Goal: Information Seeking & Learning: Learn about a topic

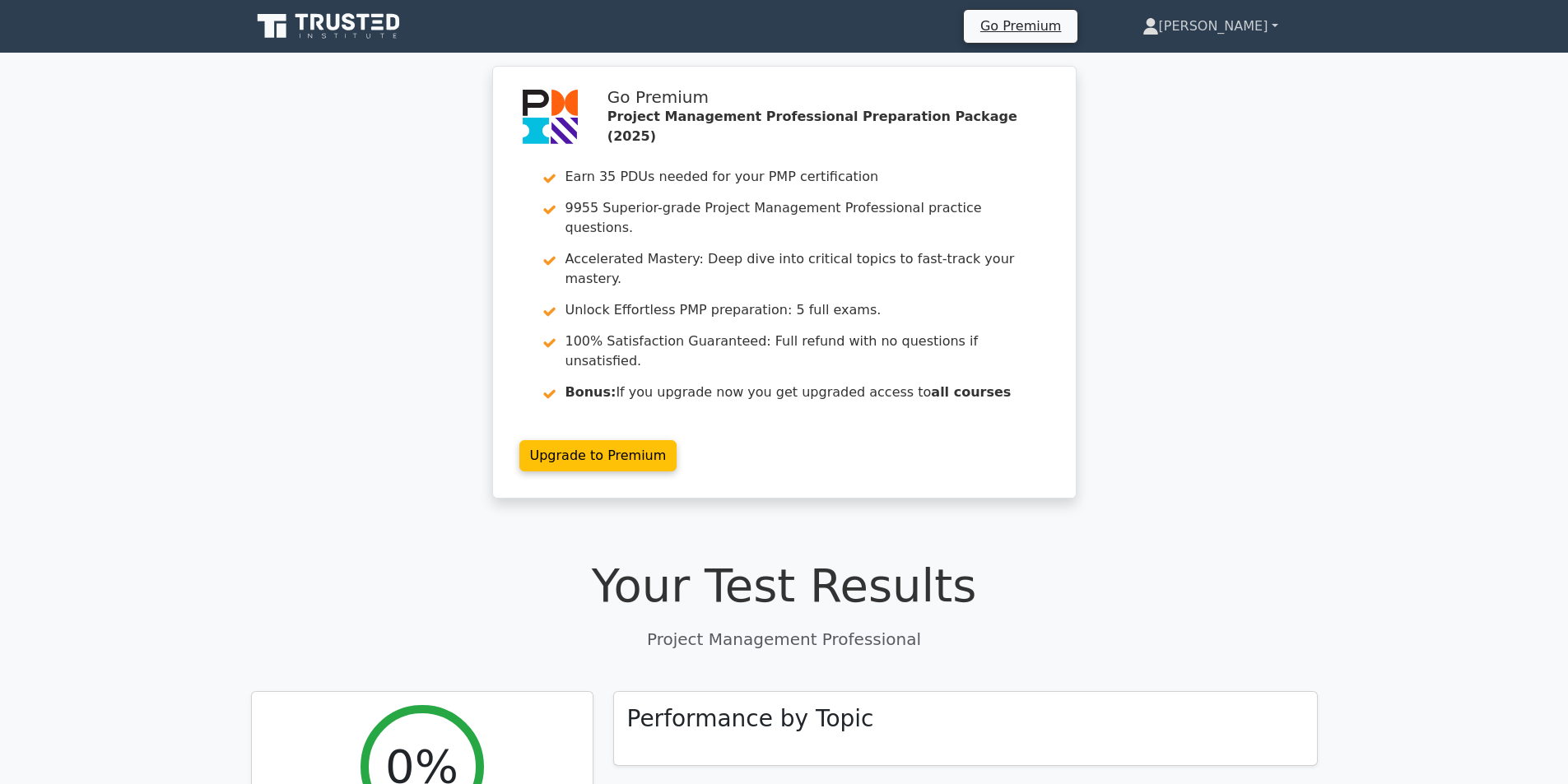
click at [1256, 23] on link "[PERSON_NAME]" at bounding box center [1210, 27] width 215 height 33
click at [1218, 56] on link "Profile" at bounding box center [1169, 65] width 130 height 27
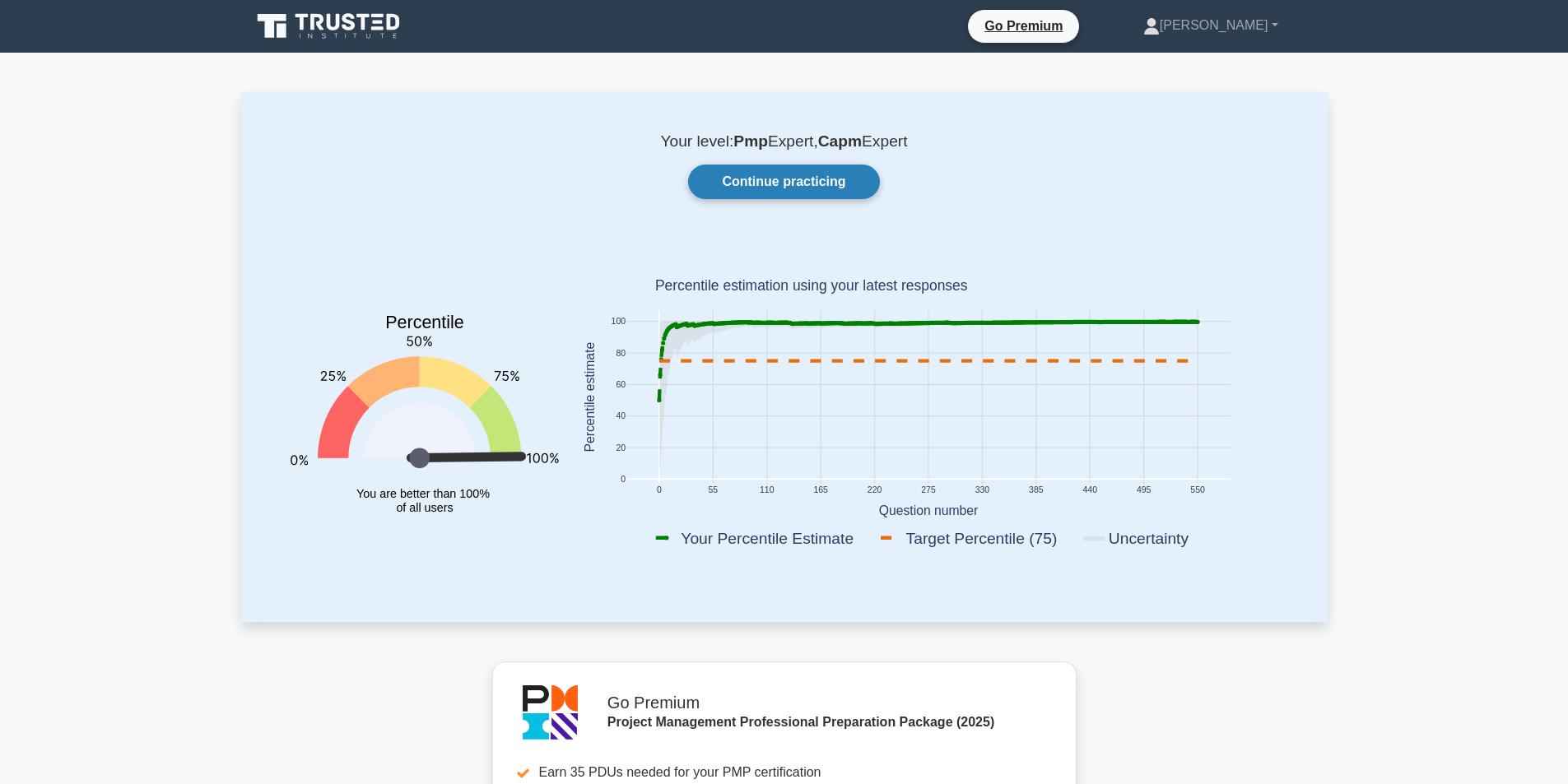
click at [775, 187] on link "Continue practicing" at bounding box center [784, 181] width 191 height 34
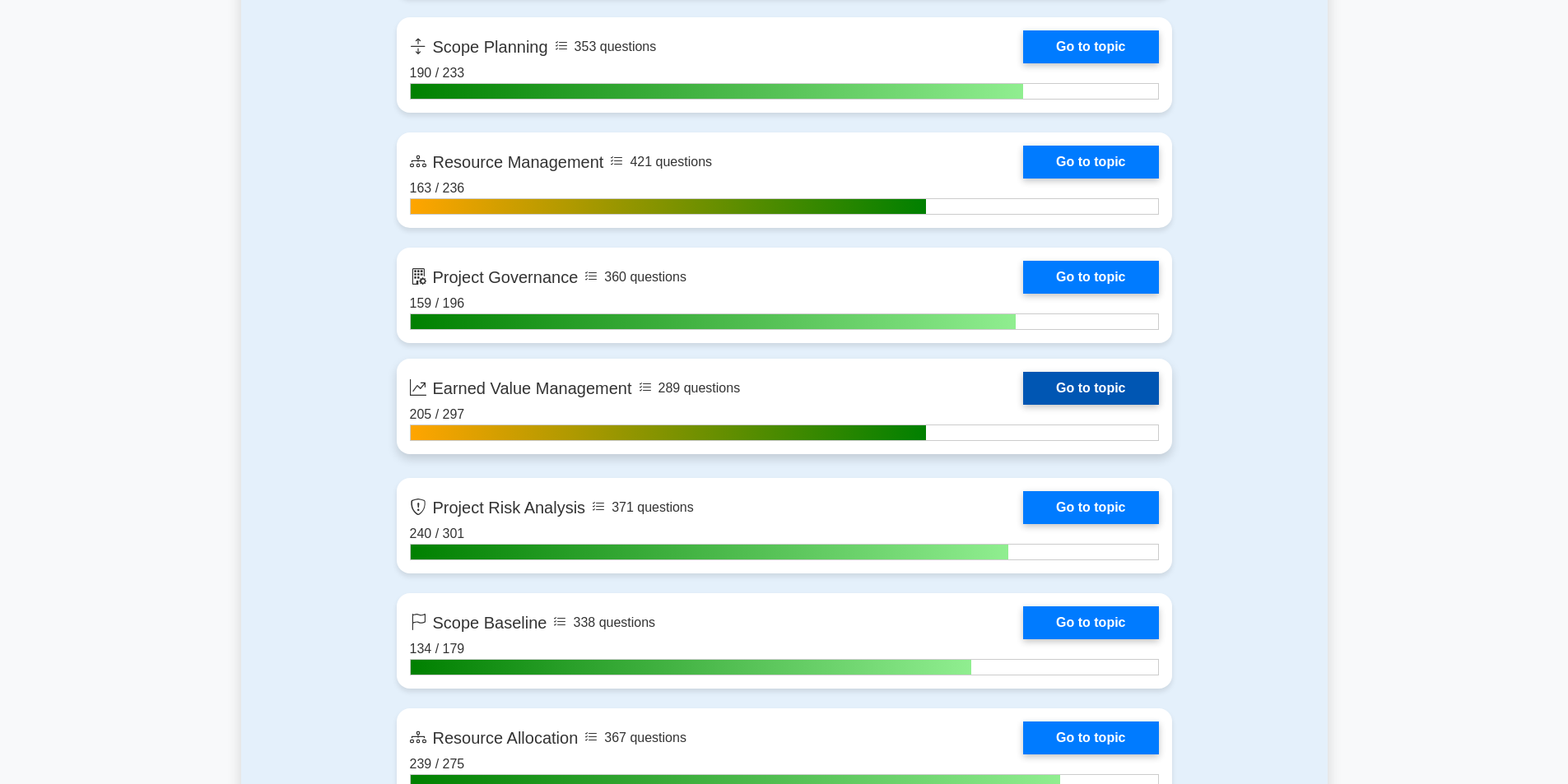
scroll to position [2879, 0]
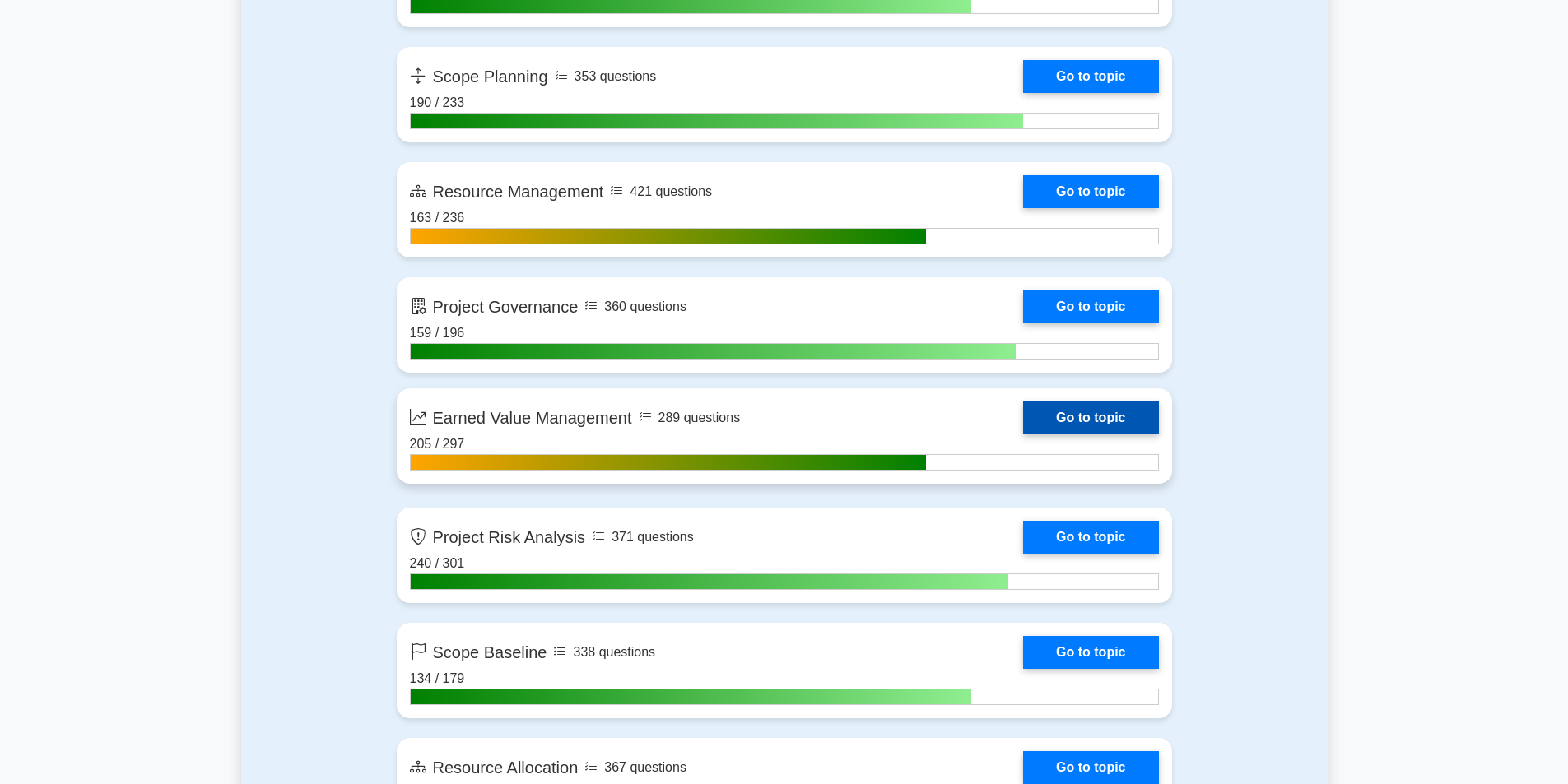
click at [1040, 417] on link "Go to topic" at bounding box center [1090, 418] width 135 height 33
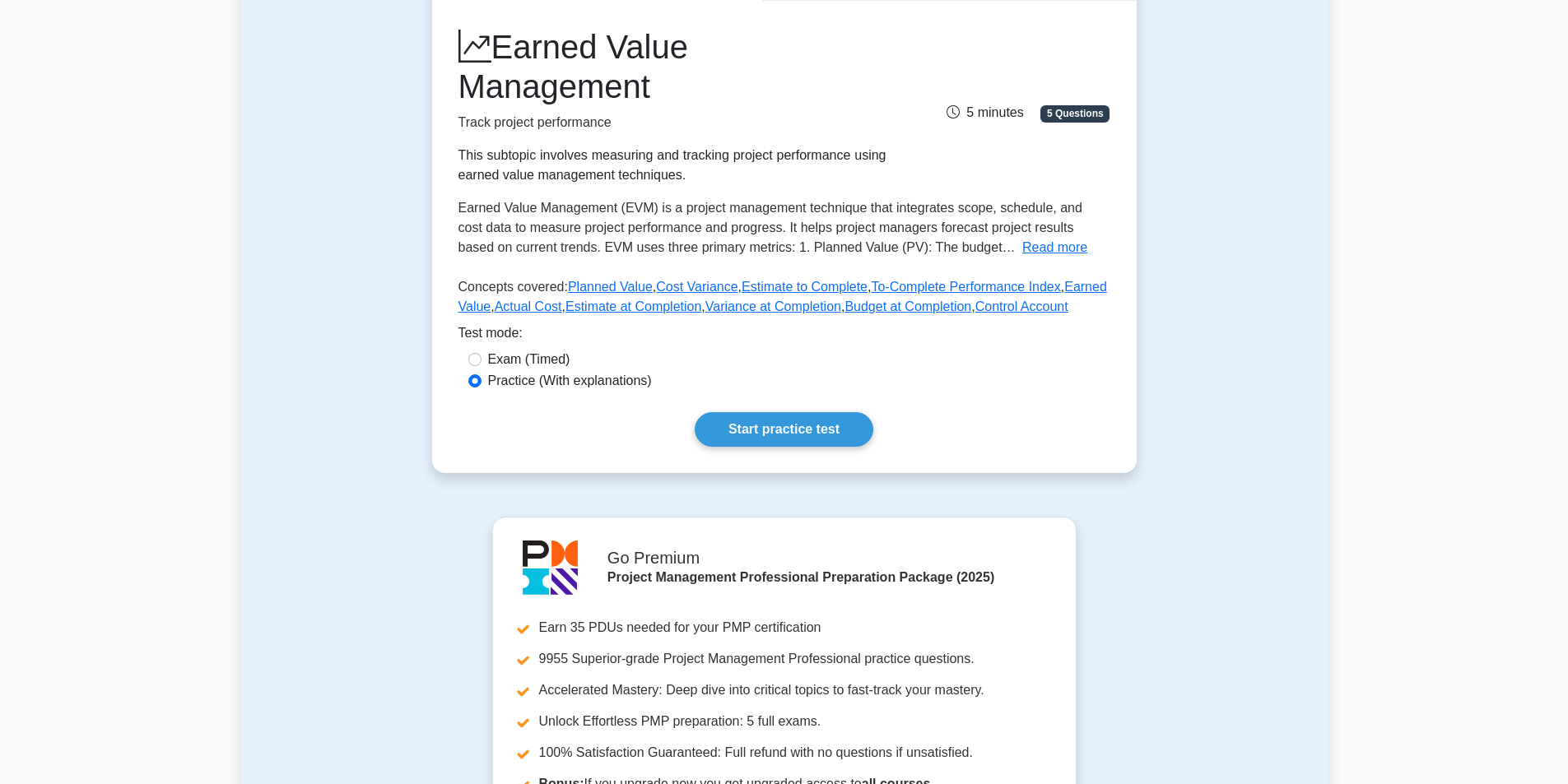
scroll to position [164, 0]
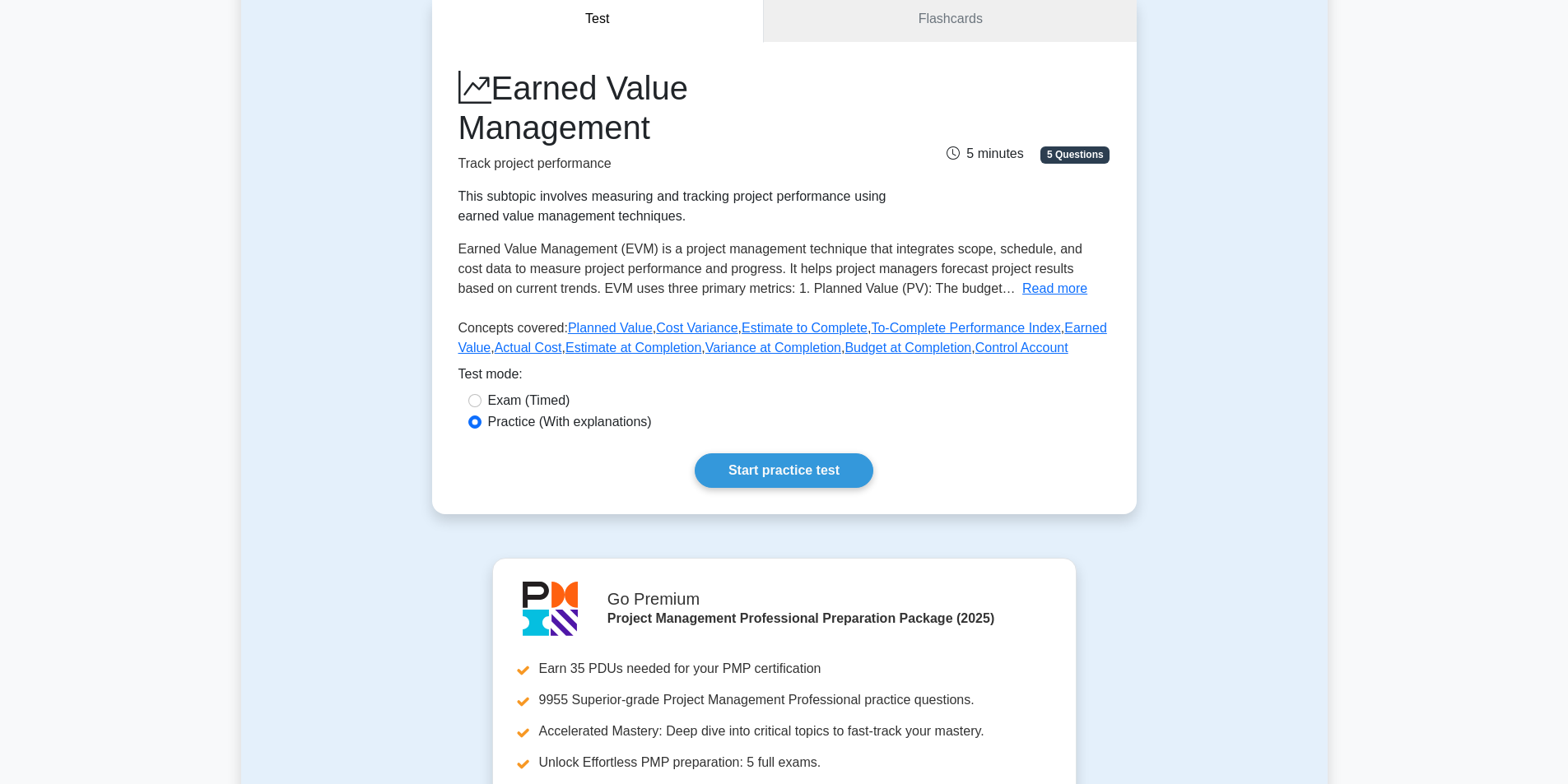
click at [1022, 286] on button "Read more" at bounding box center [1054, 288] width 65 height 19
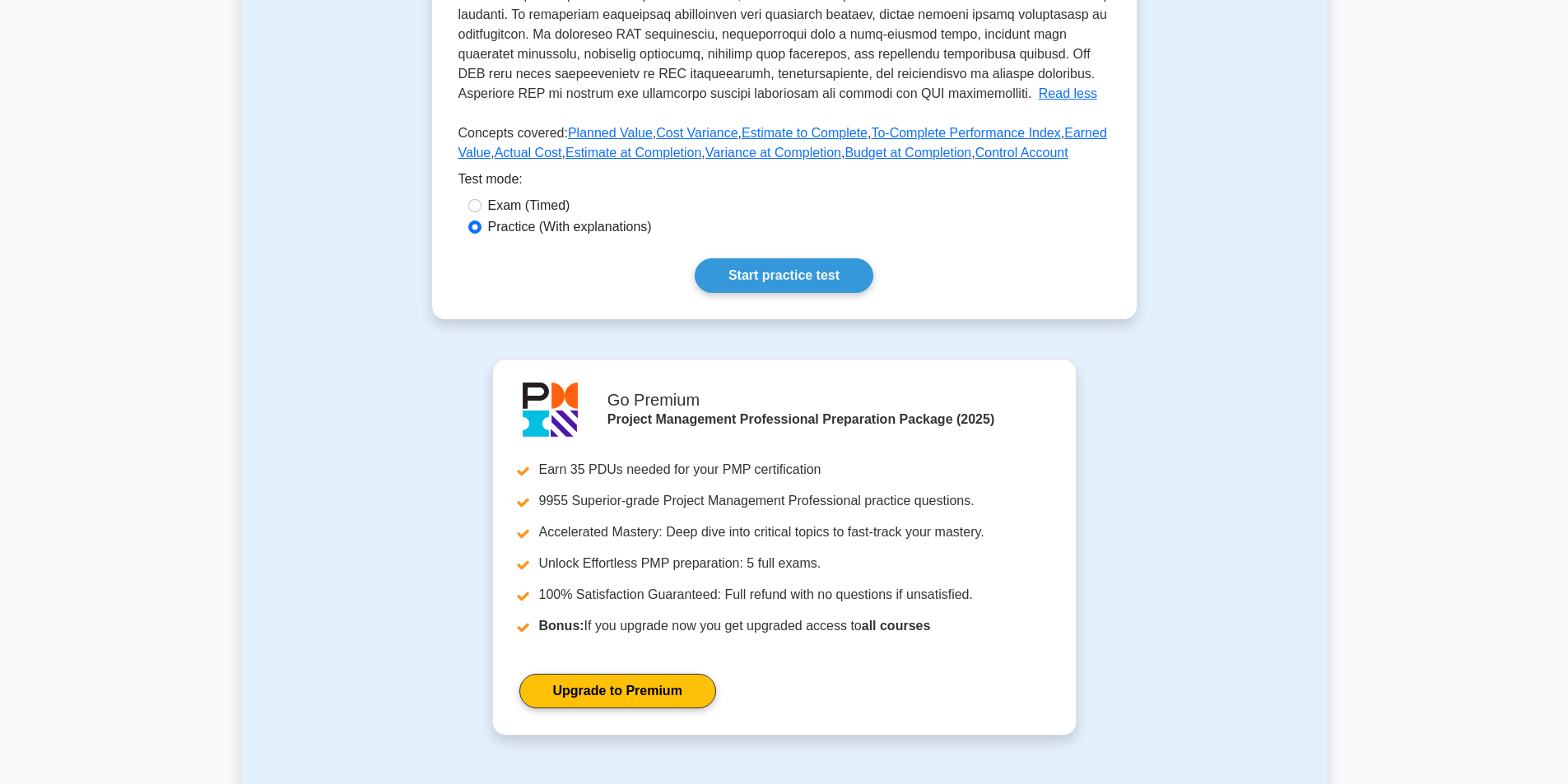
scroll to position [905, 0]
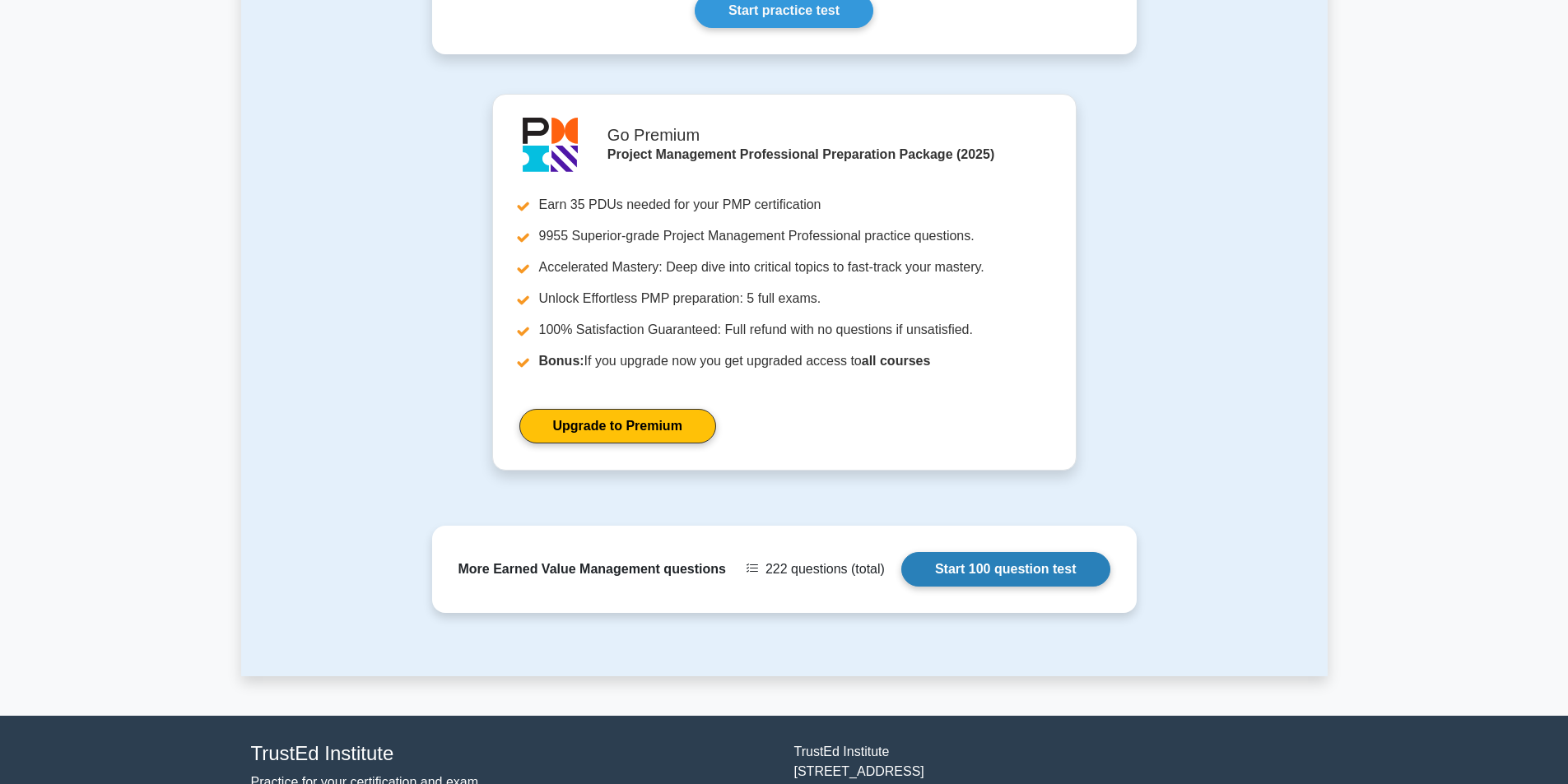
click at [942, 570] on link "Start 100 question test" at bounding box center [1005, 569] width 209 height 34
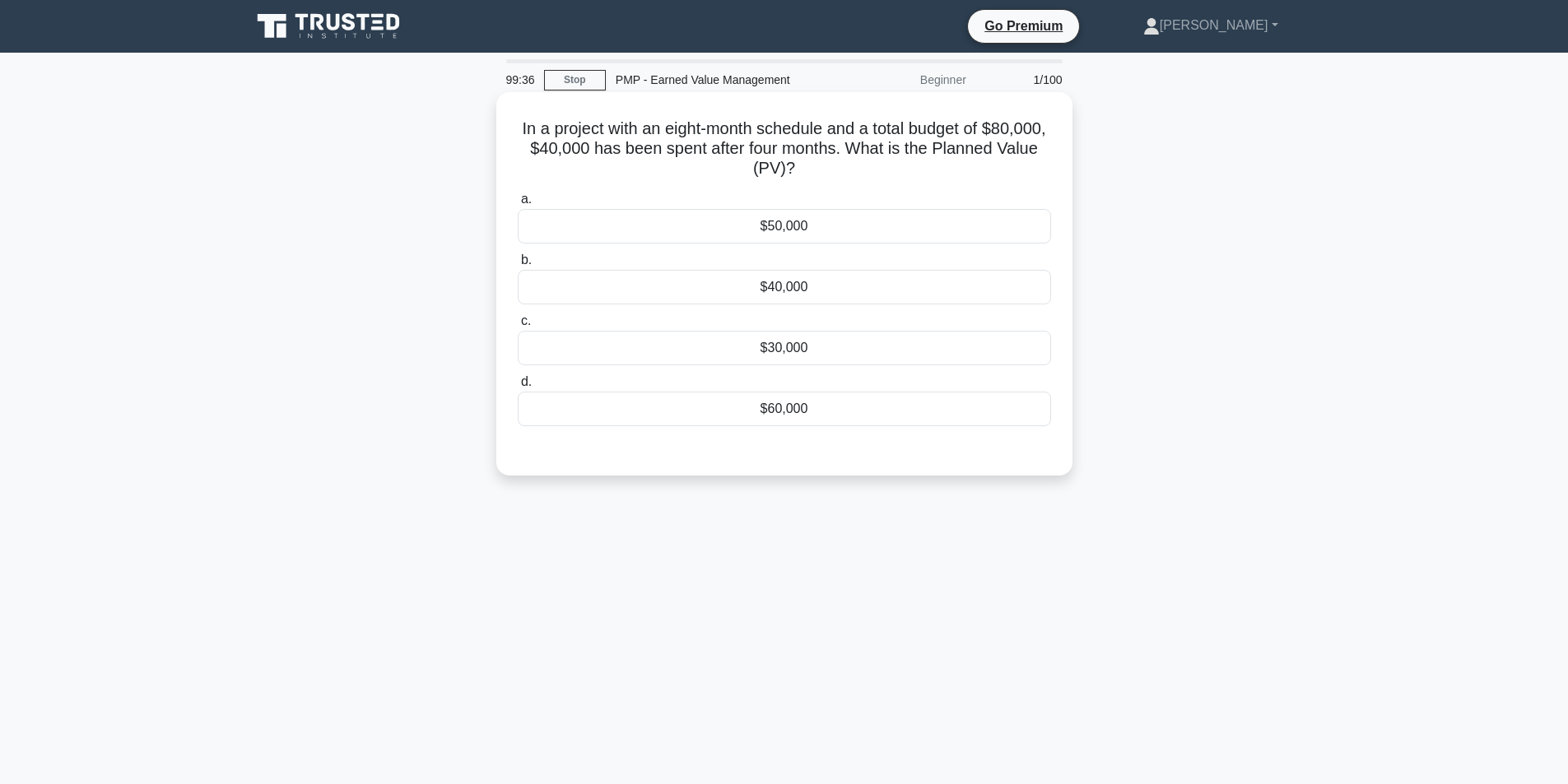
click at [808, 291] on div "$40,000" at bounding box center [784, 286] width 533 height 34
click at [517, 266] on input "b. $40,000" at bounding box center [517, 260] width 0 height 11
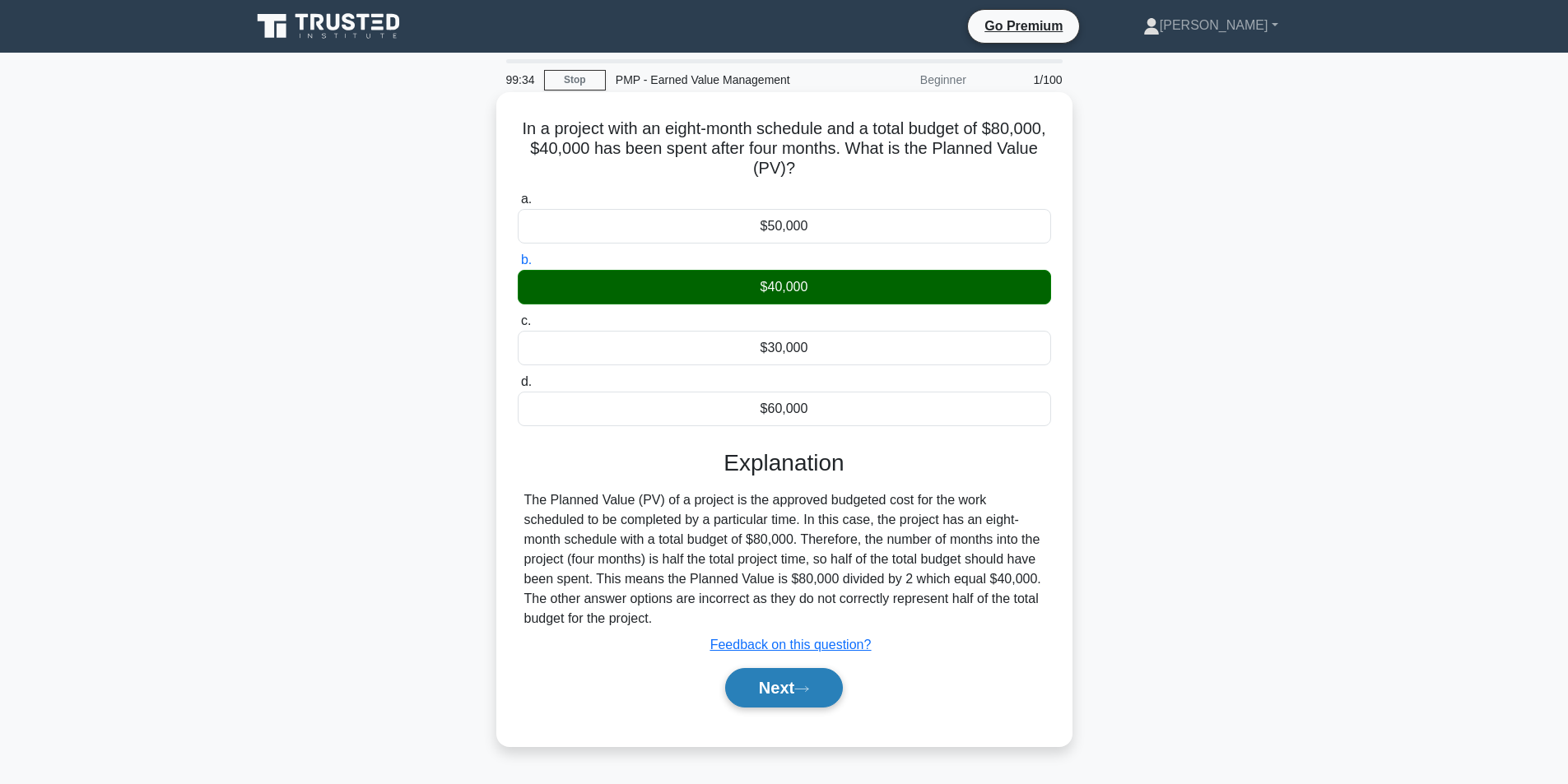
click at [776, 680] on button "Next" at bounding box center [784, 687] width 117 height 40
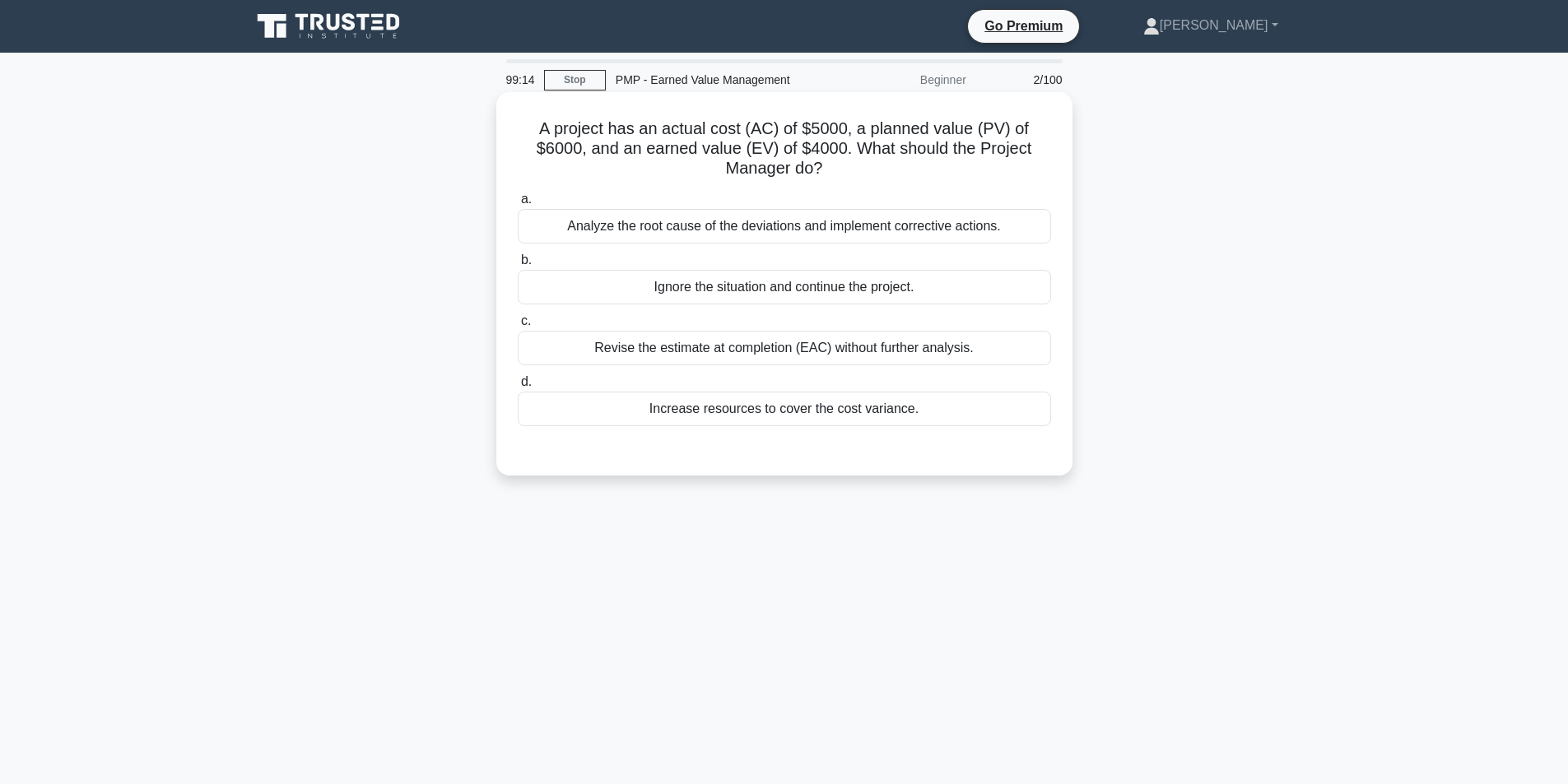
click at [760, 233] on div "Analyze the root cause of the deviations and implement corrective actions." at bounding box center [784, 225] width 533 height 34
click at [517, 205] on input "a. Analyze the root cause of the deviations and implement corrective actions." at bounding box center [517, 199] width 0 height 11
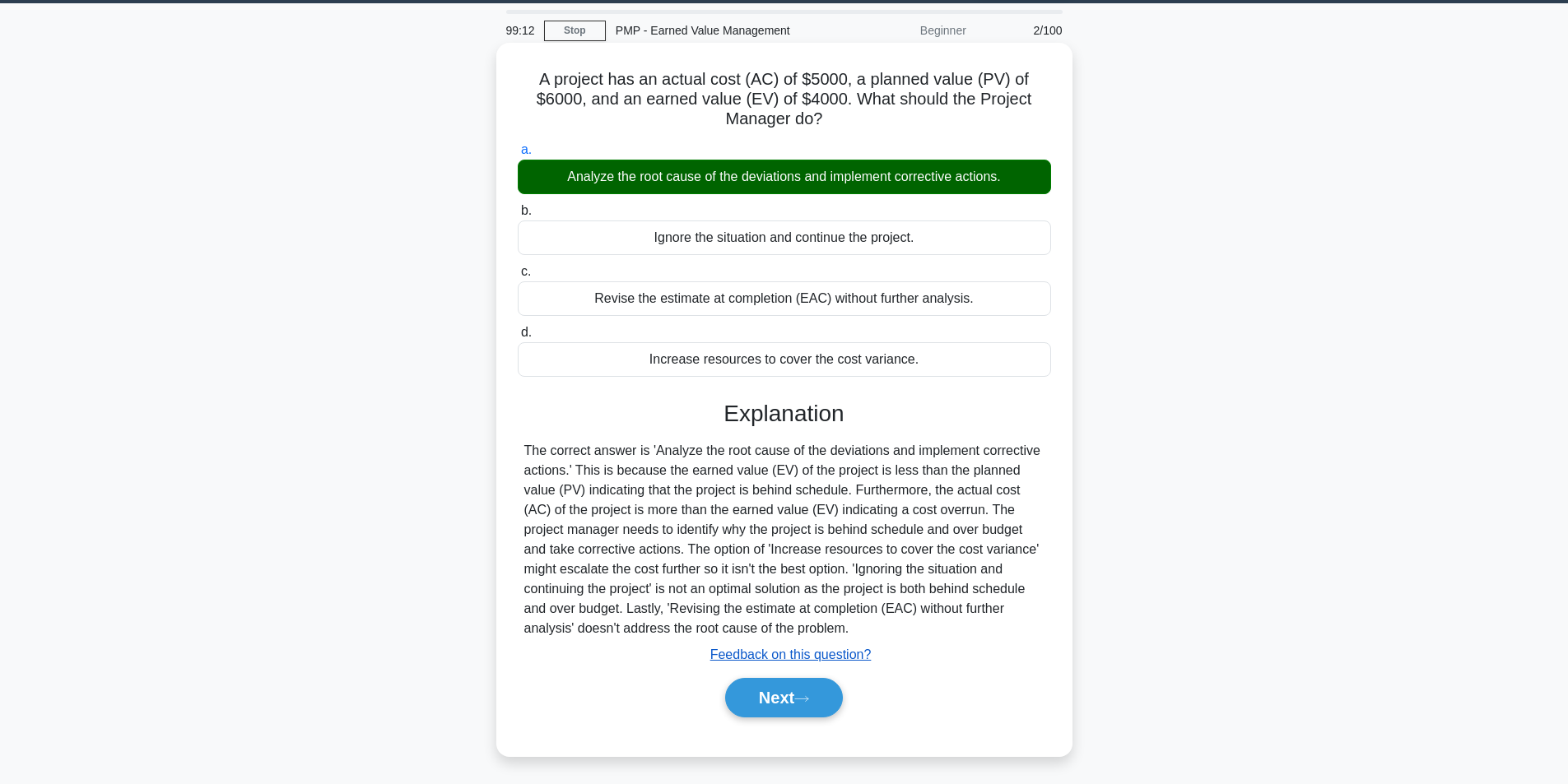
scroll to position [104, 0]
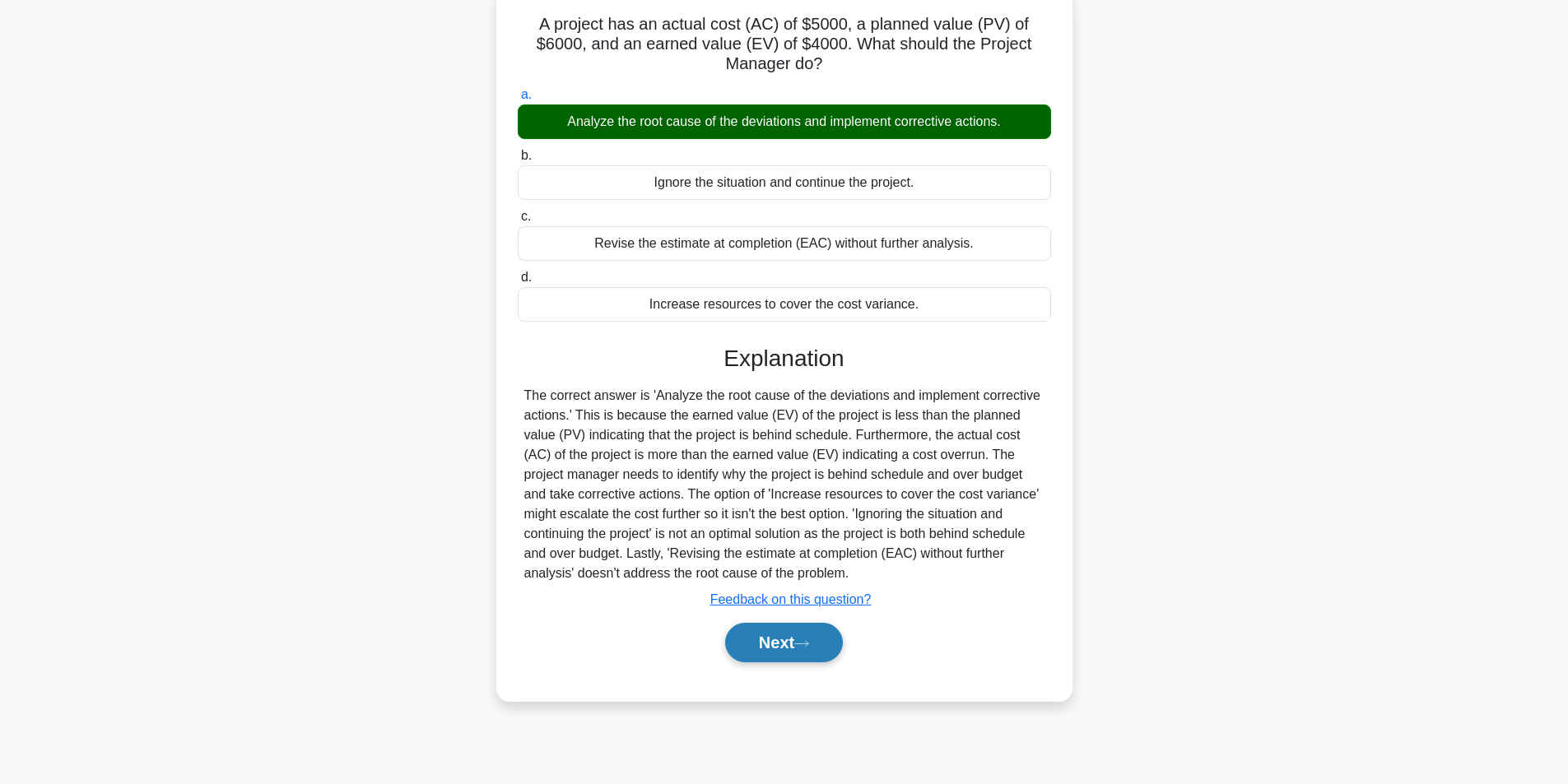
click at [754, 639] on button "Next" at bounding box center [784, 642] width 117 height 40
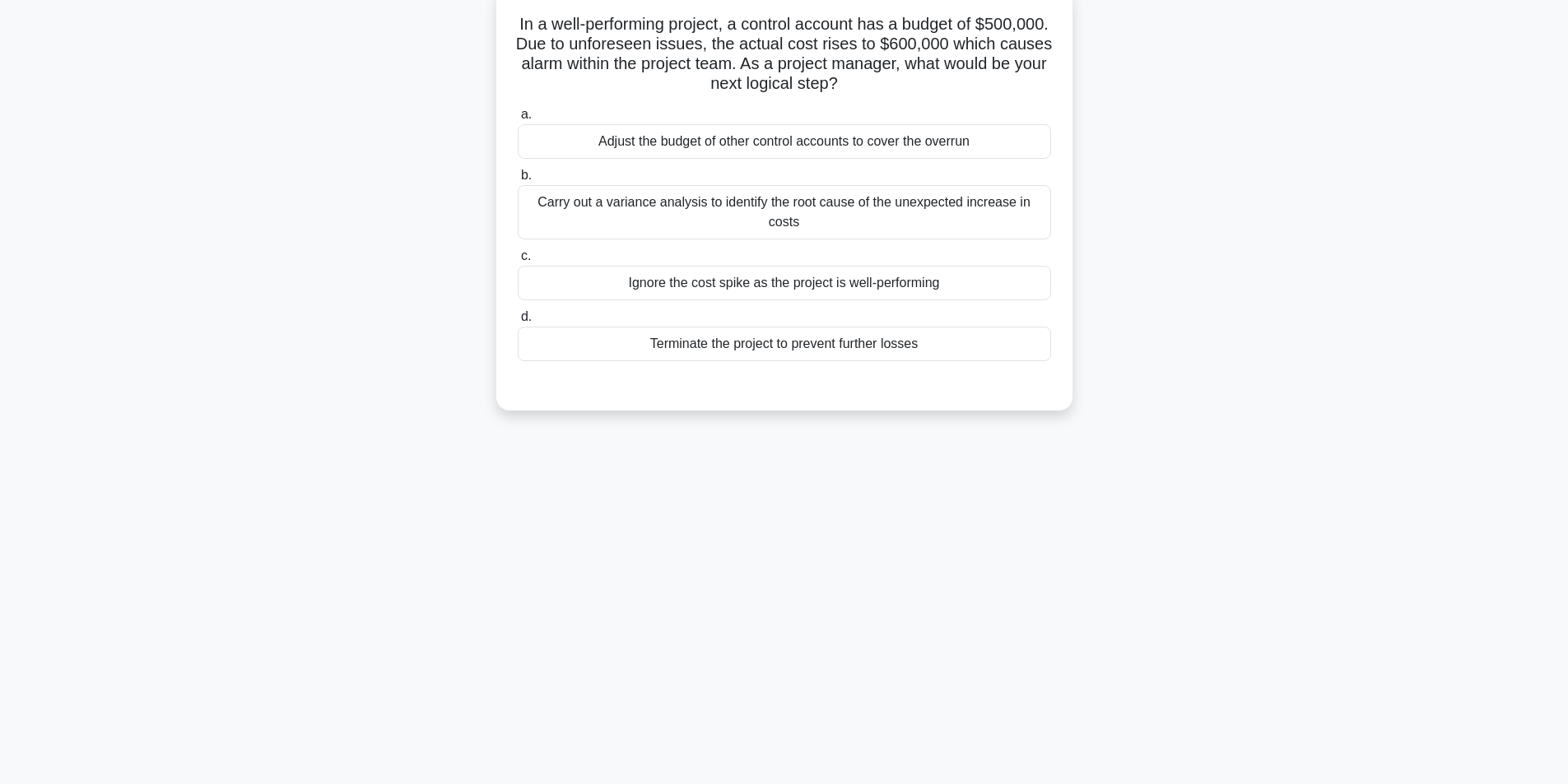
click at [773, 211] on div "Carry out a variance analysis to identify the root cause of the unexpected incr…" at bounding box center [784, 211] width 533 height 54
click at [517, 181] on input "b. Carry out a variance analysis to identify the root cause of the unexpected i…" at bounding box center [517, 175] width 0 height 11
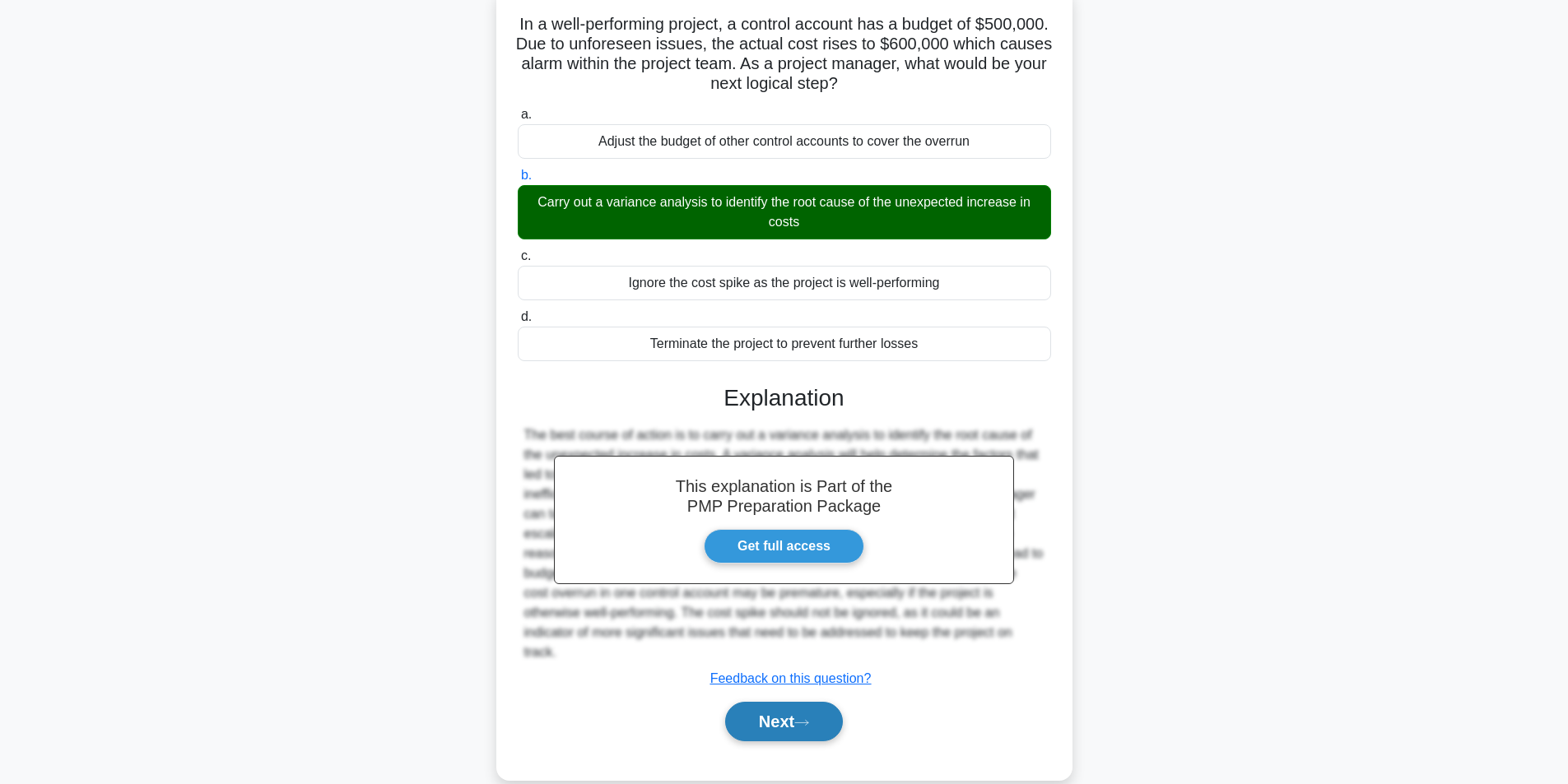
click at [796, 735] on button "Next" at bounding box center [784, 721] width 117 height 40
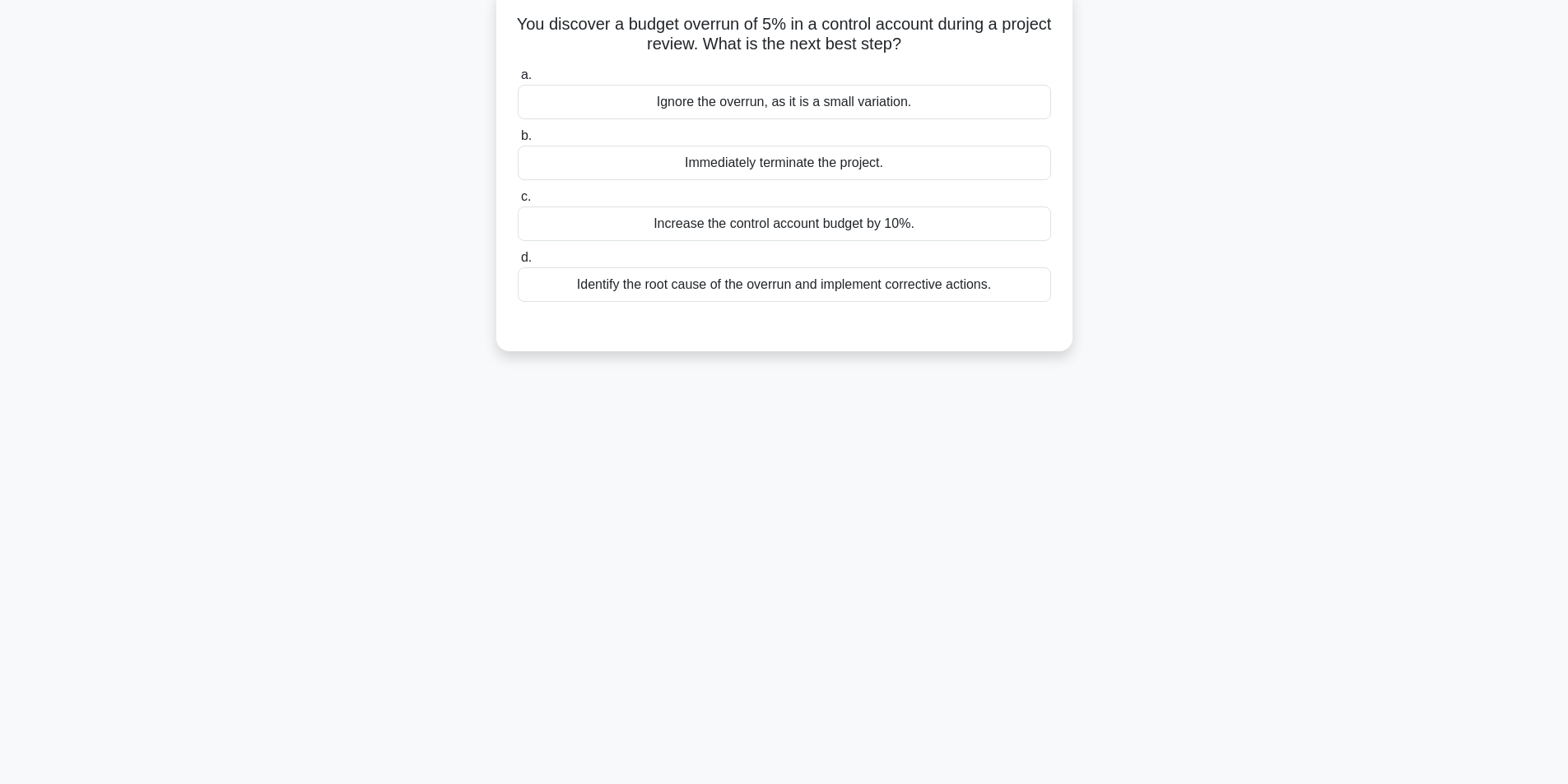
click at [750, 283] on div "Identify the root cause of the overrun and implement corrective actions." at bounding box center [784, 284] width 533 height 34
click at [517, 263] on input "d. Identify the root cause of the overrun and implement corrective actions." at bounding box center [517, 258] width 0 height 11
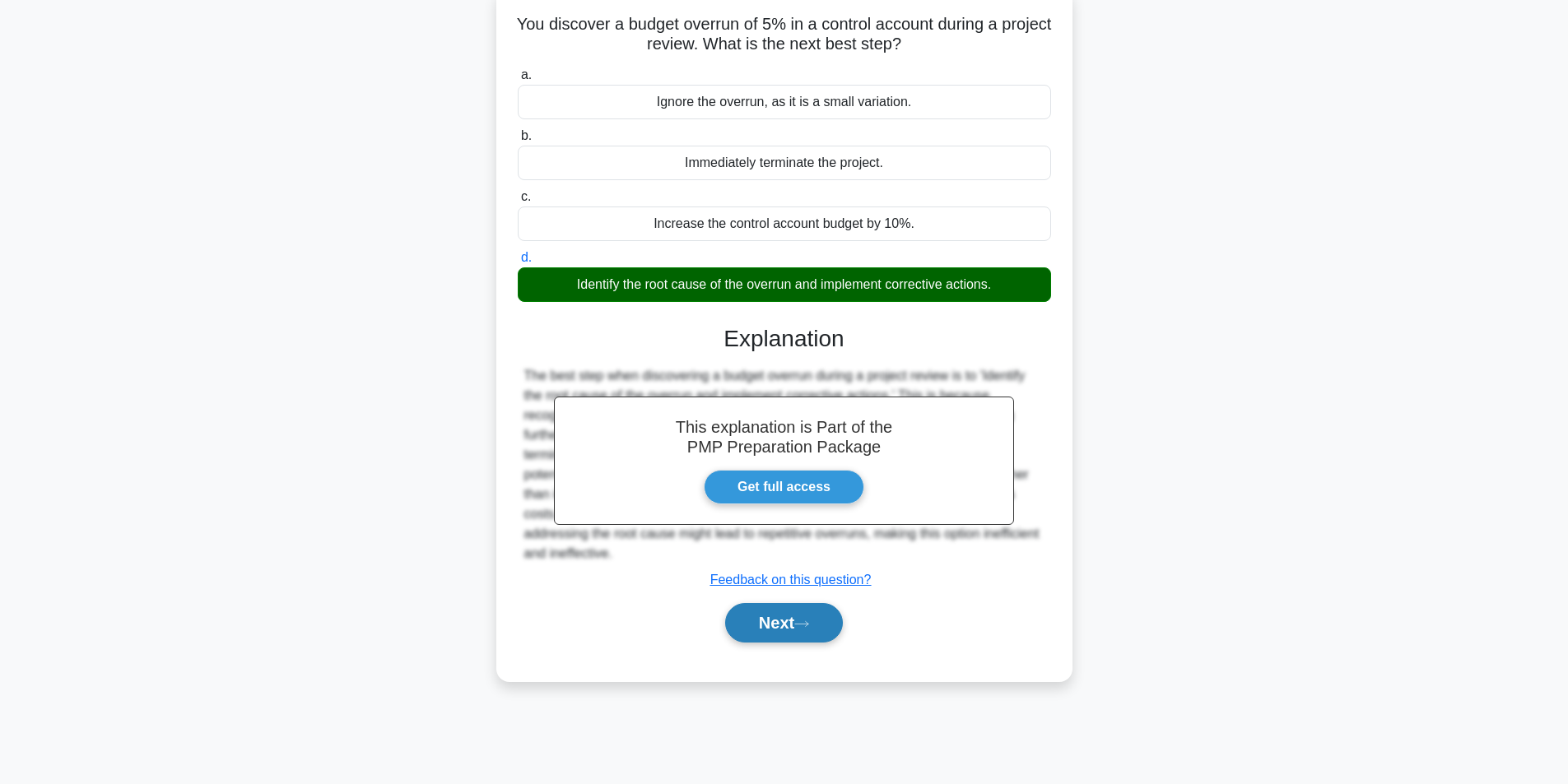
click at [749, 625] on button "Next" at bounding box center [784, 622] width 117 height 40
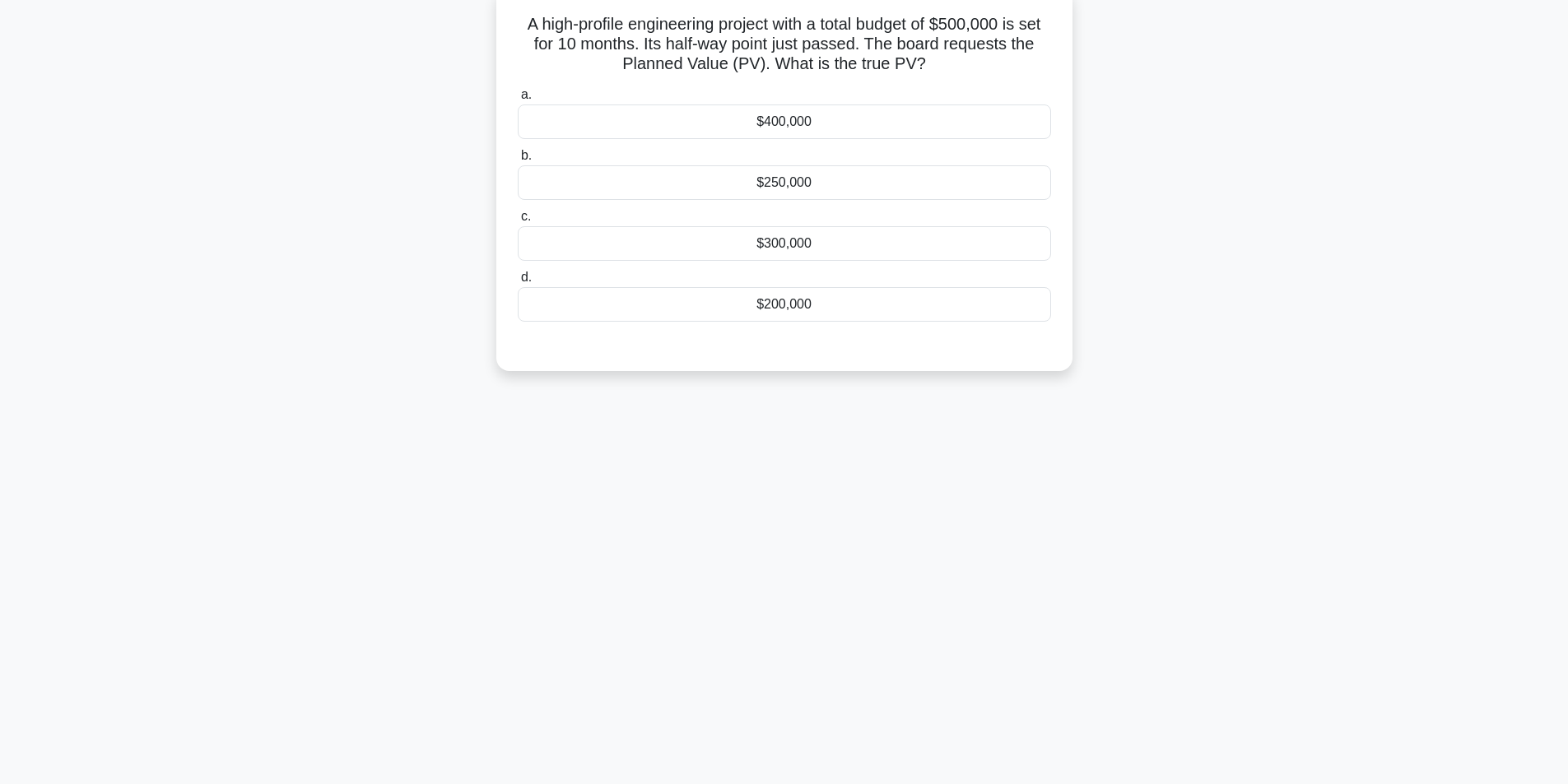
click at [796, 186] on div "$250,000" at bounding box center [784, 182] width 533 height 34
click at [517, 162] on input "b. $250,000" at bounding box center [517, 156] width 0 height 11
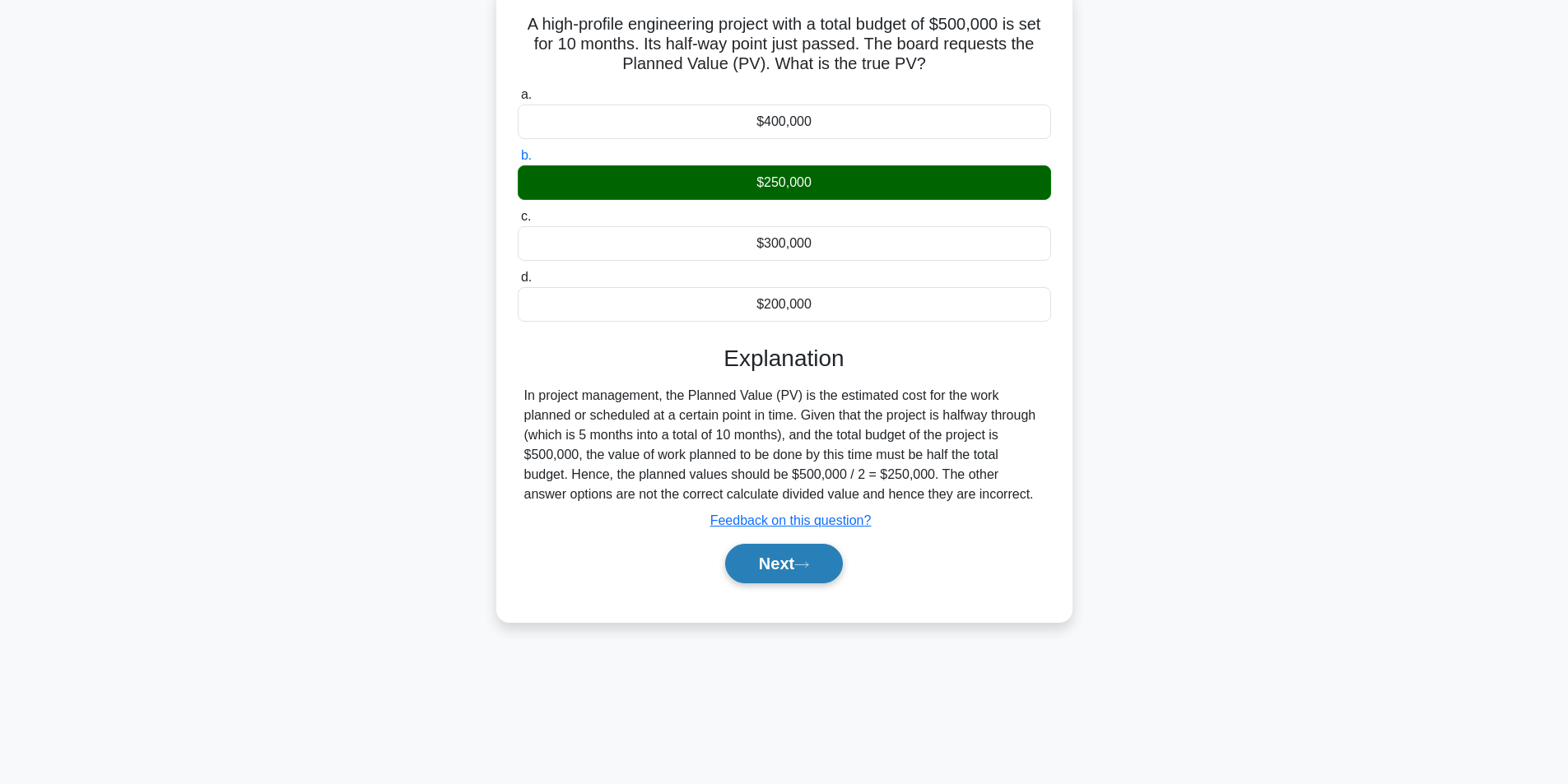
click at [775, 549] on button "Next" at bounding box center [784, 563] width 117 height 40
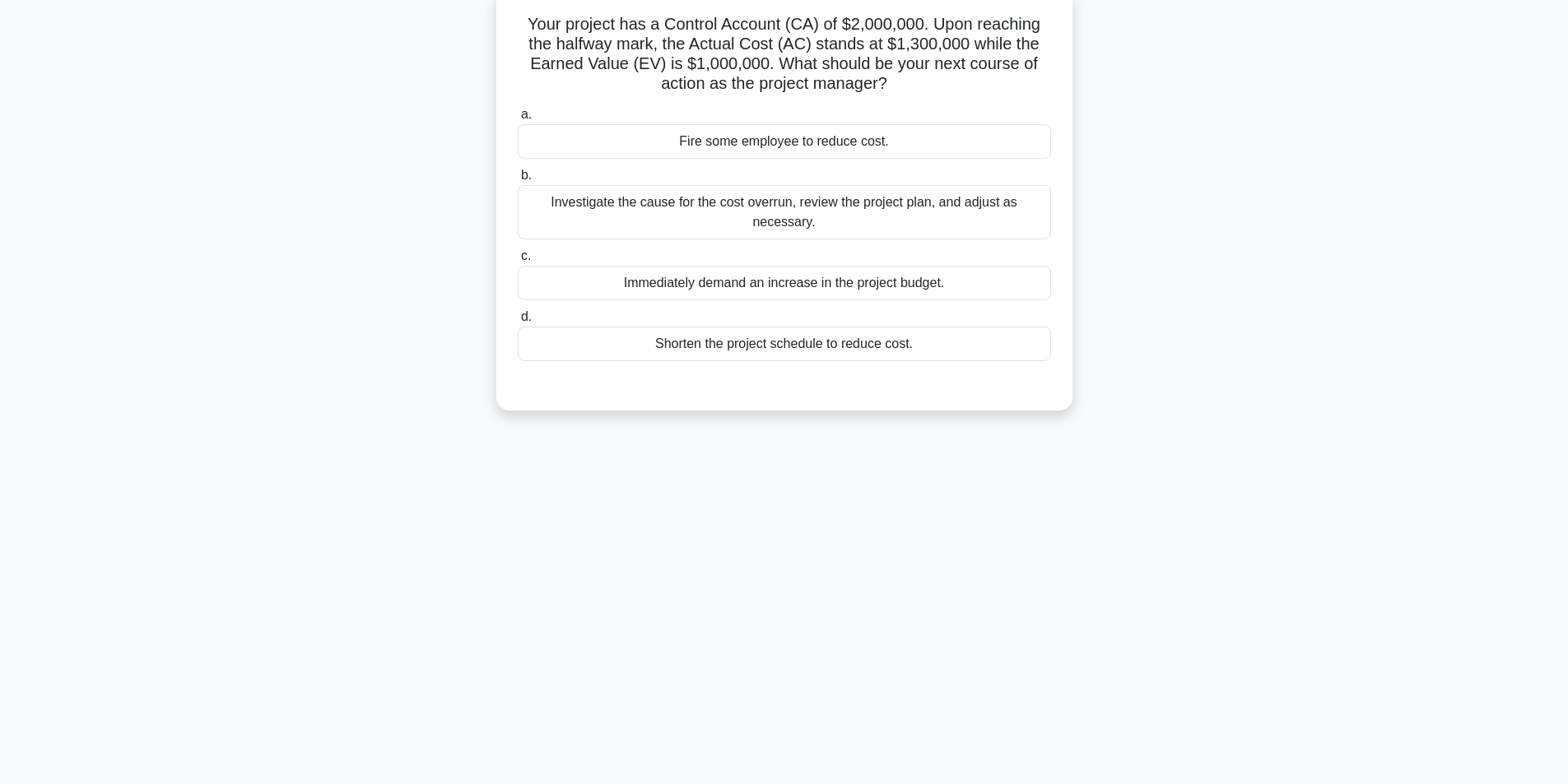
click at [774, 217] on div "Investigate the cause for the cost overrun, review the project plan, and adjust…" at bounding box center [784, 211] width 533 height 54
click at [517, 181] on input "b. Investigate the cause for the cost overrun, review the project plan, and adj…" at bounding box center [517, 175] width 0 height 11
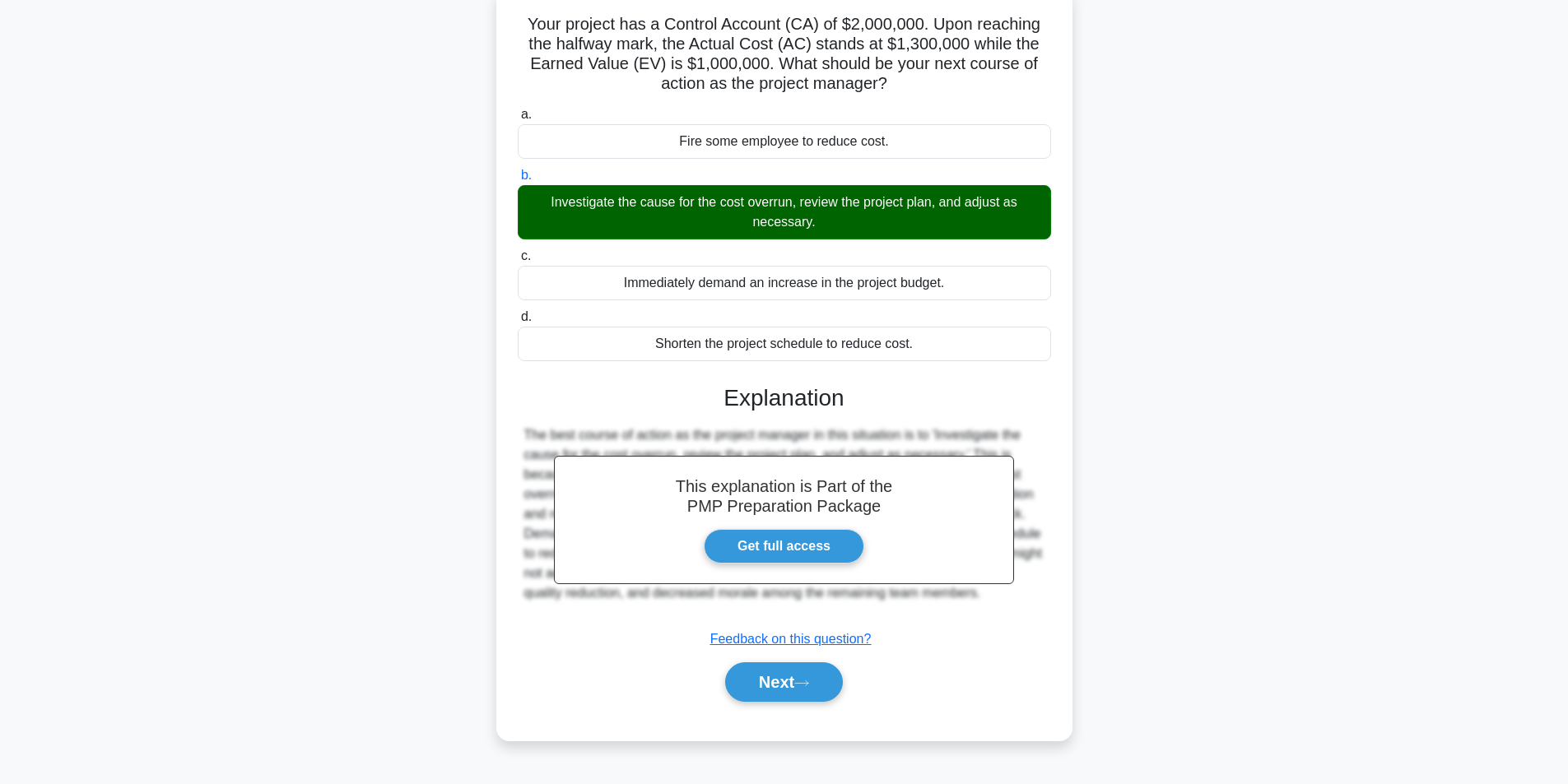
click at [791, 659] on div "Next" at bounding box center [784, 681] width 533 height 53
click at [787, 682] on button "Next" at bounding box center [784, 681] width 117 height 40
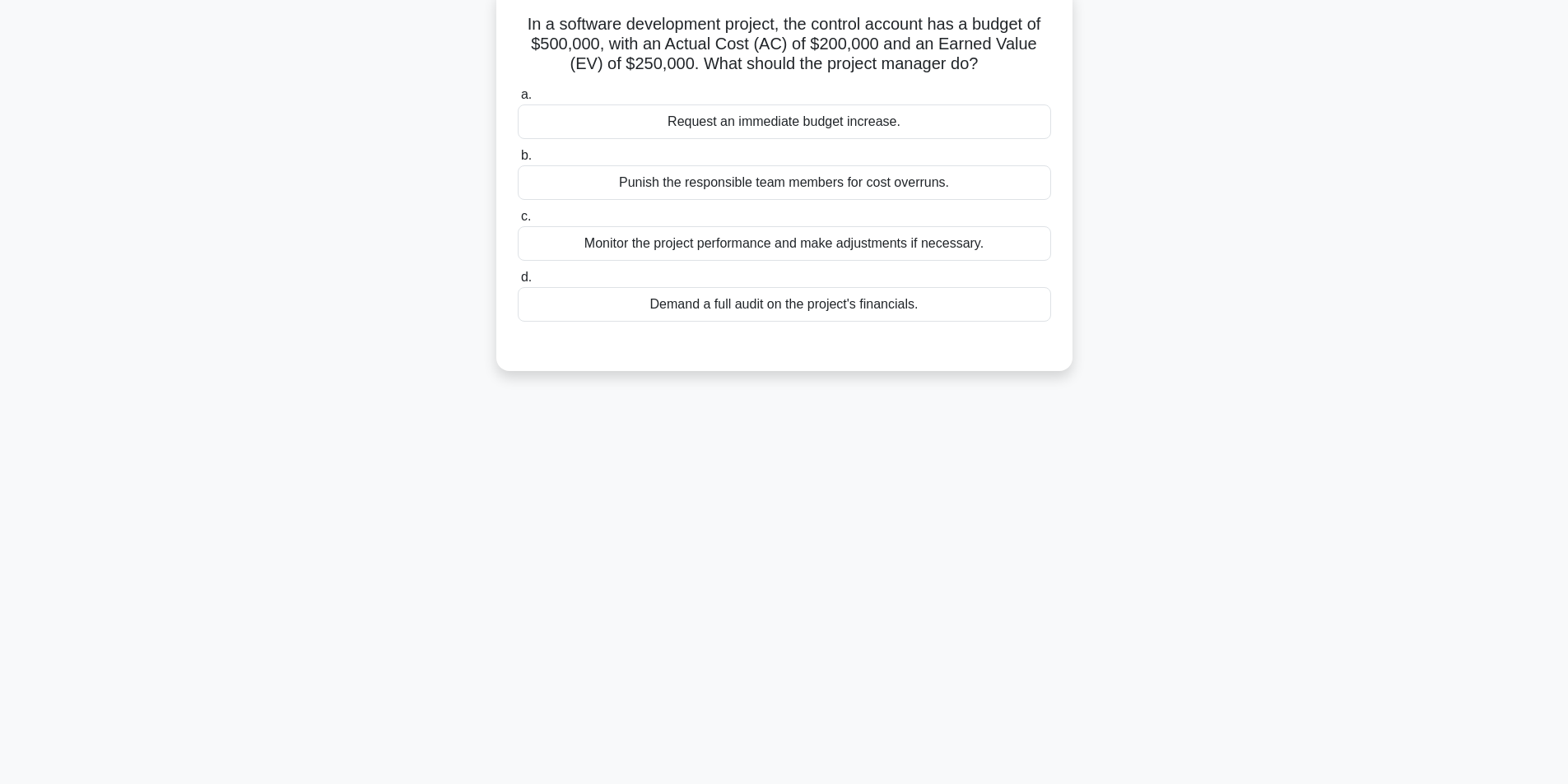
click at [736, 240] on div "Monitor the project performance and make adjustments if necessary." at bounding box center [784, 243] width 533 height 34
click at [517, 223] on input "c. Monitor the project performance and make adjustments if necessary." at bounding box center [517, 217] width 0 height 11
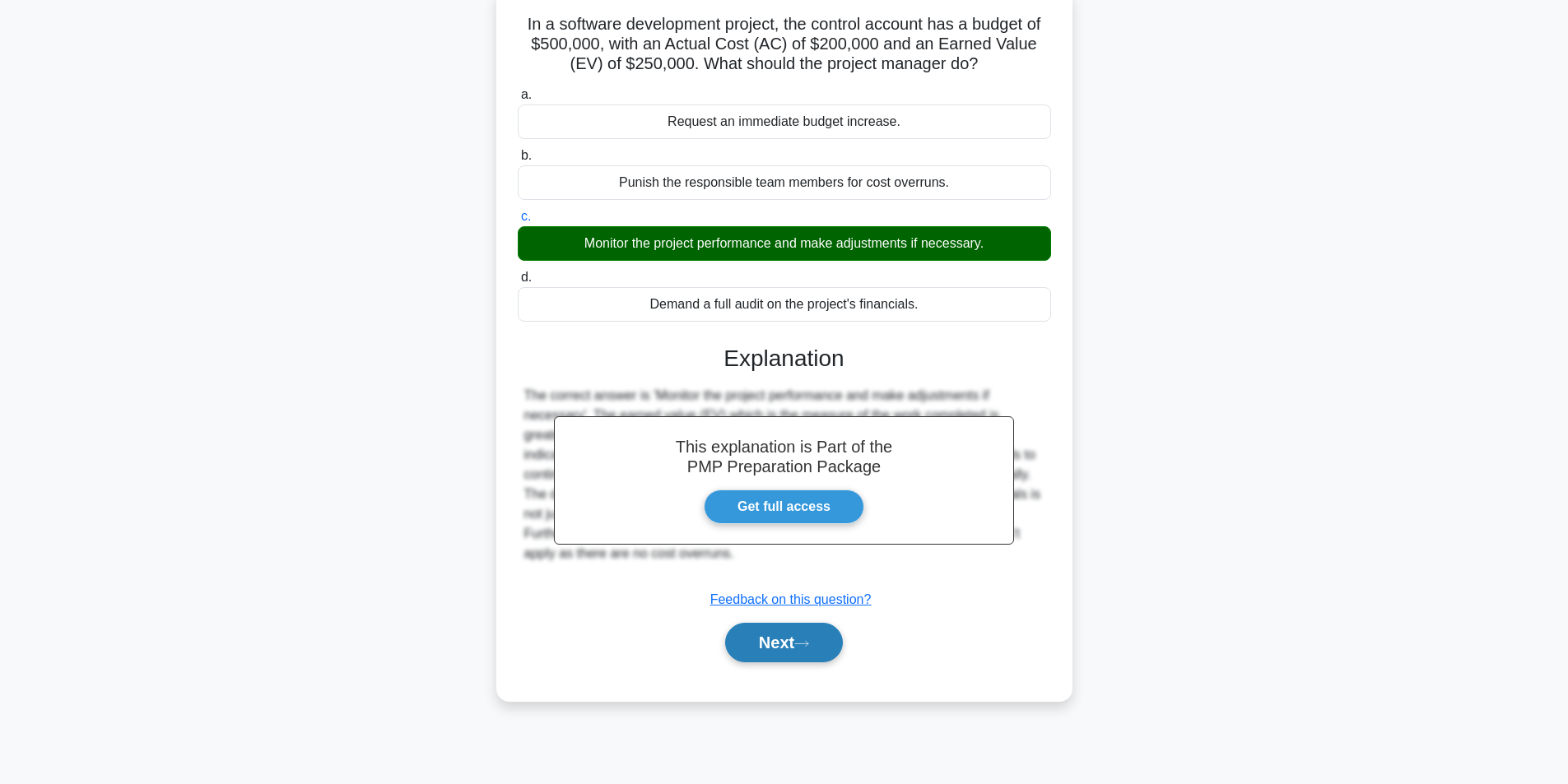
click at [800, 650] on button "Next" at bounding box center [784, 642] width 117 height 40
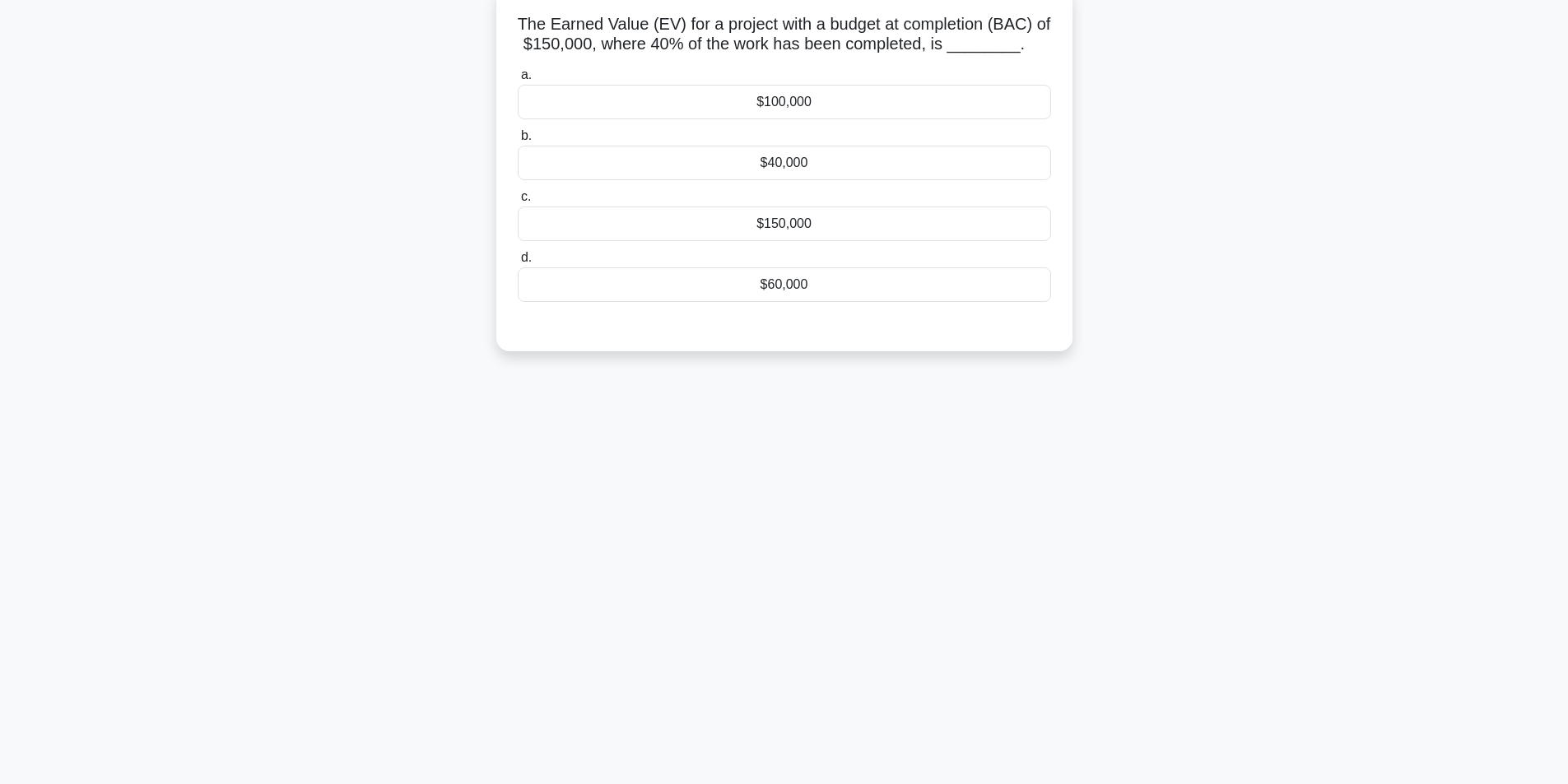
click at [808, 295] on div "$60,000" at bounding box center [784, 284] width 533 height 34
click at [517, 263] on input "d. $60,000" at bounding box center [517, 258] width 0 height 11
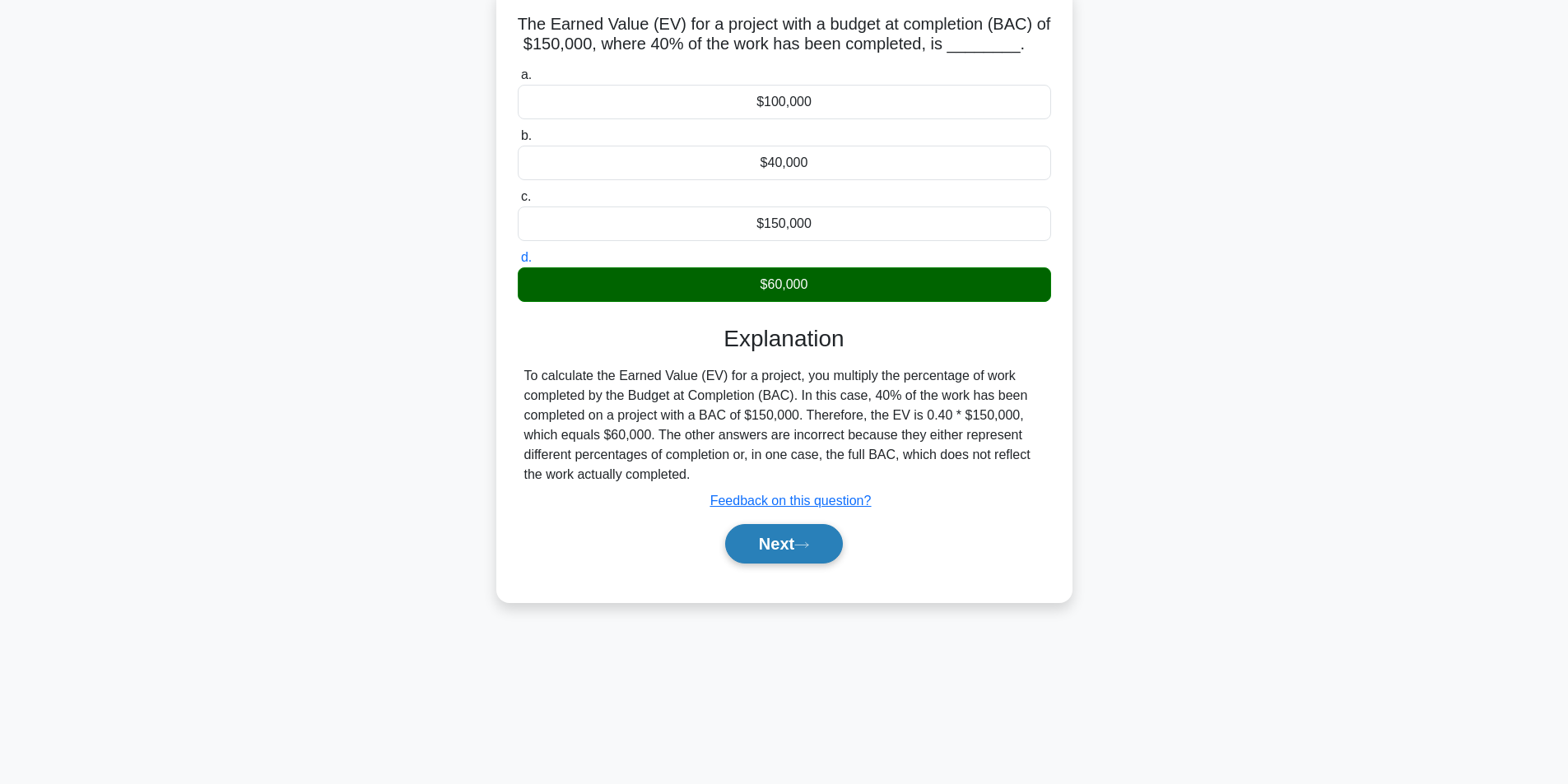
click at [784, 548] on button "Next" at bounding box center [784, 543] width 117 height 40
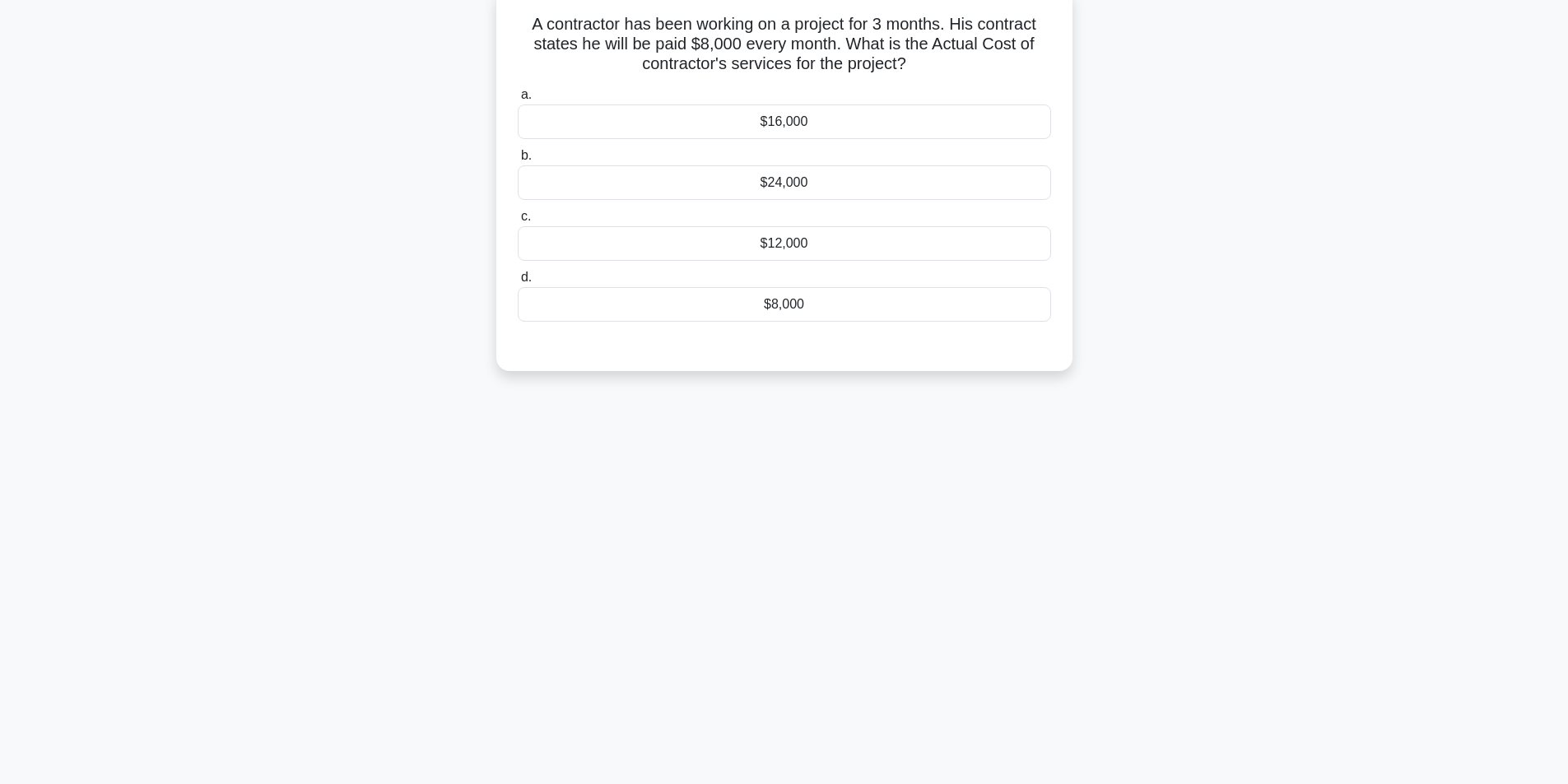
click at [810, 182] on div "$24,000" at bounding box center [784, 182] width 533 height 34
click at [517, 162] on input "b. $24,000" at bounding box center [517, 156] width 0 height 11
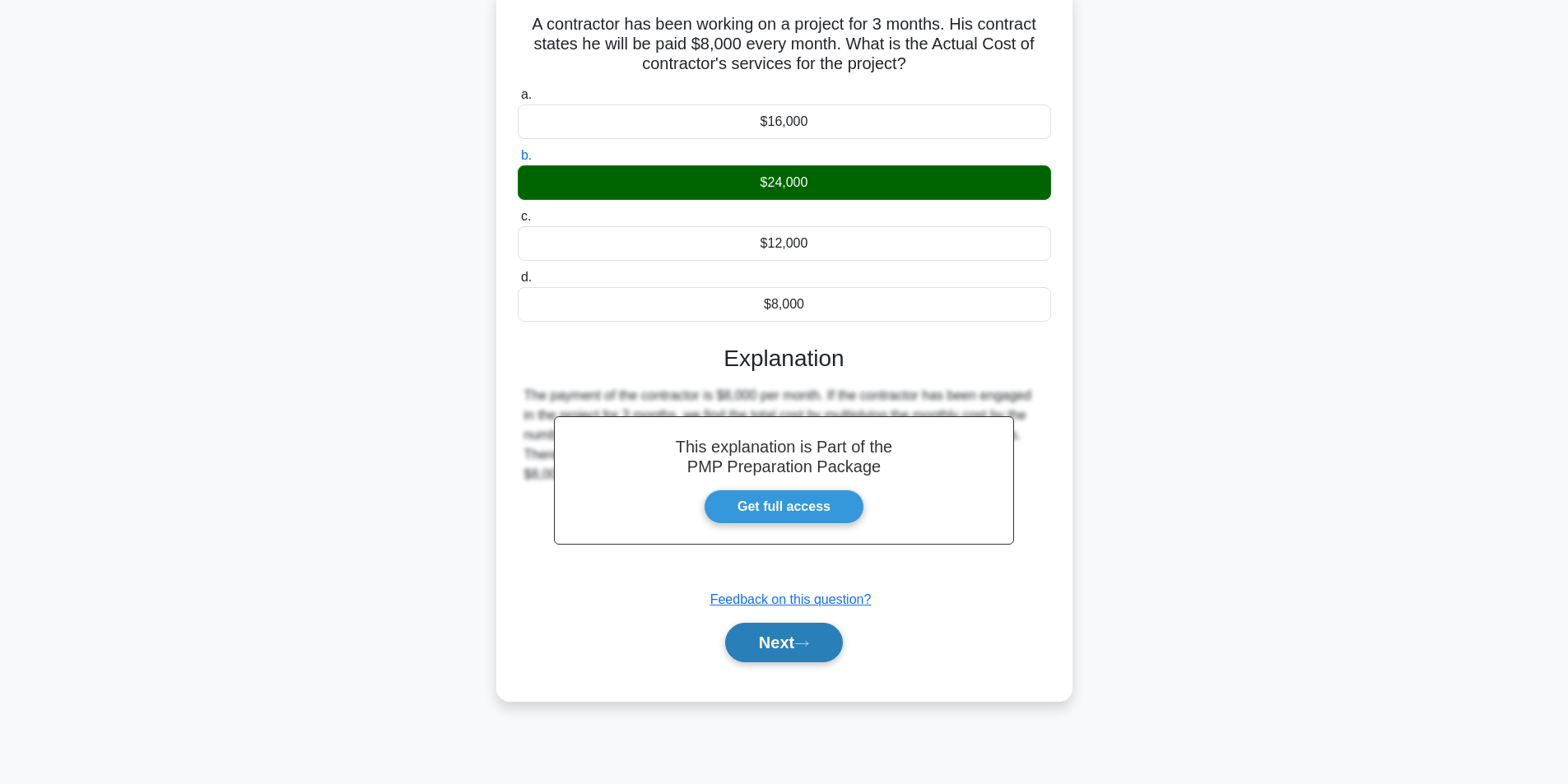
click at [747, 651] on button "Next" at bounding box center [784, 642] width 117 height 40
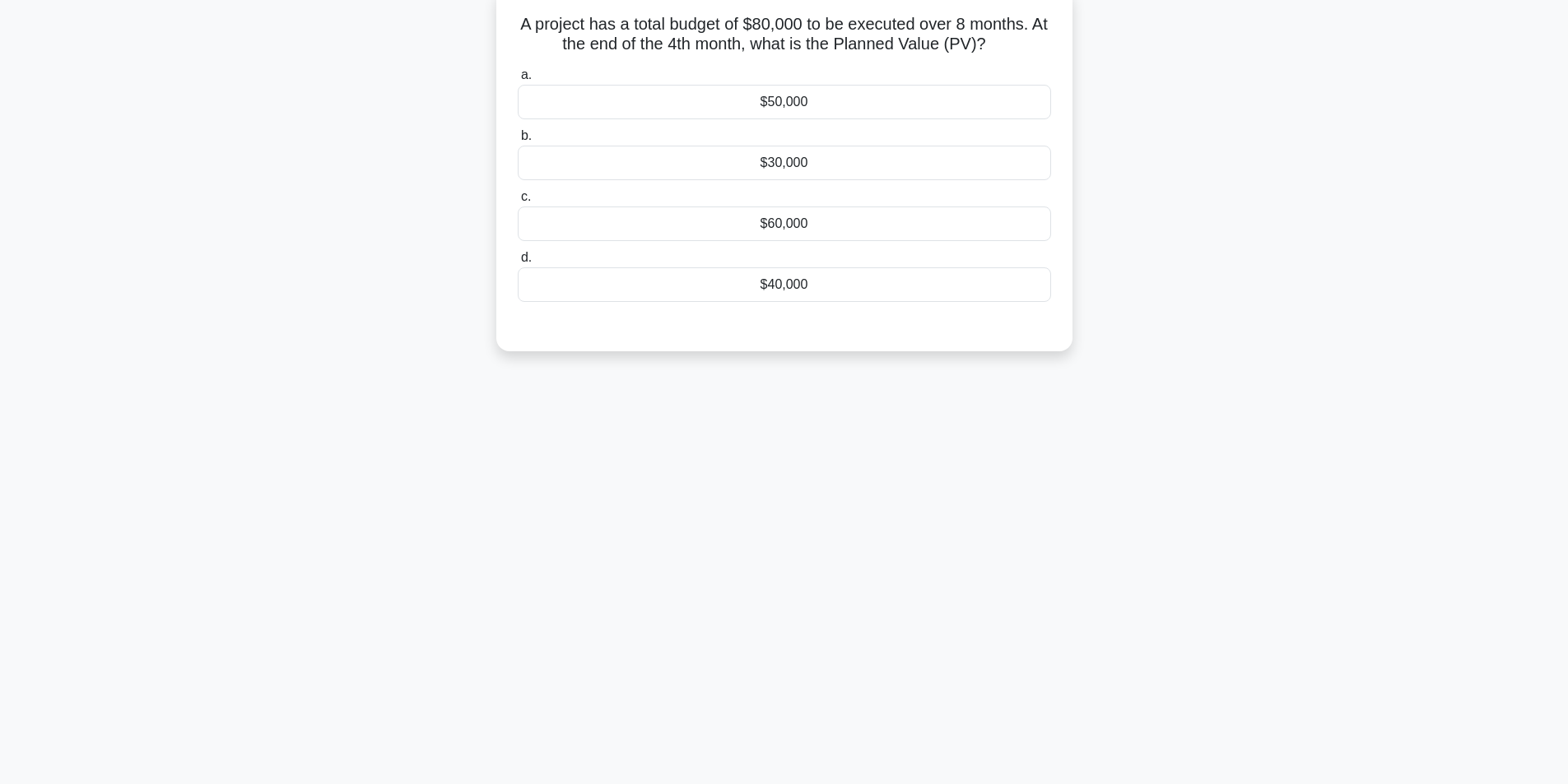
click at [803, 293] on div "$40,000" at bounding box center [784, 284] width 533 height 34
click at [517, 263] on input "d. $40,000" at bounding box center [517, 258] width 0 height 11
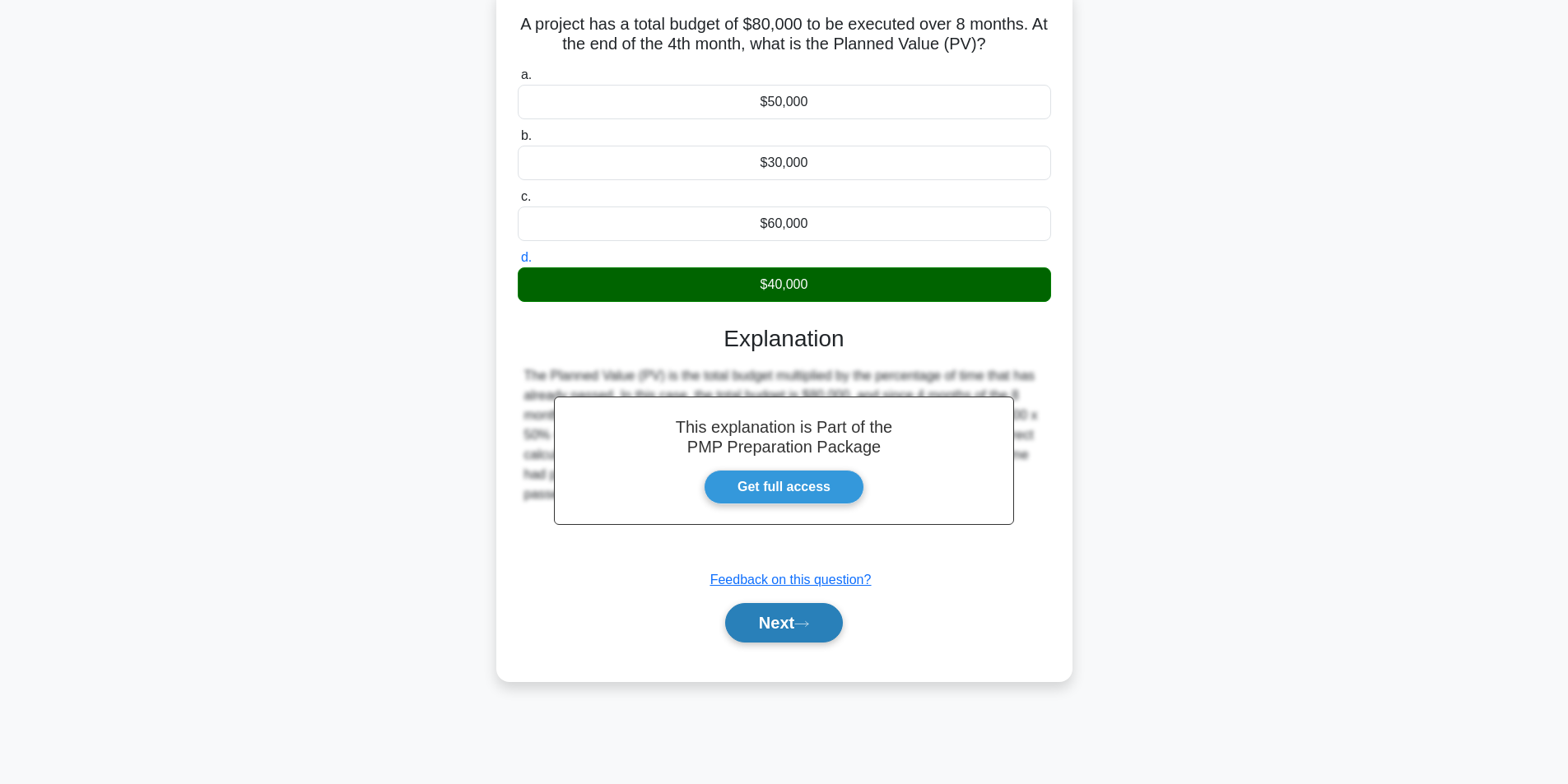
click at [833, 619] on button "Next" at bounding box center [784, 622] width 117 height 40
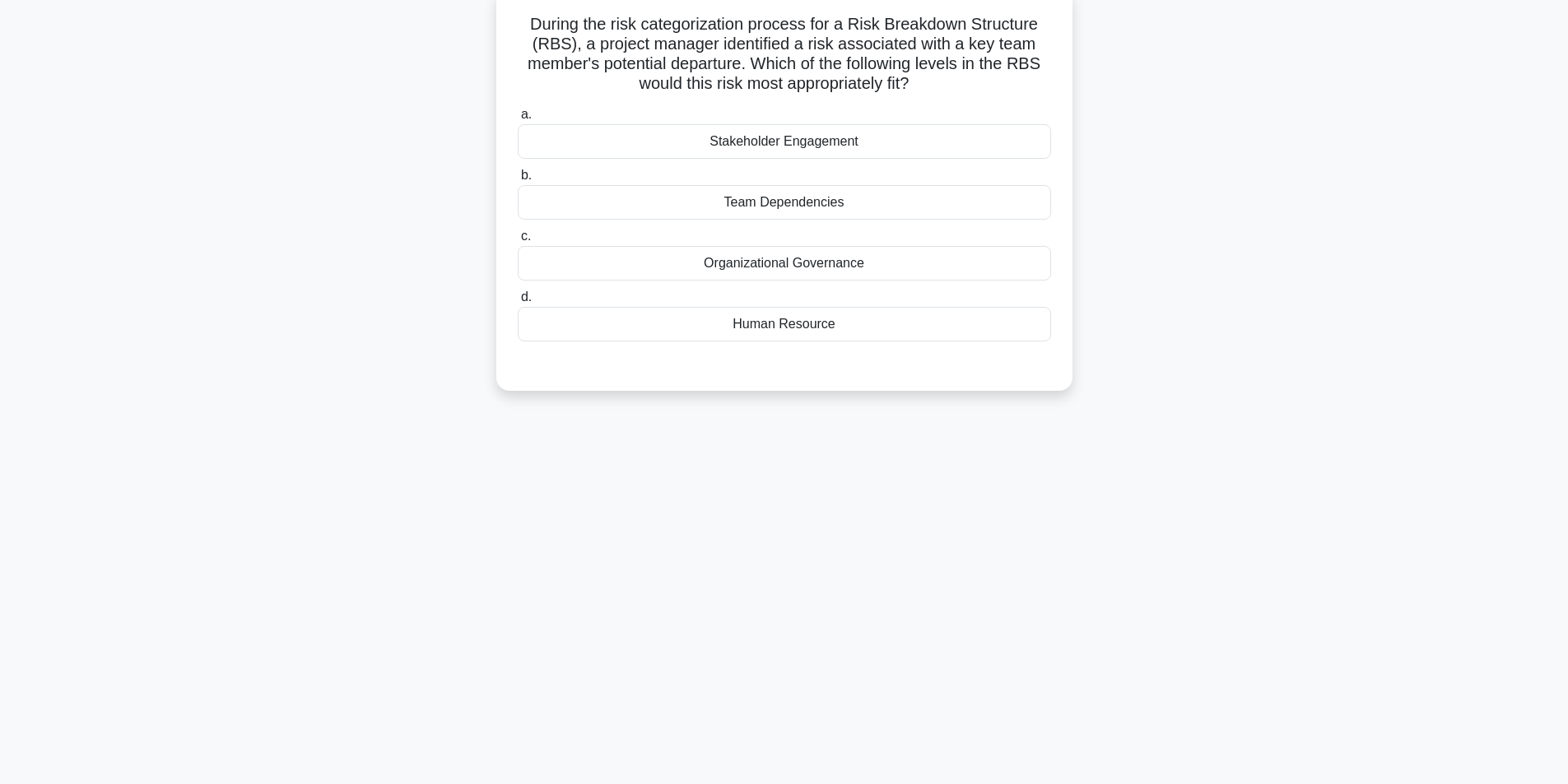
click at [806, 331] on div "Human Resource" at bounding box center [784, 323] width 533 height 34
click at [517, 303] on input "d. Human Resource" at bounding box center [517, 297] width 0 height 11
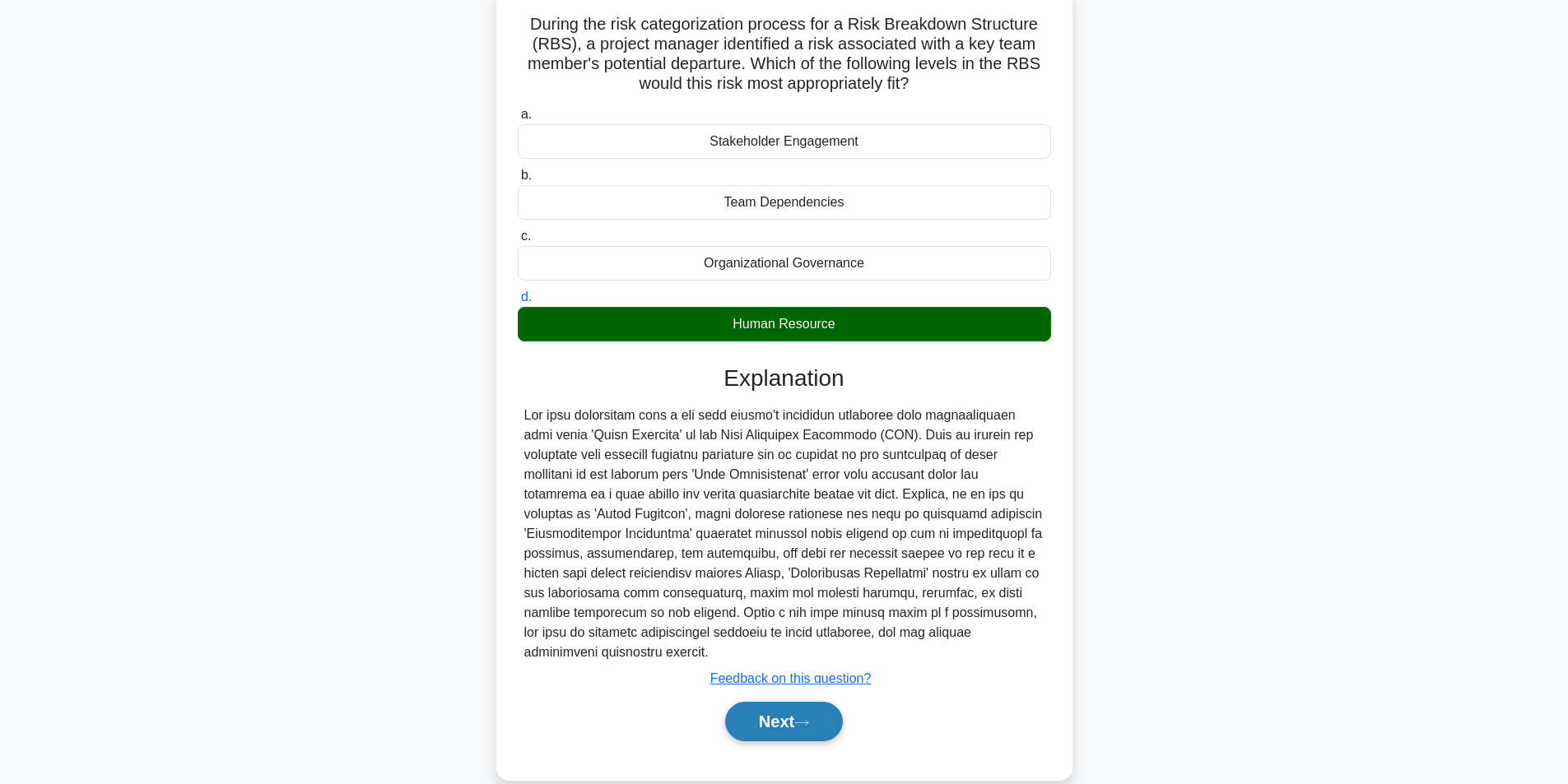
click at [798, 728] on button "Next" at bounding box center [784, 721] width 117 height 40
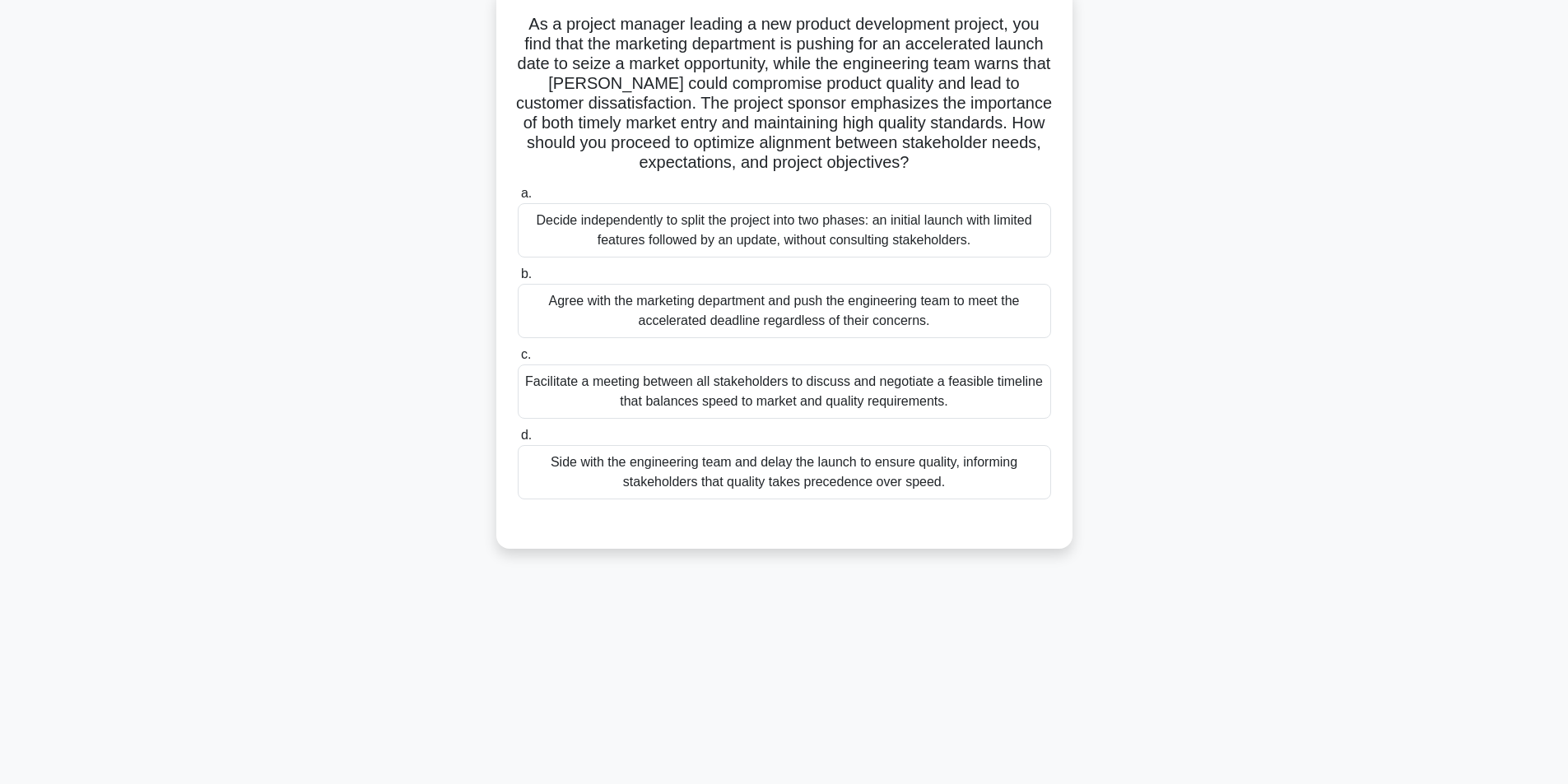
click at [652, 395] on div "Facilitate a meeting between all stakeholders to discuss and negotiate a feasib…" at bounding box center [784, 392] width 533 height 54
click at [517, 360] on input "c. Facilitate a meeting between all stakeholders to discuss and negotiate a fea…" at bounding box center [517, 356] width 0 height 11
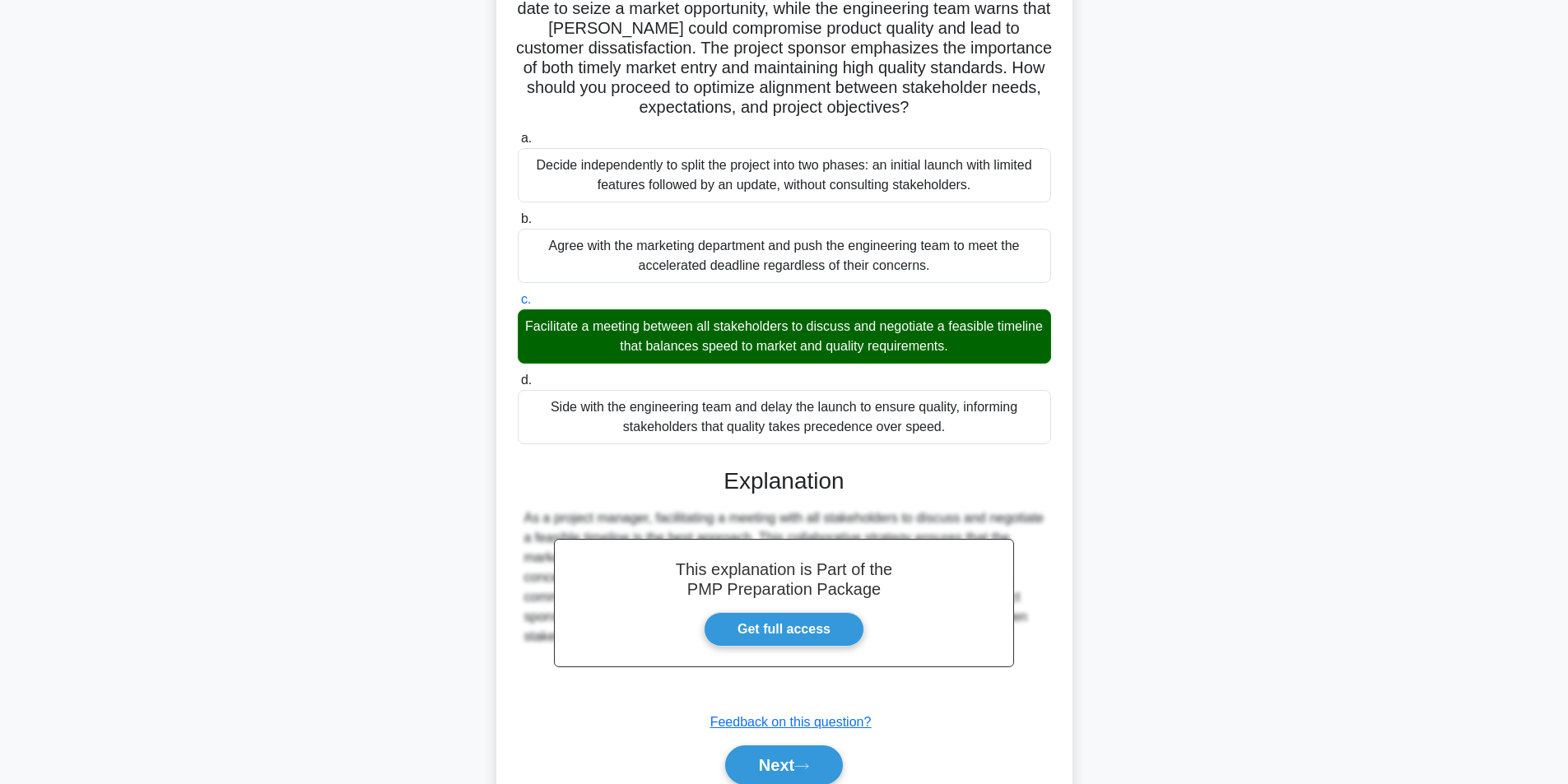
scroll to position [231, 0]
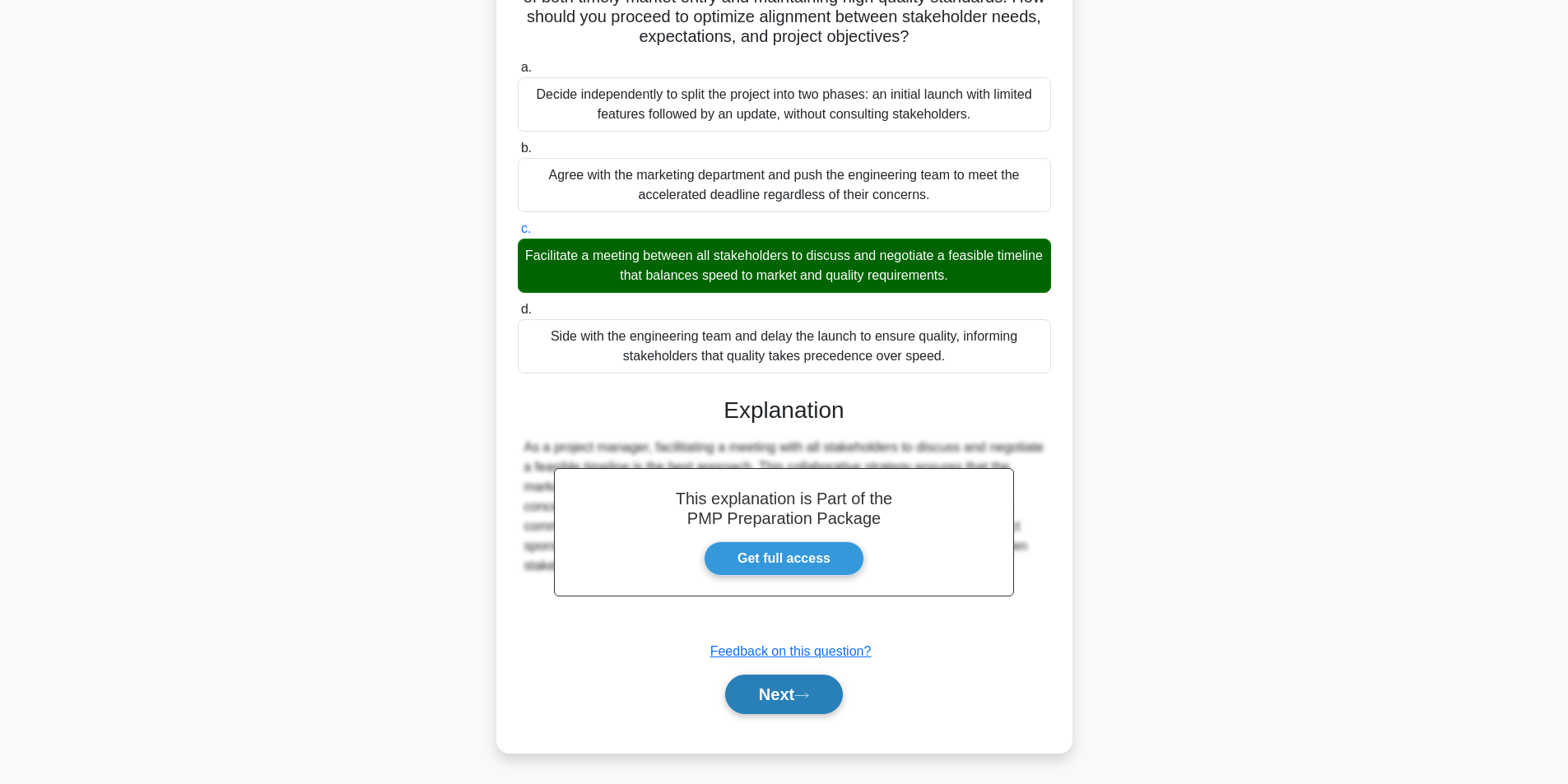
click at [755, 694] on button "Next" at bounding box center [784, 694] width 117 height 40
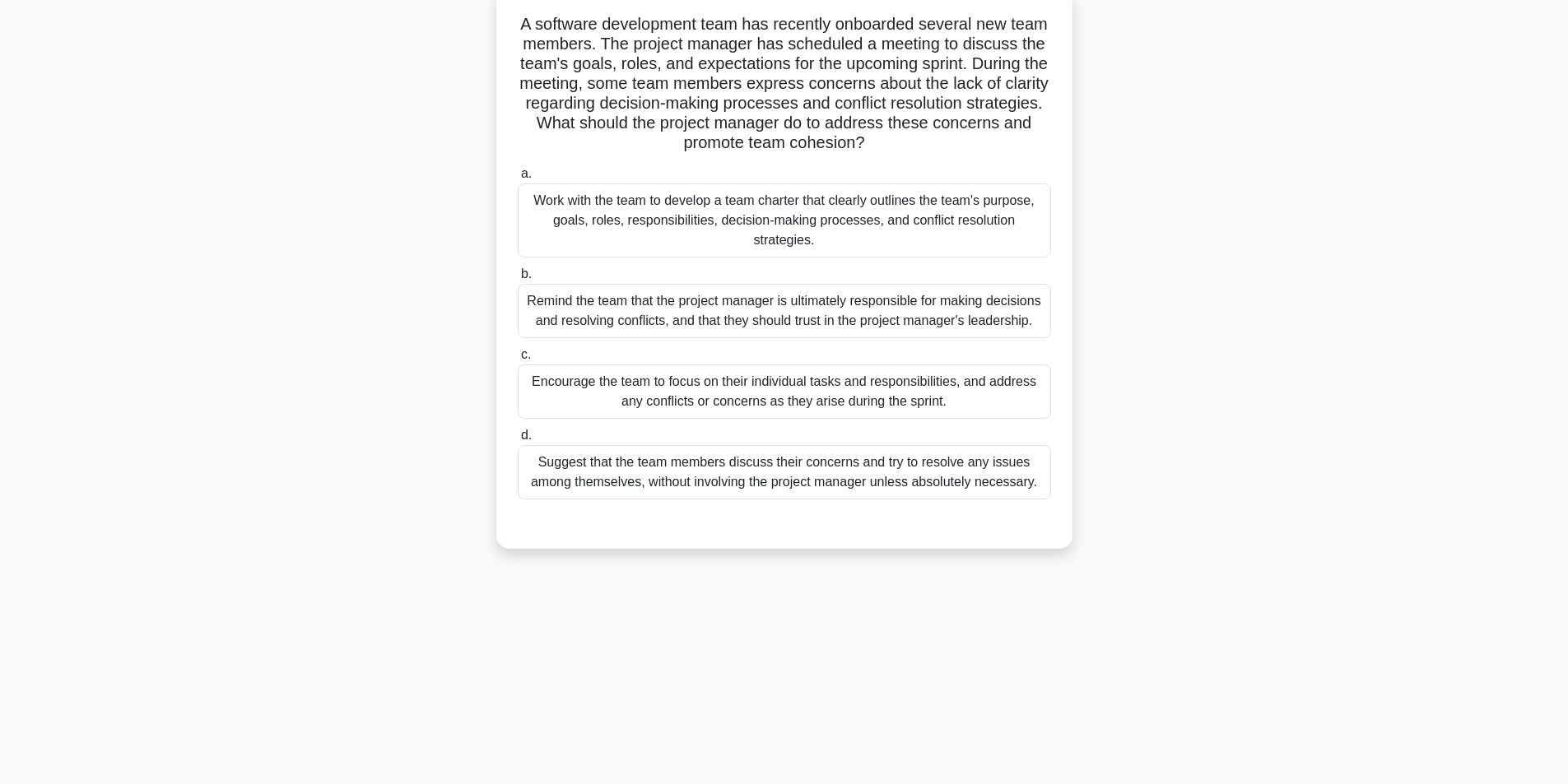
click at [643, 215] on div "Work with the team to develop a team charter that clearly outlines the team's p…" at bounding box center [784, 221] width 533 height 74
click at [517, 179] on input "a. Work with the team to develop a team charter that clearly outlines the team'…" at bounding box center [517, 175] width 0 height 11
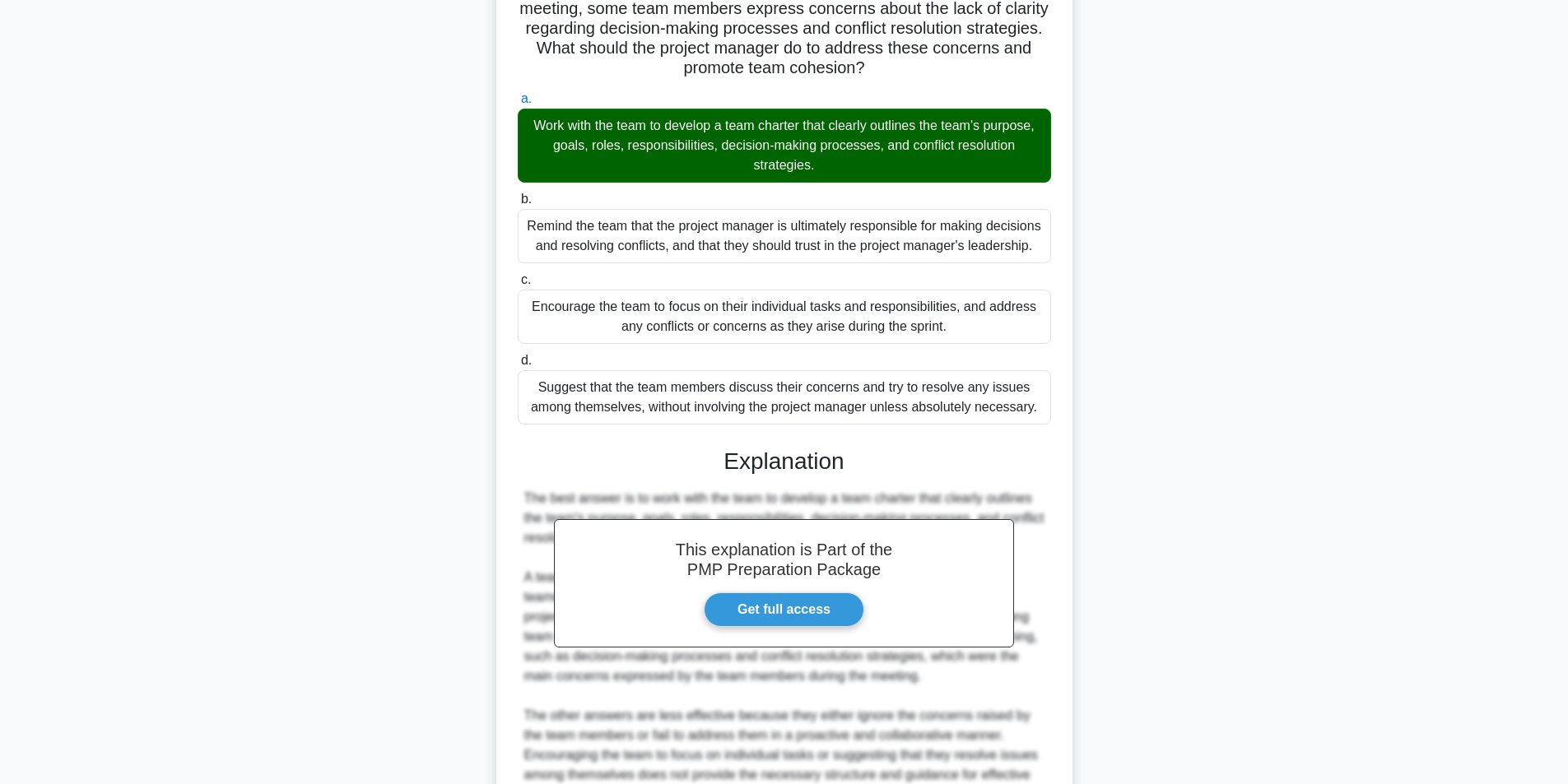
scroll to position [389, 0]
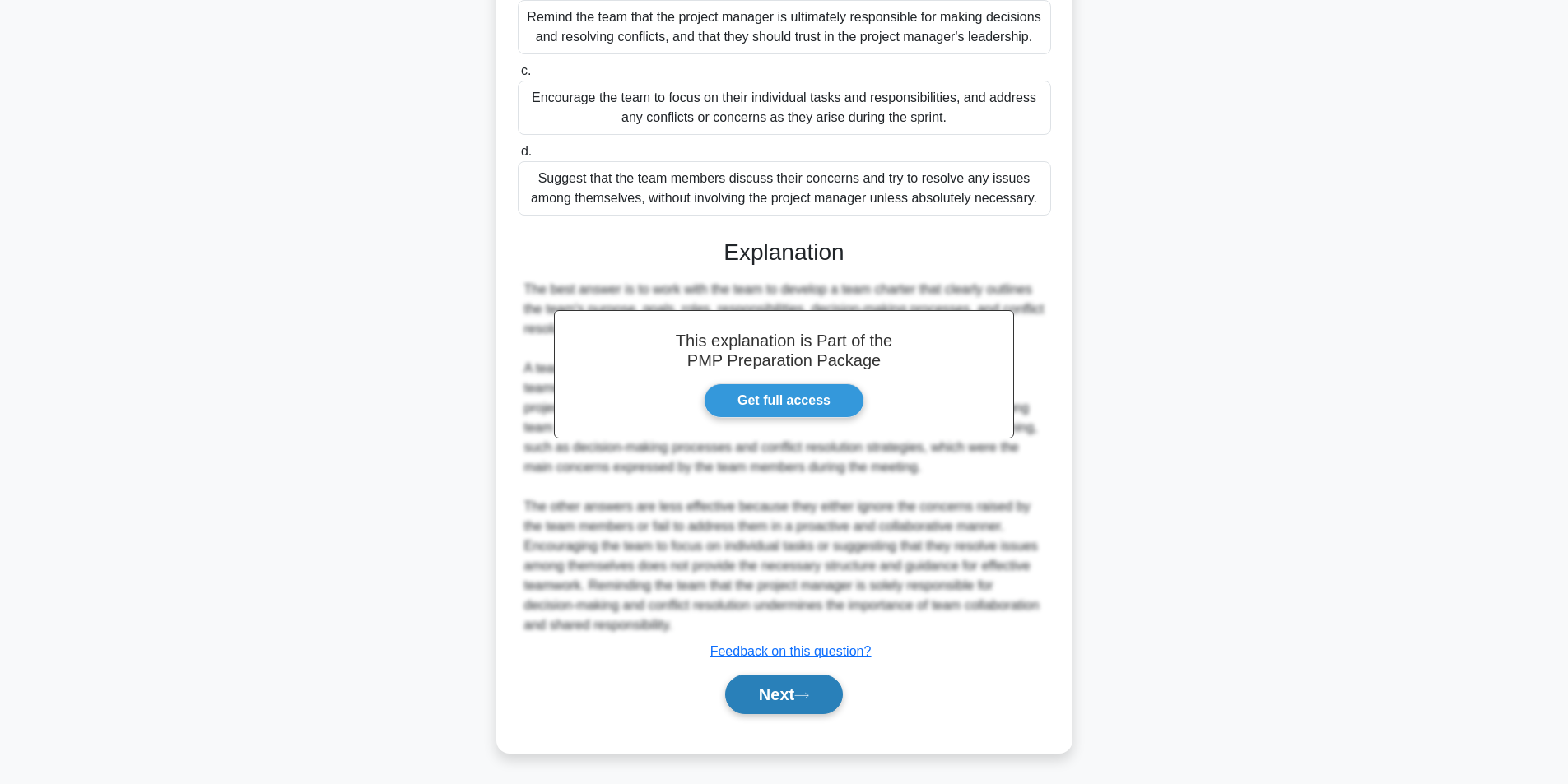
click at [783, 700] on button "Next" at bounding box center [784, 694] width 117 height 40
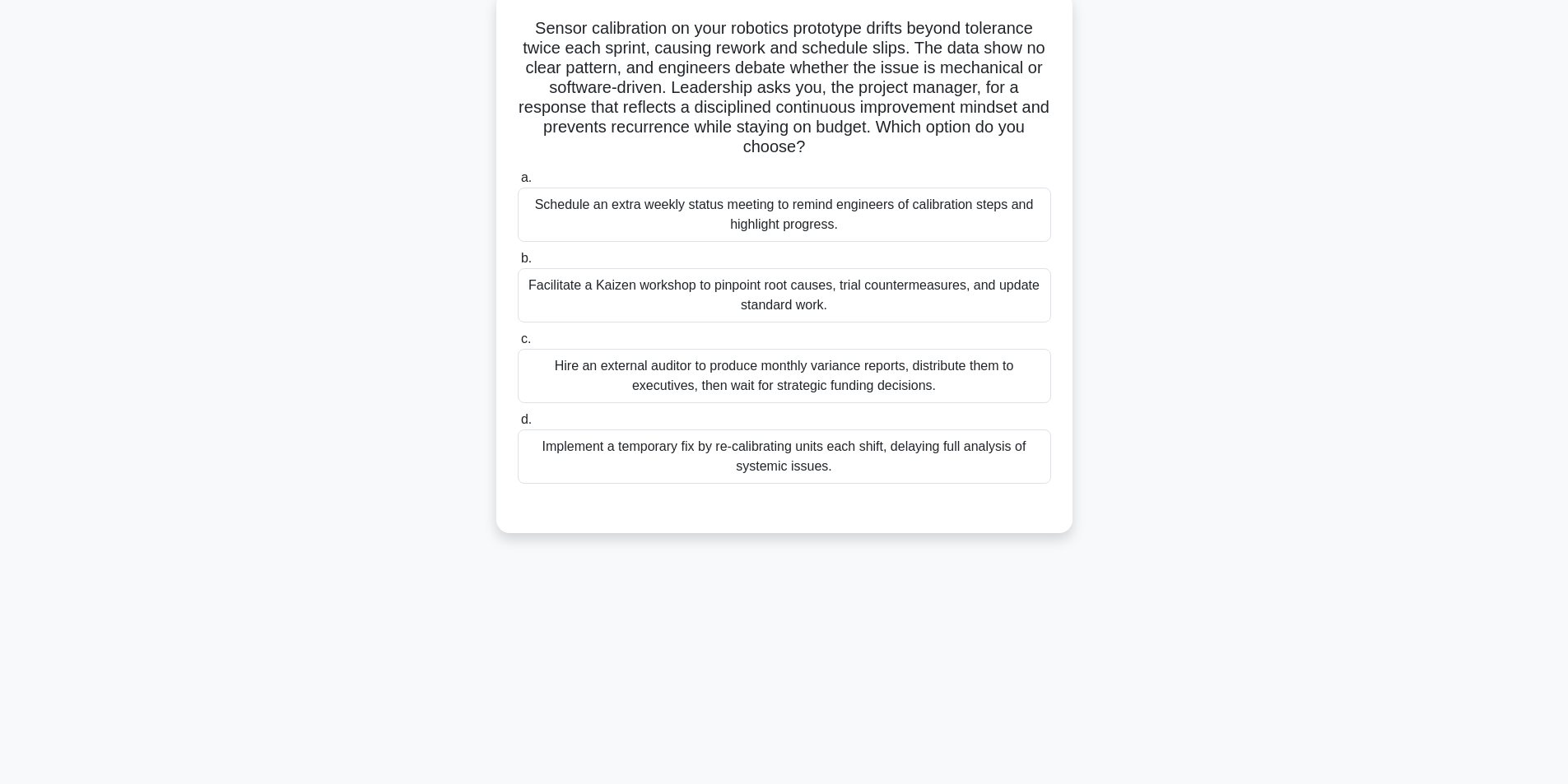
scroll to position [104, 0]
click at [653, 288] on div "Facilitate a Kaizen workshop to pinpoint root causes, trial countermeasures, an…" at bounding box center [784, 291] width 533 height 54
click at [517, 260] on input "b. Facilitate a Kaizen workshop to pinpoint root causes, trial countermeasures,…" at bounding box center [517, 255] width 0 height 11
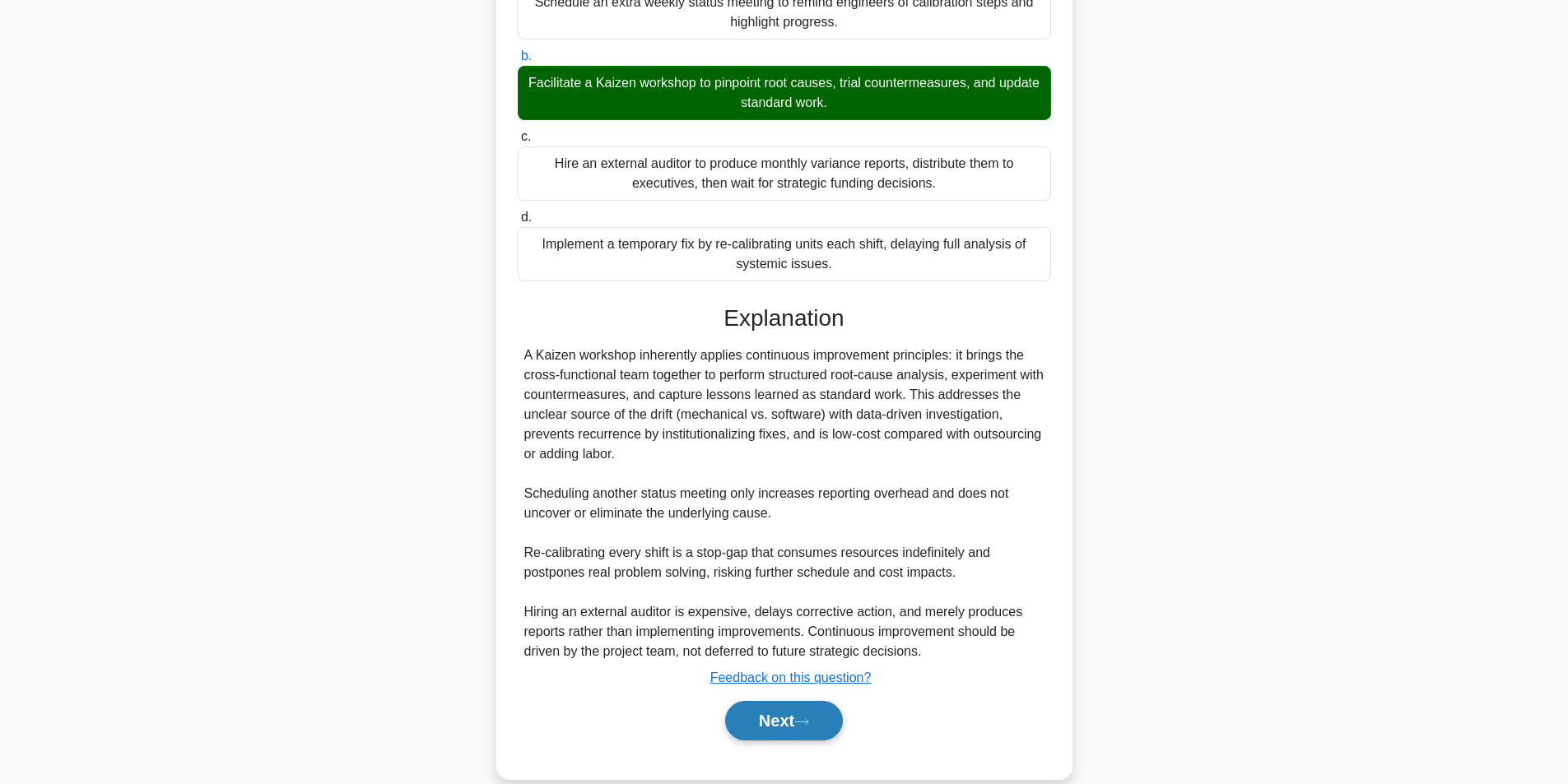
scroll to position [330, 0]
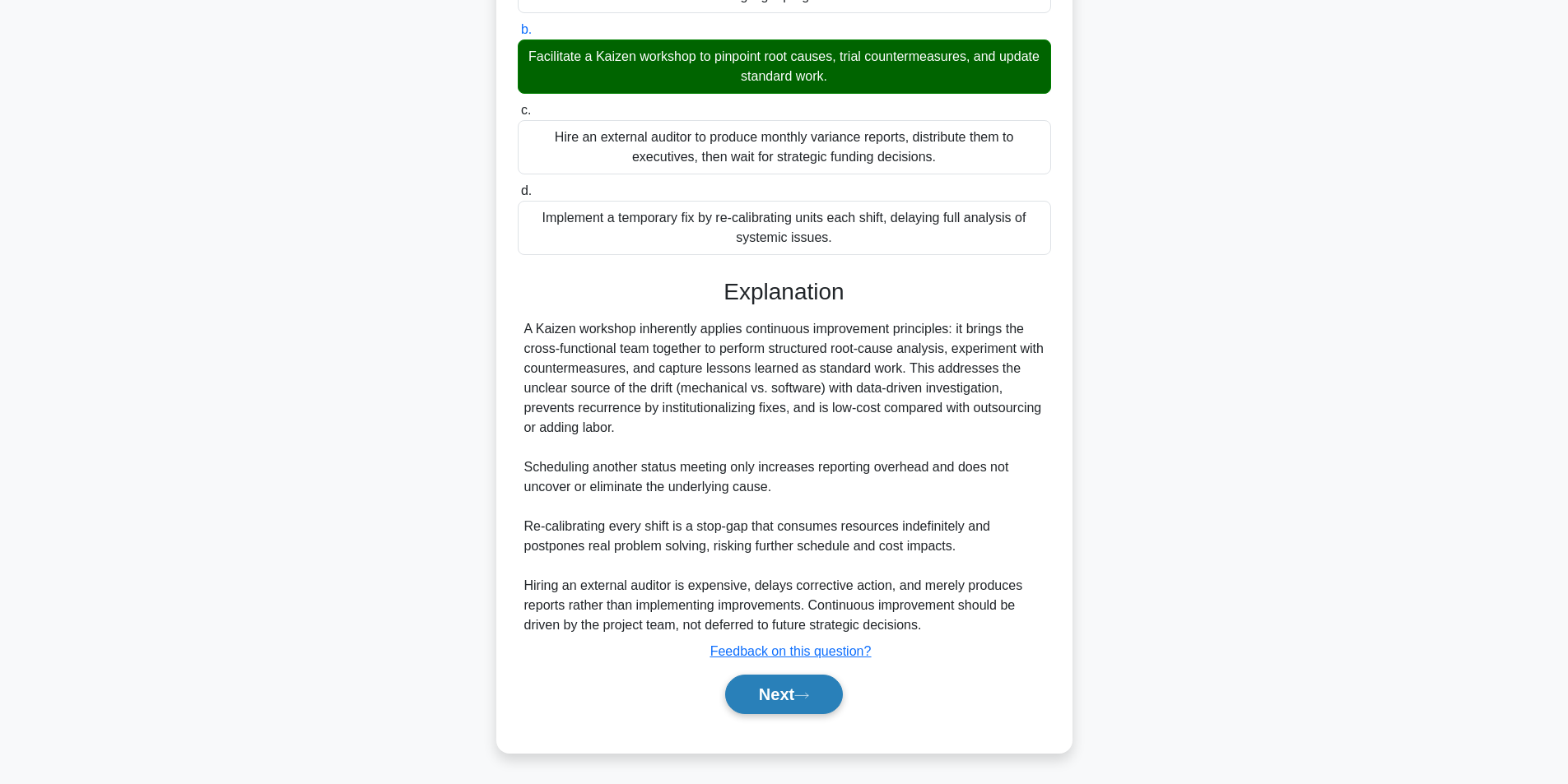
click at [739, 702] on button "Next" at bounding box center [784, 694] width 117 height 40
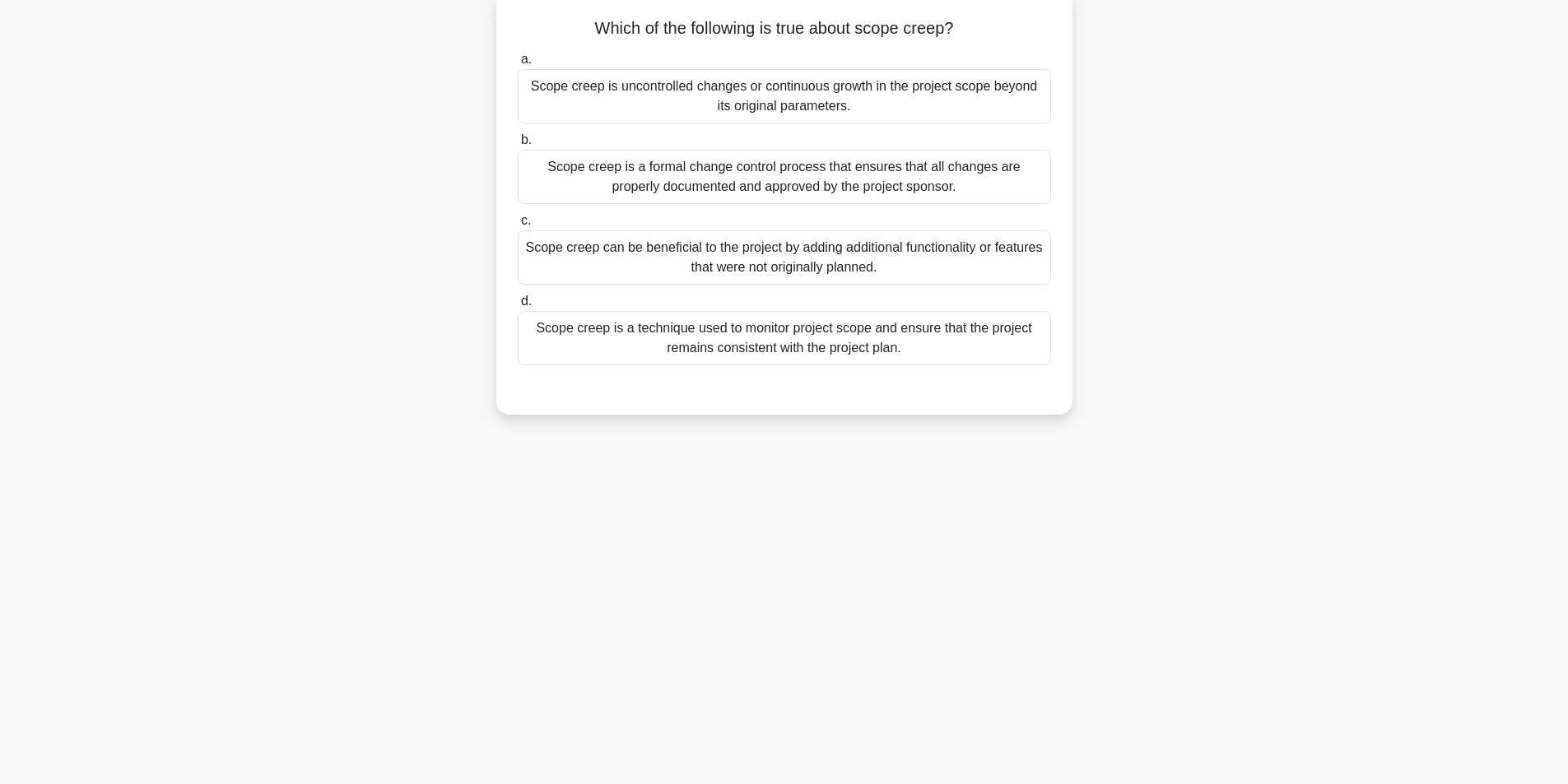
scroll to position [104, 0]
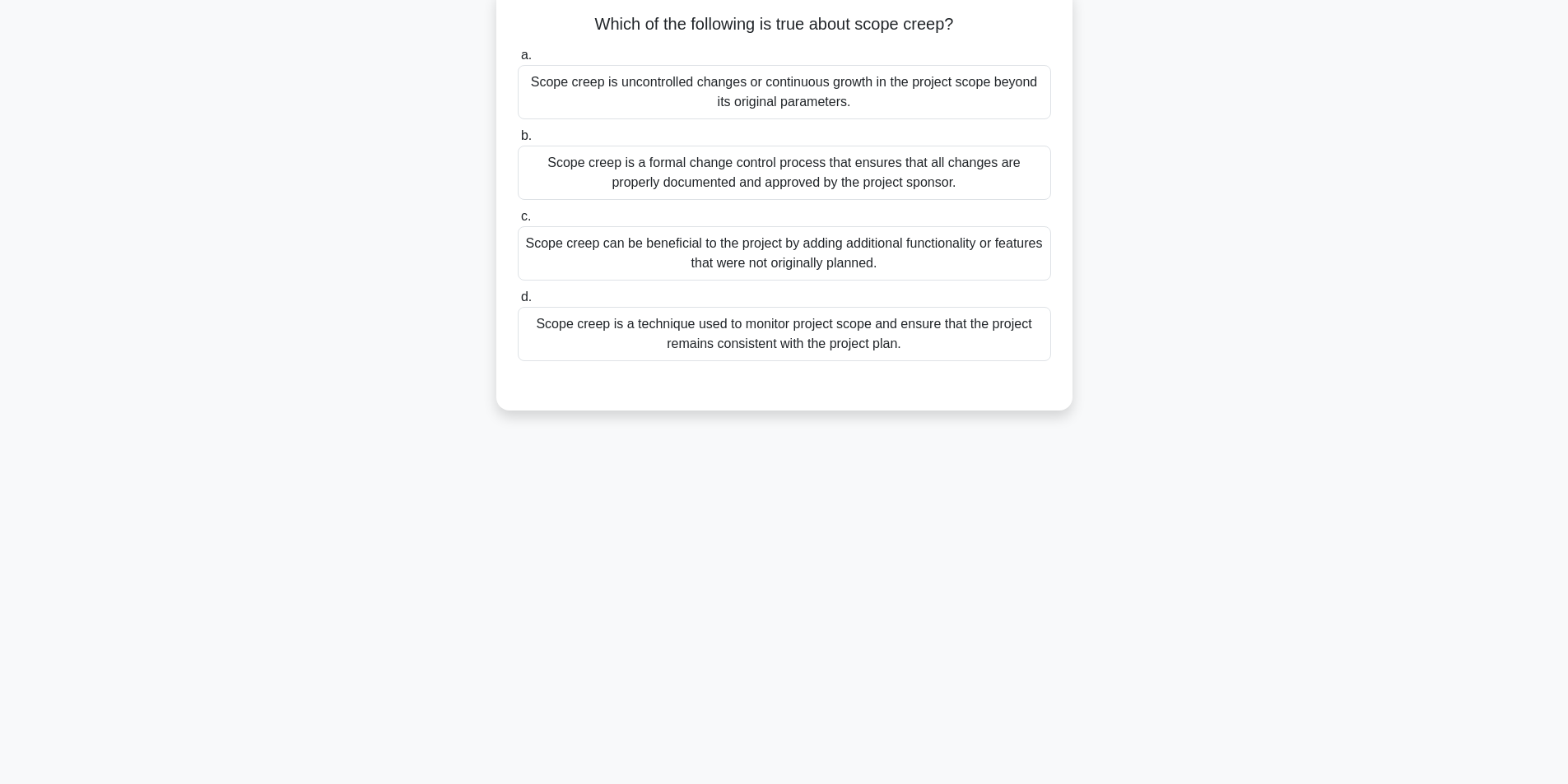
click at [884, 103] on div "Scope creep is uncontrolled changes or continuous growth in the project scope b…" at bounding box center [784, 91] width 533 height 54
click at [517, 61] on input "a. Scope creep is uncontrolled changes or continuous growth in the project scop…" at bounding box center [517, 55] width 0 height 11
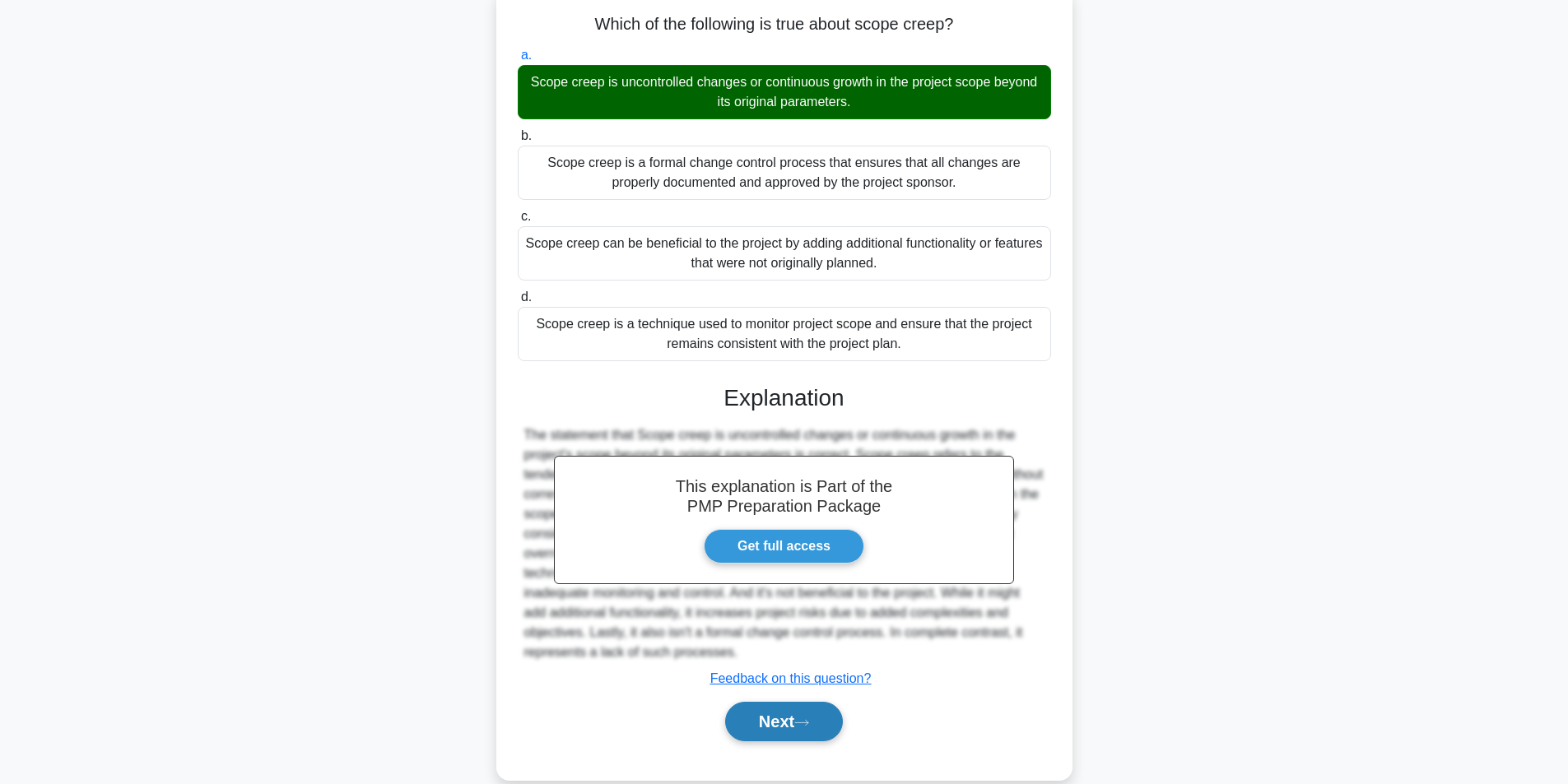
click at [834, 730] on button "Next" at bounding box center [784, 721] width 117 height 40
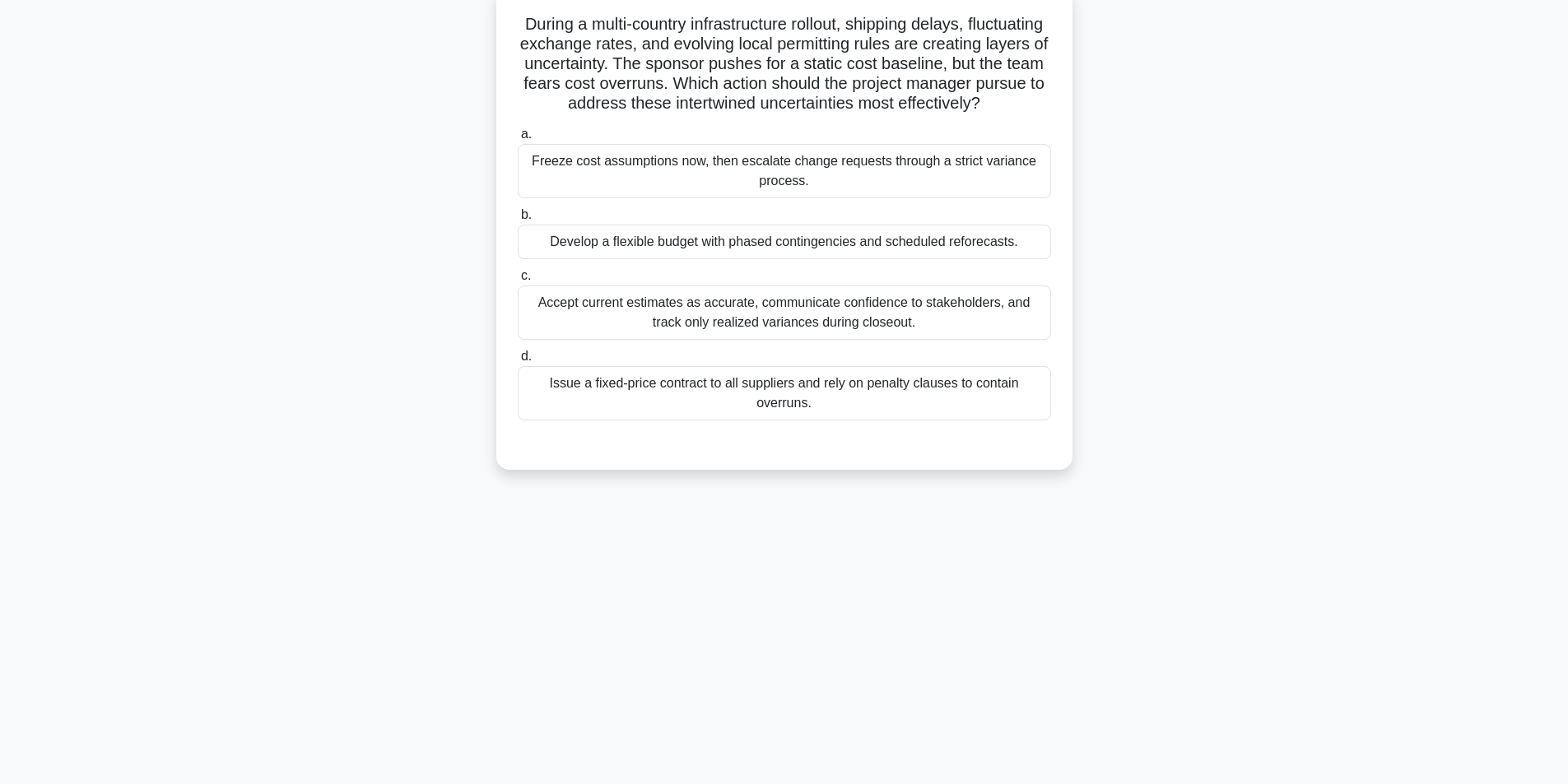
click at [828, 259] on div "Develop a flexible budget with phased contingencies and scheduled reforecasts." at bounding box center [784, 241] width 533 height 34
click at [517, 221] on input "b. Develop a flexible budget with phased contingencies and scheduled reforecast…" at bounding box center [517, 215] width 0 height 11
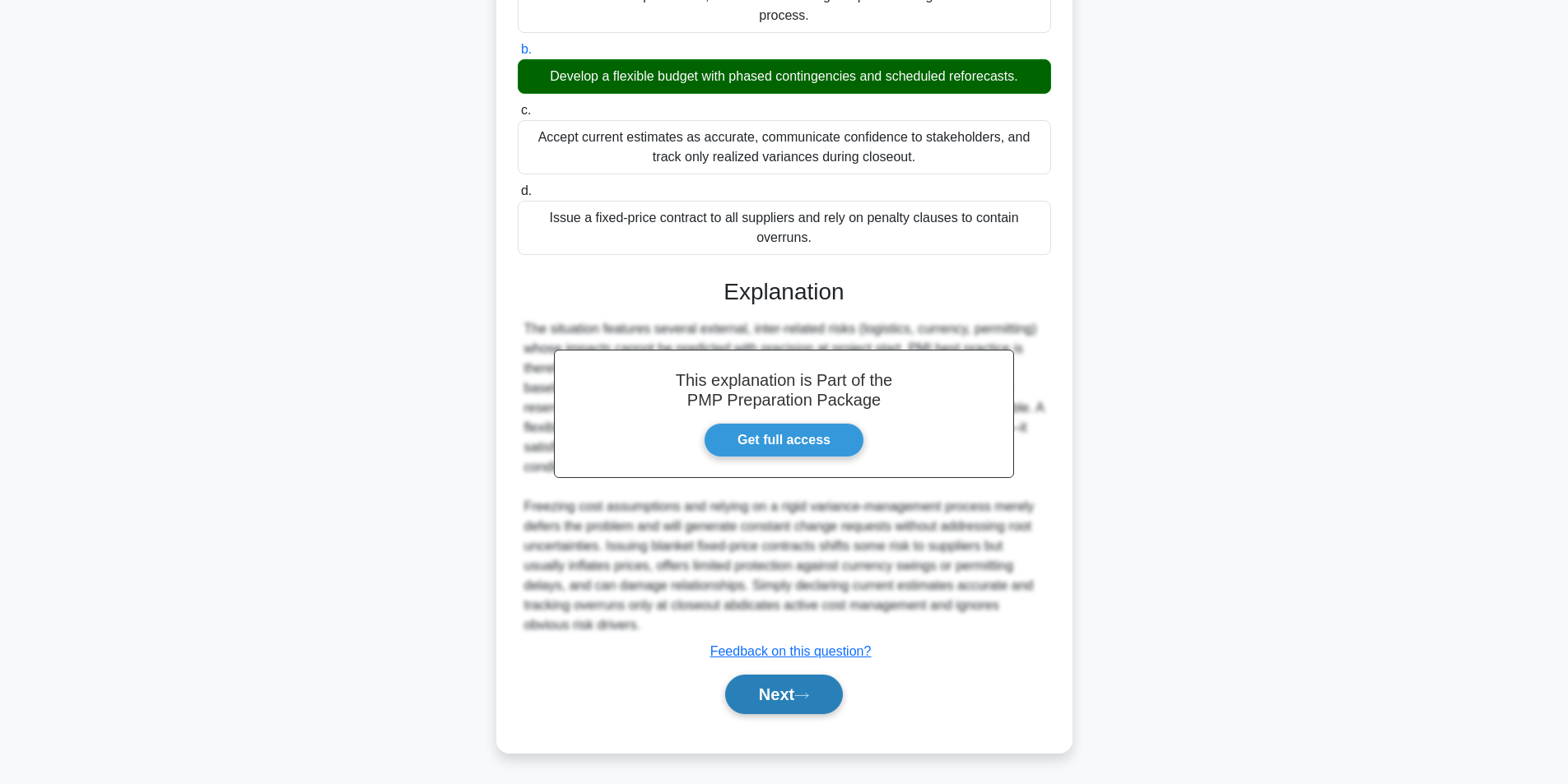
scroll to position [290, 0]
click at [758, 680] on button "Next" at bounding box center [784, 694] width 117 height 40
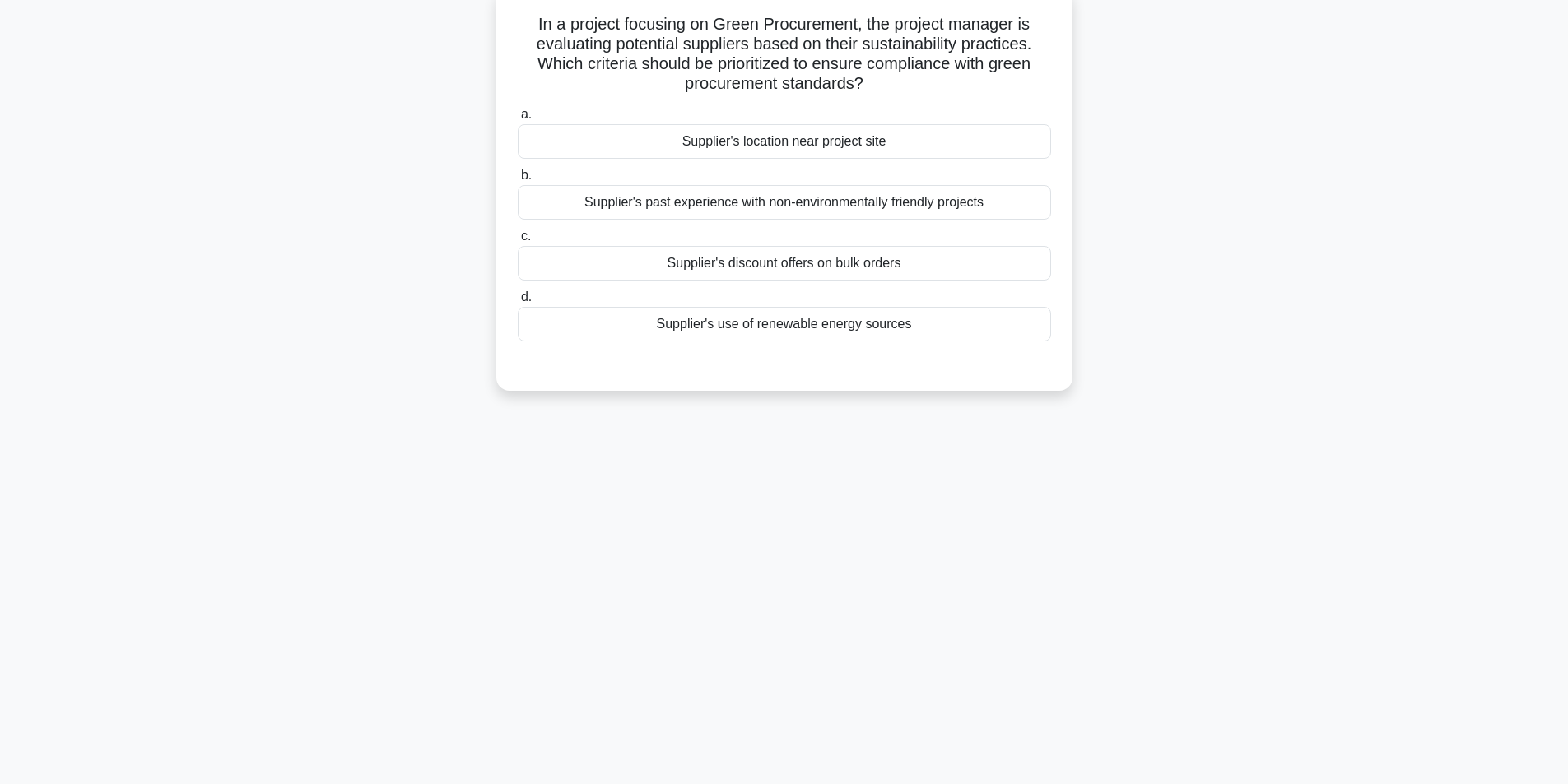
click at [813, 328] on div "Supplier's use of renewable energy sources" at bounding box center [784, 323] width 533 height 34
click at [517, 303] on input "d. Supplier's use of renewable energy sources" at bounding box center [517, 297] width 0 height 11
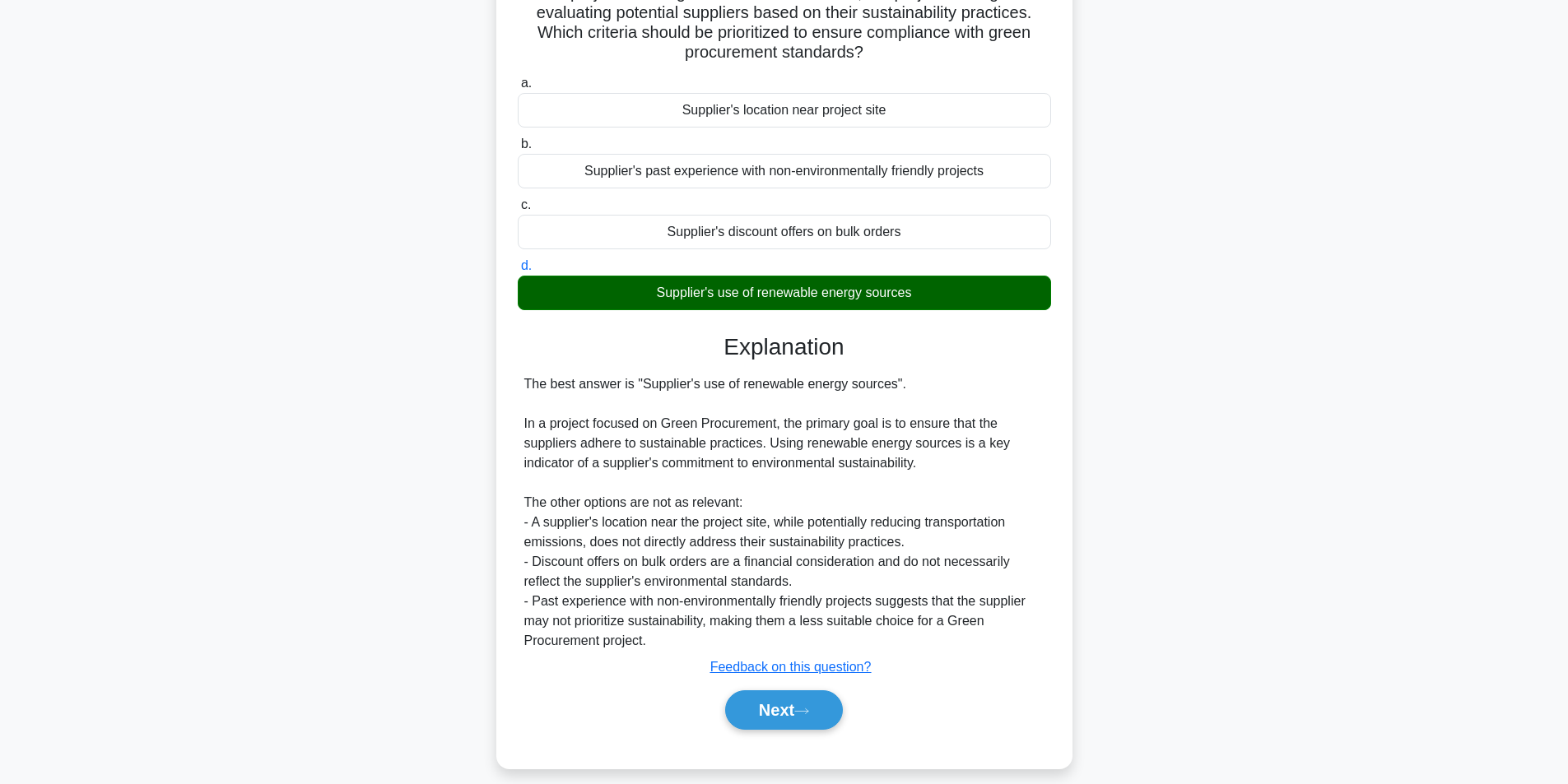
scroll to position [152, 0]
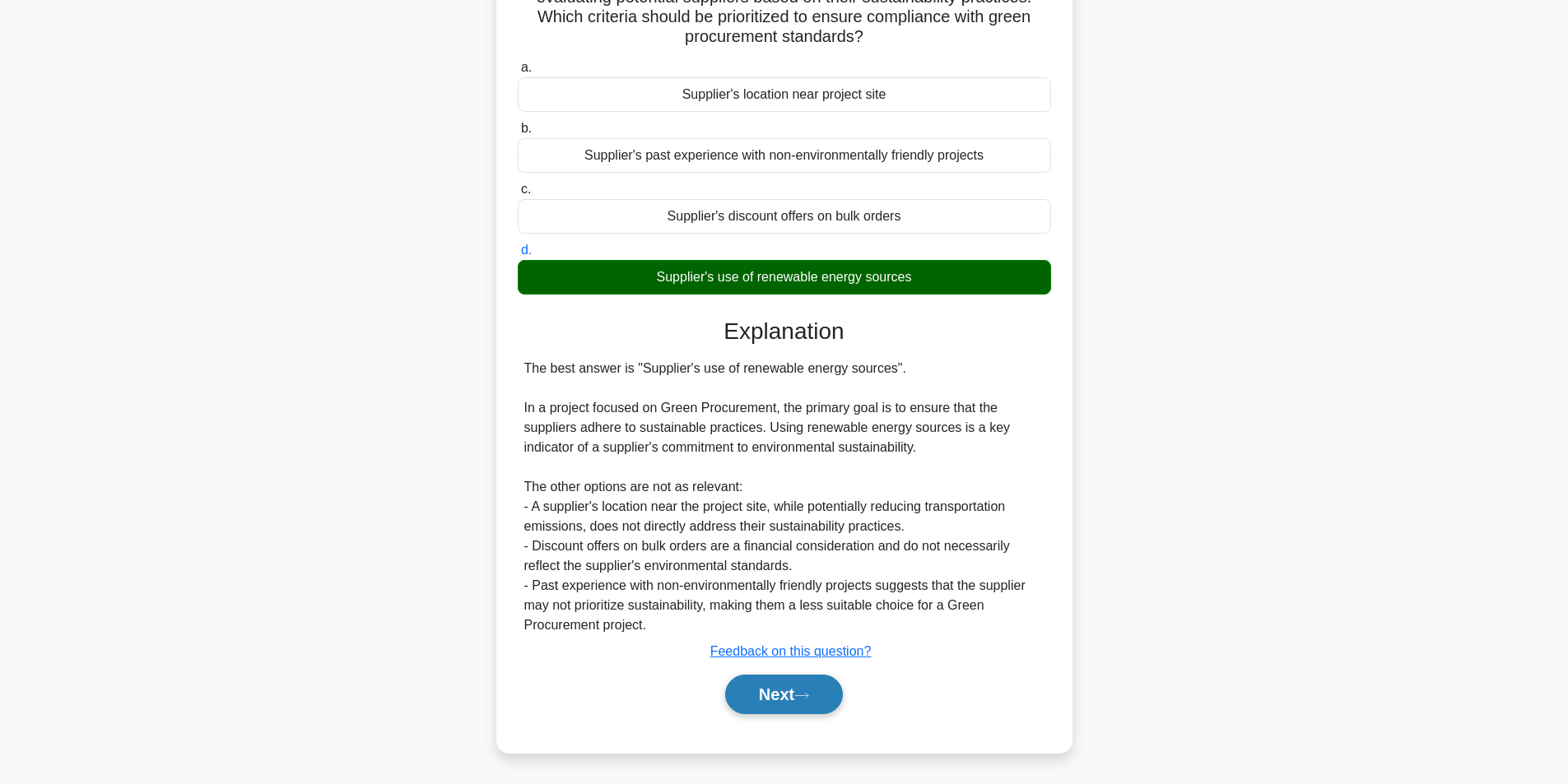
click at [731, 698] on button "Next" at bounding box center [784, 694] width 117 height 40
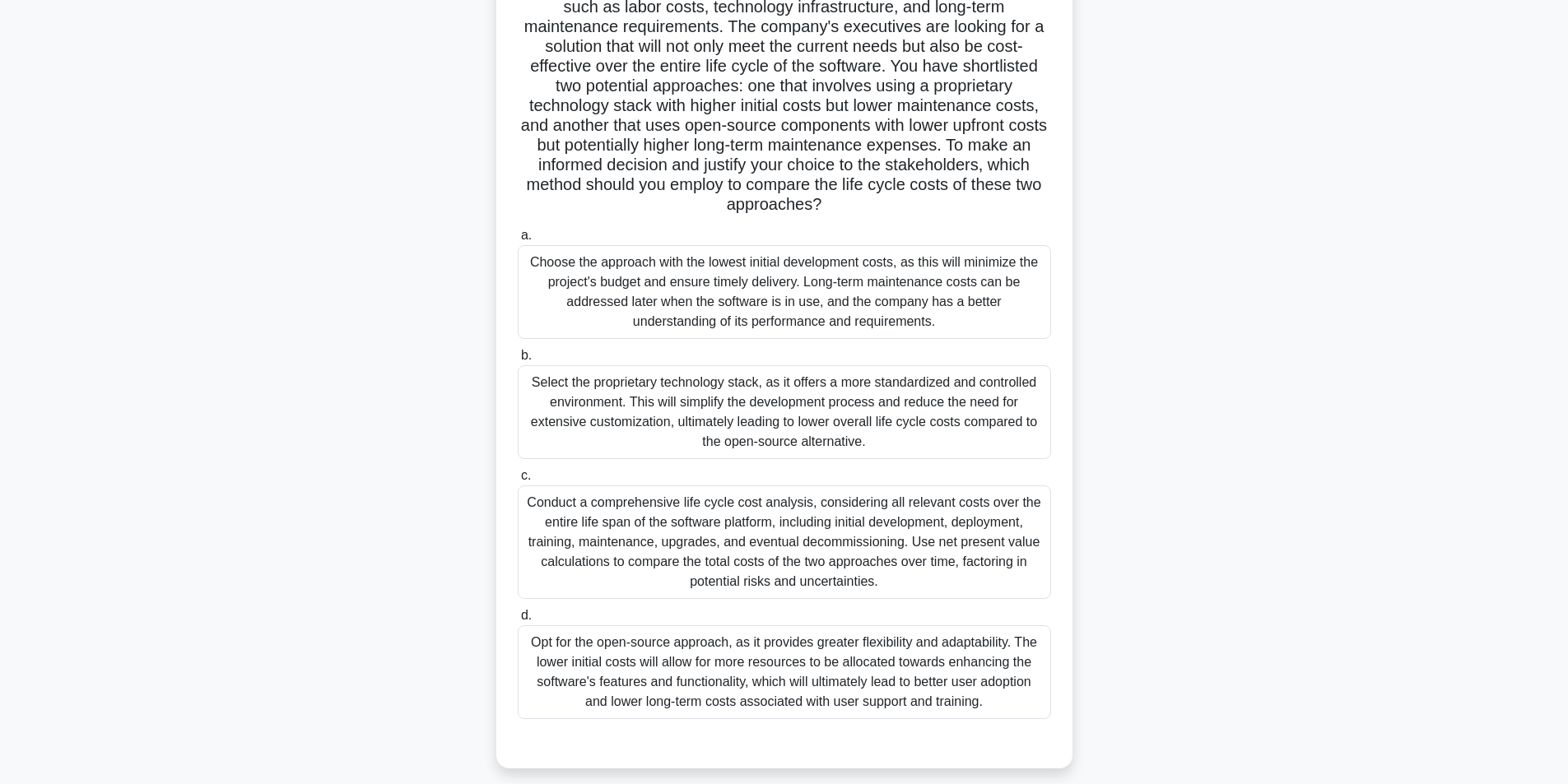
scroll to position [197, 0]
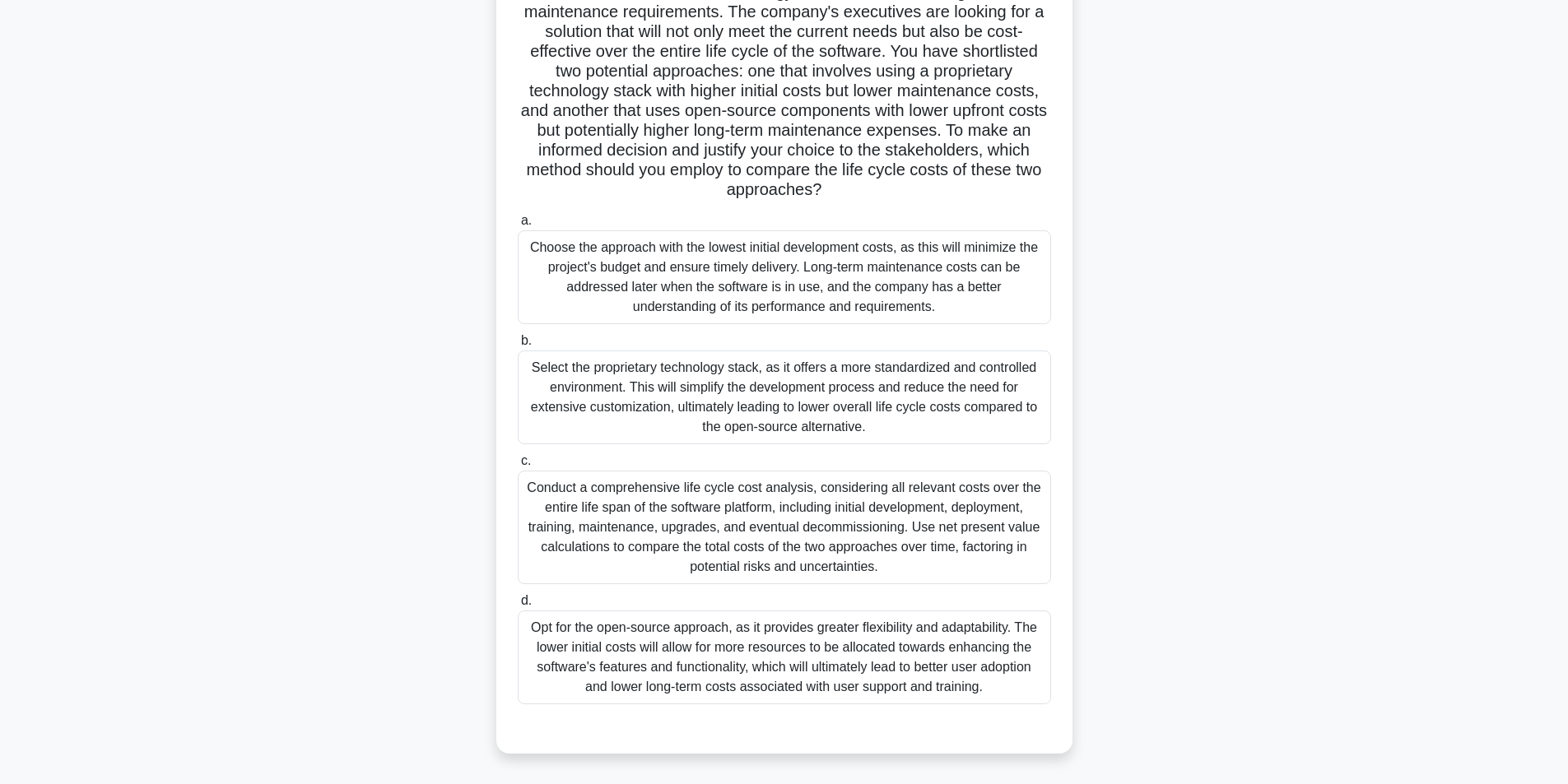
click at [745, 524] on div "Conduct a comprehensive life cycle cost analysis, considering all relevant cost…" at bounding box center [784, 527] width 533 height 114
click at [517, 466] on input "c. Conduct a comprehensive life cycle cost analysis, considering all relevant c…" at bounding box center [517, 462] width 0 height 11
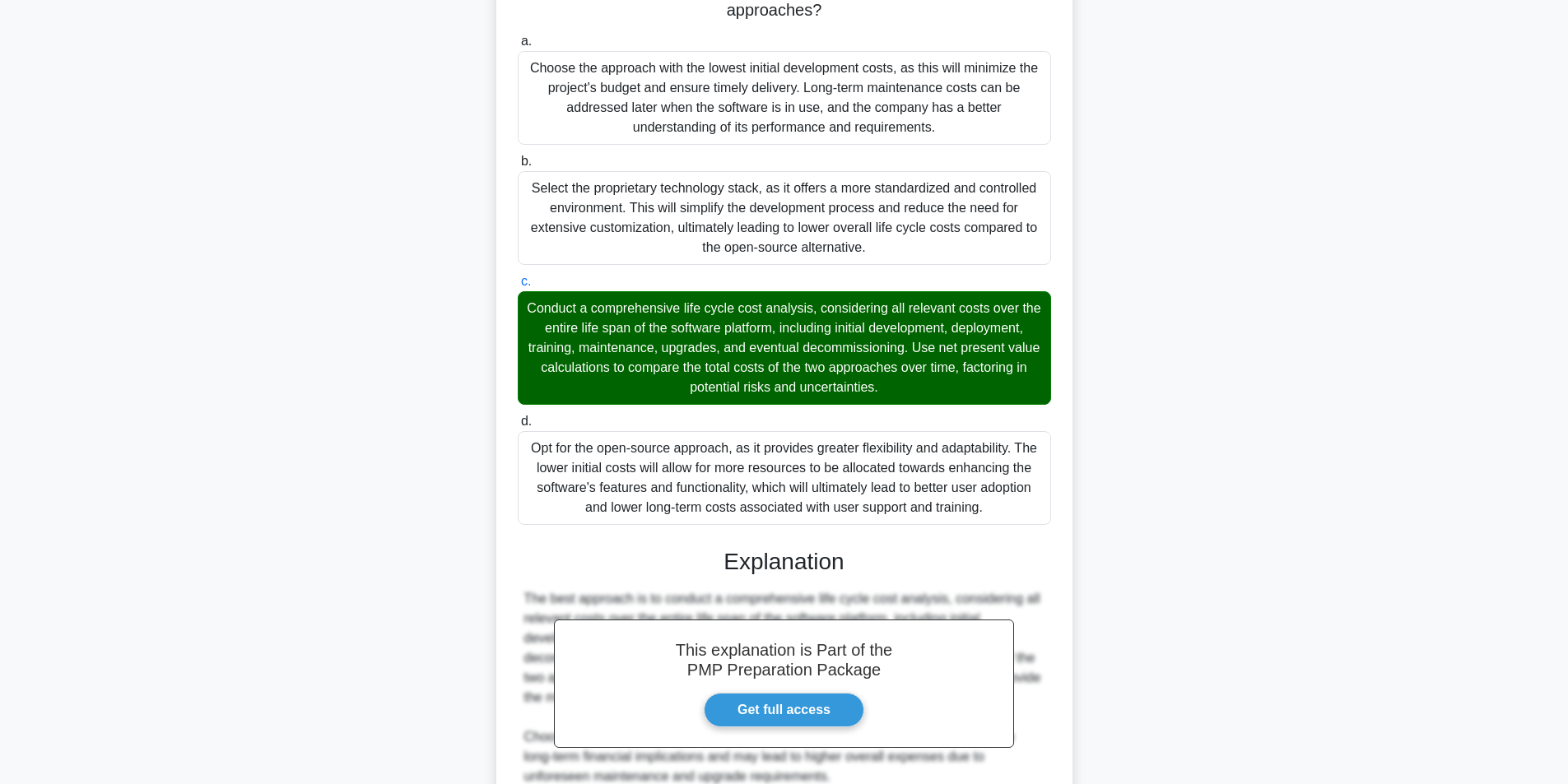
scroll to position [705, 0]
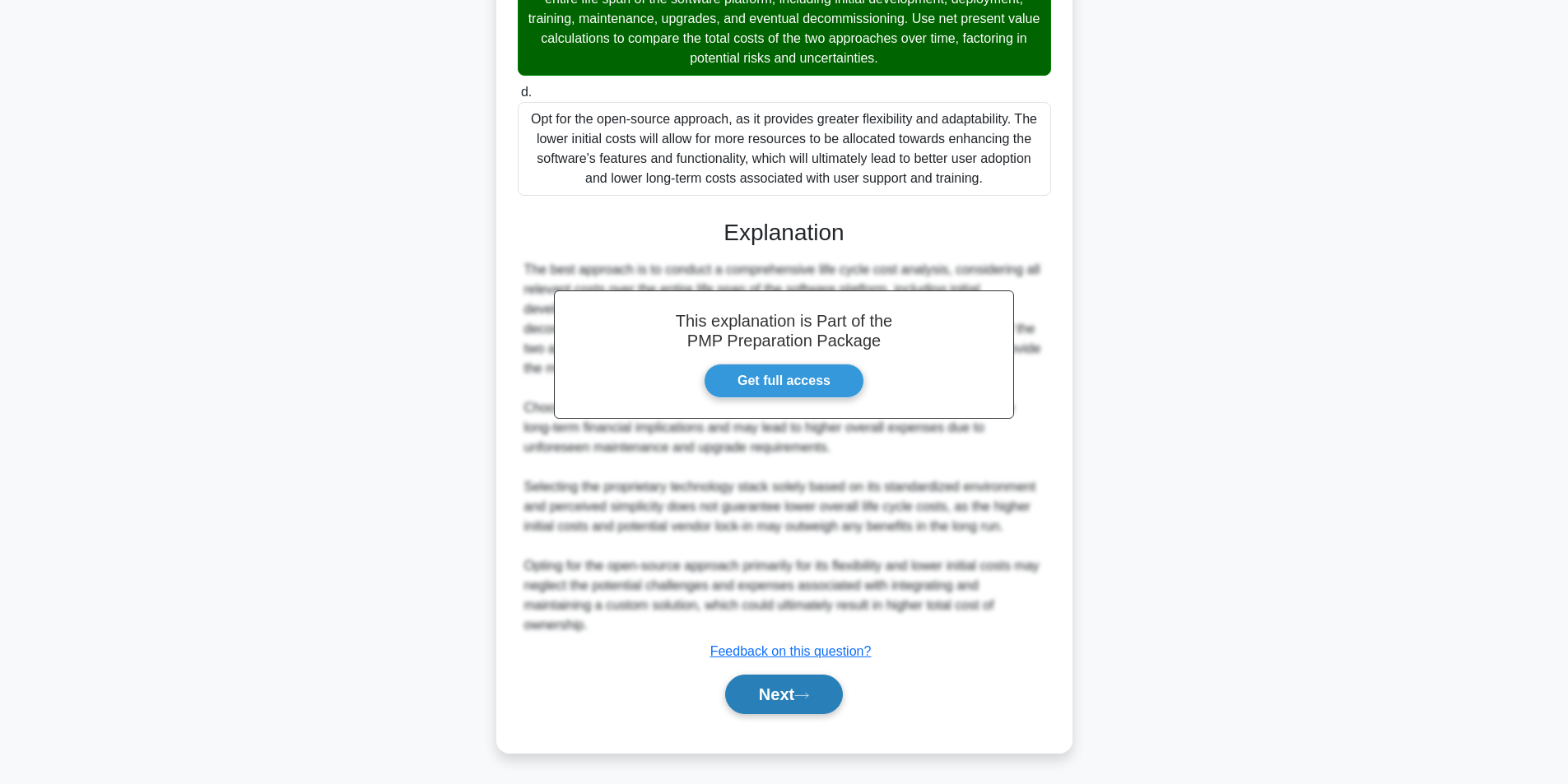
click at [799, 693] on button "Next" at bounding box center [784, 694] width 117 height 40
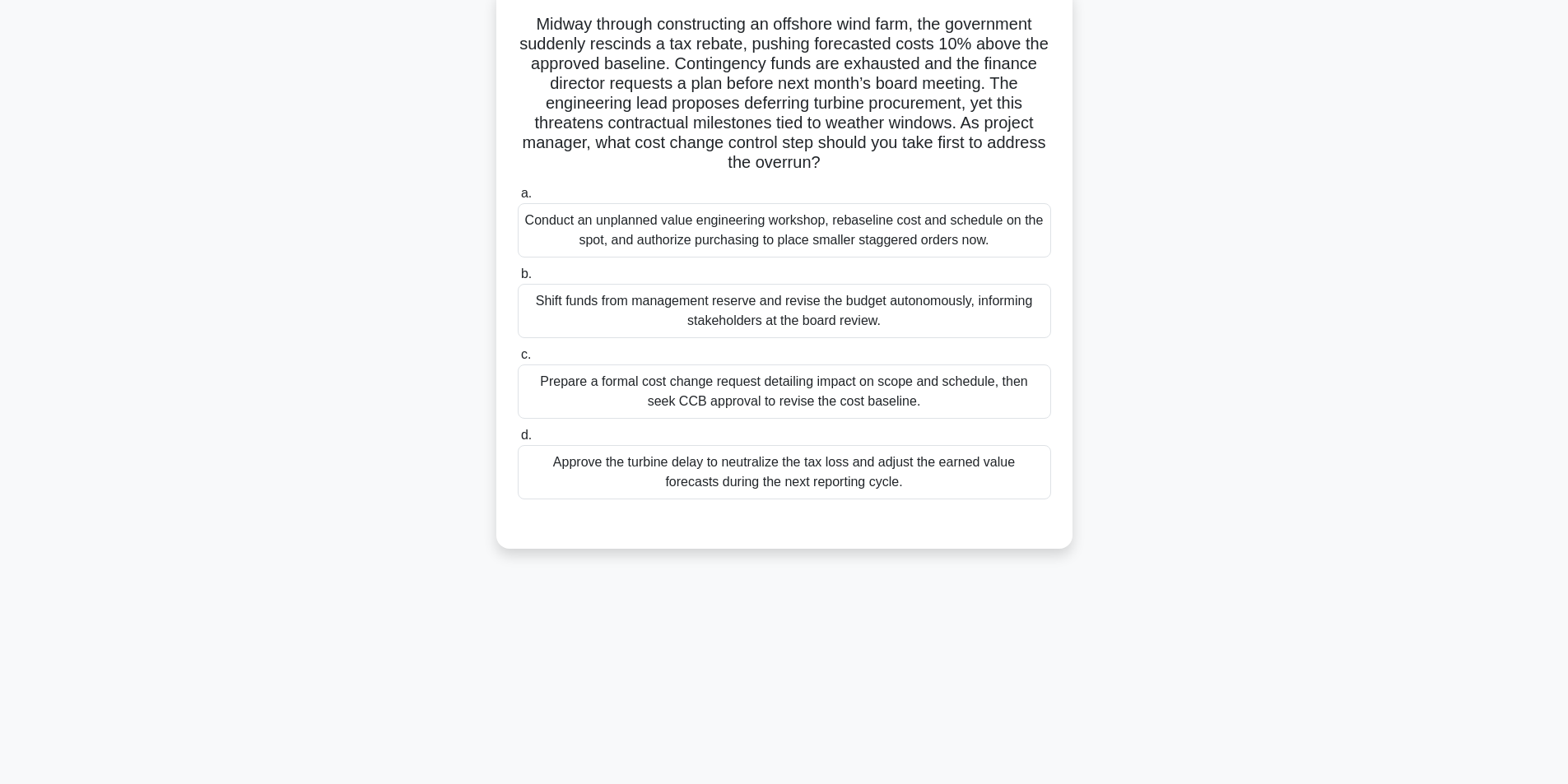
click at [719, 401] on div "Prepare a formal cost change request detailing impact on scope and schedule, th…" at bounding box center [784, 392] width 533 height 54
click at [517, 360] on input "c. Prepare a formal cost change request detailing impact on scope and schedule,…" at bounding box center [517, 356] width 0 height 11
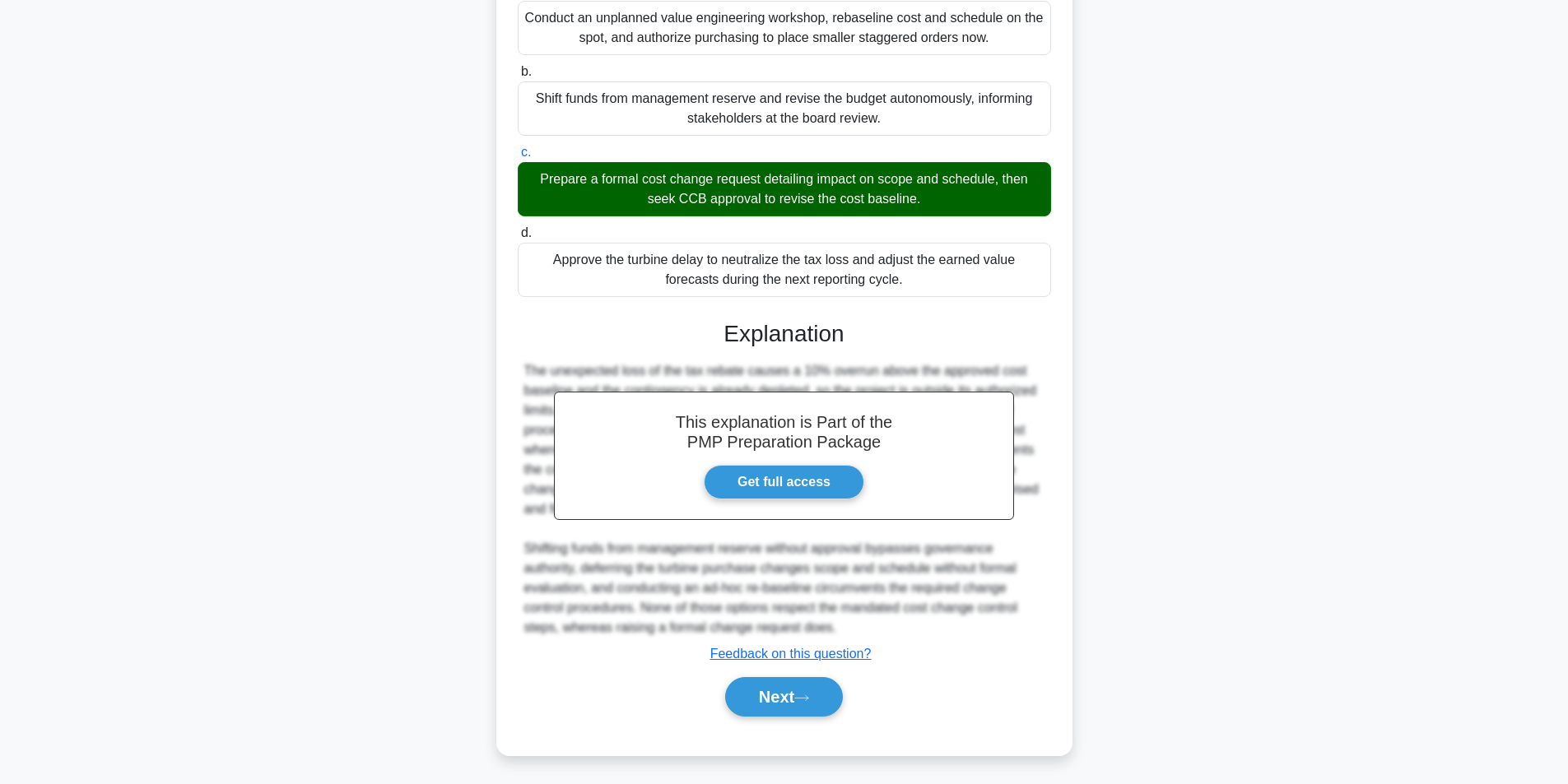
scroll to position [310, 0]
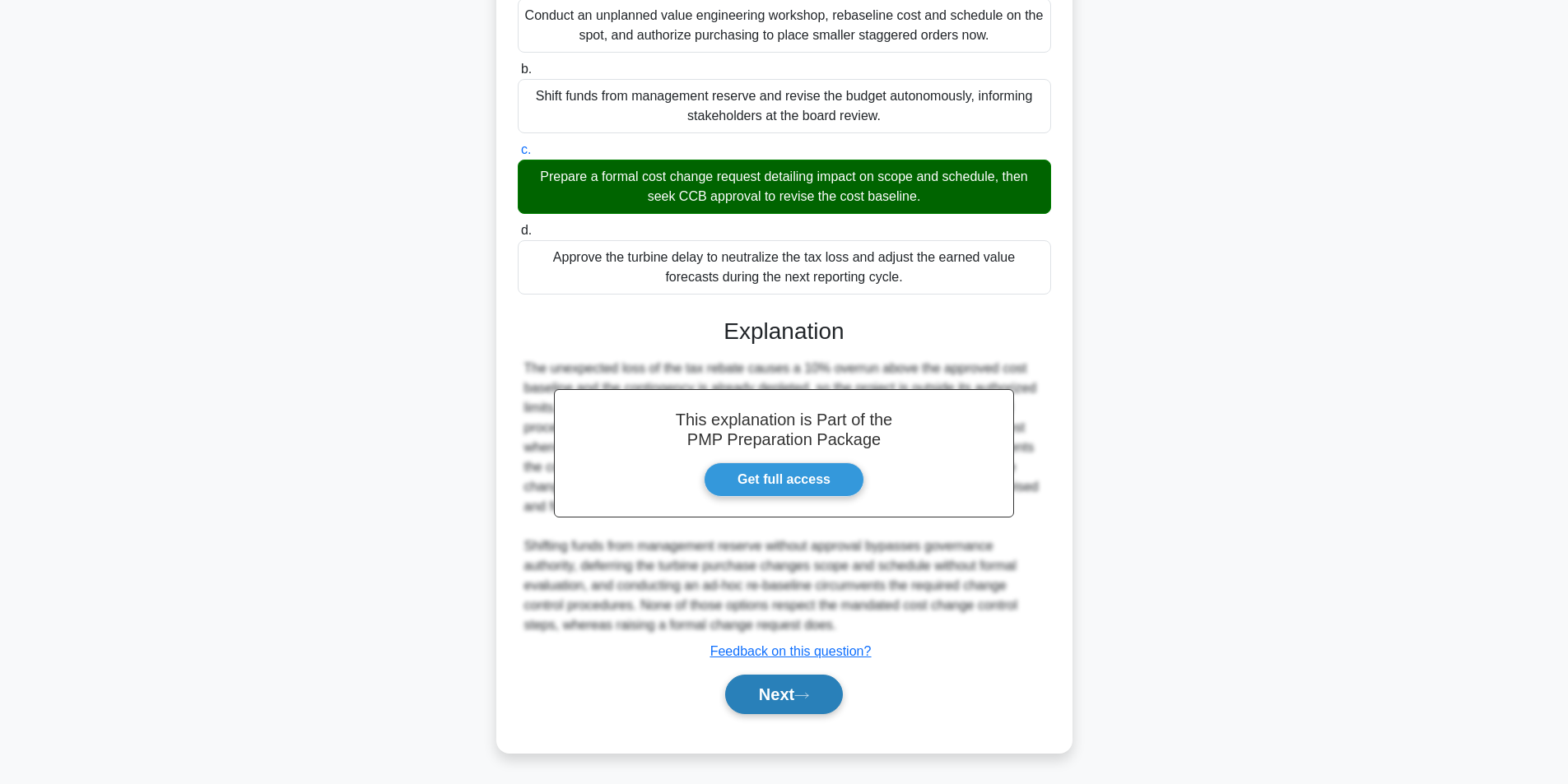
click at [789, 697] on button "Next" at bounding box center [784, 694] width 117 height 40
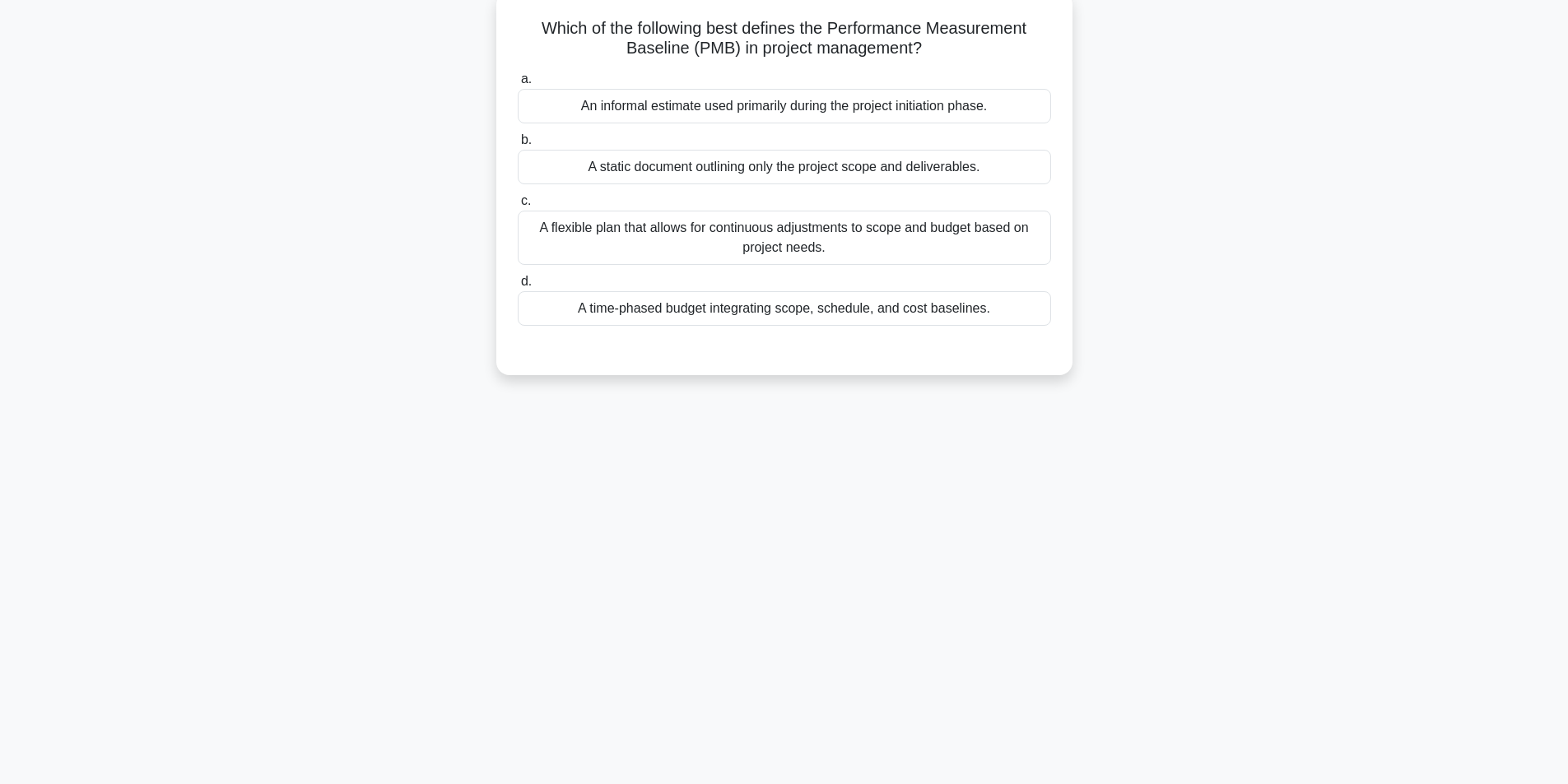
scroll to position [104, 0]
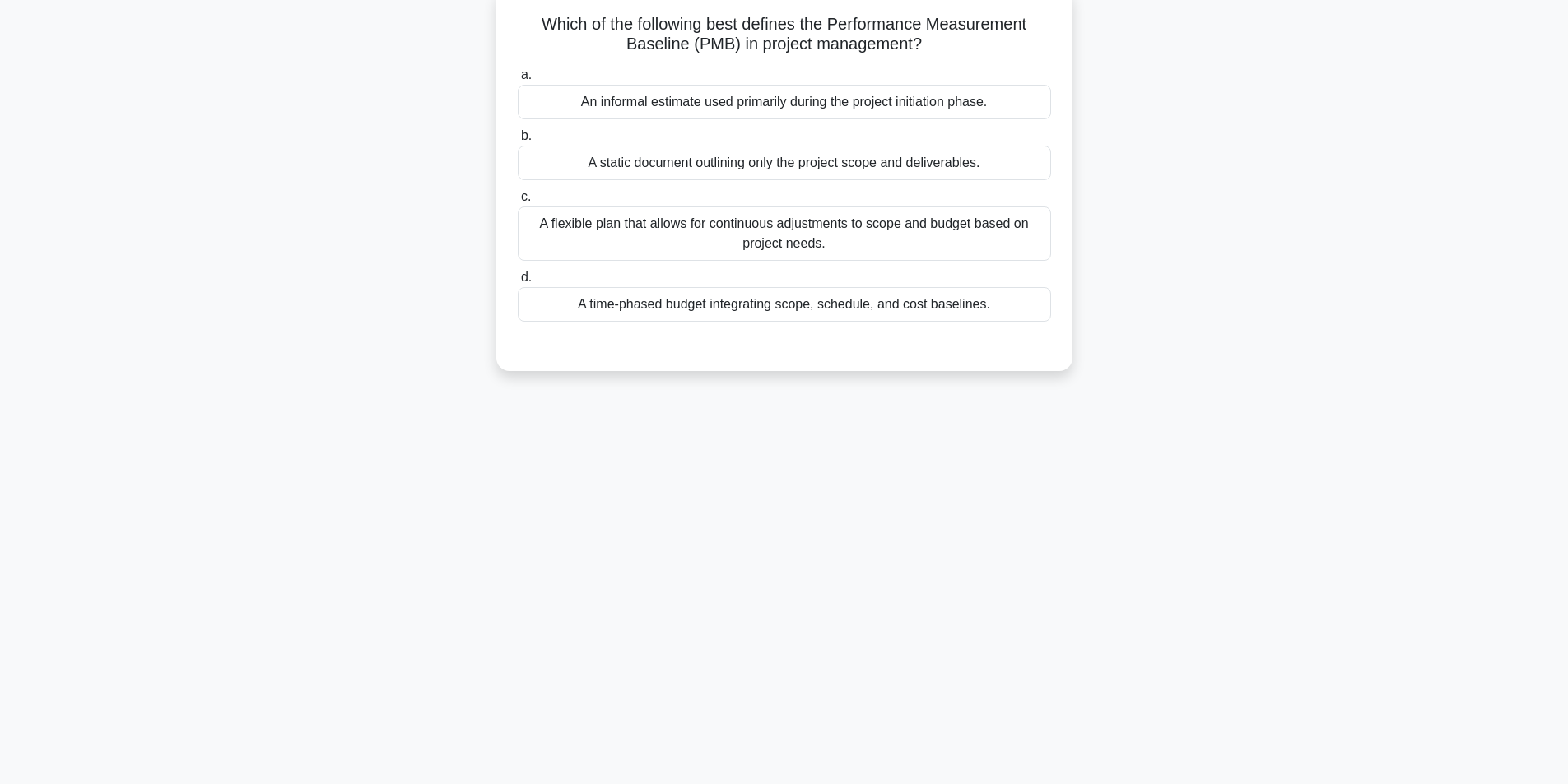
click at [860, 240] on div "A flexible plan that allows for continuous adjustments to scope and budget base…" at bounding box center [784, 234] width 533 height 54
click at [517, 202] on input "c. A flexible plan that allows for continuous adjustments to scope and budget b…" at bounding box center [517, 198] width 0 height 11
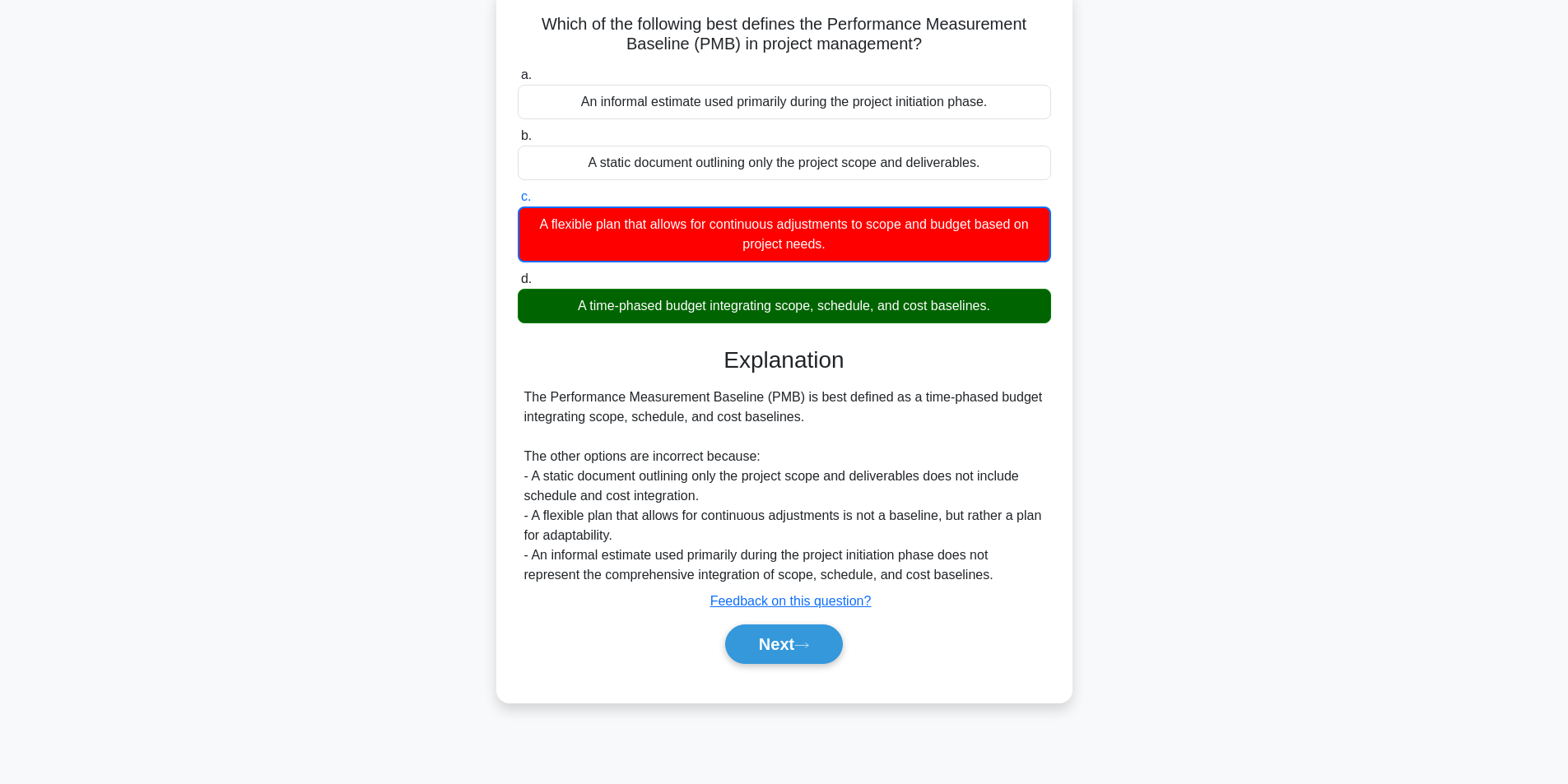
click at [773, 667] on div "Next" at bounding box center [784, 644] width 533 height 53
click at [765, 649] on button "Next" at bounding box center [784, 644] width 117 height 40
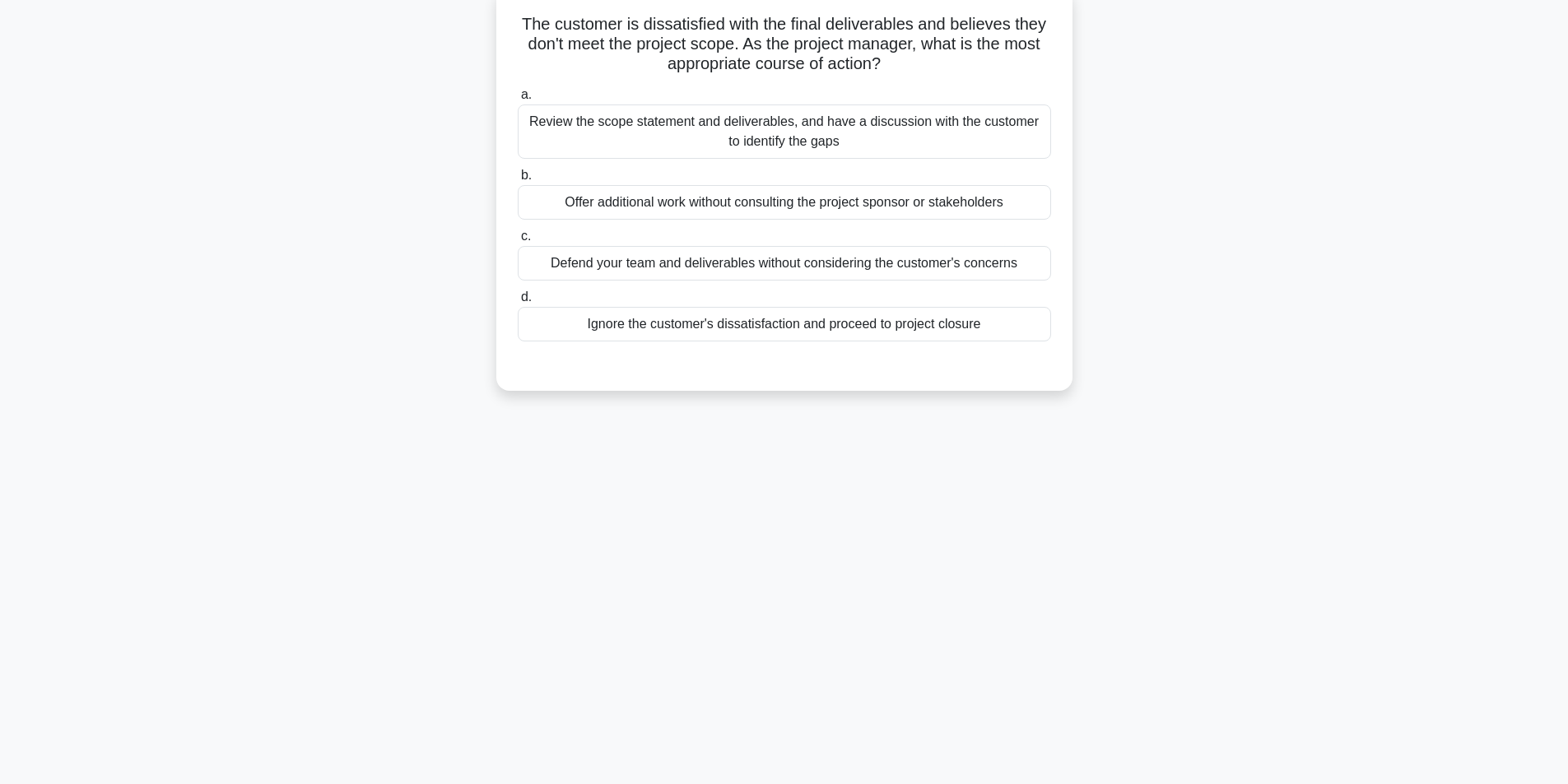
click at [779, 142] on div "Review the scope statement and deliverables, and have a discussion with the cus…" at bounding box center [784, 131] width 533 height 54
click at [517, 101] on input "a. Review the scope statement and deliverables, and have a discussion with the …" at bounding box center [517, 95] width 0 height 11
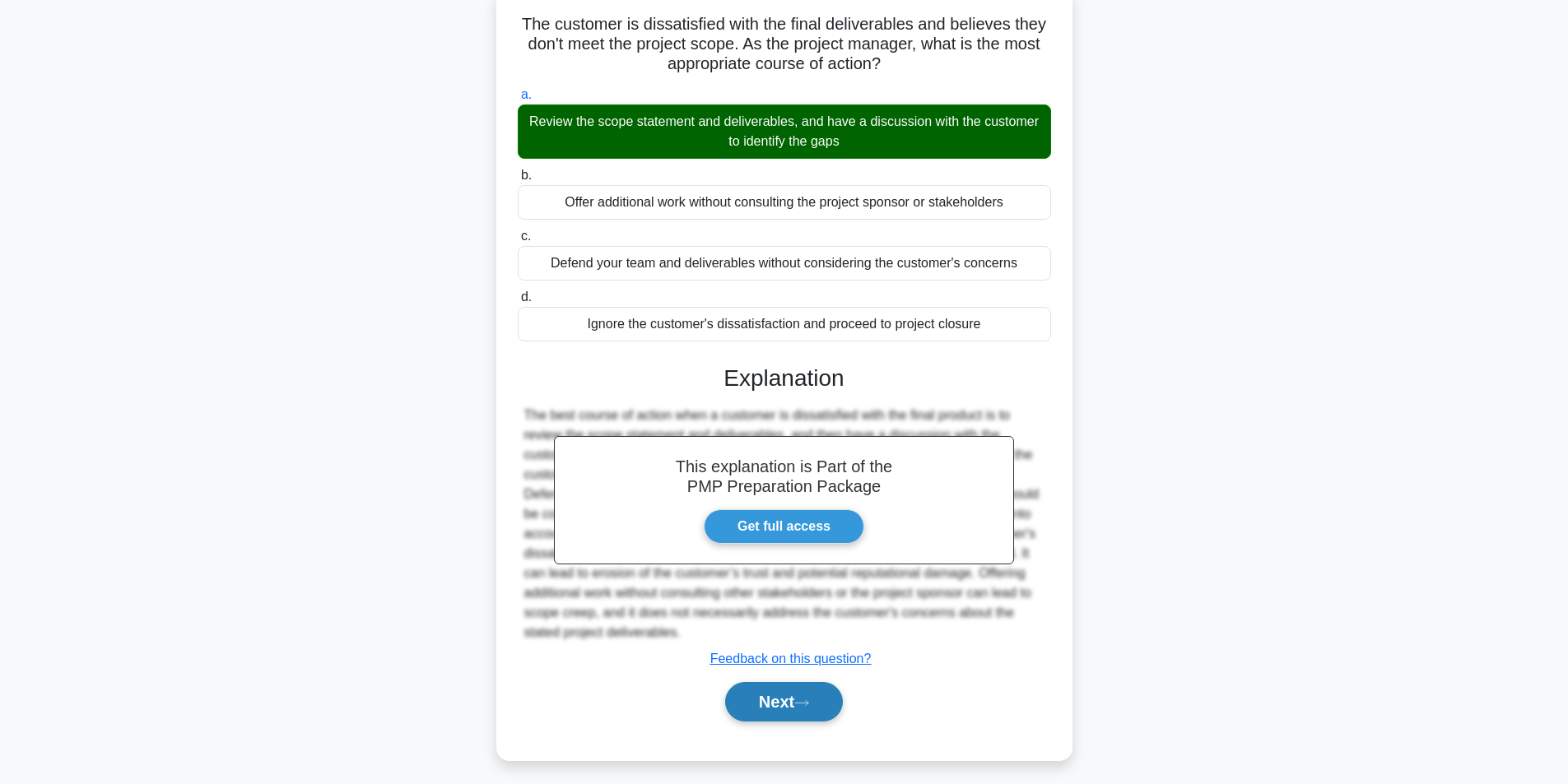
click at [738, 706] on button "Next" at bounding box center [784, 702] width 117 height 40
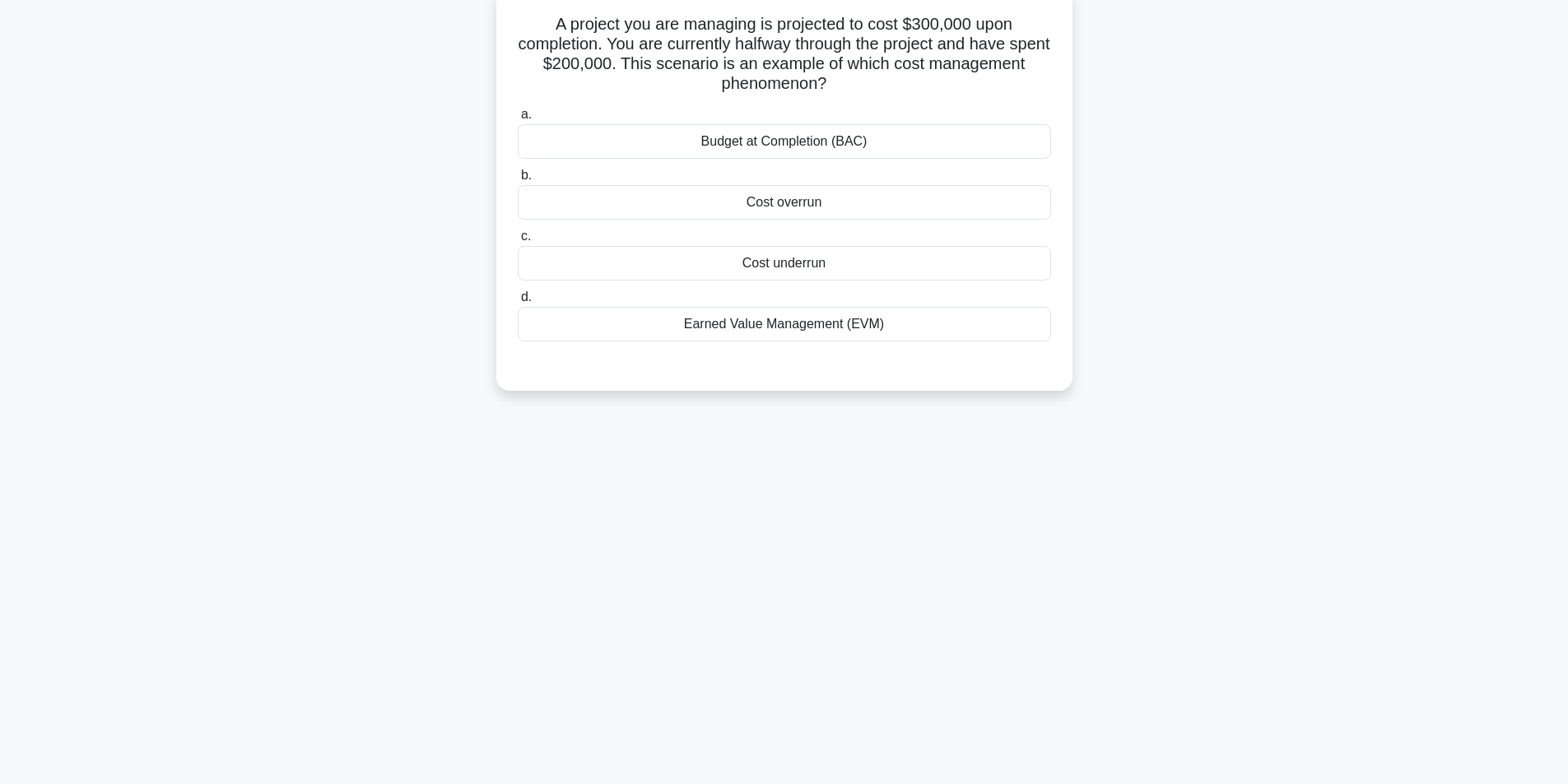
click at [838, 199] on div "Cost overrun" at bounding box center [784, 201] width 533 height 34
click at [517, 181] on input "b. Cost overrun" at bounding box center [517, 175] width 0 height 11
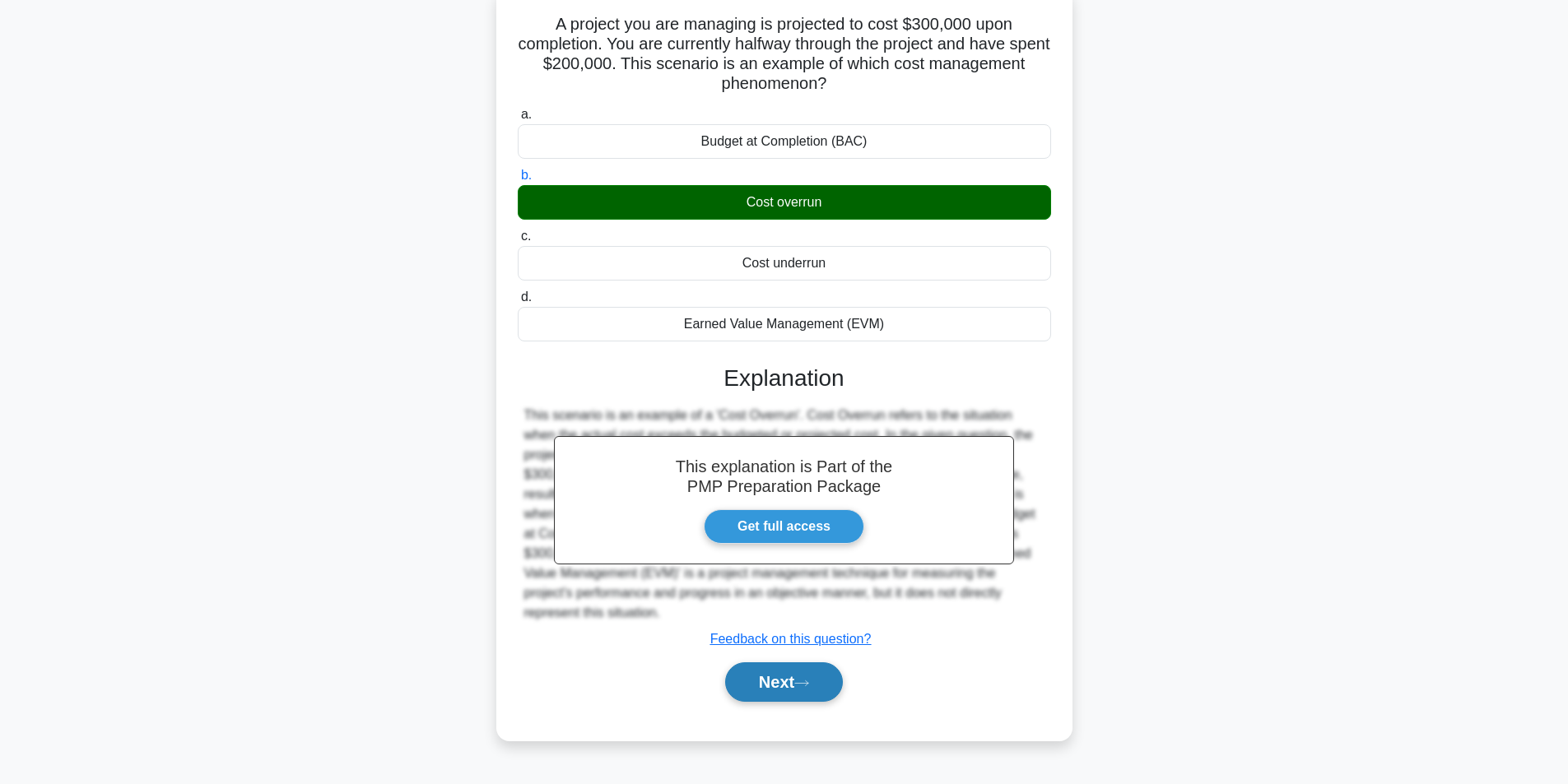
click at [766, 673] on button "Next" at bounding box center [784, 681] width 117 height 40
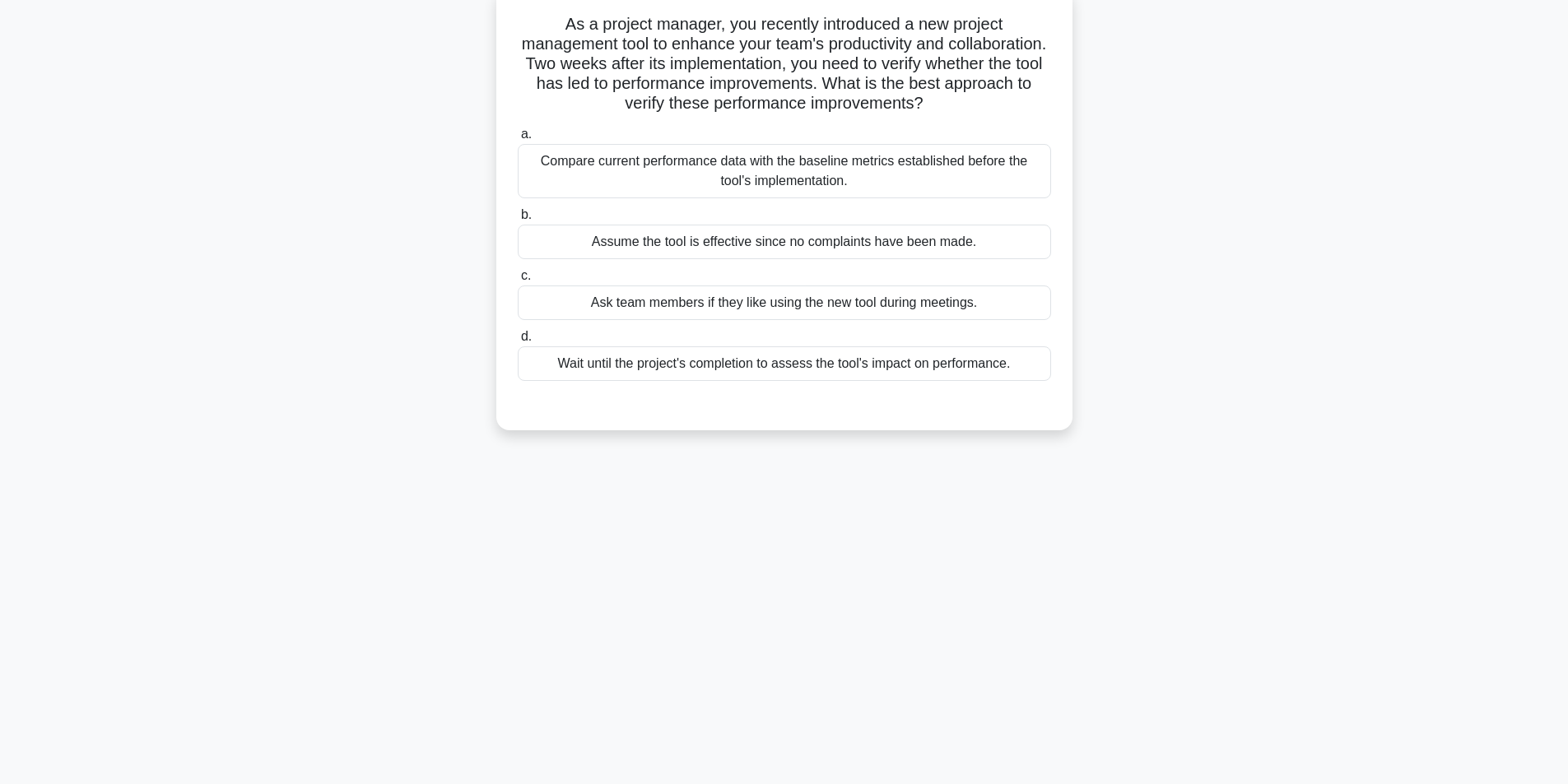
click at [880, 181] on div "Compare current performance data with the baseline metrics established before t…" at bounding box center [784, 171] width 533 height 54
click at [517, 139] on input "a. Compare current performance data with the baseline metrics established befor…" at bounding box center [517, 135] width 0 height 11
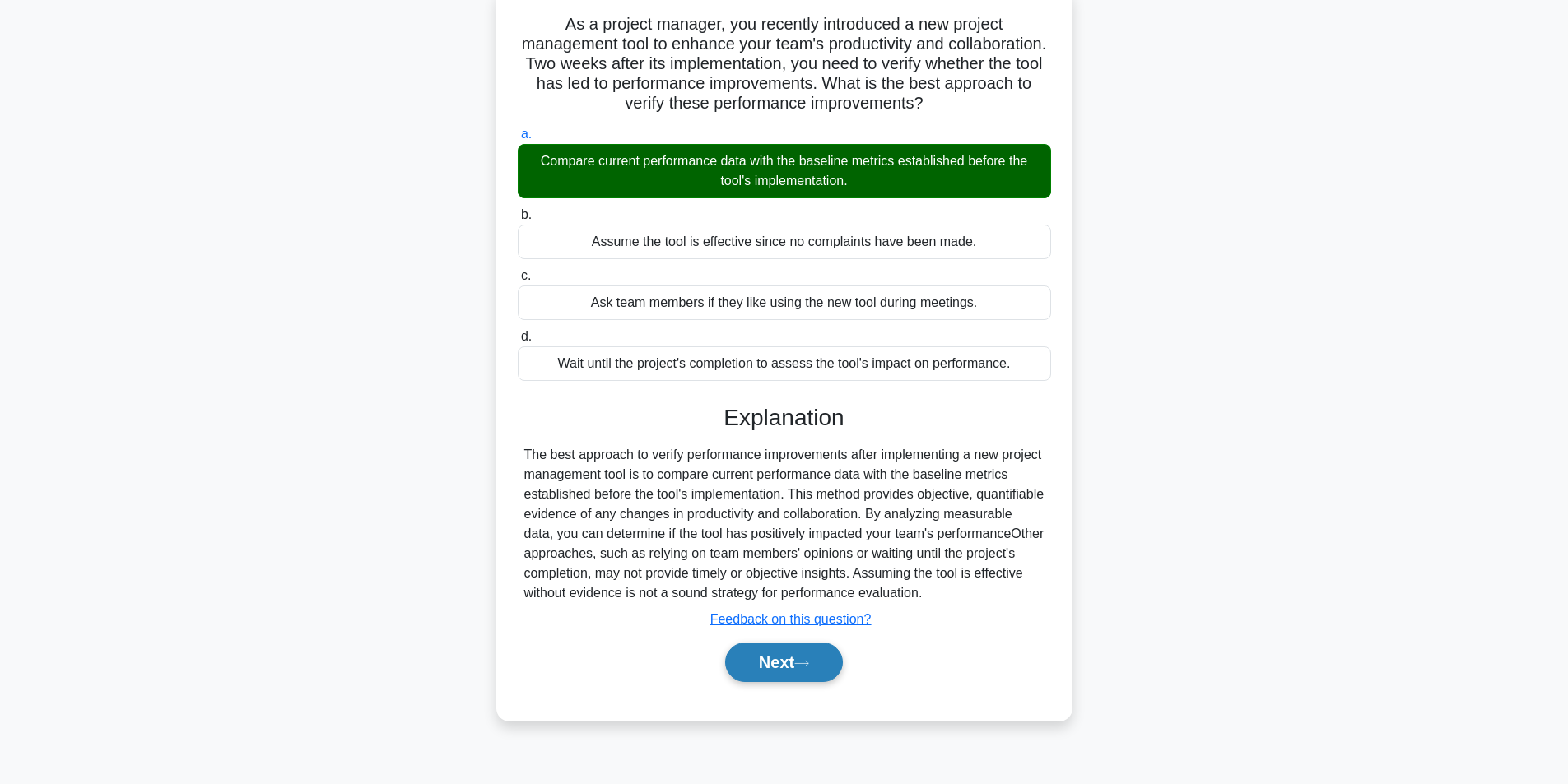
click at [780, 659] on button "Next" at bounding box center [784, 662] width 117 height 40
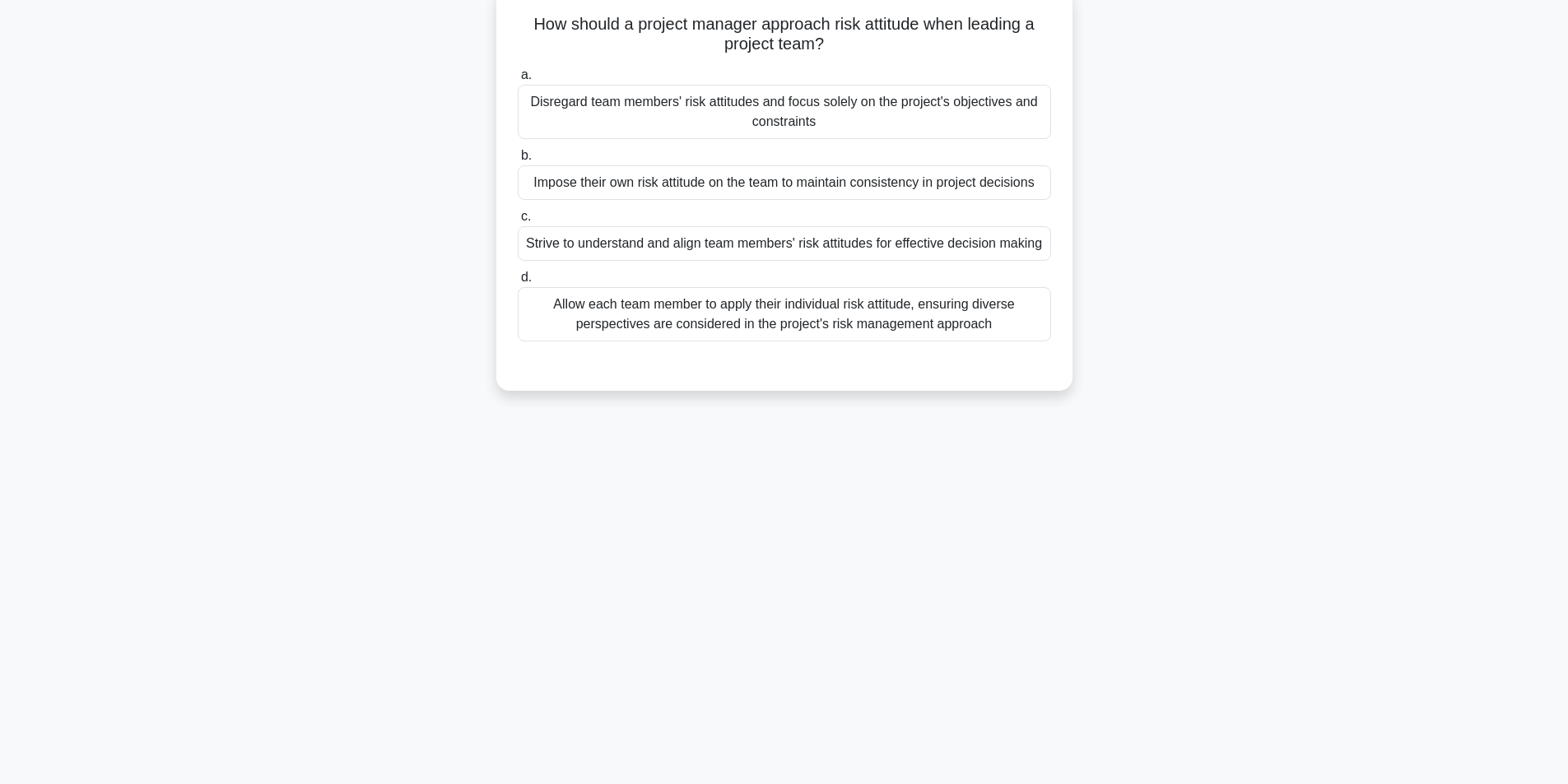
click at [871, 244] on div "Strive to understand and align team members' risk attitudes for effective decis…" at bounding box center [784, 243] width 533 height 34
click at [517, 223] on input "c. Strive to understand and align team members' risk attitudes for effective de…" at bounding box center [517, 217] width 0 height 11
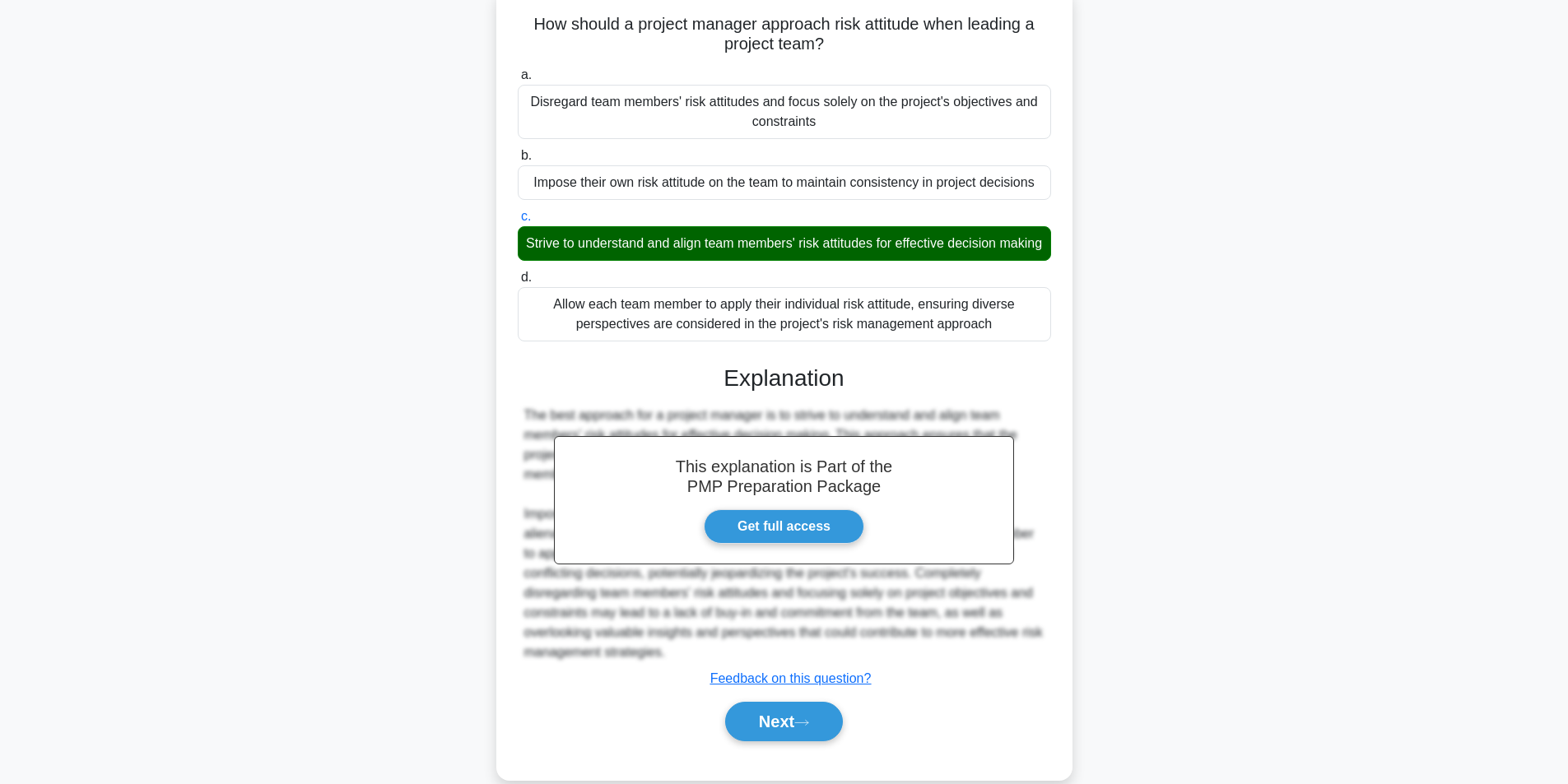
scroll to position [152, 0]
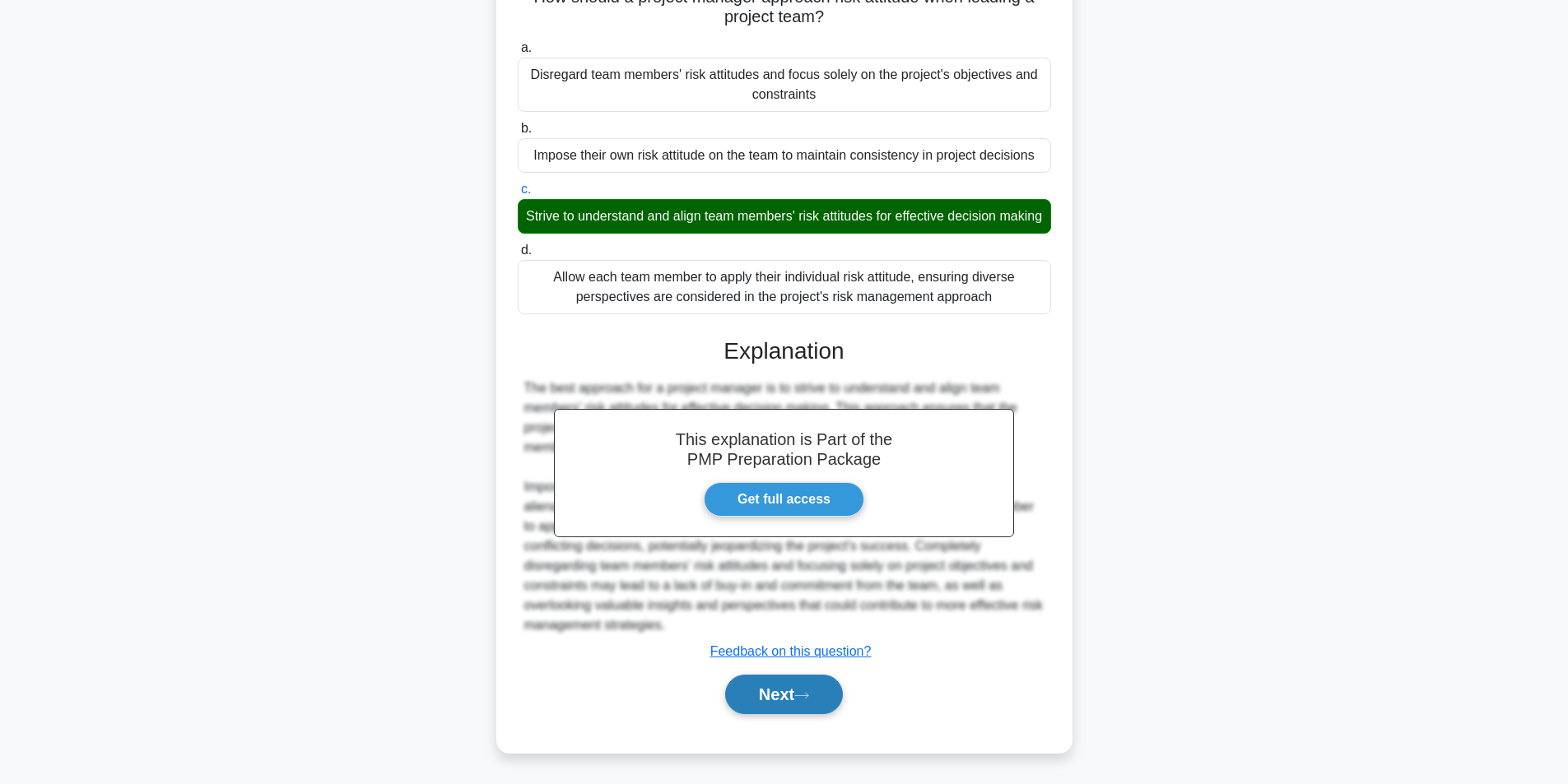
click at [783, 698] on button "Next" at bounding box center [784, 694] width 117 height 40
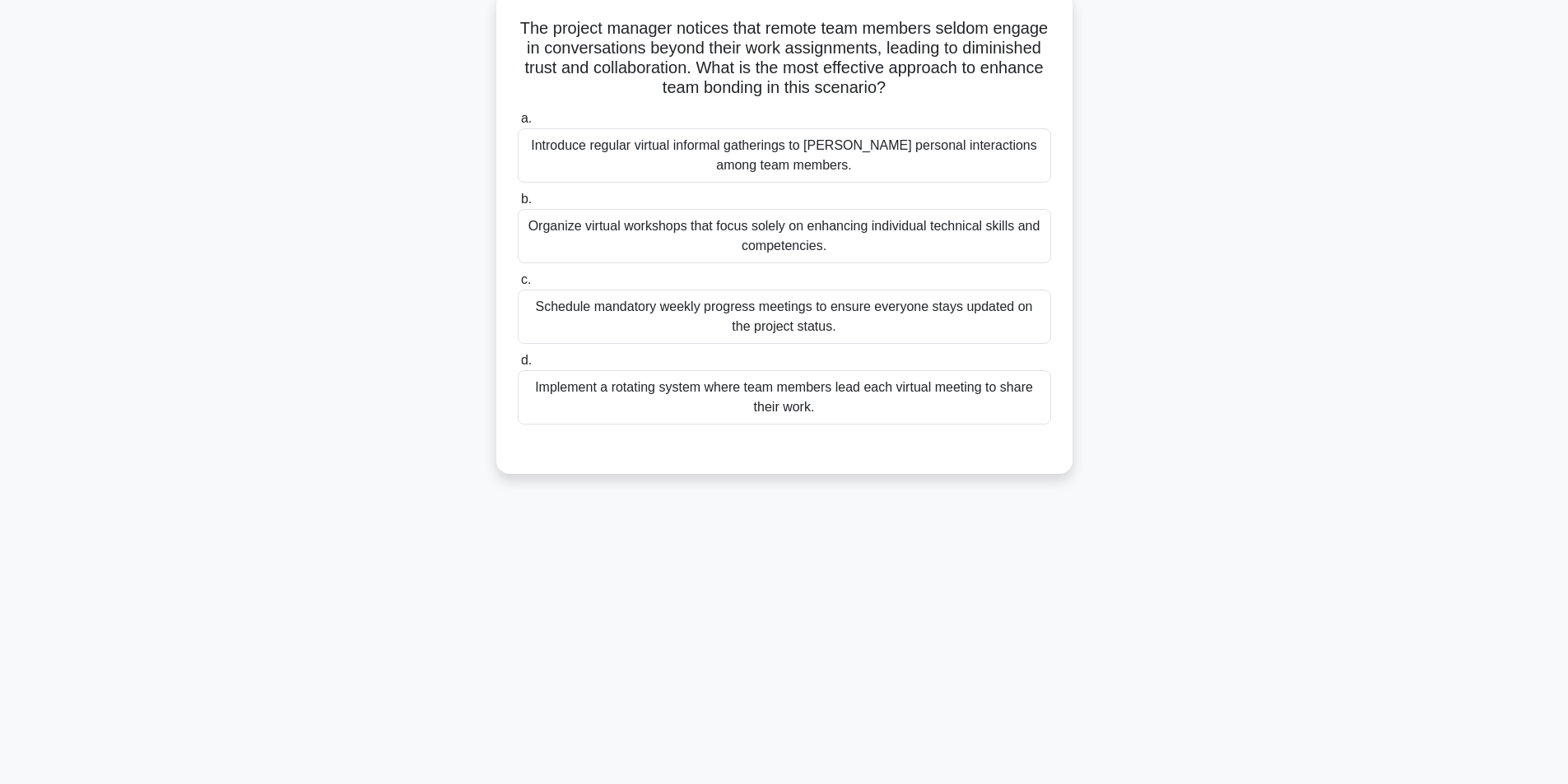
scroll to position [104, 0]
click at [808, 158] on div "Introduce regular virtual informal gatherings to foster personal interactions a…" at bounding box center [784, 151] width 533 height 54
click at [517, 120] on input "a. Introduce regular virtual informal gatherings to foster personal interaction…" at bounding box center [517, 115] width 0 height 11
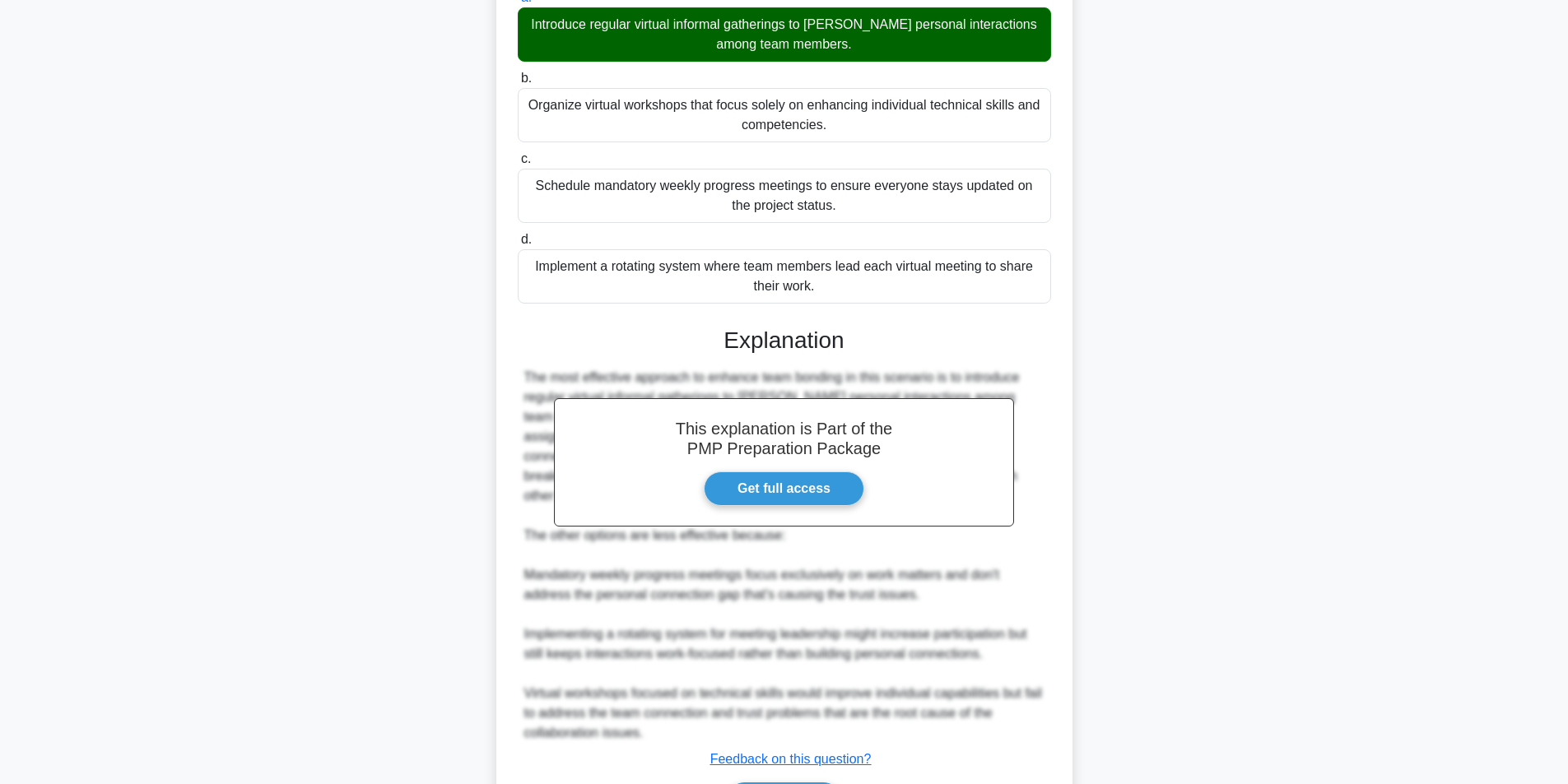
scroll to position [330, 0]
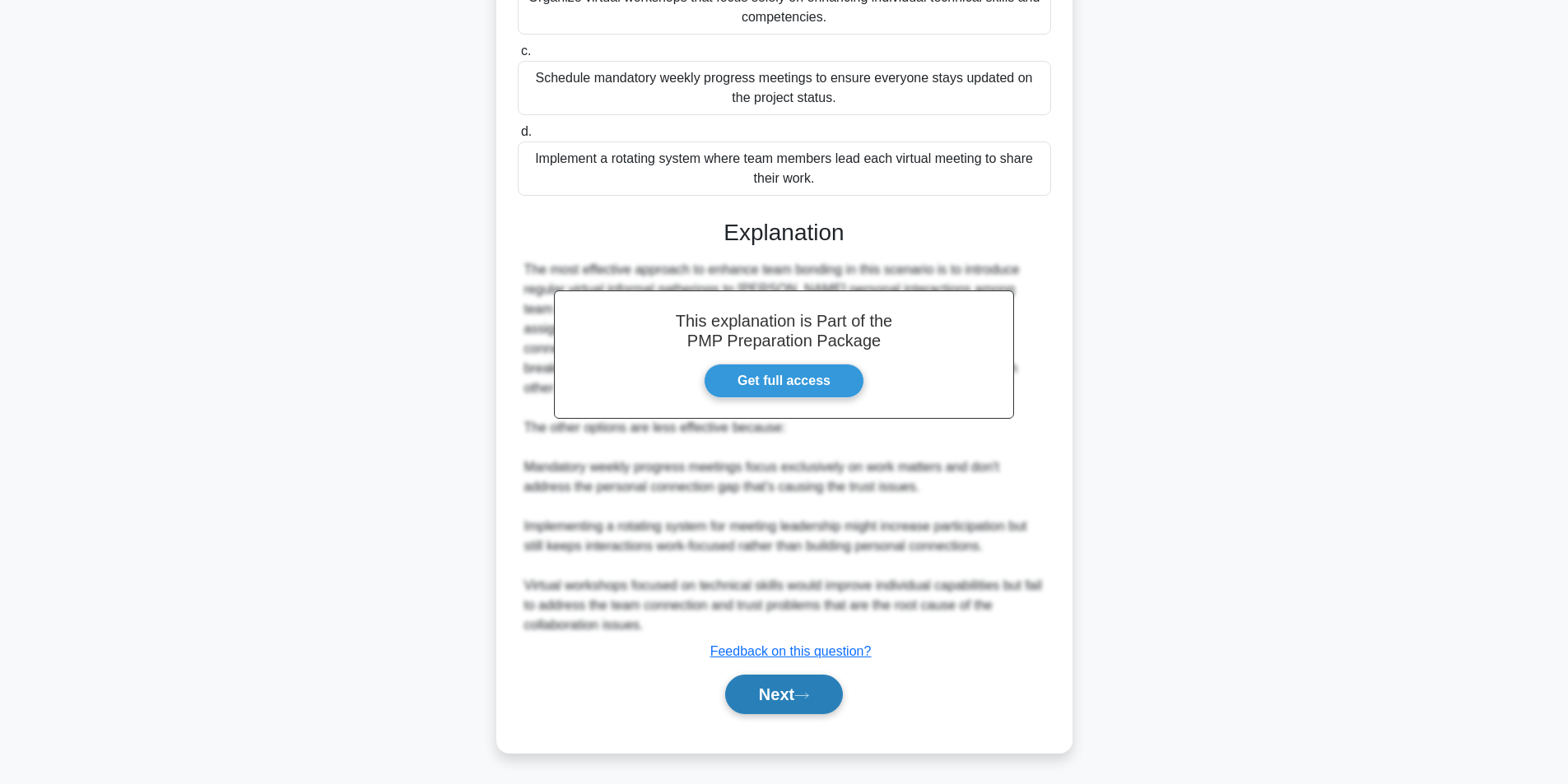
click at [803, 697] on icon at bounding box center [802, 695] width 15 height 9
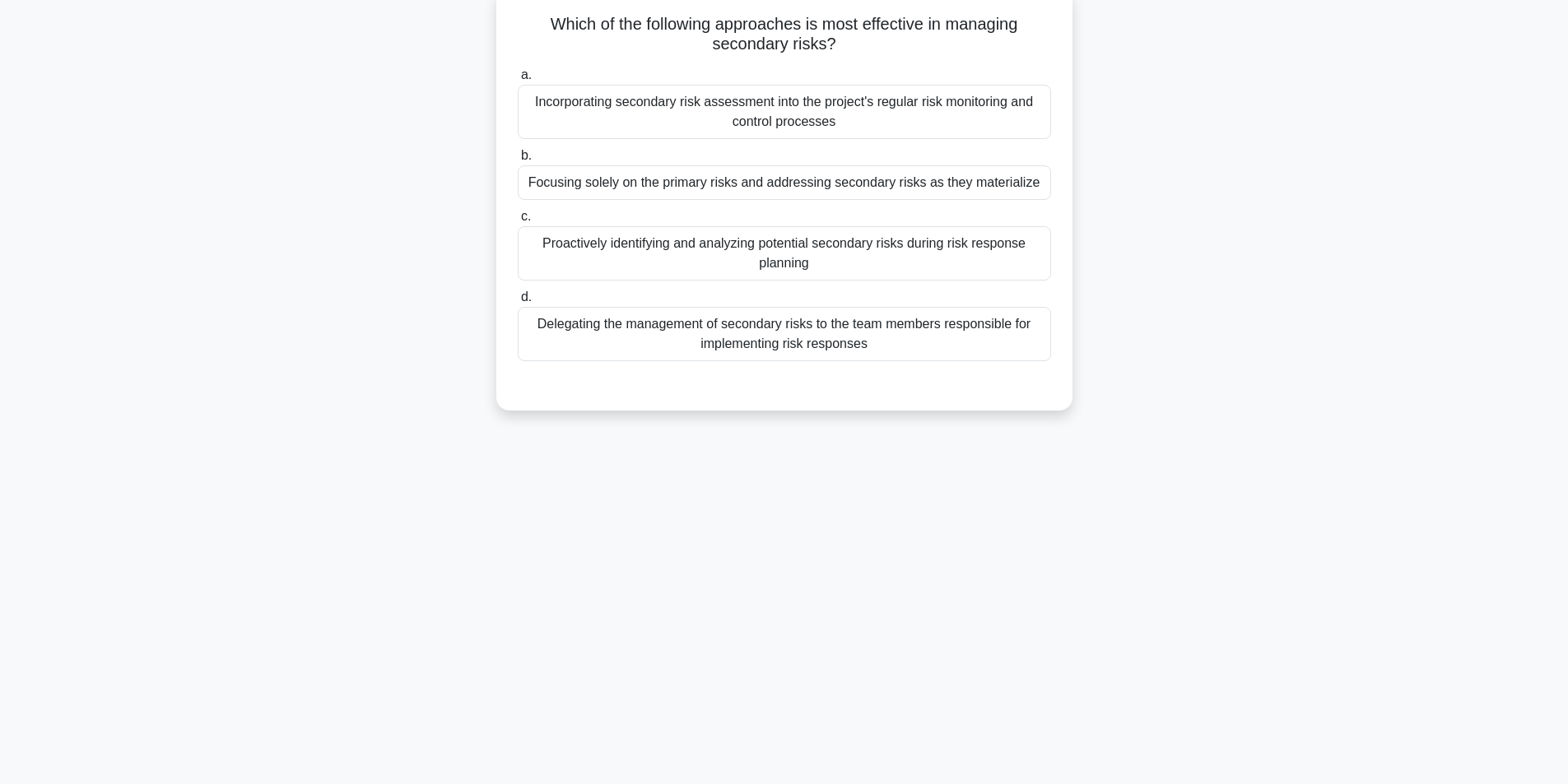
click at [819, 247] on div "Proactively identifying and analyzing potential secondary risks during risk res…" at bounding box center [784, 253] width 533 height 54
click at [517, 223] on input "c. Proactively identifying and analyzing potential secondary risks during risk …" at bounding box center [517, 217] width 0 height 11
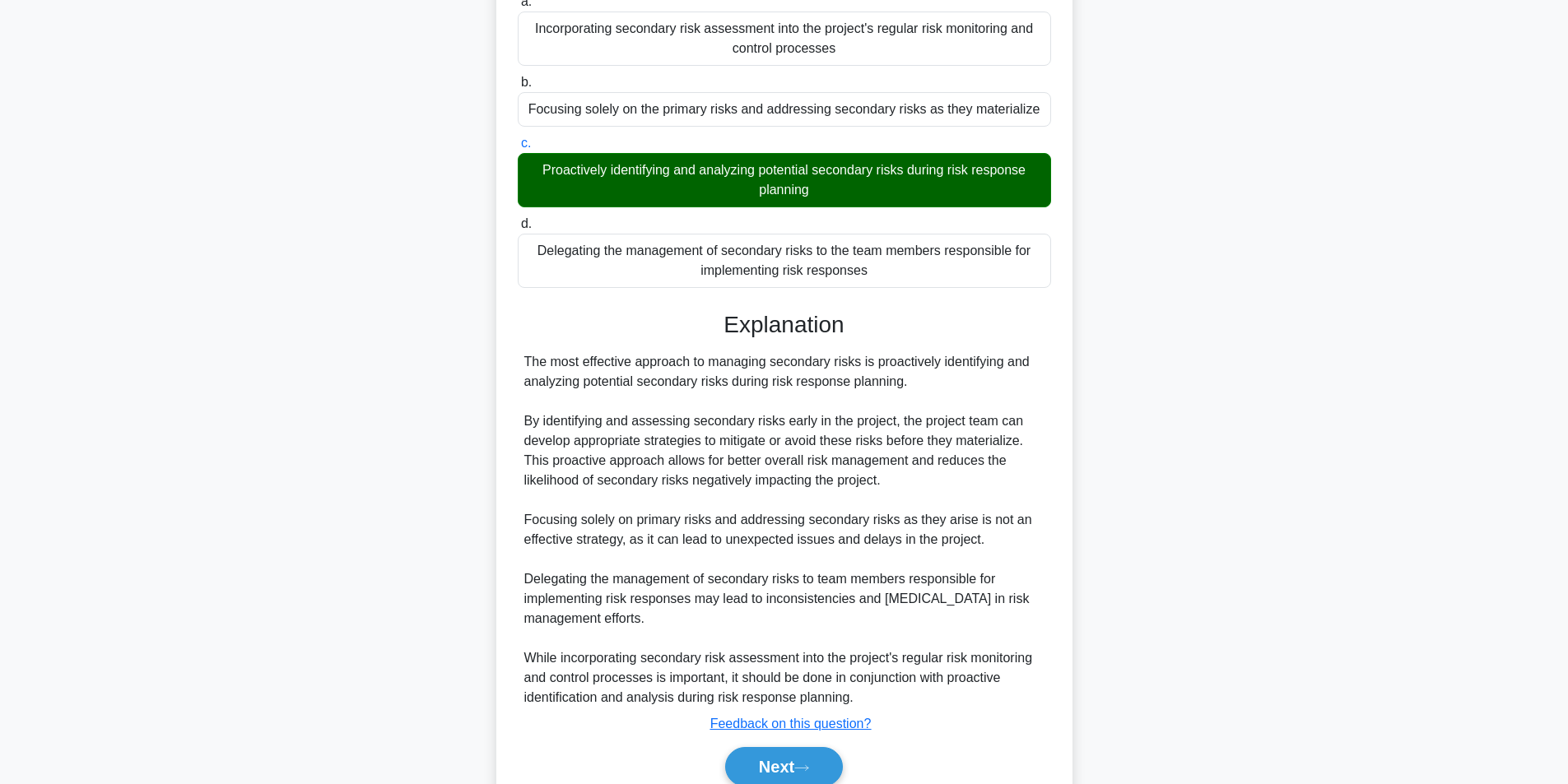
scroll to position [251, 0]
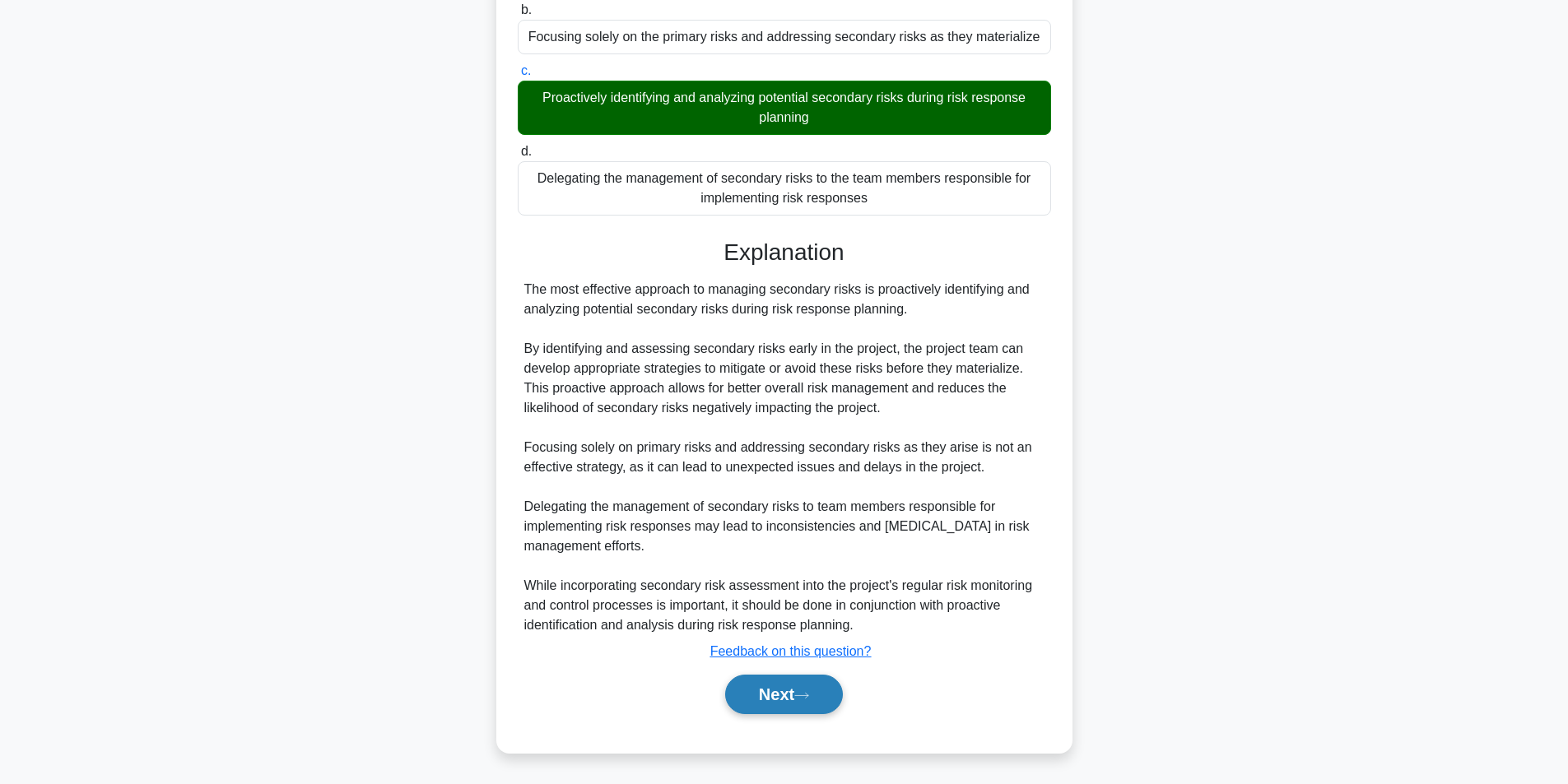
click at [838, 696] on button "Next" at bounding box center [784, 694] width 117 height 40
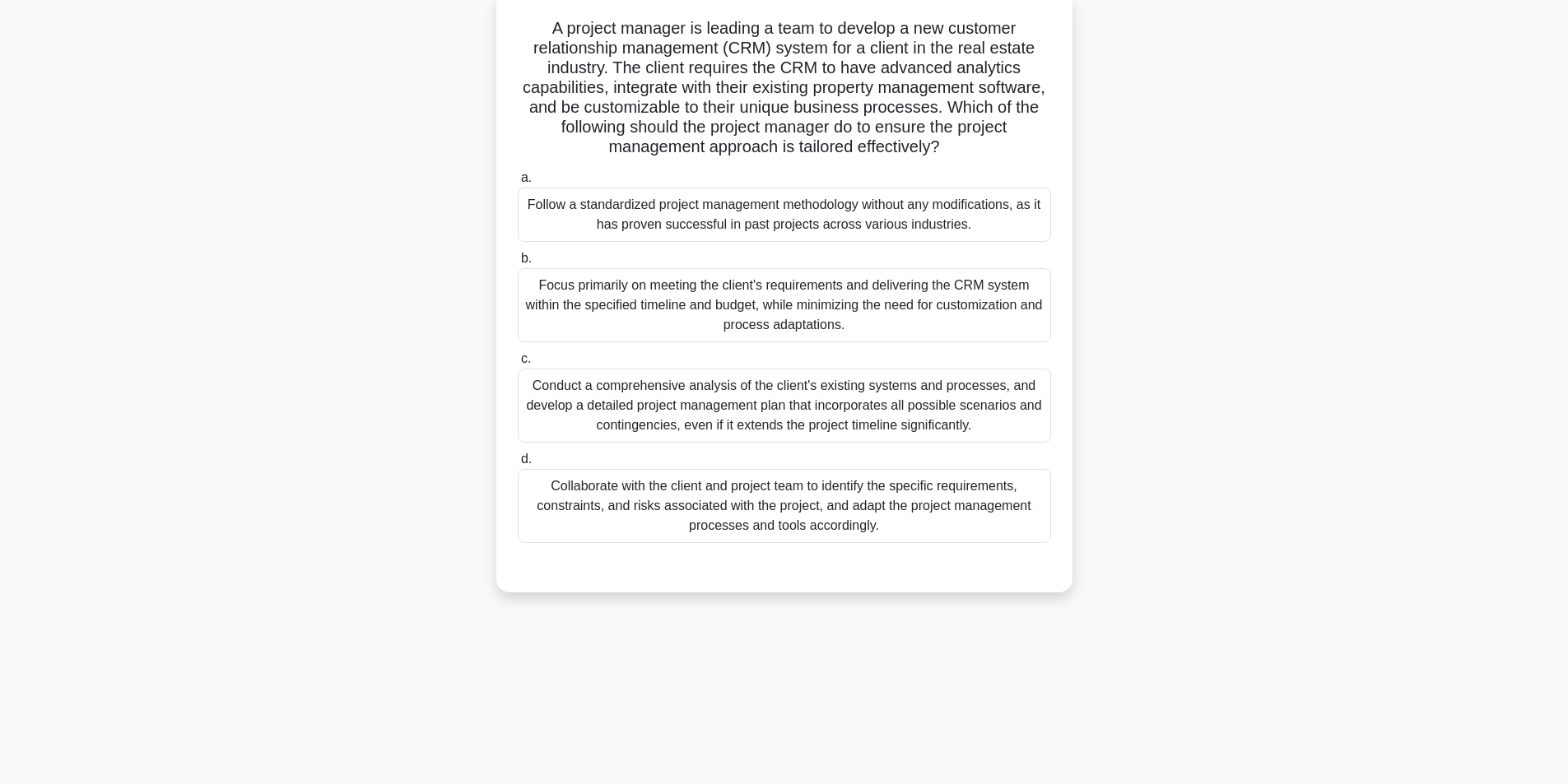
scroll to position [104, 0]
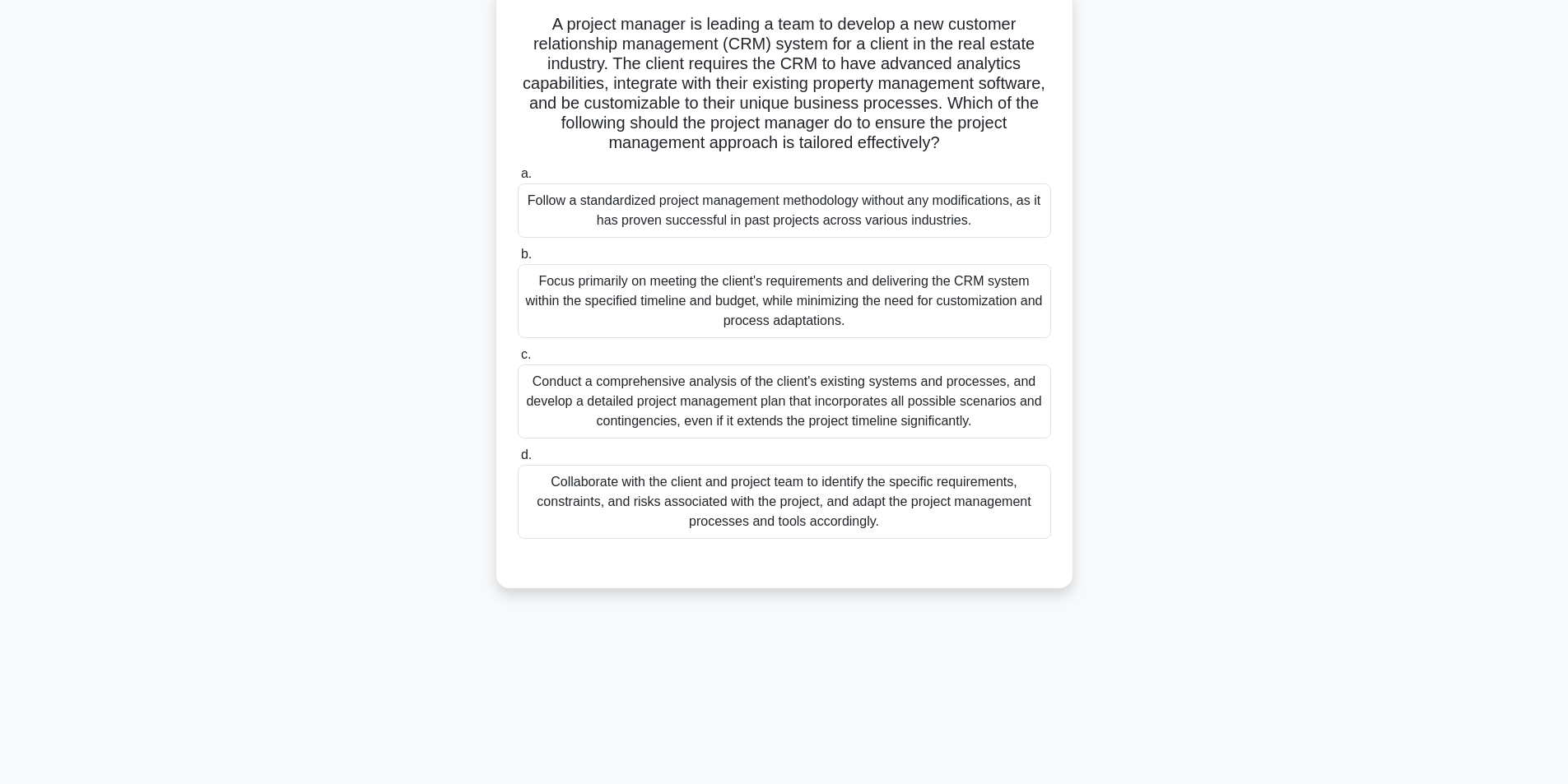
click at [883, 509] on div "Collaborate with the client and project team to identify the specific requireme…" at bounding box center [784, 501] width 533 height 74
click at [517, 461] on input "d. Collaborate with the client and project team to identify the specific requir…" at bounding box center [517, 455] width 0 height 11
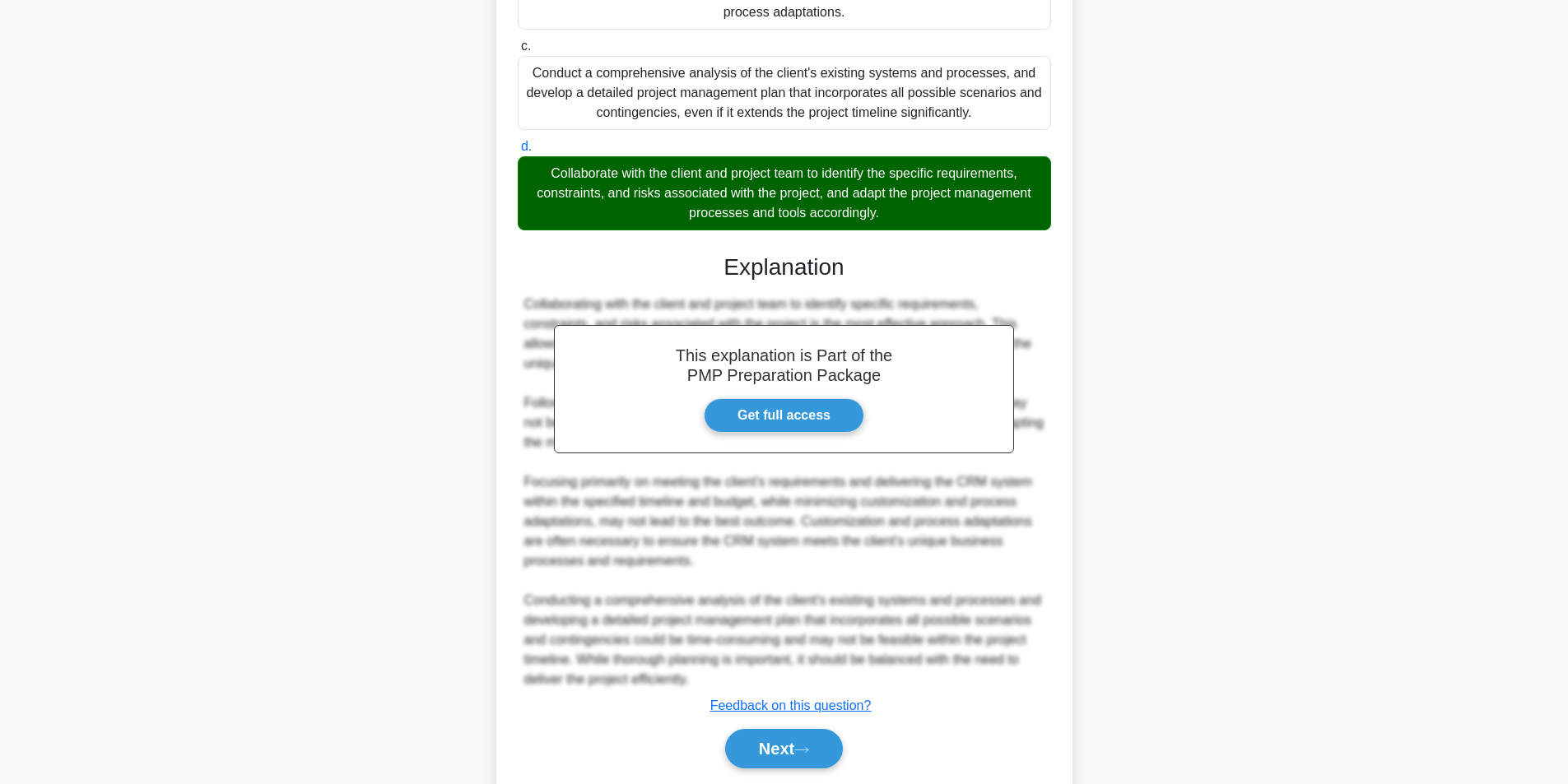
scroll to position [468, 0]
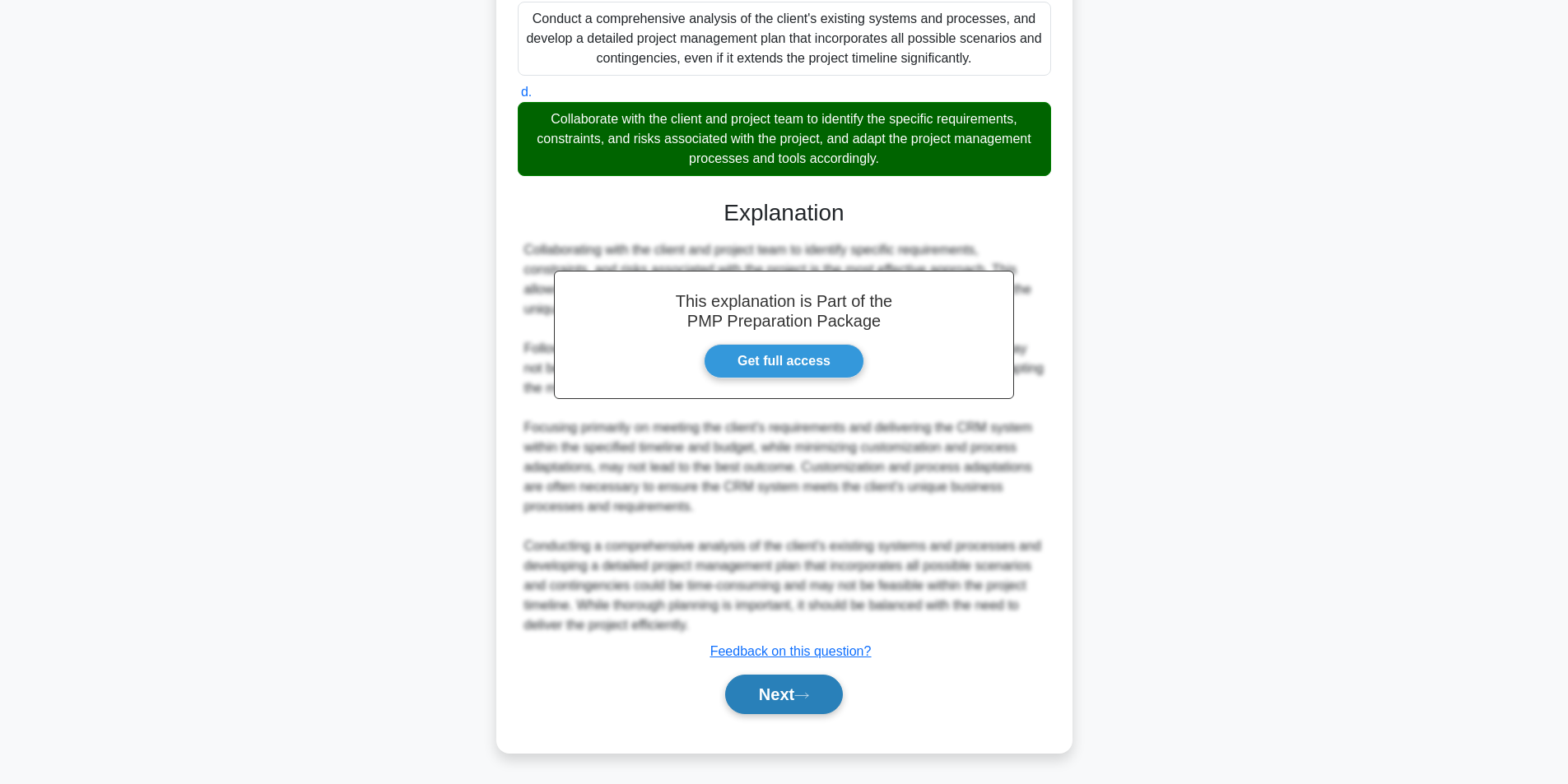
click at [800, 703] on button "Next" at bounding box center [784, 694] width 117 height 40
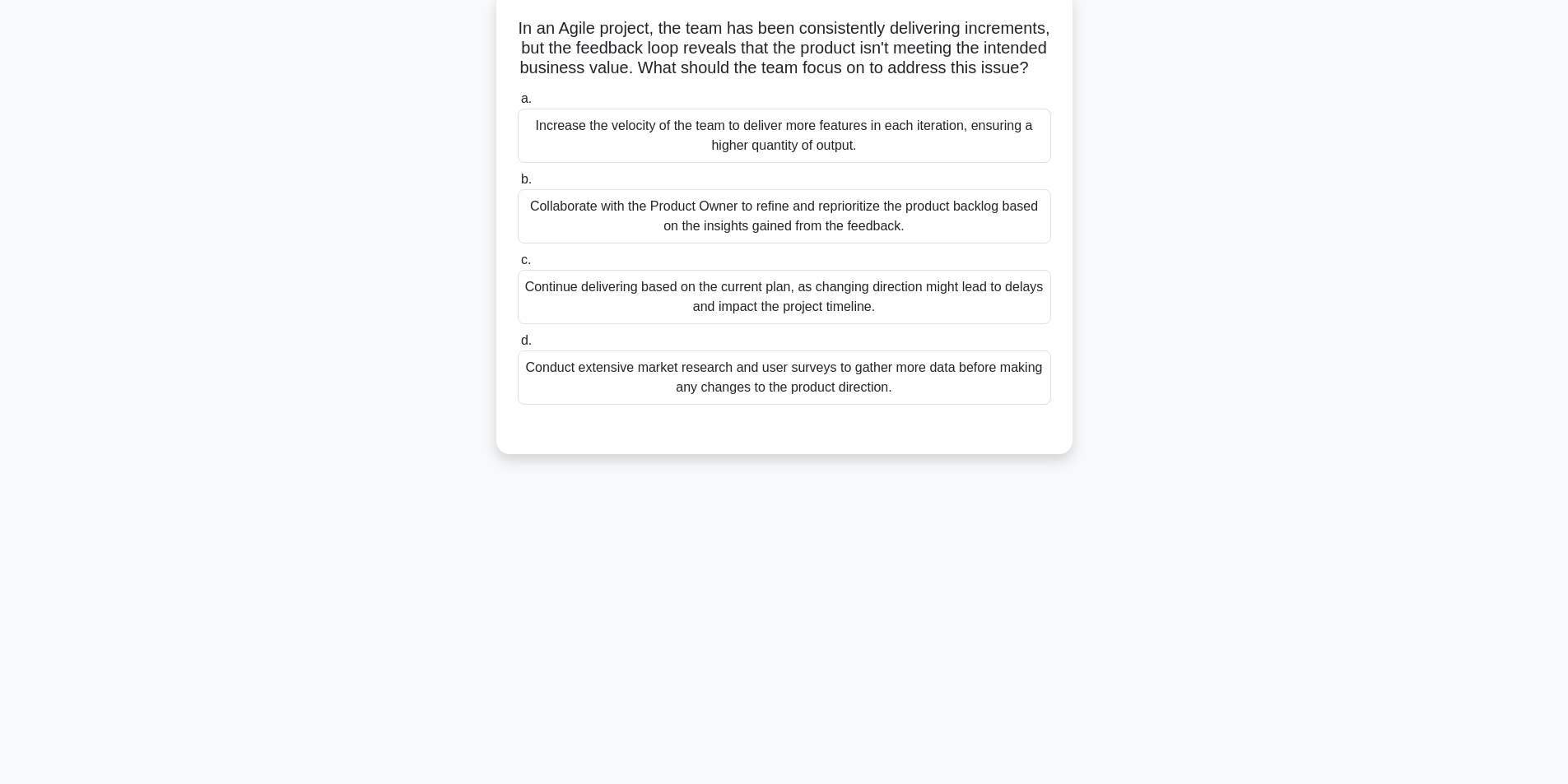
scroll to position [104, 0]
click at [748, 238] on div "Collaborate with the Product Owner to refine and reprioritize the product backl…" at bounding box center [784, 211] width 533 height 54
click at [664, 228] on div "Collaborate with the Product Owner to refine and reprioritize the product backl…" at bounding box center [784, 211] width 533 height 54
click at [517, 181] on input "b. Collaborate with the Product Owner to refine and reprioritize the product ba…" at bounding box center [517, 175] width 0 height 11
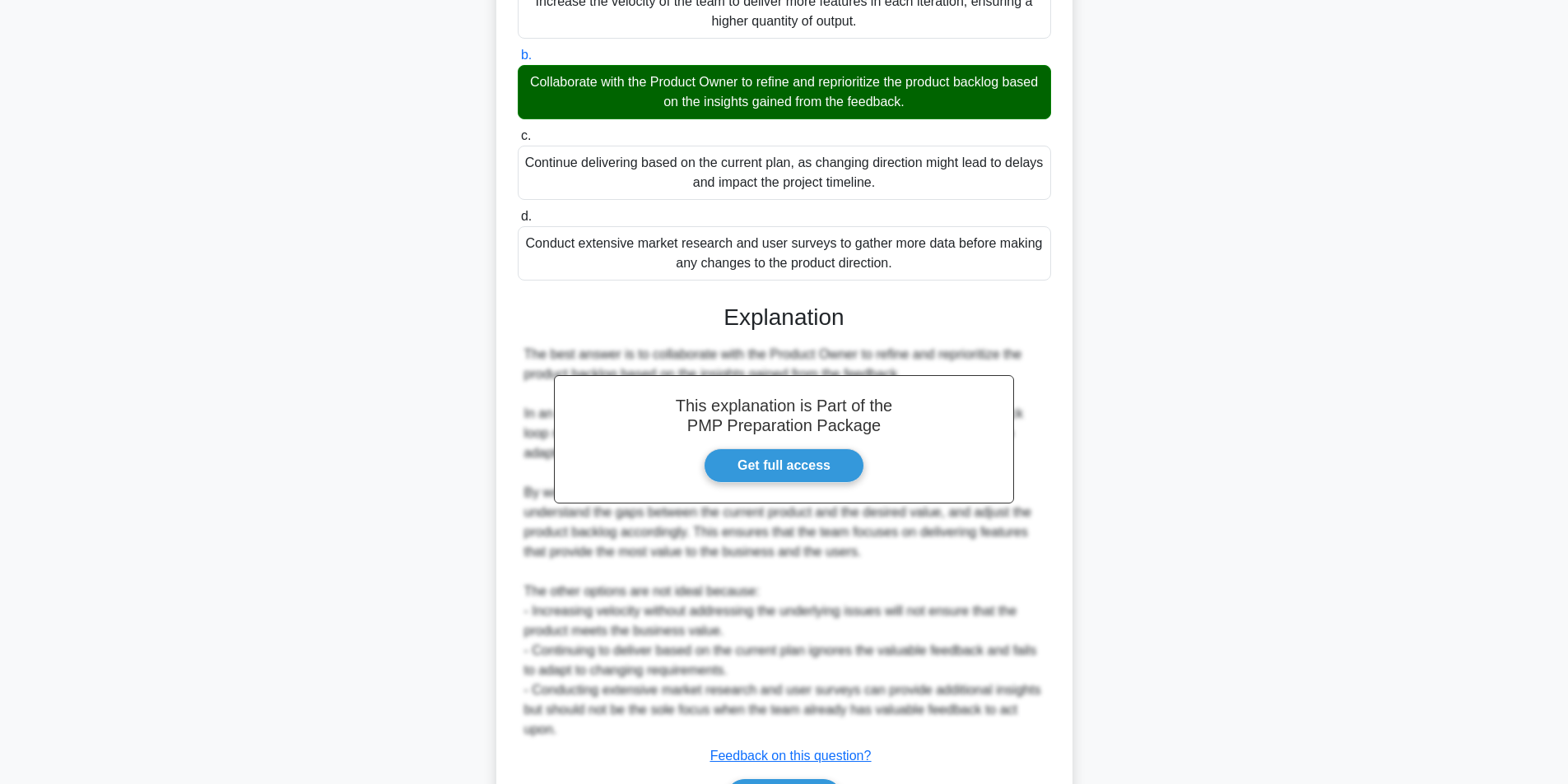
scroll to position [350, 0]
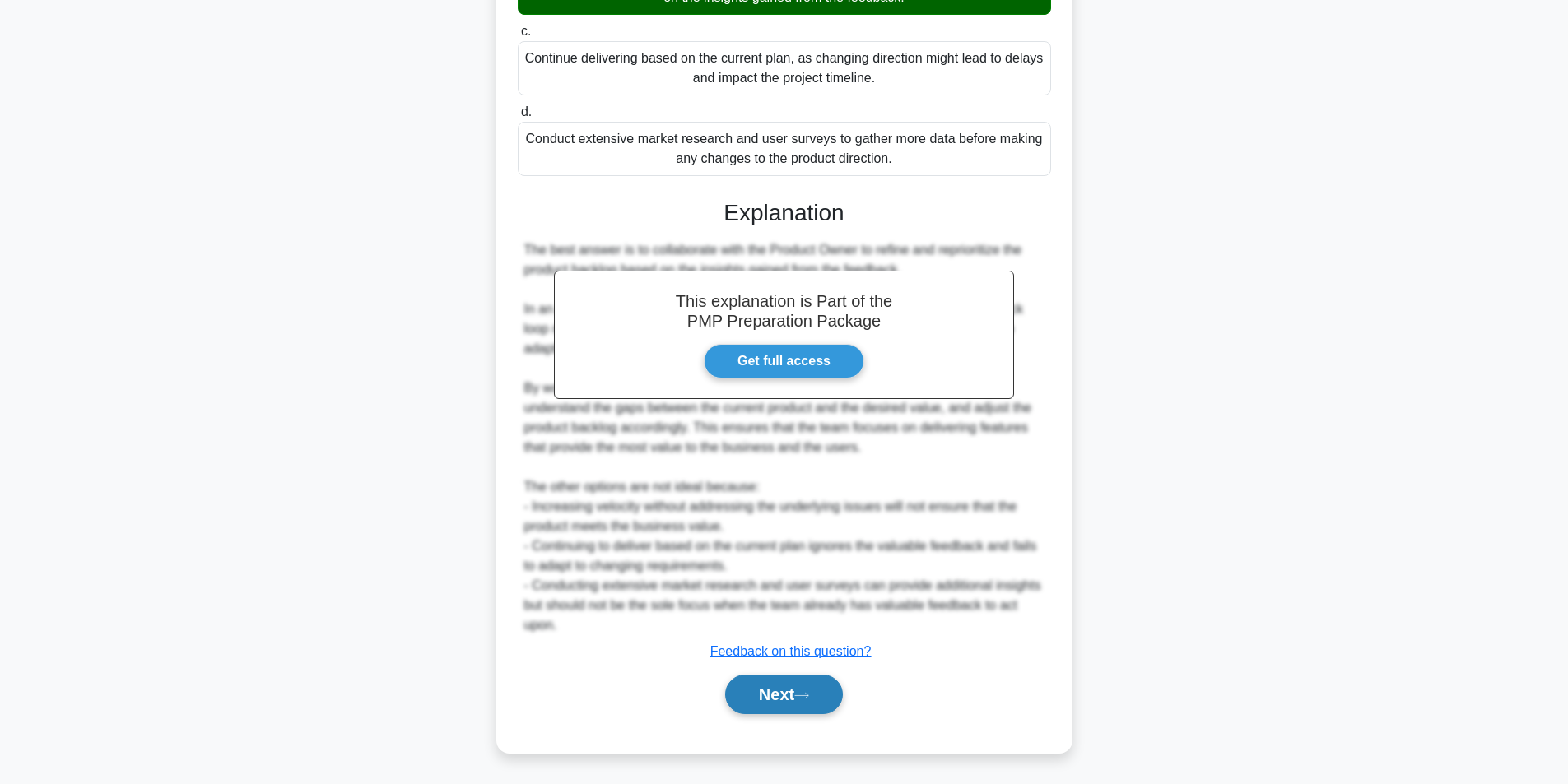
click at [780, 705] on button "Next" at bounding box center [784, 694] width 117 height 40
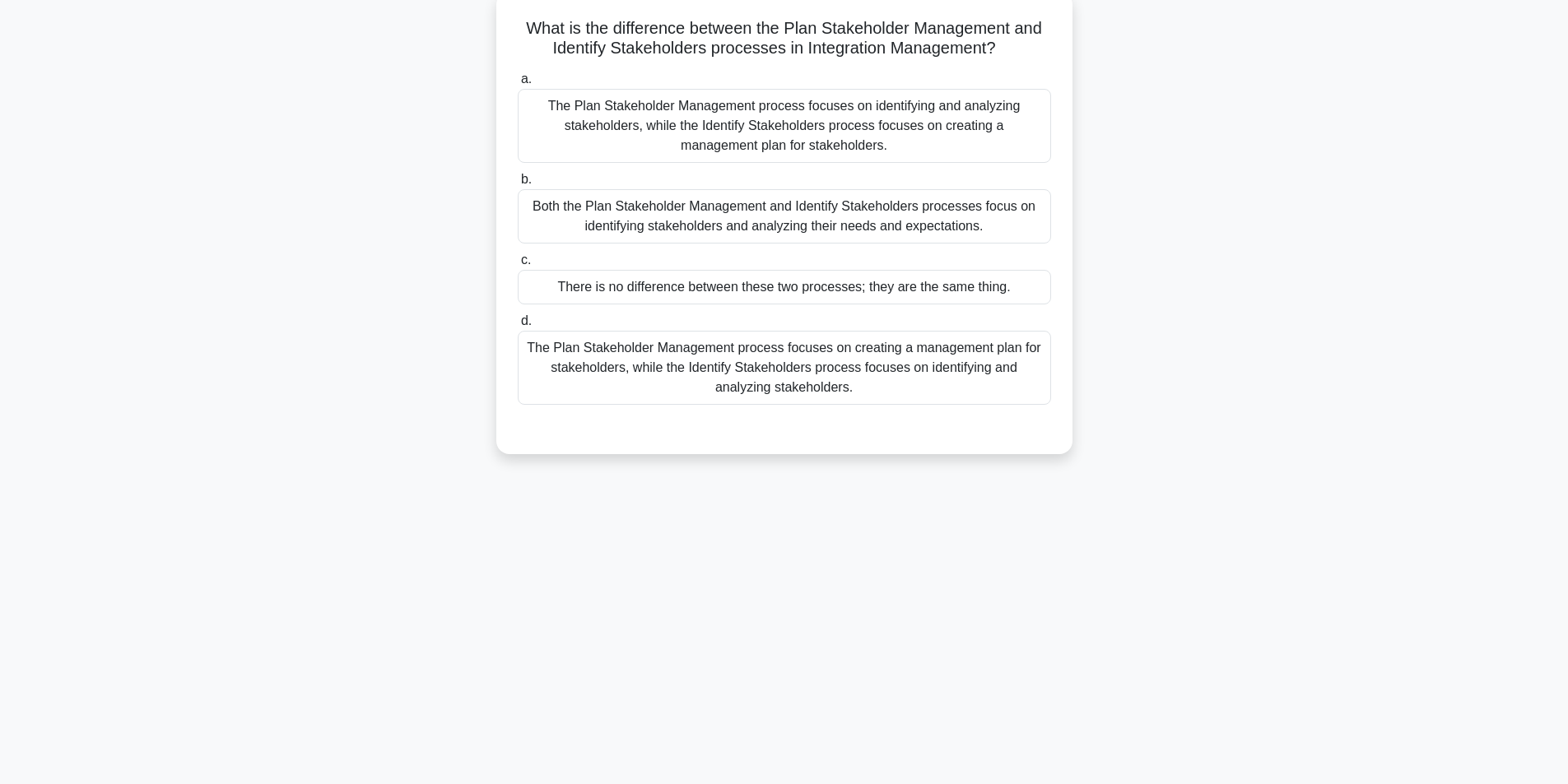
scroll to position [104, 0]
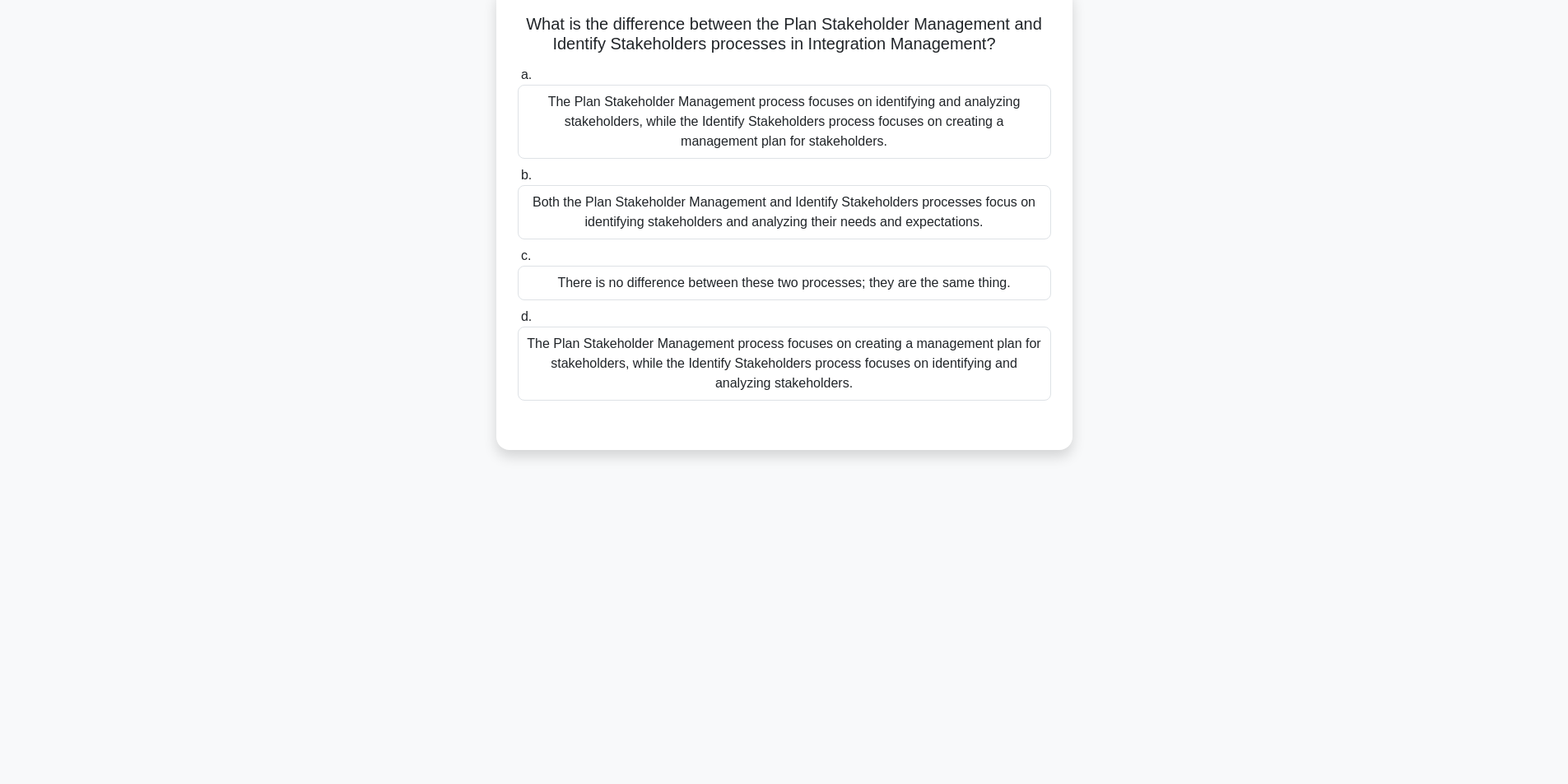
click at [721, 367] on div "The Plan Stakeholder Management process focuses on creating a management plan f…" at bounding box center [784, 364] width 533 height 74
click at [517, 322] on input "d. The Plan Stakeholder Management process focuses on creating a management pla…" at bounding box center [517, 318] width 0 height 11
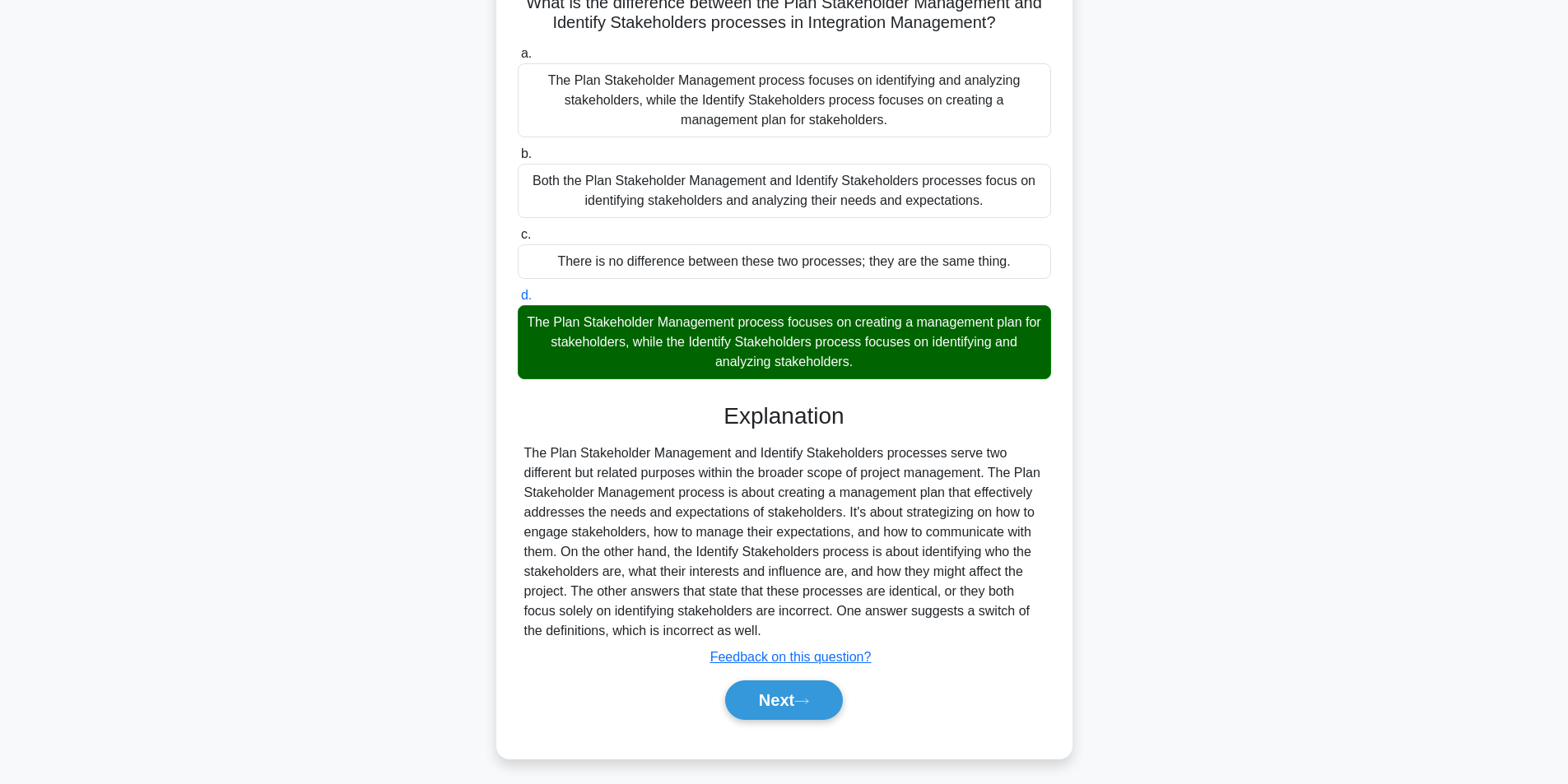
scroll to position [132, 0]
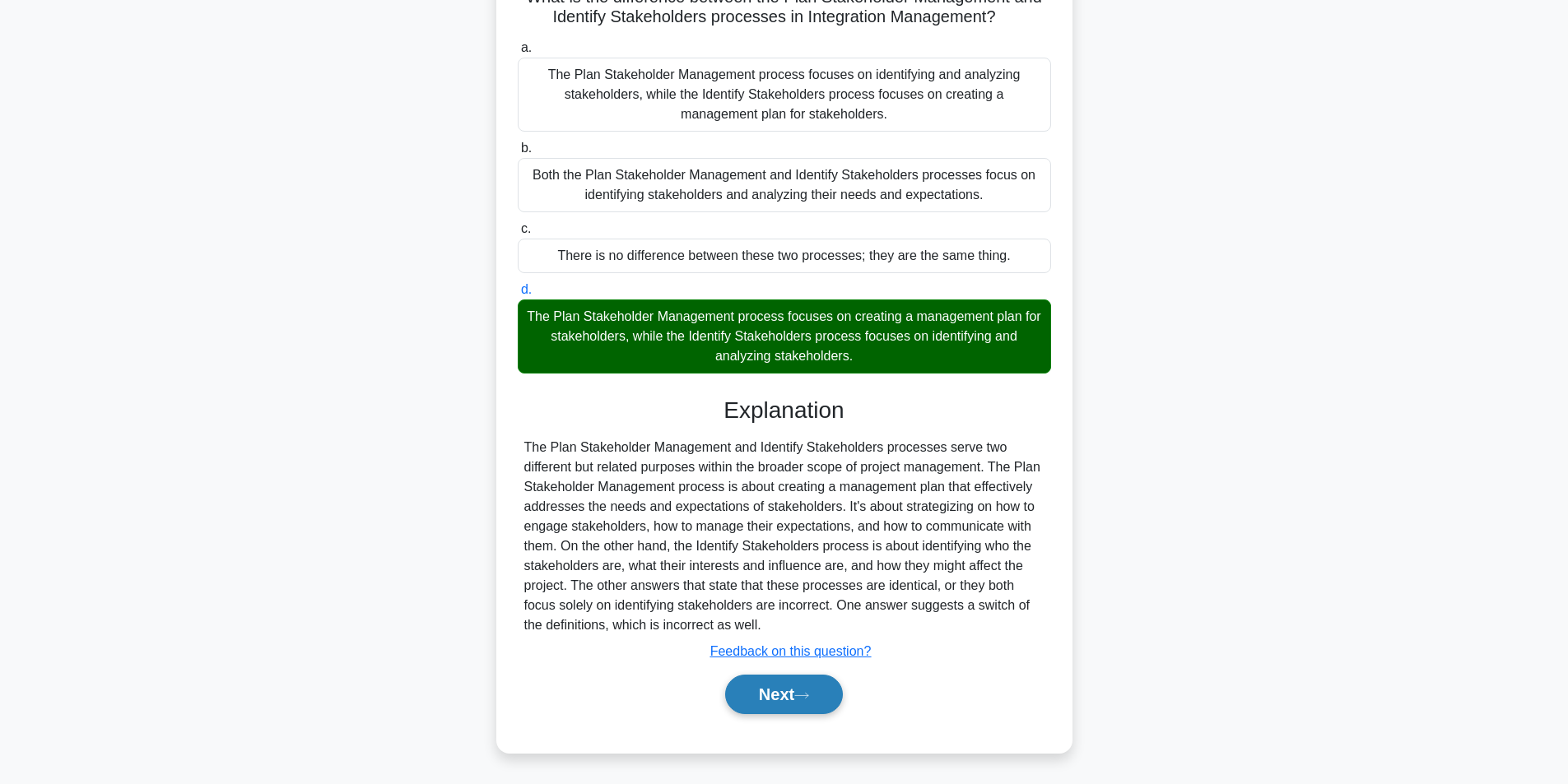
click at [798, 687] on button "Next" at bounding box center [784, 694] width 117 height 40
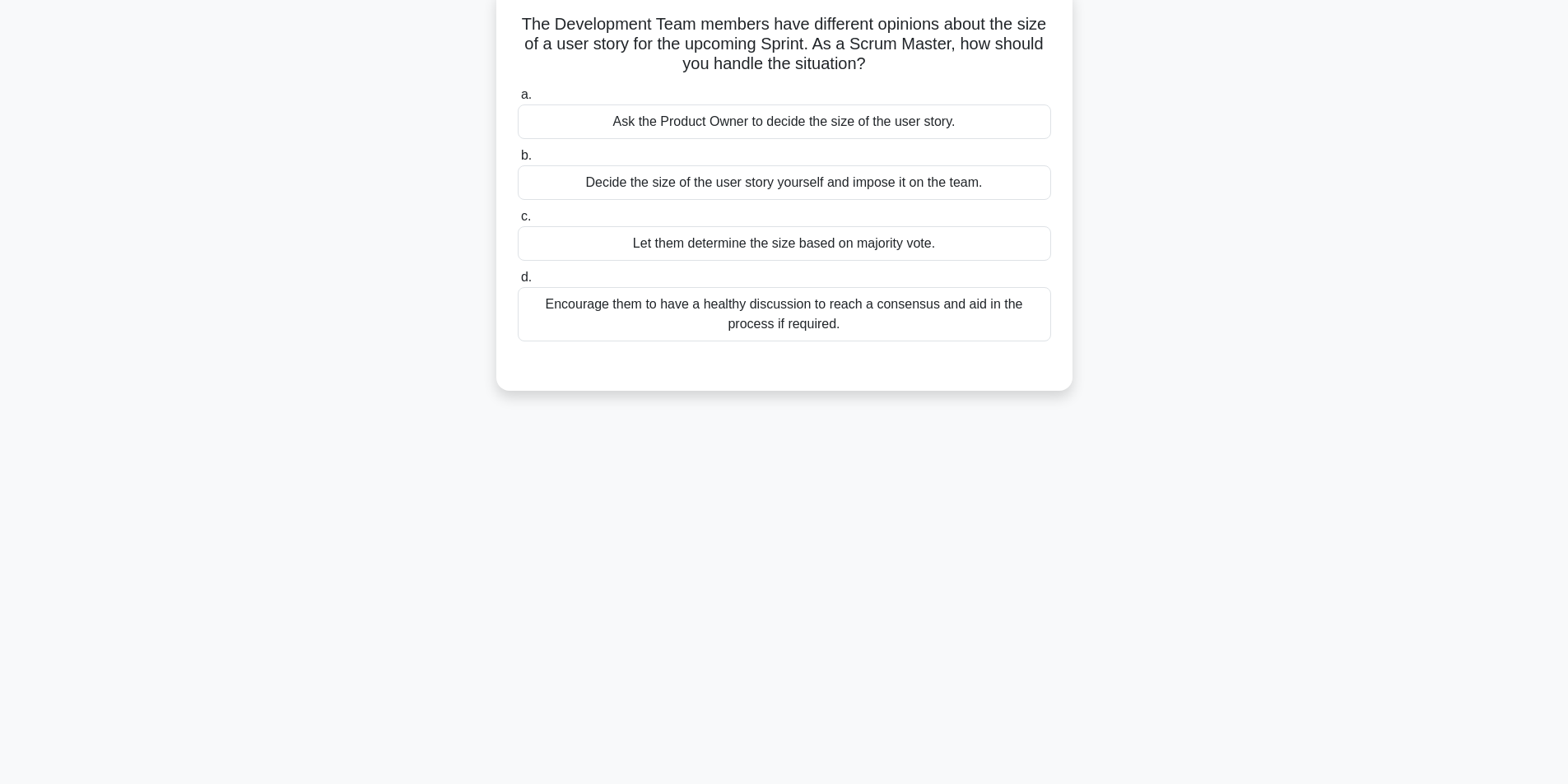
click at [808, 313] on div "Encourage them to have a healthy discussion to reach a consensus and aid in the…" at bounding box center [784, 314] width 533 height 54
click at [517, 283] on input "d. Encourage them to have a healthy discussion to reach a consensus and aid in …" at bounding box center [517, 278] width 0 height 11
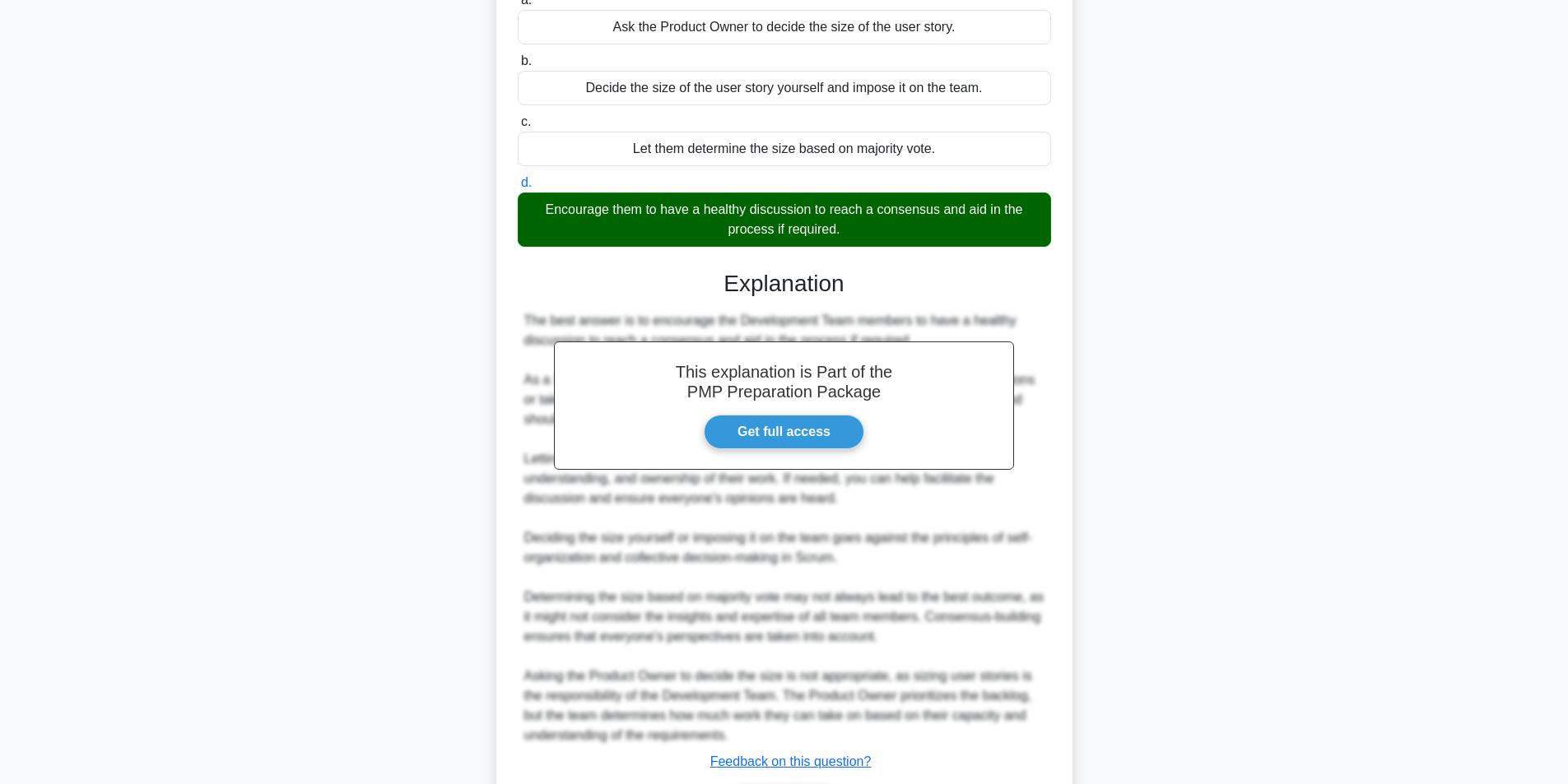
scroll to position [310, 0]
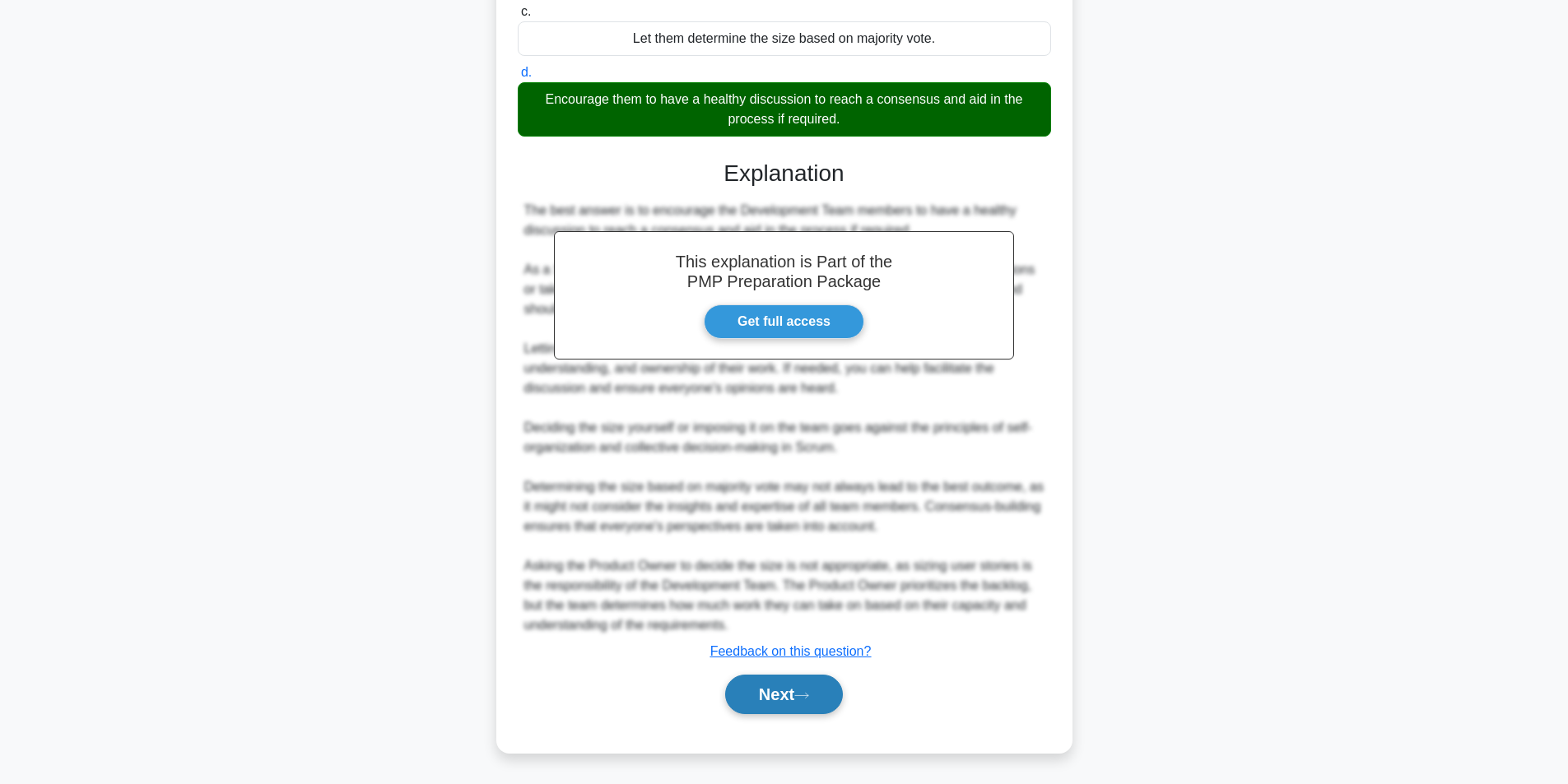
click at [821, 696] on button "Next" at bounding box center [784, 694] width 117 height 40
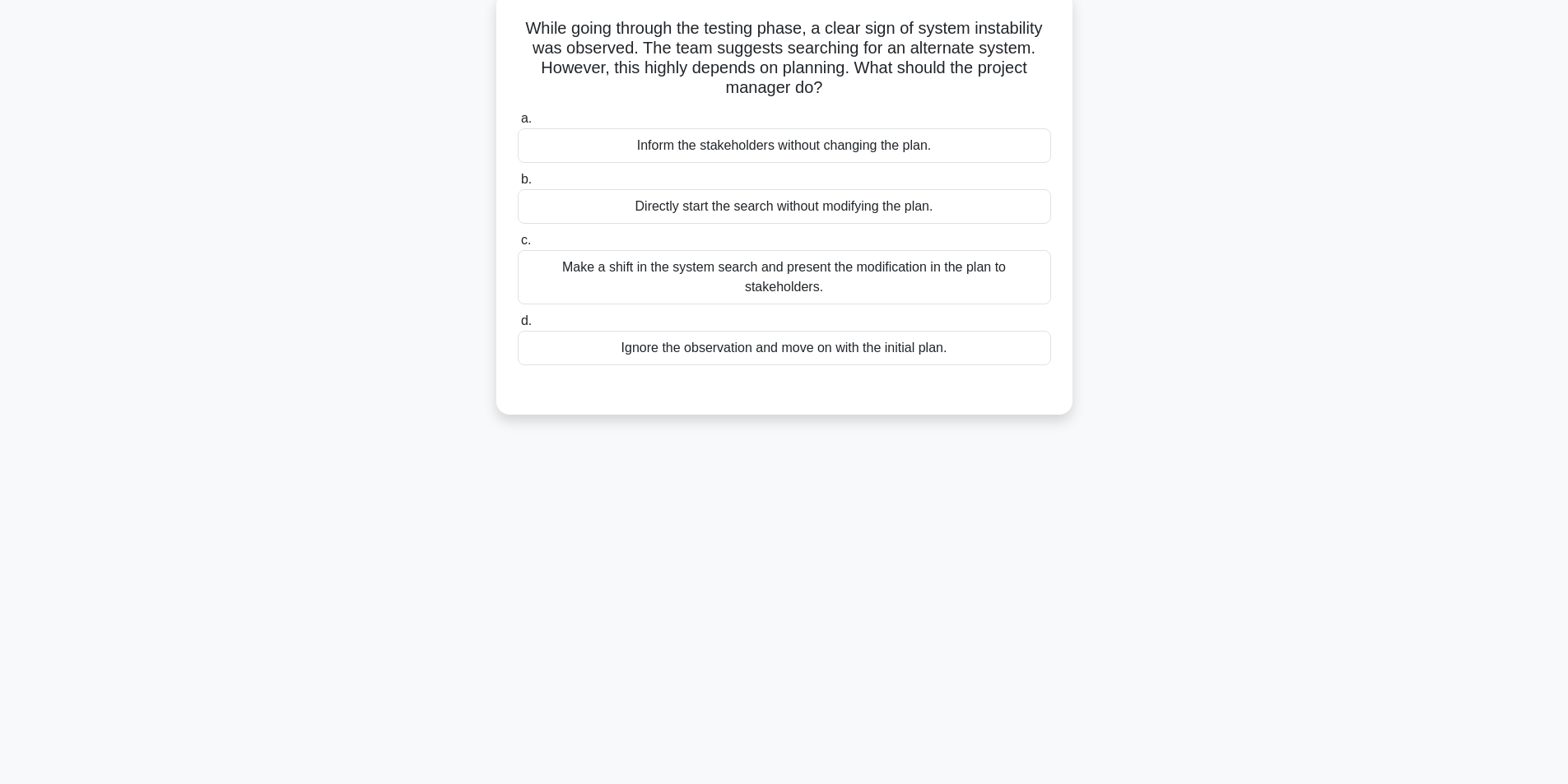
scroll to position [104, 0]
click at [836, 283] on div "Make a shift in the system search and present the modification in the plan to s…" at bounding box center [784, 272] width 533 height 54
click at [517, 242] on input "c. Make a shift in the system search and present the modification in the plan t…" at bounding box center [517, 236] width 0 height 11
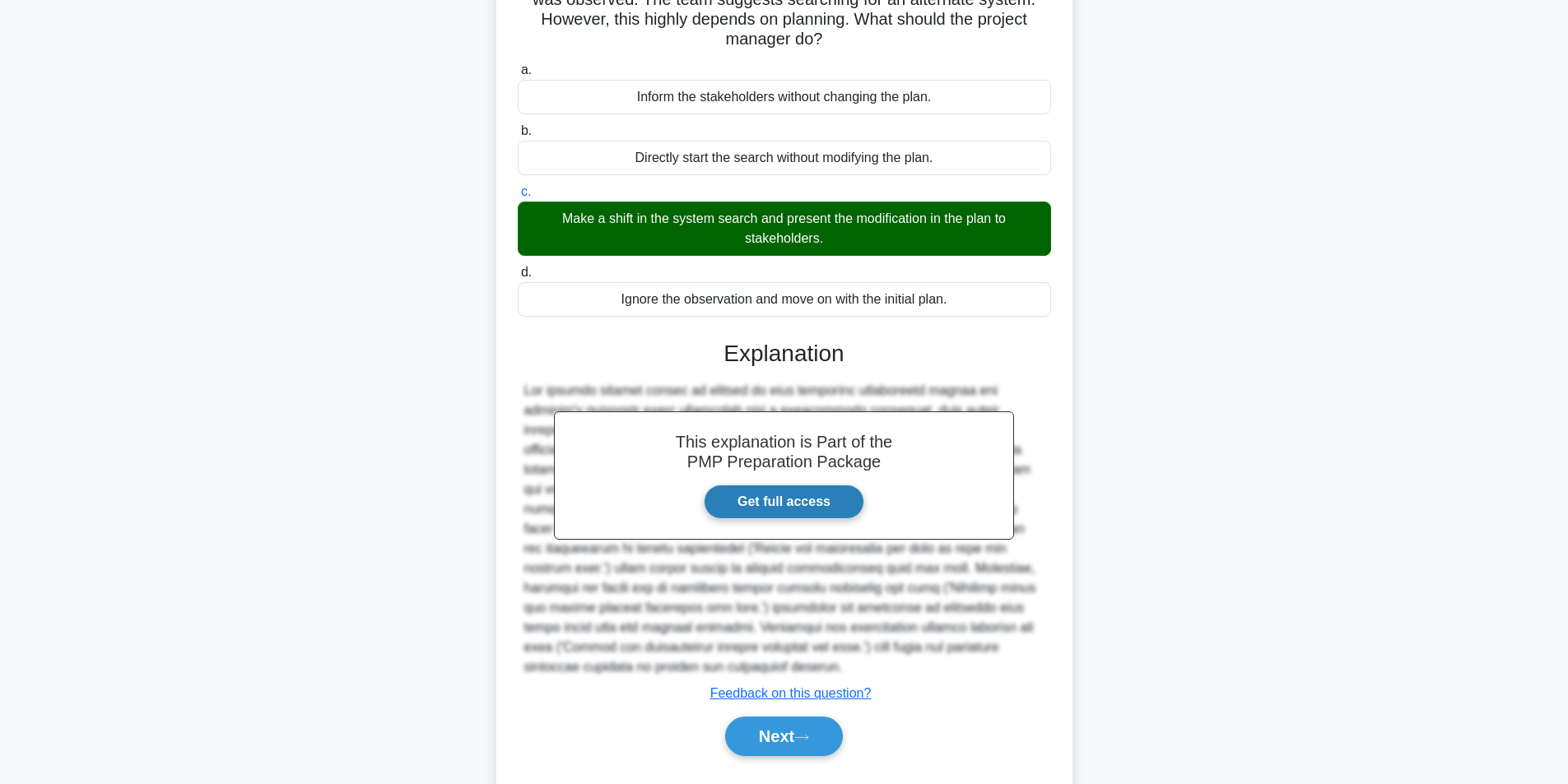
scroll to position [192, 0]
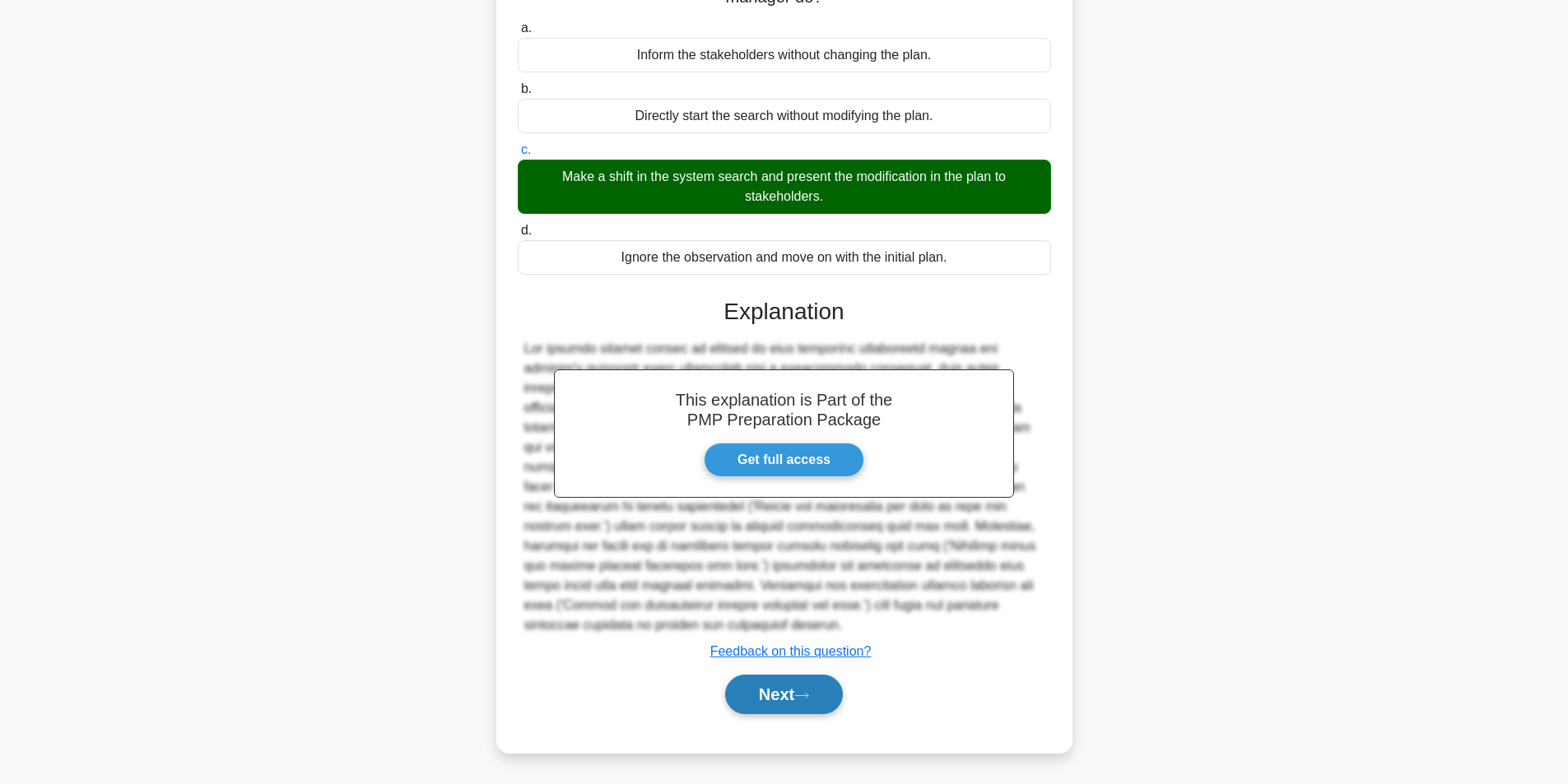
click at [738, 709] on button "Next" at bounding box center [784, 694] width 117 height 40
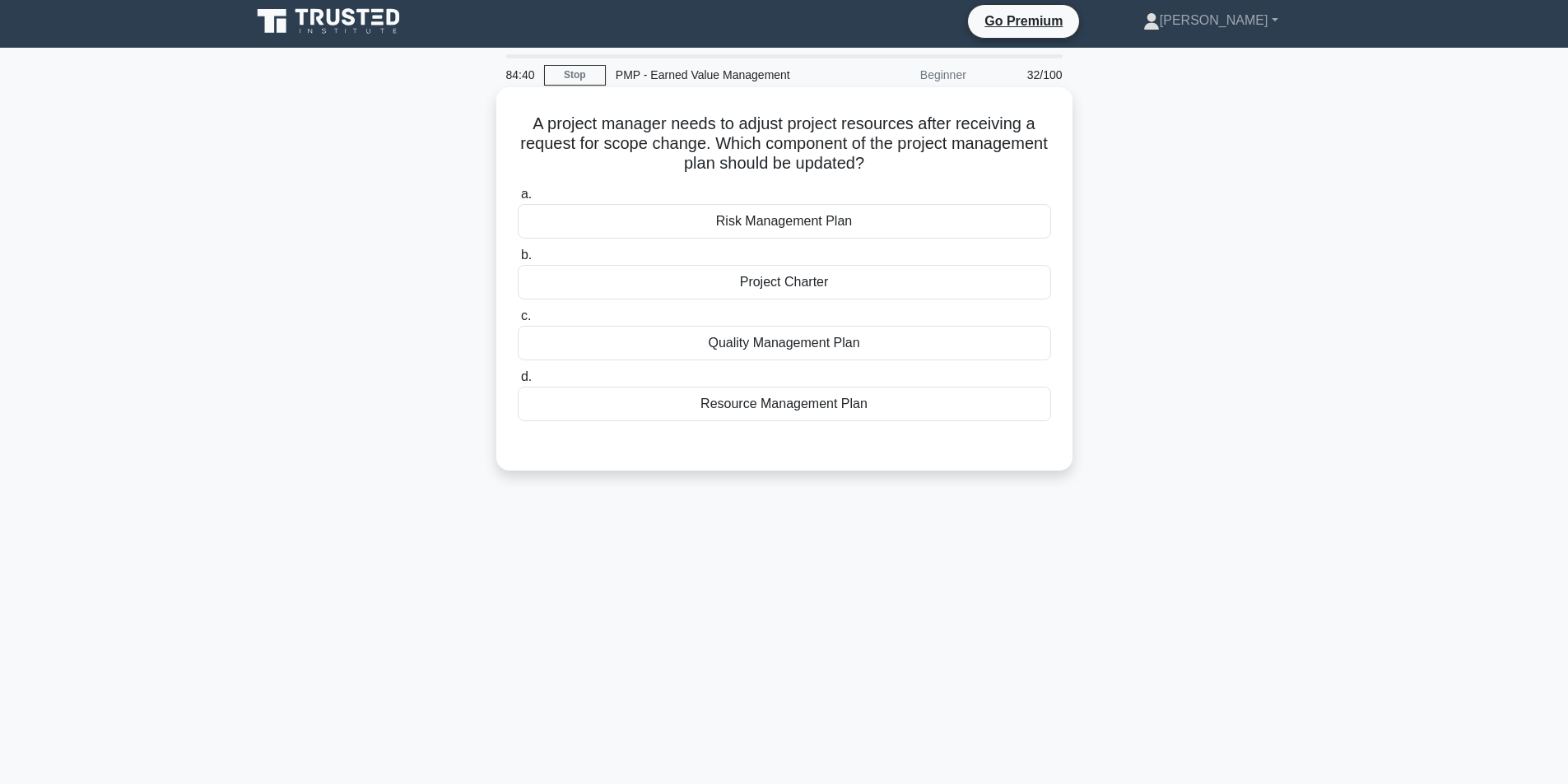
scroll to position [0, 0]
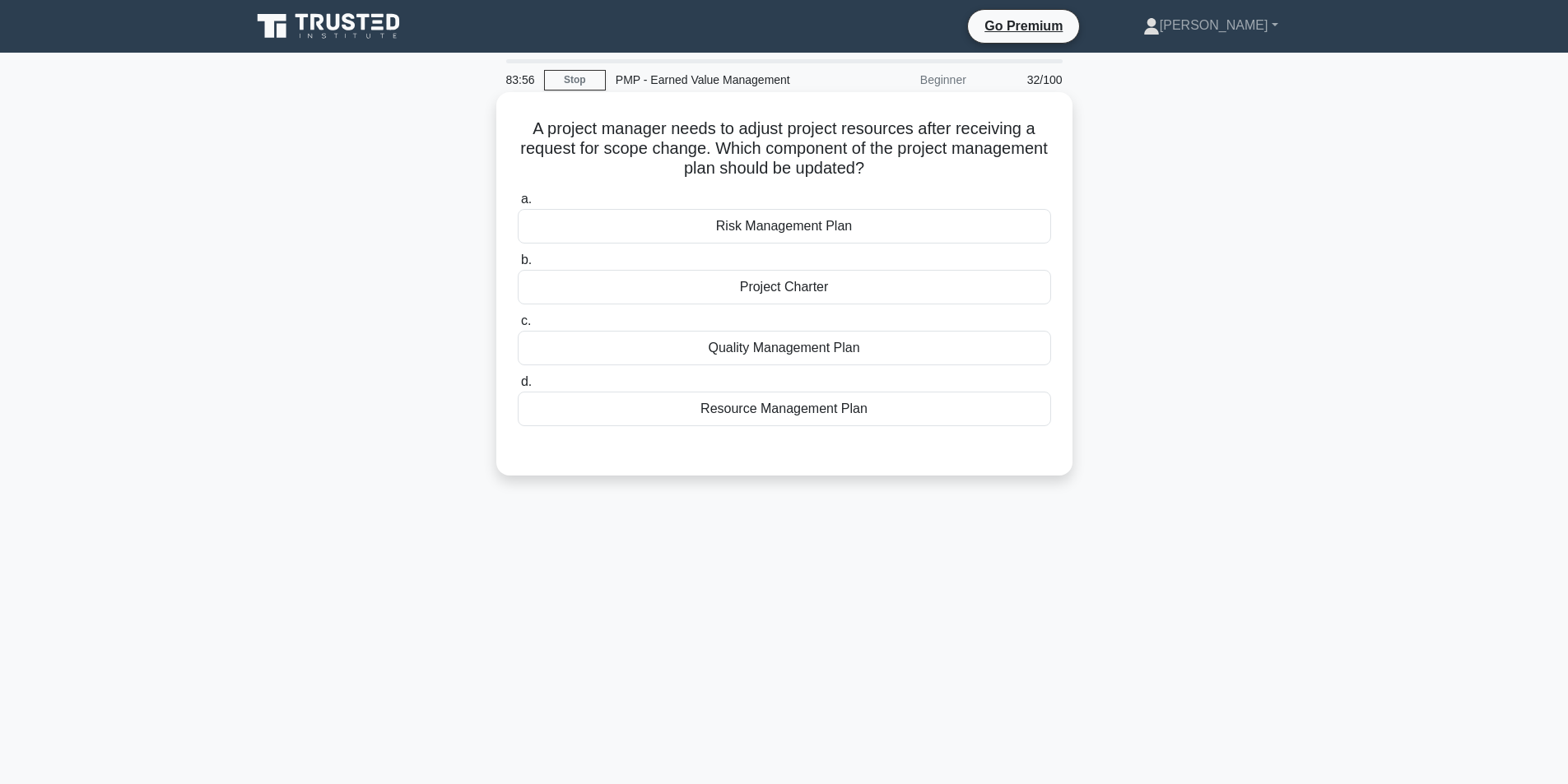
click at [870, 403] on div "Resource Management Plan" at bounding box center [784, 408] width 533 height 34
click at [517, 388] on input "d. Resource Management Plan" at bounding box center [517, 382] width 0 height 11
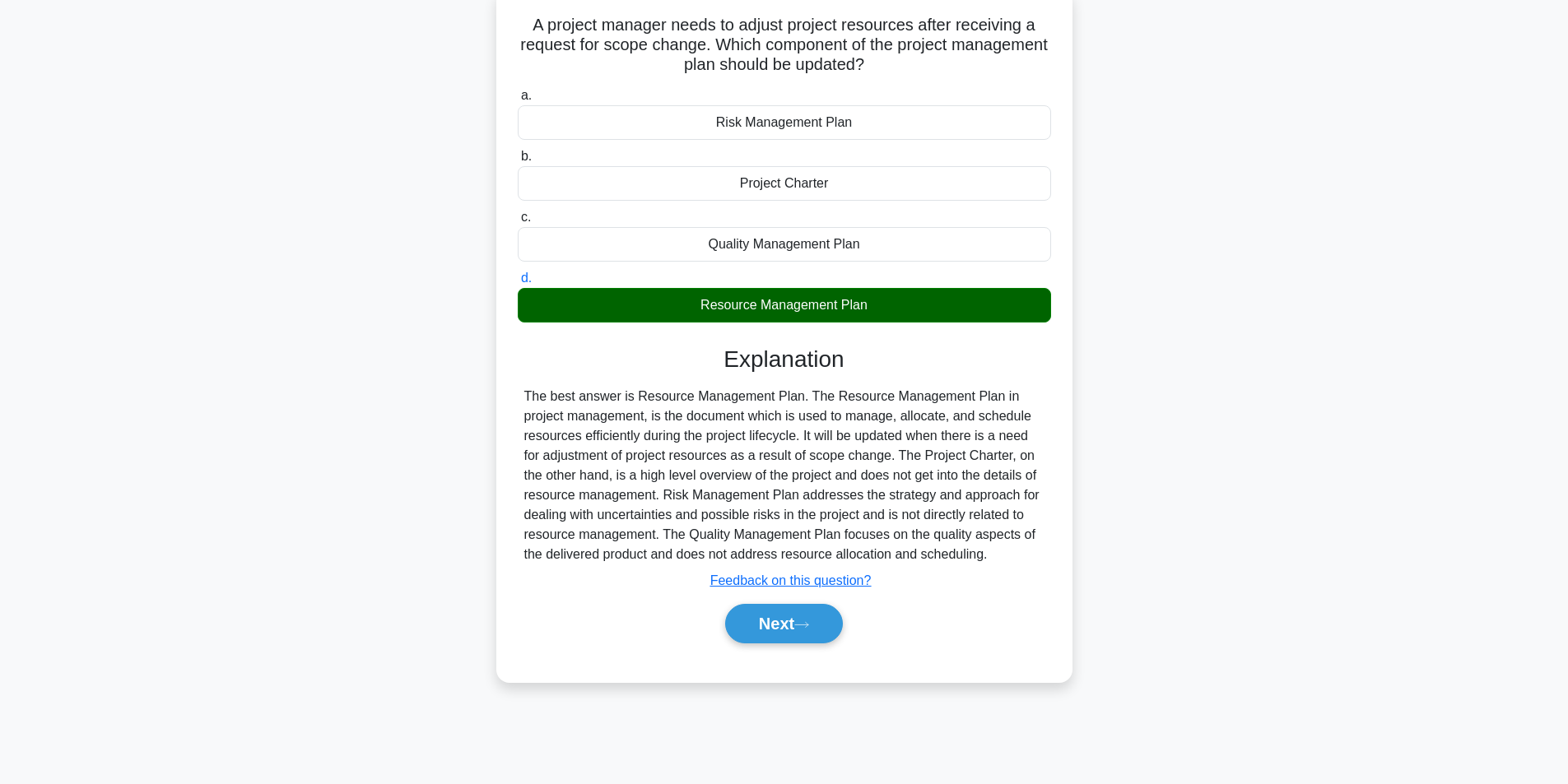
scroll to position [104, 0]
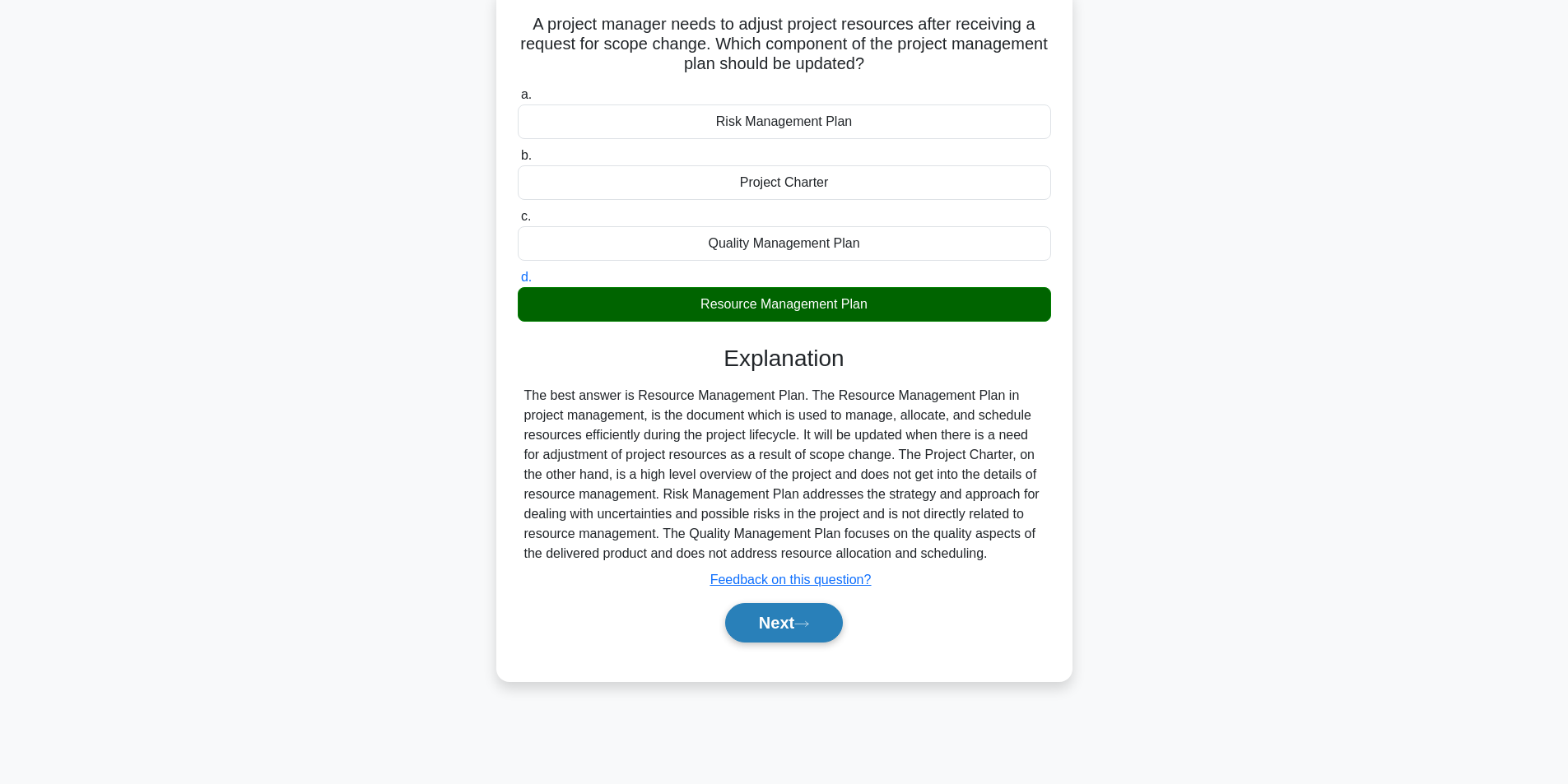
click at [772, 633] on button "Next" at bounding box center [784, 622] width 117 height 40
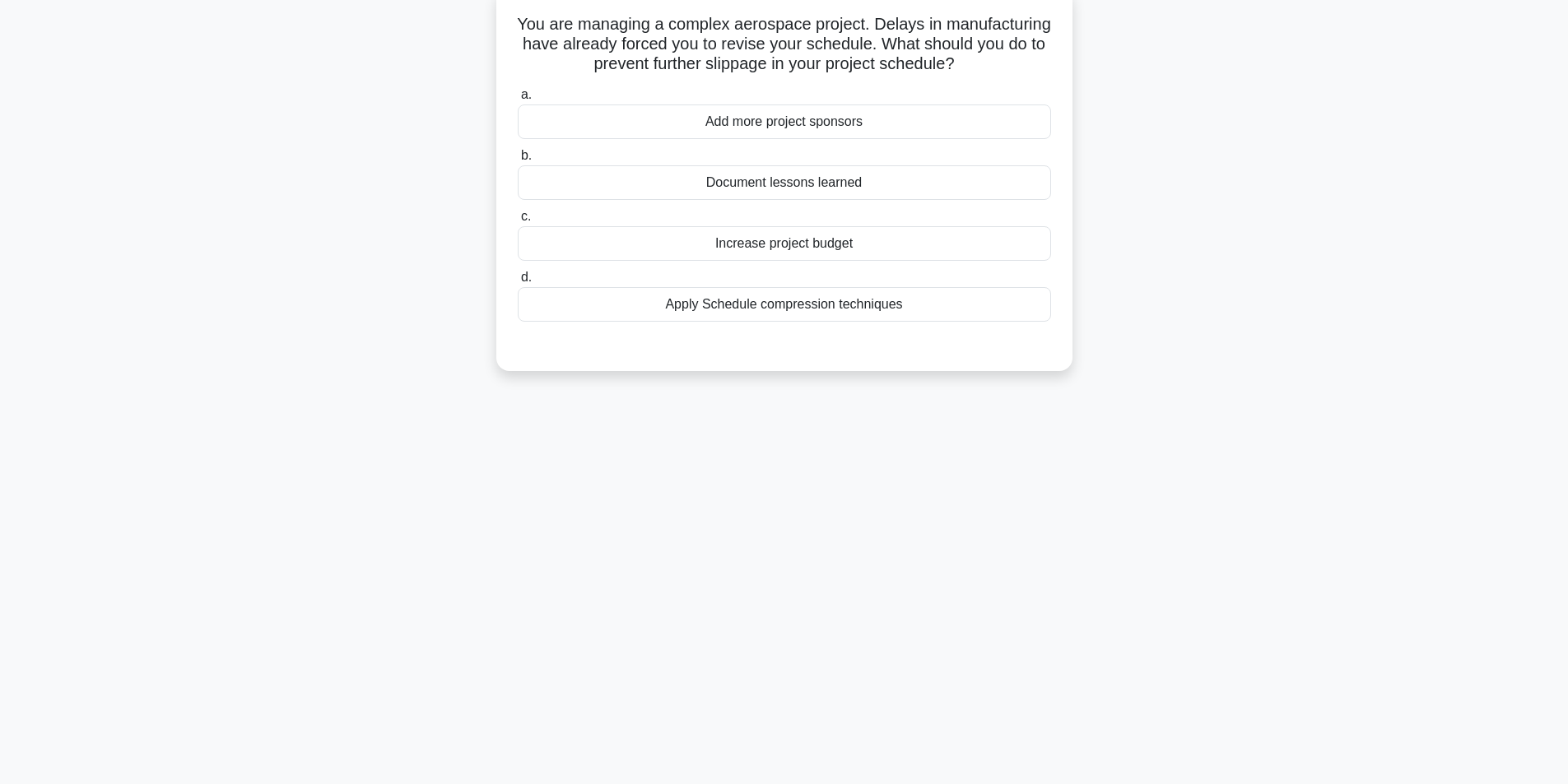
click at [843, 299] on div "Apply Schedule compression techniques" at bounding box center [784, 304] width 533 height 34
click at [517, 283] on input "d. Apply Schedule compression techniques" at bounding box center [517, 278] width 0 height 11
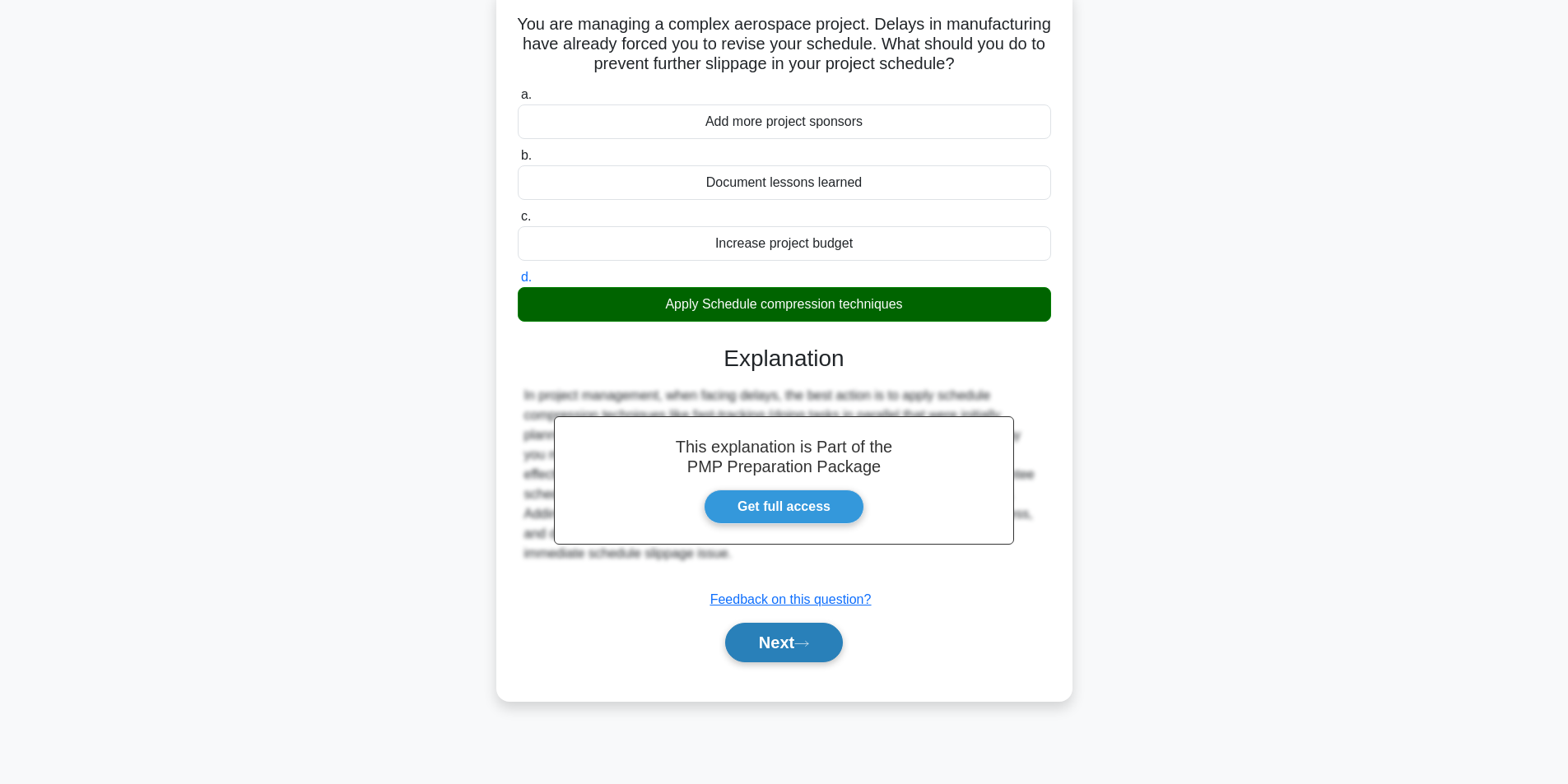
click at [762, 648] on button "Next" at bounding box center [784, 642] width 117 height 40
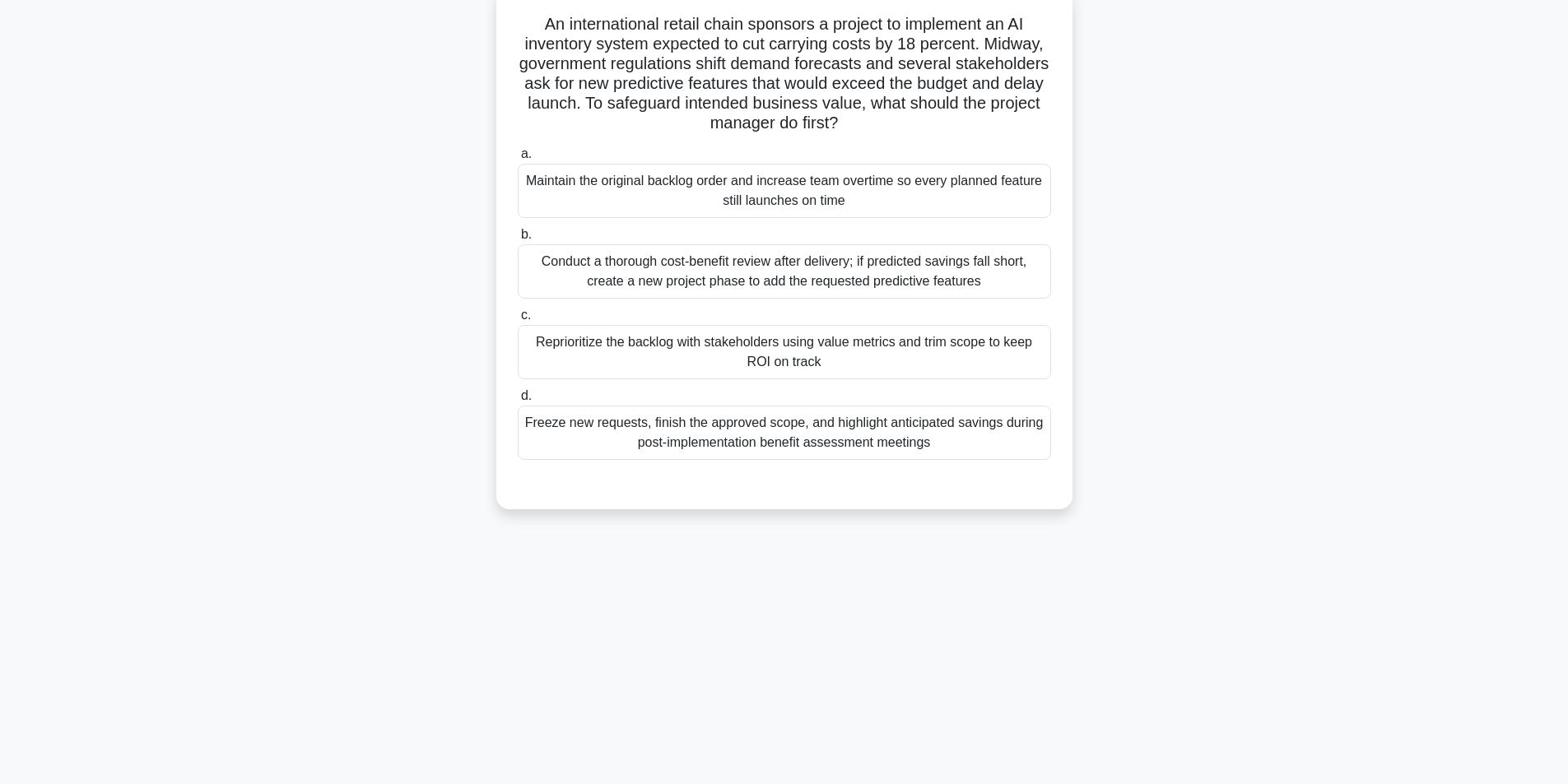
drag, startPoint x: 774, startPoint y: 289, endPoint x: 766, endPoint y: 313, distance: 25.3
click at [773, 290] on div "Conduct a thorough cost-benefit review after delivery; if predicted savings fal…" at bounding box center [784, 271] width 533 height 54
click at [517, 240] on input "b. Conduct a thorough cost-benefit review after delivery; if predicted savings …" at bounding box center [517, 235] width 0 height 11
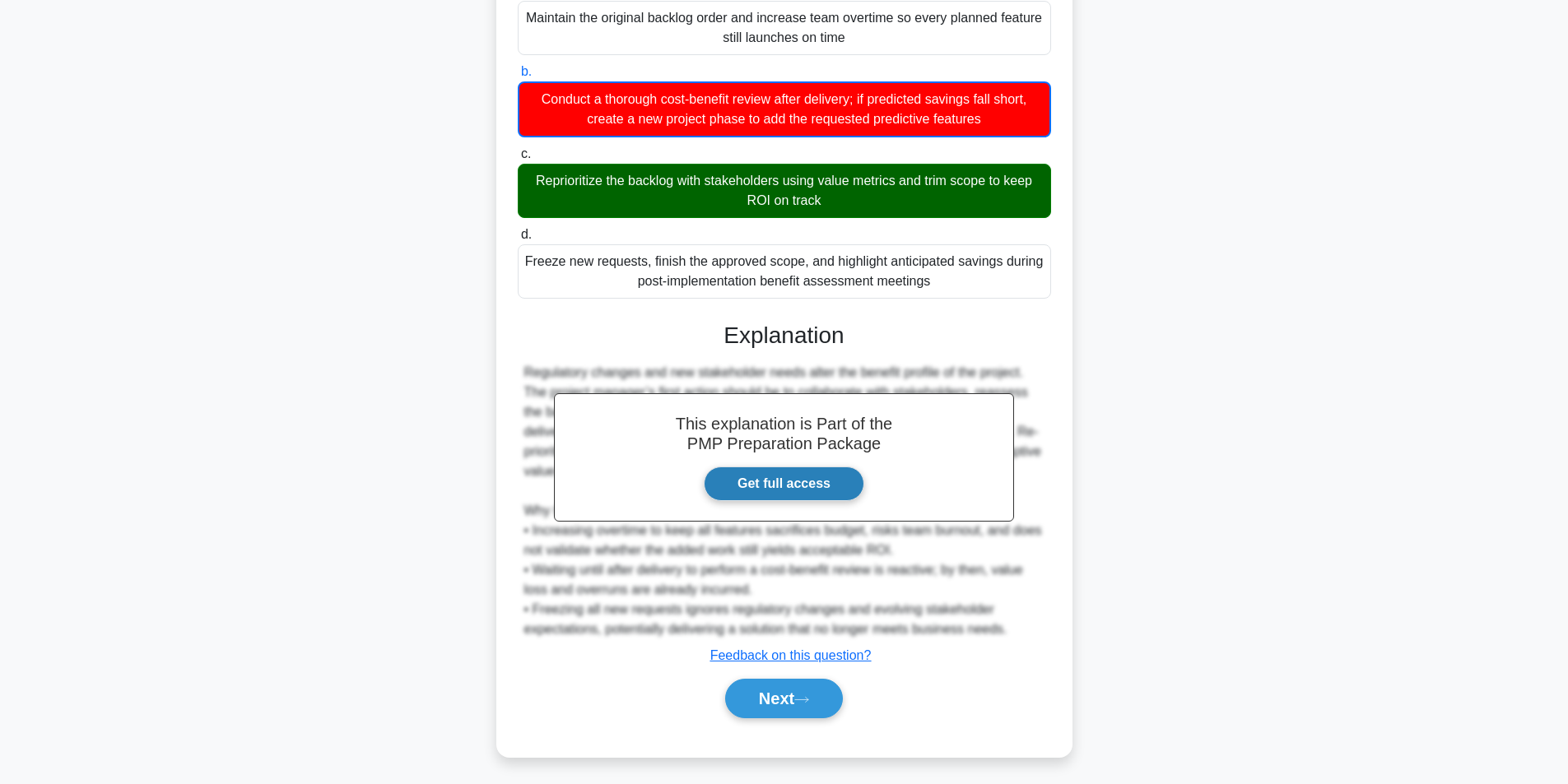
scroll to position [272, 0]
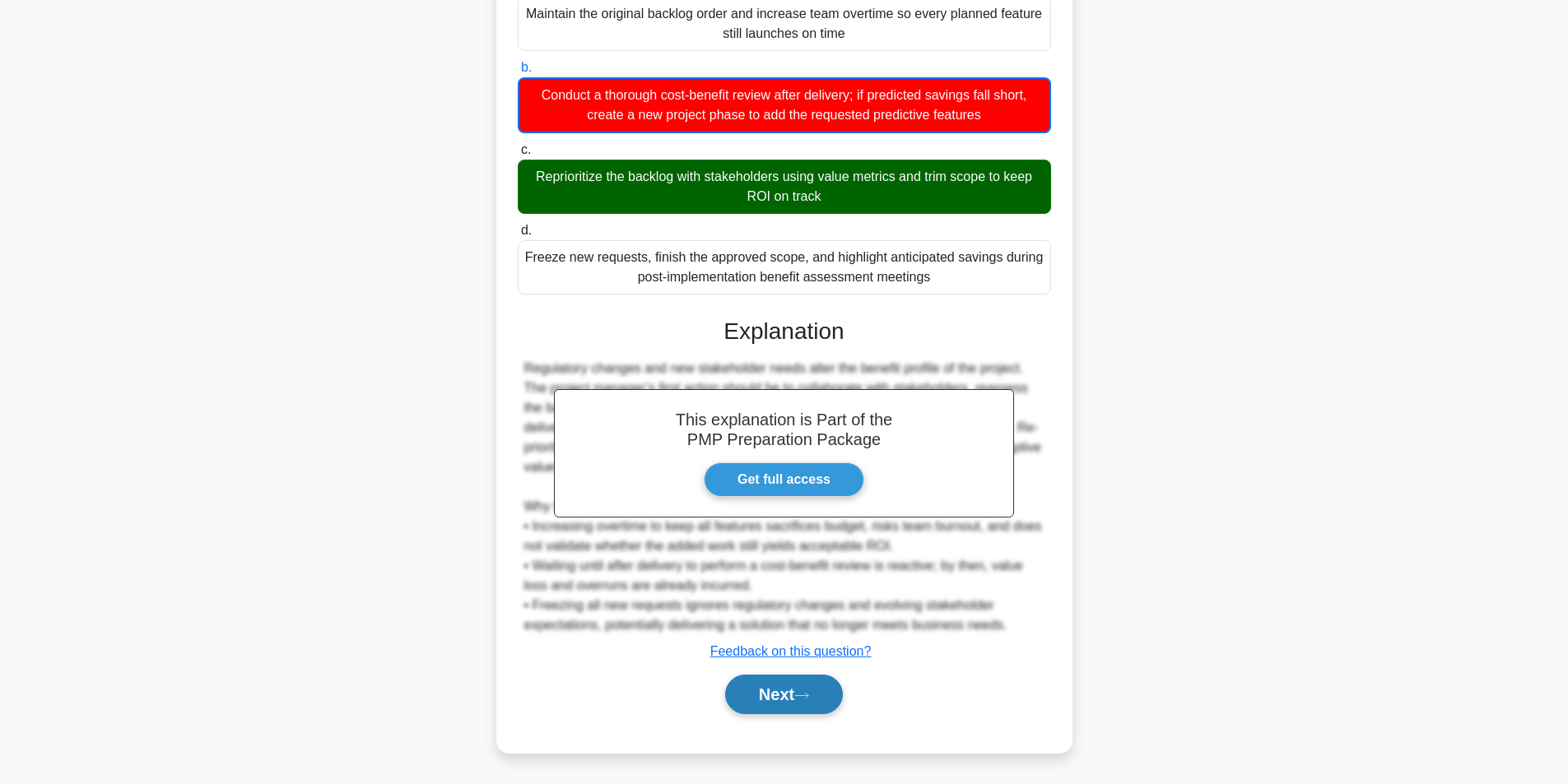
click at [803, 701] on button "Next" at bounding box center [784, 694] width 117 height 40
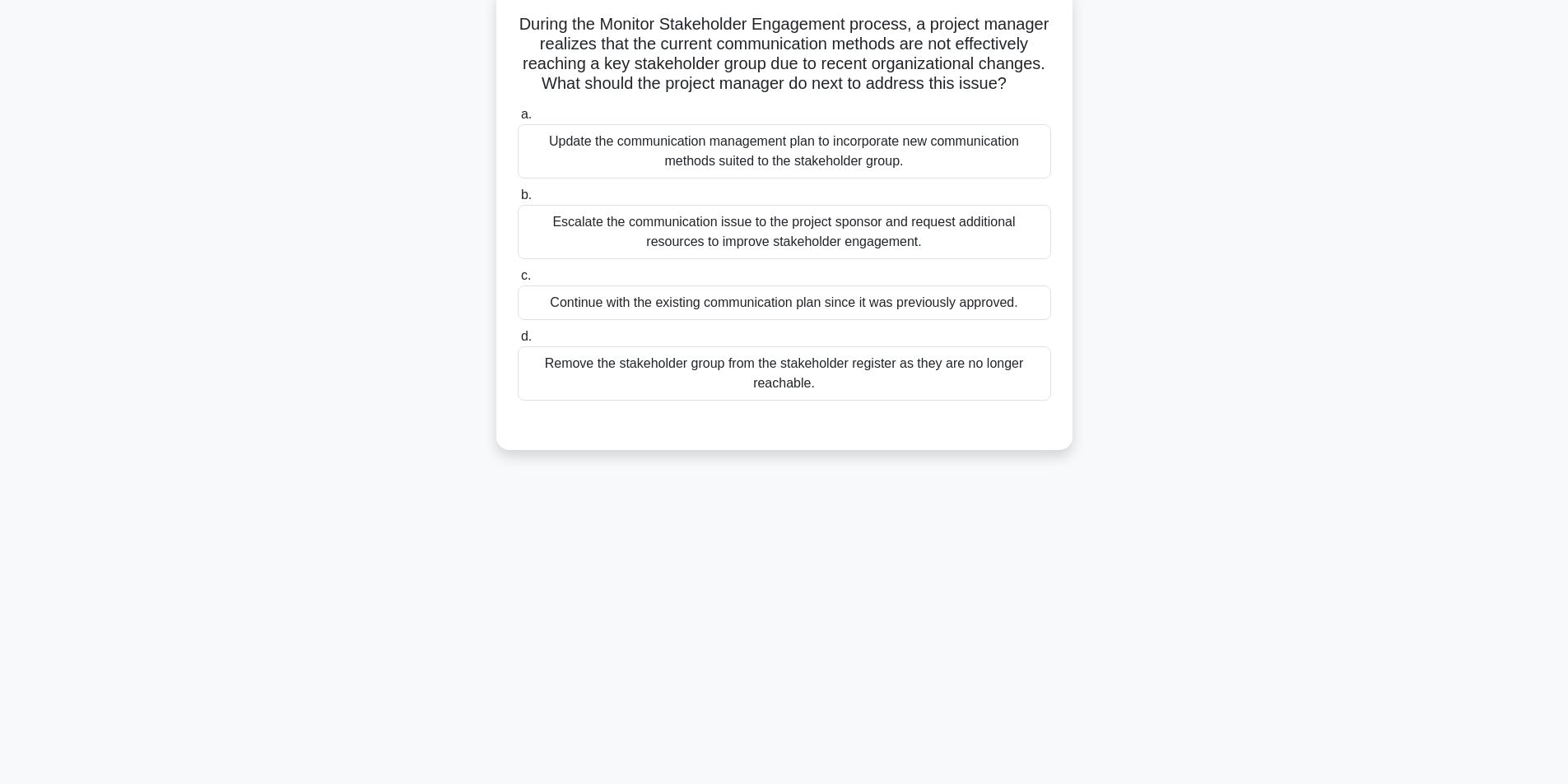
click at [671, 178] on div "Update the communication management plan to incorporate new communication metho…" at bounding box center [784, 151] width 533 height 54
click at [517, 120] on input "a. Update the communication management plan to incorporate new communication me…" at bounding box center [517, 115] width 0 height 11
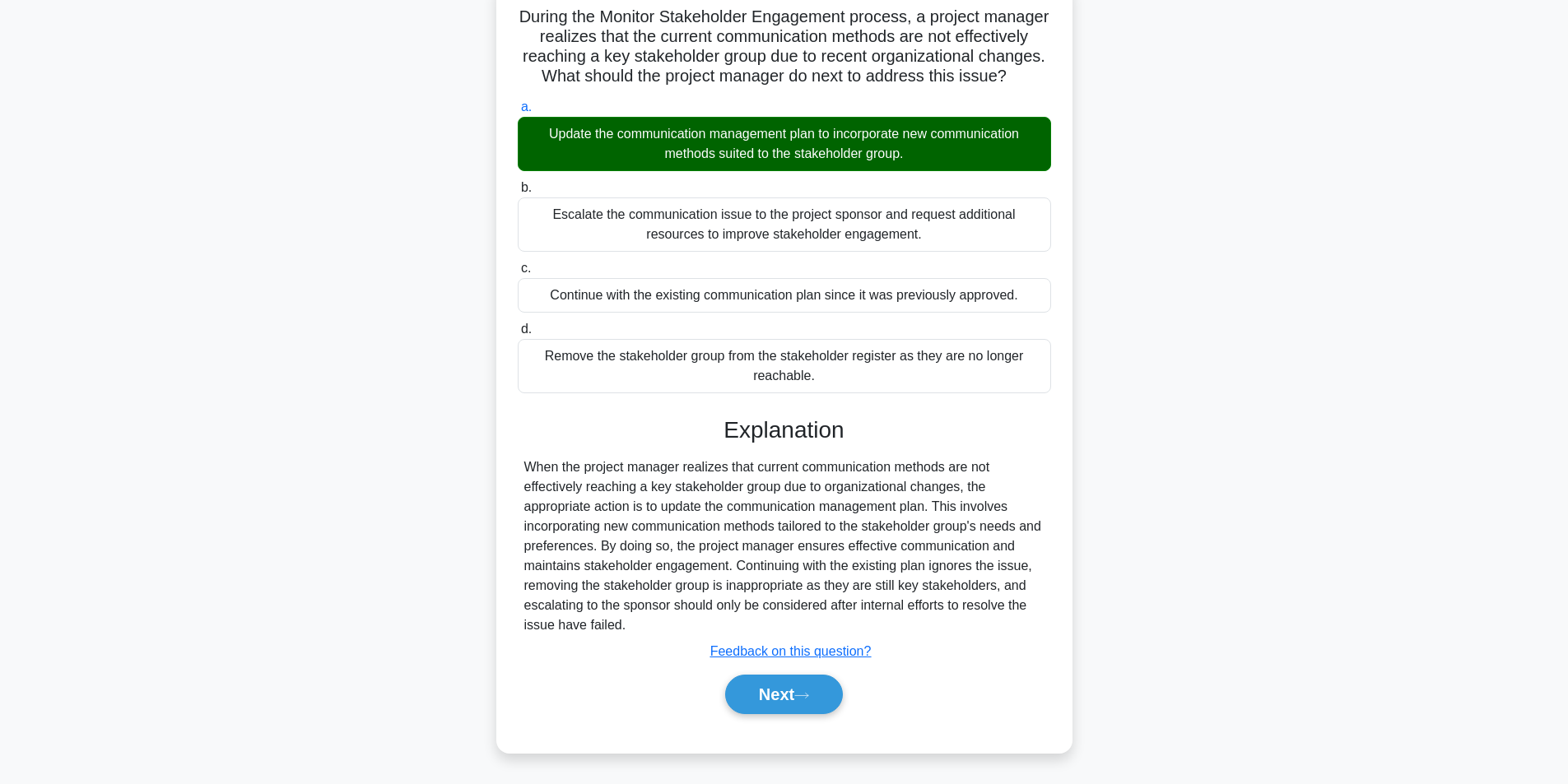
scroll to position [132, 0]
click at [765, 698] on button "Next" at bounding box center [784, 694] width 117 height 40
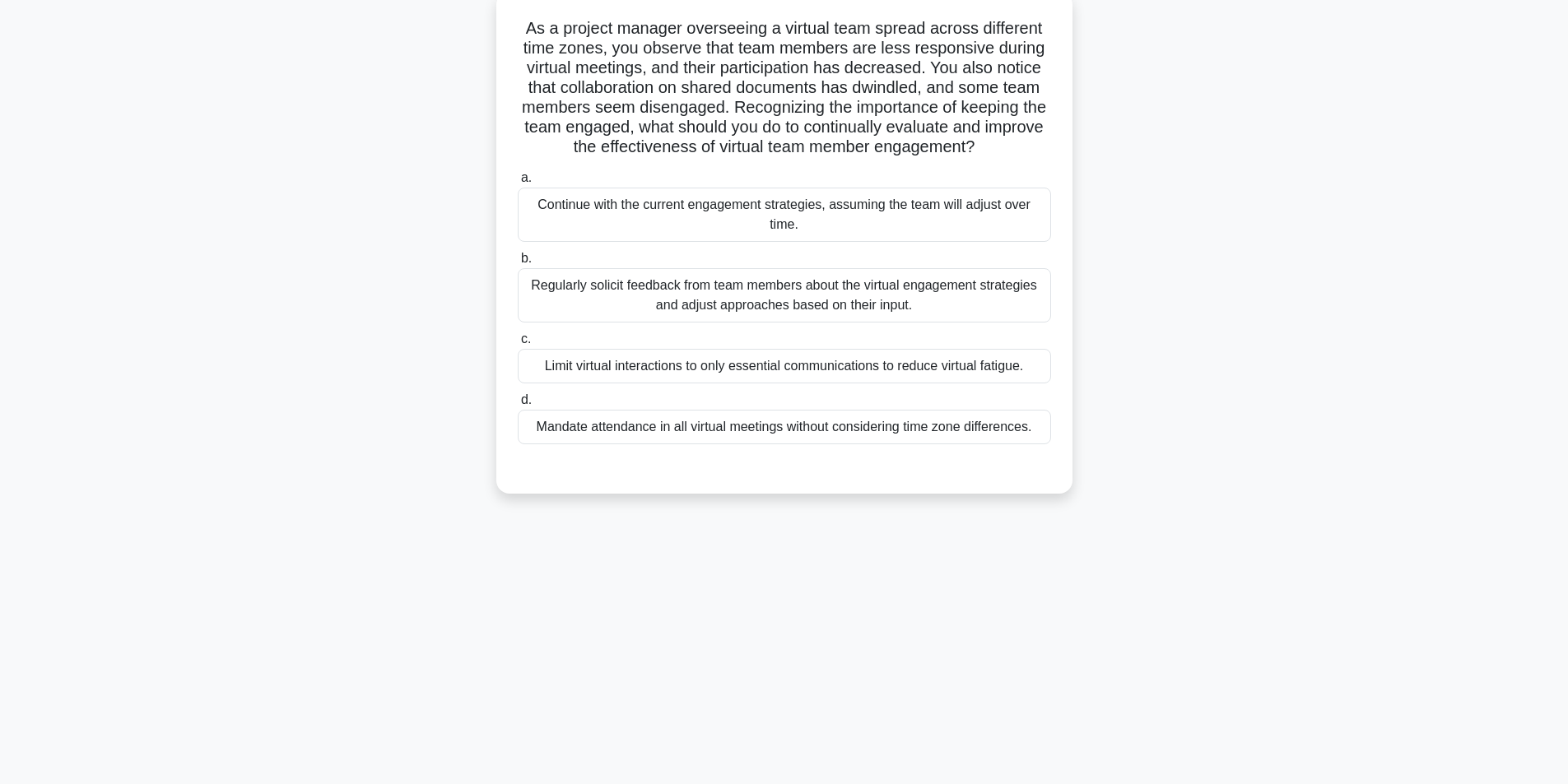
scroll to position [104, 0]
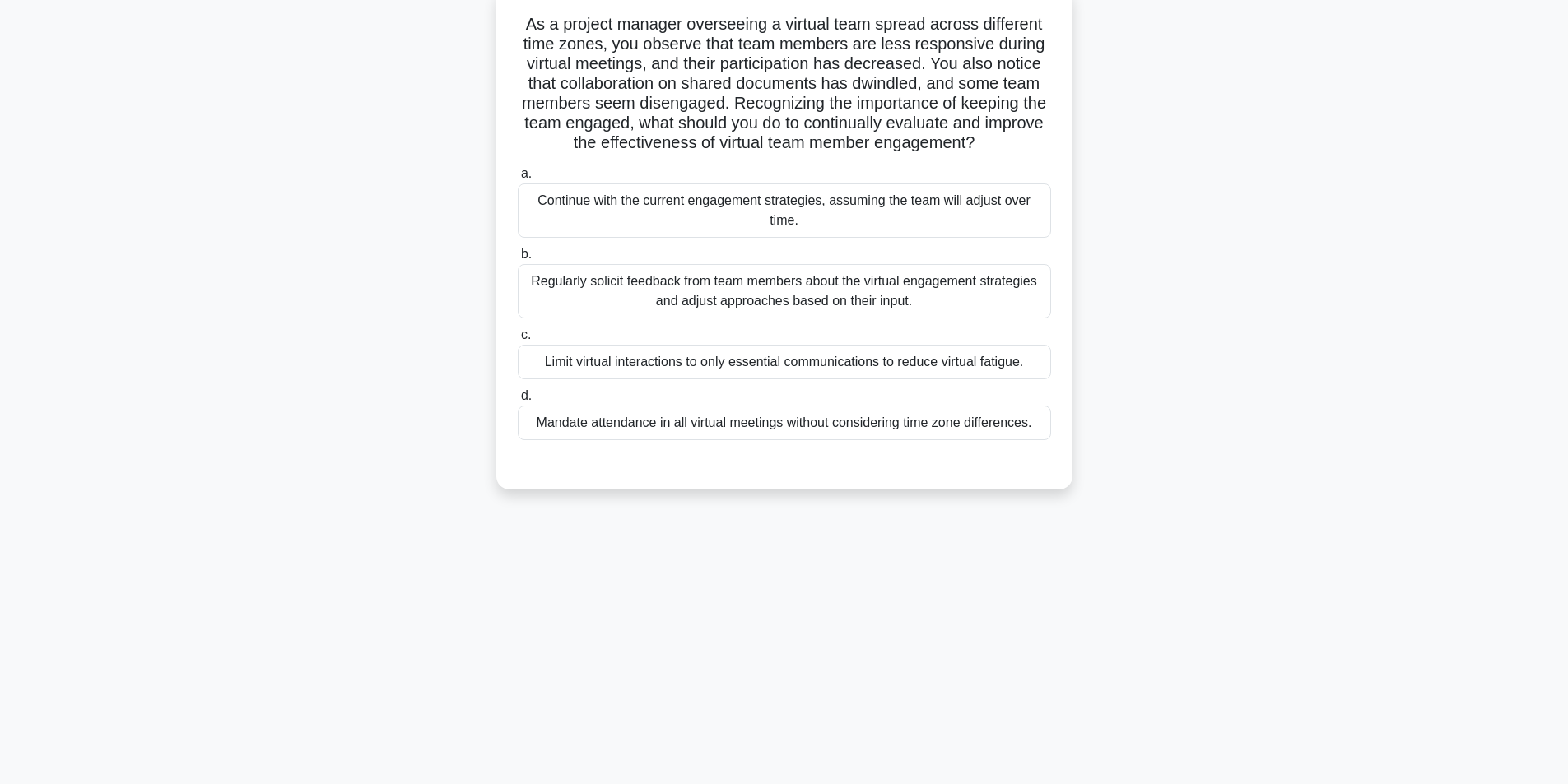
click at [704, 286] on div "Regularly solicit feedback from team members about the virtual engagement strat…" at bounding box center [784, 291] width 533 height 54
click at [517, 260] on input "b. Regularly solicit feedback from team members about the virtual engagement st…" at bounding box center [517, 255] width 0 height 11
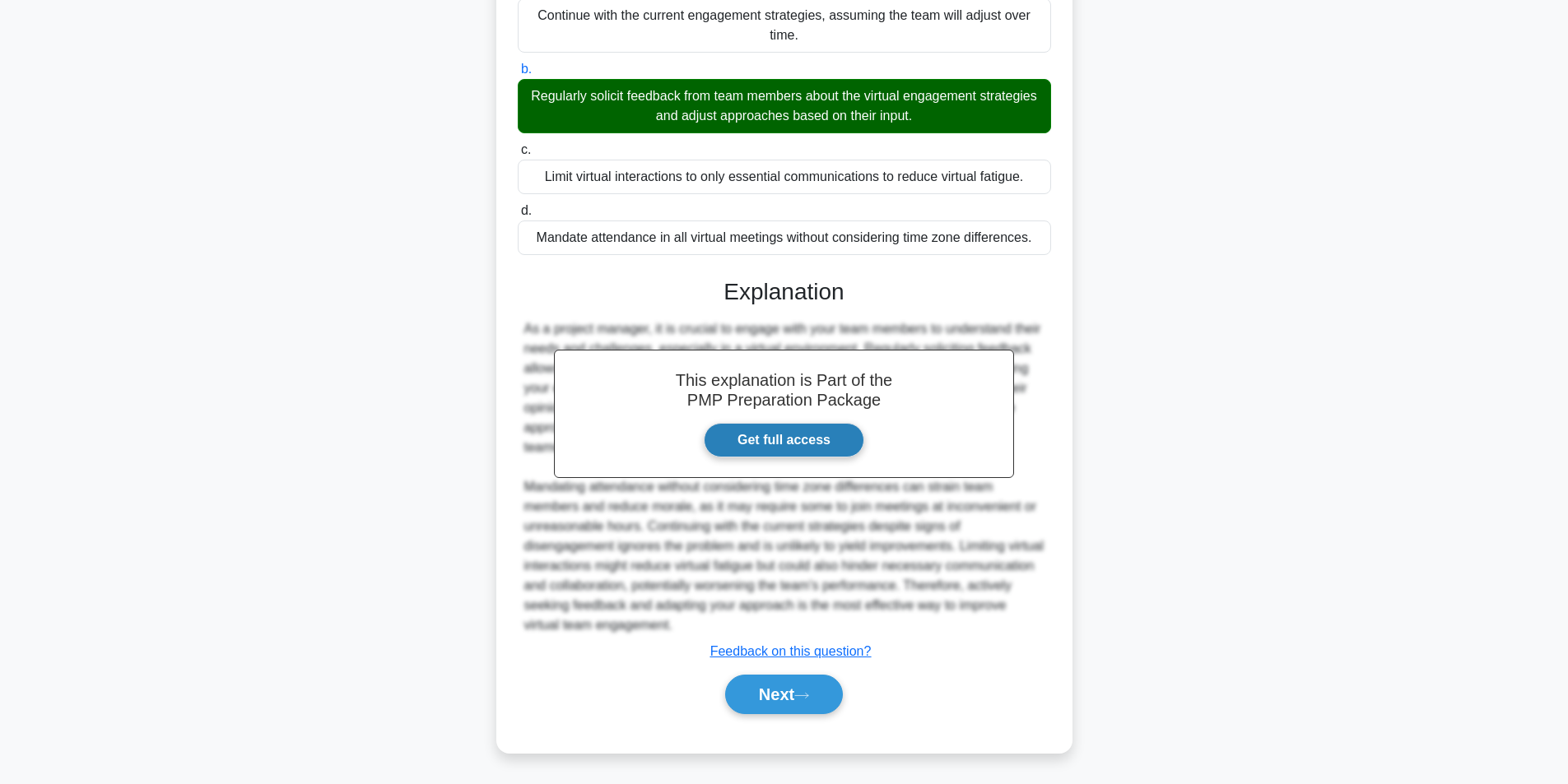
scroll to position [290, 0]
click at [804, 687] on button "Next" at bounding box center [784, 694] width 117 height 40
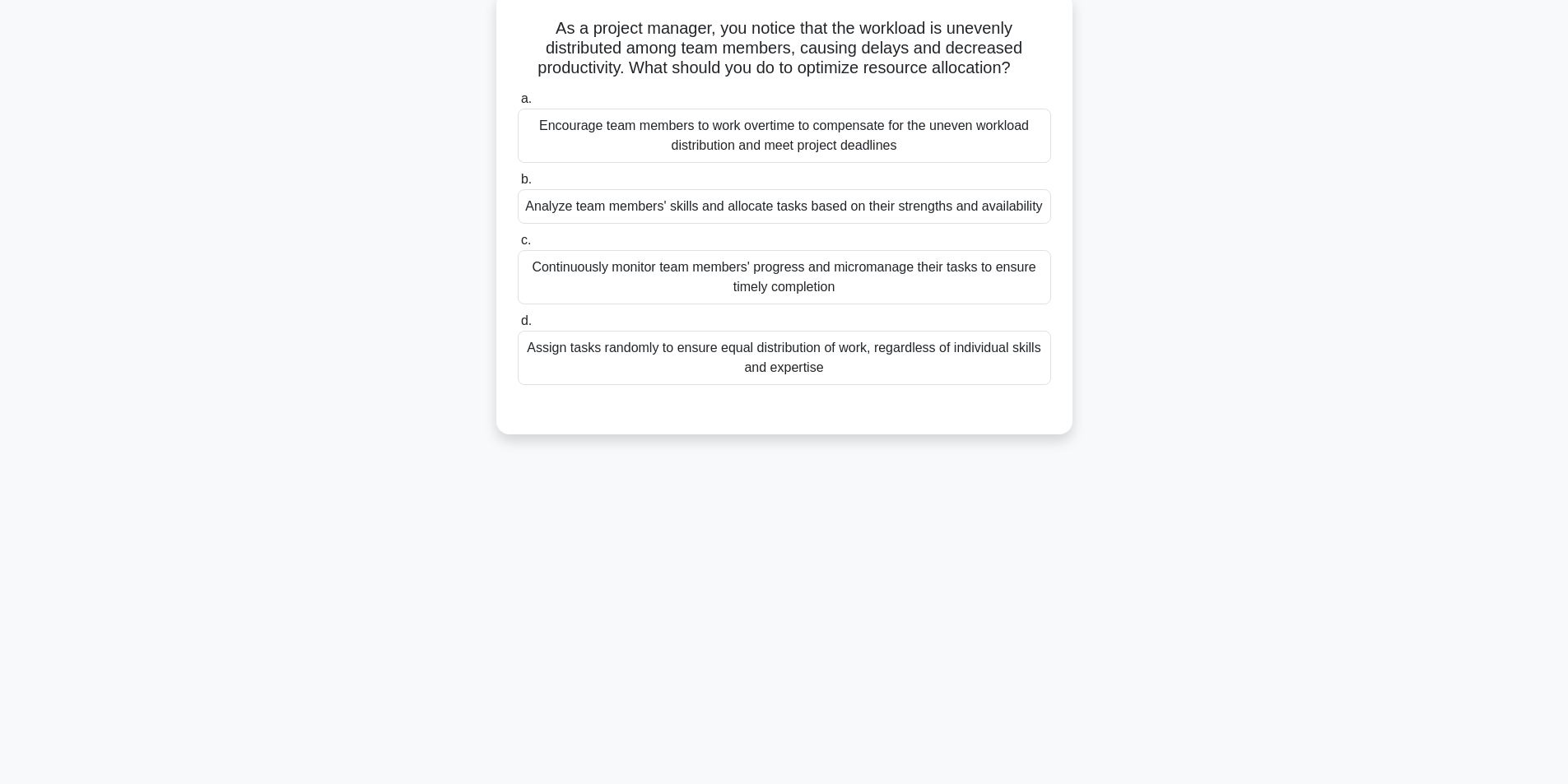
scroll to position [104, 0]
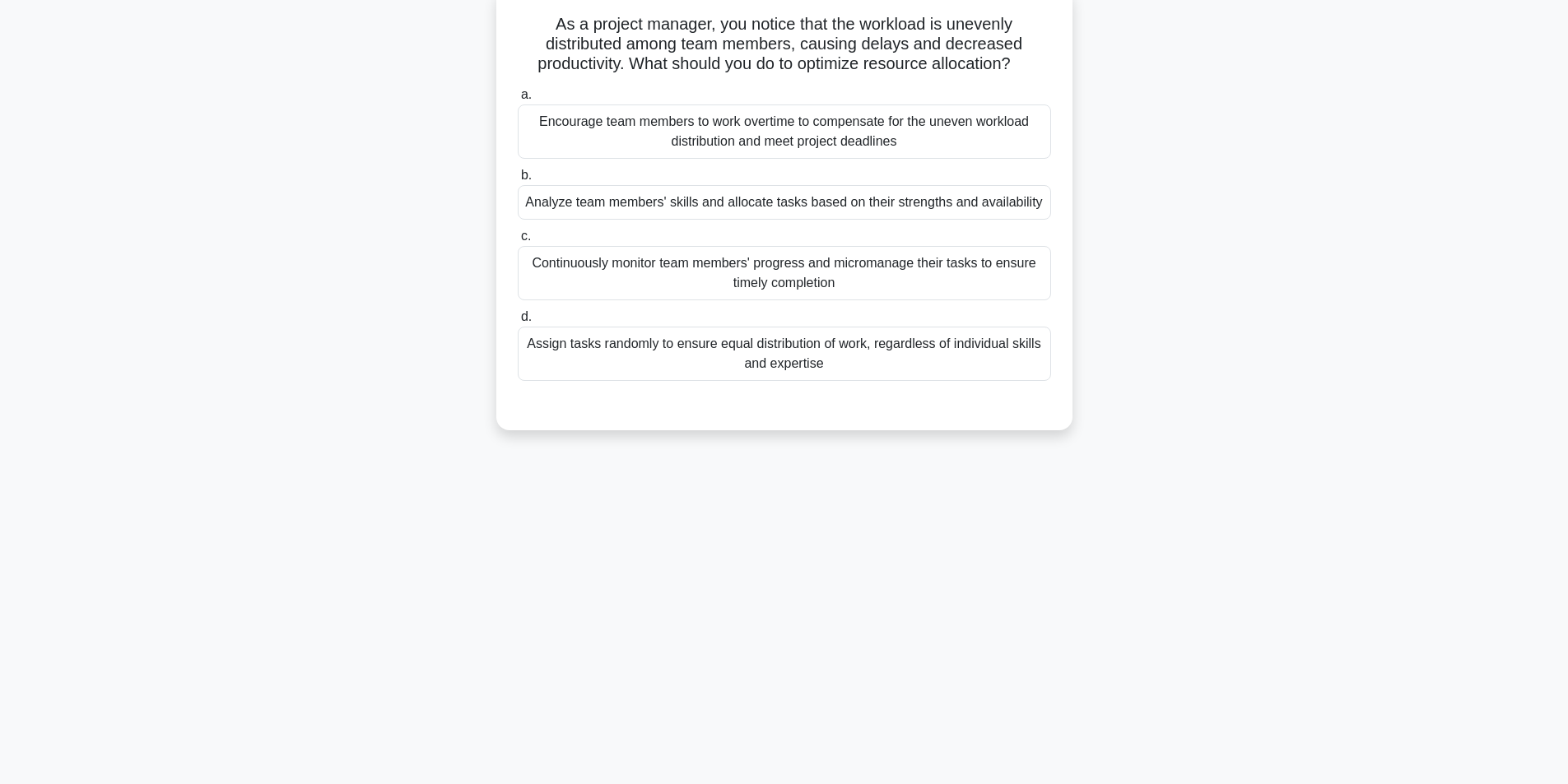
click at [728, 217] on div "Analyze team members' skills and allocate tasks based on their strengths and av…" at bounding box center [784, 201] width 533 height 34
click at [517, 181] on input "b. Analyze team members' skills and allocate tasks based on their strengths and…" at bounding box center [517, 175] width 0 height 11
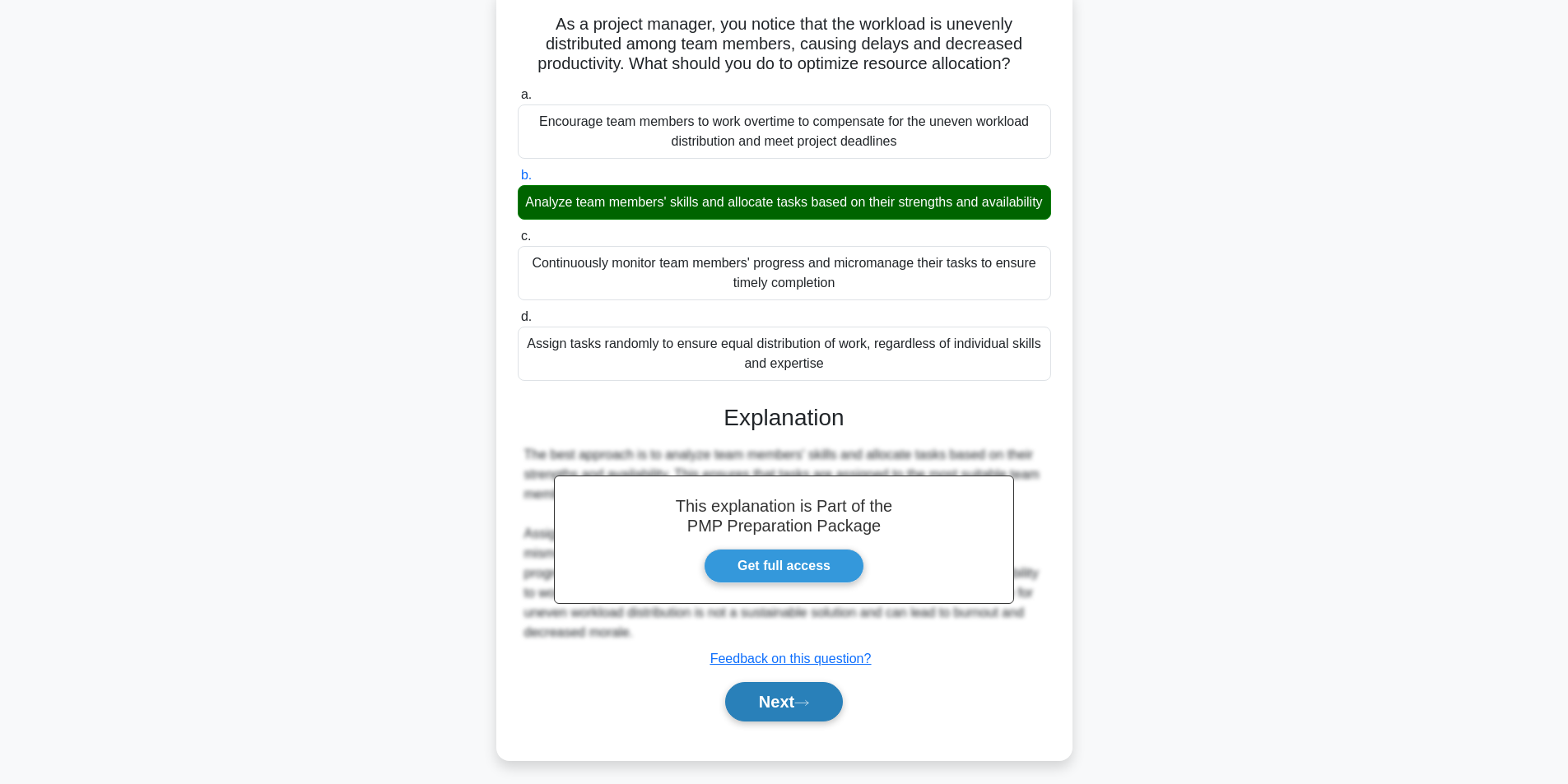
click at [798, 721] on button "Next" at bounding box center [784, 702] width 117 height 40
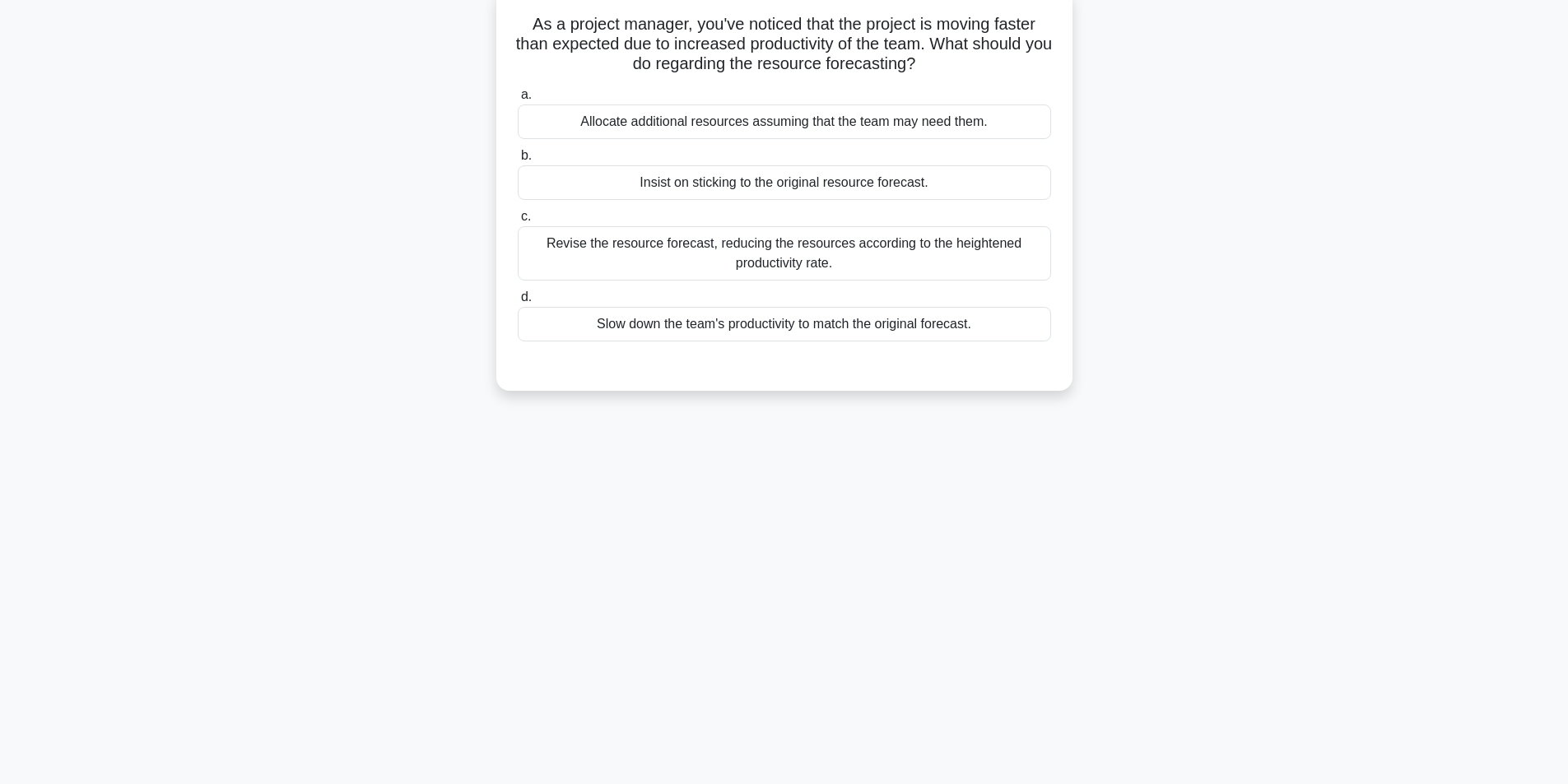
click at [645, 249] on div "Revise the resource forecast, reducing the resources according to the heightene…" at bounding box center [784, 253] width 533 height 54
click at [517, 223] on input "c. Revise the resource forecast, reducing the resources according to the height…" at bounding box center [517, 217] width 0 height 11
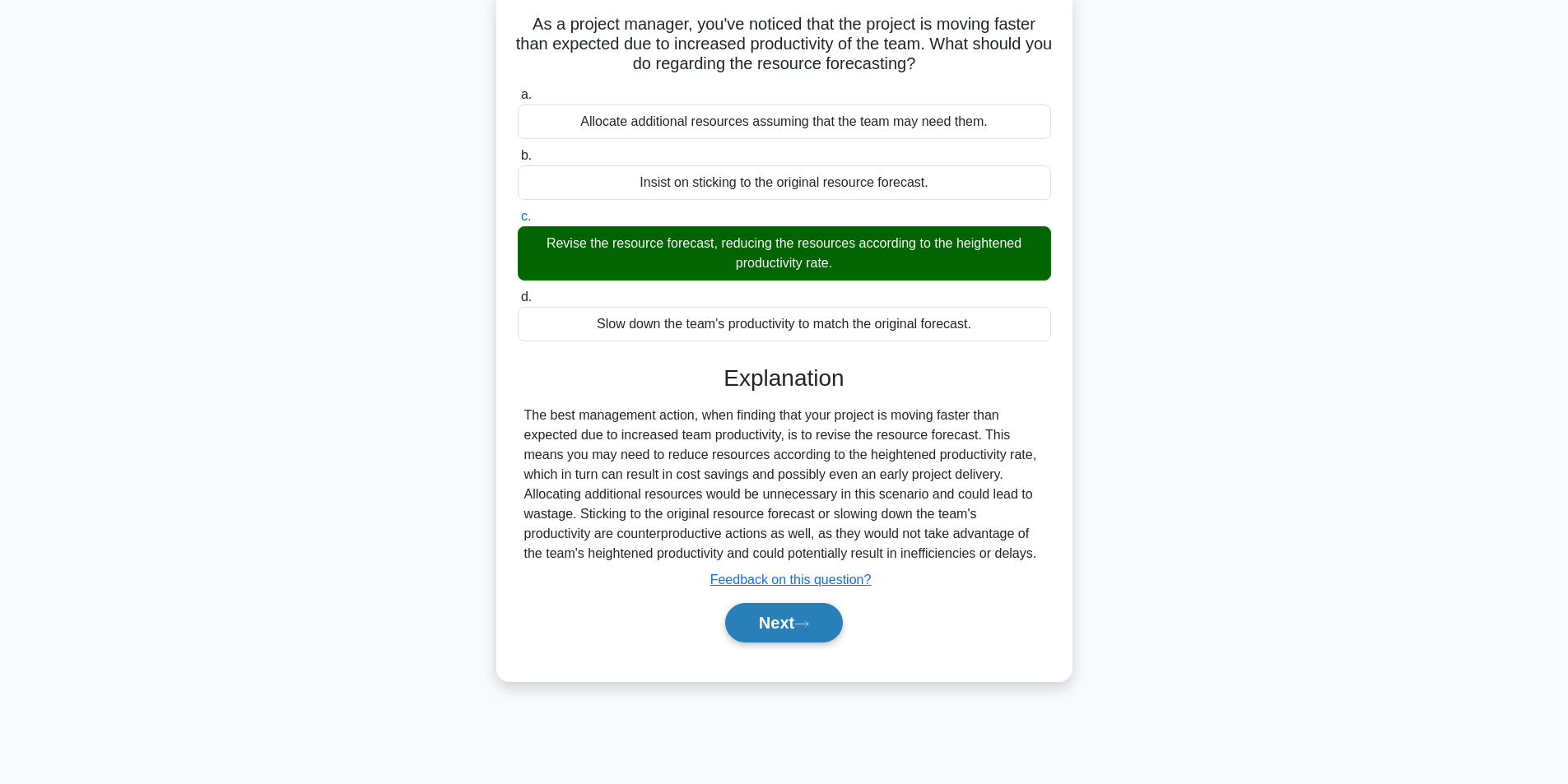
click at [809, 610] on button "Next" at bounding box center [784, 622] width 117 height 40
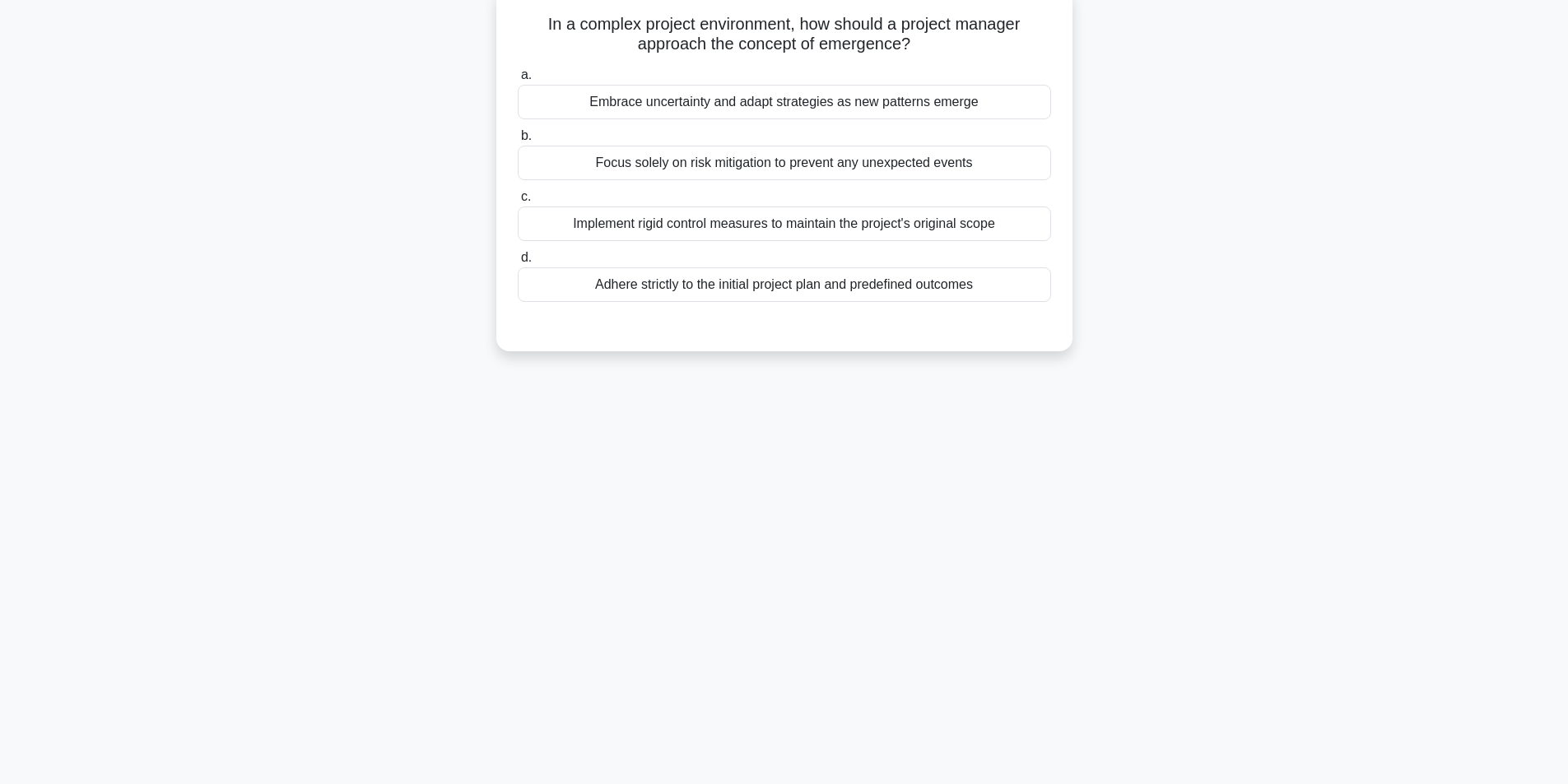
click at [722, 132] on div "a. Embrace uncertainty and adapt strategies as new patterns emerge b. Focus sol…" at bounding box center [784, 184] width 553 height 244
click at [715, 111] on div "Embrace uncertainty and adapt strategies as new patterns emerge" at bounding box center [784, 102] width 533 height 34
click at [517, 80] on input "a. Embrace uncertainty and adapt strategies as new patterns emerge" at bounding box center [517, 76] width 0 height 11
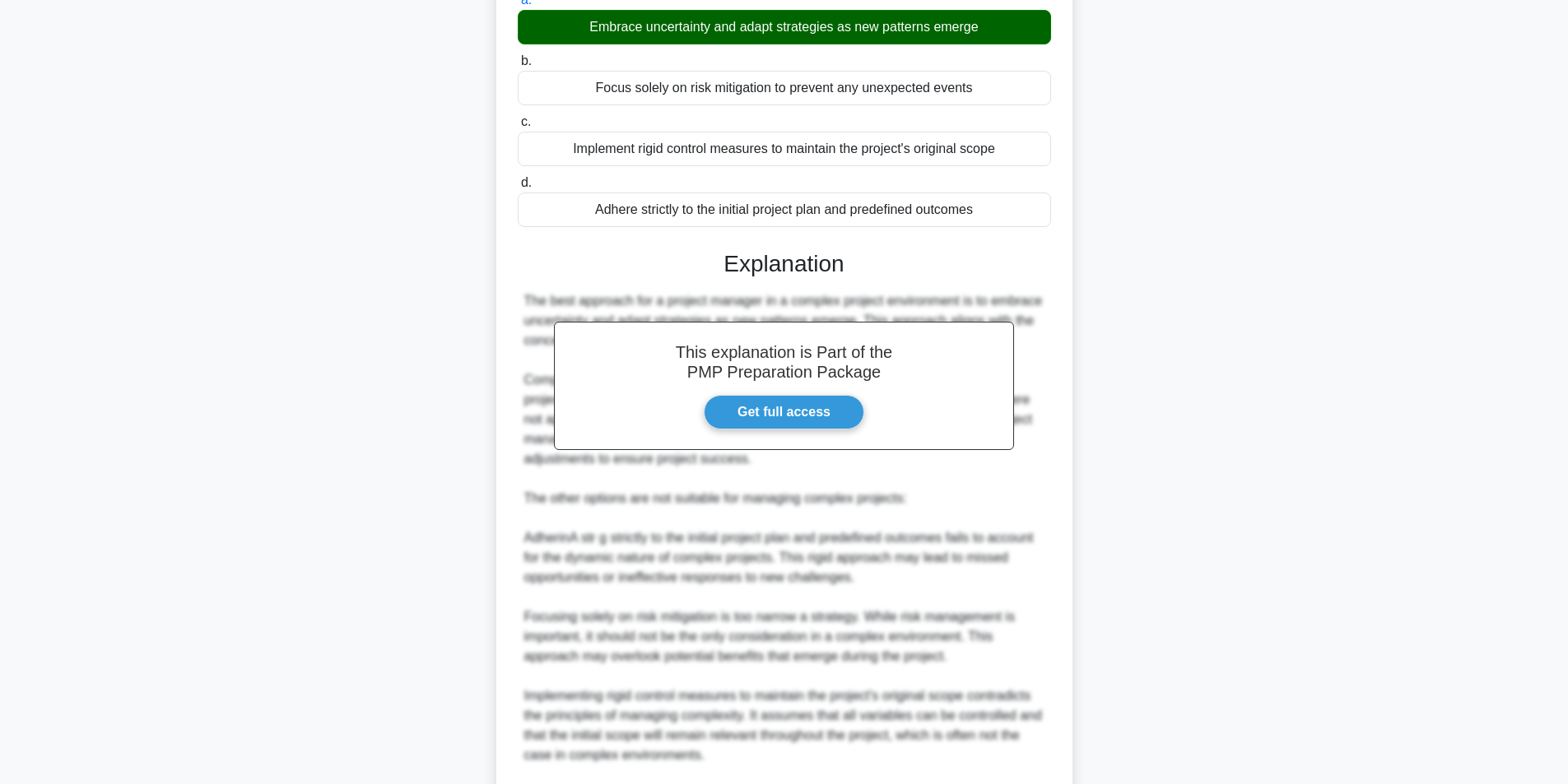
scroll to position [389, 0]
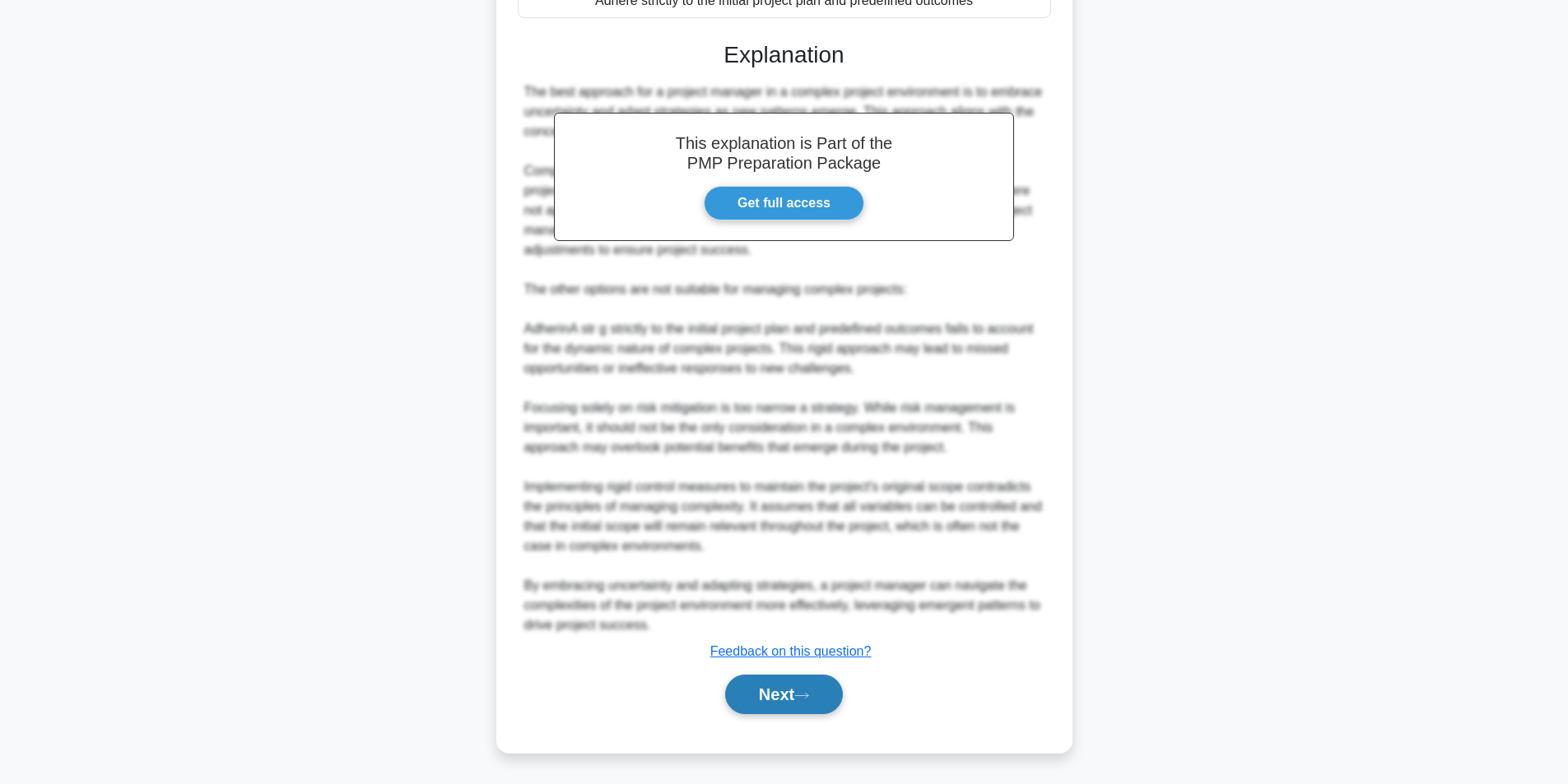
click at [780, 690] on button "Next" at bounding box center [784, 694] width 117 height 40
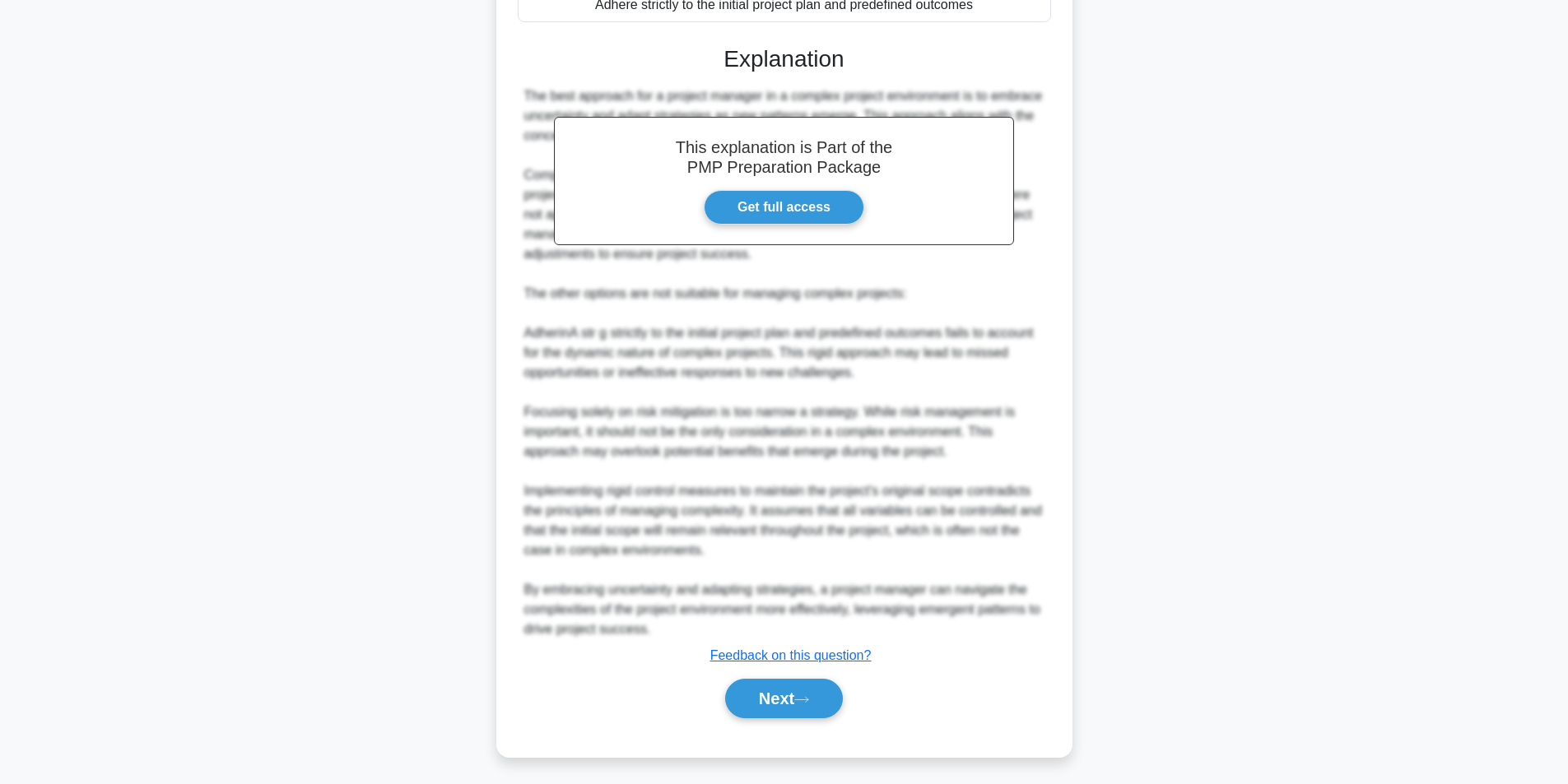
scroll to position [104, 0]
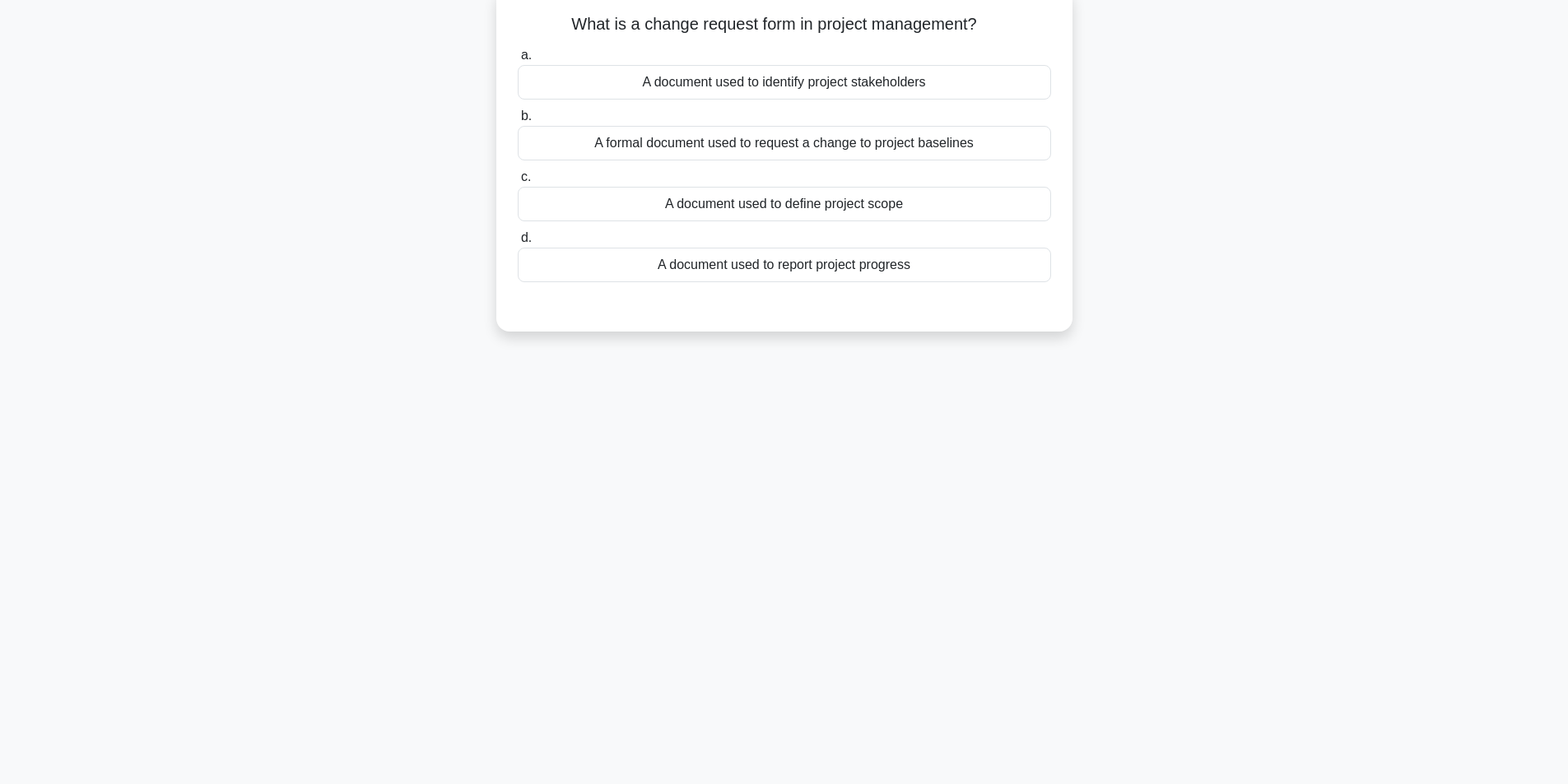
click at [768, 142] on div "A formal document used to request a change to project baselines" at bounding box center [784, 142] width 533 height 34
click at [517, 122] on input "b. A formal document used to request a change to project baselines" at bounding box center [517, 116] width 0 height 11
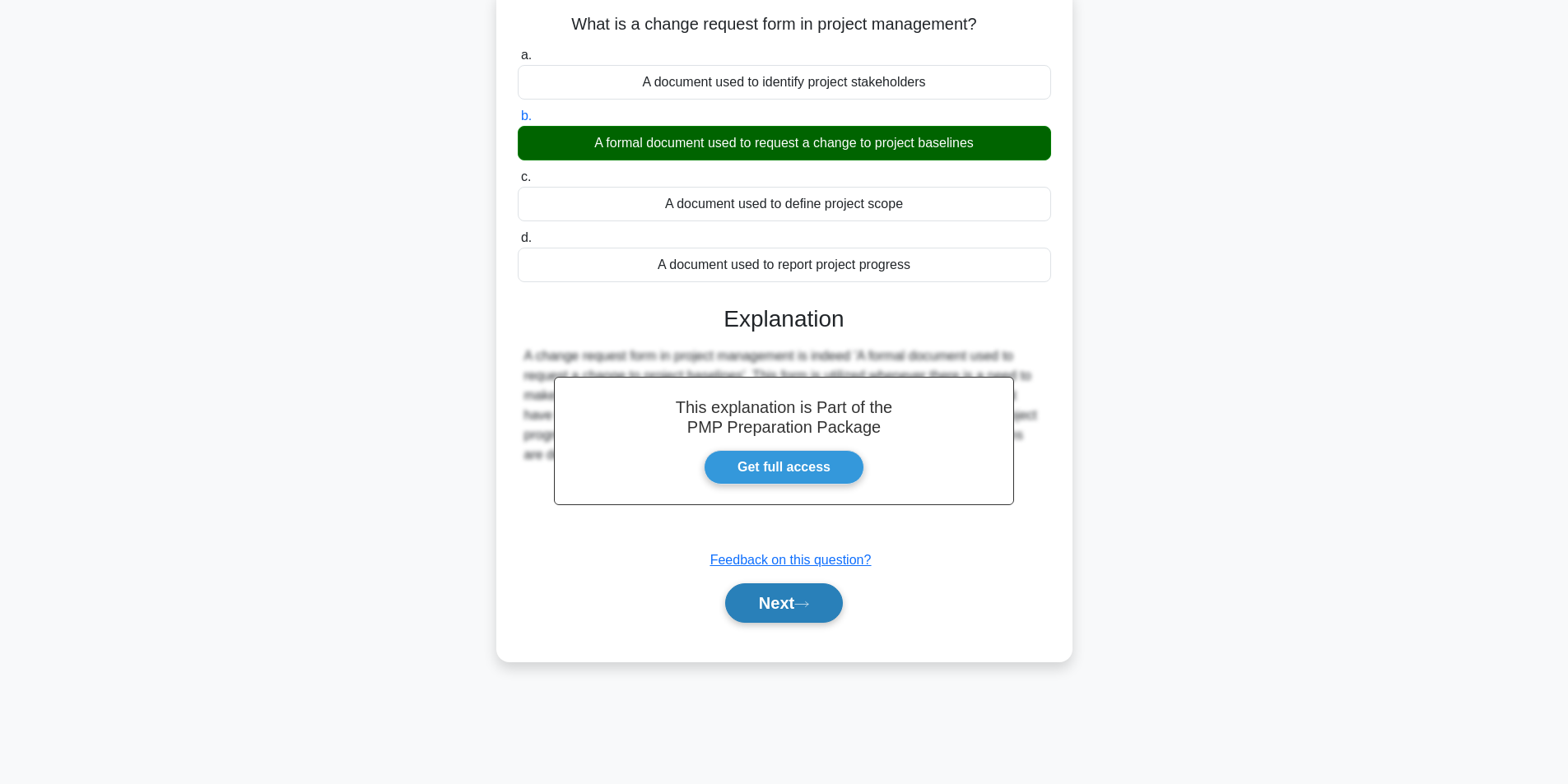
click at [790, 607] on button "Next" at bounding box center [784, 603] width 117 height 40
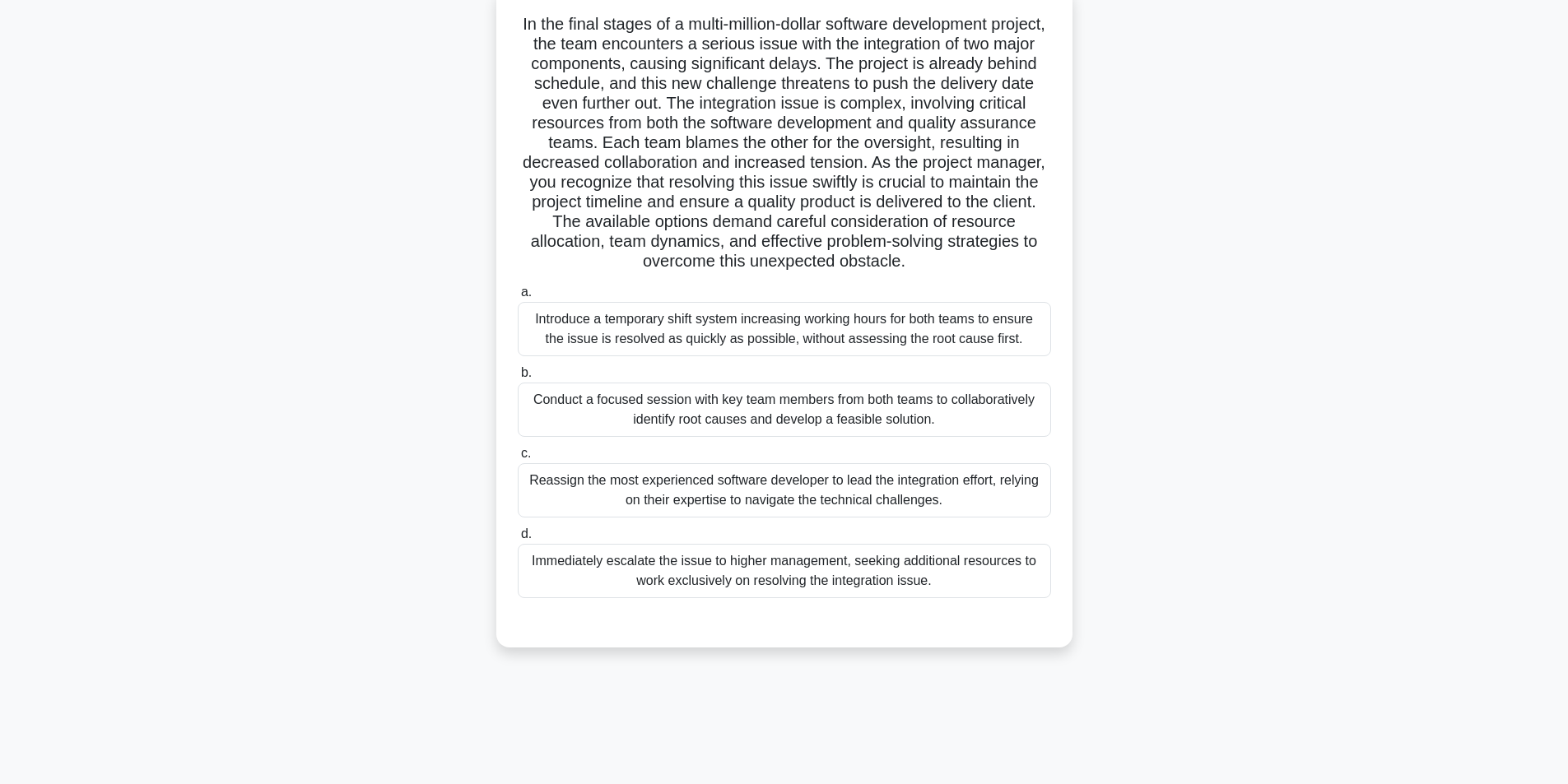
click at [774, 412] on div "Conduct a focused session with key team members from both teams to collaborativ…" at bounding box center [784, 409] width 533 height 54
click at [517, 379] on input "b. Conduct a focused session with key team members from both teams to collabora…" at bounding box center [517, 373] width 0 height 11
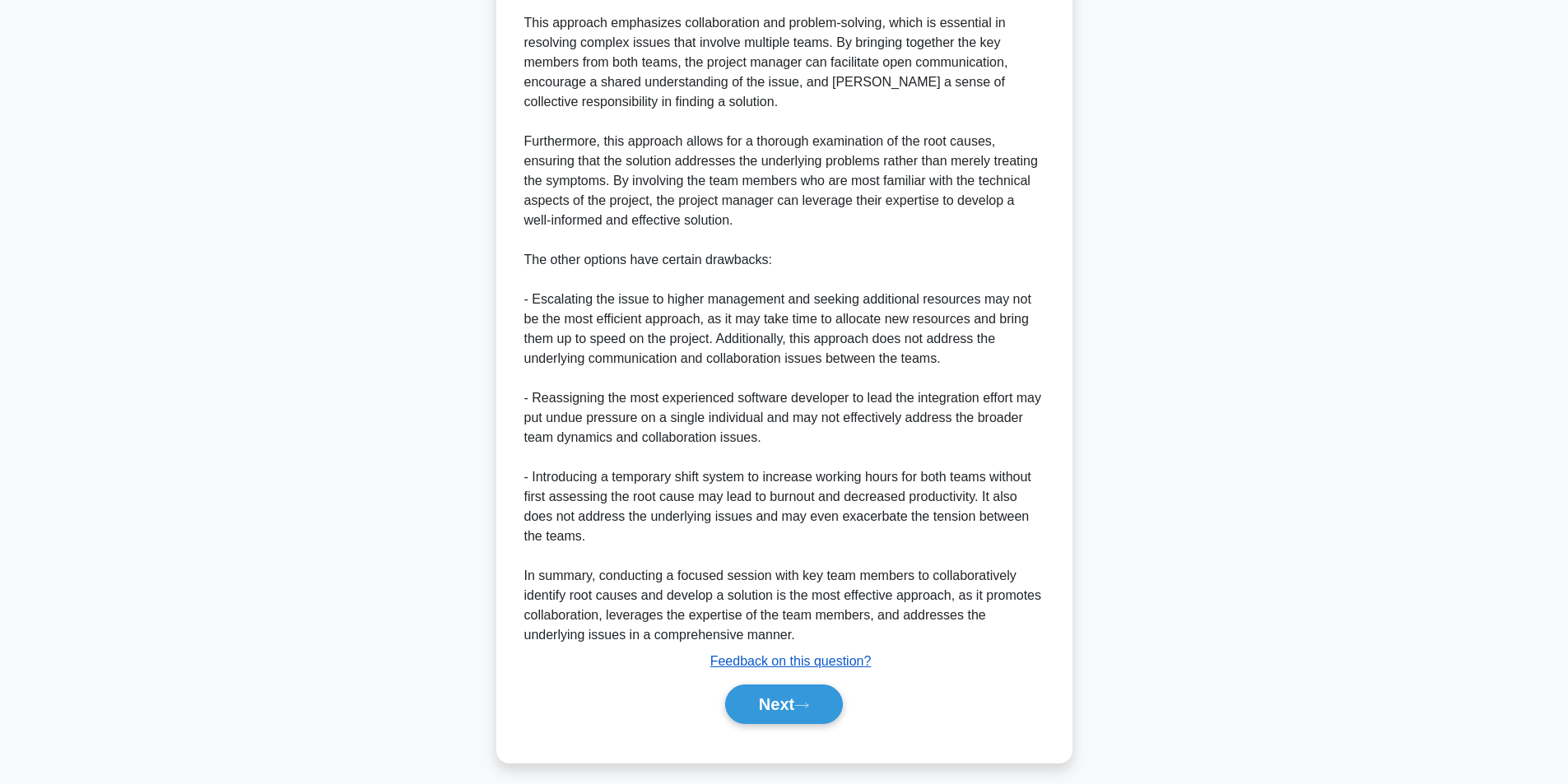
scroll to position [843, 0]
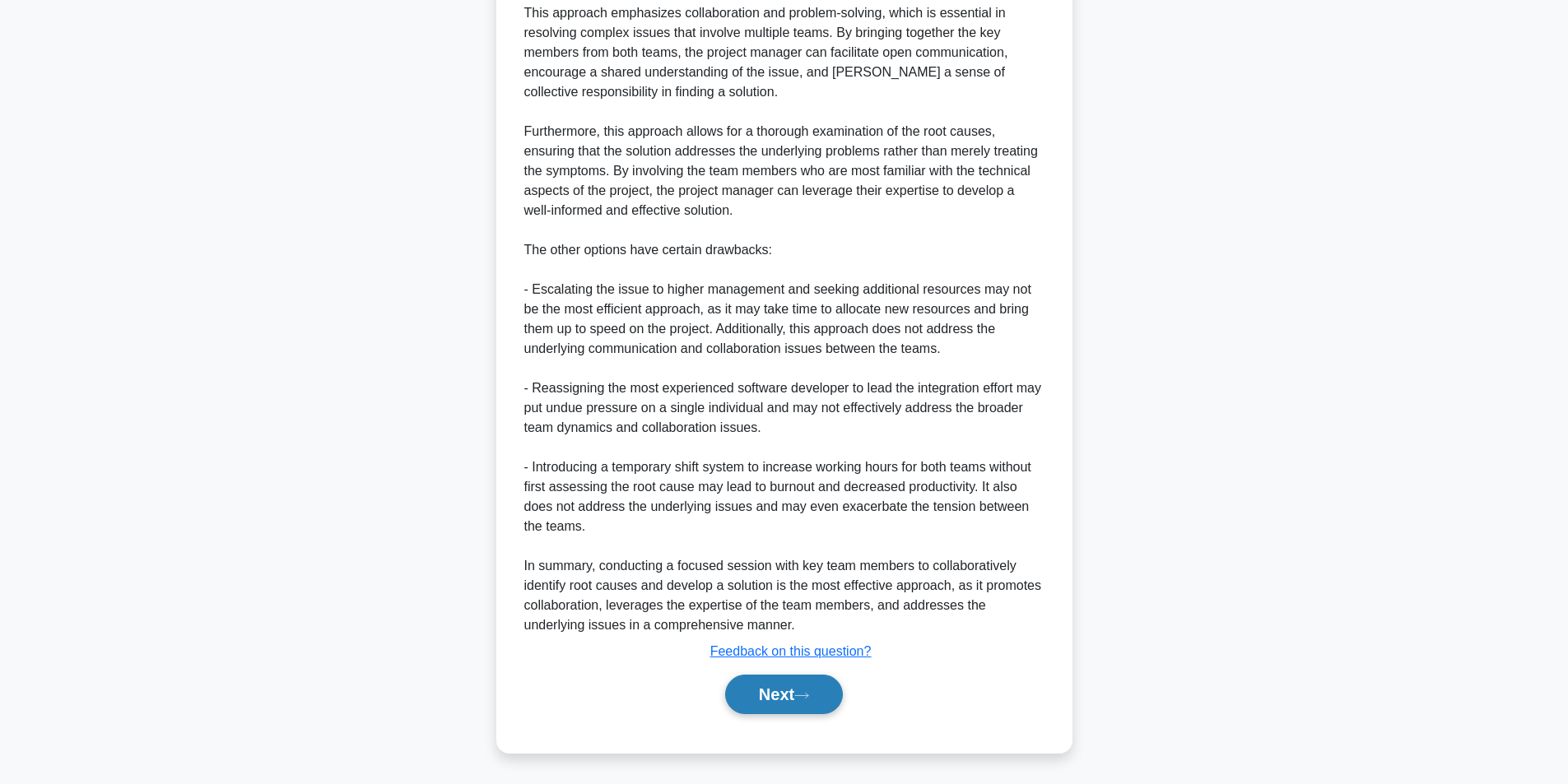
click at [770, 693] on button "Next" at bounding box center [784, 694] width 117 height 40
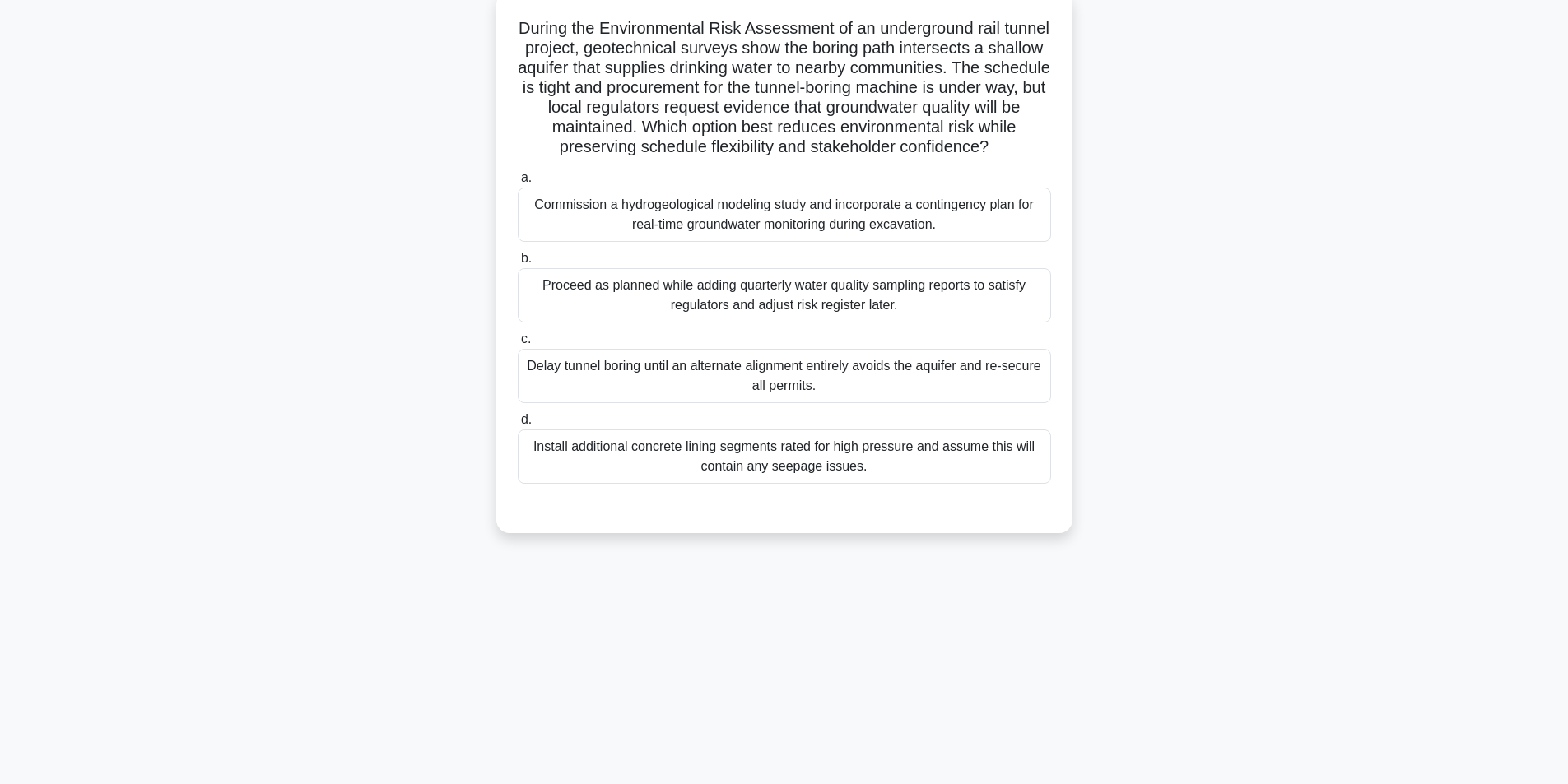
scroll to position [104, 0]
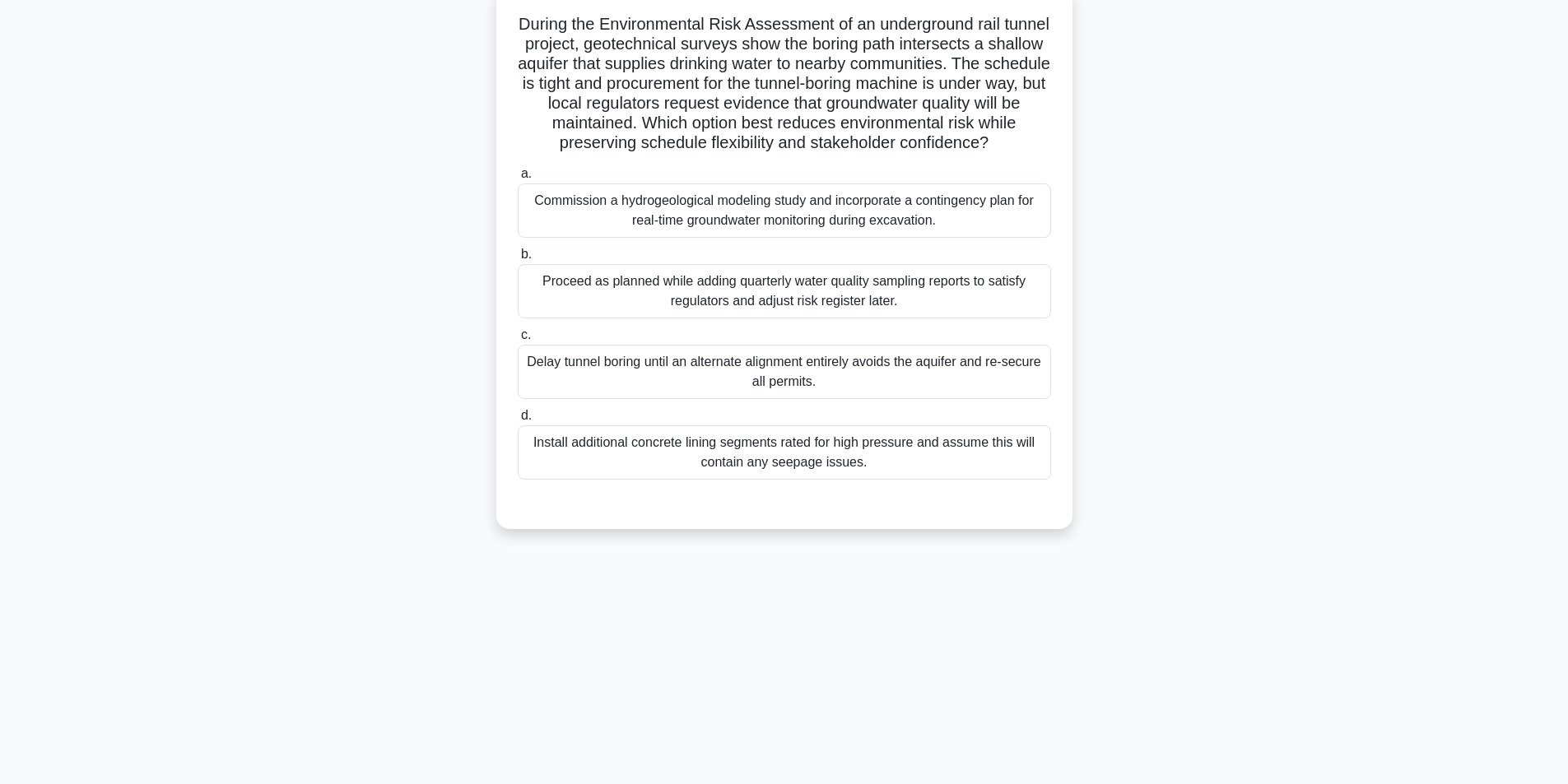
click at [781, 237] on div "Commission a hydrogeological modeling study and incorporate a contingency plan …" at bounding box center [784, 211] width 533 height 54
click at [517, 179] on input "a. Commission a hydrogeological modeling study and incorporate a contingency pl…" at bounding box center [517, 175] width 0 height 11
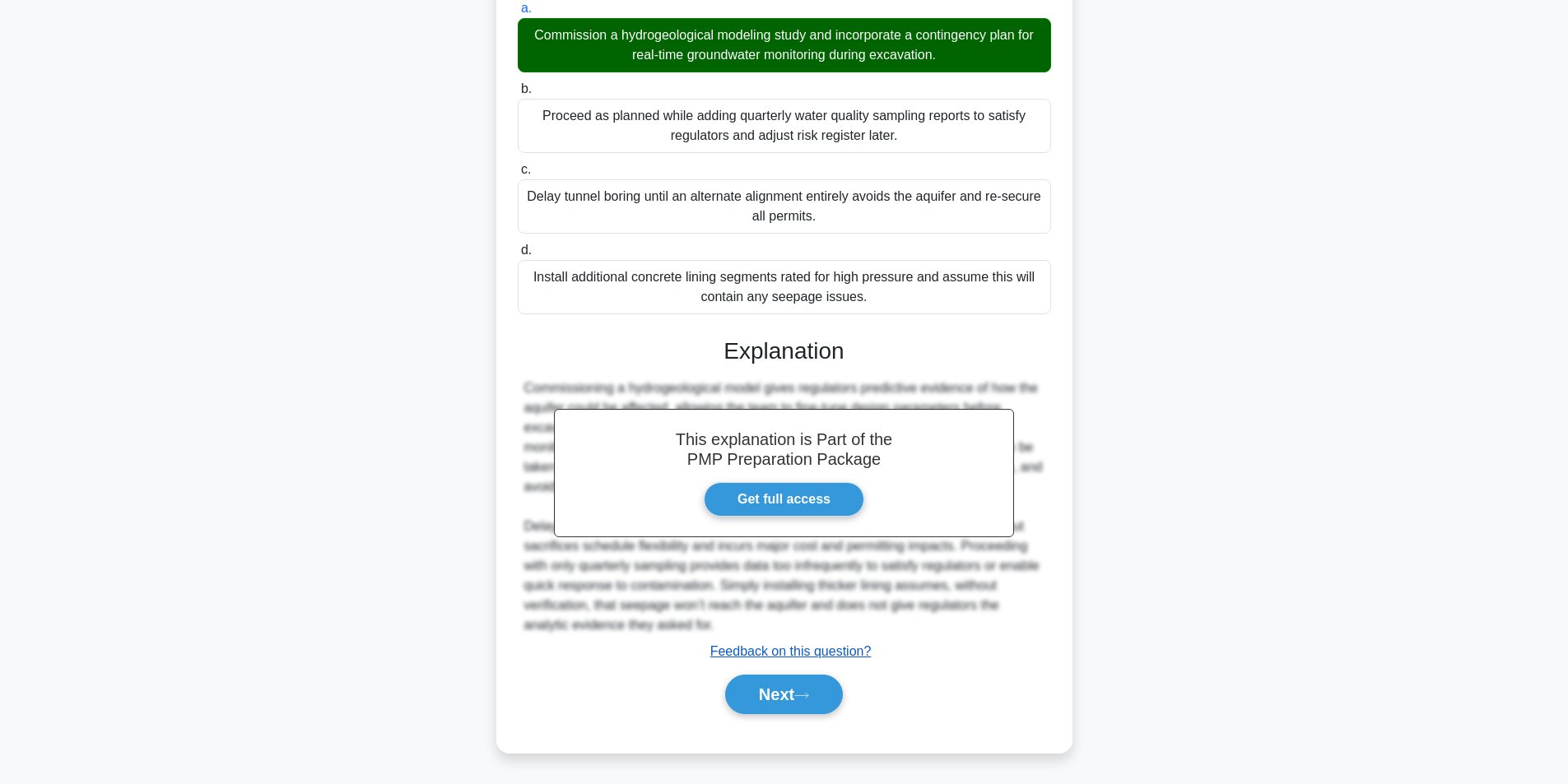
scroll to position [290, 0]
click at [781, 699] on button "Next" at bounding box center [784, 694] width 117 height 40
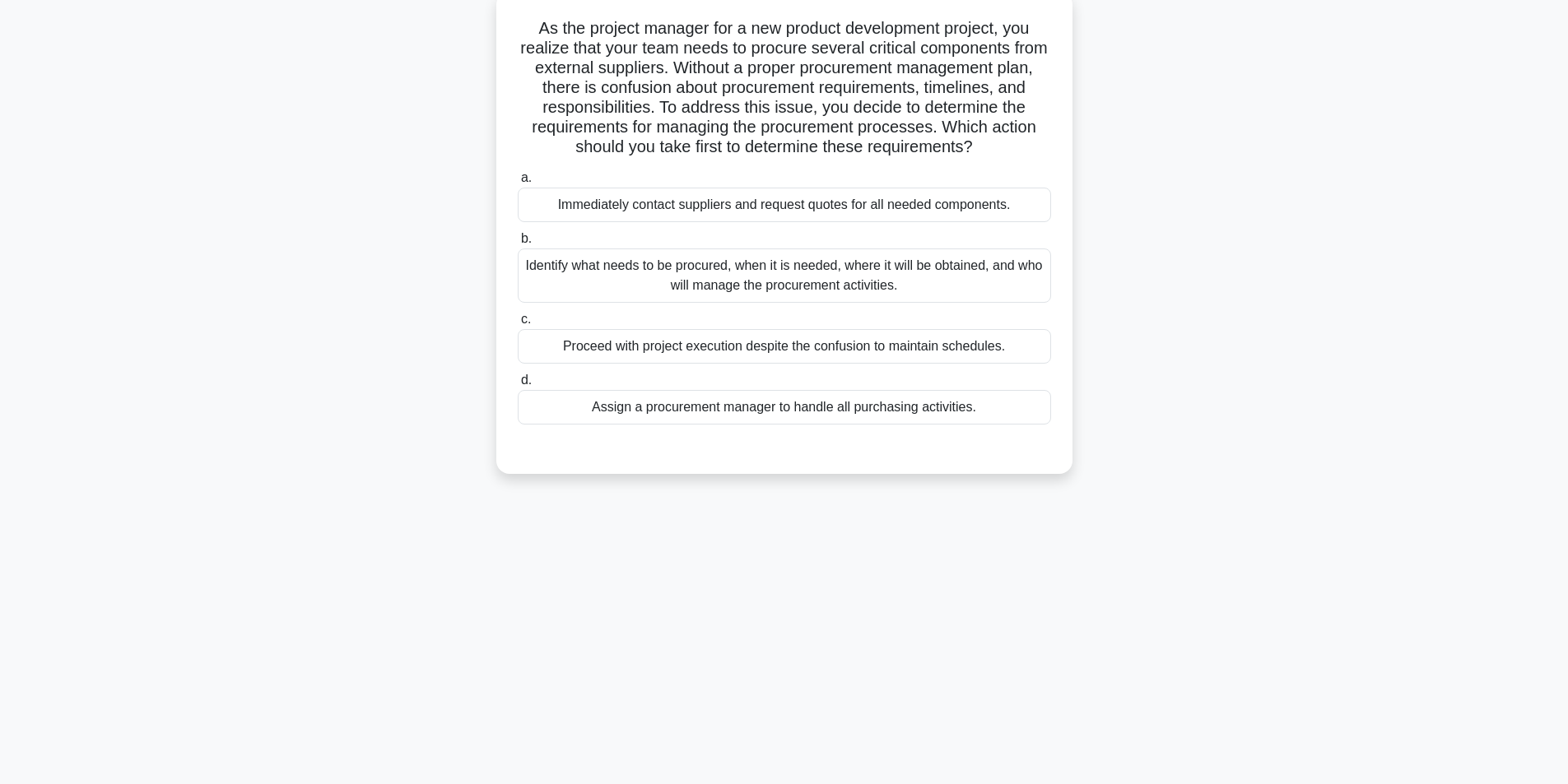
scroll to position [104, 0]
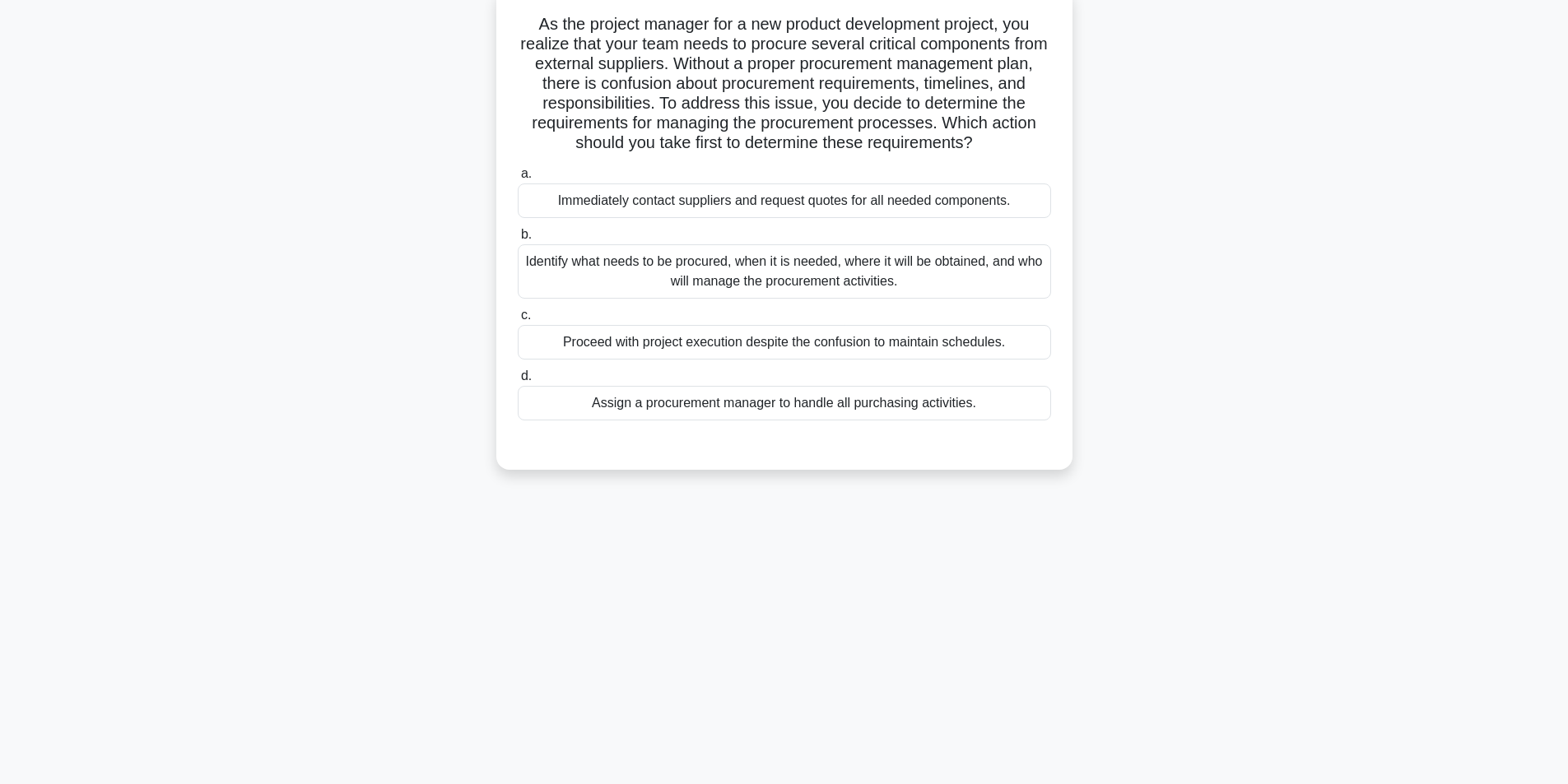
click at [712, 275] on div "Identify what needs to be procured, when it is needed, where it will be obtaine…" at bounding box center [784, 271] width 533 height 54
click at [517, 240] on input "b. Identify what needs to be procured, when it is needed, where it will be obta…" at bounding box center [517, 235] width 0 height 11
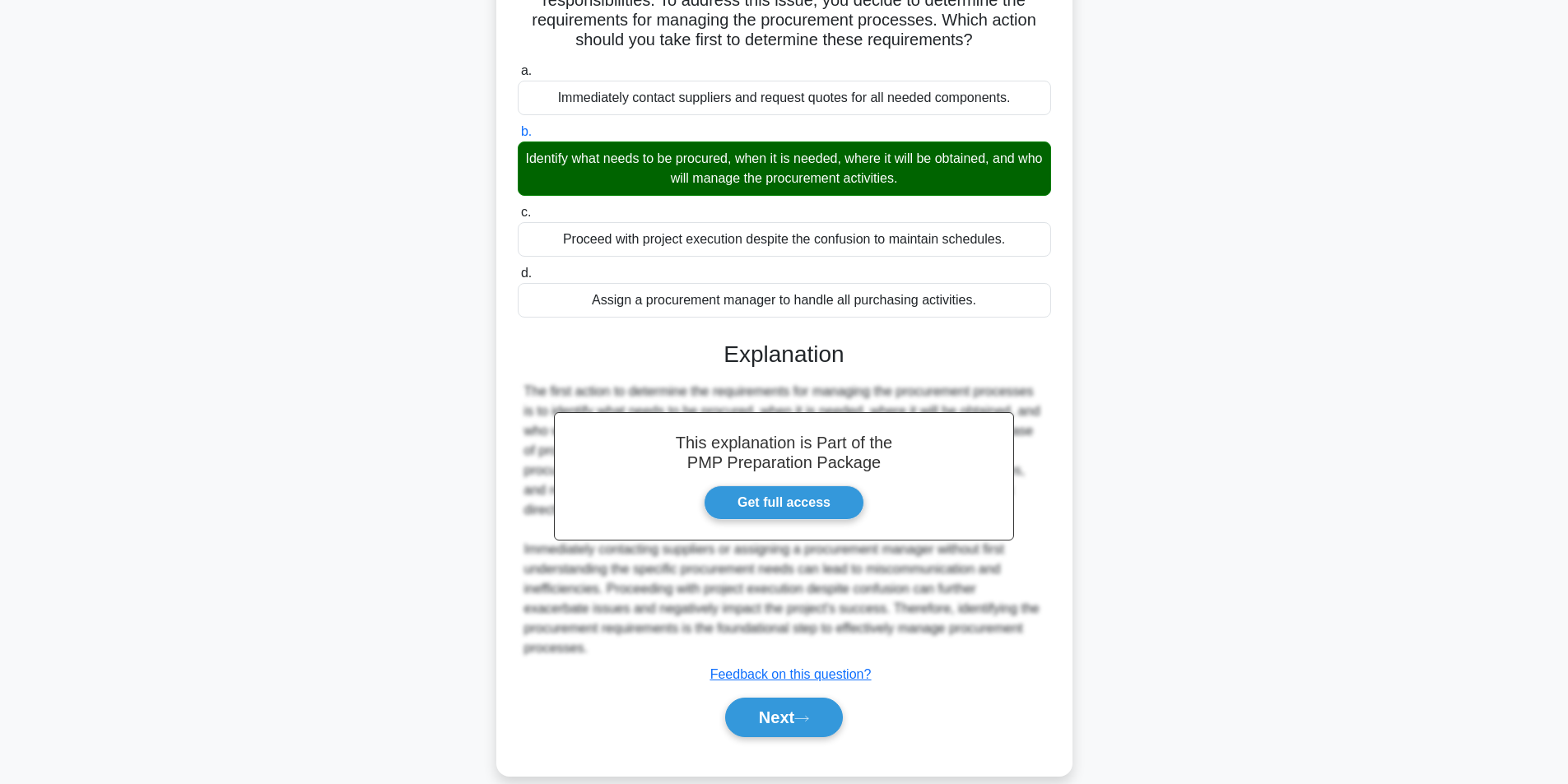
scroll to position [211, 0]
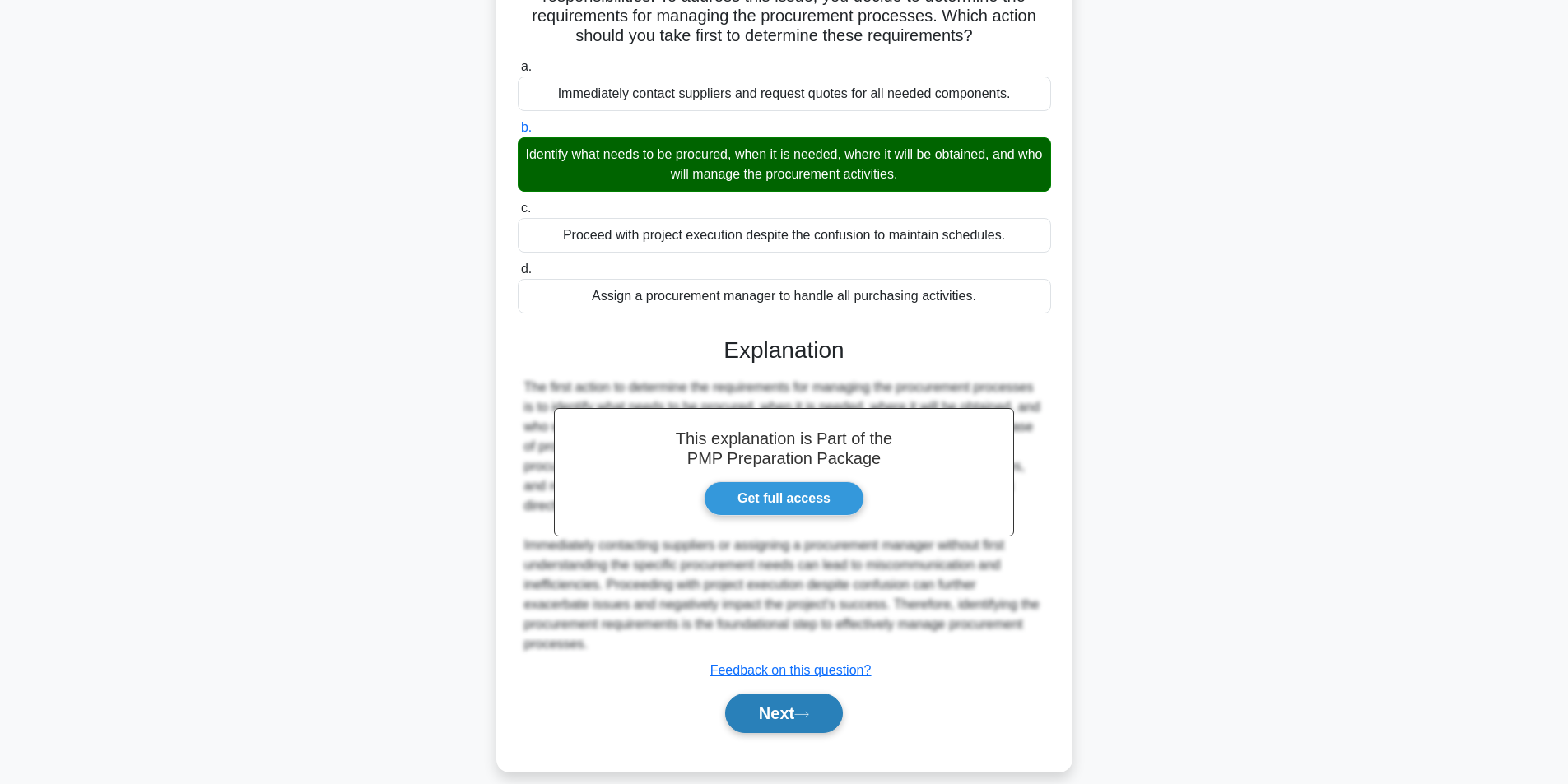
click at [809, 710] on icon at bounding box center [802, 715] width 15 height 9
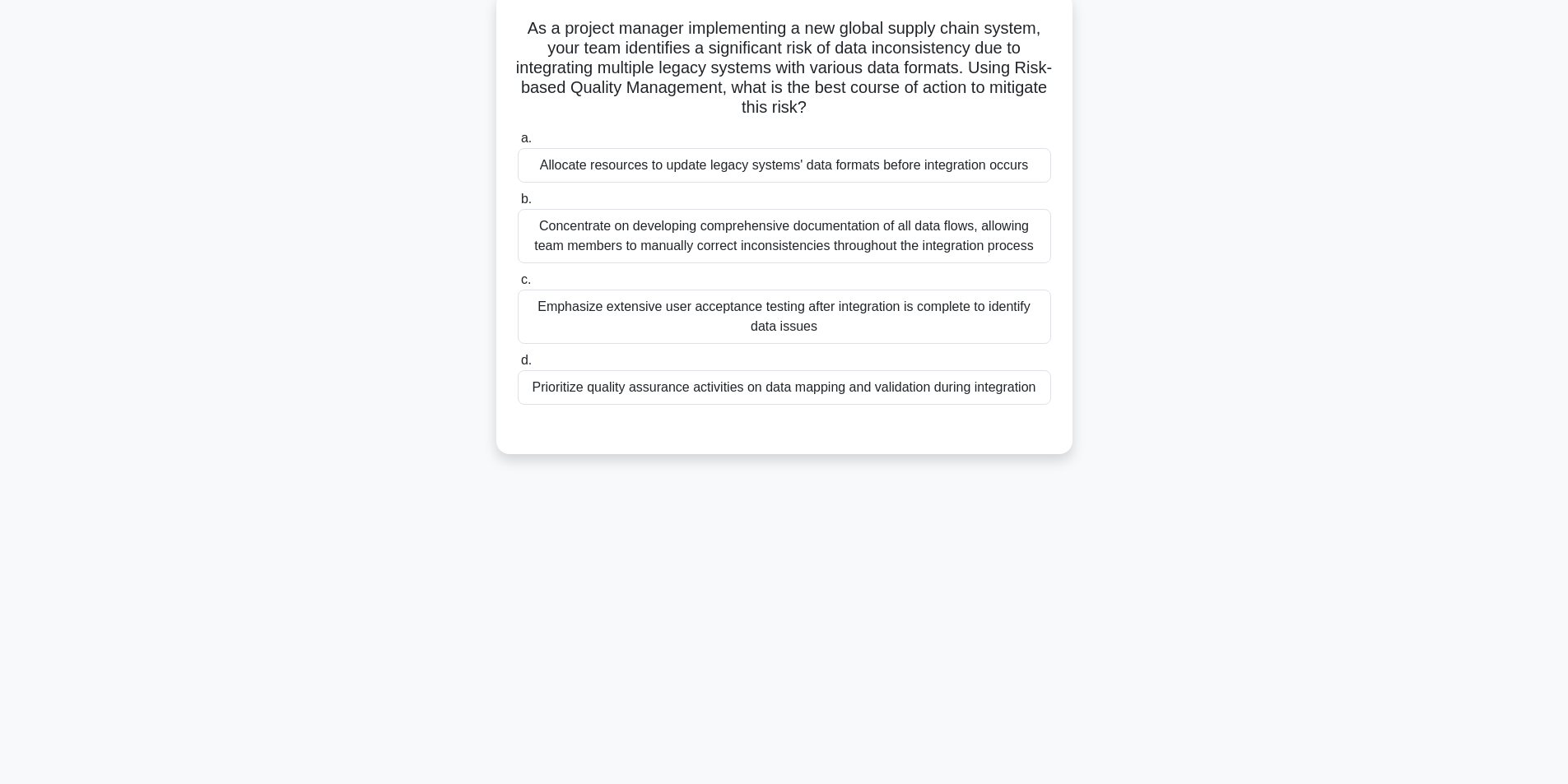
scroll to position [104, 0]
click at [857, 385] on div "Prioritize quality assurance activities on data mapping and validation during i…" at bounding box center [784, 382] width 533 height 34
click at [517, 362] on input "d. Prioritize quality assurance activities on data mapping and validation durin…" at bounding box center [517, 356] width 0 height 11
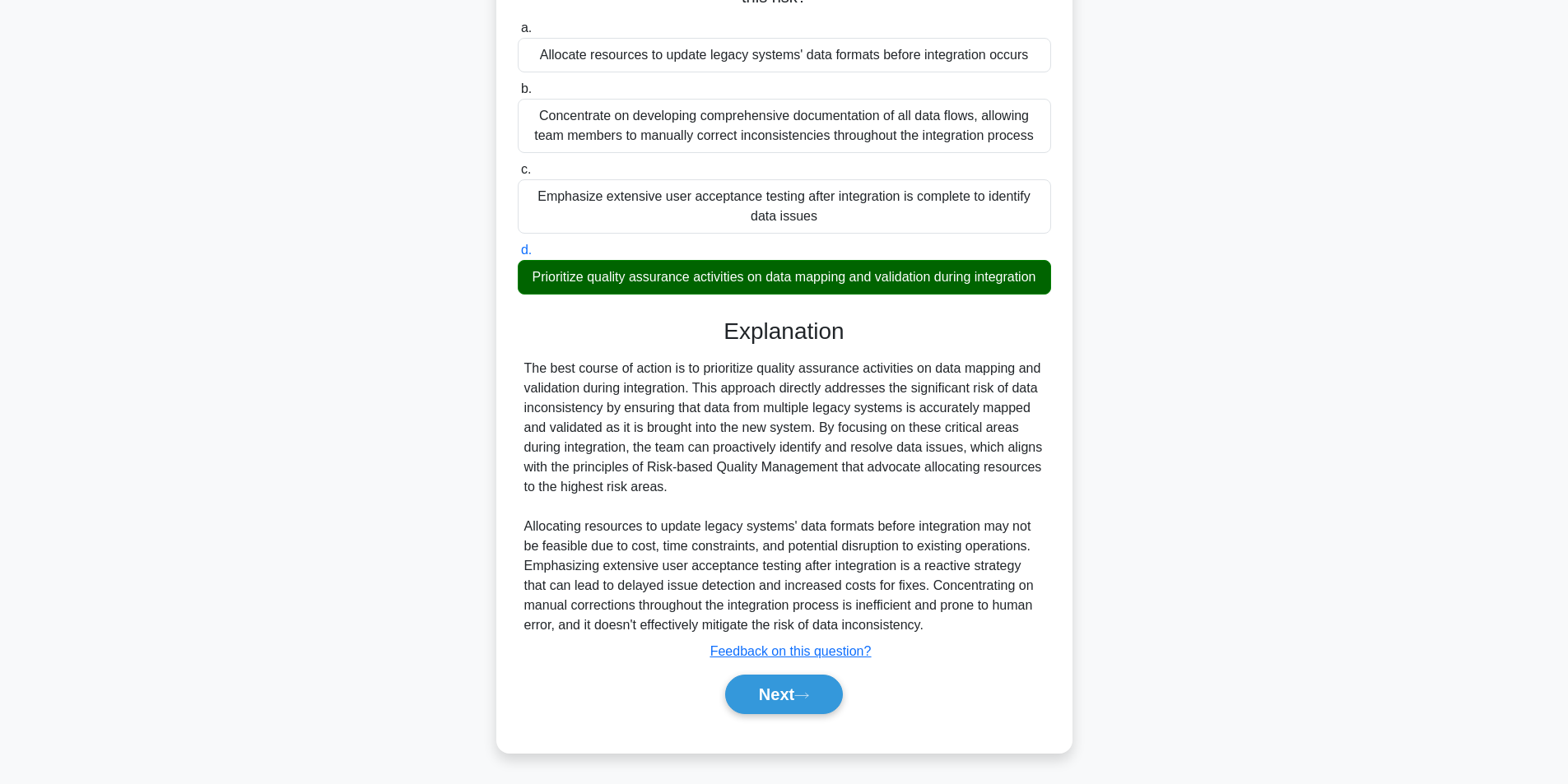
scroll to position [231, 0]
click at [793, 701] on button "Next" at bounding box center [784, 694] width 117 height 40
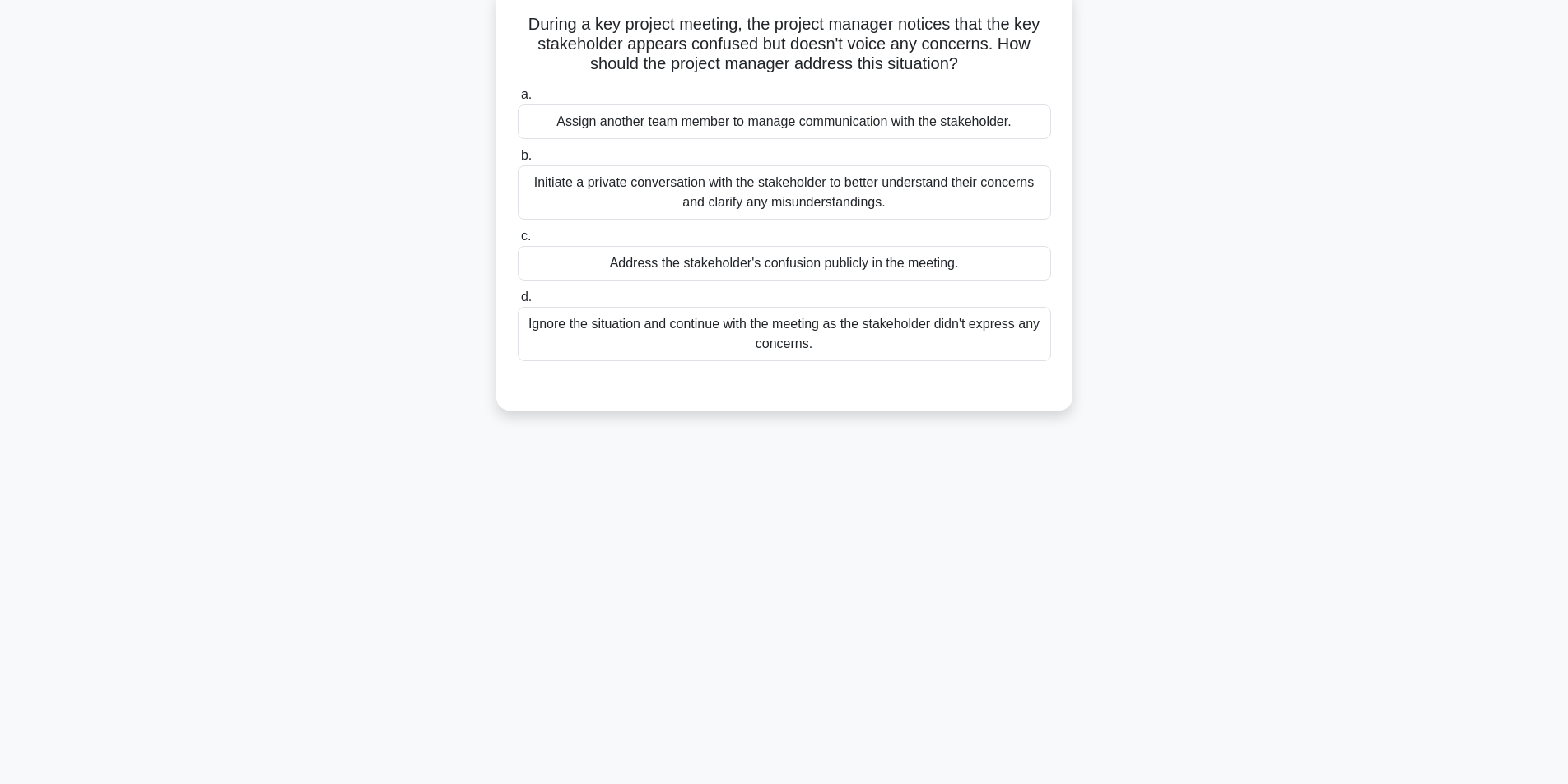
click at [698, 197] on div "Initiate a private conversation with the stakeholder to better understand their…" at bounding box center [784, 192] width 533 height 54
click at [517, 162] on input "b. Initiate a private conversation with the stakeholder to better understand th…" at bounding box center [517, 156] width 0 height 11
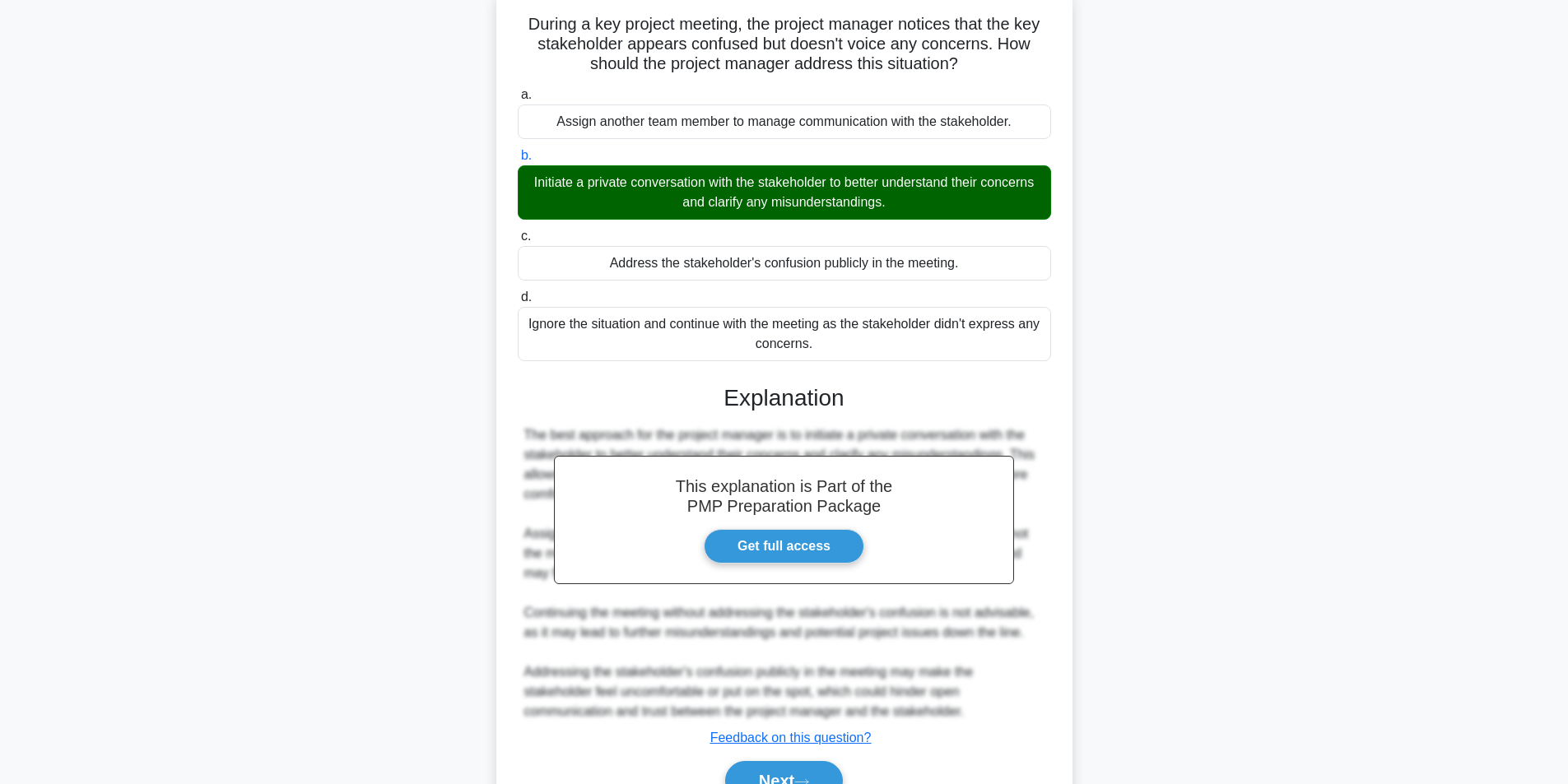
scroll to position [192, 0]
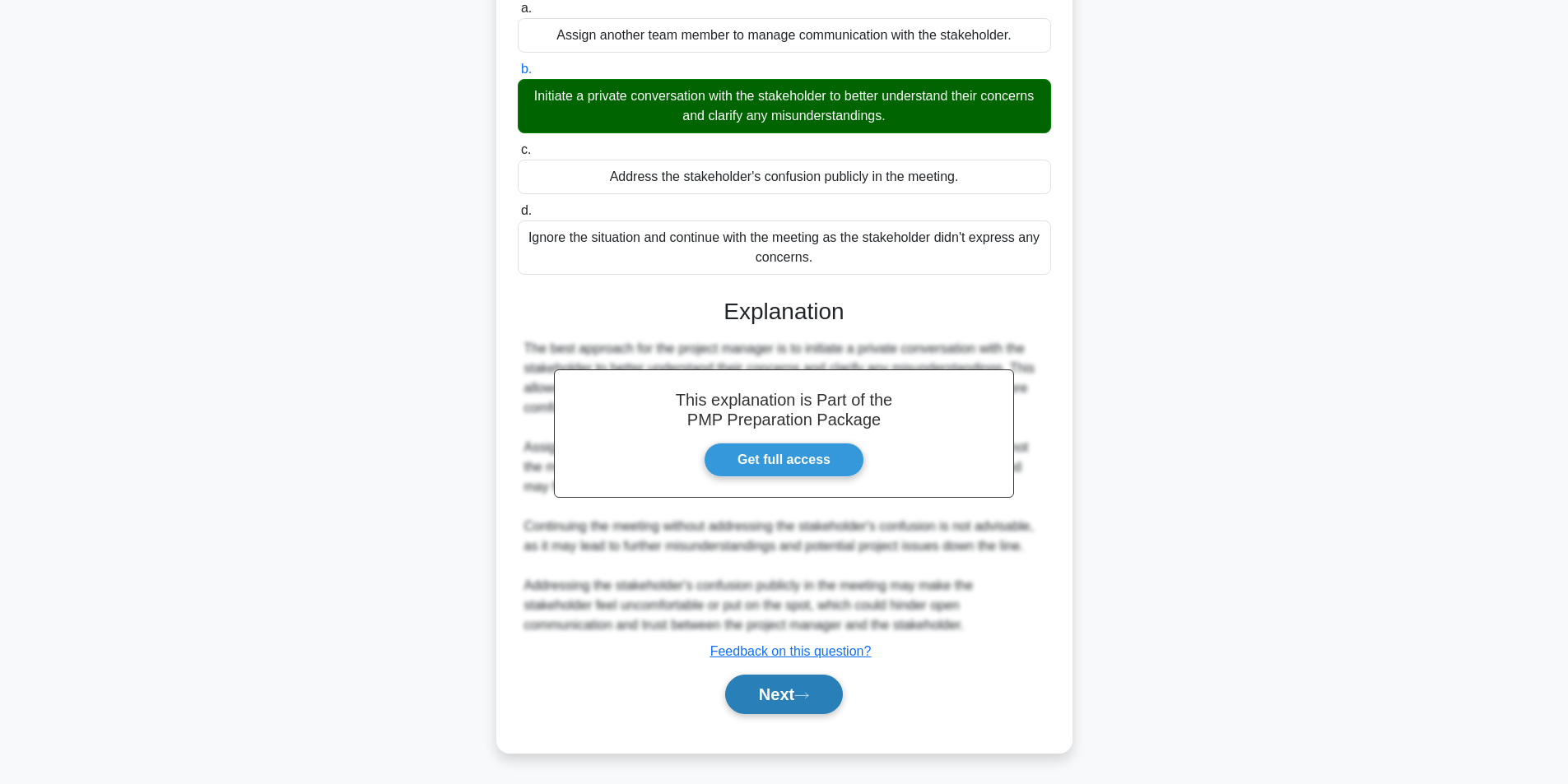
click at [781, 706] on button "Next" at bounding box center [784, 694] width 117 height 40
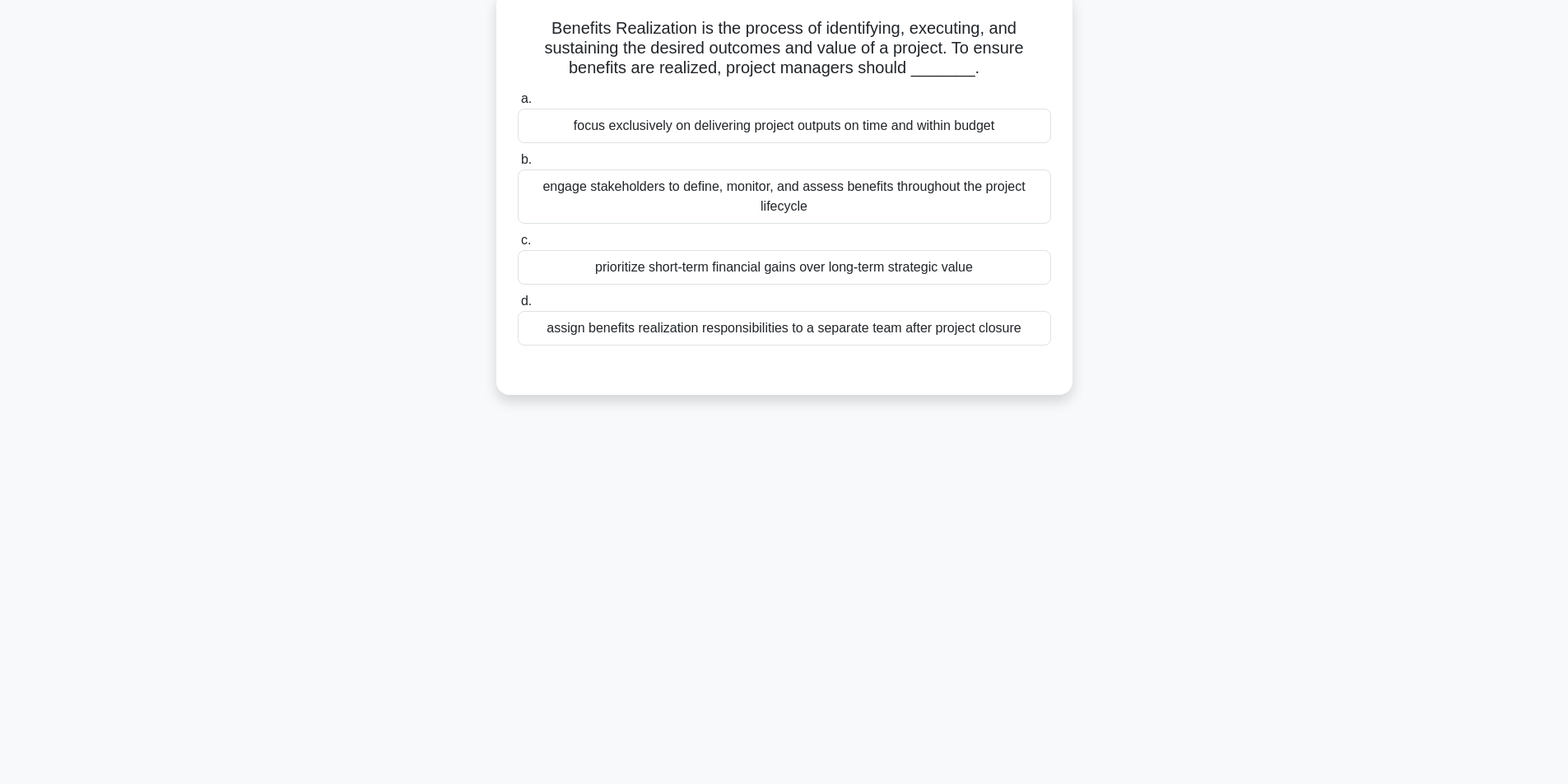
scroll to position [104, 0]
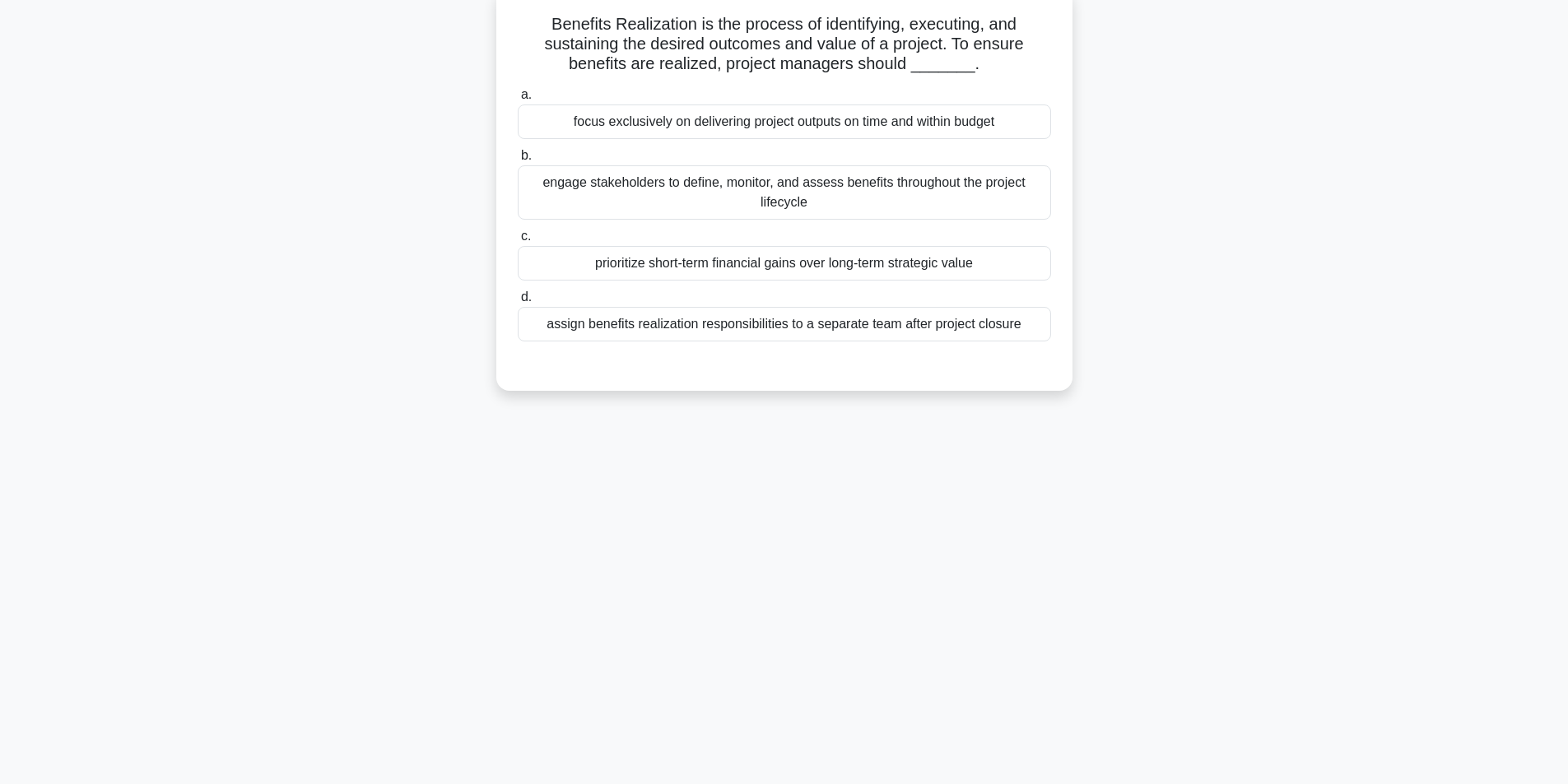
click at [747, 187] on div "engage stakeholders to define, monitor, and assess benefits throughout the proj…" at bounding box center [784, 192] width 533 height 54
click at [517, 162] on input "b. engage stakeholders to define, monitor, and assess benefits throughout the p…" at bounding box center [517, 156] width 0 height 11
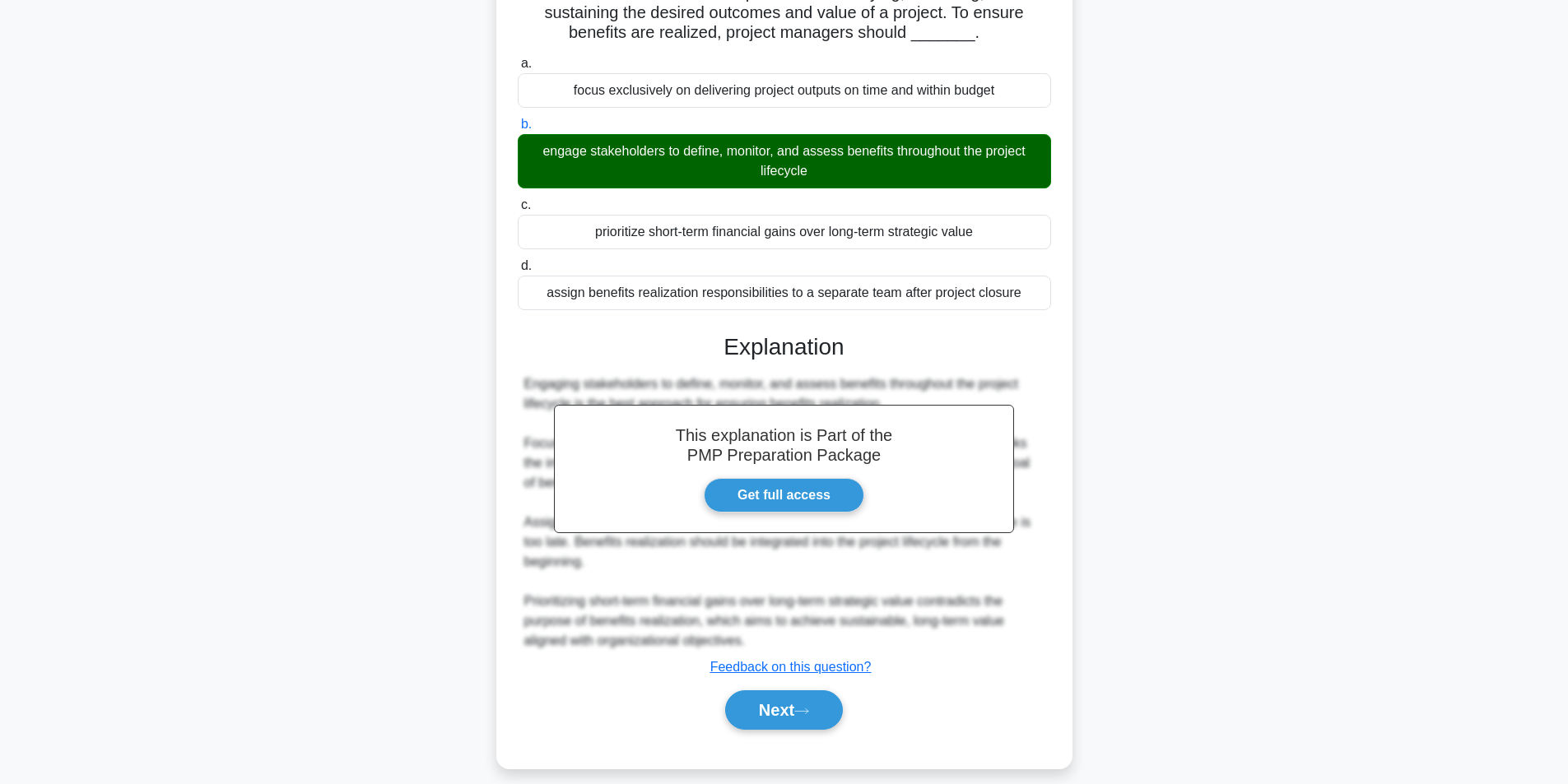
scroll to position [152, 0]
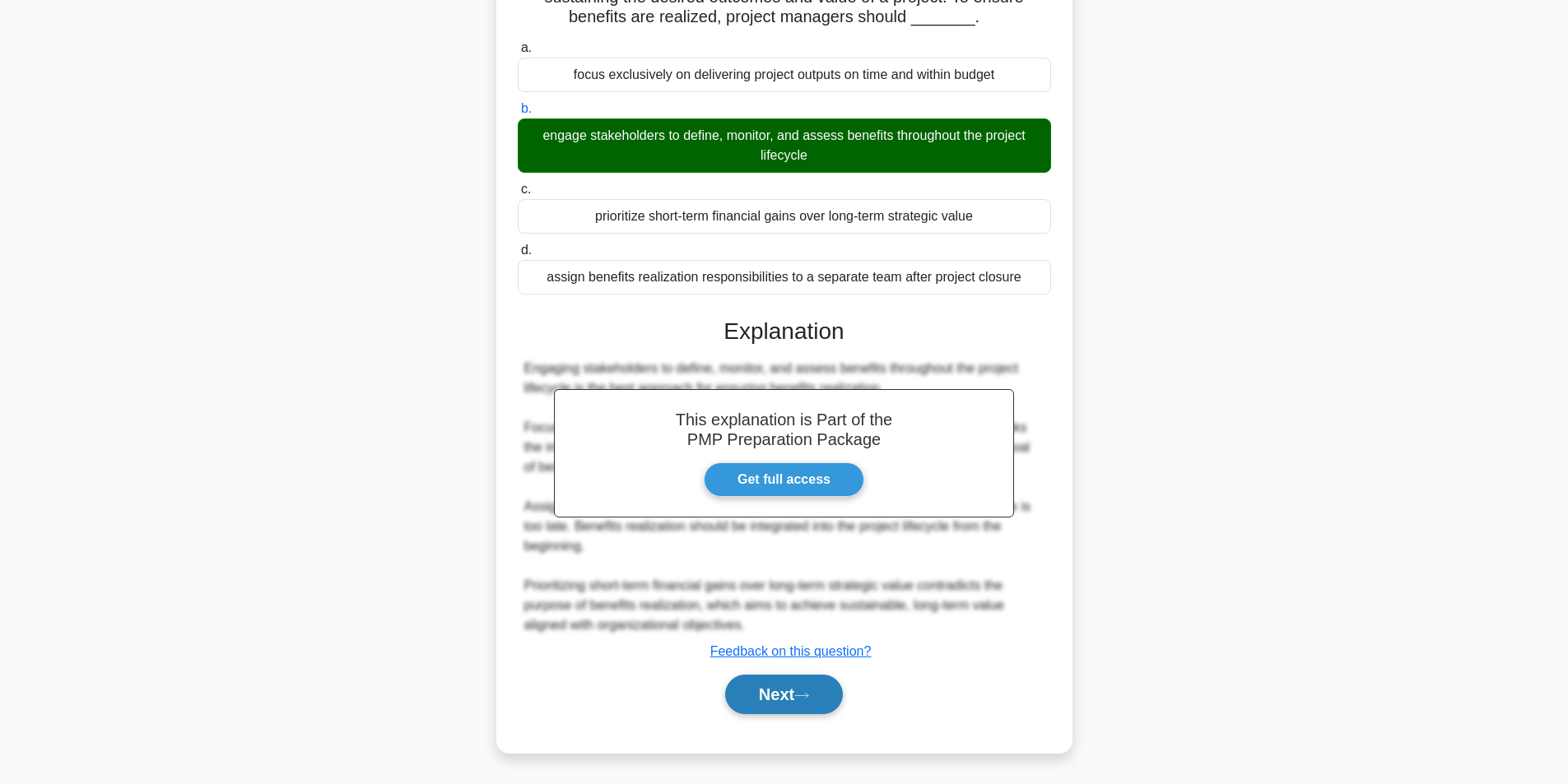
click at [808, 704] on button "Next" at bounding box center [784, 694] width 117 height 40
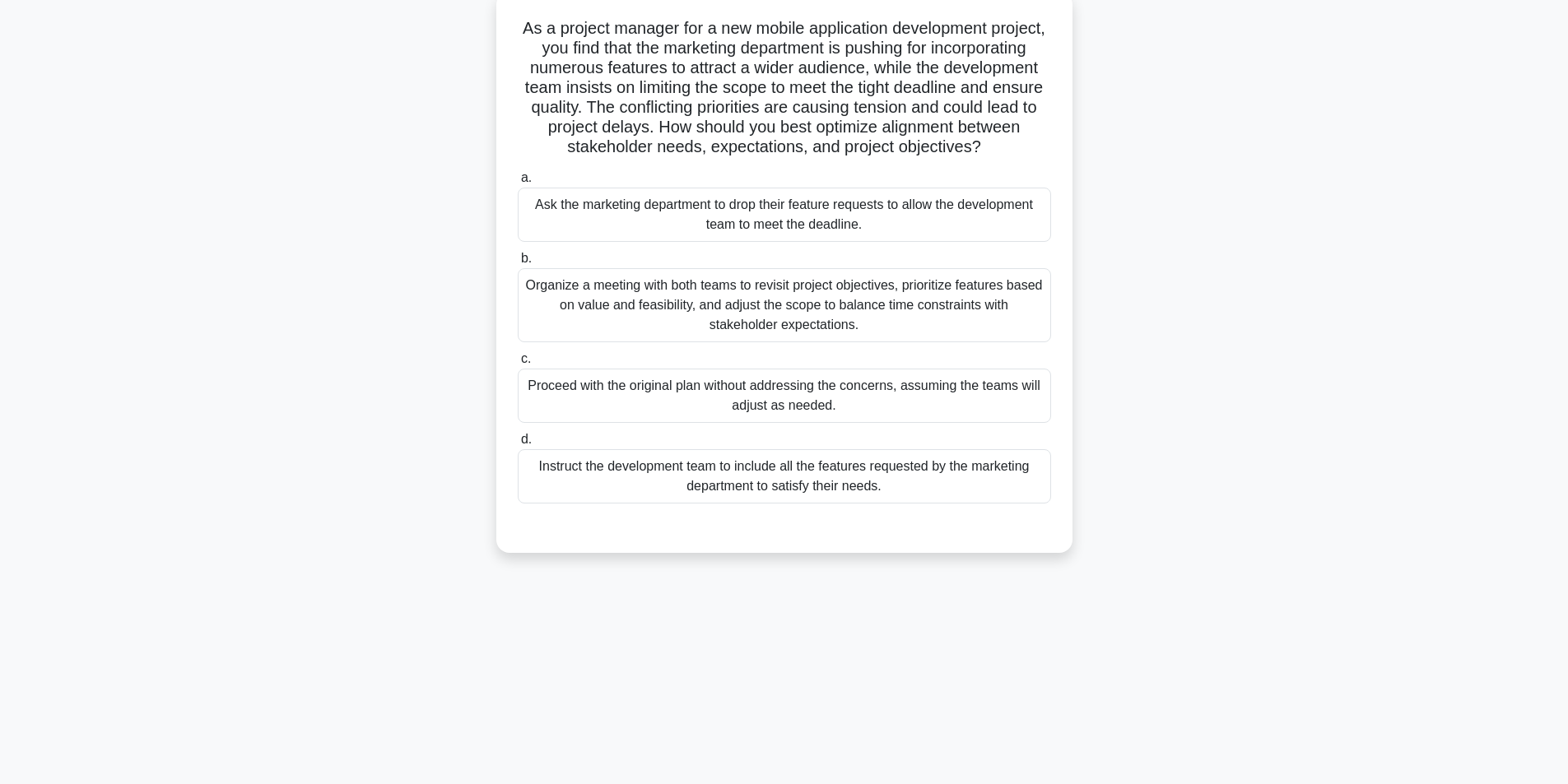
scroll to position [104, 0]
click at [706, 317] on div "Organize a meeting with both teams to revisit project objectives, prioritize fe…" at bounding box center [784, 301] width 533 height 74
click at [517, 260] on input "b. Organize a meeting with both teams to revisit project objectives, prioritize…" at bounding box center [517, 255] width 0 height 11
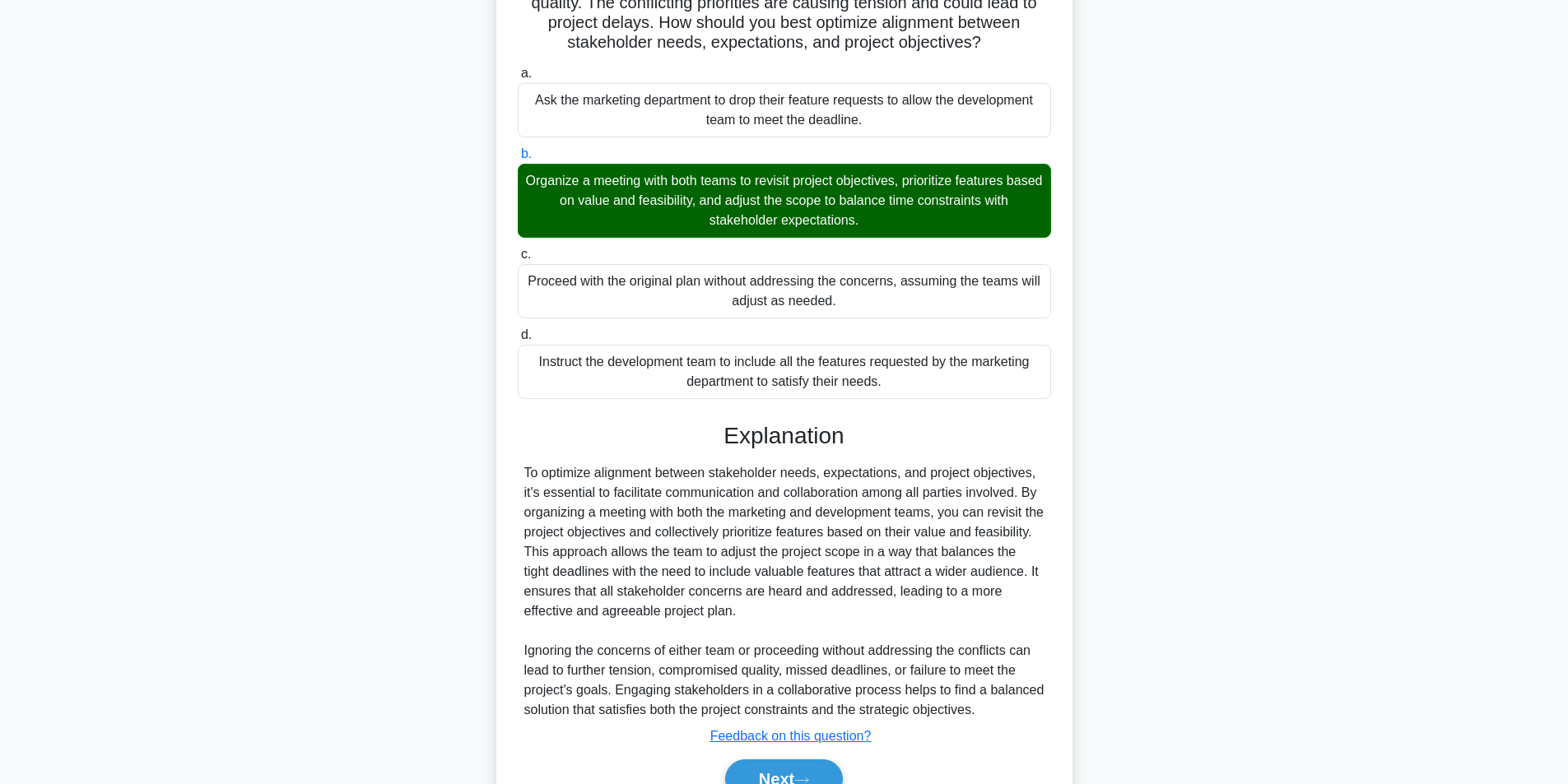
scroll to position [310, 0]
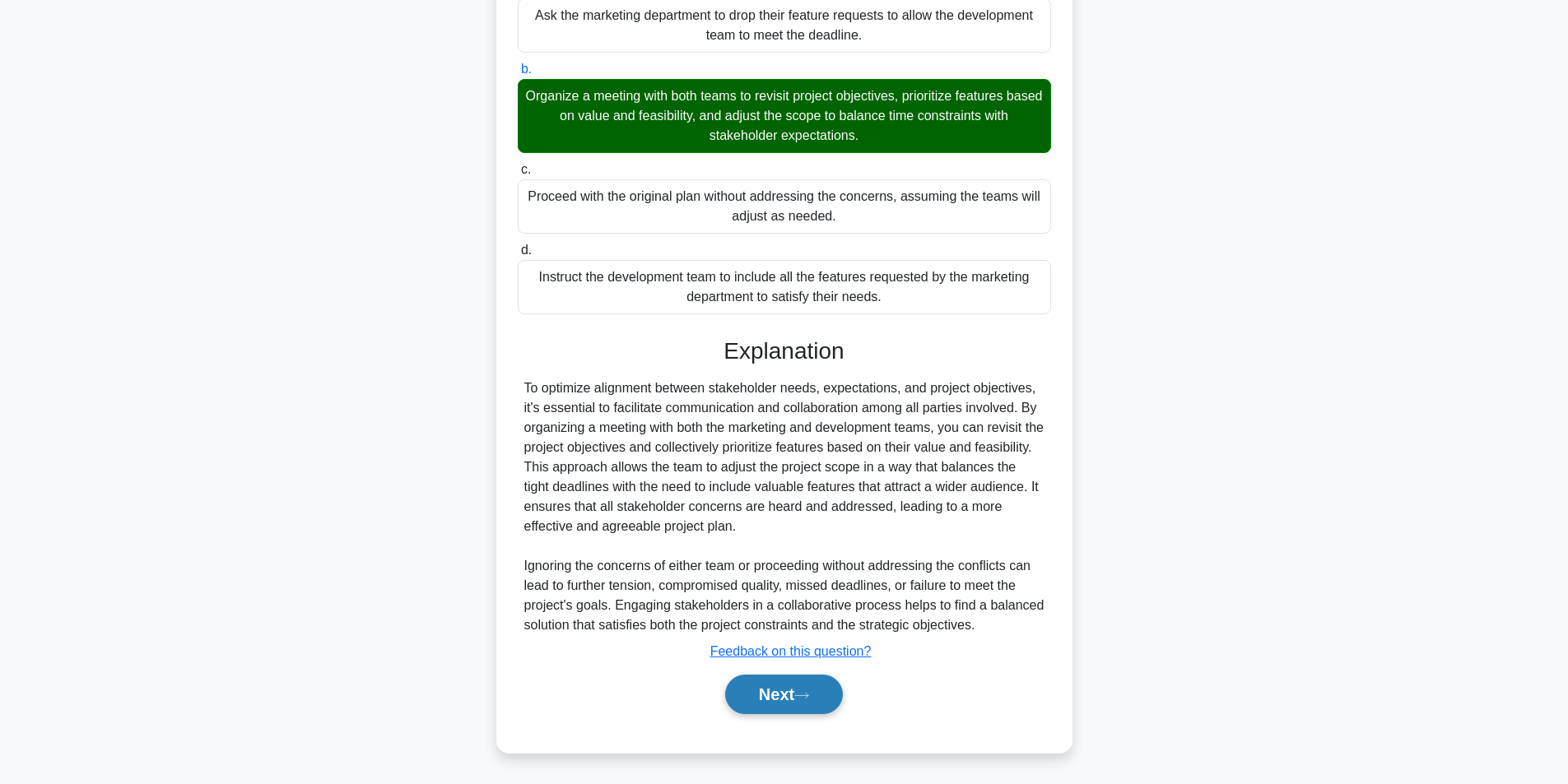
click at [837, 686] on button "Next" at bounding box center [784, 694] width 117 height 40
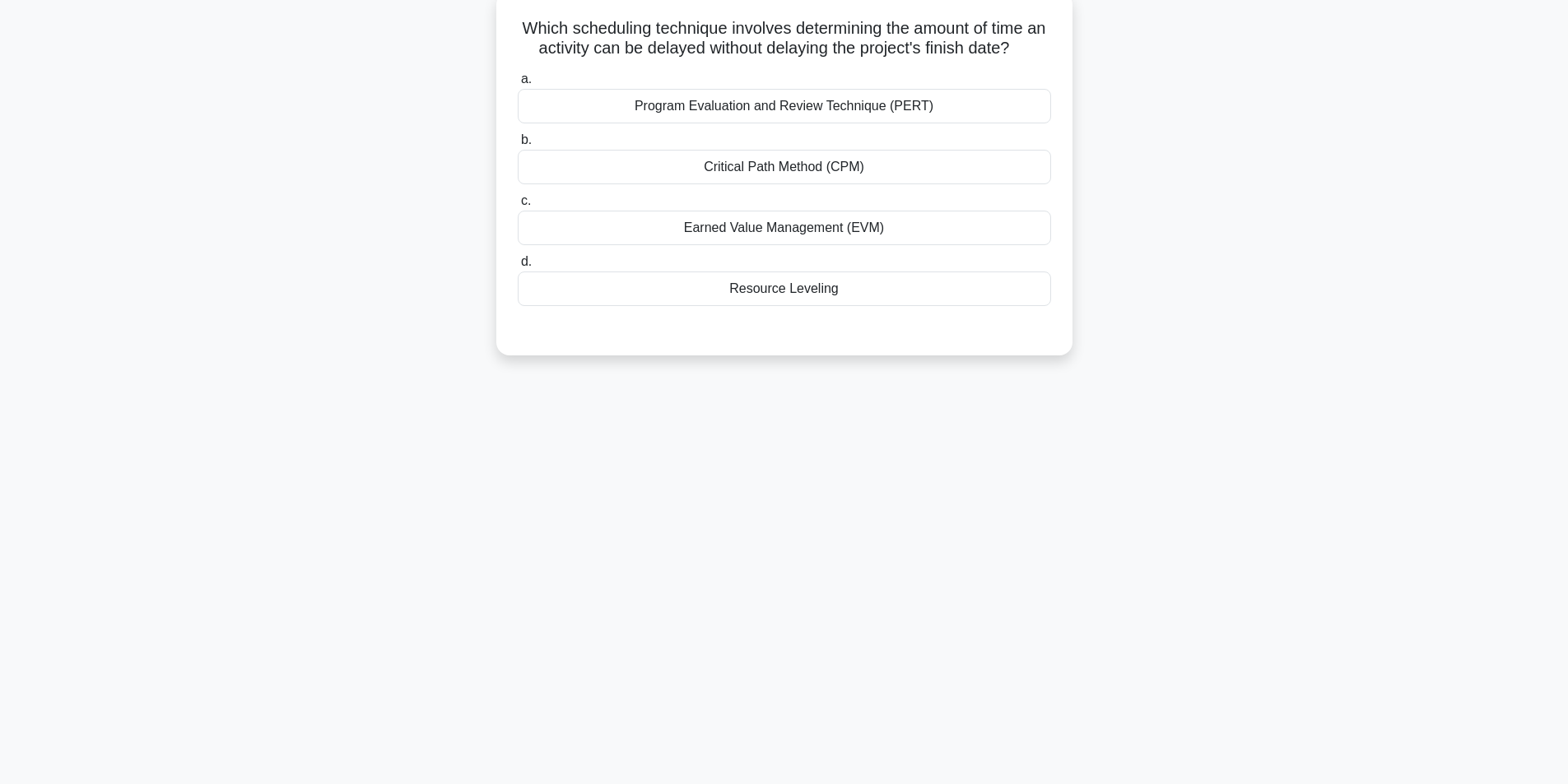
scroll to position [104, 0]
click at [798, 175] on div "Critical Path Method (CPM)" at bounding box center [784, 163] width 533 height 34
click at [517, 141] on input "b. Critical Path Method (CPM)" at bounding box center [517, 137] width 0 height 11
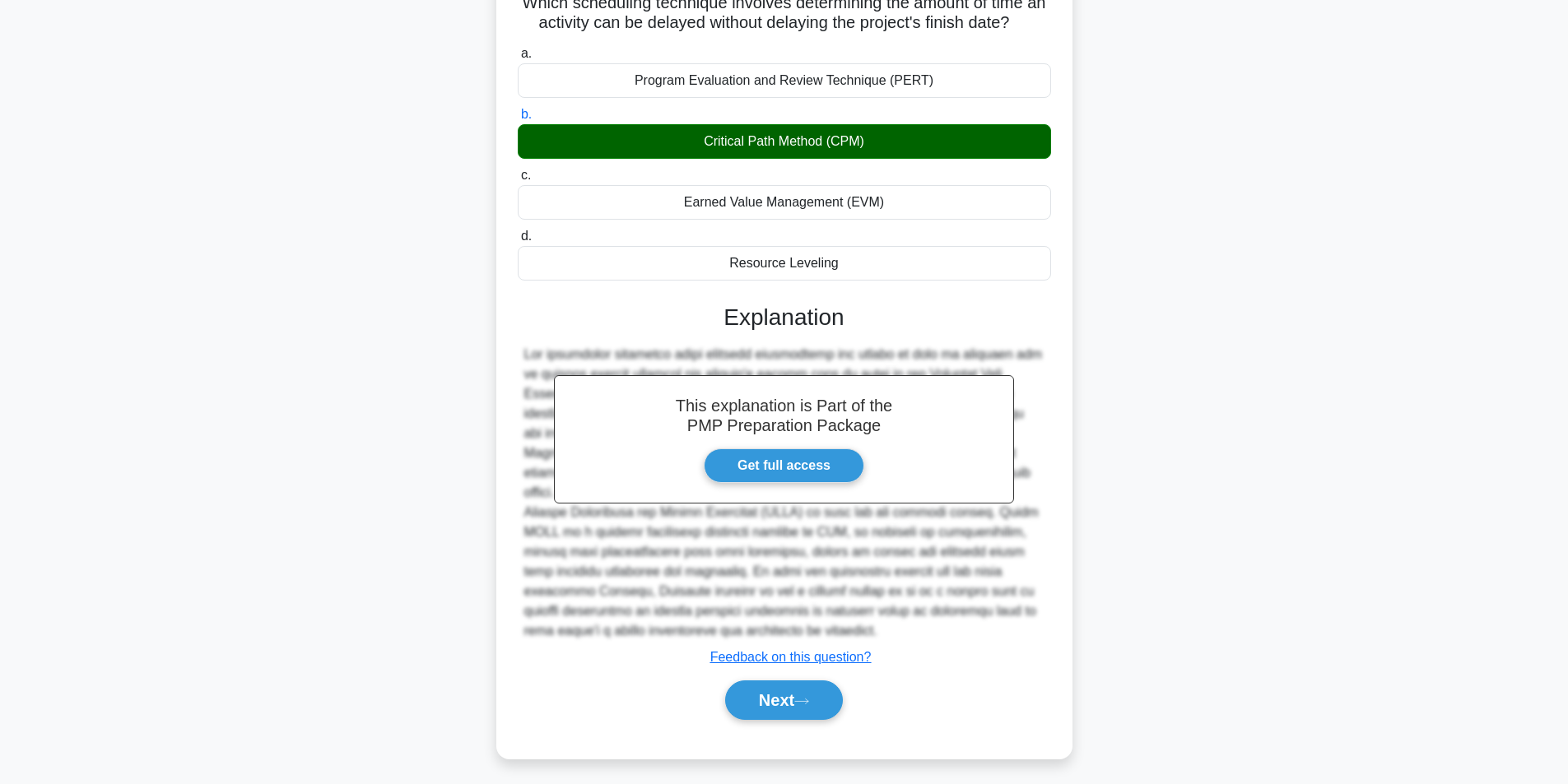
scroll to position [132, 0]
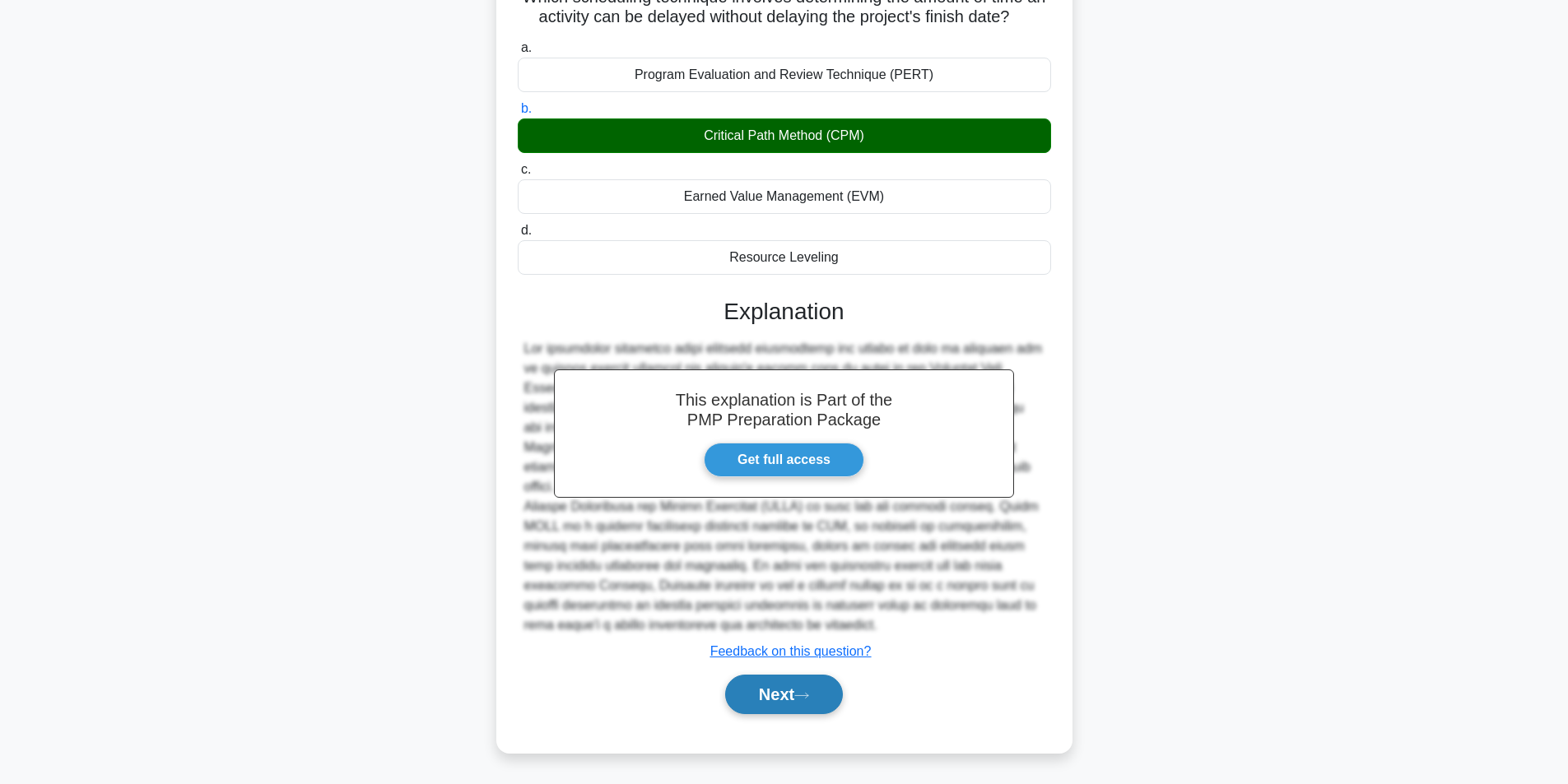
click at [801, 684] on button "Next" at bounding box center [784, 694] width 117 height 40
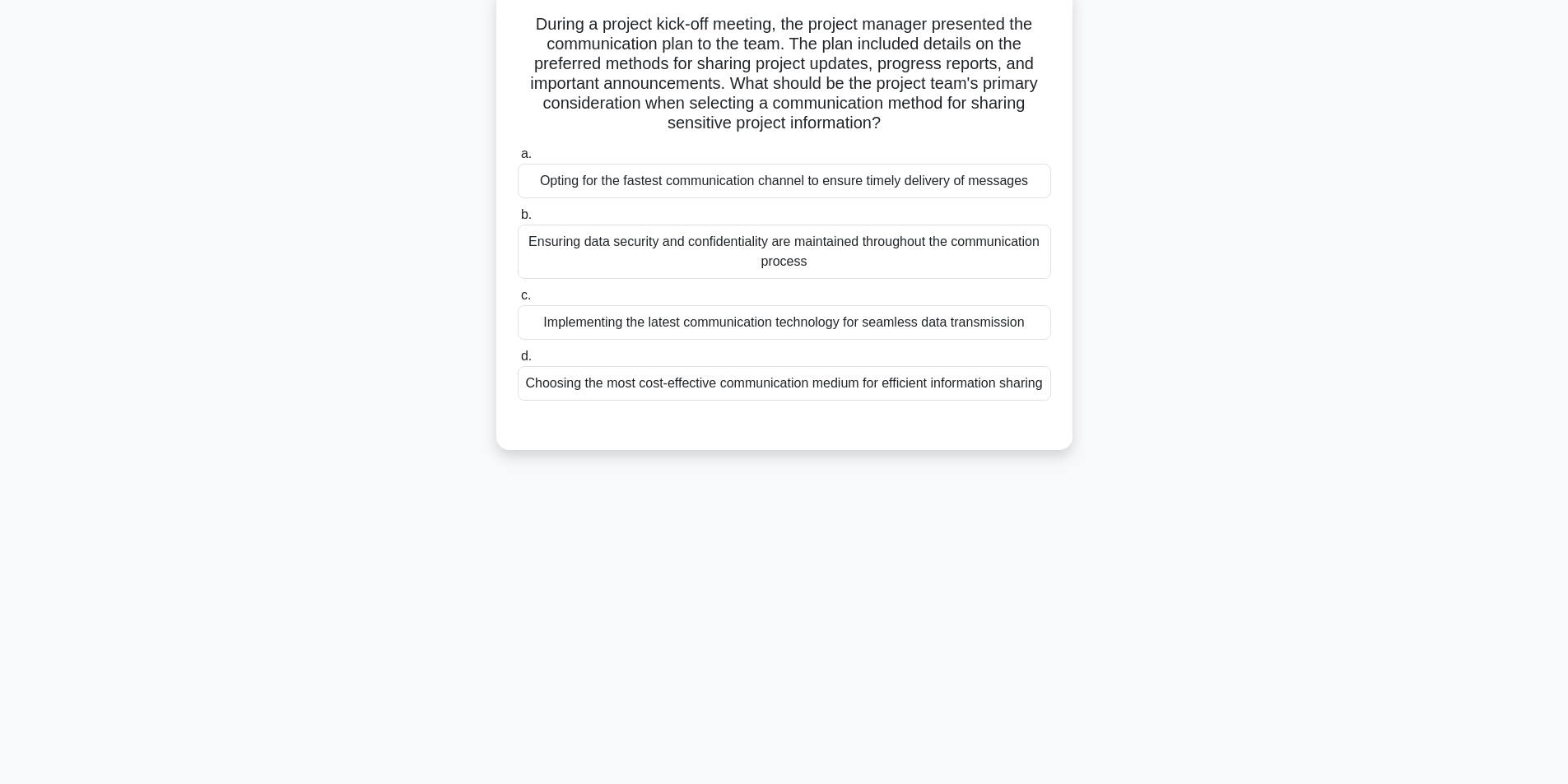
click at [757, 247] on div "Ensuring data security and confidentiality are maintained throughout the commun…" at bounding box center [784, 251] width 533 height 54
click at [517, 221] on input "b. Ensuring data security and confidentiality are maintained throughout the com…" at bounding box center [517, 215] width 0 height 11
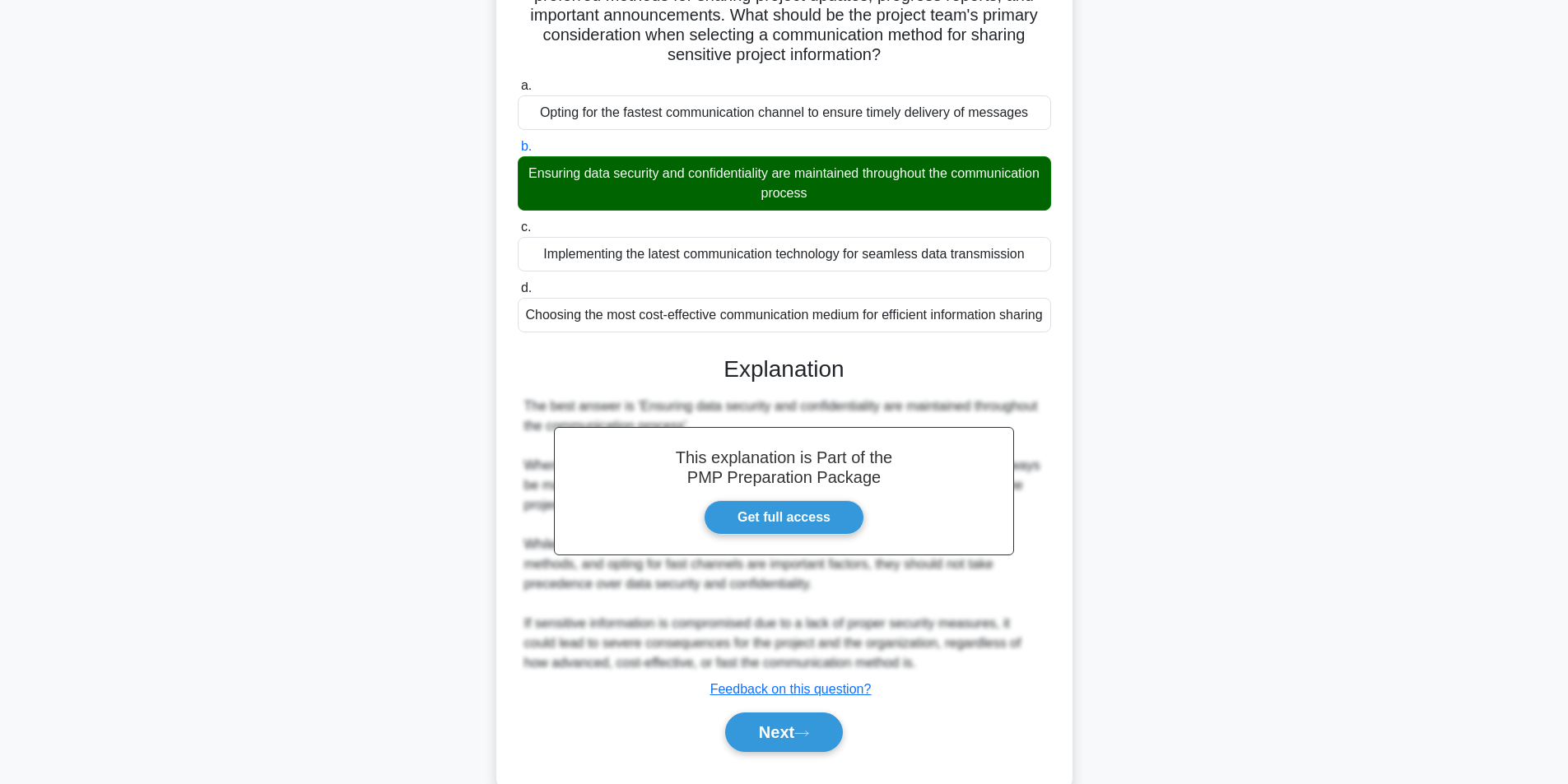
scroll to position [231, 0]
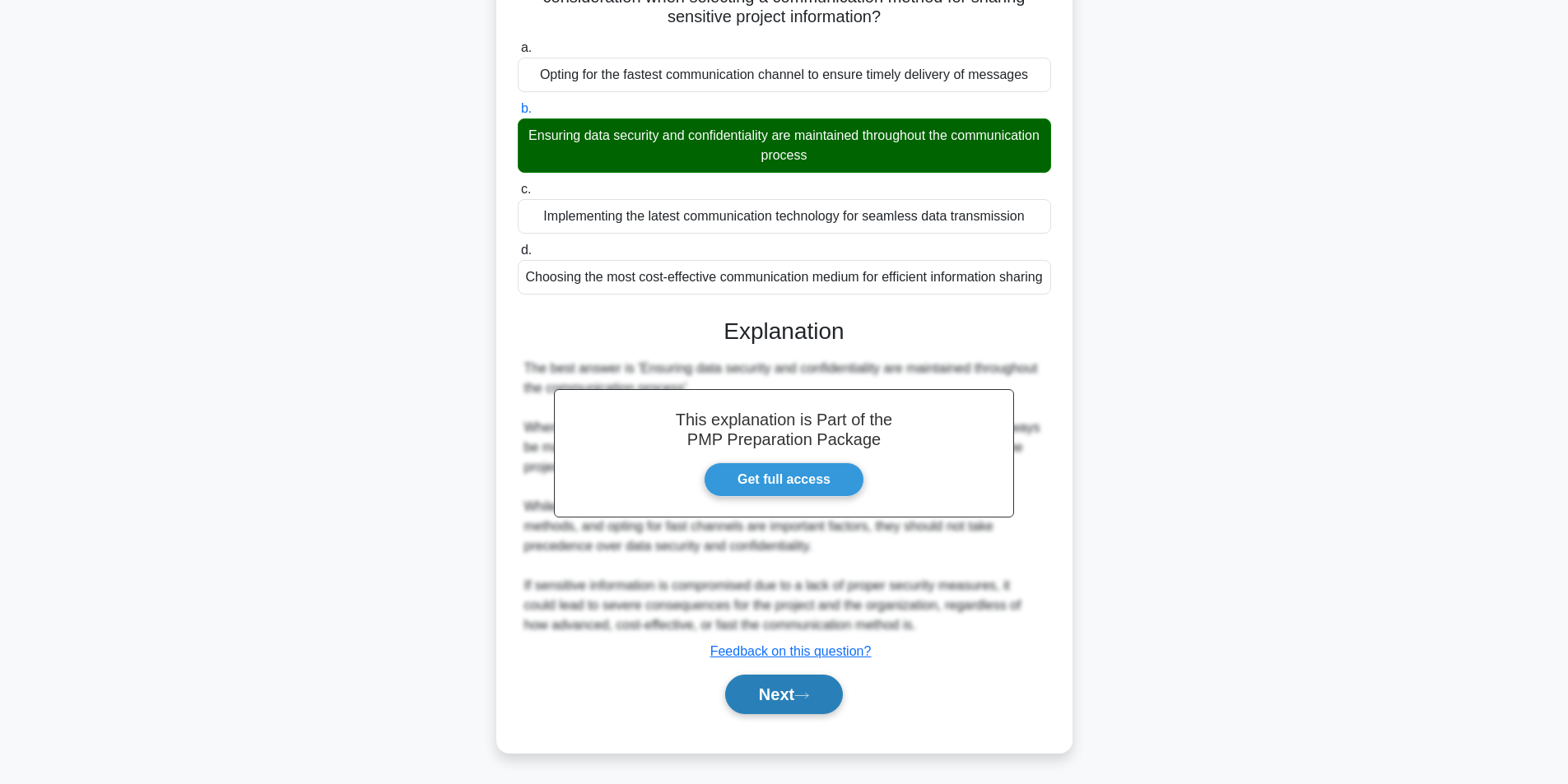
click at [787, 694] on button "Next" at bounding box center [784, 694] width 117 height 40
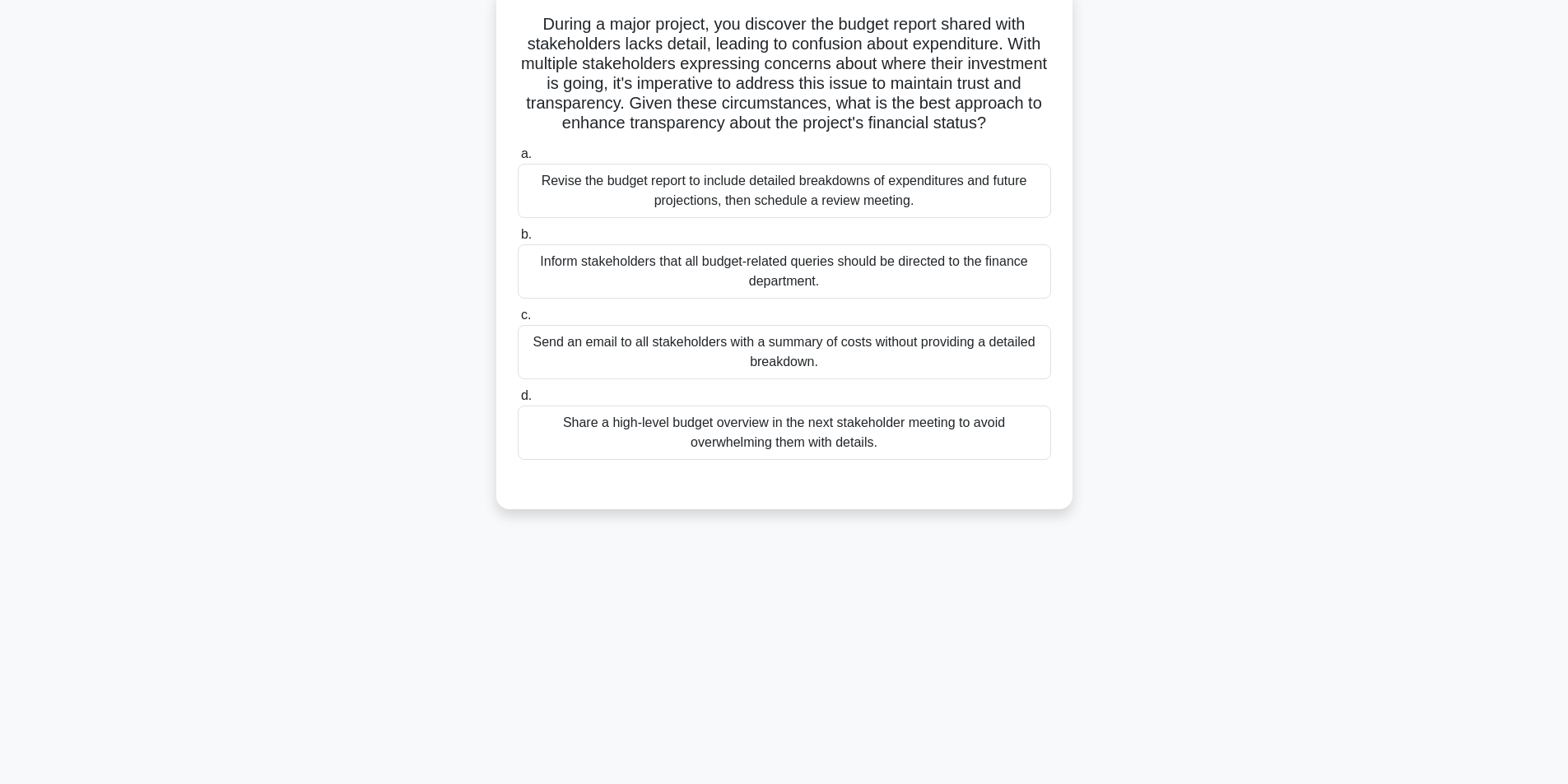
click at [864, 218] on div "Revise the budget report to include detailed breakdowns of expenditures and fut…" at bounding box center [784, 190] width 533 height 54
click at [517, 160] on input "a. Revise the budget report to include detailed breakdowns of expenditures and …" at bounding box center [517, 154] width 0 height 11
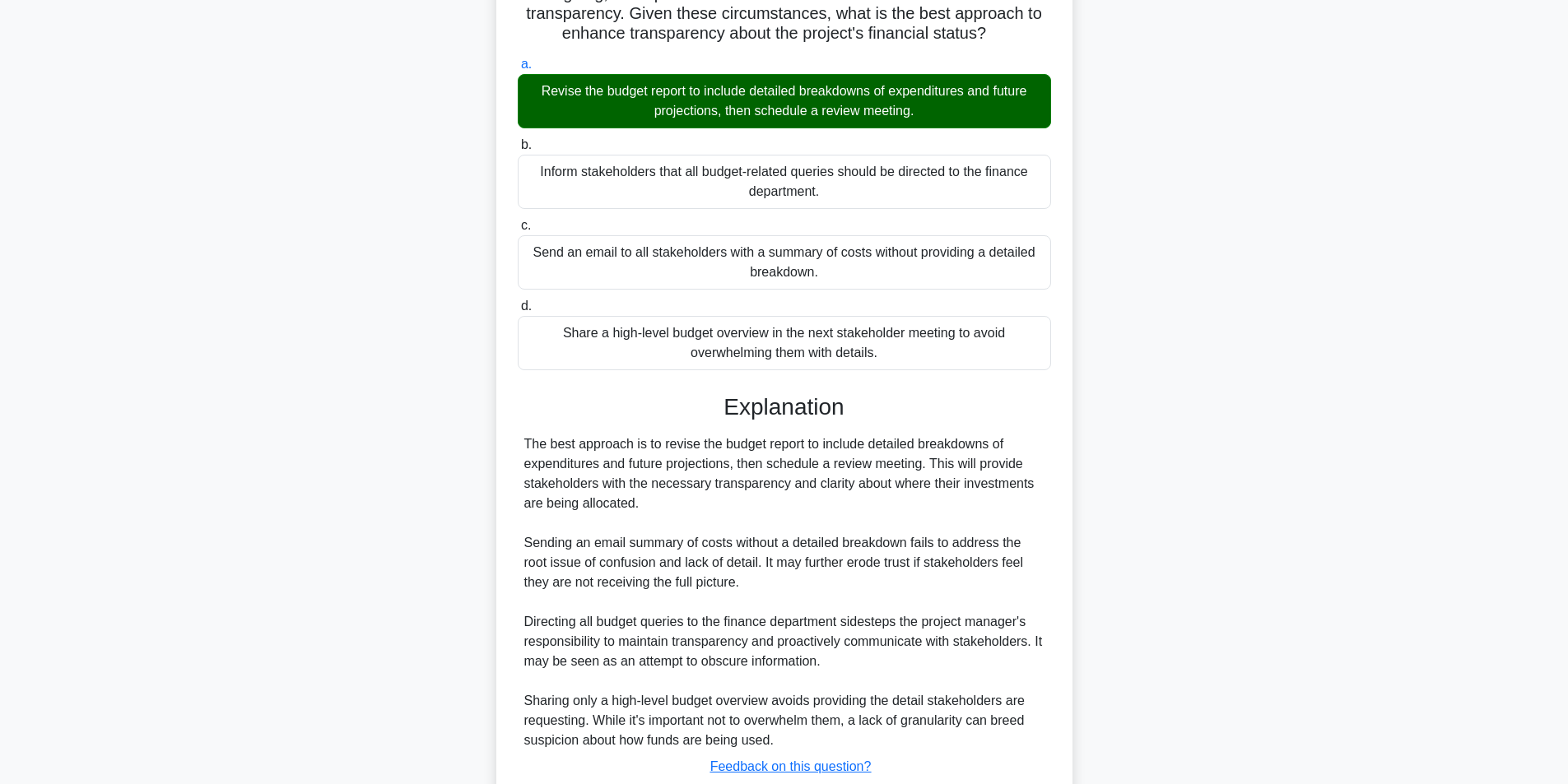
scroll to position [330, 0]
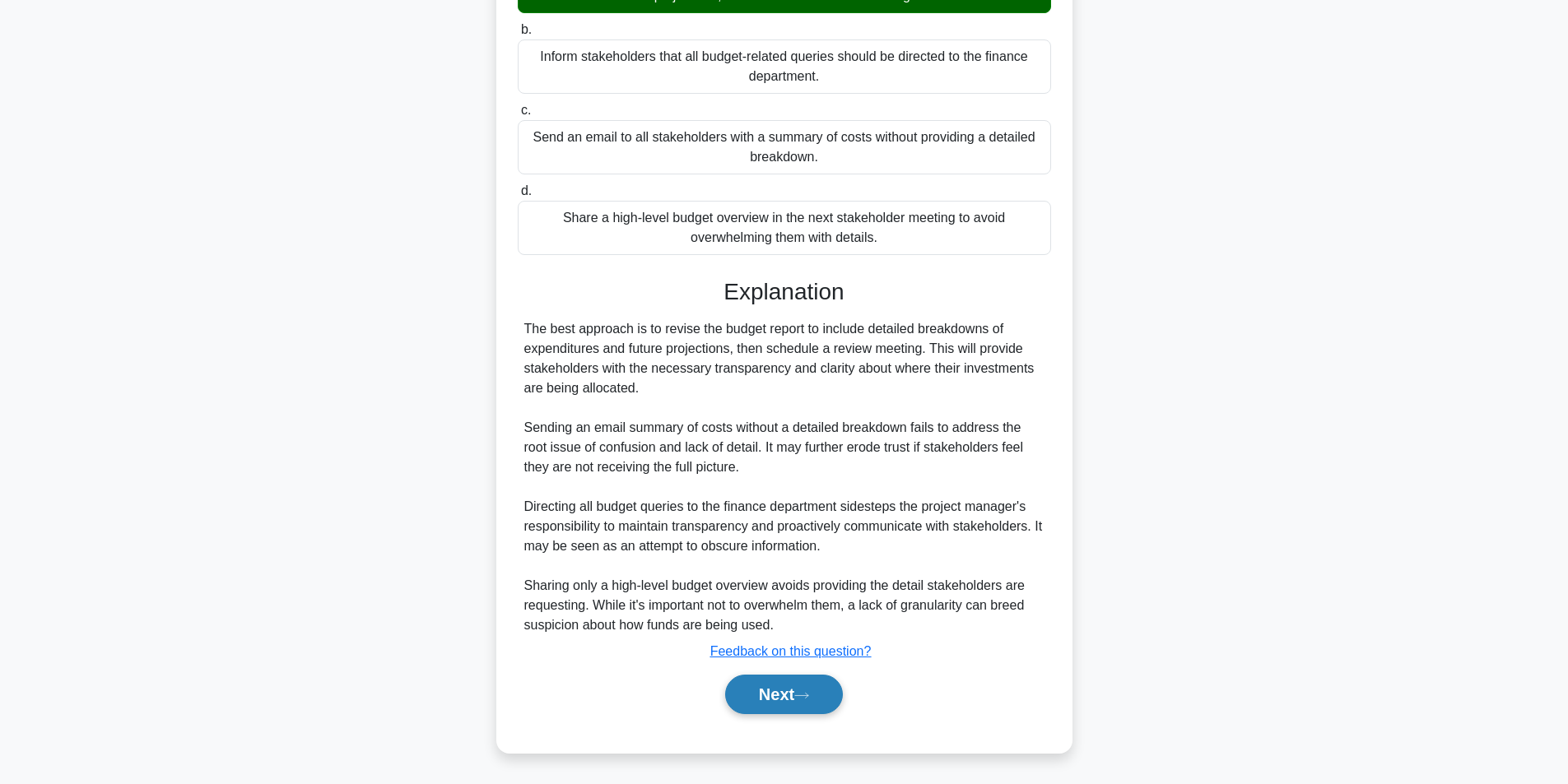
click at [745, 697] on button "Next" at bounding box center [784, 694] width 117 height 40
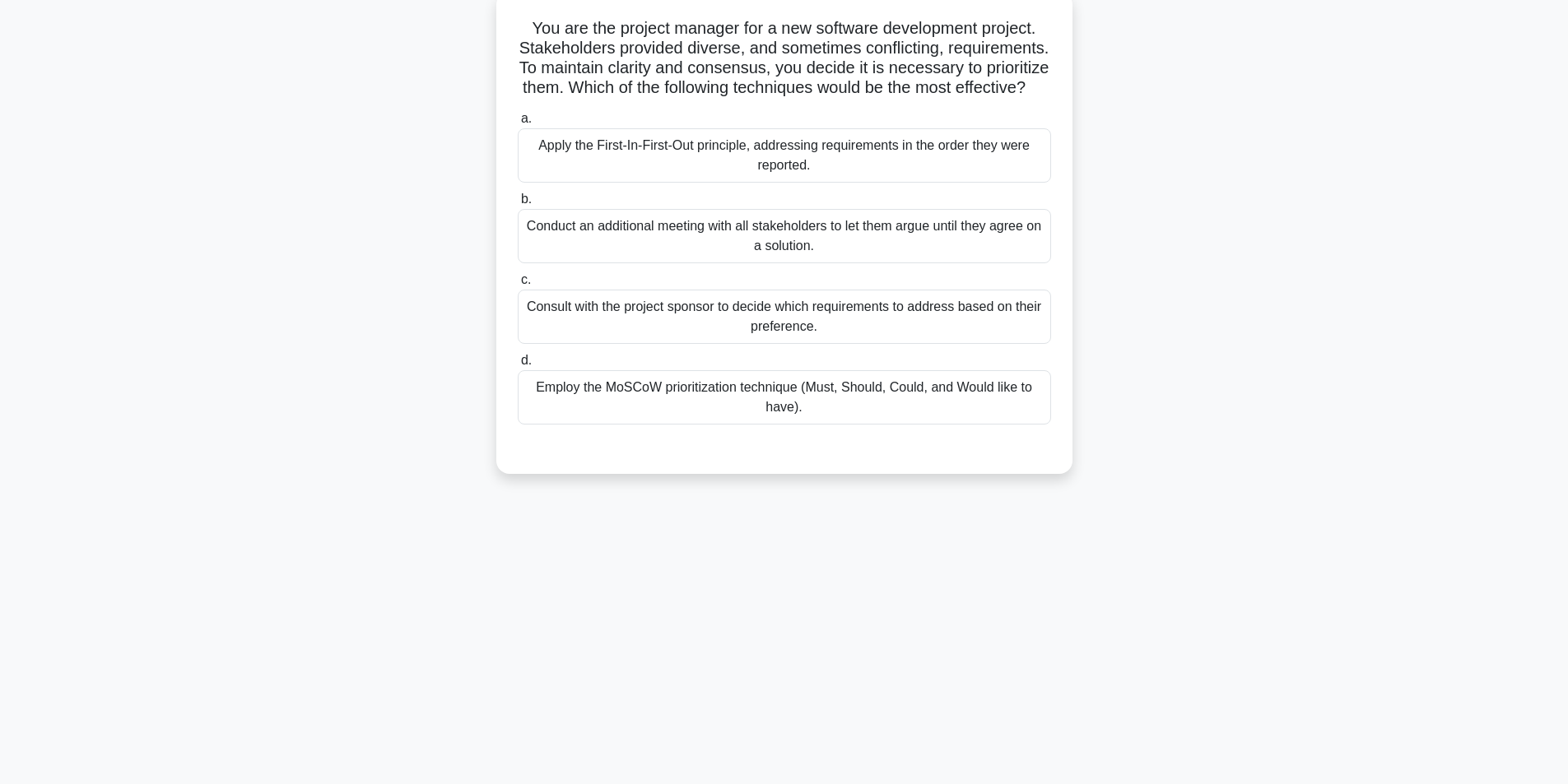
scroll to position [104, 0]
click at [826, 411] on div "Employ the MoSCoW prioritization technique (Must, Should, Could, and Would like…" at bounding box center [784, 392] width 533 height 54
click at [517, 362] on input "d. Employ the MoSCoW prioritization technique (Must, Should, Could, and Would l…" at bounding box center [517, 356] width 0 height 11
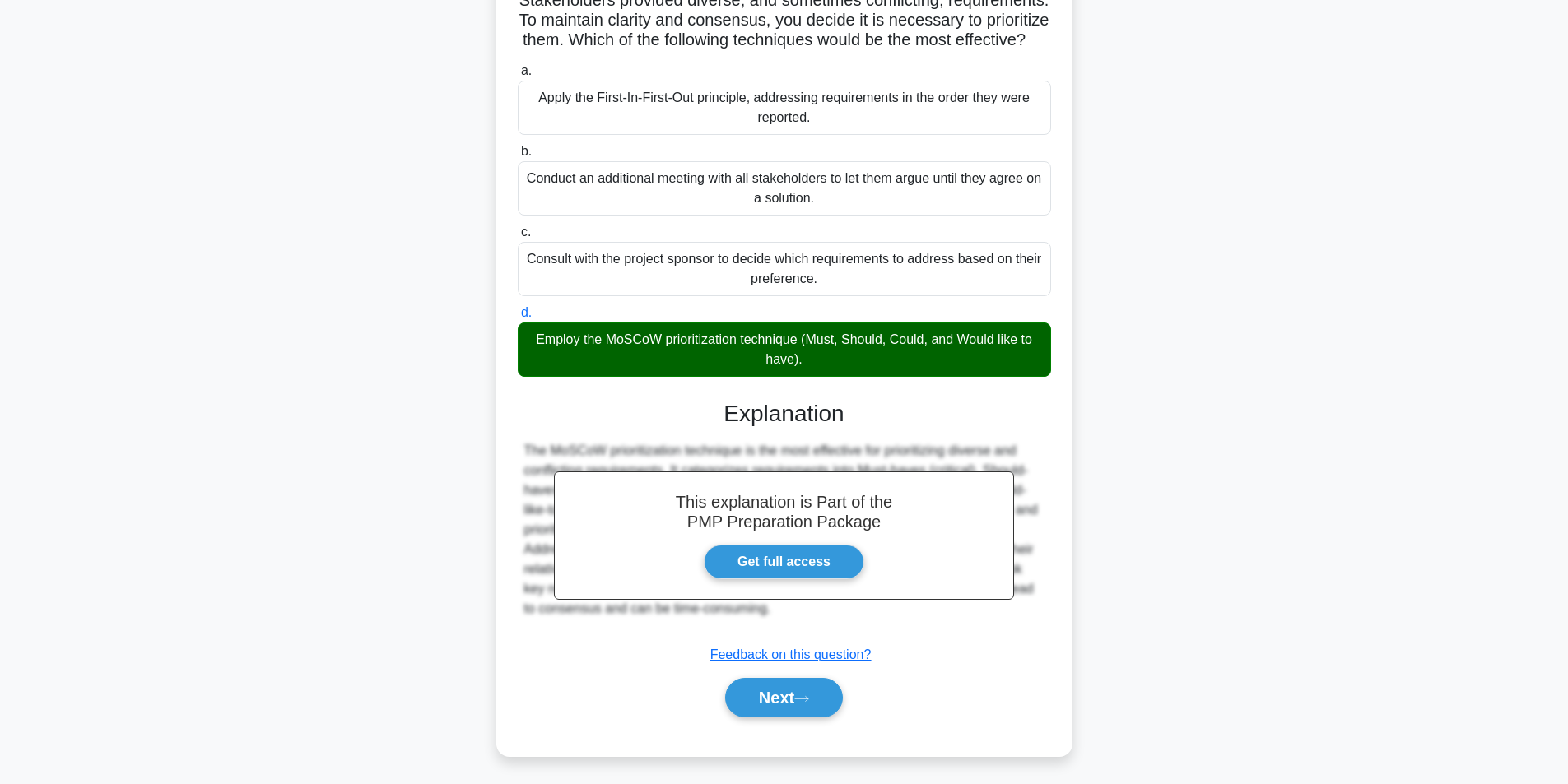
scroll to position [172, 0]
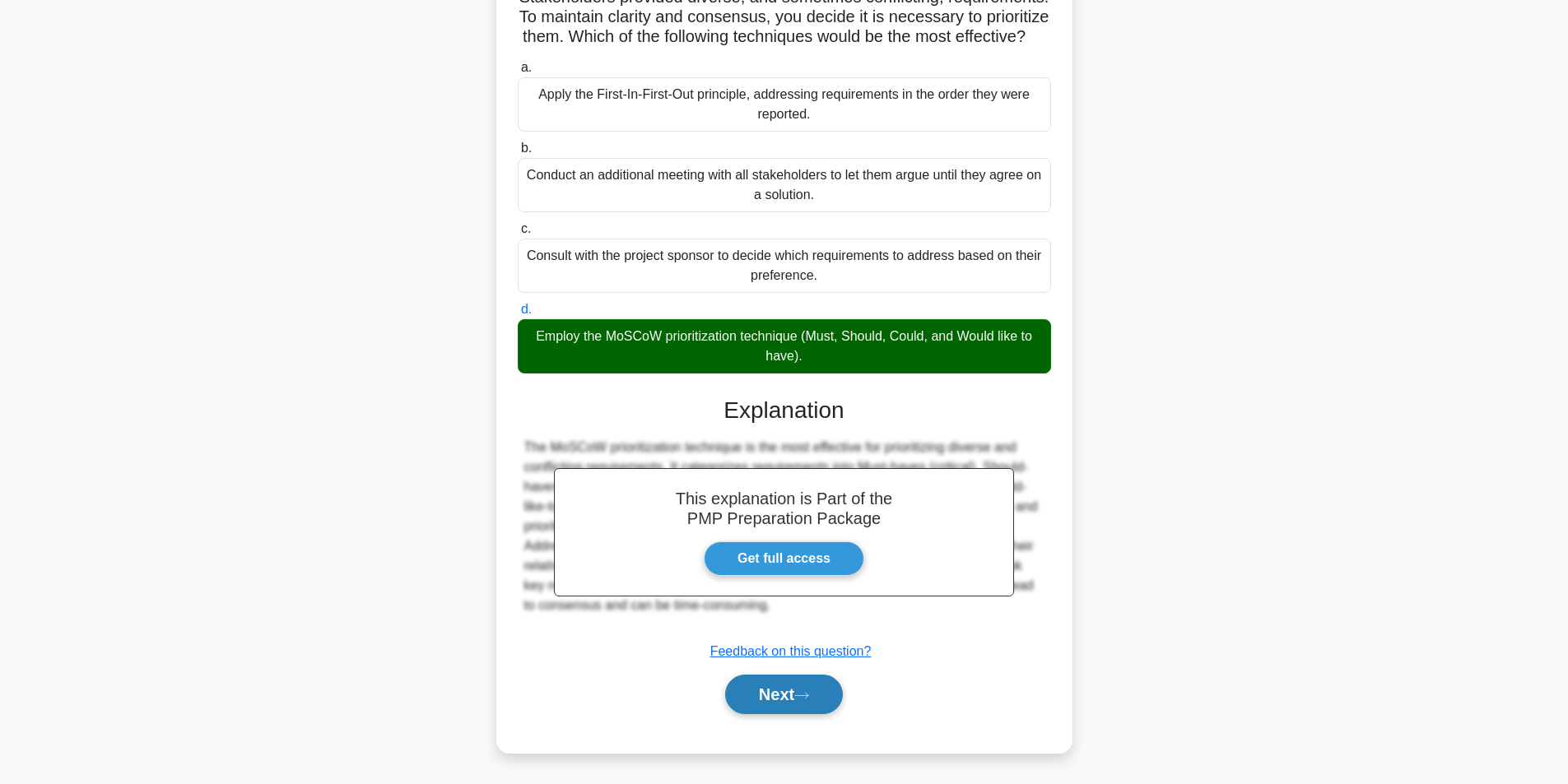
click at [843, 694] on button "Next" at bounding box center [784, 694] width 117 height 40
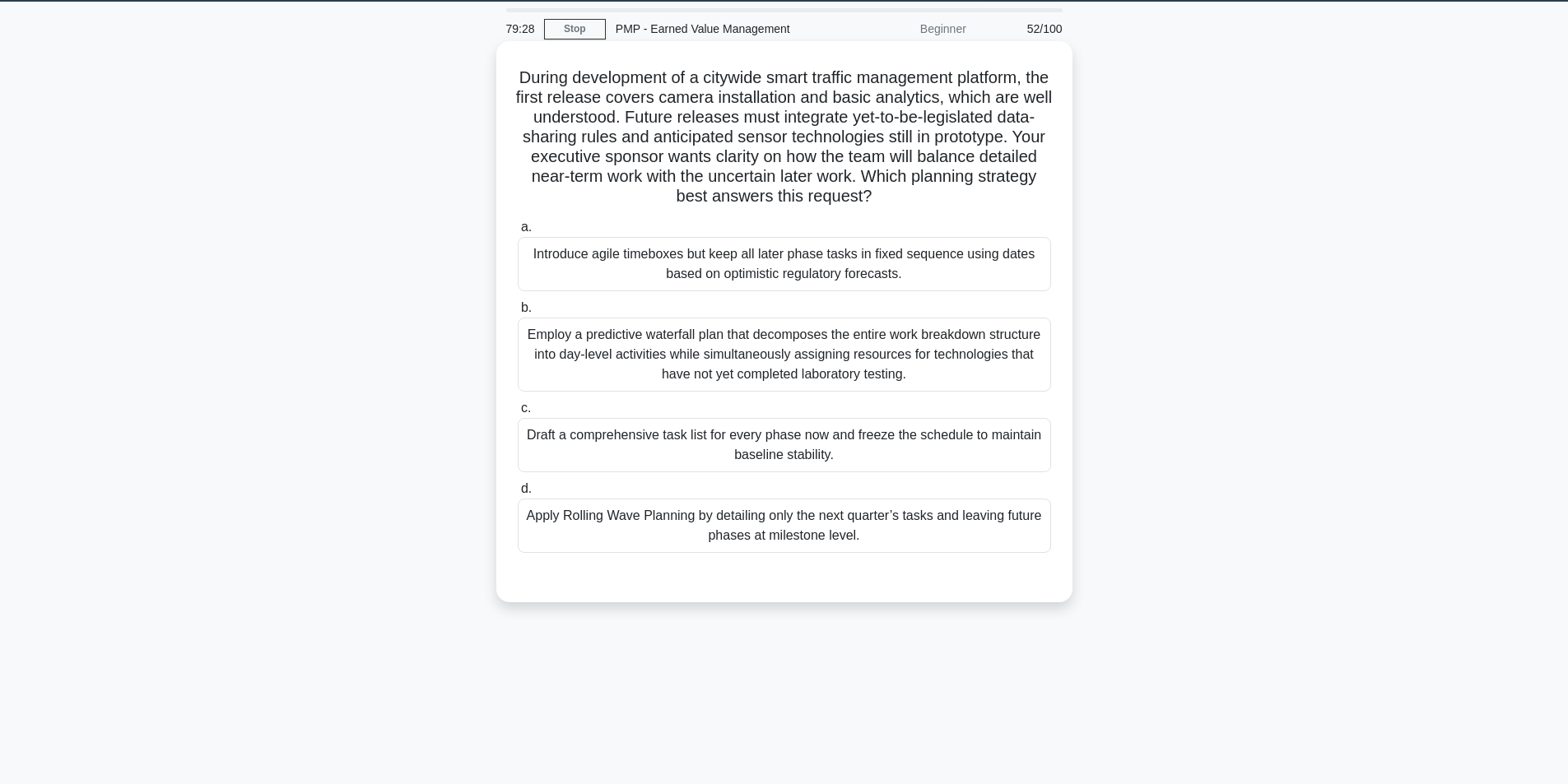
scroll to position [22, 0]
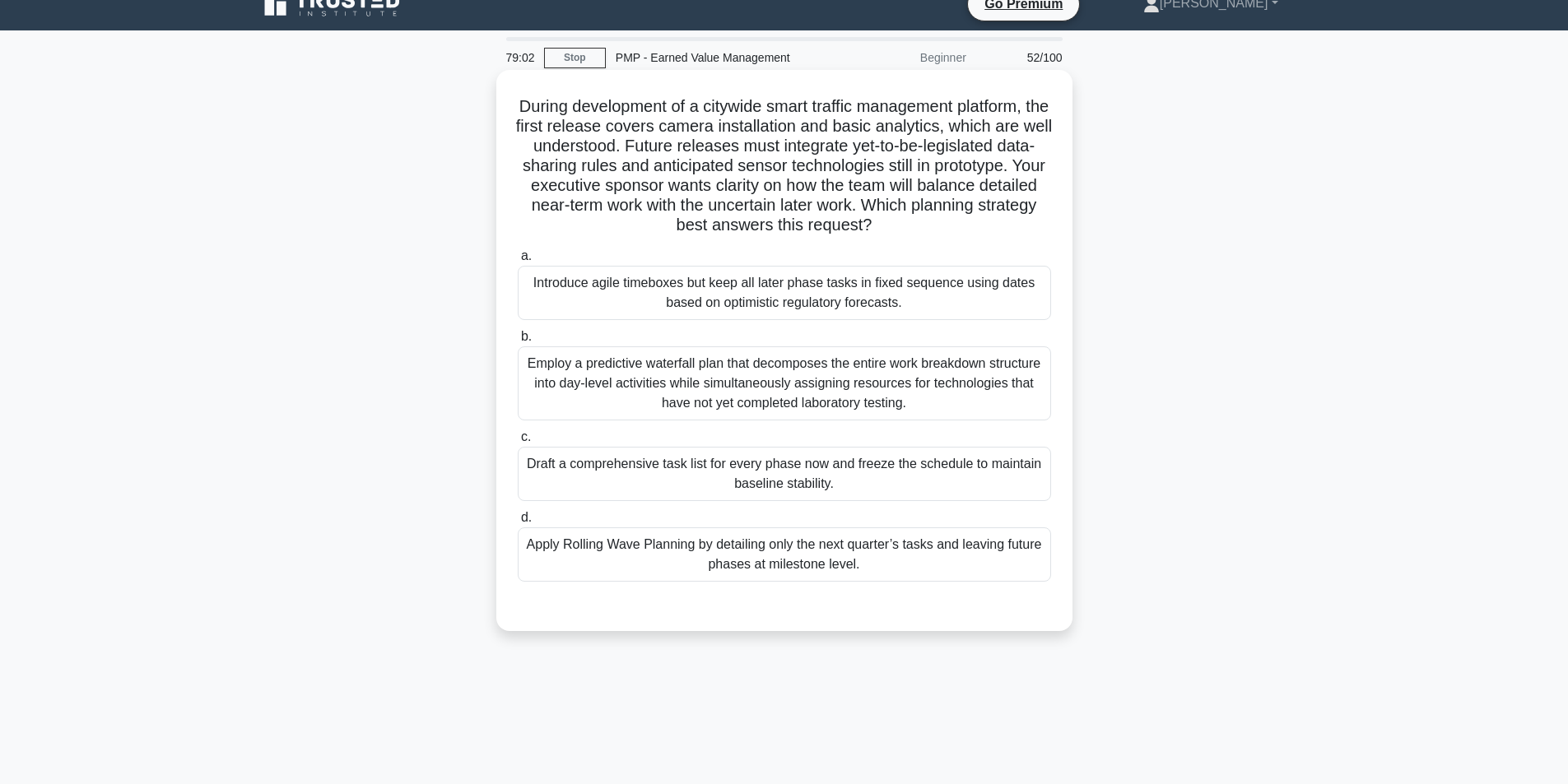
click at [649, 539] on div "Apply Rolling Wave Planning by detailing only the next quarter’s tasks and leav…" at bounding box center [784, 554] width 533 height 54
click at [517, 524] on input "d. Apply Rolling Wave Planning by detailing only the next quarter’s tasks and l…" at bounding box center [517, 518] width 0 height 11
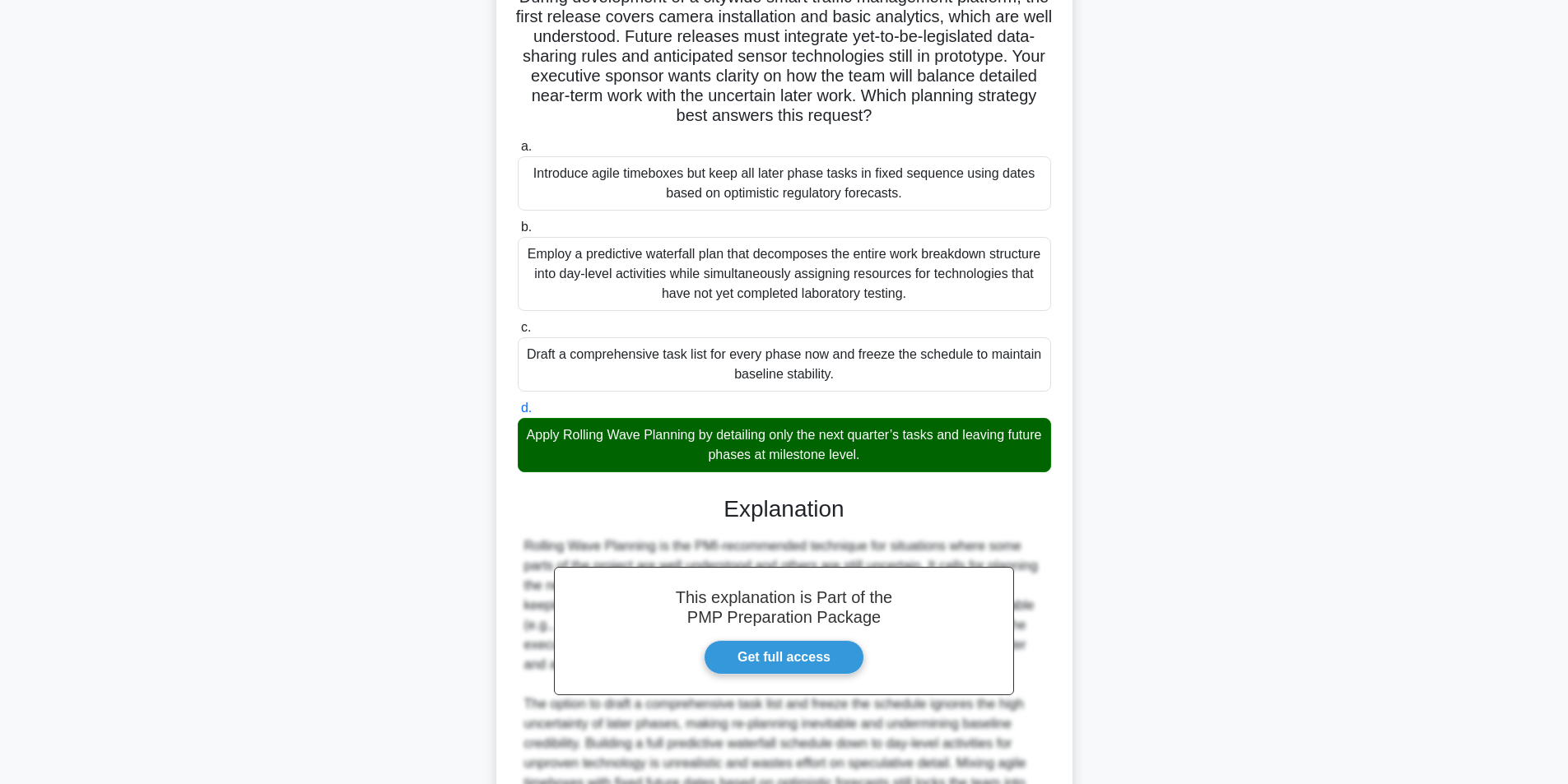
scroll to position [350, 0]
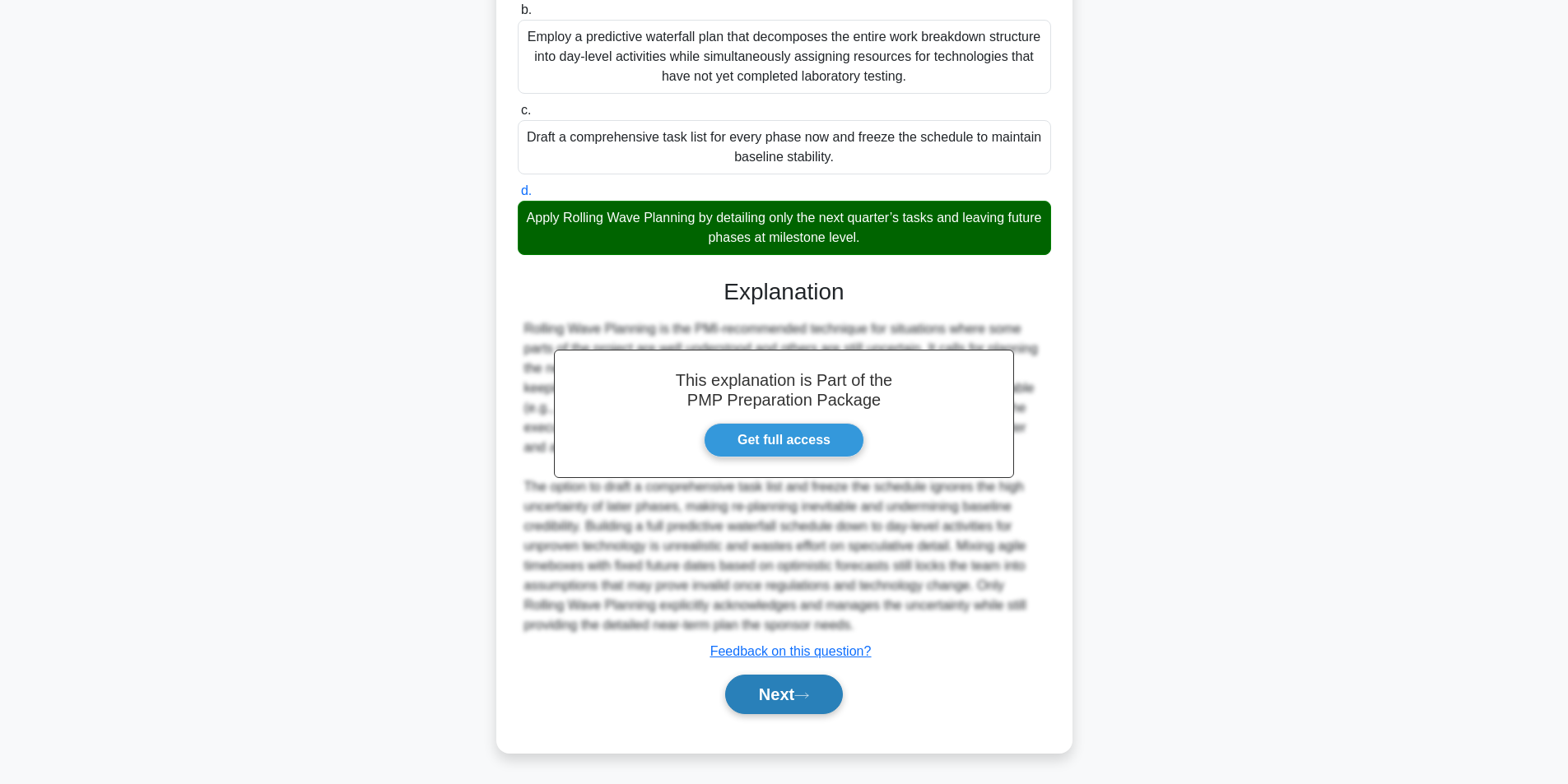
click at [824, 687] on button "Next" at bounding box center [784, 694] width 117 height 40
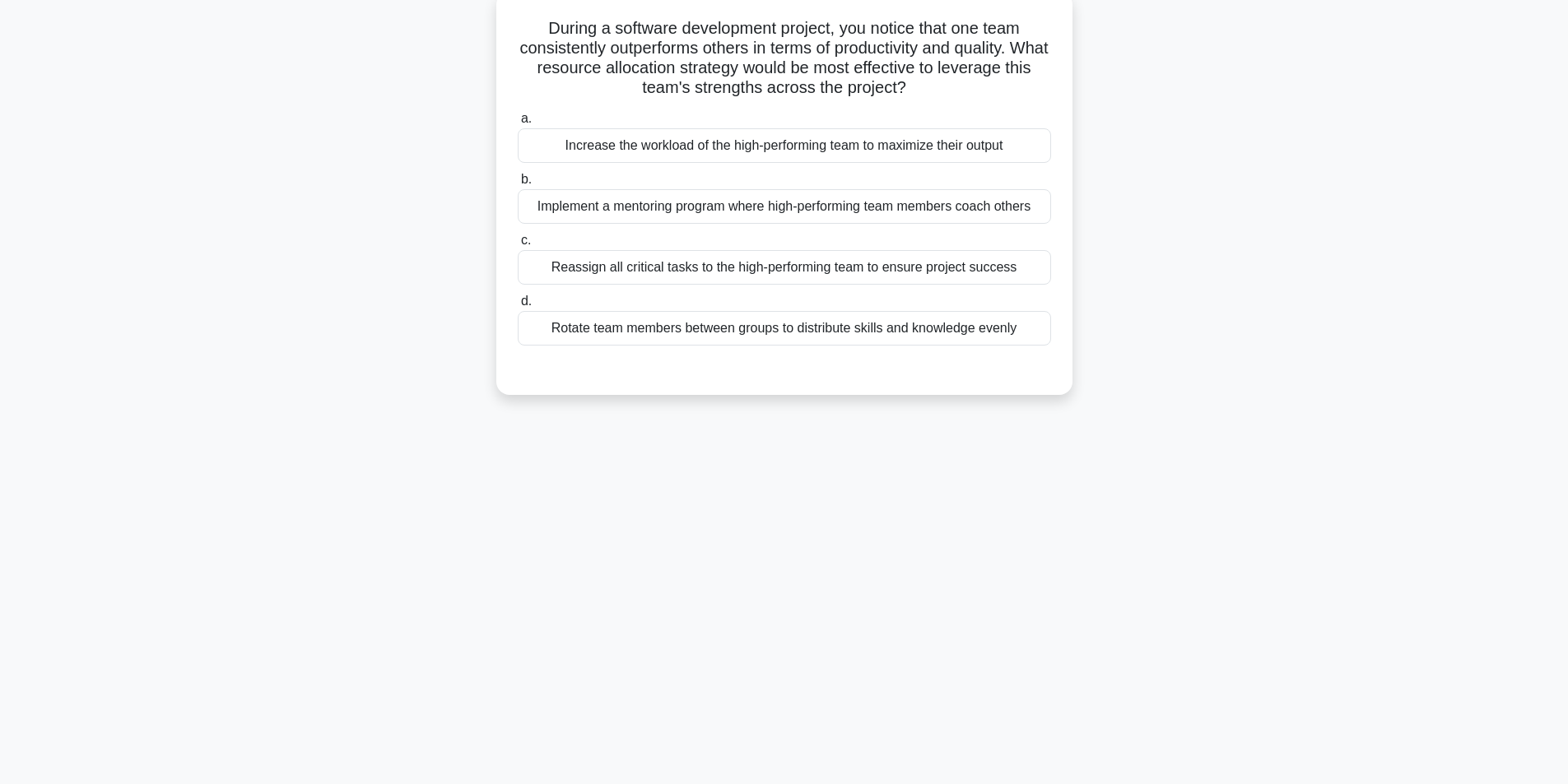
scroll to position [104, 0]
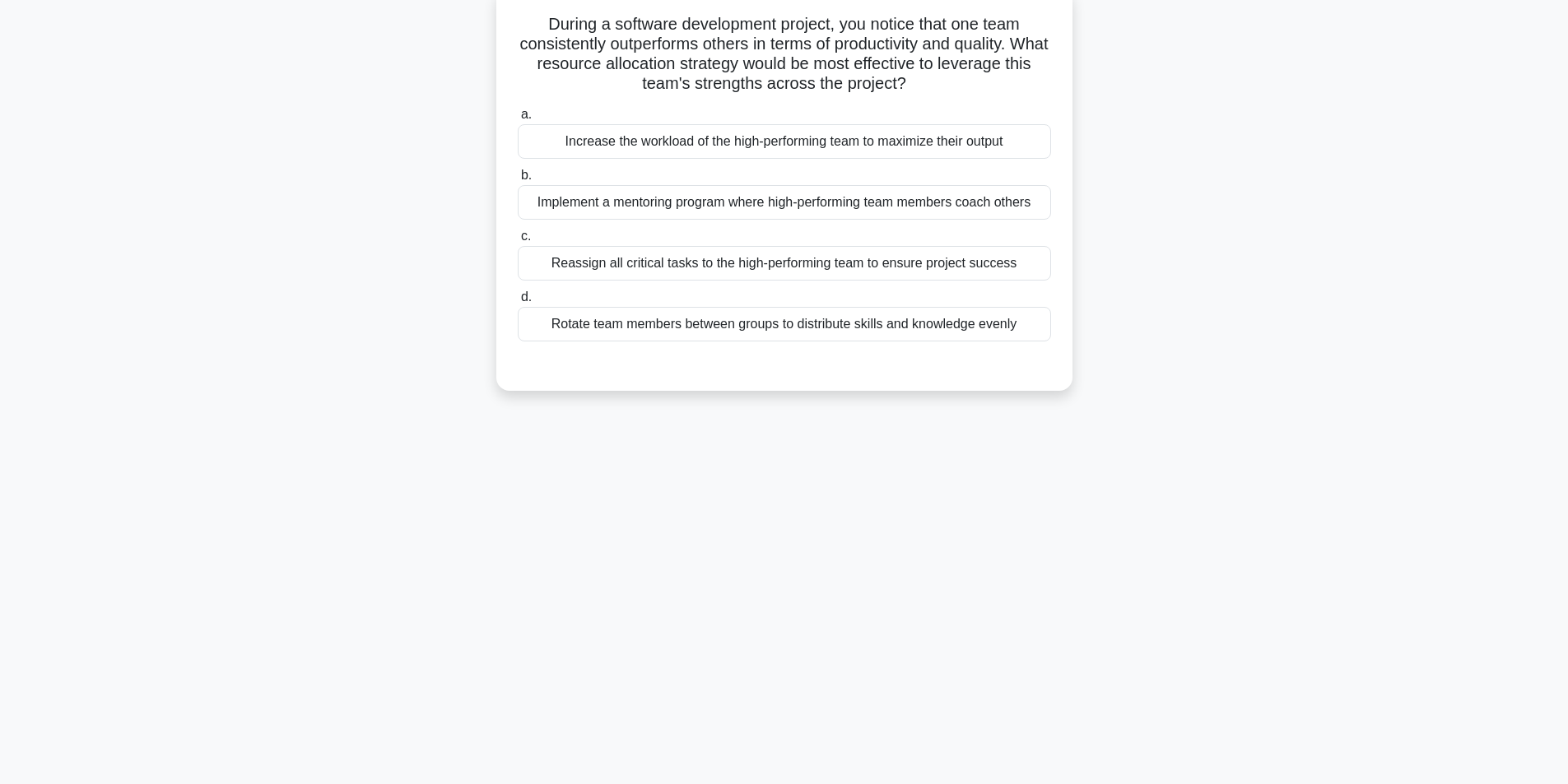
click at [714, 202] on div "Implement a mentoring program where high-performing team members coach others" at bounding box center [784, 201] width 533 height 34
click at [517, 181] on input "b. Implement a mentoring program where high-performing team members coach others" at bounding box center [517, 175] width 0 height 11
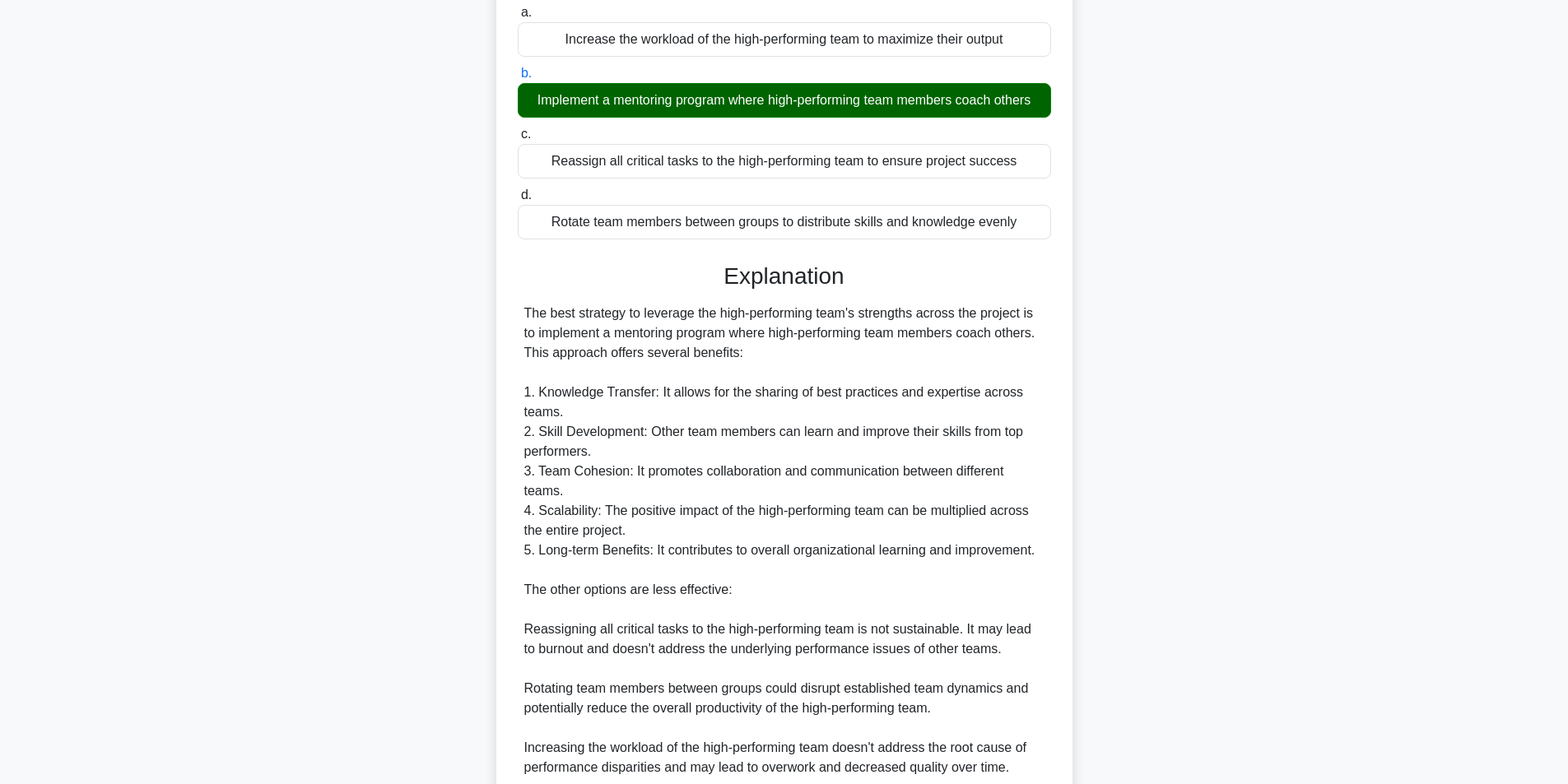
scroll to position [428, 0]
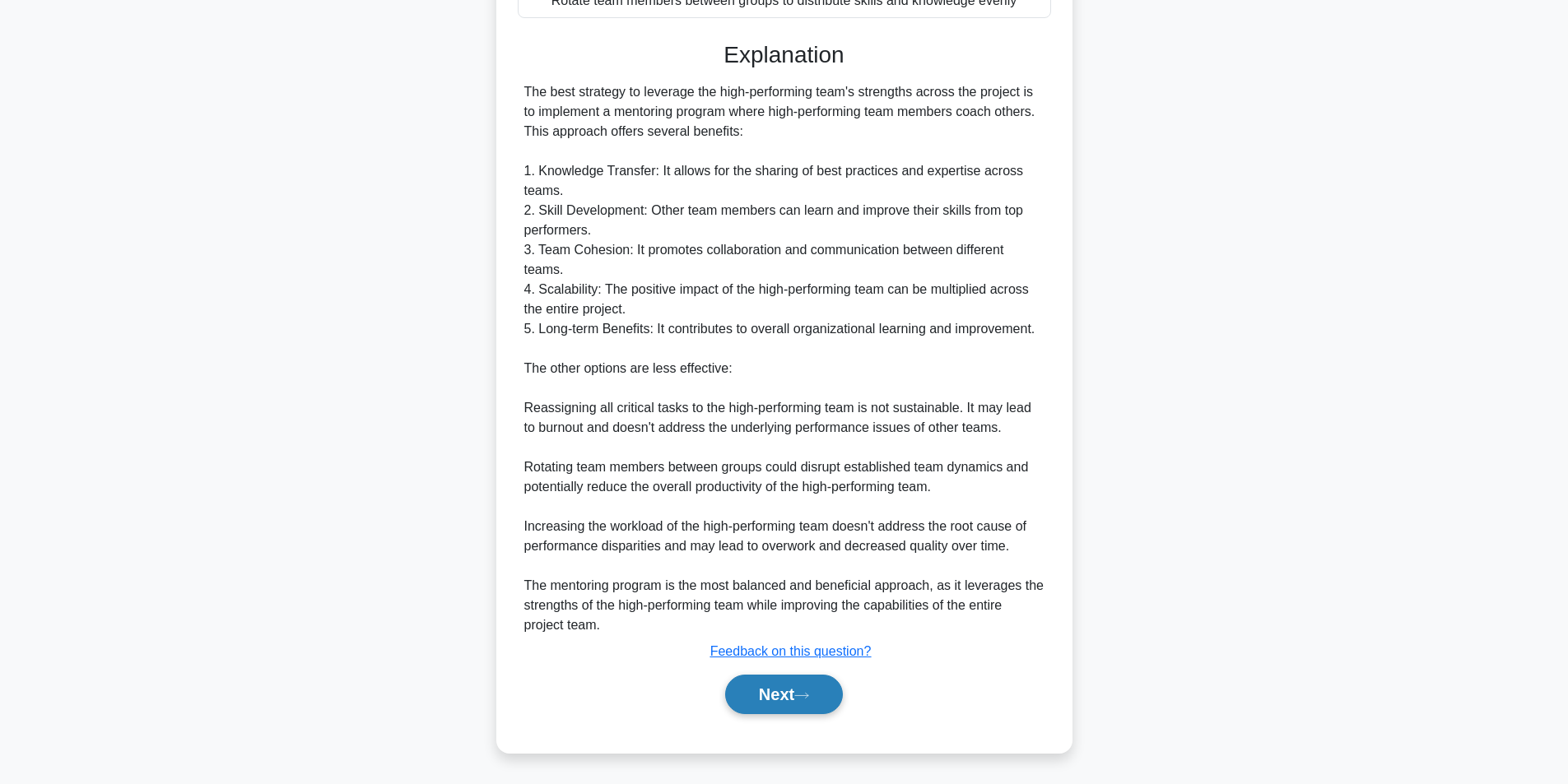
click at [808, 705] on button "Next" at bounding box center [784, 694] width 117 height 40
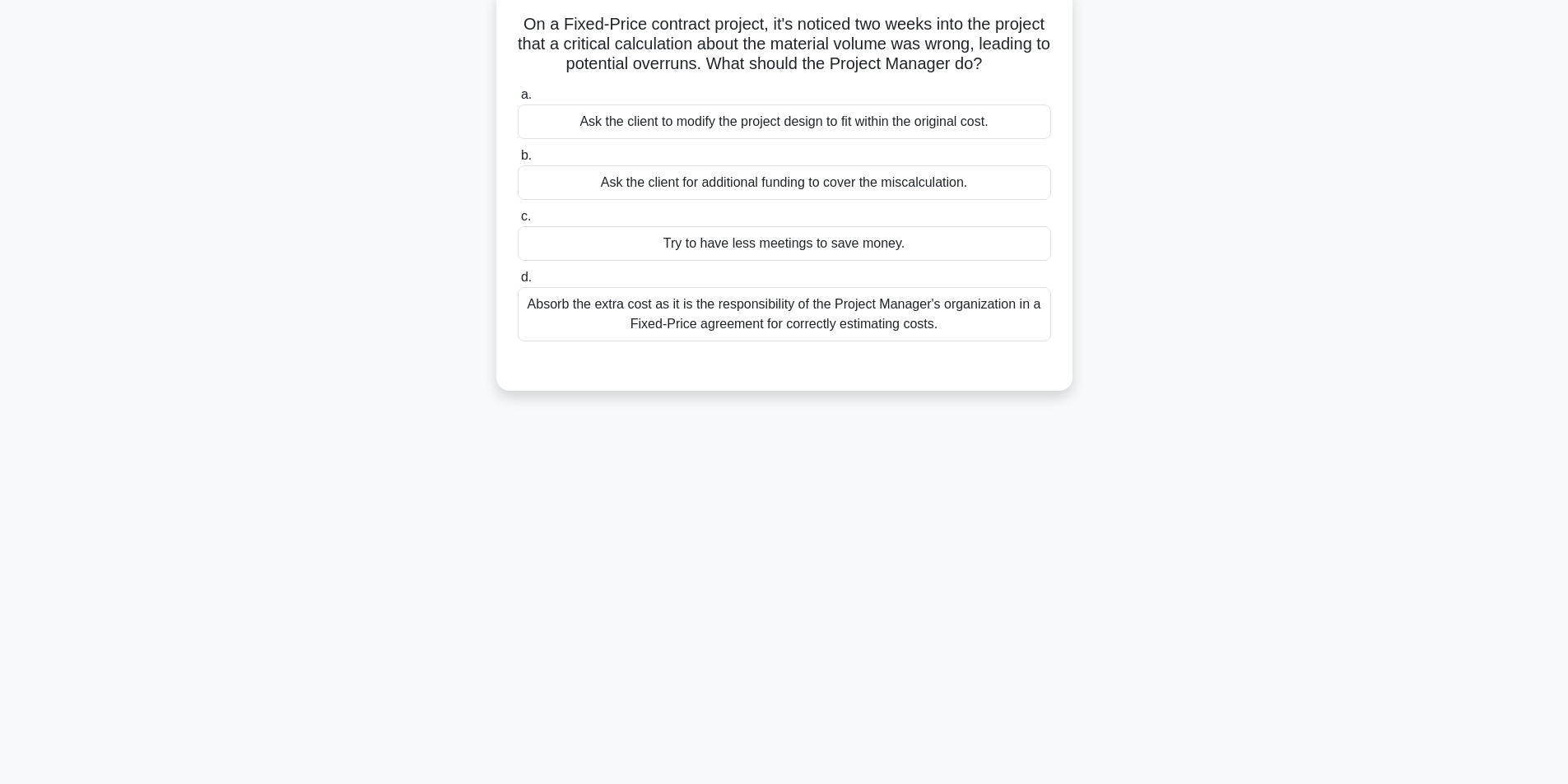
click at [725, 322] on div "Absorb the extra cost as it is the responsibility of the Project Manager's orga…" at bounding box center [784, 314] width 533 height 54
click at [517, 283] on input "d. Absorb the extra cost as it is the responsibility of the Project Manager's o…" at bounding box center [517, 278] width 0 height 11
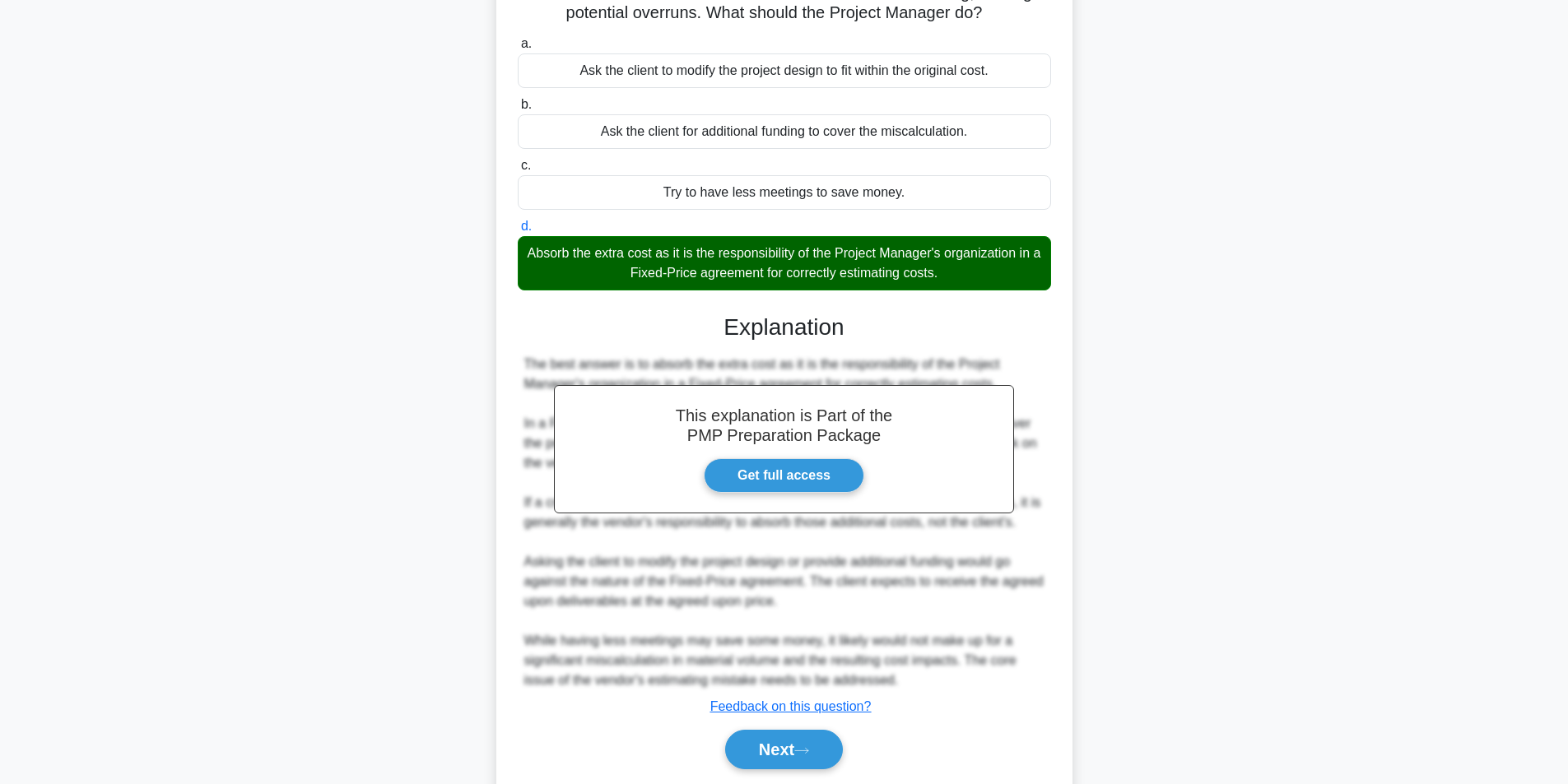
scroll to position [211, 0]
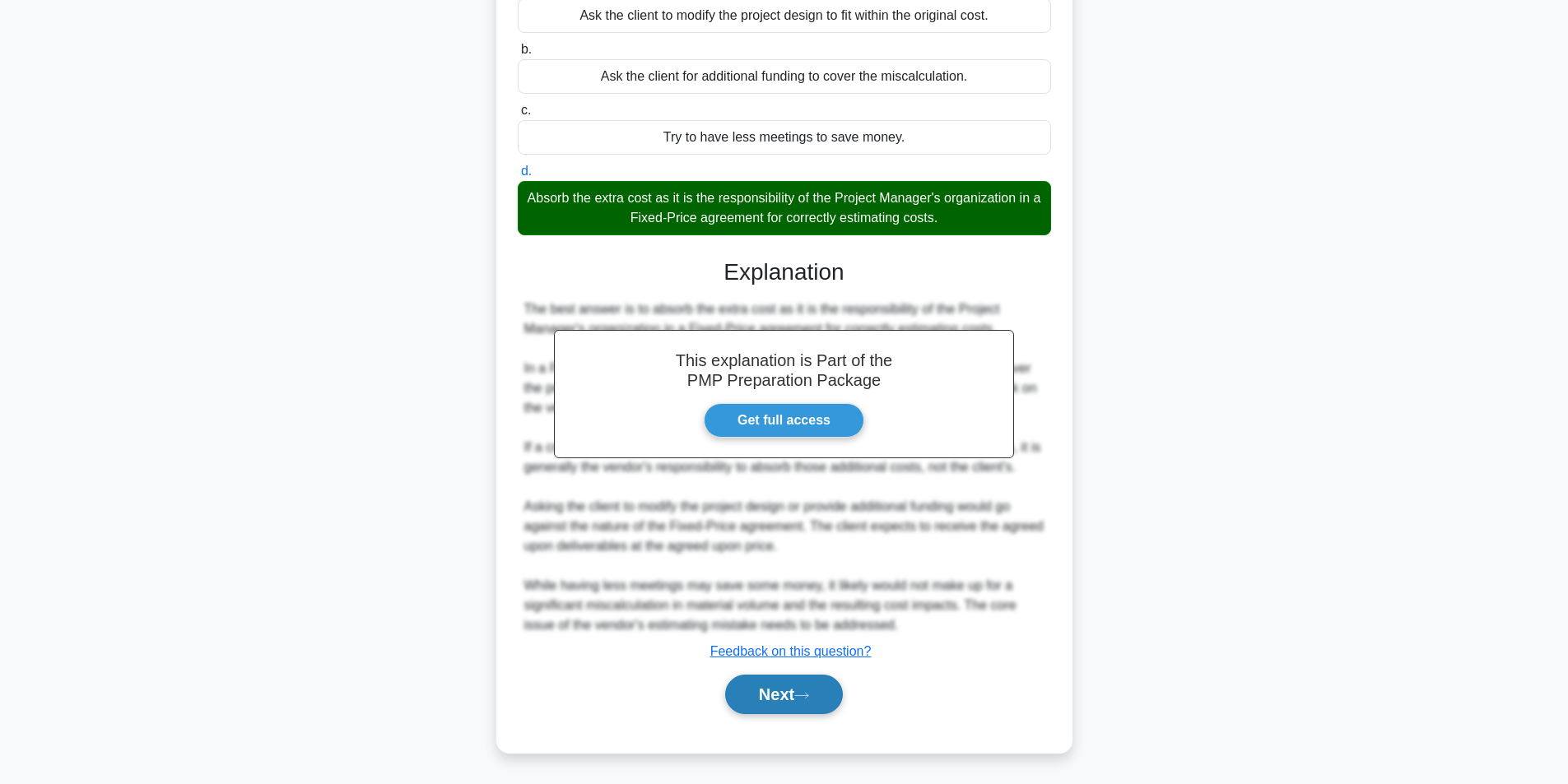
click at [787, 689] on button "Next" at bounding box center [784, 694] width 117 height 40
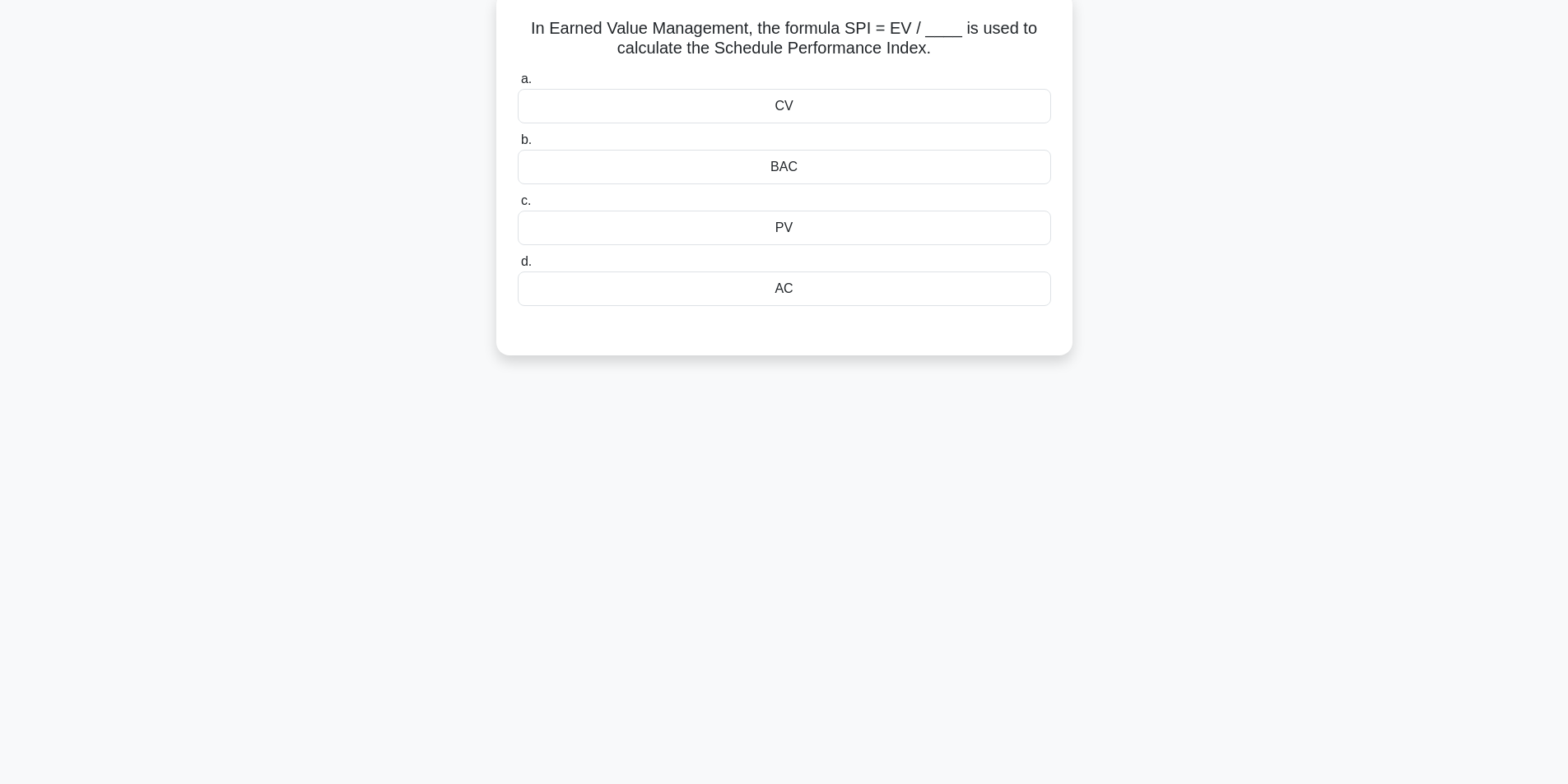
scroll to position [104, 0]
click at [784, 256] on div "a. CV b. BAC c. d." at bounding box center [784, 184] width 553 height 244
click at [760, 210] on div "PV" at bounding box center [784, 223] width 533 height 34
click at [517, 202] on input "c. PV" at bounding box center [517, 198] width 0 height 11
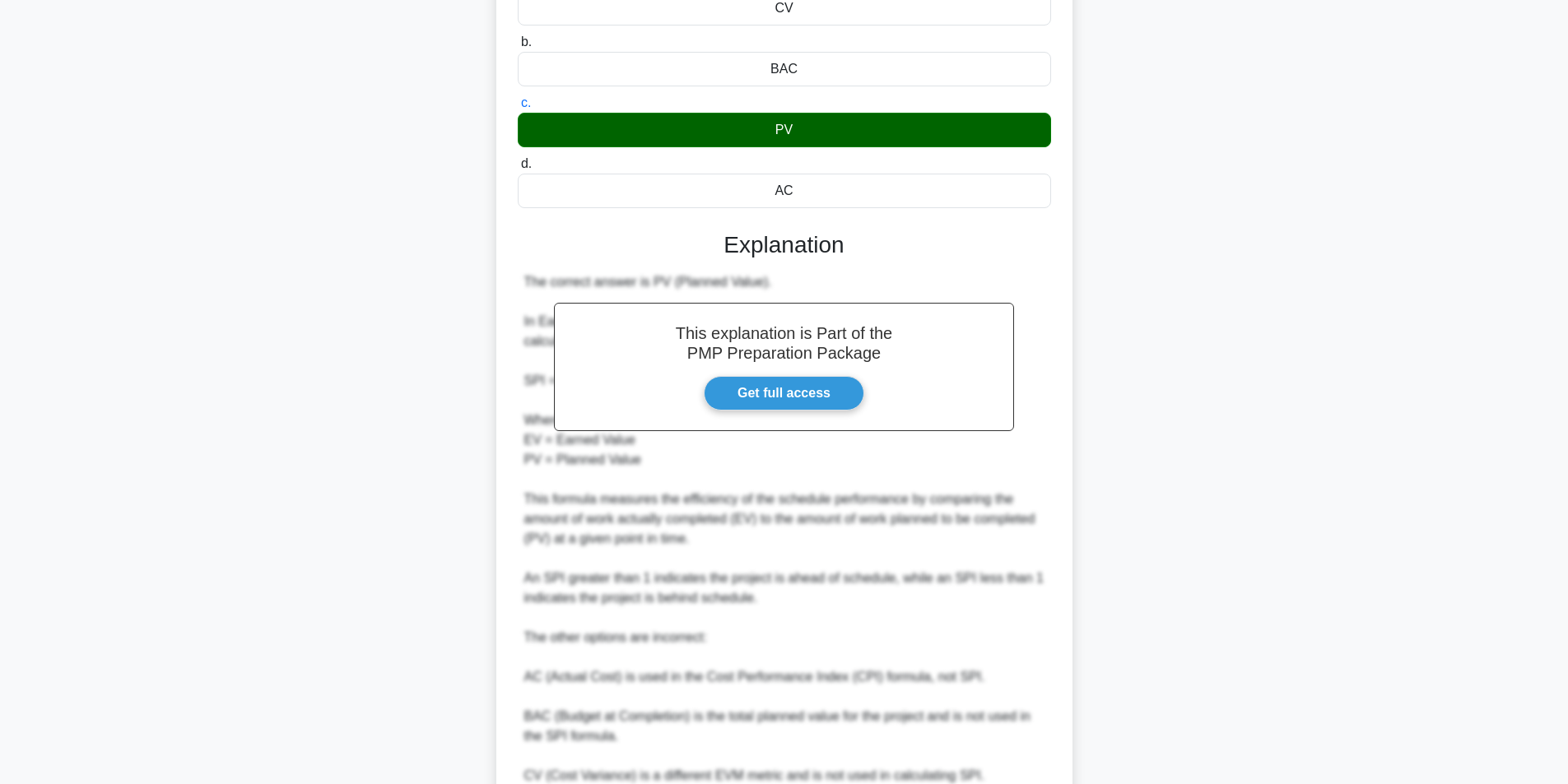
scroll to position [350, 0]
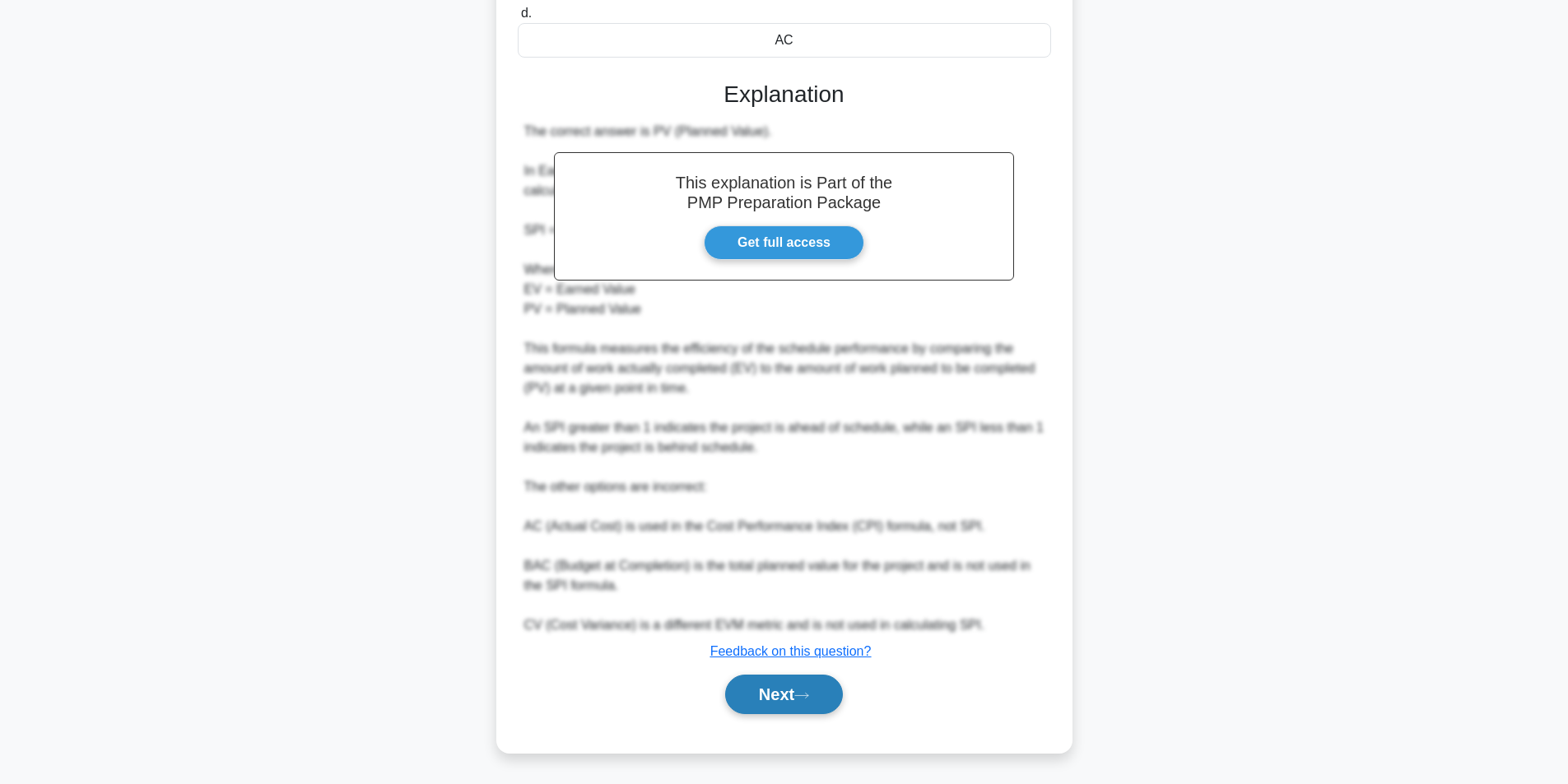
click at [785, 694] on button "Next" at bounding box center [784, 694] width 117 height 40
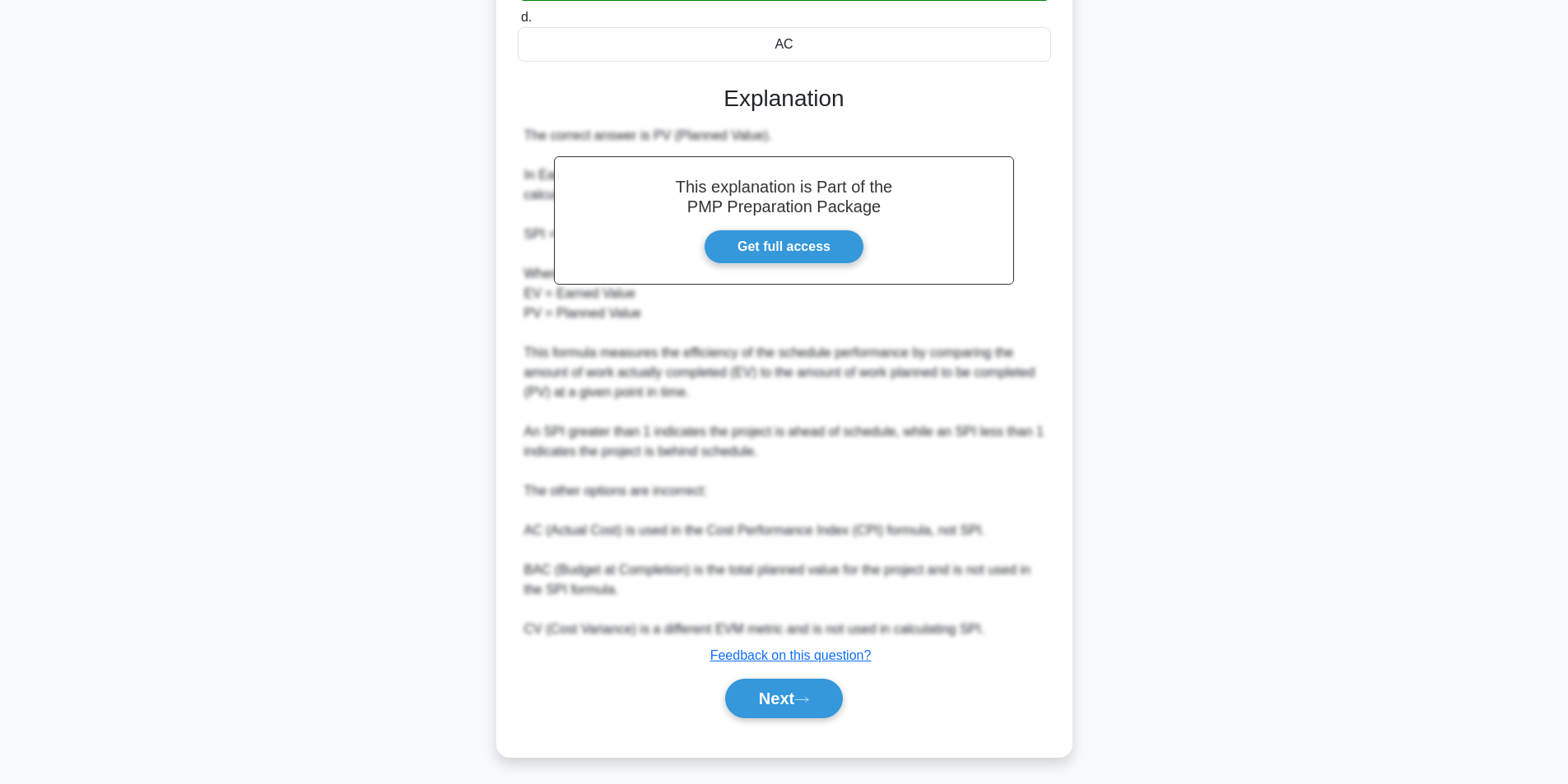
scroll to position [104, 0]
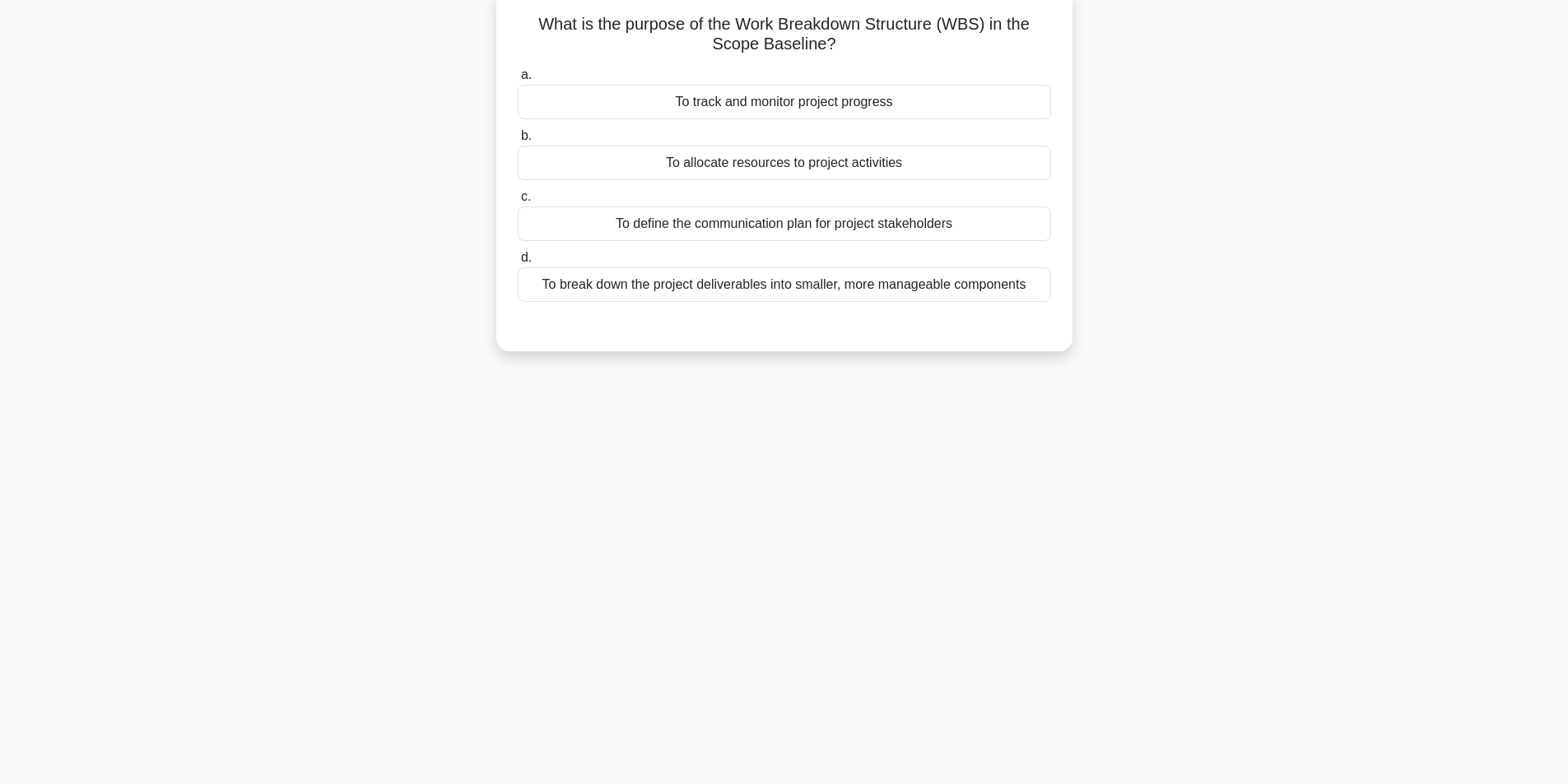
click at [728, 295] on div "To break down the project deliverables into smaller, more manageable components" at bounding box center [784, 284] width 533 height 34
click at [517, 263] on input "d. To break down the project deliverables into smaller, more manageable compone…" at bounding box center [517, 258] width 0 height 11
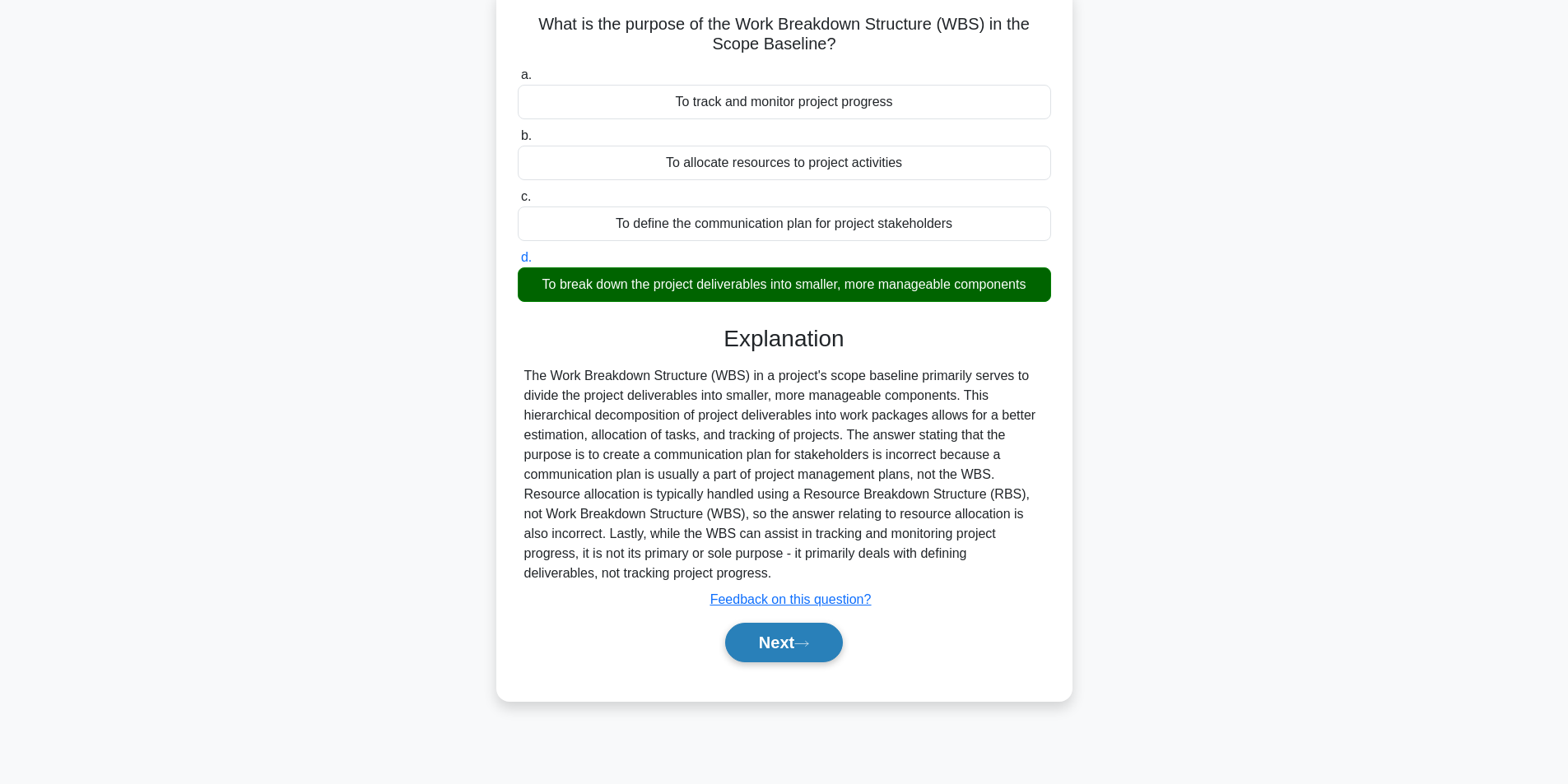
click at [783, 652] on button "Next" at bounding box center [784, 642] width 117 height 40
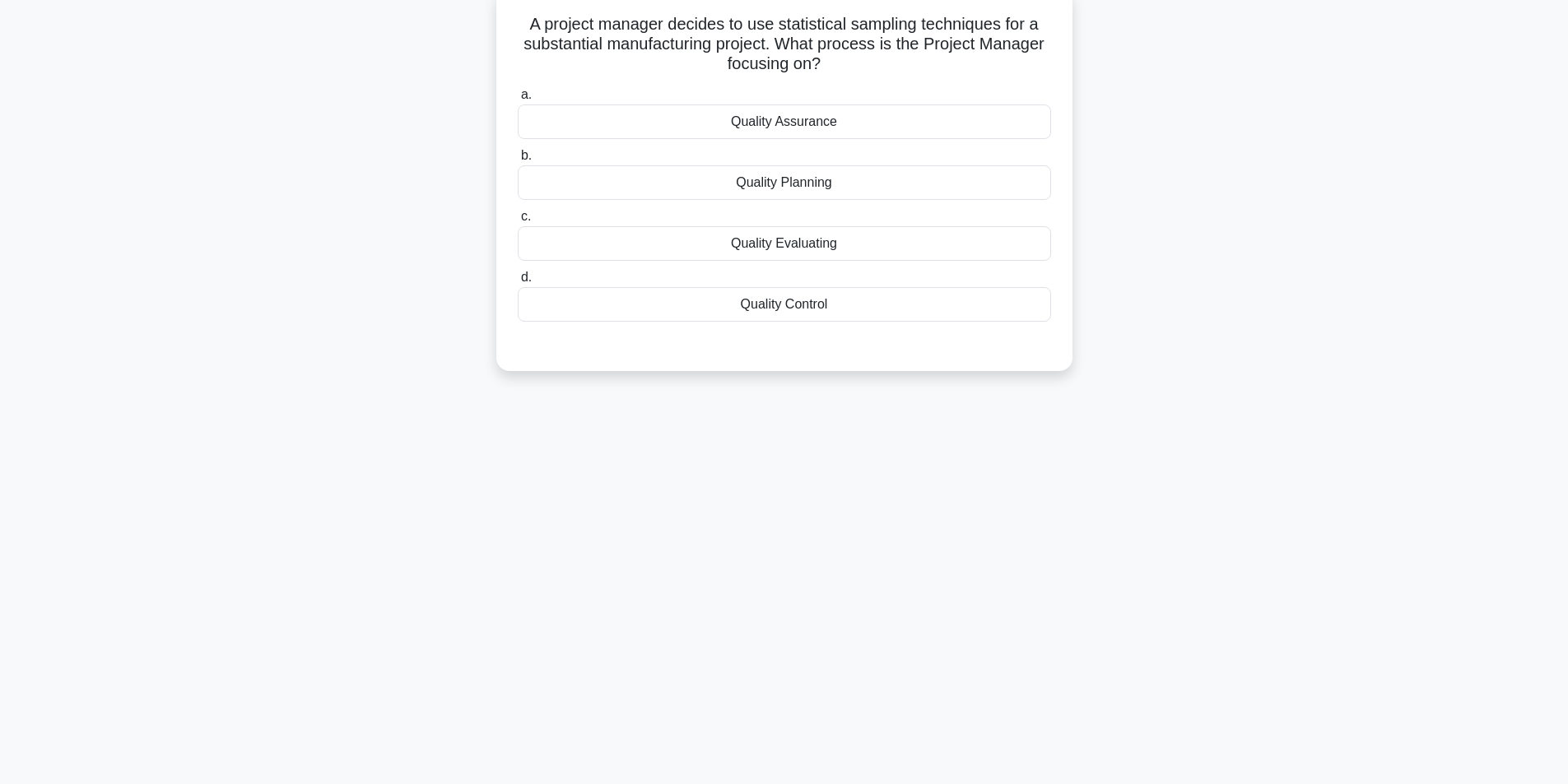
click at [817, 248] on div "Quality Evaluating" at bounding box center [784, 243] width 533 height 34
click at [517, 223] on input "c. Quality Evaluating" at bounding box center [517, 217] width 0 height 11
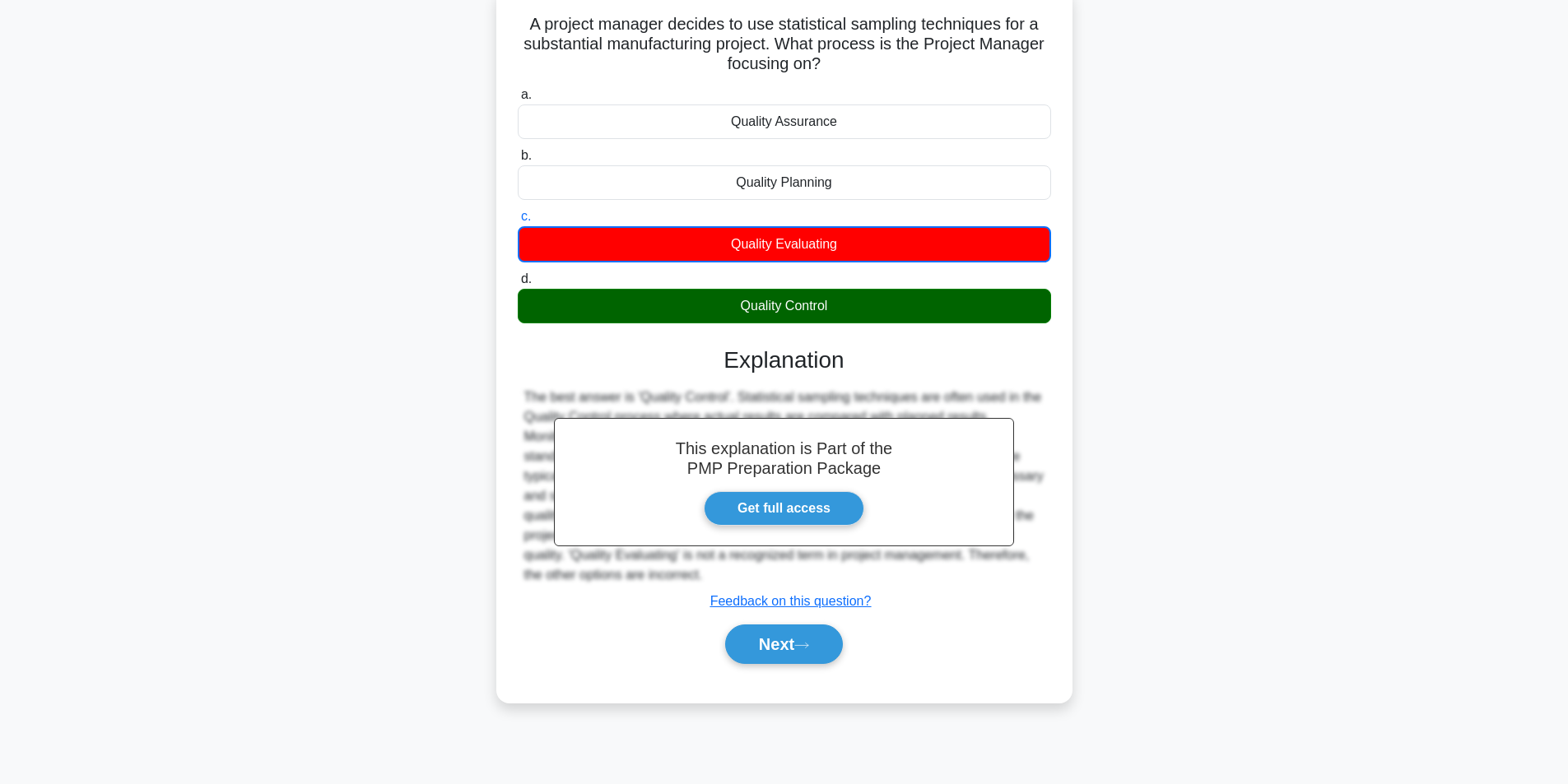
click at [808, 306] on div "Quality Control" at bounding box center [784, 306] width 533 height 34
click at [517, 284] on input "d. Quality Control" at bounding box center [517, 280] width 0 height 11
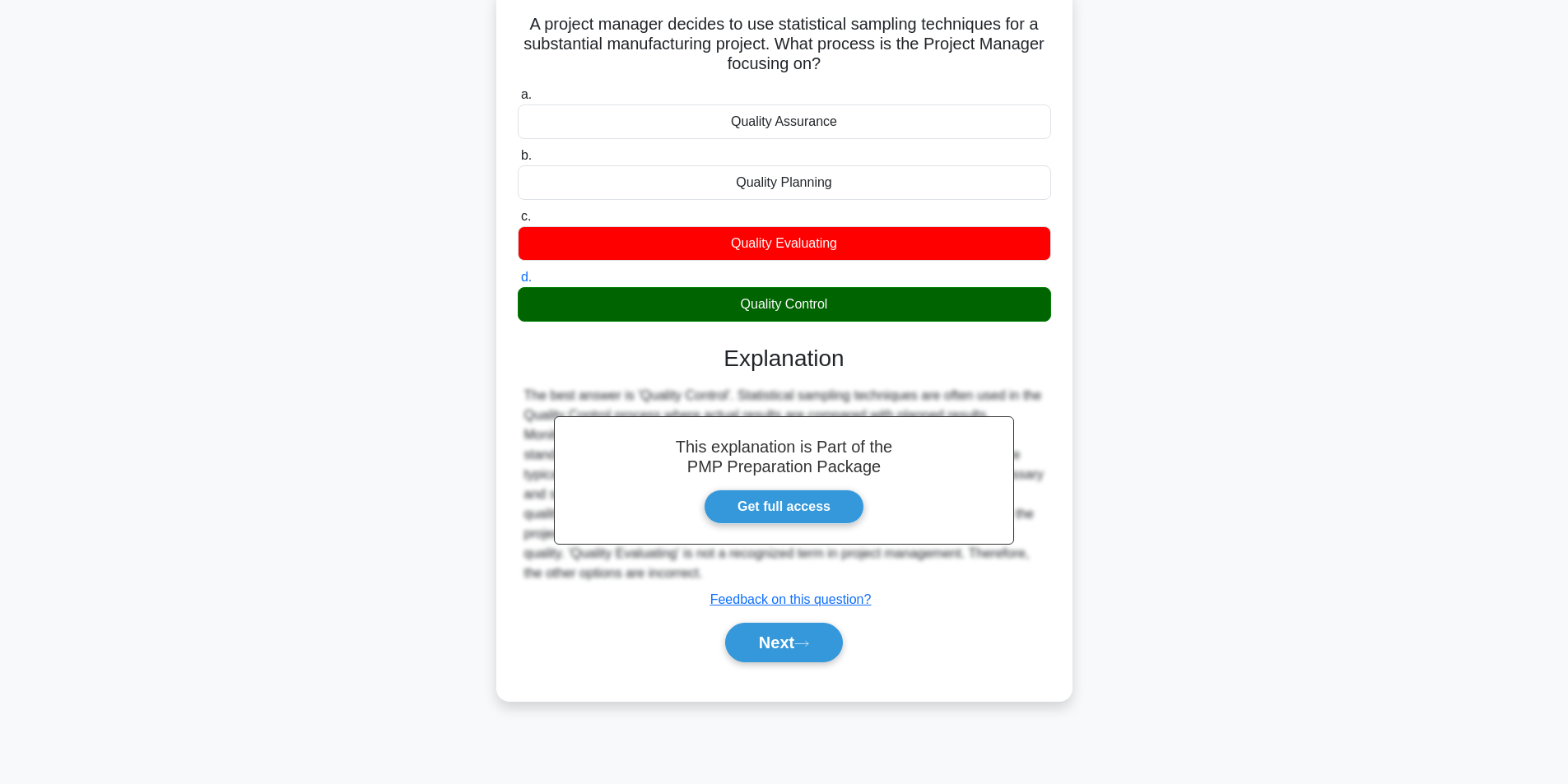
click at [814, 311] on div "Quality Control" at bounding box center [784, 304] width 533 height 34
click at [517, 283] on input "d. Quality Control" at bounding box center [517, 278] width 0 height 11
click at [814, 312] on div "Quality Control" at bounding box center [784, 304] width 533 height 34
click at [517, 283] on input "d. Quality Control" at bounding box center [517, 278] width 0 height 11
click at [879, 302] on div "Quality Control" at bounding box center [784, 304] width 533 height 34
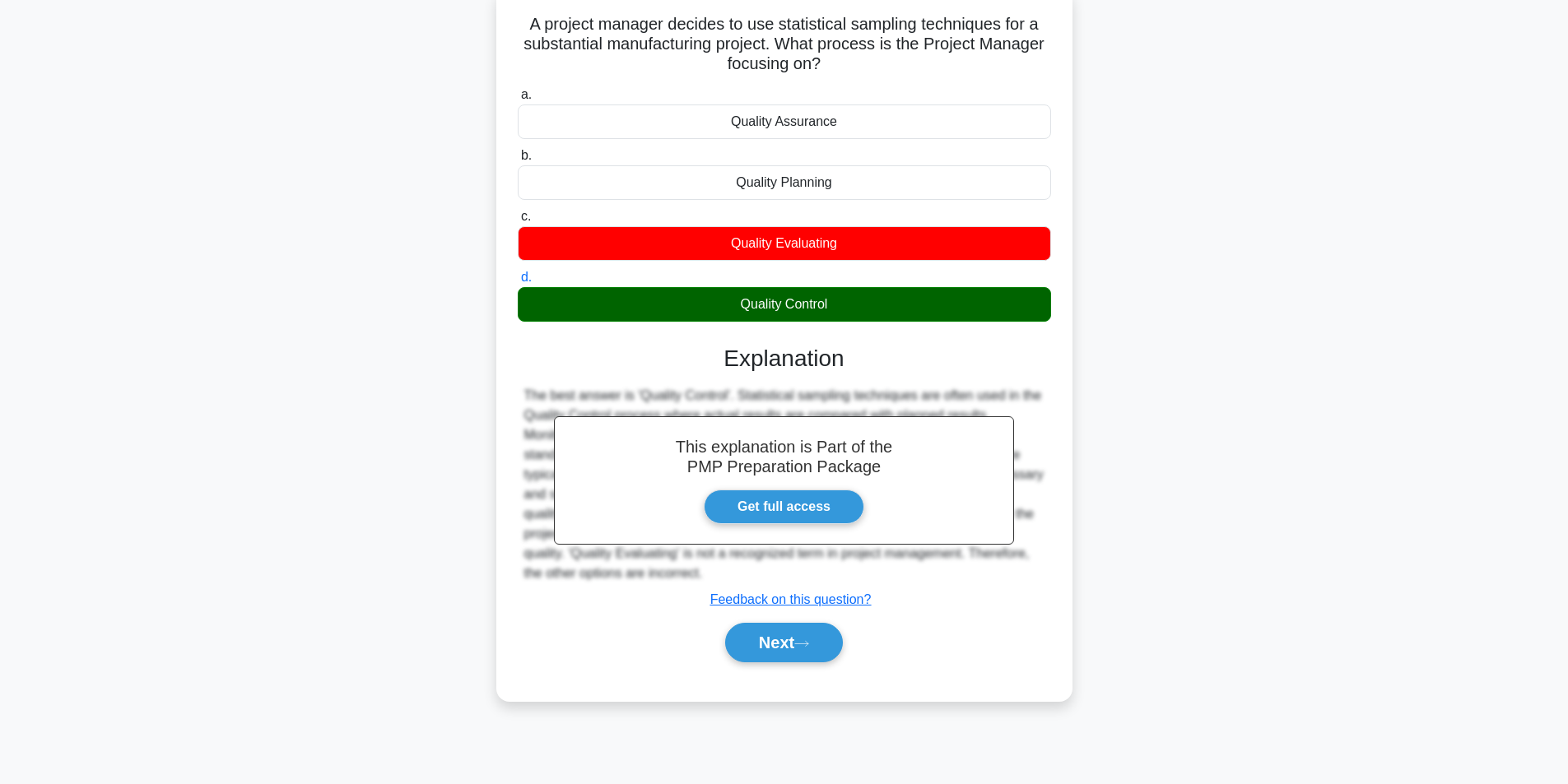
click at [517, 283] on input "d. Quality Control" at bounding box center [517, 278] width 0 height 11
click at [769, 629] on button "Next" at bounding box center [784, 642] width 117 height 40
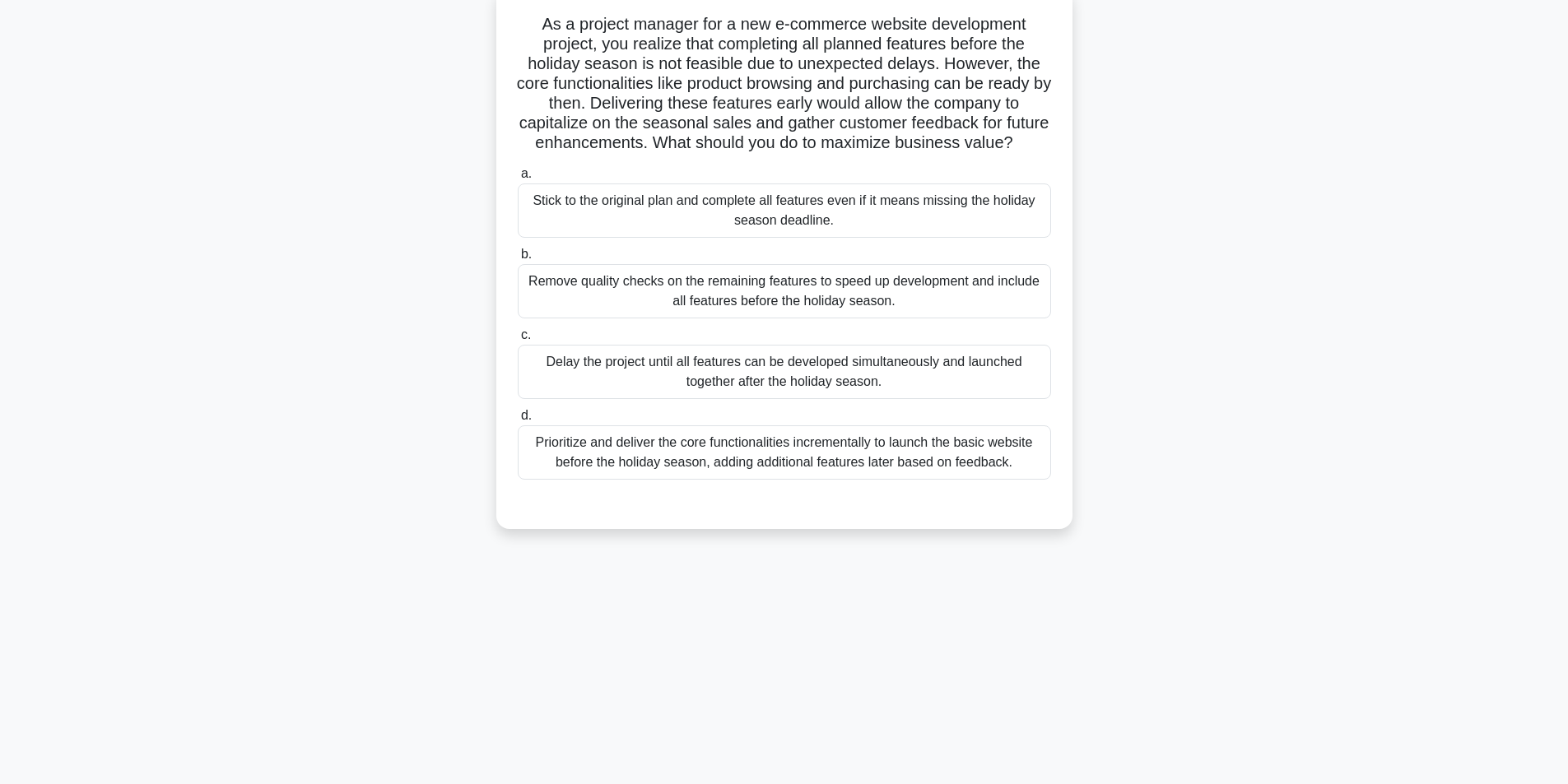
click at [824, 477] on div "Prioritize and deliver the core functionalities incrementally to launch the bas…" at bounding box center [784, 452] width 533 height 54
click at [517, 421] on input "d. Prioritize and deliver the core functionalities incrementally to launch the …" at bounding box center [517, 416] width 0 height 11
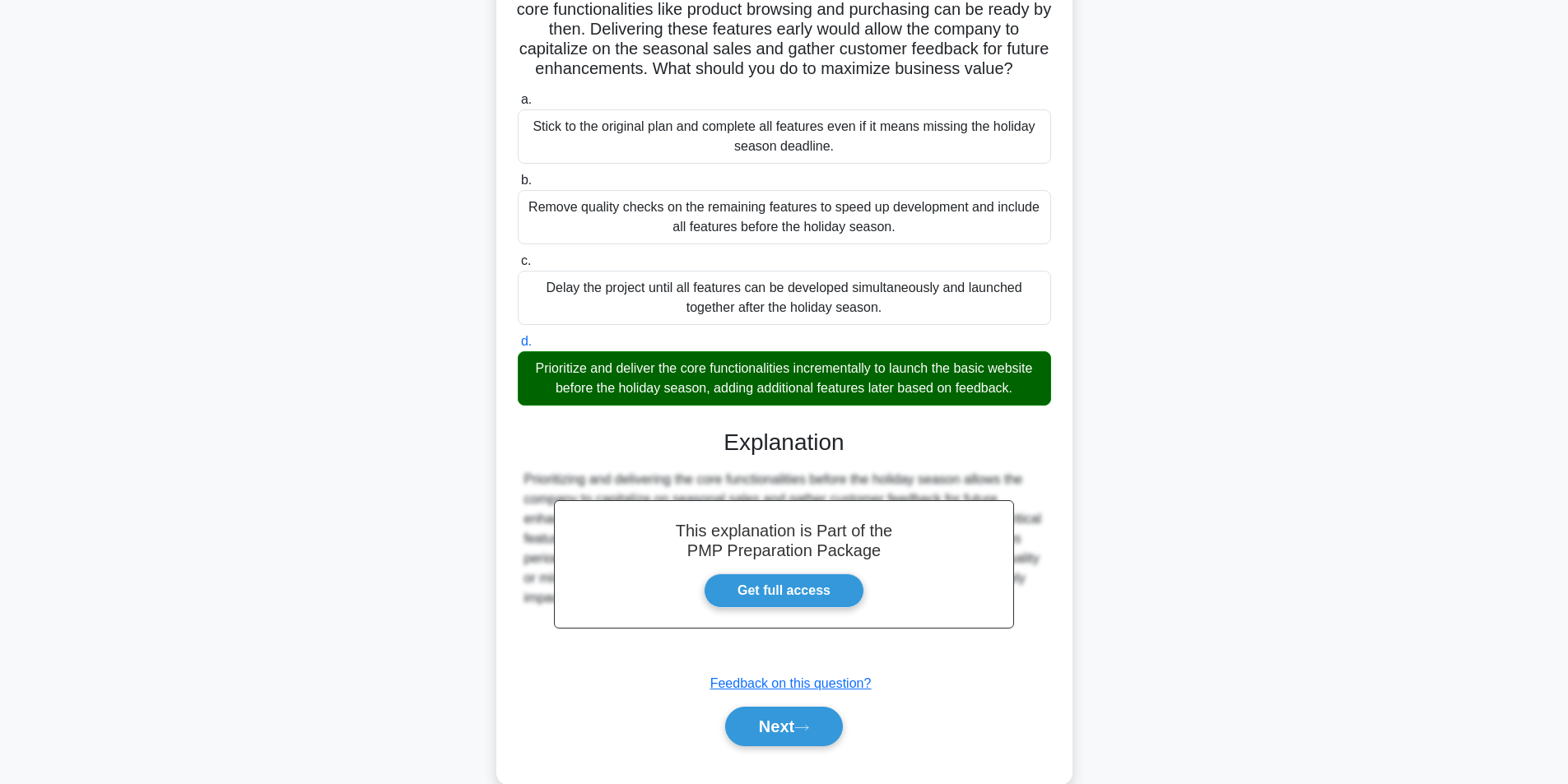
scroll to position [231, 0]
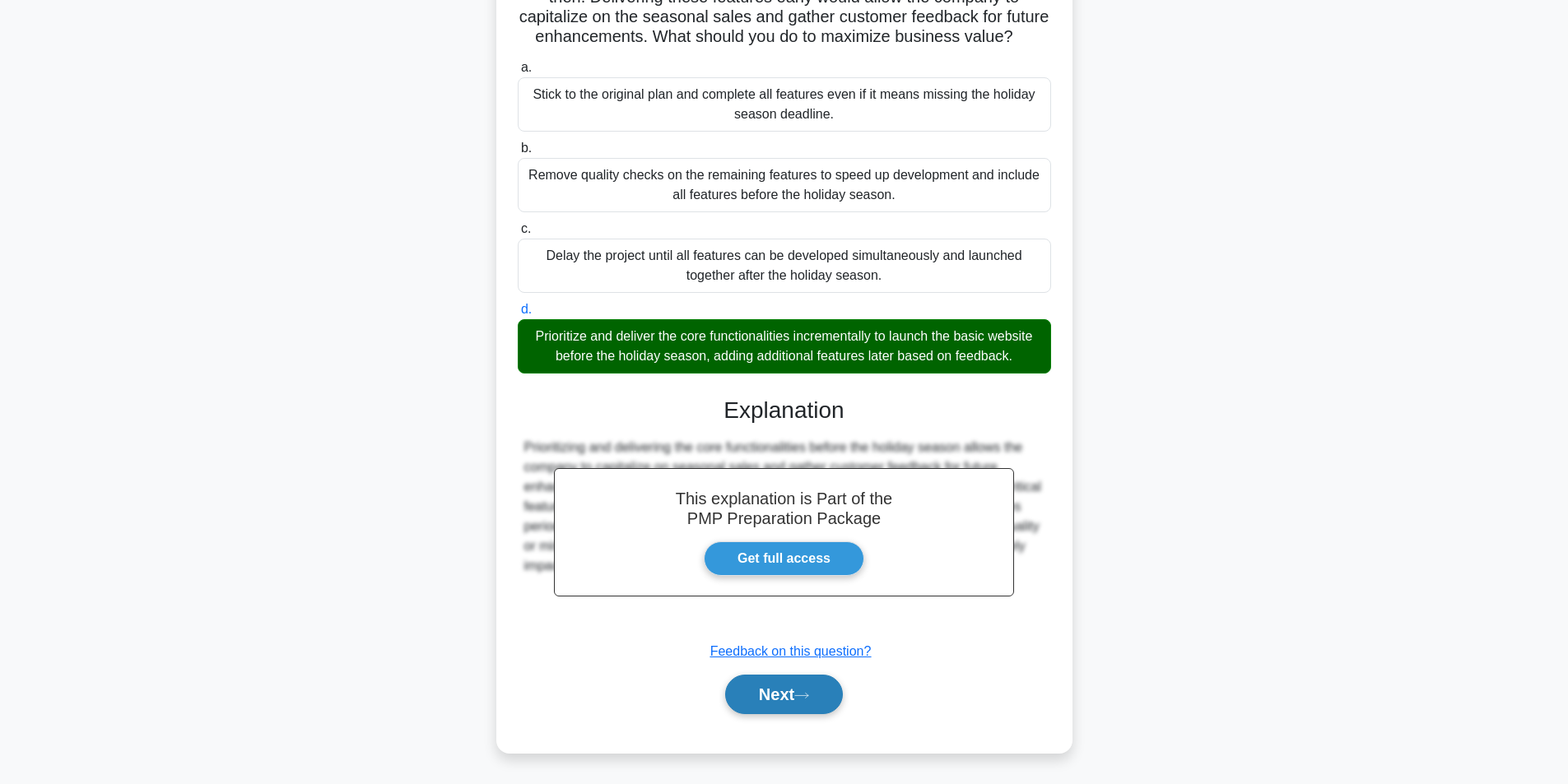
click at [778, 690] on button "Next" at bounding box center [784, 694] width 117 height 40
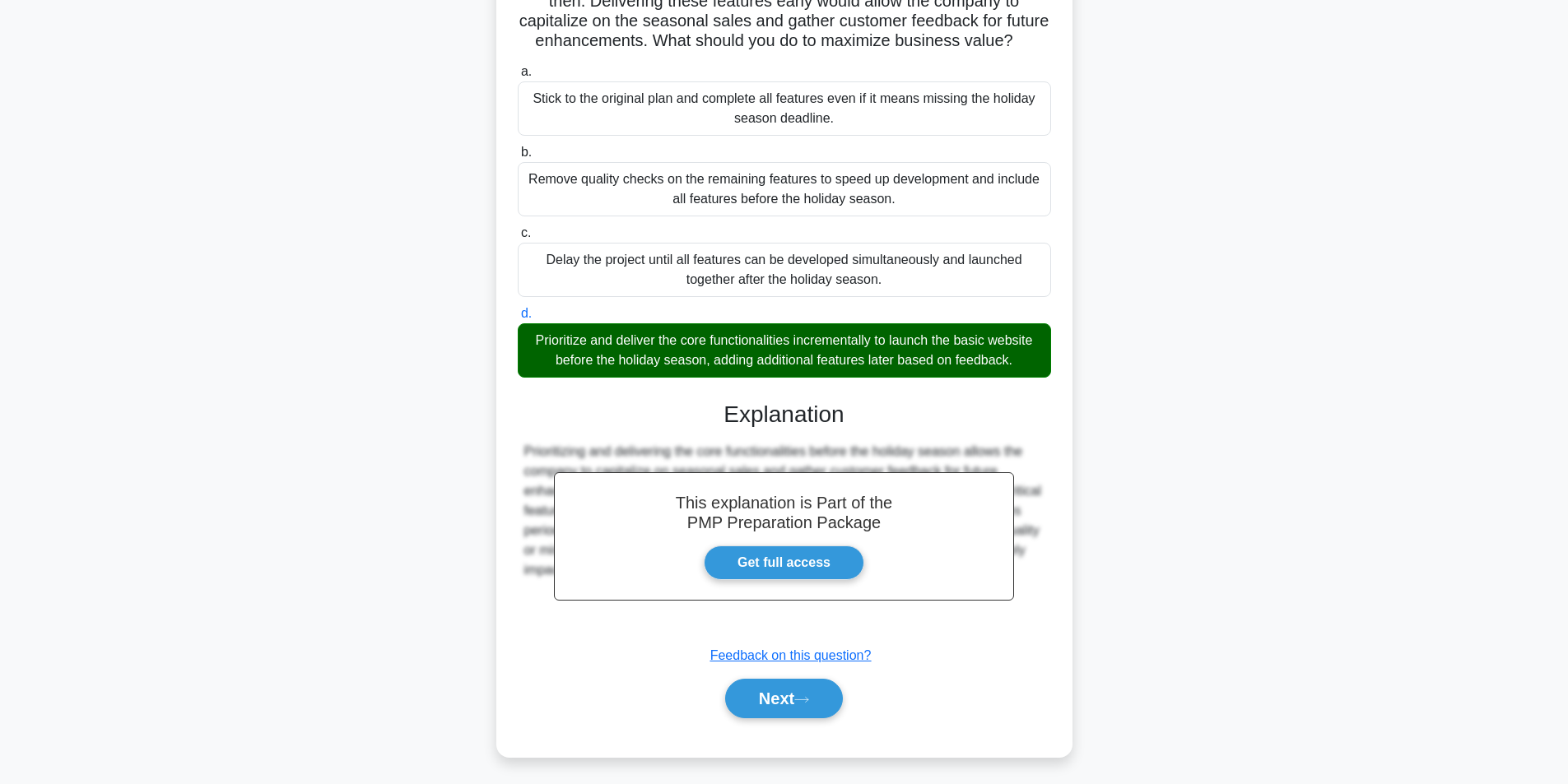
scroll to position [104, 0]
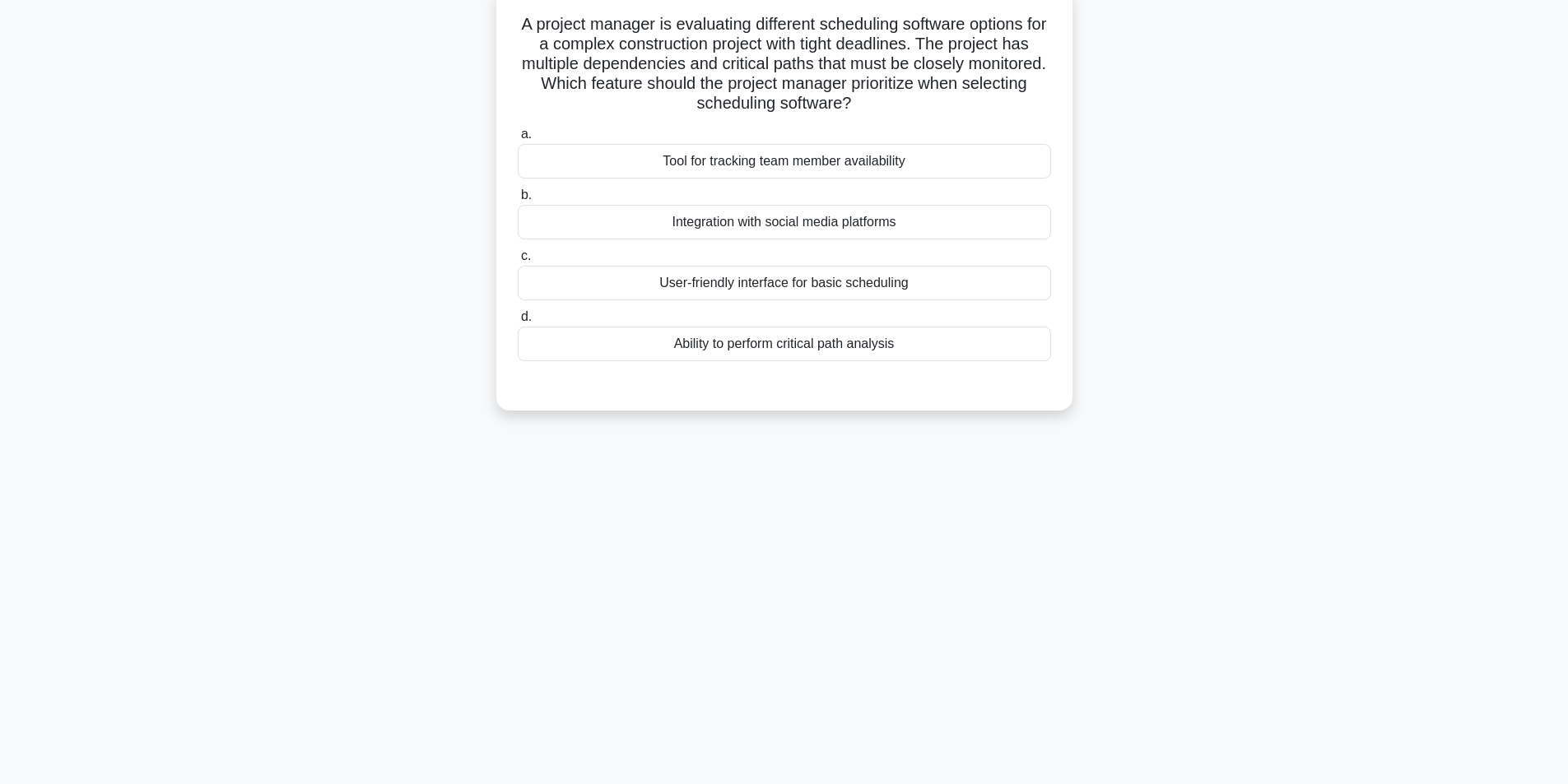
click at [817, 345] on div "Ability to perform critical path analysis" at bounding box center [784, 344] width 533 height 34
click at [517, 322] on input "d. Ability to perform critical path analysis" at bounding box center [517, 318] width 0 height 11
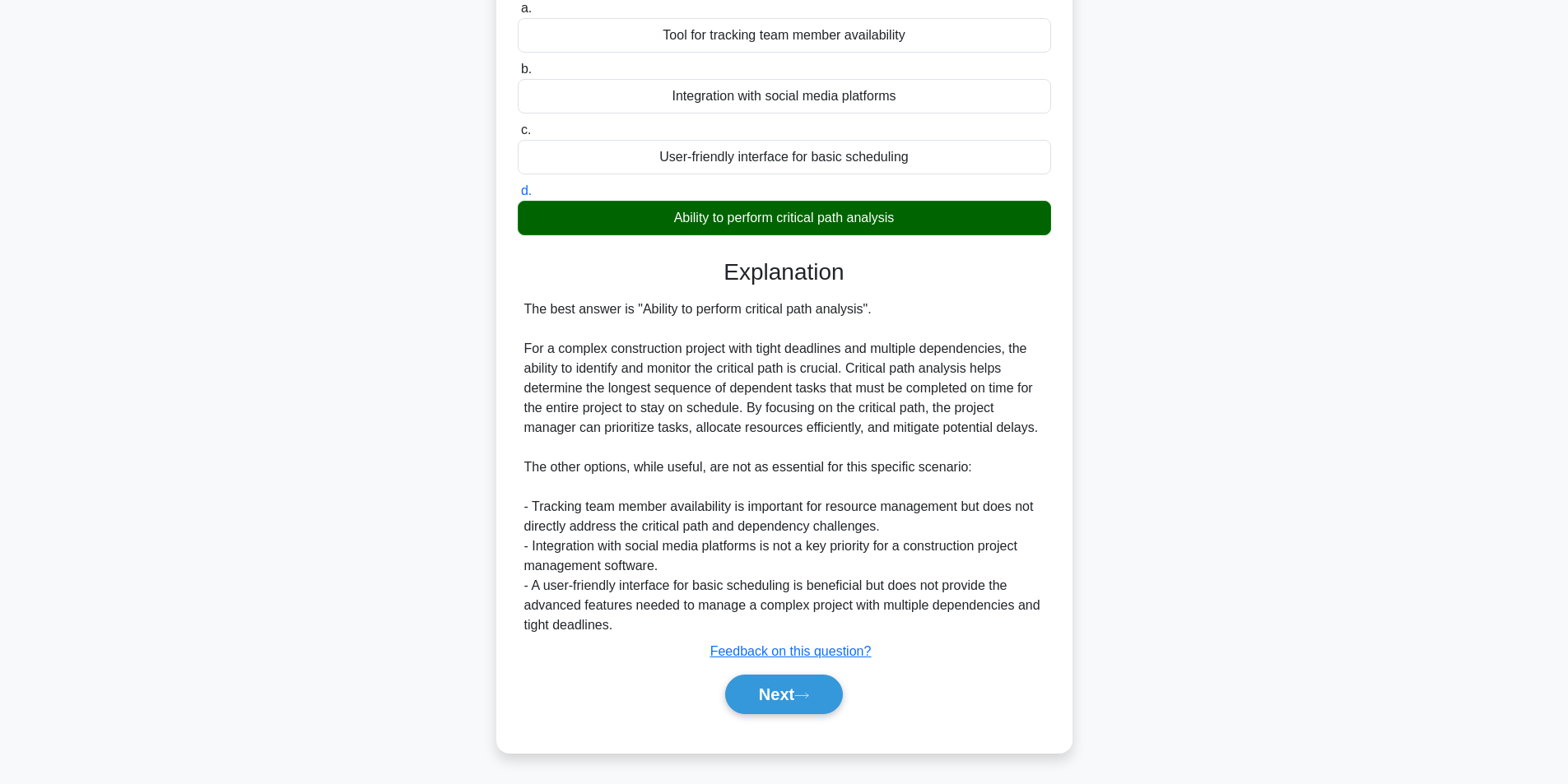
scroll to position [231, 0]
click at [784, 688] on button "Next" at bounding box center [784, 694] width 117 height 40
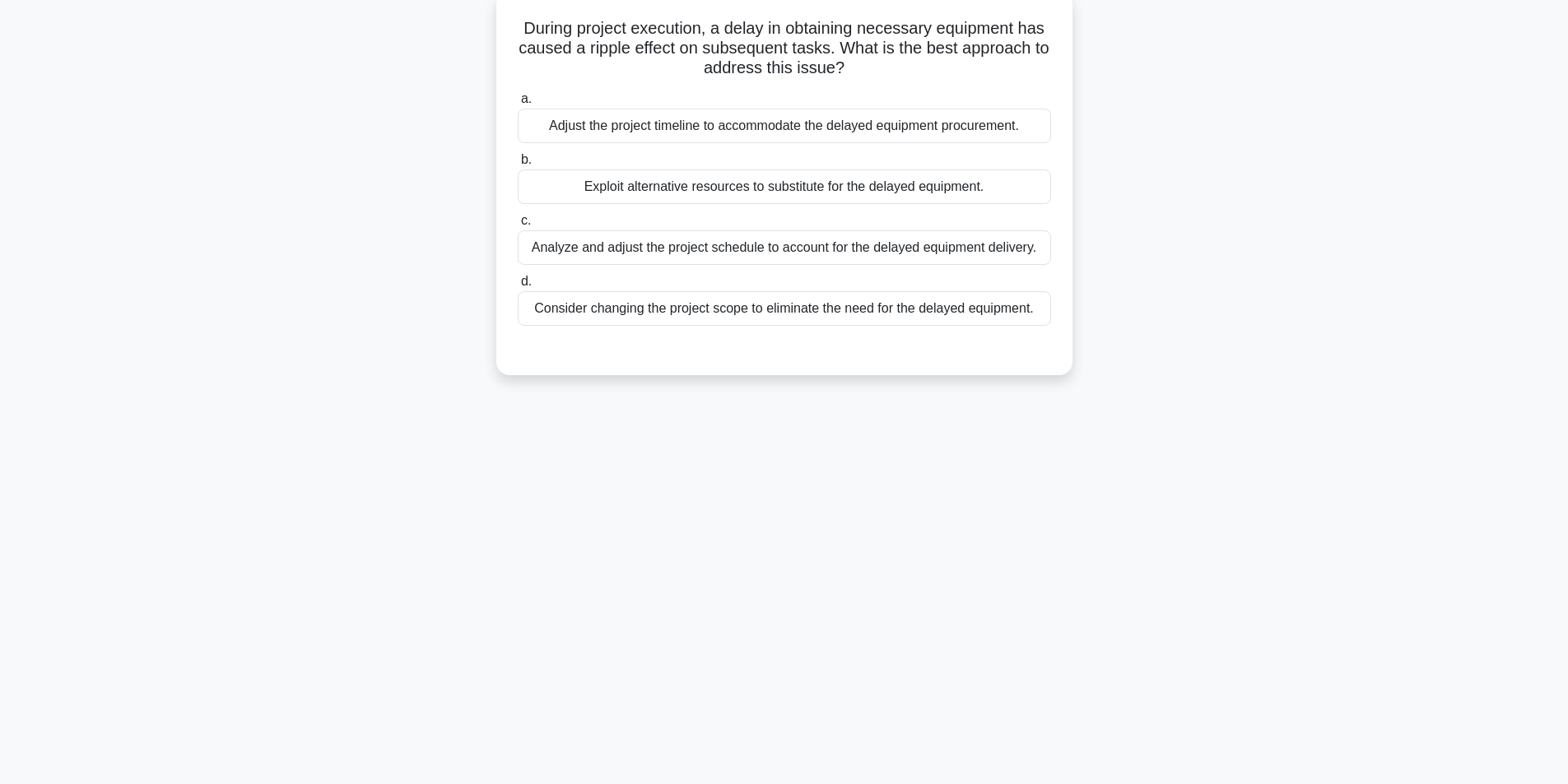
scroll to position [104, 0]
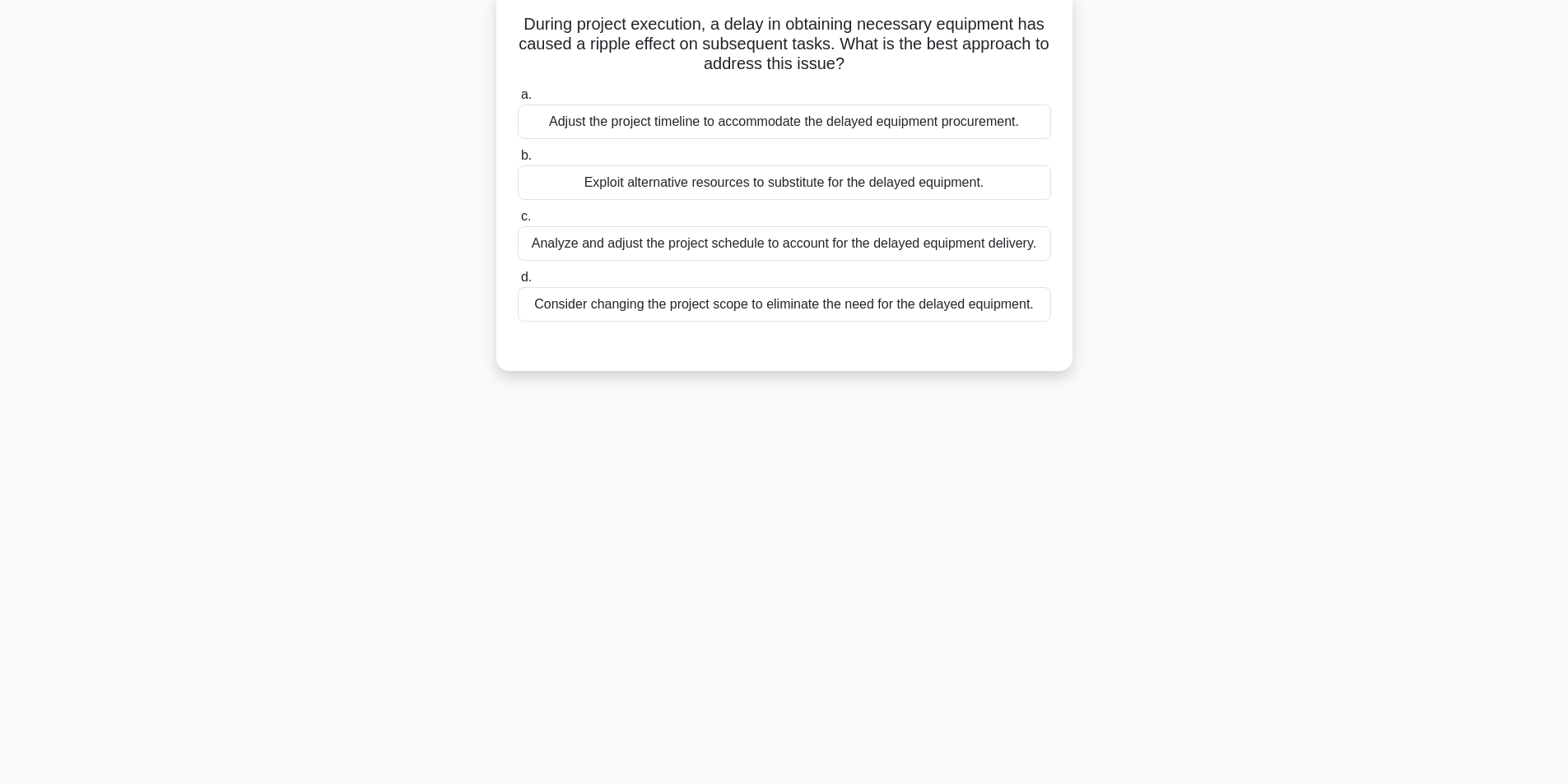
click at [719, 247] on div "Analyze and adjust the project schedule to account for the delayed equipment de…" at bounding box center [784, 243] width 533 height 34
click at [517, 223] on input "c. Analyze and adjust the project schedule to account for the delayed equipment…" at bounding box center [517, 217] width 0 height 11
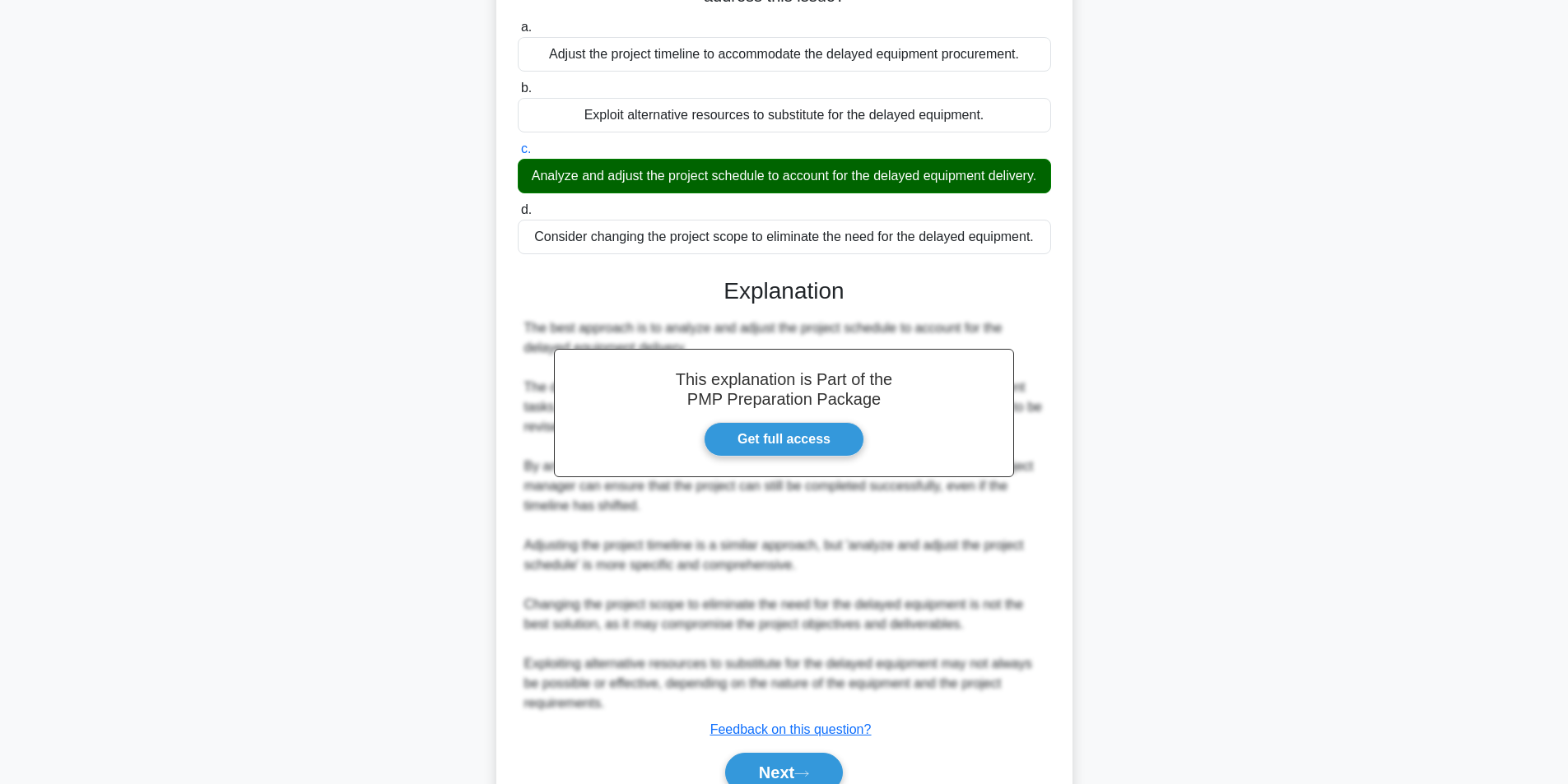
scroll to position [271, 0]
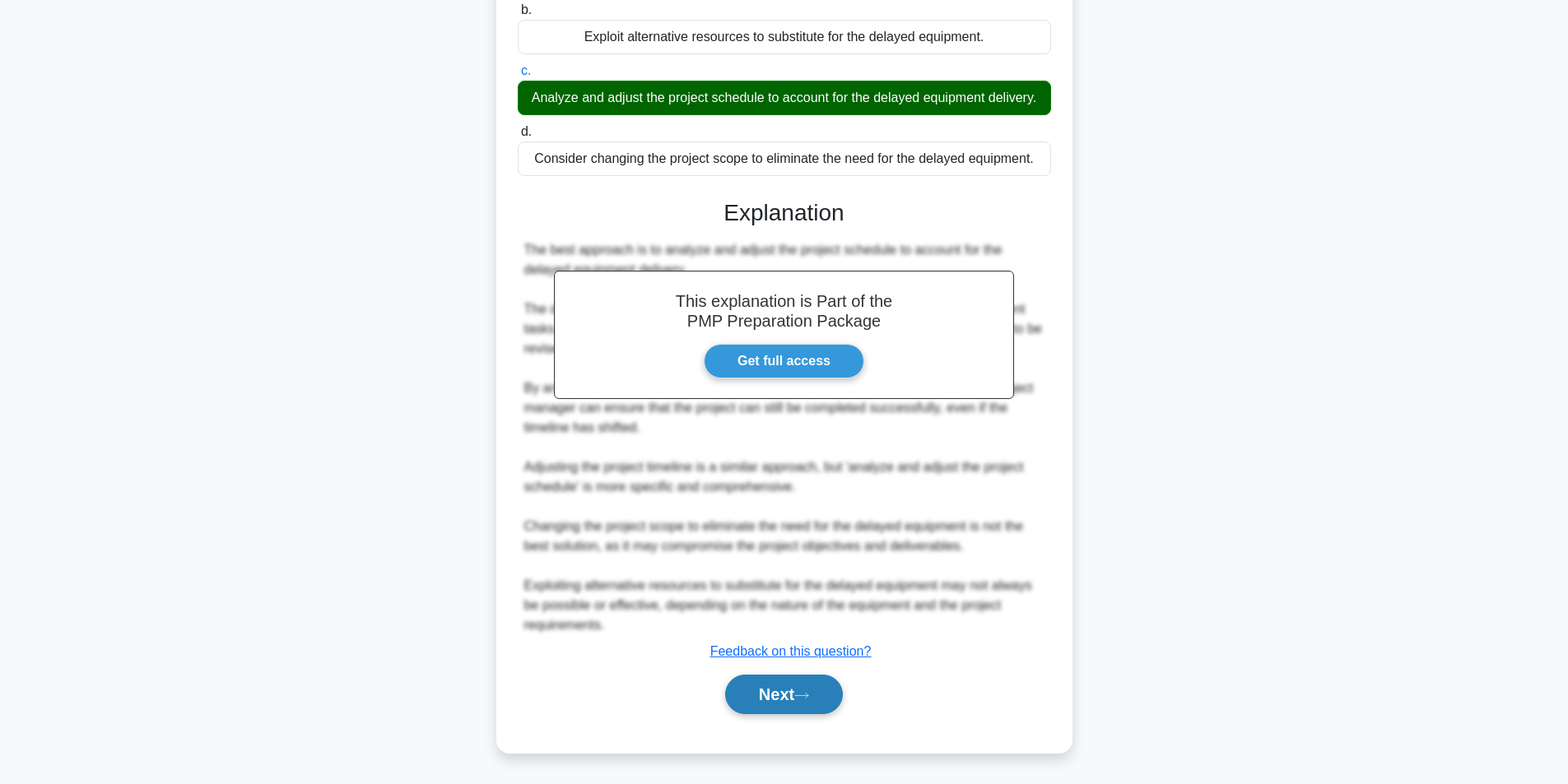
click at [768, 691] on button "Next" at bounding box center [784, 694] width 117 height 40
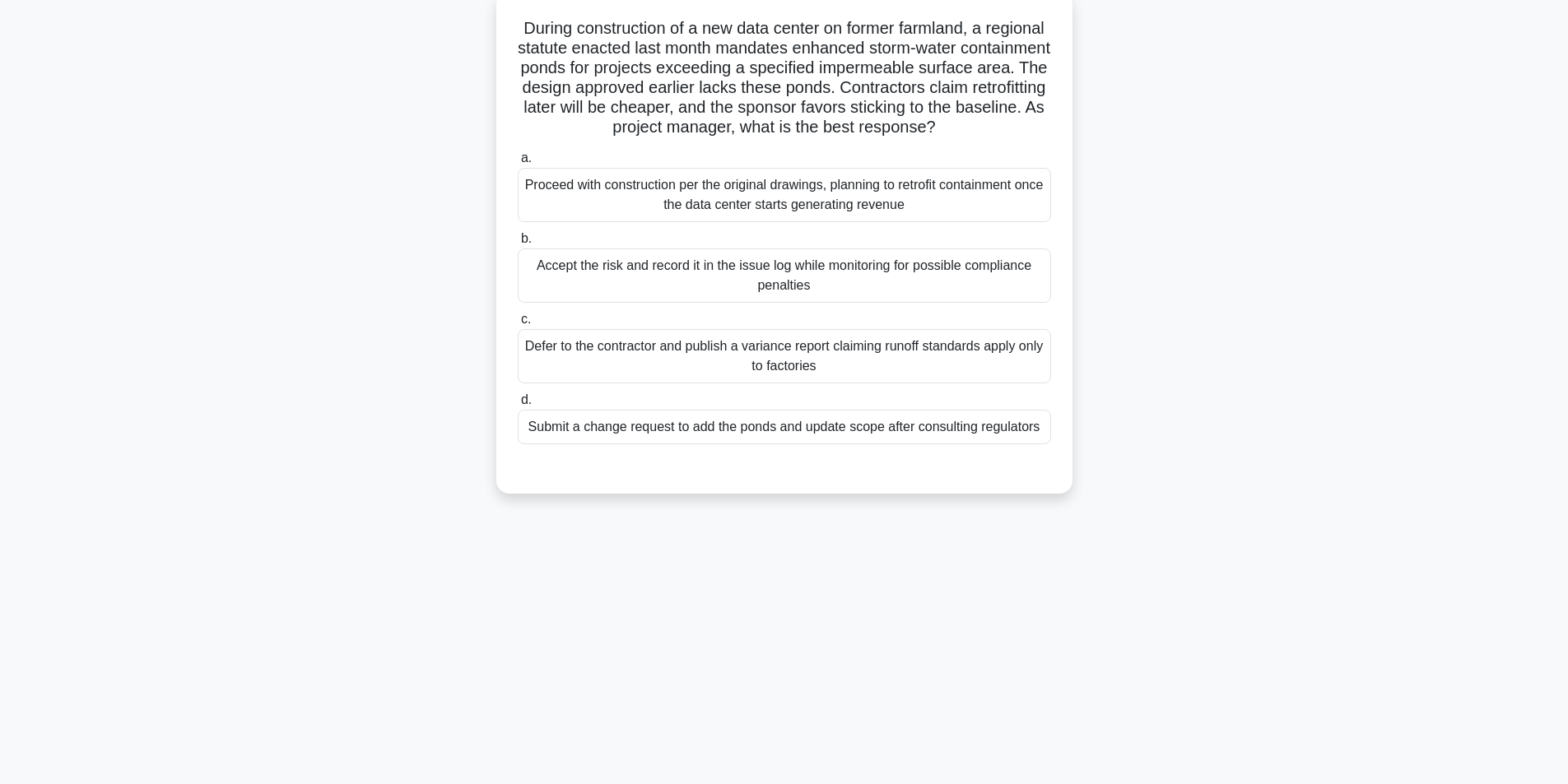
scroll to position [104, 0]
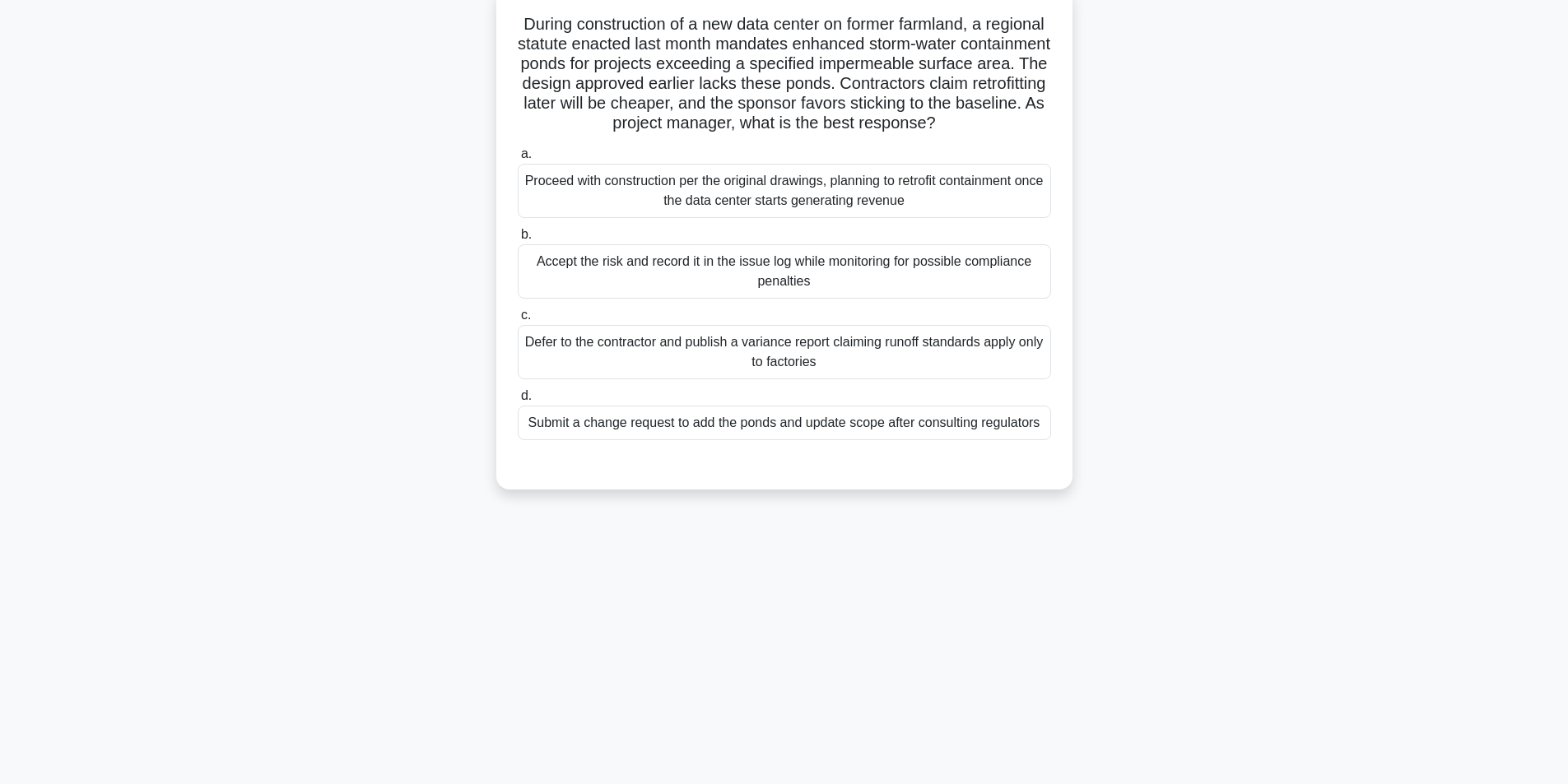
click at [728, 440] on div "Submit a change request to add the ponds and update scope after consulting regu…" at bounding box center [784, 422] width 533 height 34
click at [517, 402] on input "d. Submit a change request to add the ponds and update scope after consulting r…" at bounding box center [517, 396] width 0 height 11
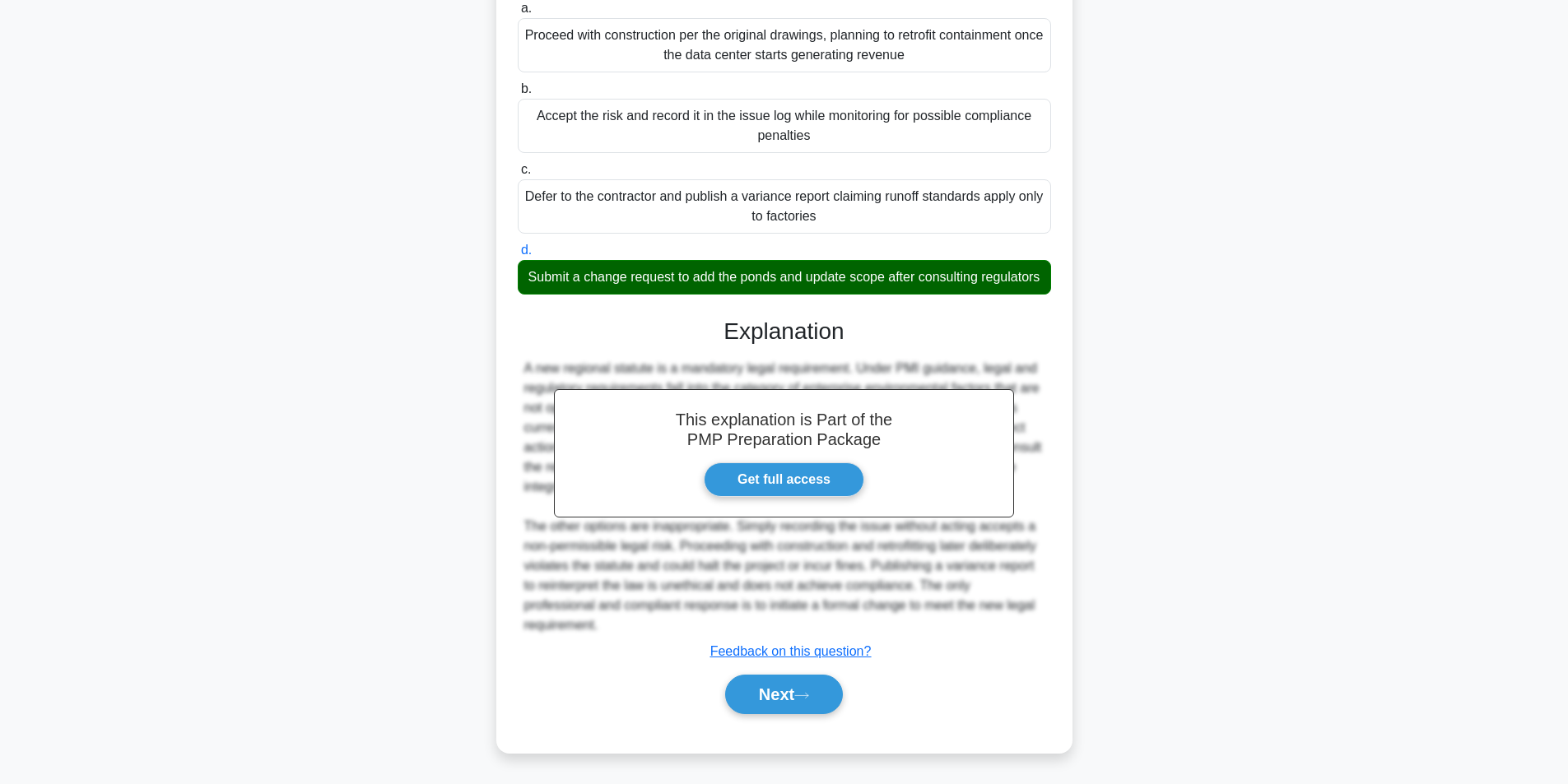
scroll to position [271, 0]
click at [758, 700] on button "Next" at bounding box center [784, 694] width 117 height 40
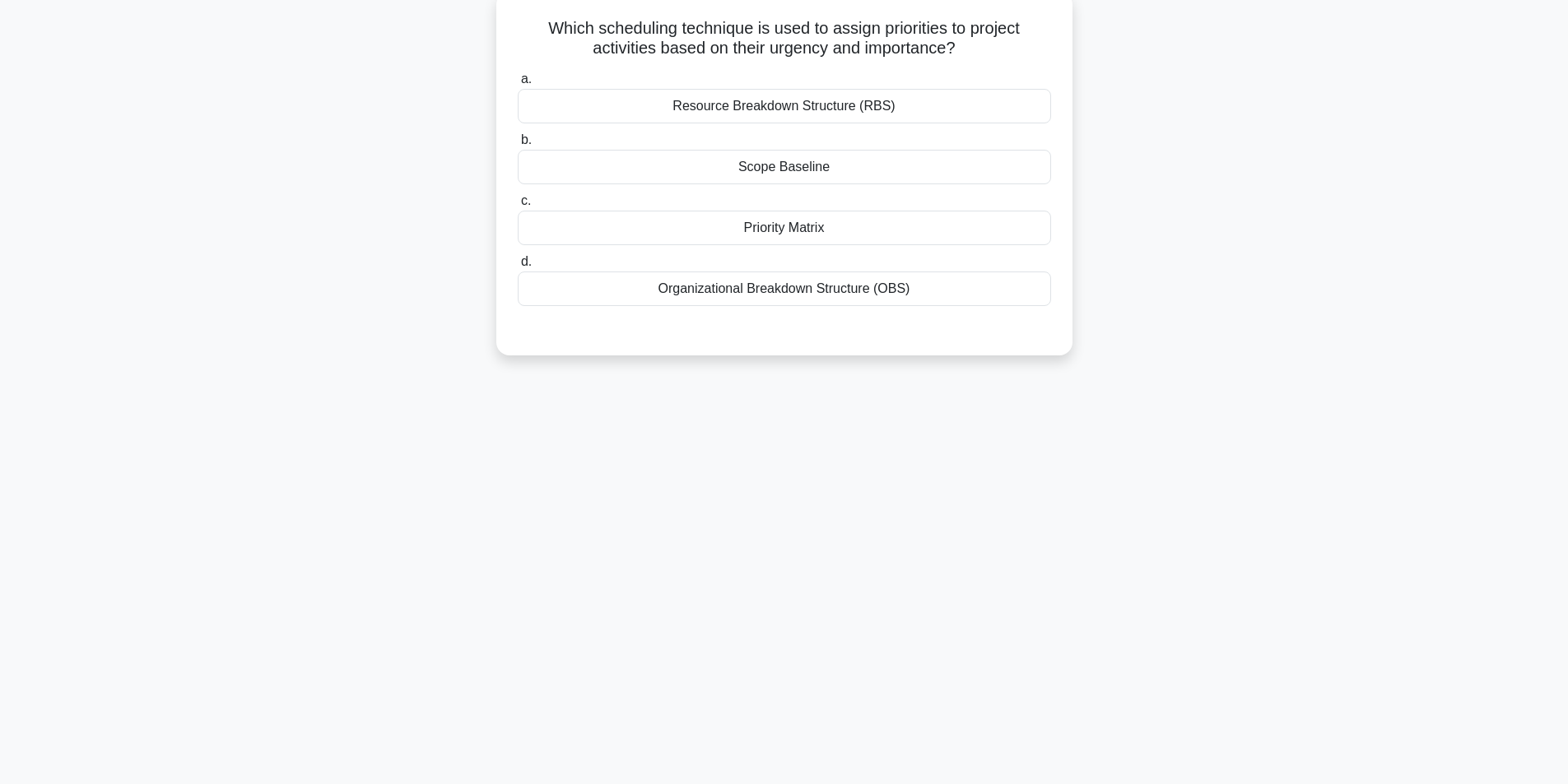
scroll to position [104, 0]
click at [812, 227] on div "Priority Matrix" at bounding box center [784, 223] width 533 height 34
click at [517, 202] on input "c. Priority Matrix" at bounding box center [517, 198] width 0 height 11
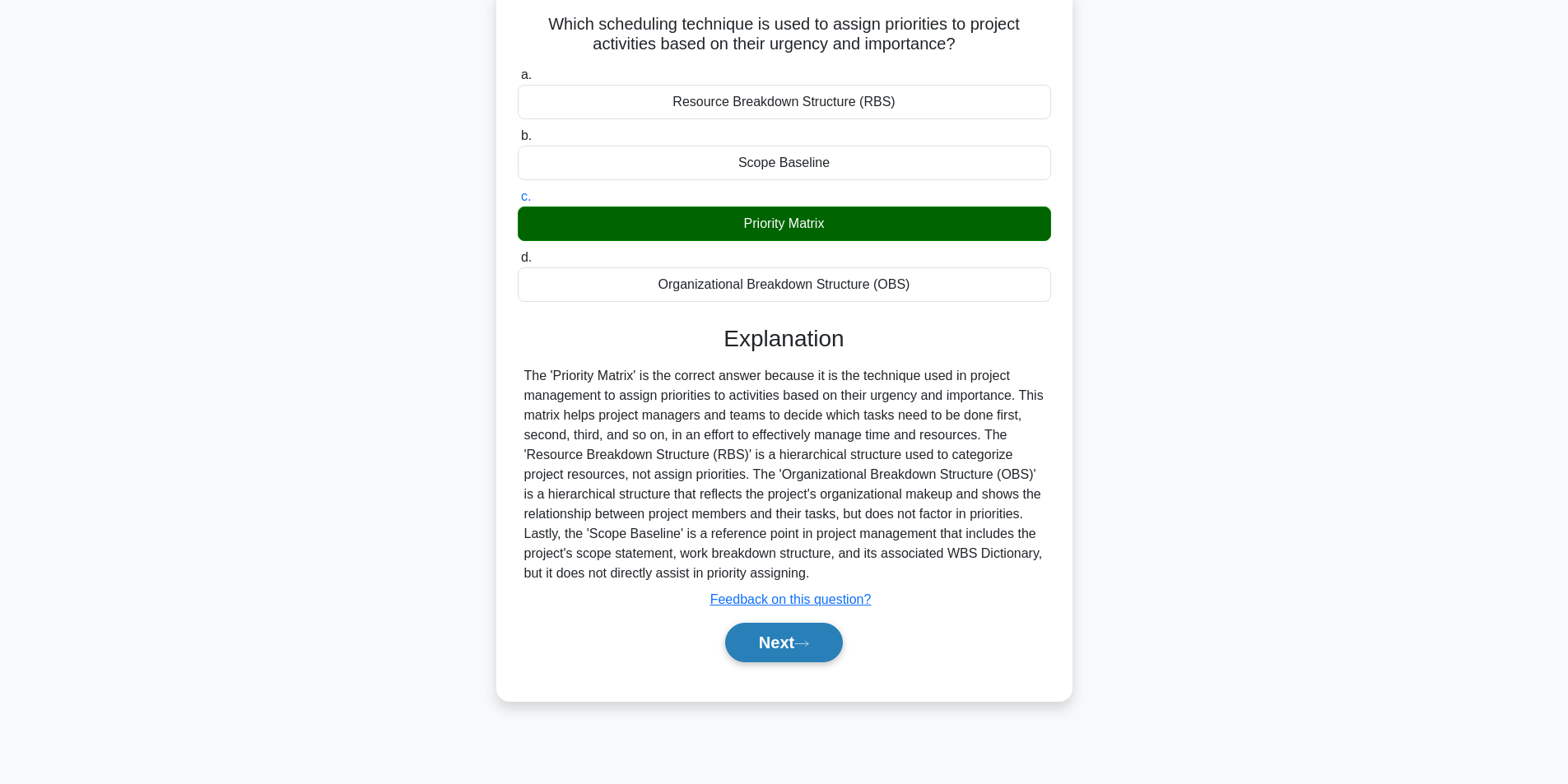
click at [835, 643] on button "Next" at bounding box center [784, 642] width 117 height 40
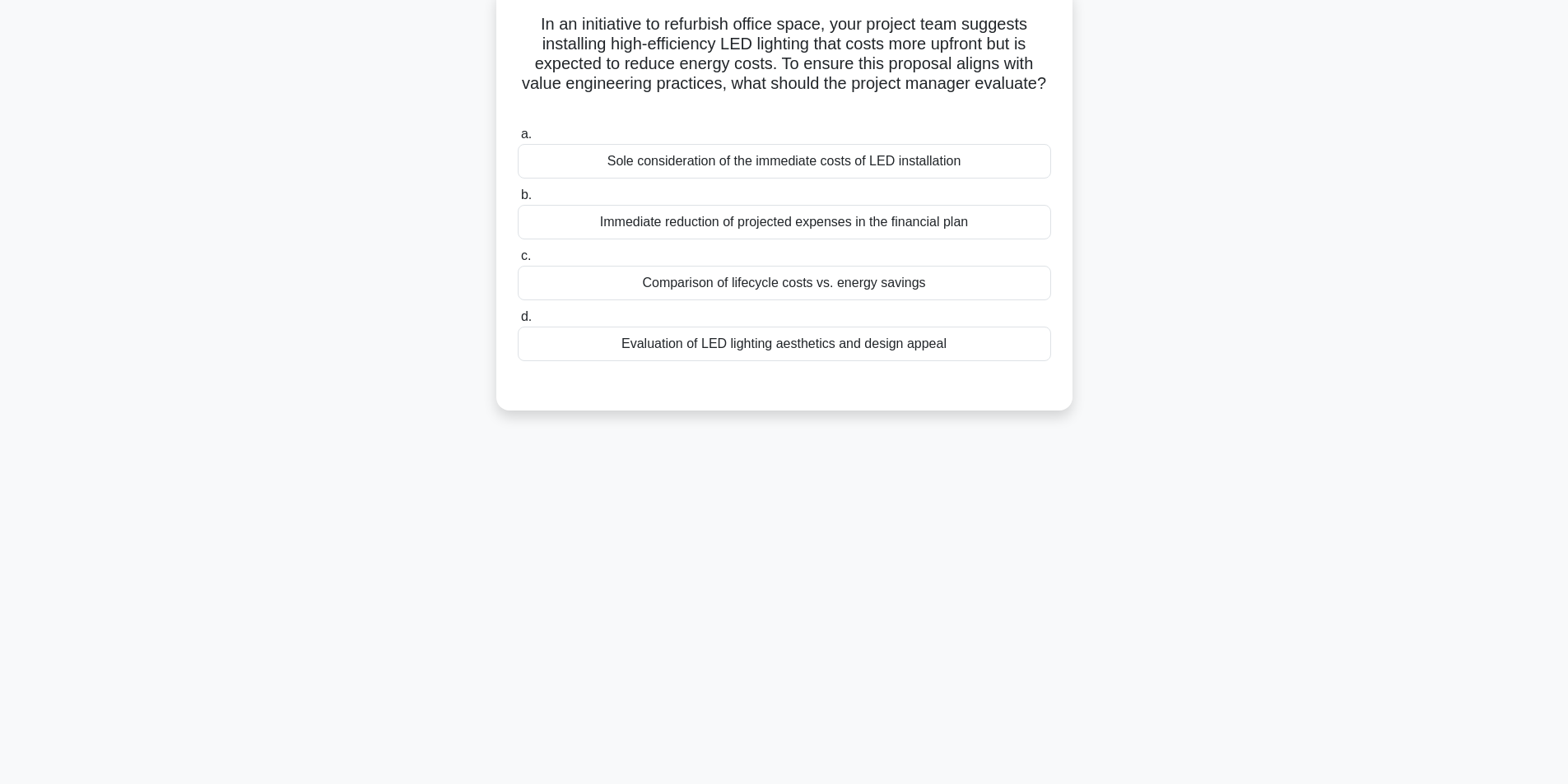
click at [788, 282] on div "Comparison of lifecycle costs vs. energy savings" at bounding box center [784, 283] width 533 height 34
click at [517, 261] on input "c. Comparison of lifecycle costs vs. energy savings" at bounding box center [517, 257] width 0 height 11
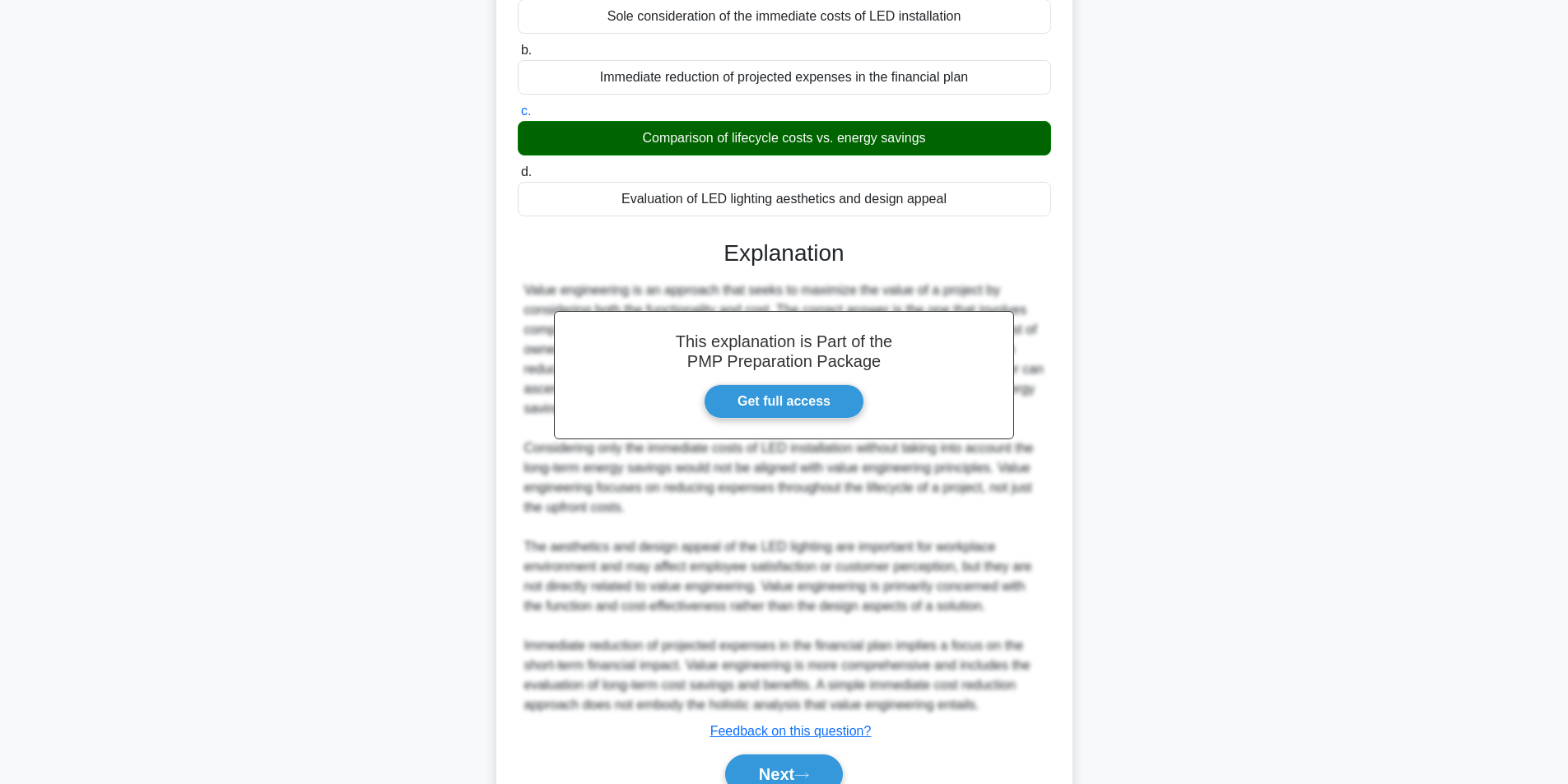
scroll to position [330, 0]
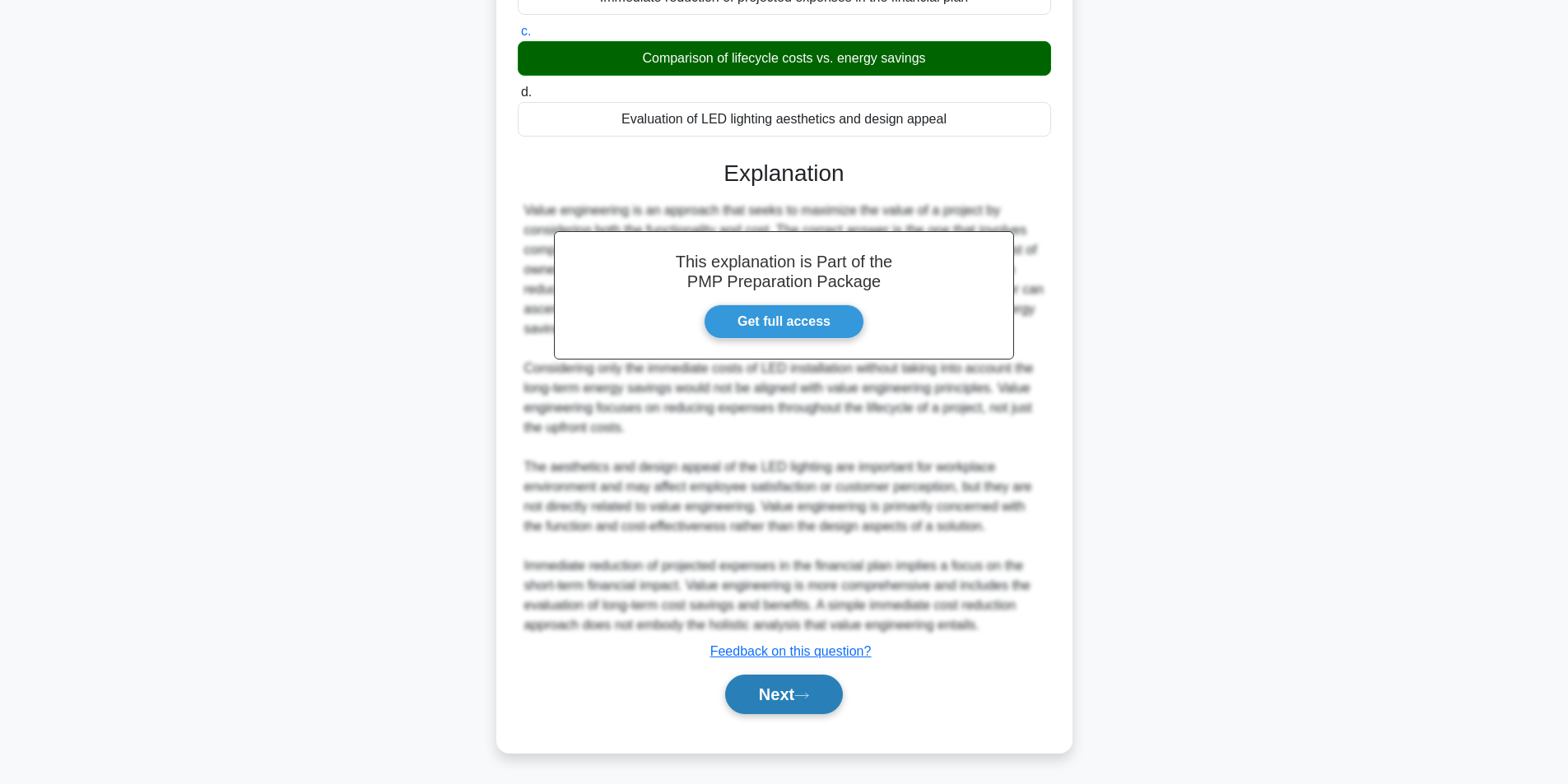
click at [772, 682] on button "Next" at bounding box center [784, 694] width 117 height 40
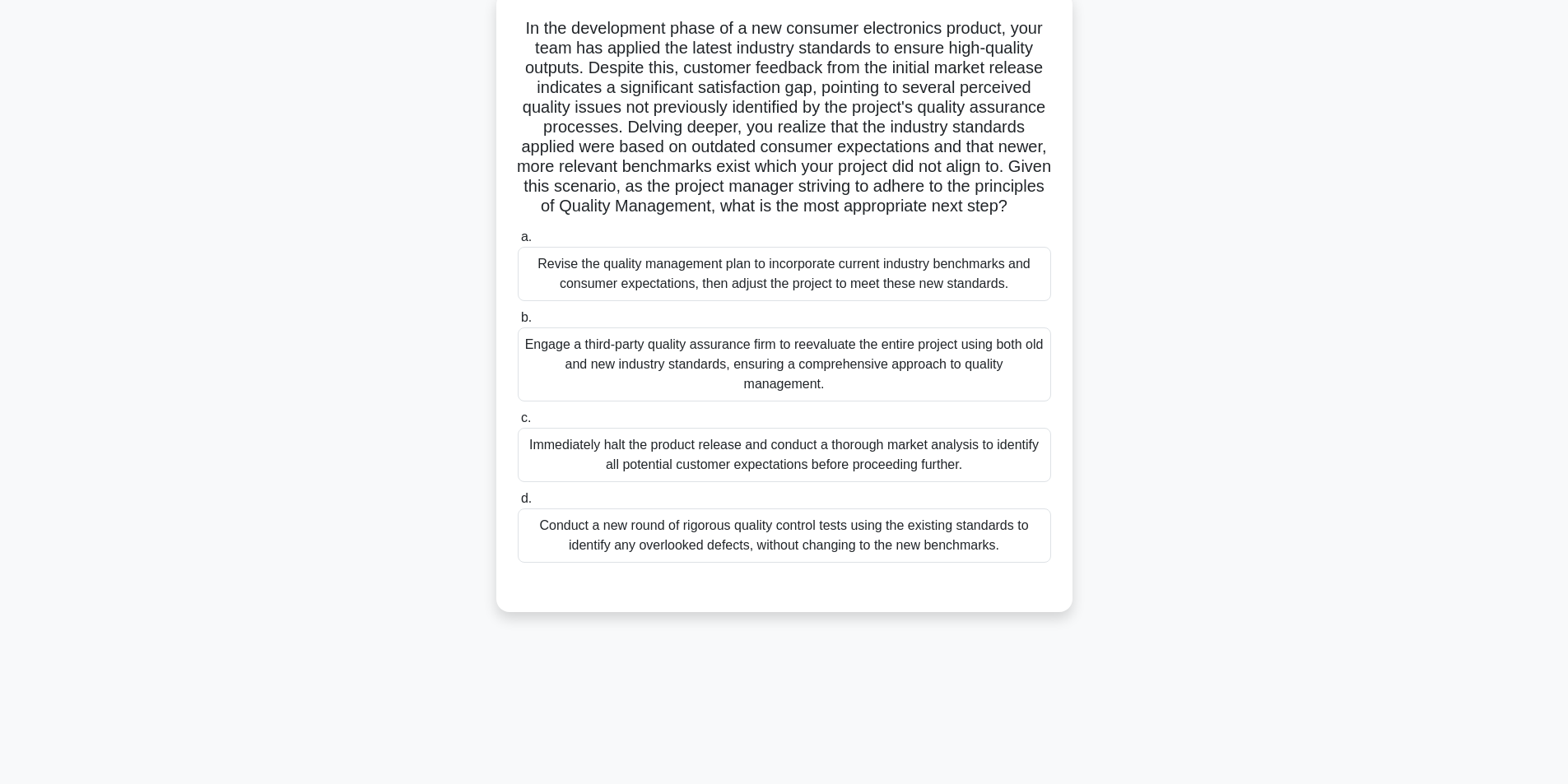
scroll to position [104, 0]
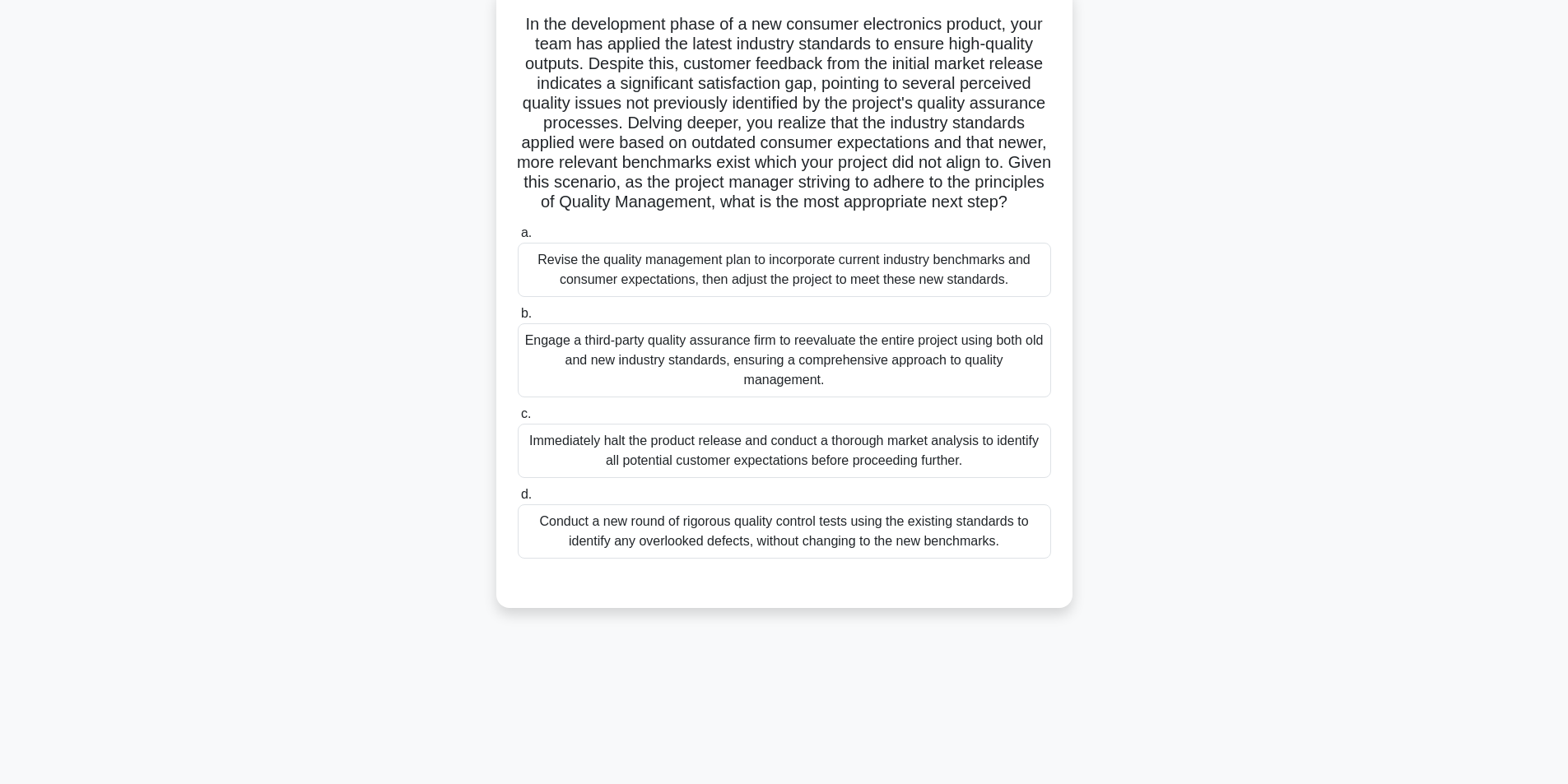
click at [736, 294] on div "Revise the quality management plan to incorporate current industry benchmarks a…" at bounding box center [784, 270] width 533 height 54
click at [517, 238] on input "a. Revise the quality management plan to incorporate current industry benchmark…" at bounding box center [517, 234] width 0 height 11
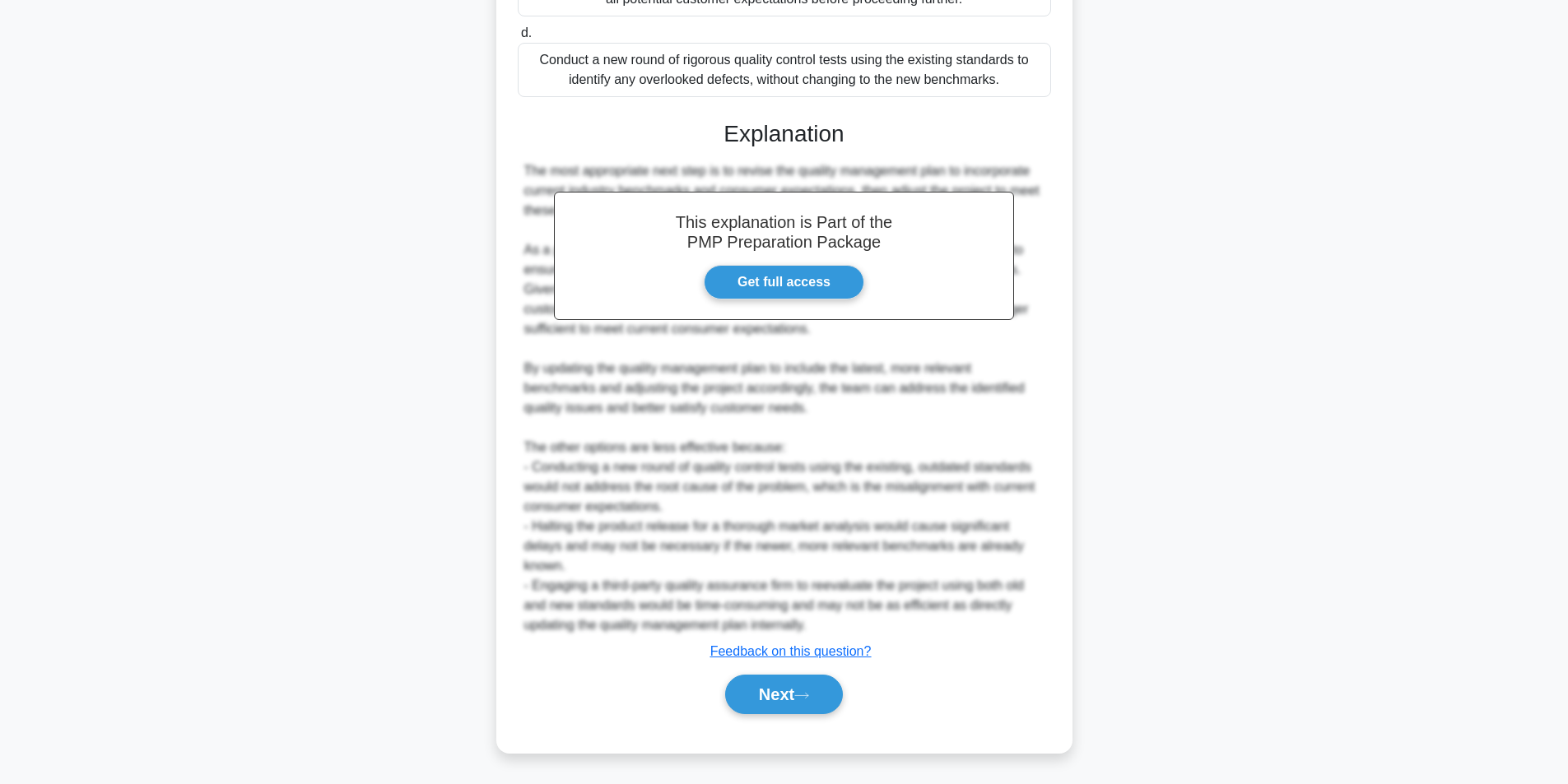
scroll to position [586, 0]
click at [746, 686] on button "Next" at bounding box center [784, 694] width 117 height 40
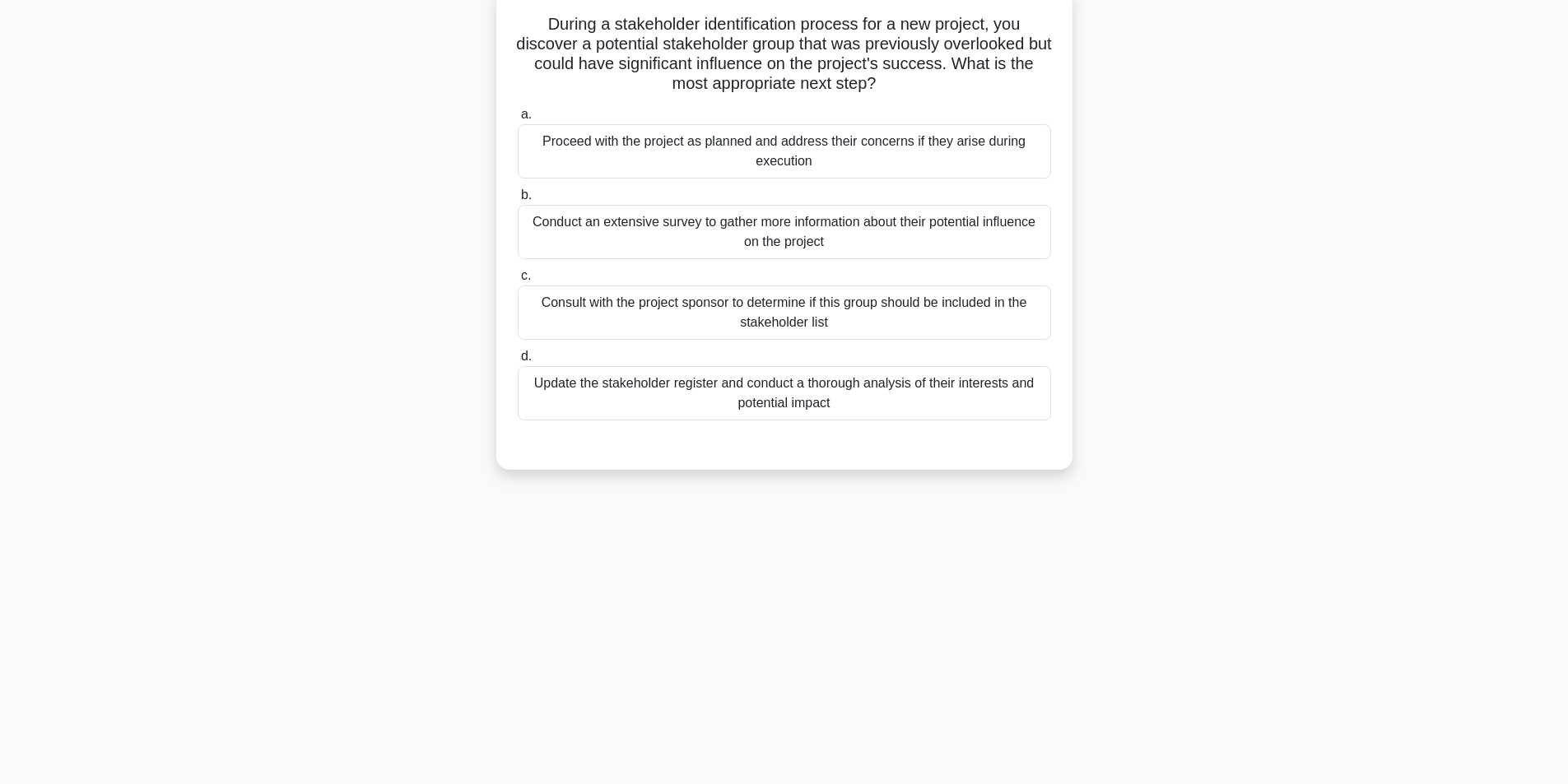
click at [840, 396] on div "Update the stakeholder register and conduct a thorough analysis of their intere…" at bounding box center [784, 392] width 533 height 54
click at [517, 362] on input "d. Update the stakeholder register and conduct a thorough analysis of their int…" at bounding box center [517, 356] width 0 height 11
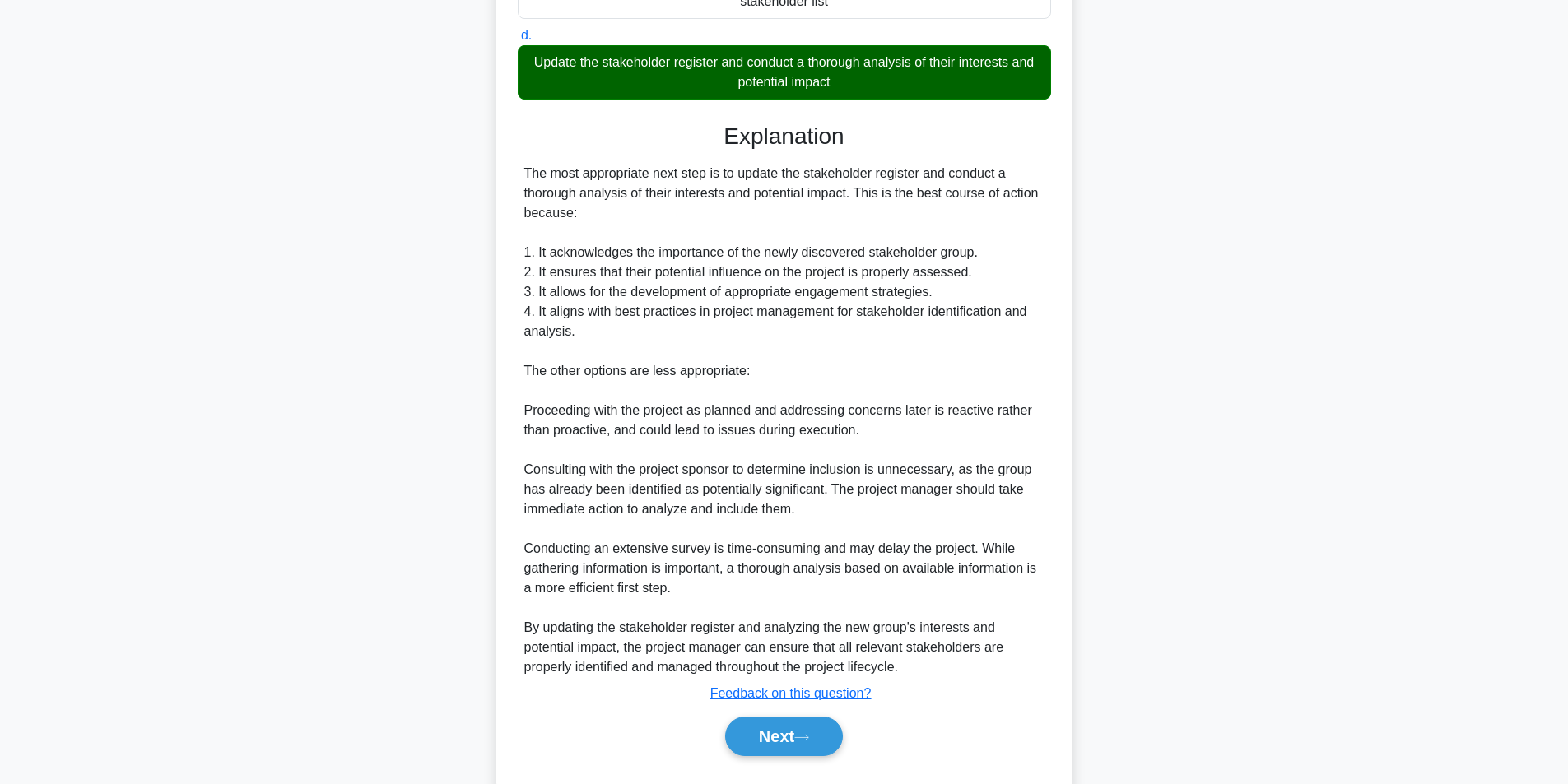
scroll to position [468, 0]
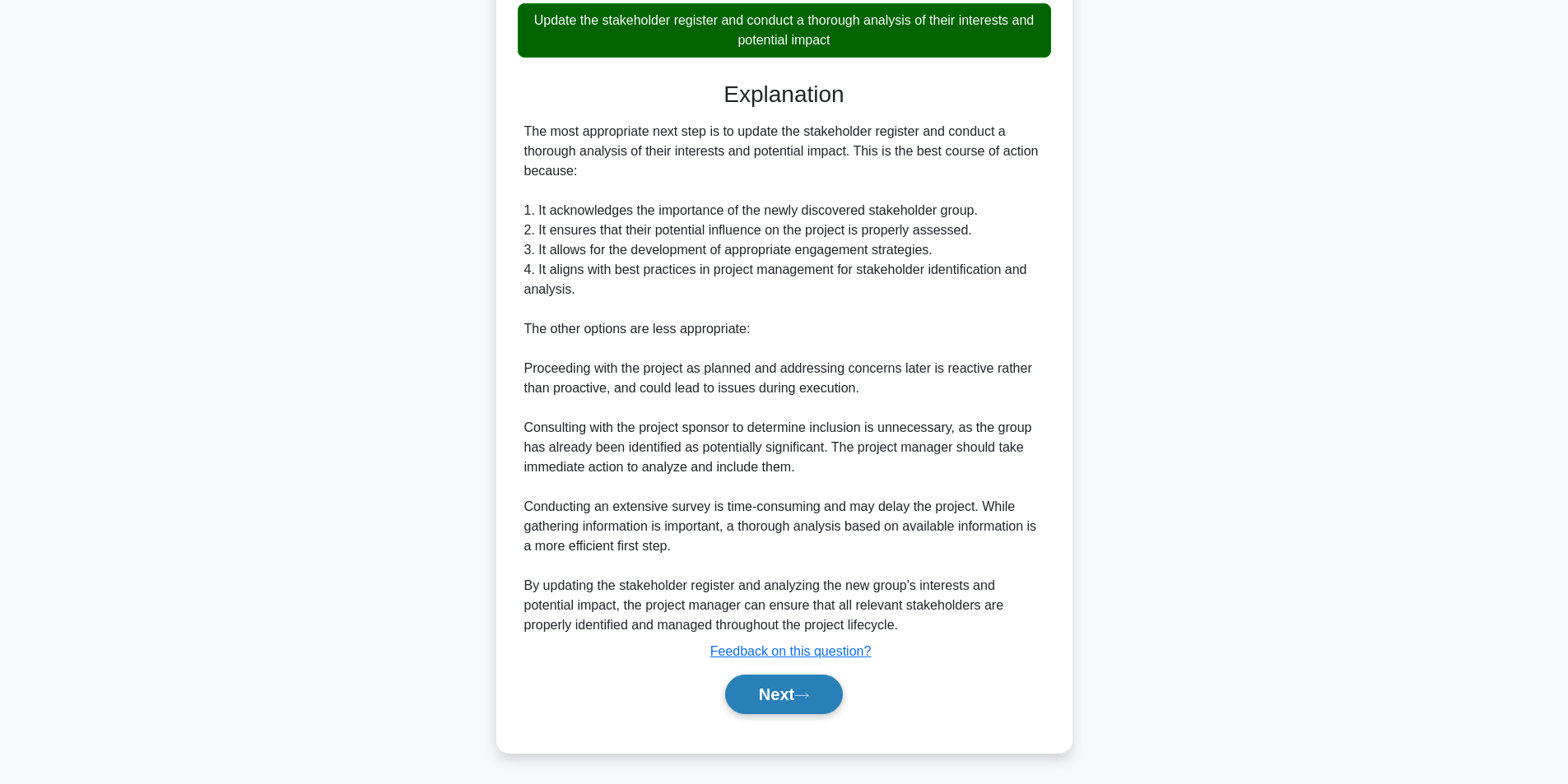
click at [784, 712] on button "Next" at bounding box center [784, 694] width 117 height 40
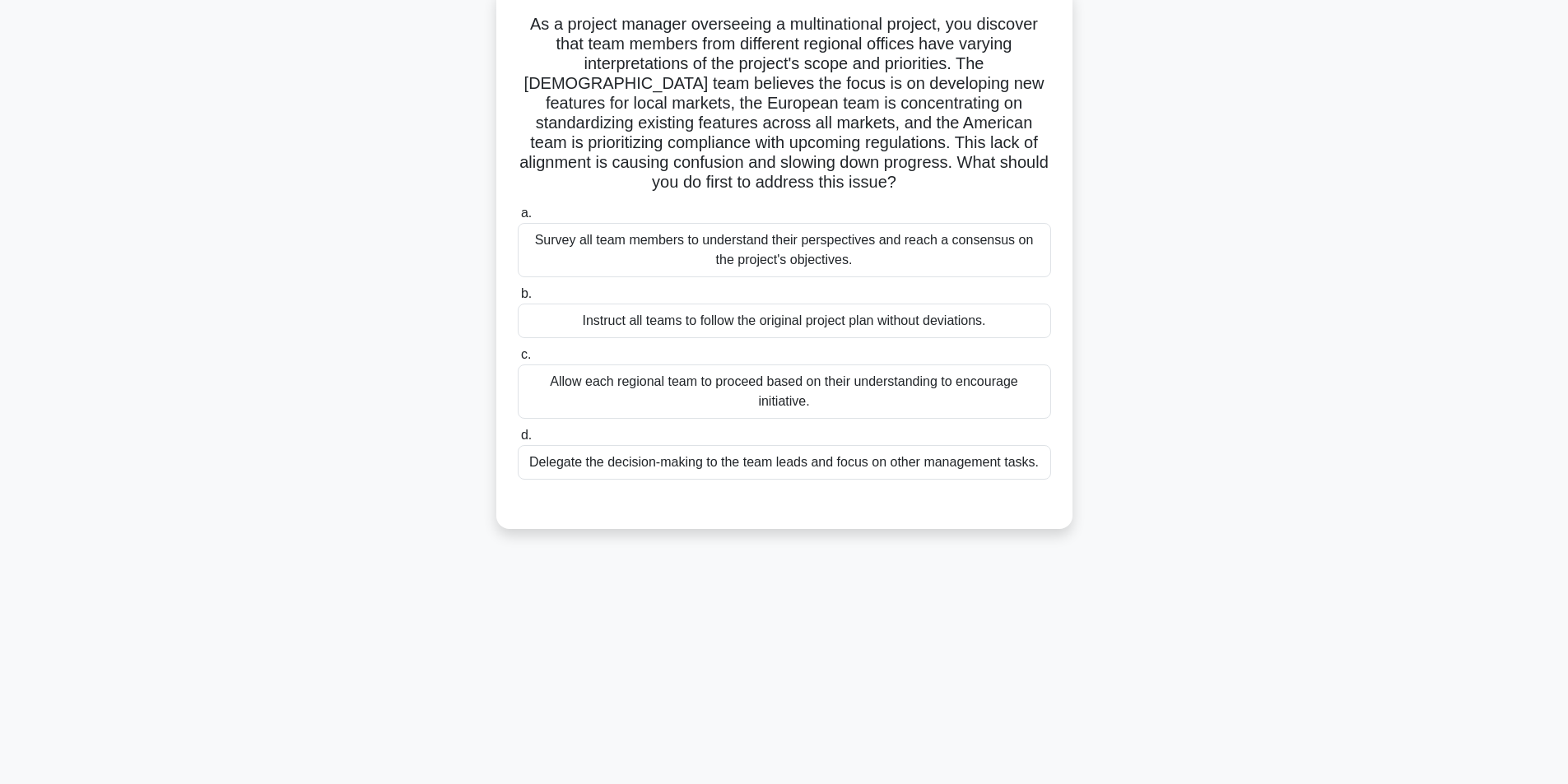
click at [885, 259] on div "Survey all team members to understand their perspectives and reach a consensus …" at bounding box center [784, 249] width 533 height 54
click at [517, 219] on input "a. Survey all team members to understand their perspectives and reach a consens…" at bounding box center [517, 213] width 0 height 11
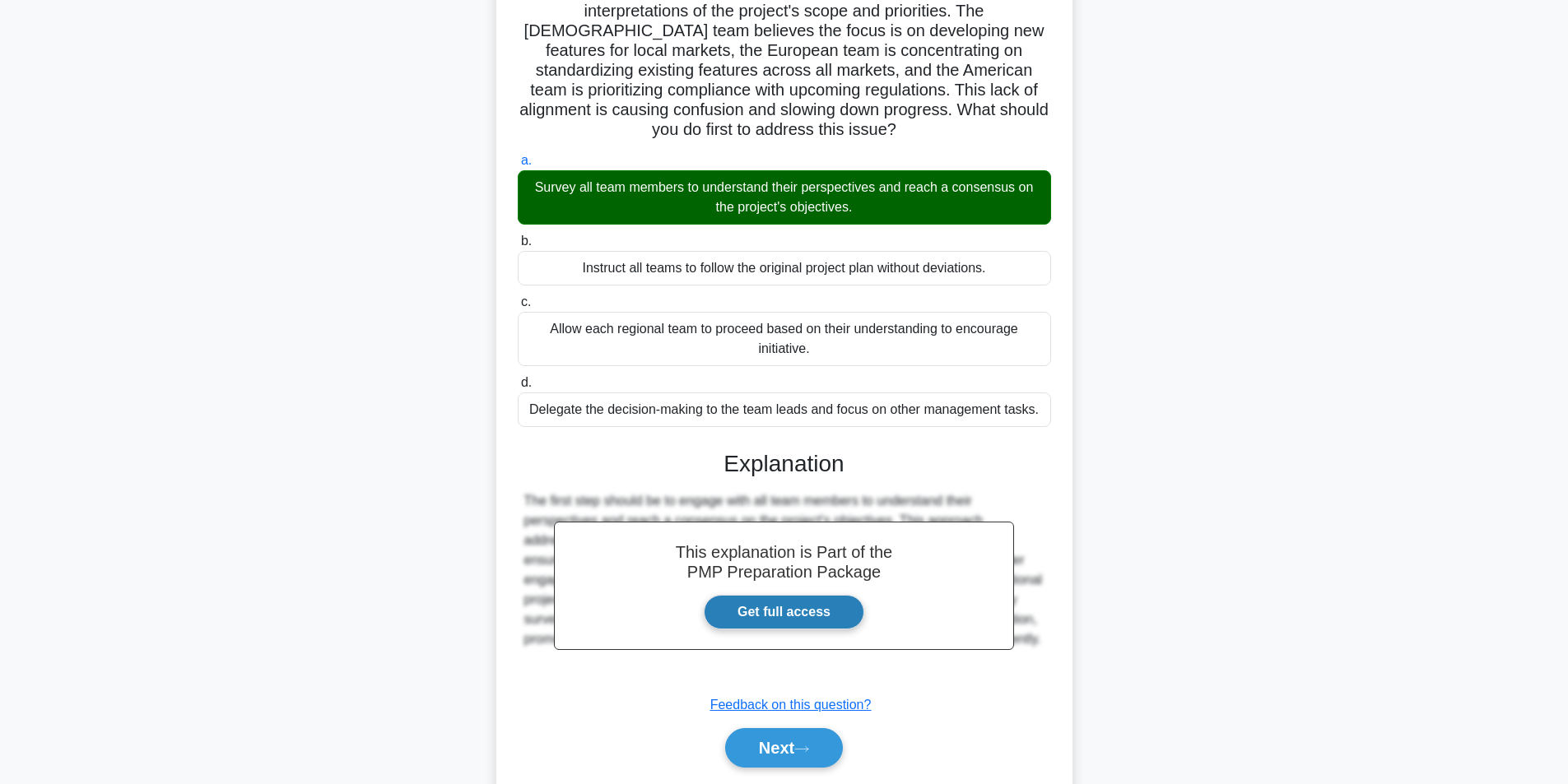
scroll to position [211, 0]
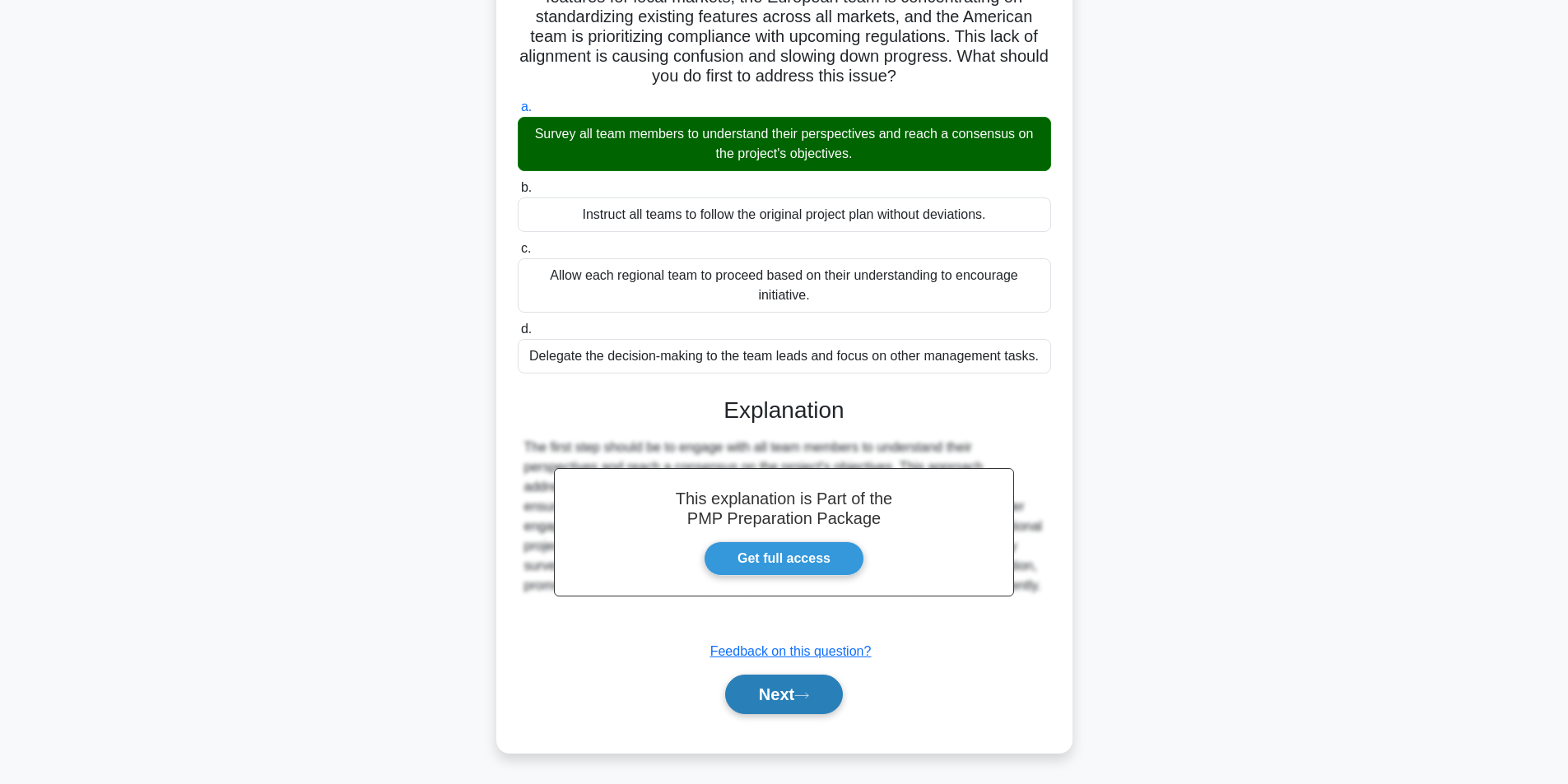
click at [758, 690] on button "Next" at bounding box center [784, 694] width 117 height 40
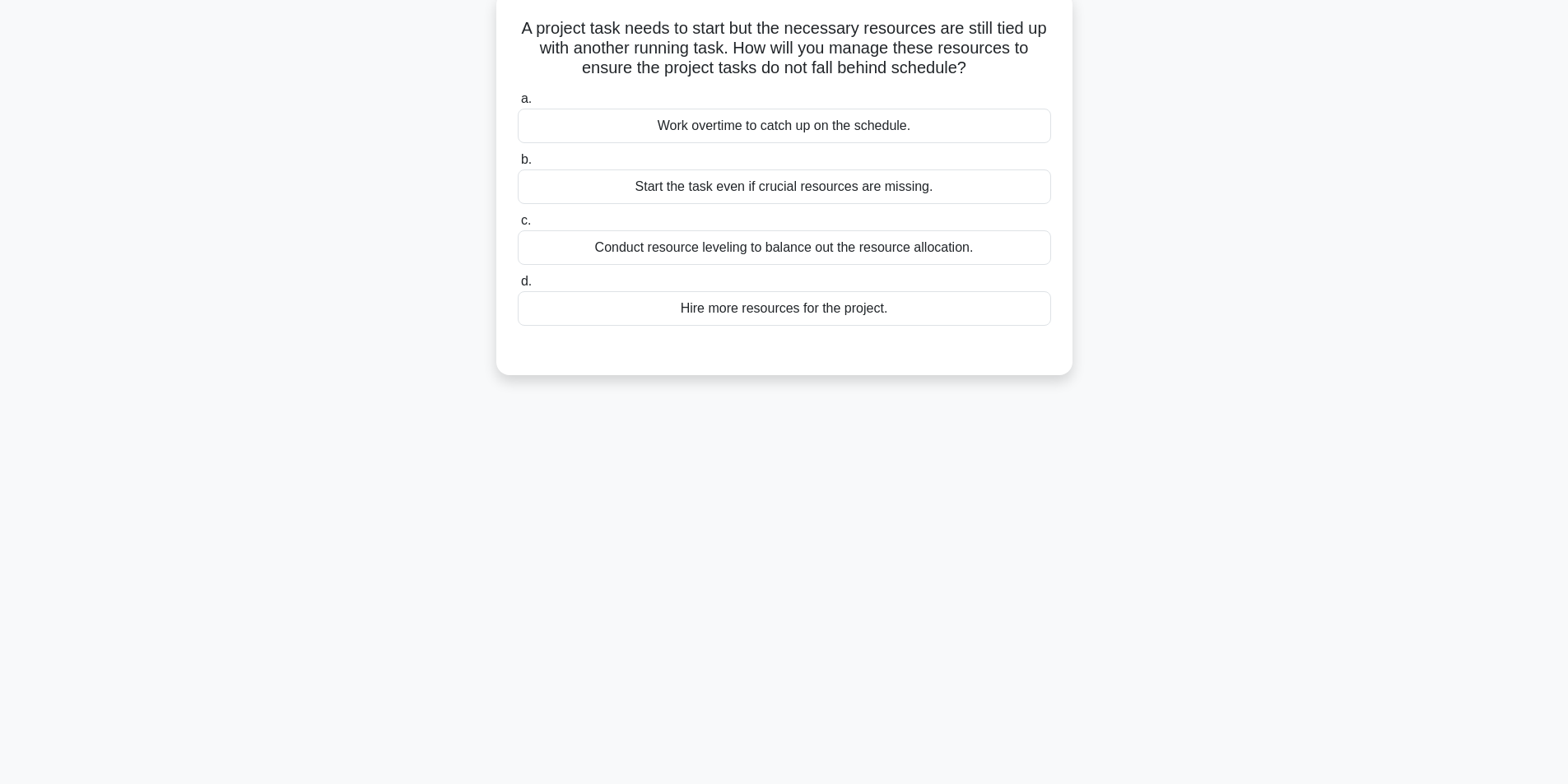
scroll to position [104, 0]
click at [773, 247] on div "Conduct resource leveling to balance out the resource allocation." at bounding box center [784, 243] width 533 height 34
click at [517, 223] on input "c. Conduct resource leveling to balance out the resource allocation." at bounding box center [517, 217] width 0 height 11
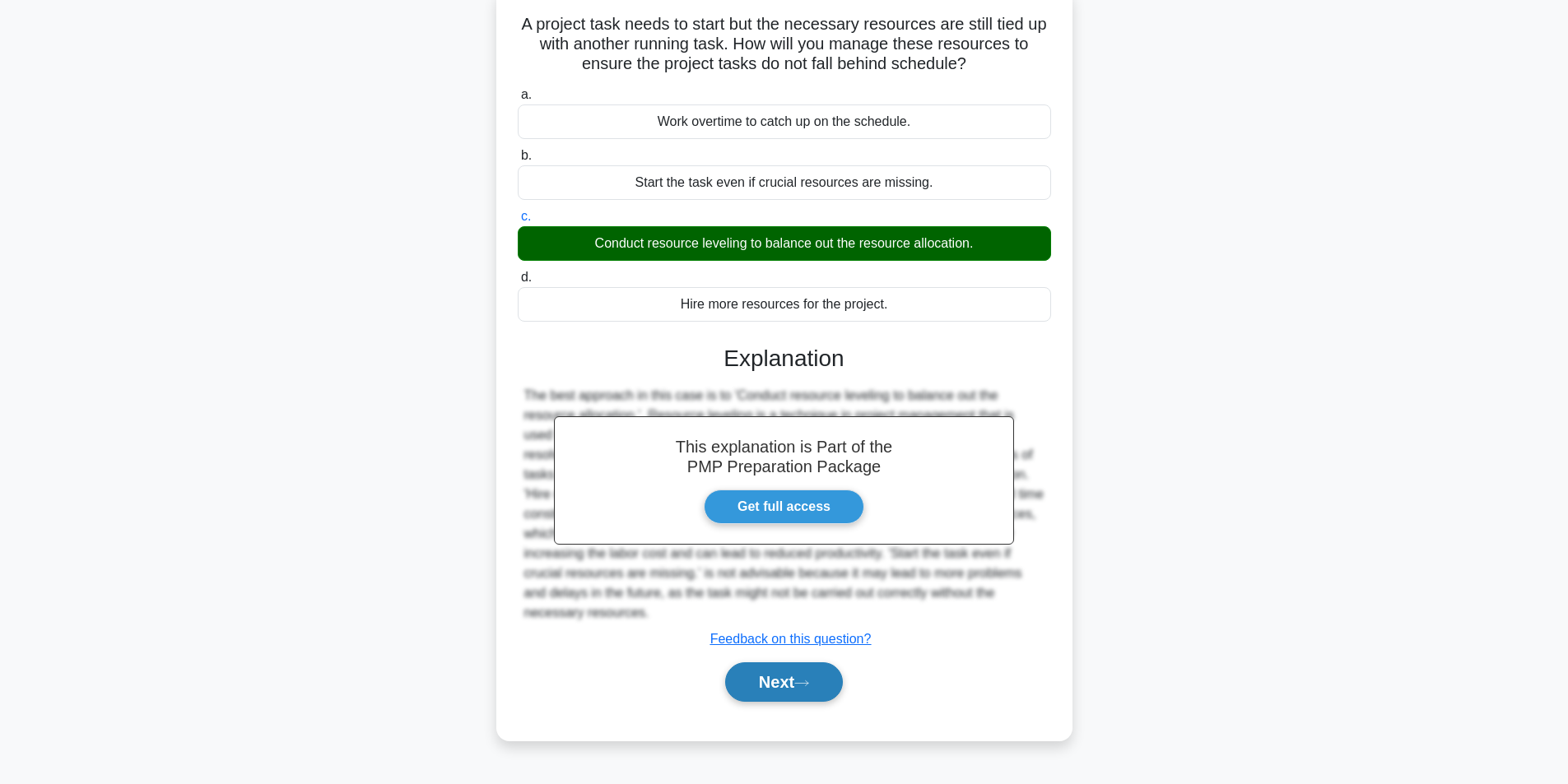
click at [821, 670] on button "Next" at bounding box center [784, 681] width 117 height 40
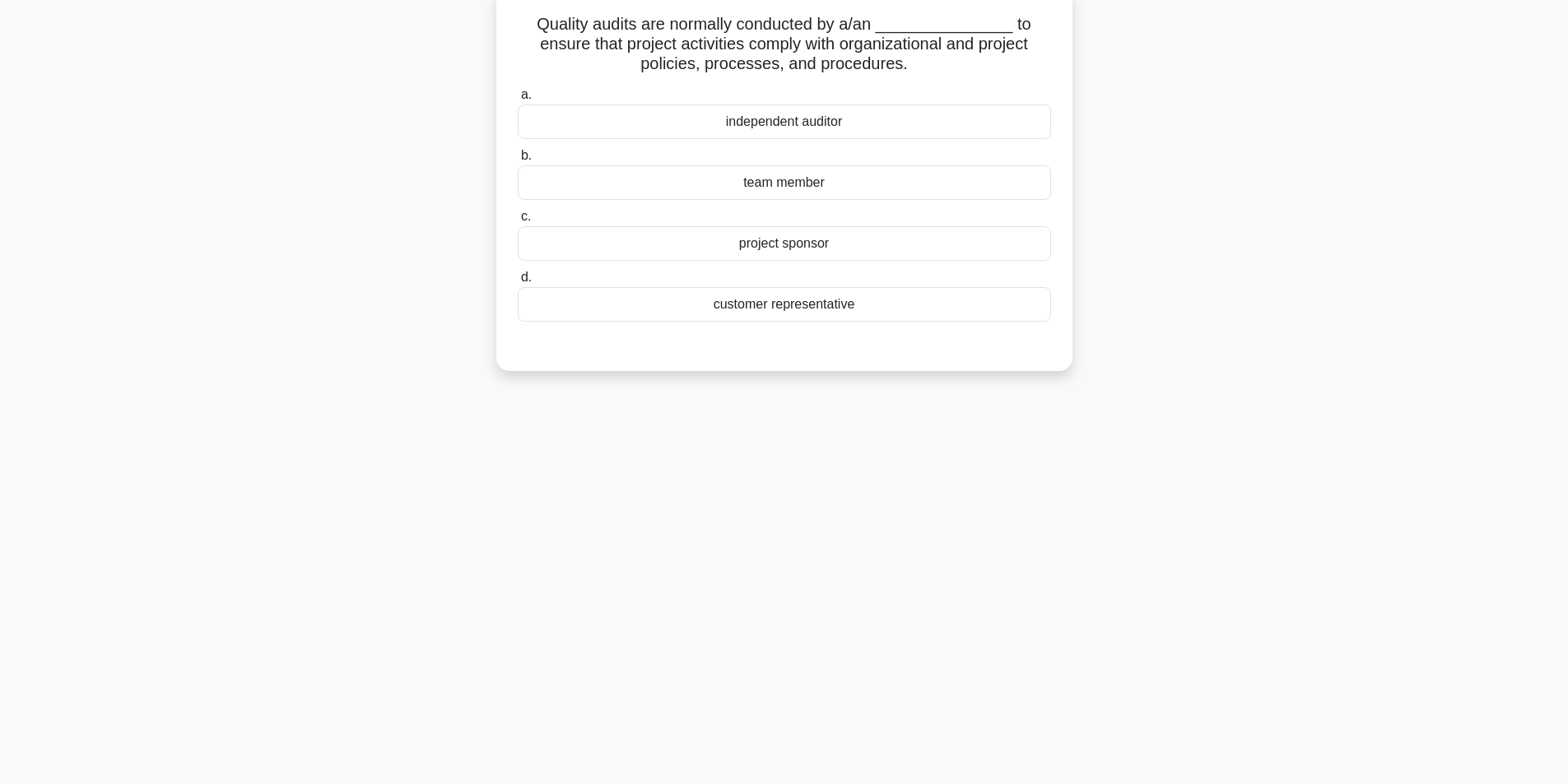
click at [781, 189] on div "team member" at bounding box center [784, 182] width 533 height 34
click at [517, 162] on input "b. team member" at bounding box center [517, 156] width 0 height 11
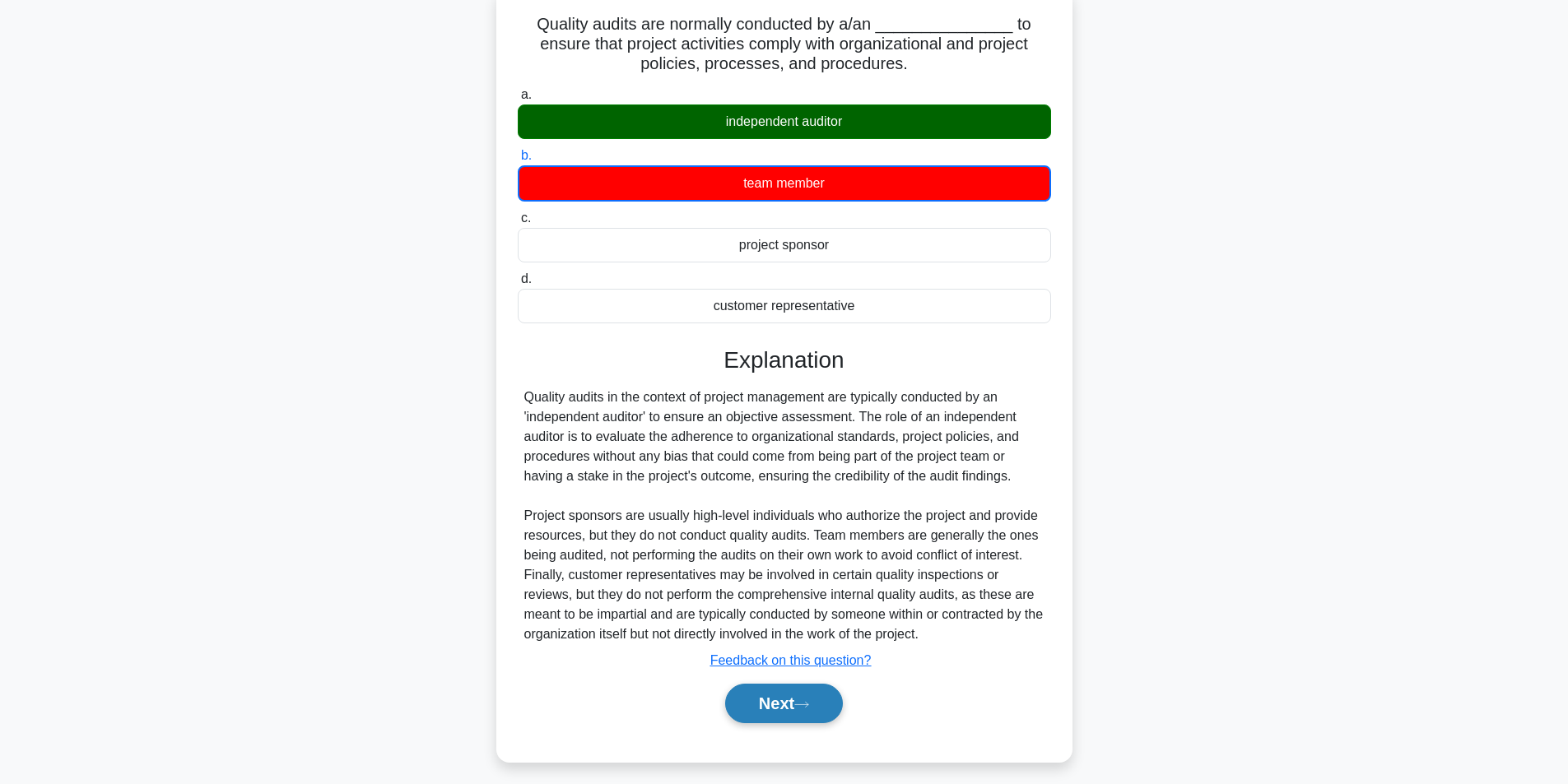
click at [774, 707] on button "Next" at bounding box center [784, 703] width 117 height 40
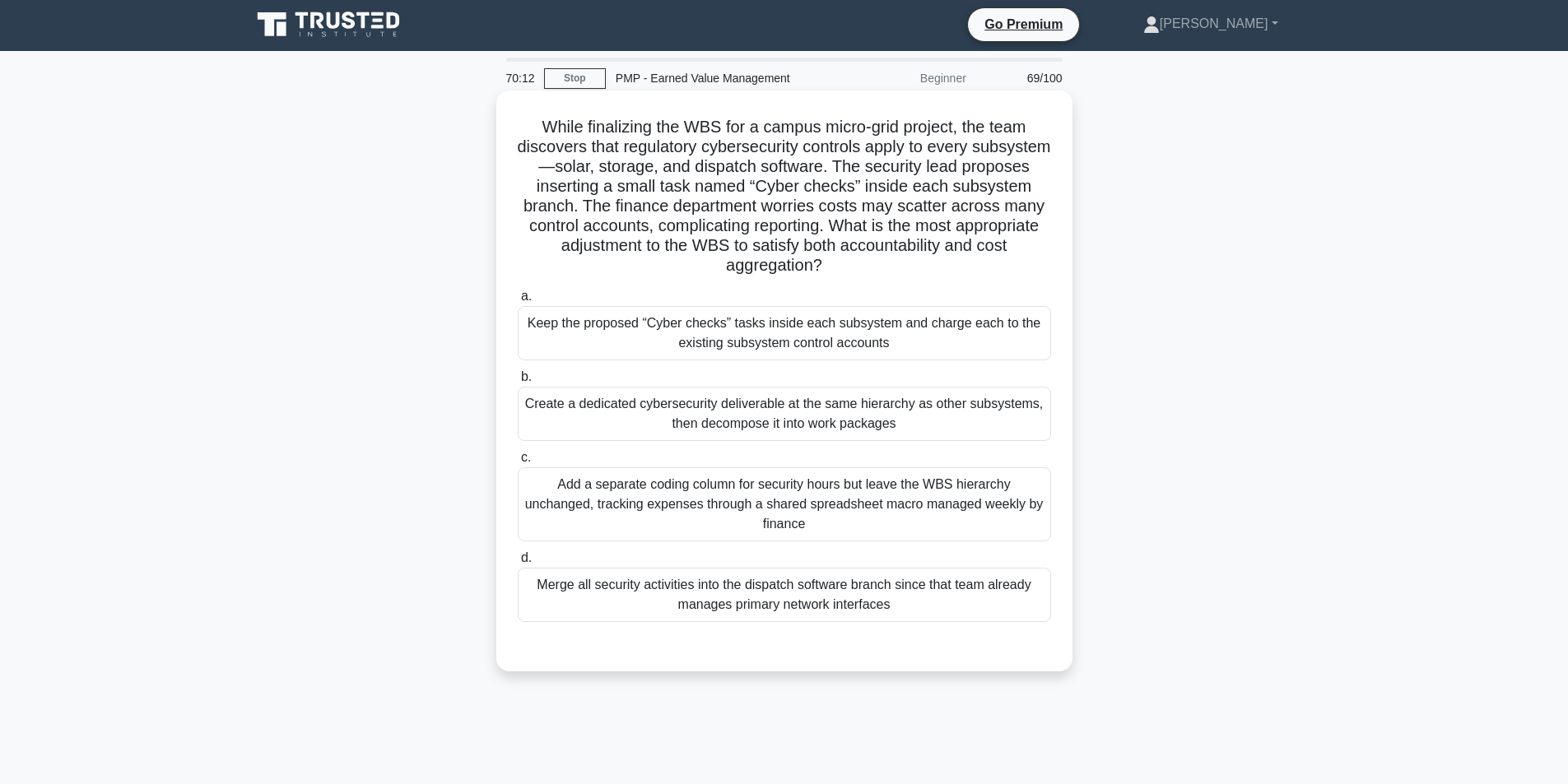
scroll to position [0, 0]
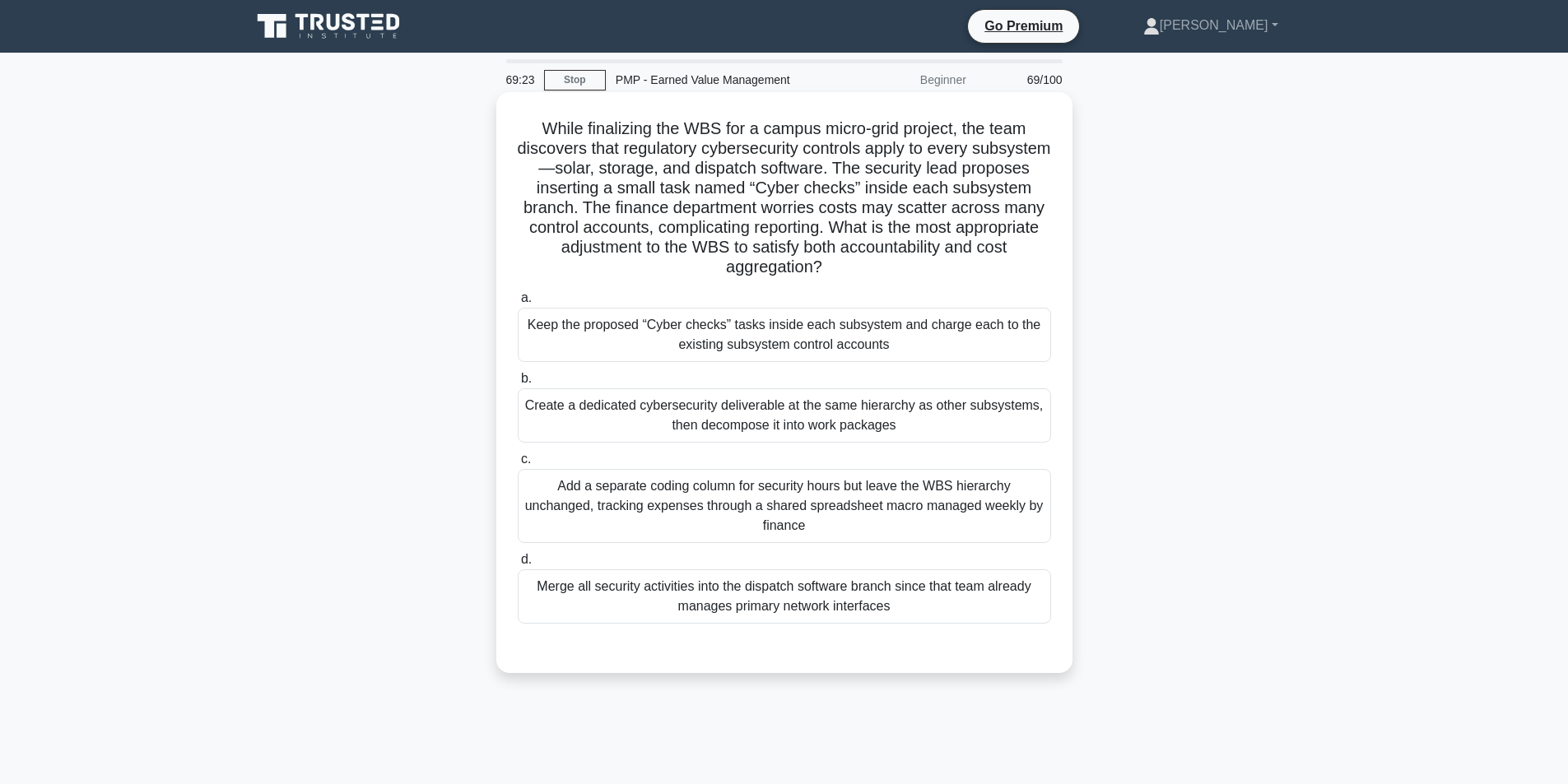
click at [812, 351] on div "Keep the proposed “Cyber checks” tasks inside each subsystem and charge each to…" at bounding box center [784, 334] width 533 height 54
click at [517, 304] on input "a. Keep the proposed “Cyber checks” tasks inside each subsystem and charge each…" at bounding box center [517, 298] width 0 height 11
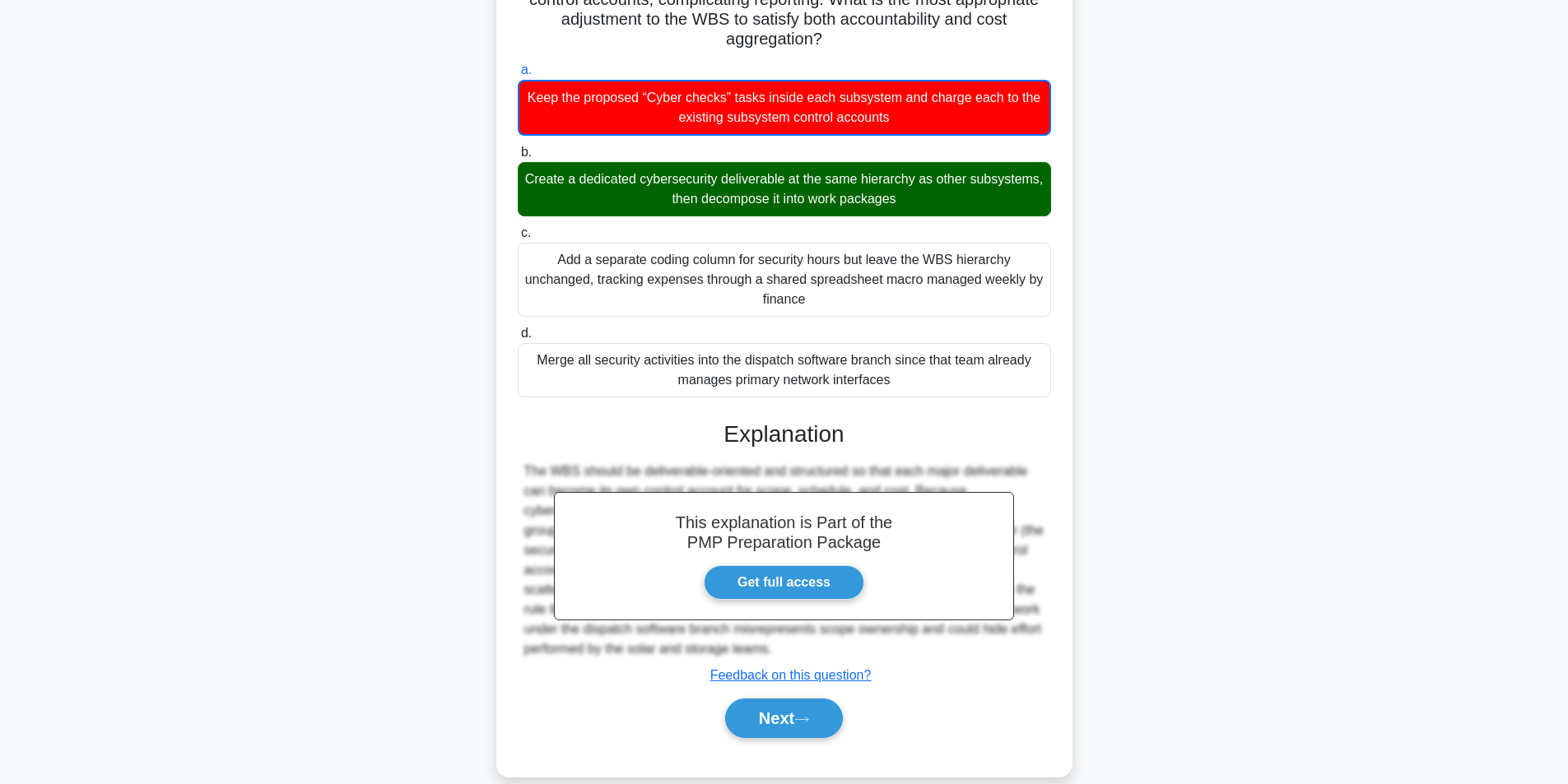
scroll to position [252, 0]
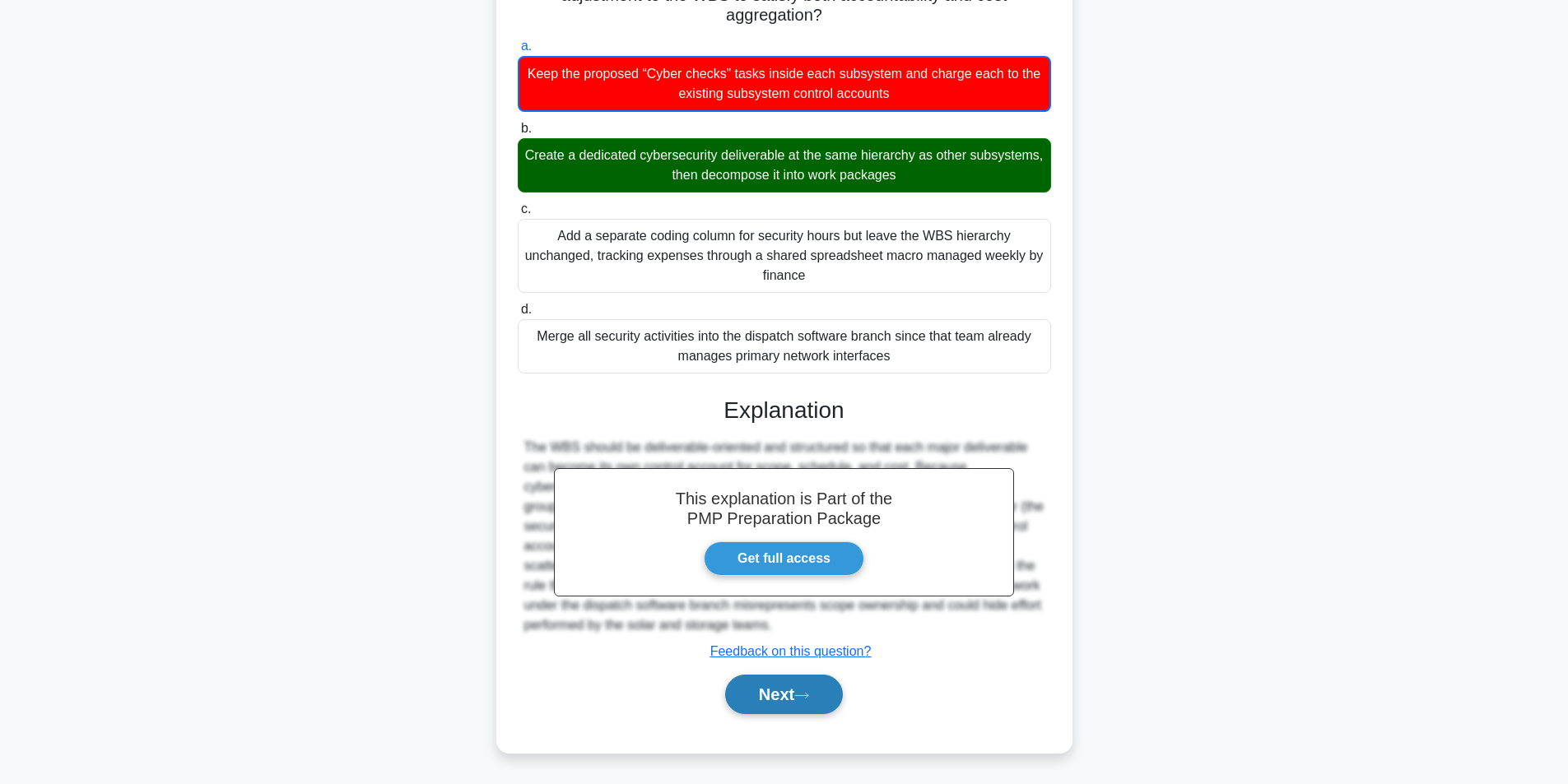
click at [743, 698] on button "Next" at bounding box center [784, 694] width 117 height 40
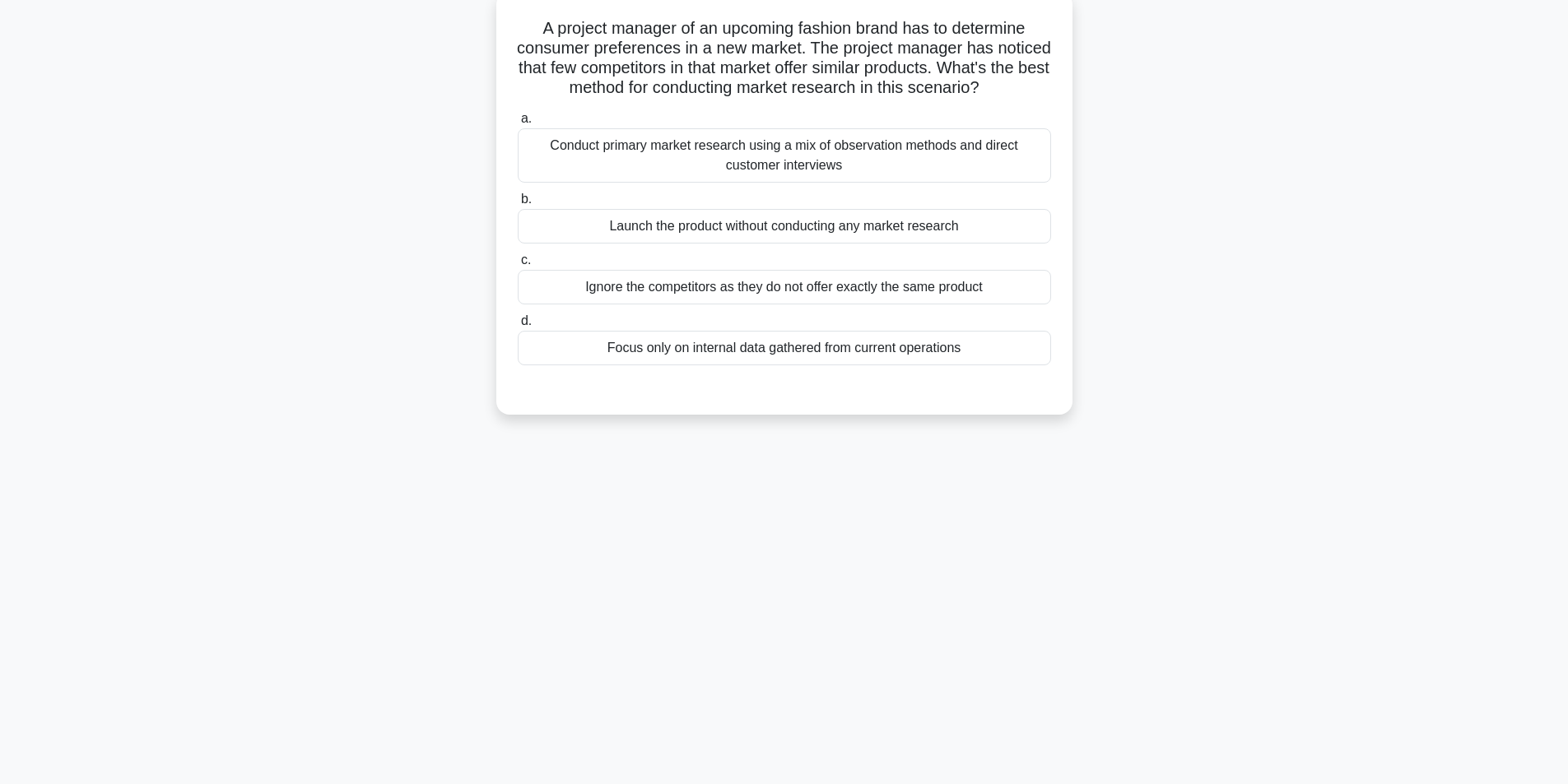
scroll to position [104, 0]
click at [839, 178] on div "Conduct primary market research using a mix of observation methods and direct c…" at bounding box center [784, 151] width 533 height 54
click at [517, 120] on input "a. Conduct primary market research using a mix of observation methods and direc…" at bounding box center [517, 115] width 0 height 11
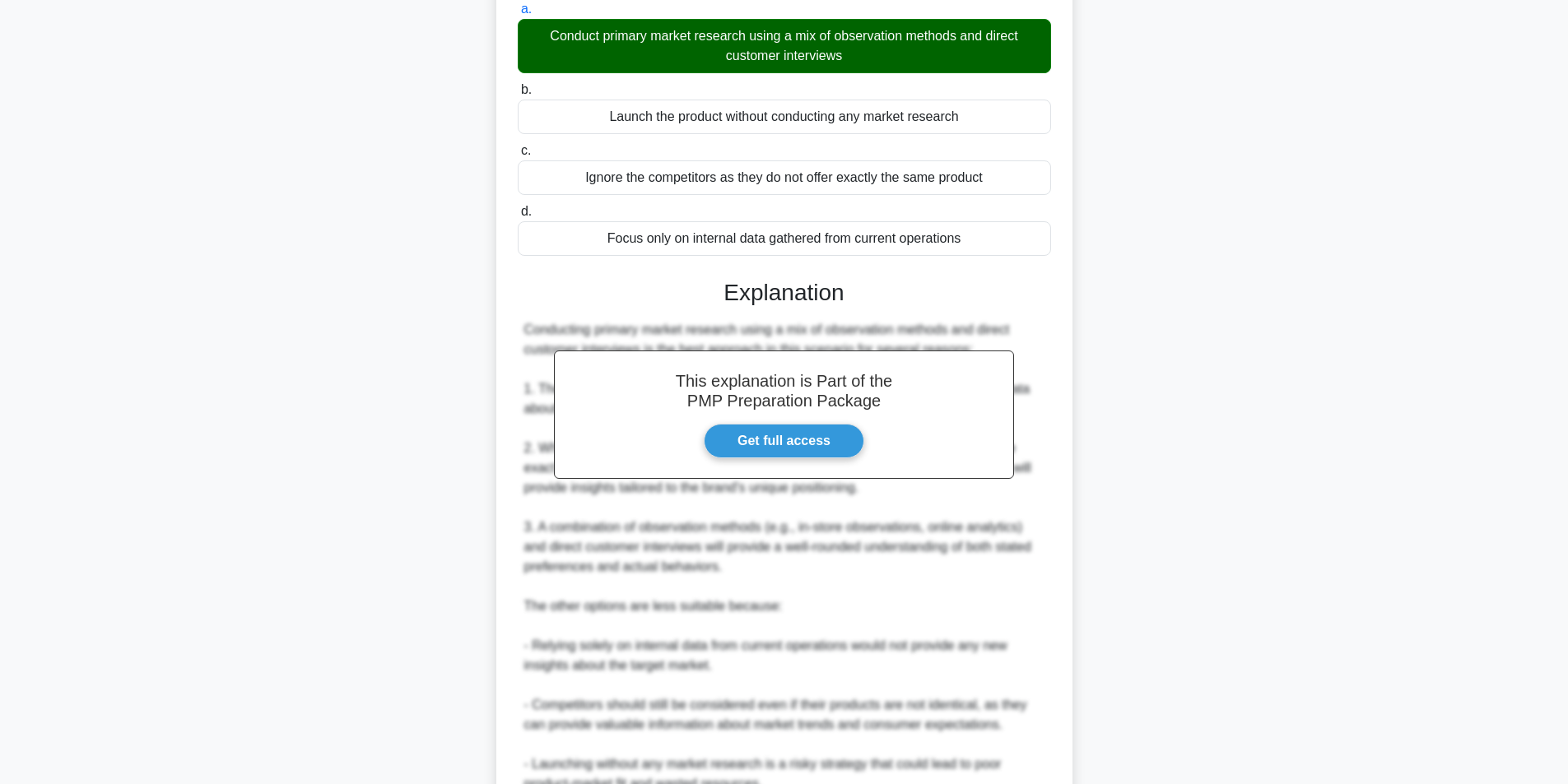
scroll to position [389, 0]
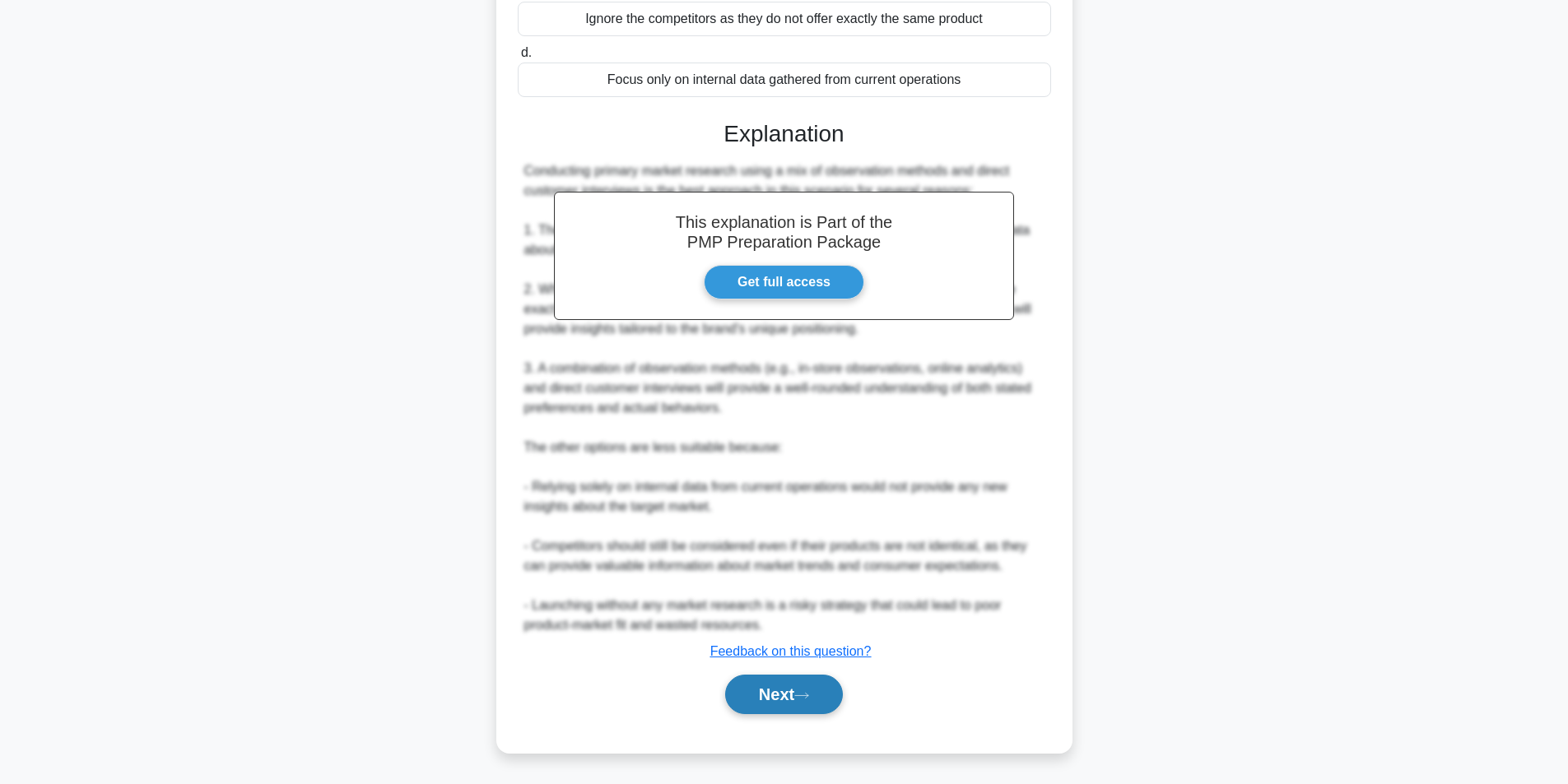
click at [796, 682] on button "Next" at bounding box center [784, 694] width 117 height 40
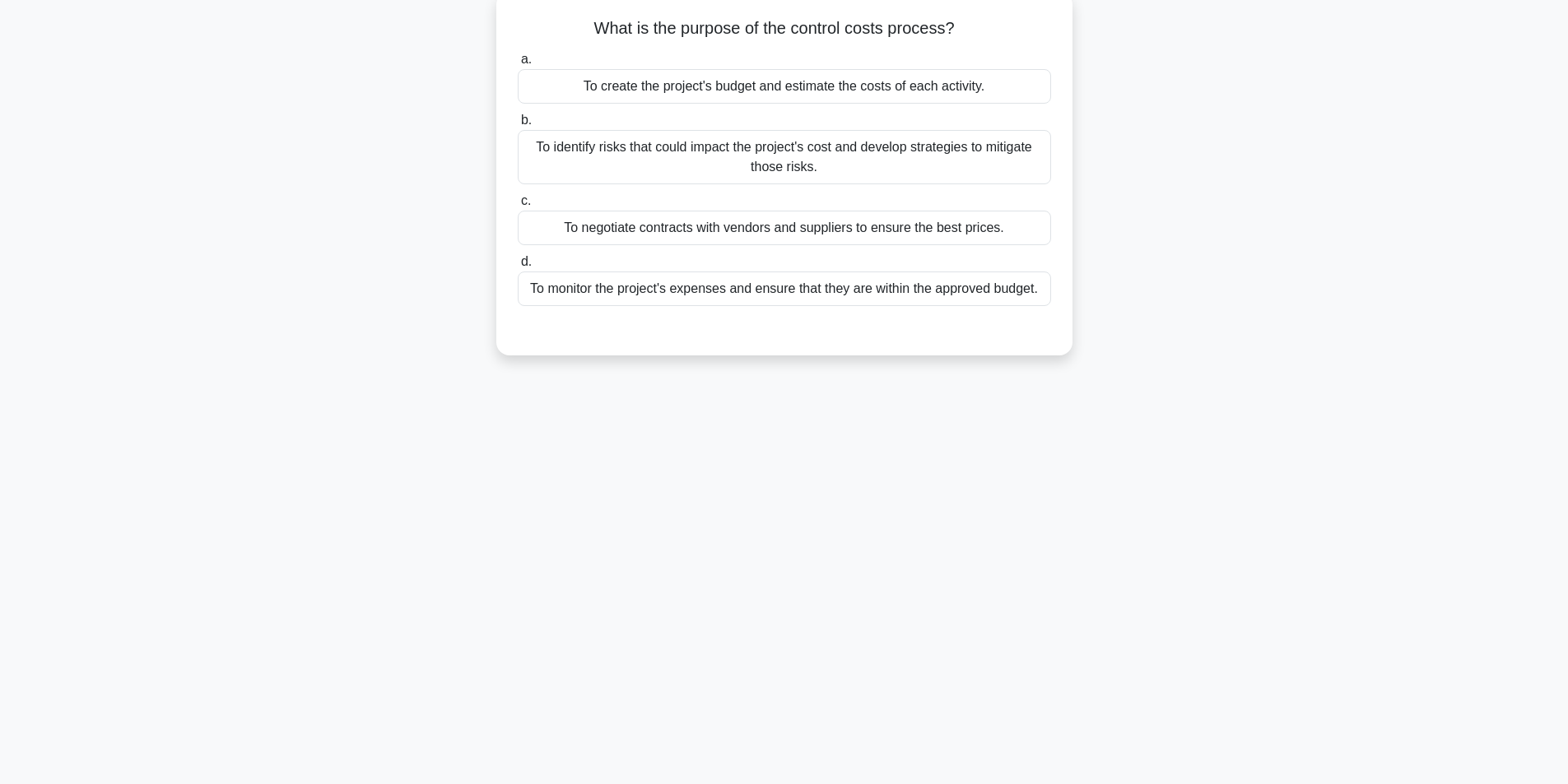
scroll to position [104, 0]
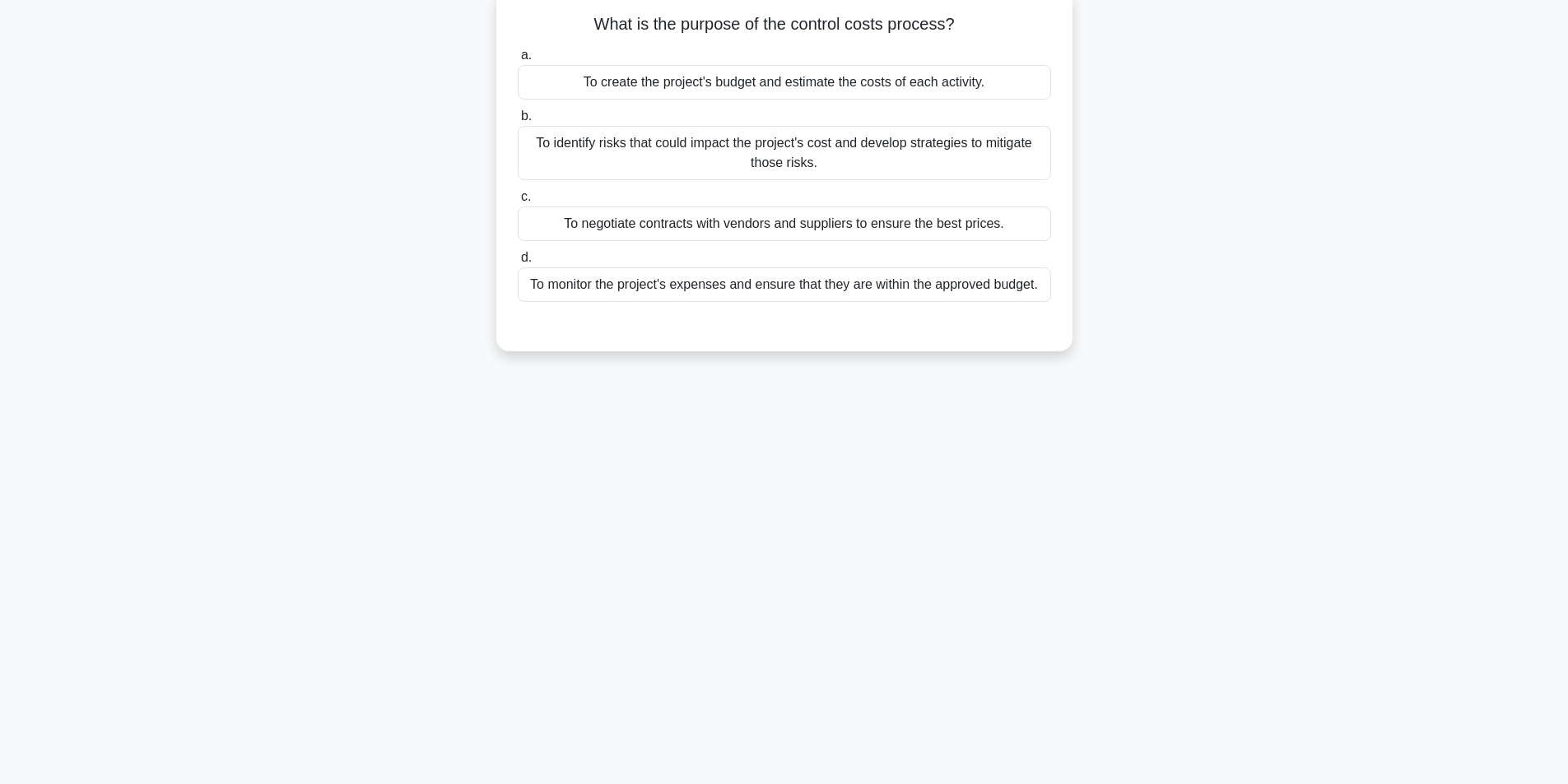
click at [711, 289] on div "To monitor the project's expenses and ensure that they are within the approved …" at bounding box center [784, 284] width 533 height 34
click at [517, 263] on input "d. To monitor the project's expenses and ensure that they are within the approv…" at bounding box center [517, 258] width 0 height 11
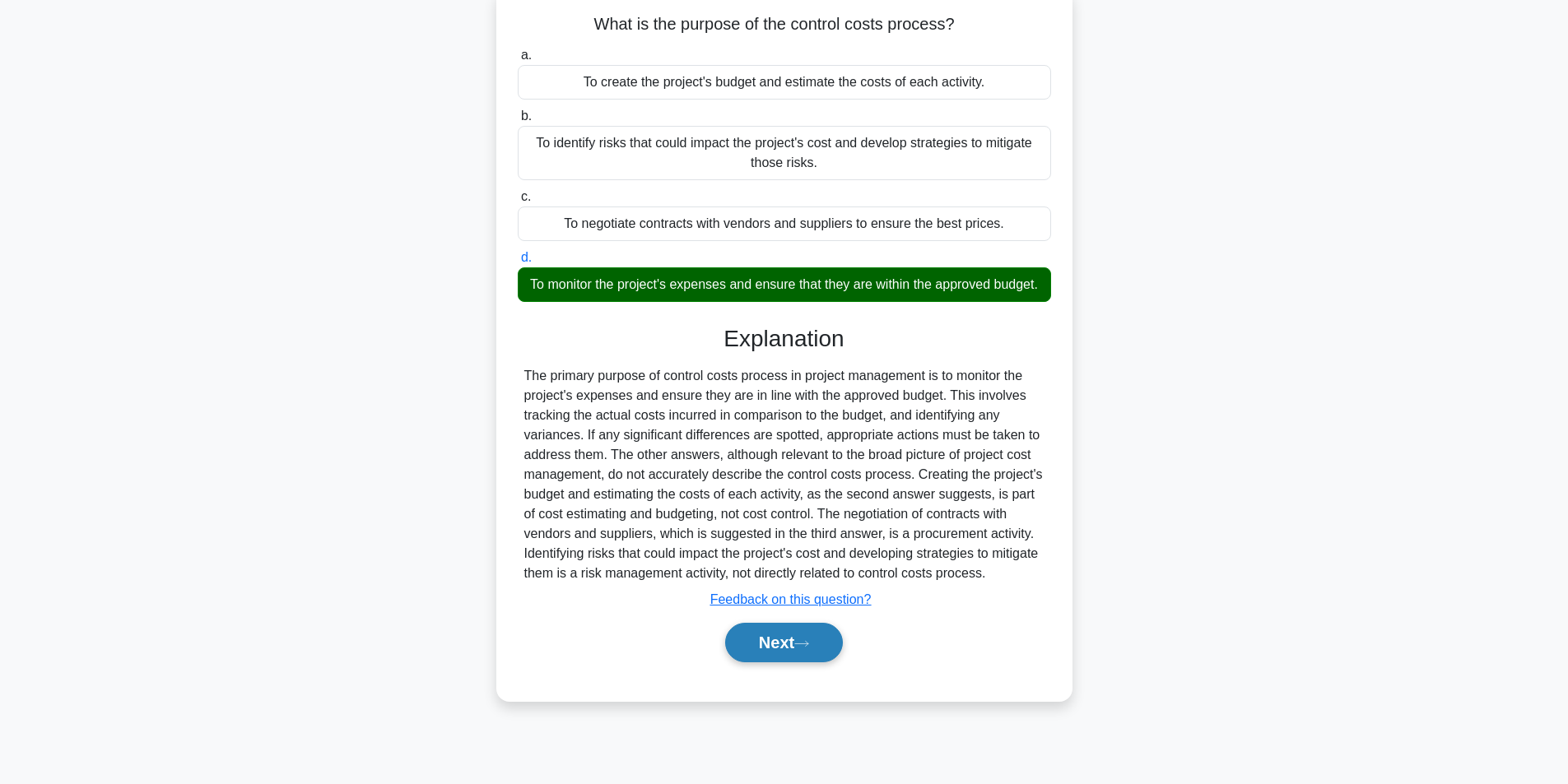
click at [796, 662] on button "Next" at bounding box center [784, 642] width 117 height 40
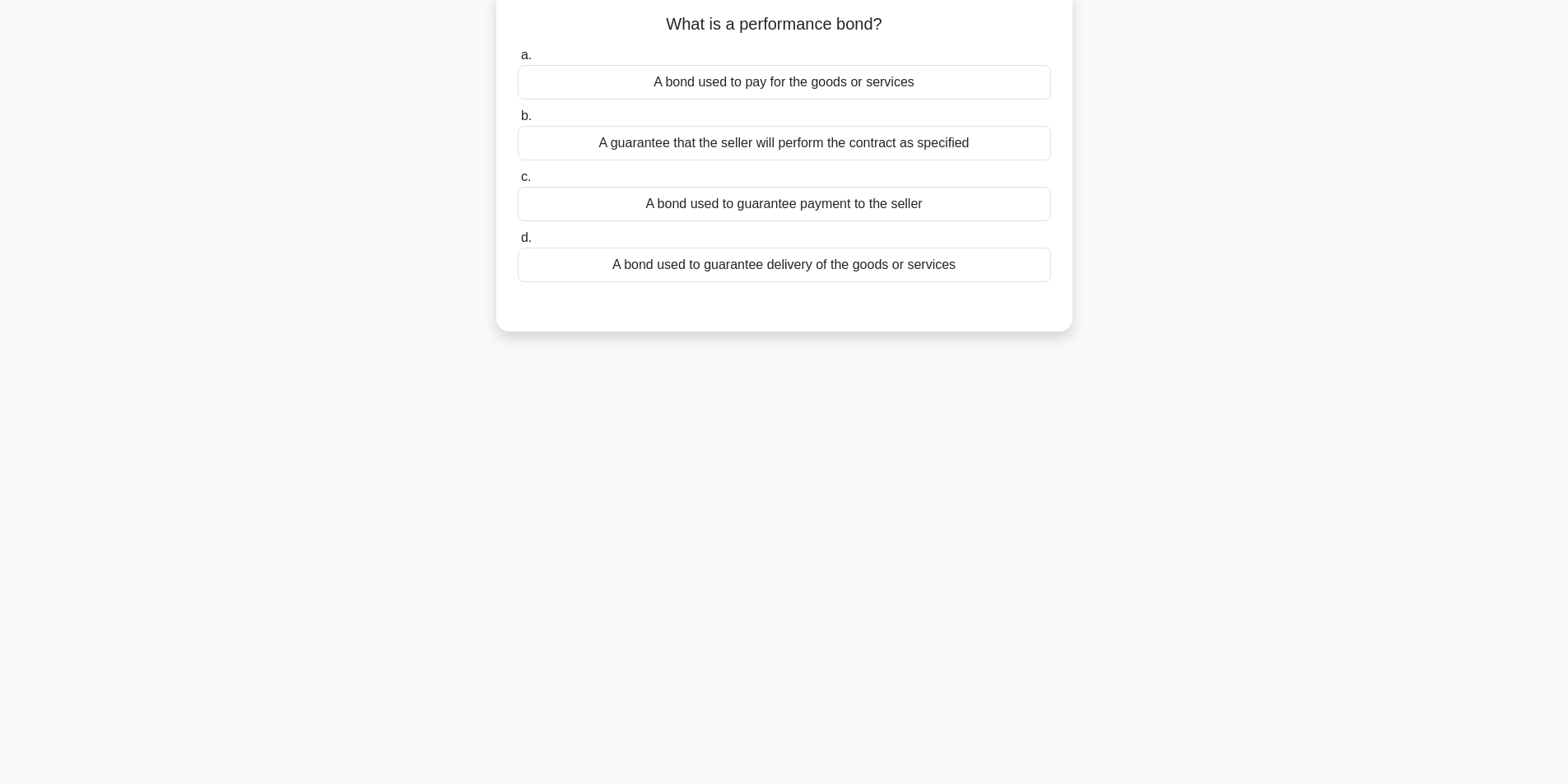
click at [774, 151] on div "A guarantee that the seller will perform the contract as specified" at bounding box center [784, 142] width 533 height 34
click at [517, 122] on input "b. A guarantee that the seller will perform the contract as specified" at bounding box center [517, 116] width 0 height 11
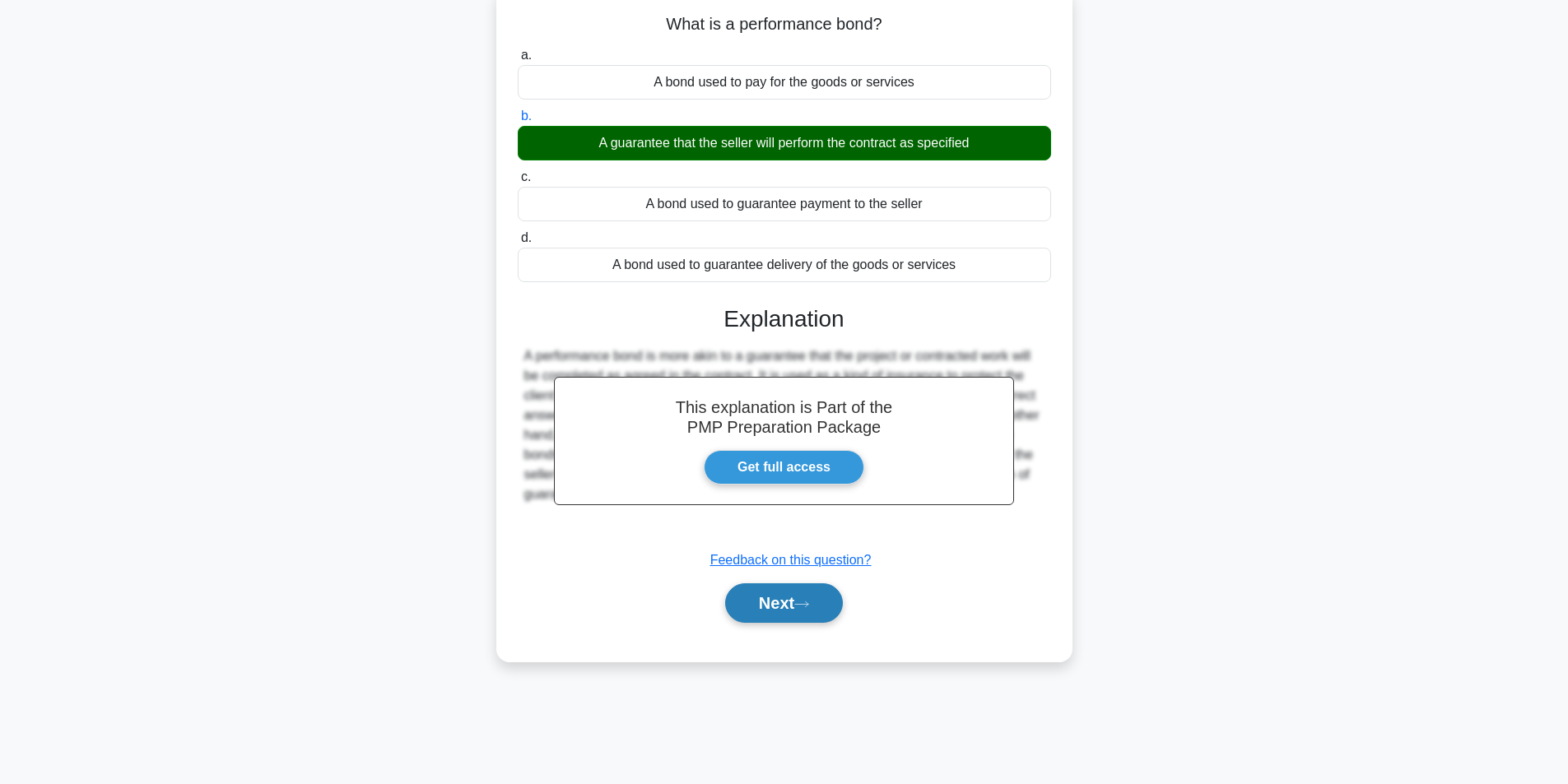
click at [809, 602] on icon at bounding box center [802, 604] width 15 height 9
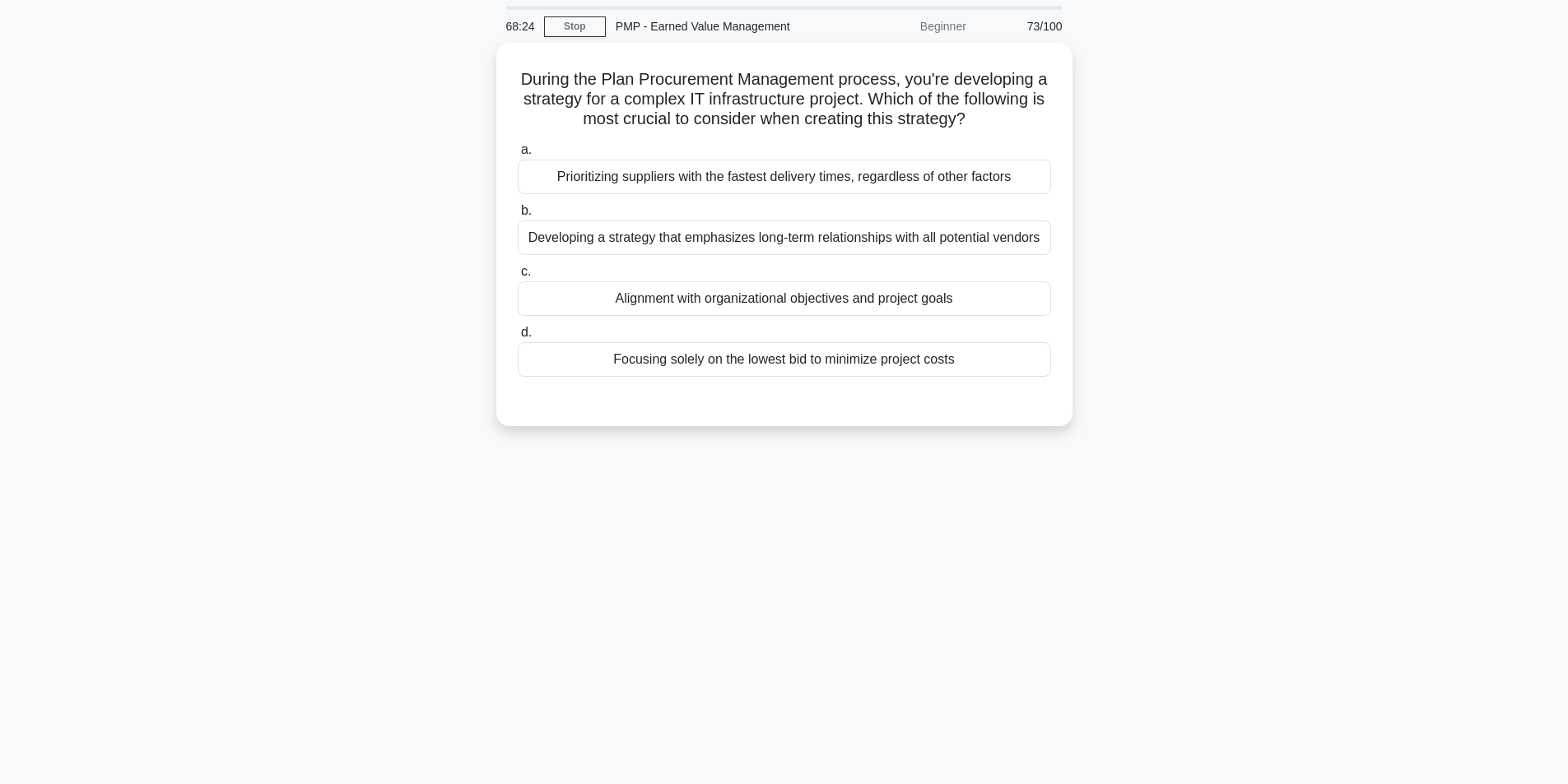
scroll to position [82, 0]
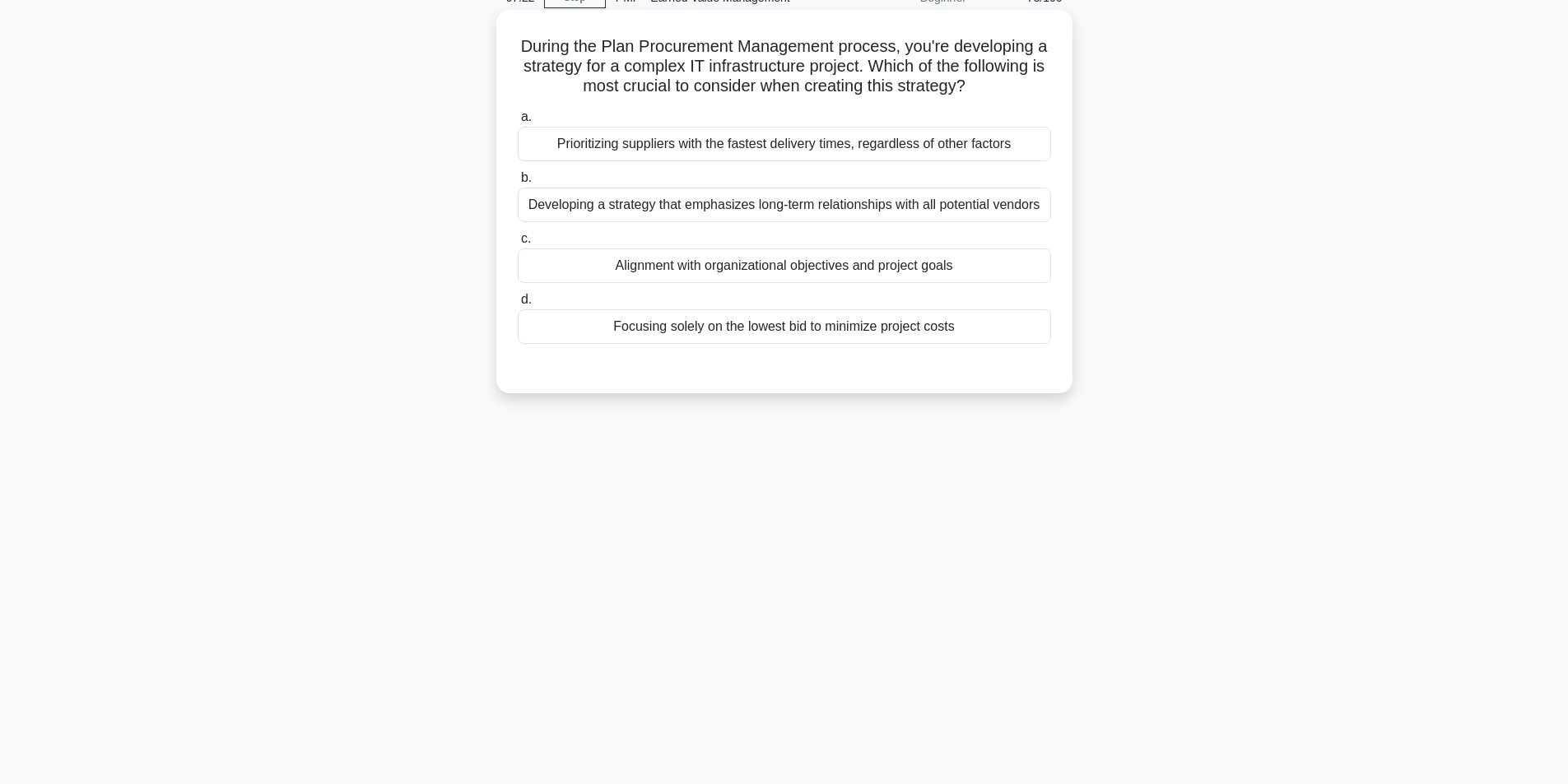
click at [784, 265] on div "Alignment with organizational objectives and project goals" at bounding box center [784, 265] width 533 height 34
click at [517, 245] on input "c. Alignment with organizational objectives and project goals" at bounding box center [517, 239] width 0 height 11
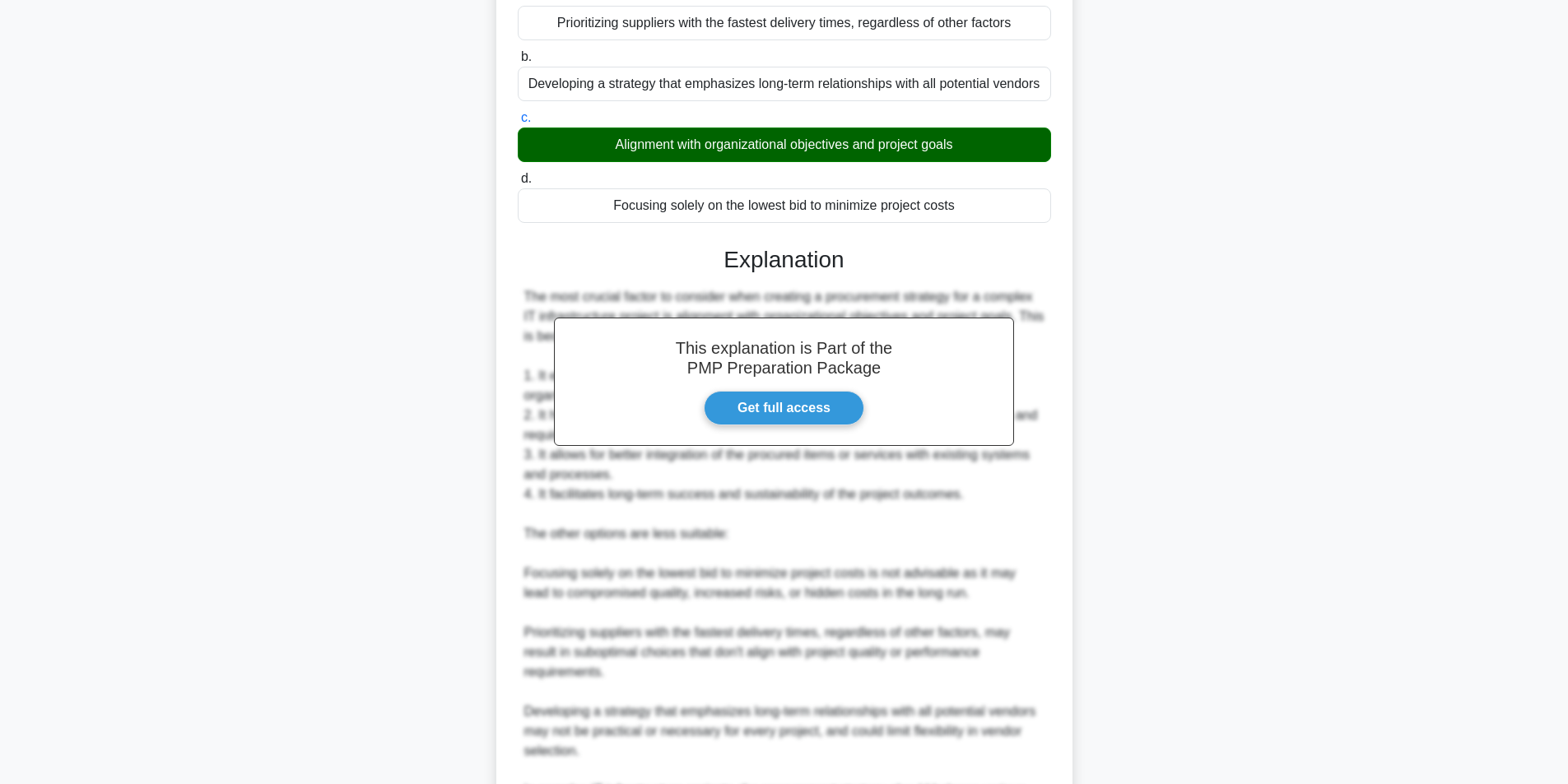
scroll to position [389, 0]
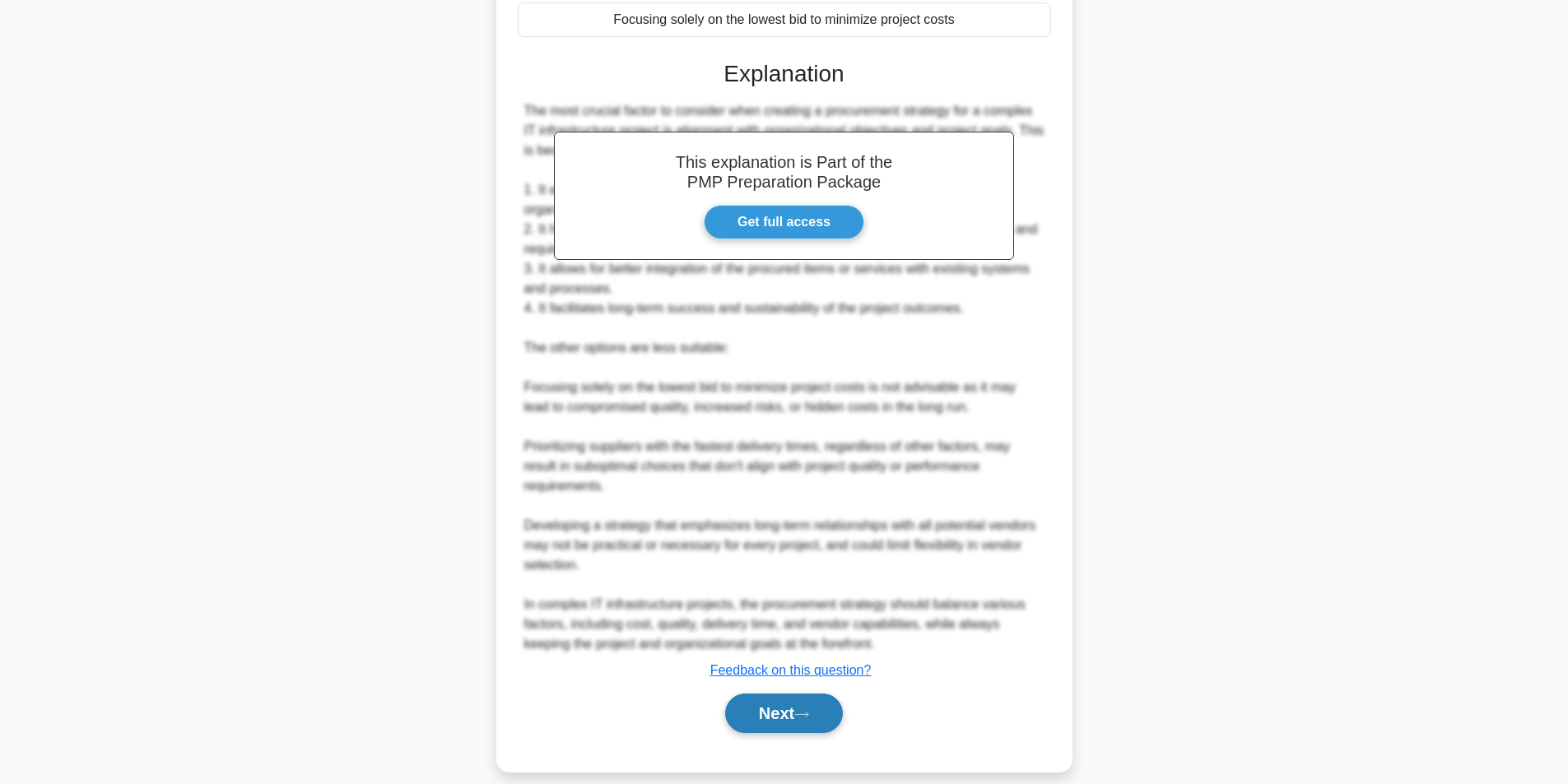
click at [775, 694] on button "Next" at bounding box center [784, 713] width 117 height 40
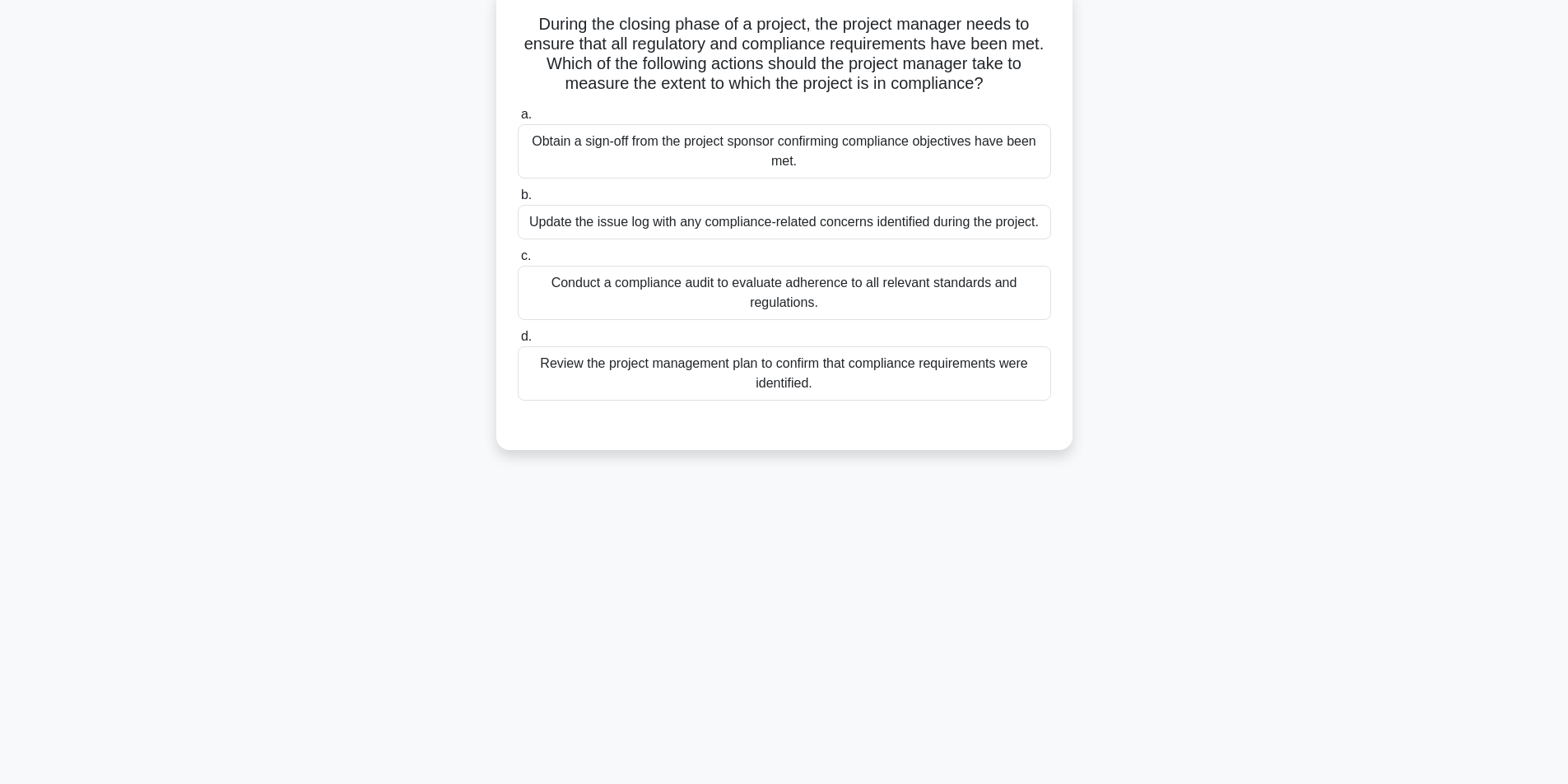
click at [754, 305] on div "Conduct a compliance audit to evaluate adherence to all relevant standards and …" at bounding box center [784, 293] width 533 height 54
click at [517, 261] on input "c. Conduct a compliance audit to evaluate adherence to all relevant standards a…" at bounding box center [517, 257] width 0 height 11
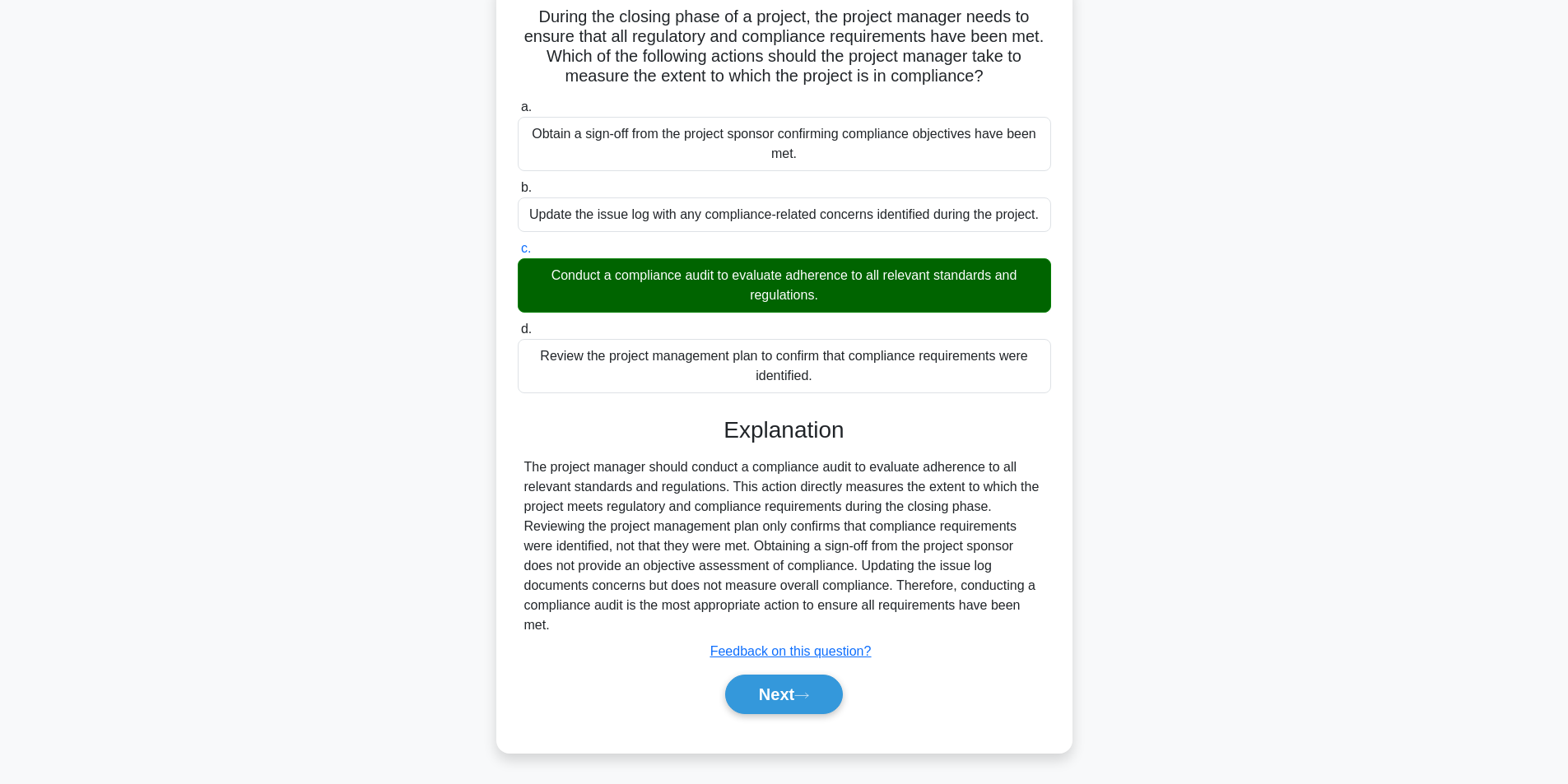
scroll to position [113, 0]
click at [758, 697] on button "Next" at bounding box center [784, 694] width 117 height 40
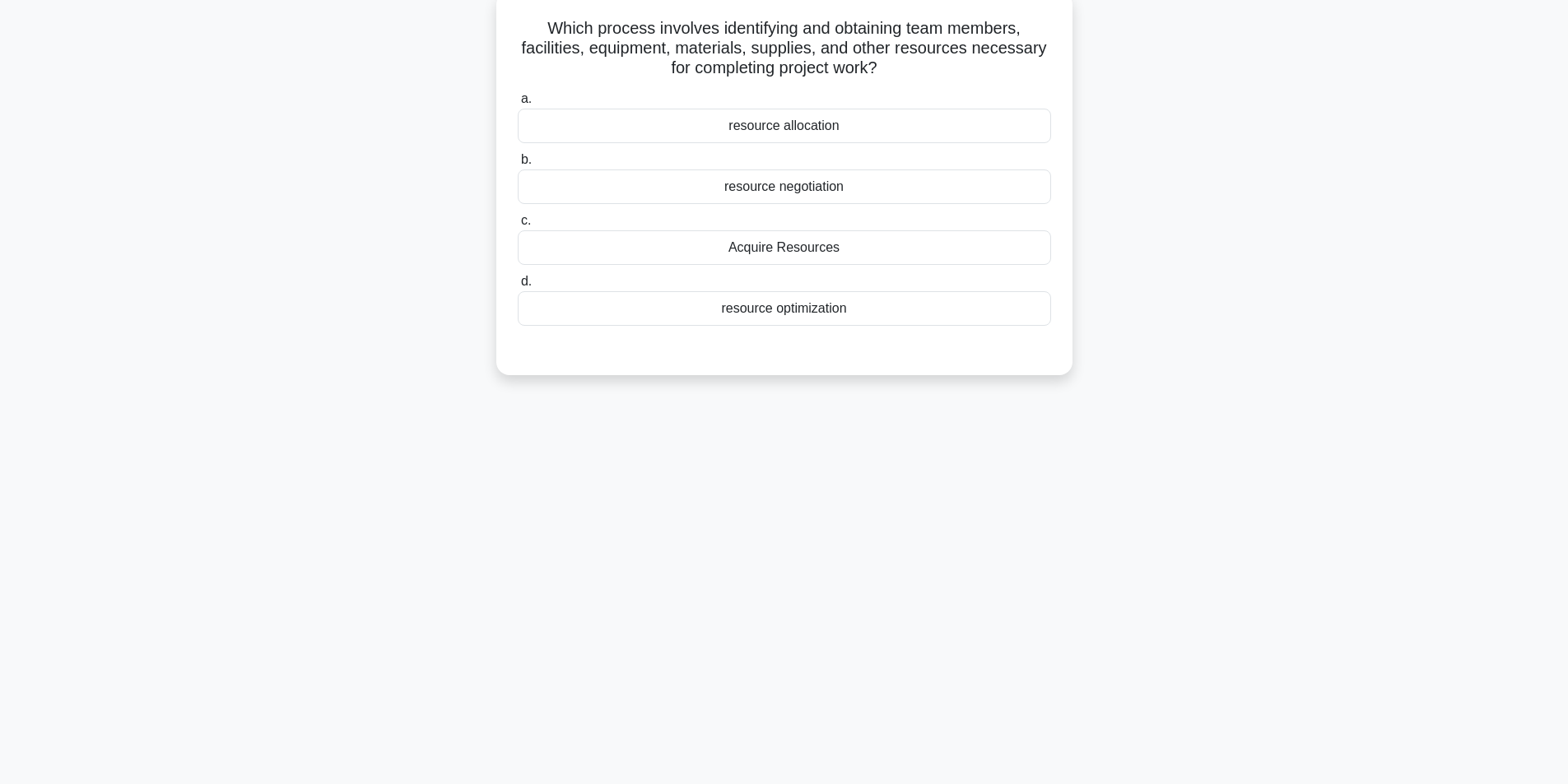
scroll to position [104, 0]
click at [834, 242] on div "Acquire Resources" at bounding box center [784, 243] width 533 height 34
click at [517, 223] on input "c. Acquire Resources" at bounding box center [517, 217] width 0 height 11
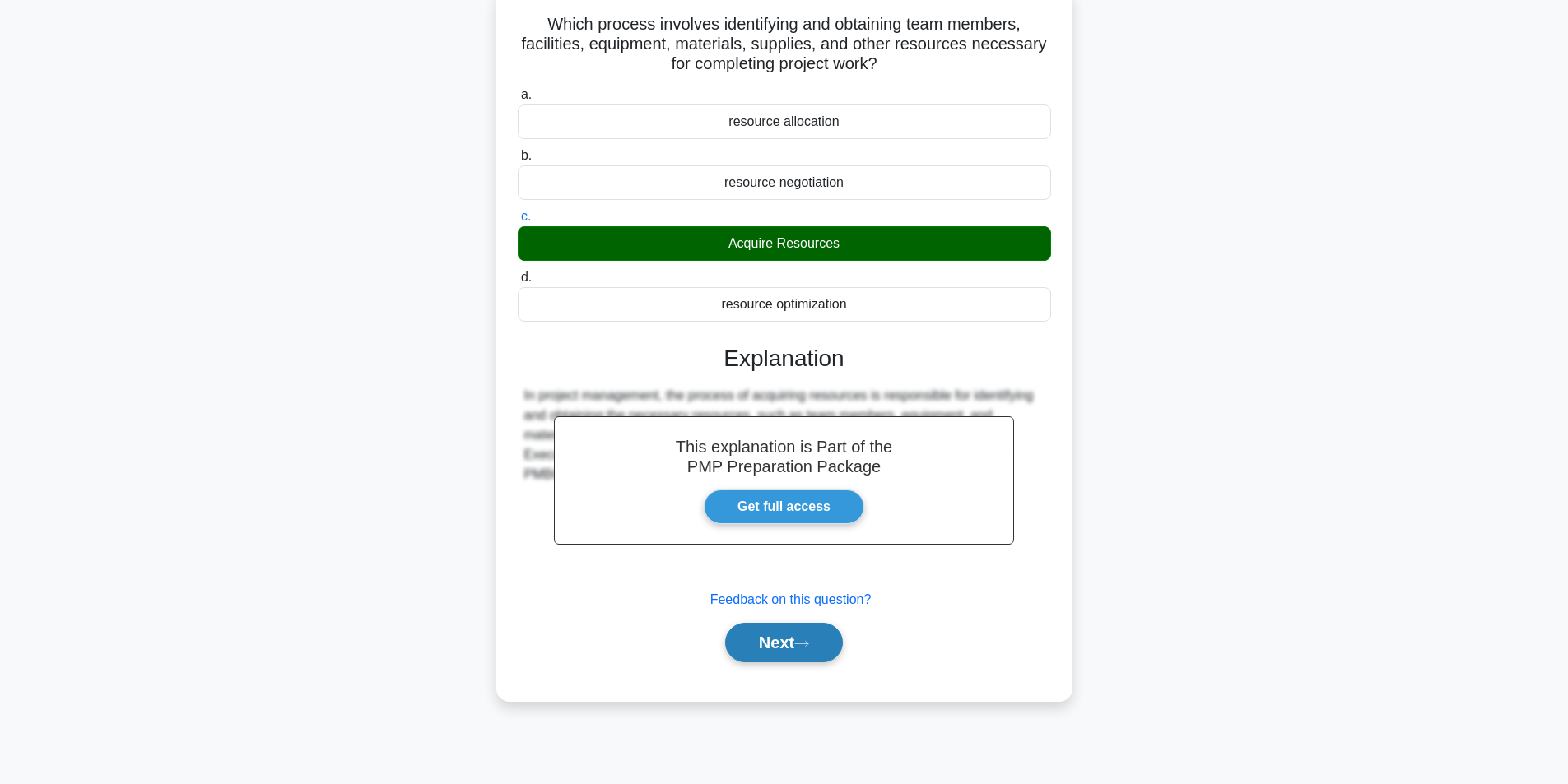
click at [796, 656] on button "Next" at bounding box center [784, 642] width 117 height 40
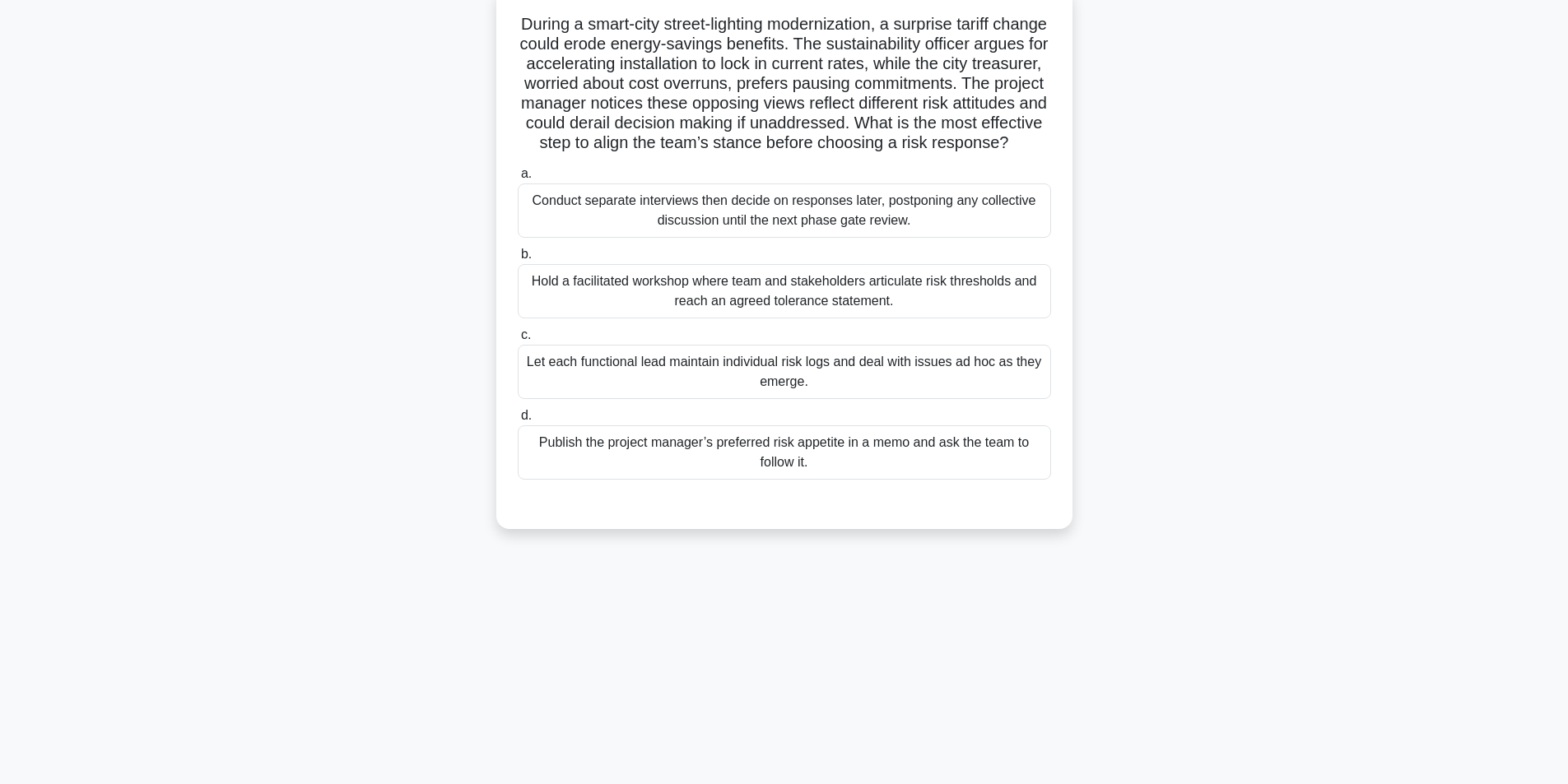
click at [768, 319] on div "Hold a facilitated workshop where team and stakeholders articulate risk thresho…" at bounding box center [784, 291] width 533 height 54
click at [517, 260] on input "b. Hold a facilitated workshop where team and stakeholders articulate risk thre…" at bounding box center [517, 255] width 0 height 11
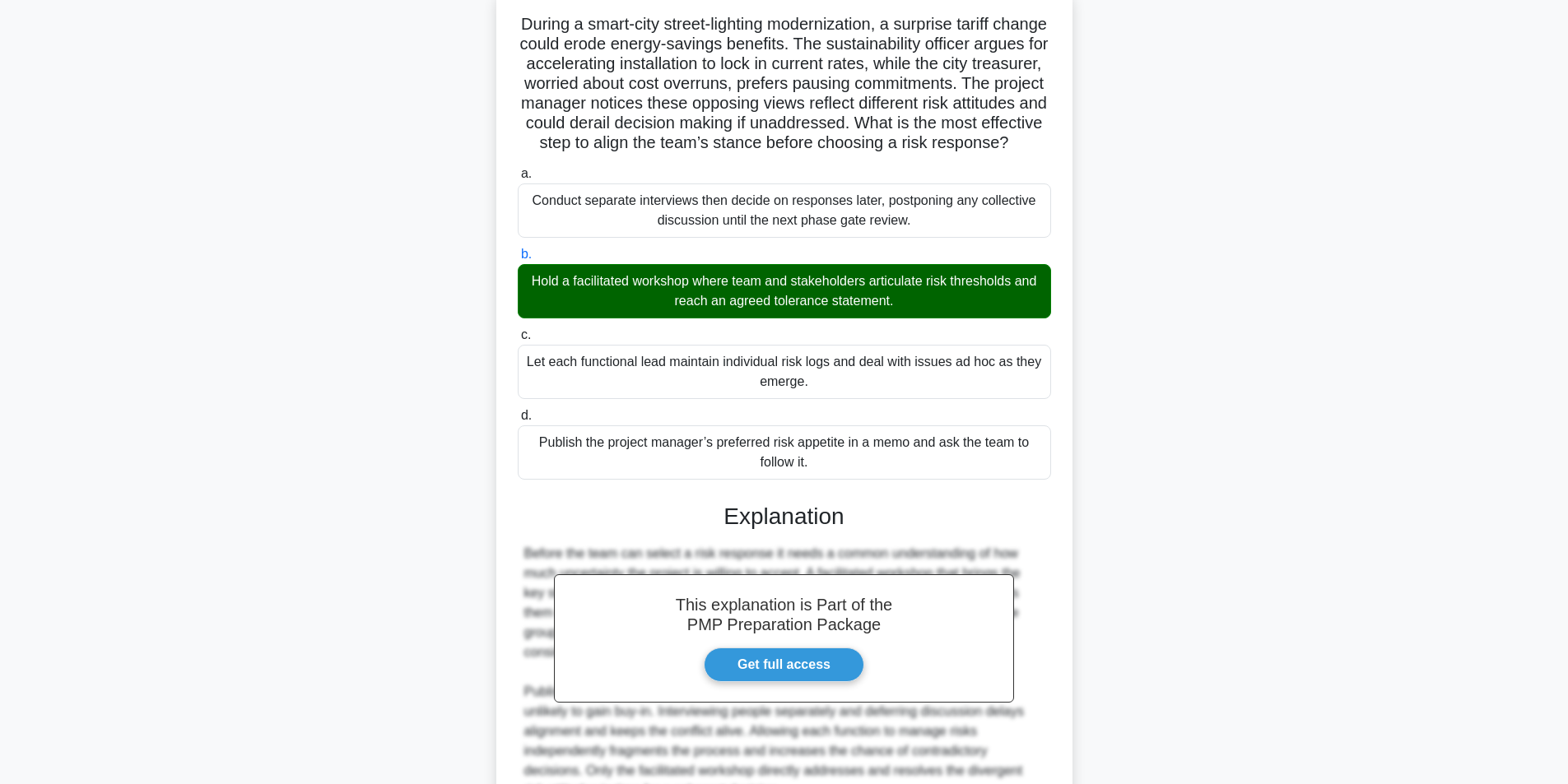
scroll to position [290, 0]
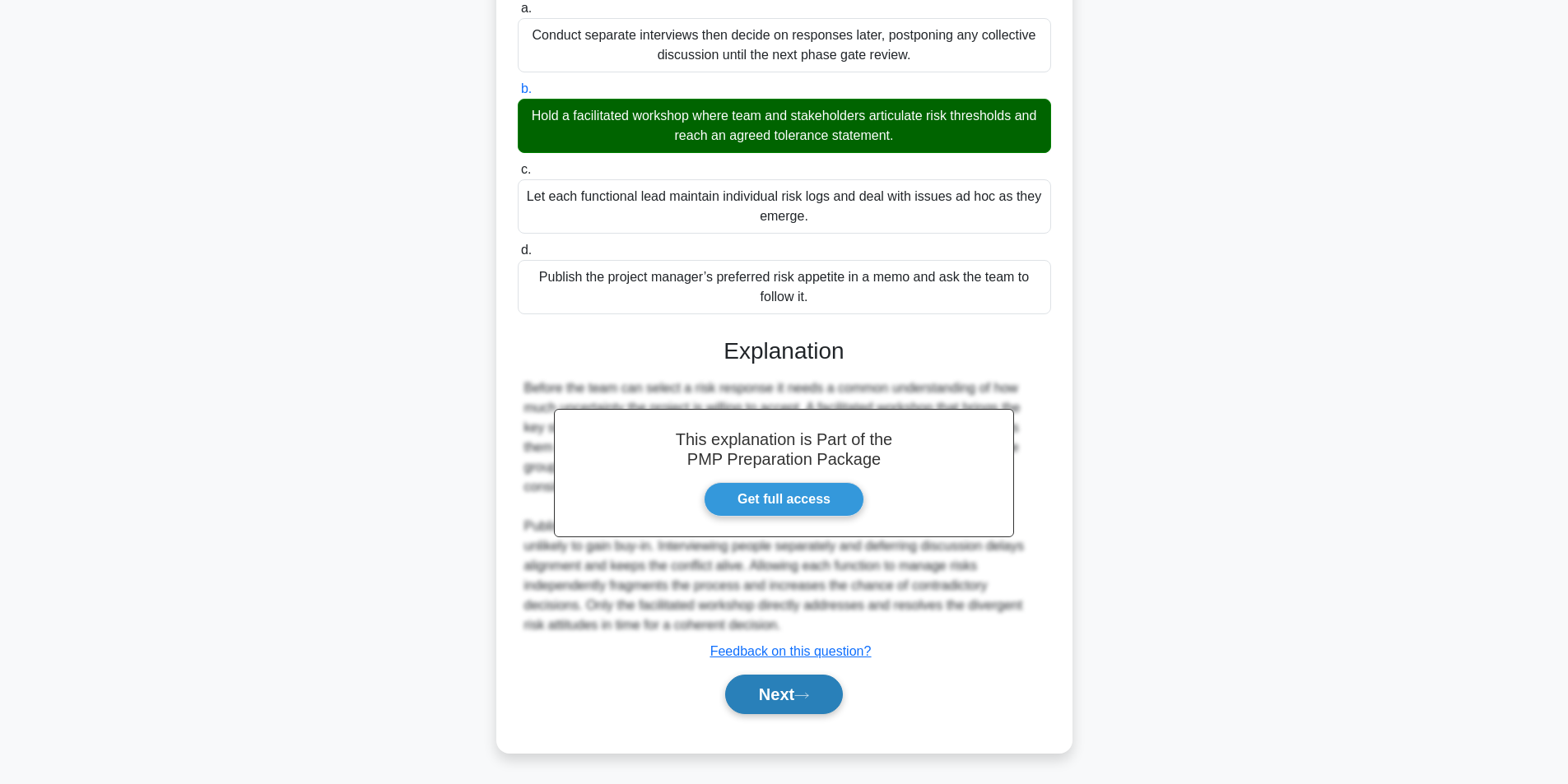
click at [757, 702] on button "Next" at bounding box center [784, 694] width 117 height 40
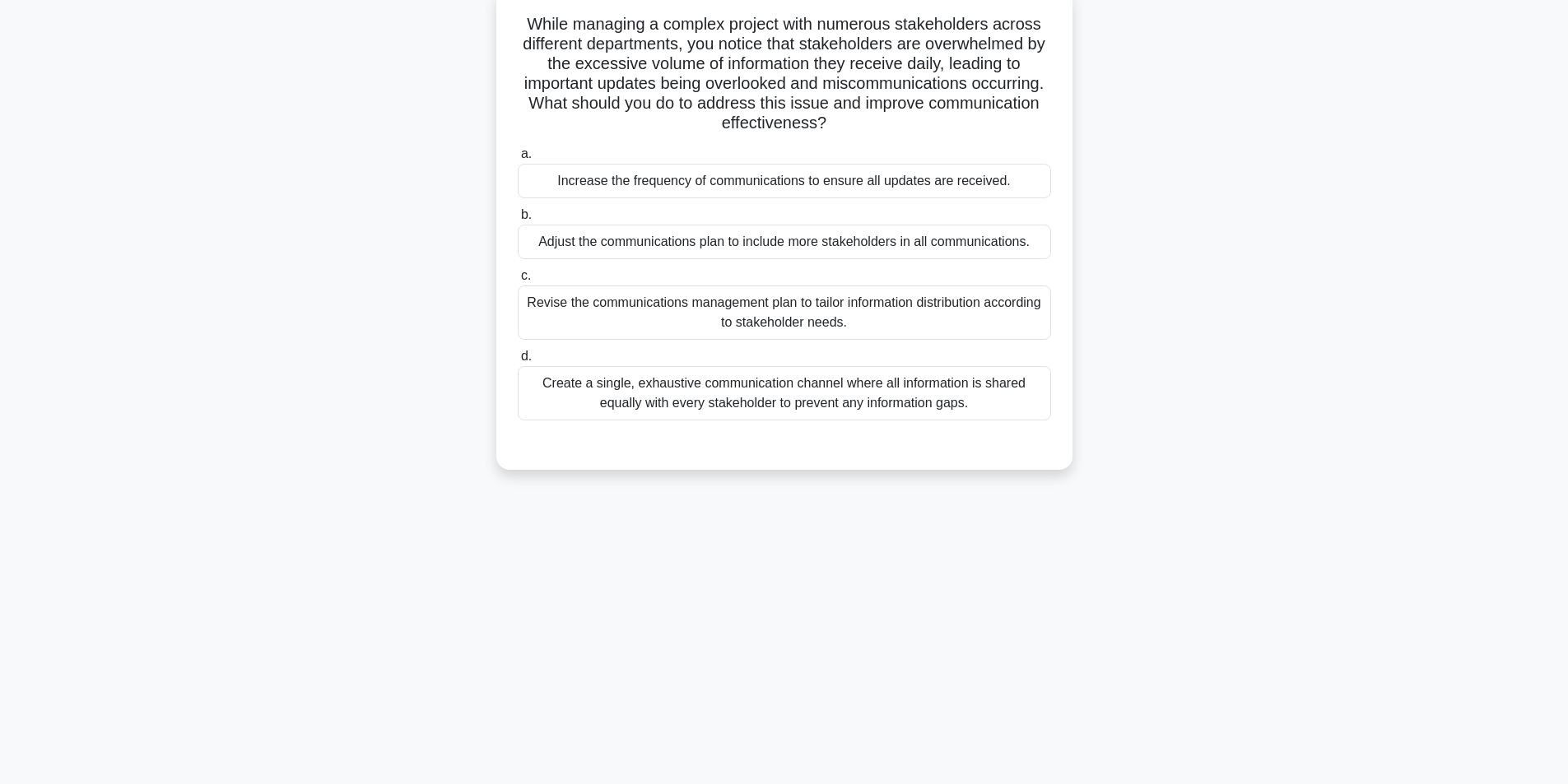
click at [712, 316] on div "Revise the communications management plan to tailor information distribution ac…" at bounding box center [784, 312] width 533 height 54
click at [517, 282] on input "c. Revise the communications management plan to tailor information distribution…" at bounding box center [517, 276] width 0 height 11
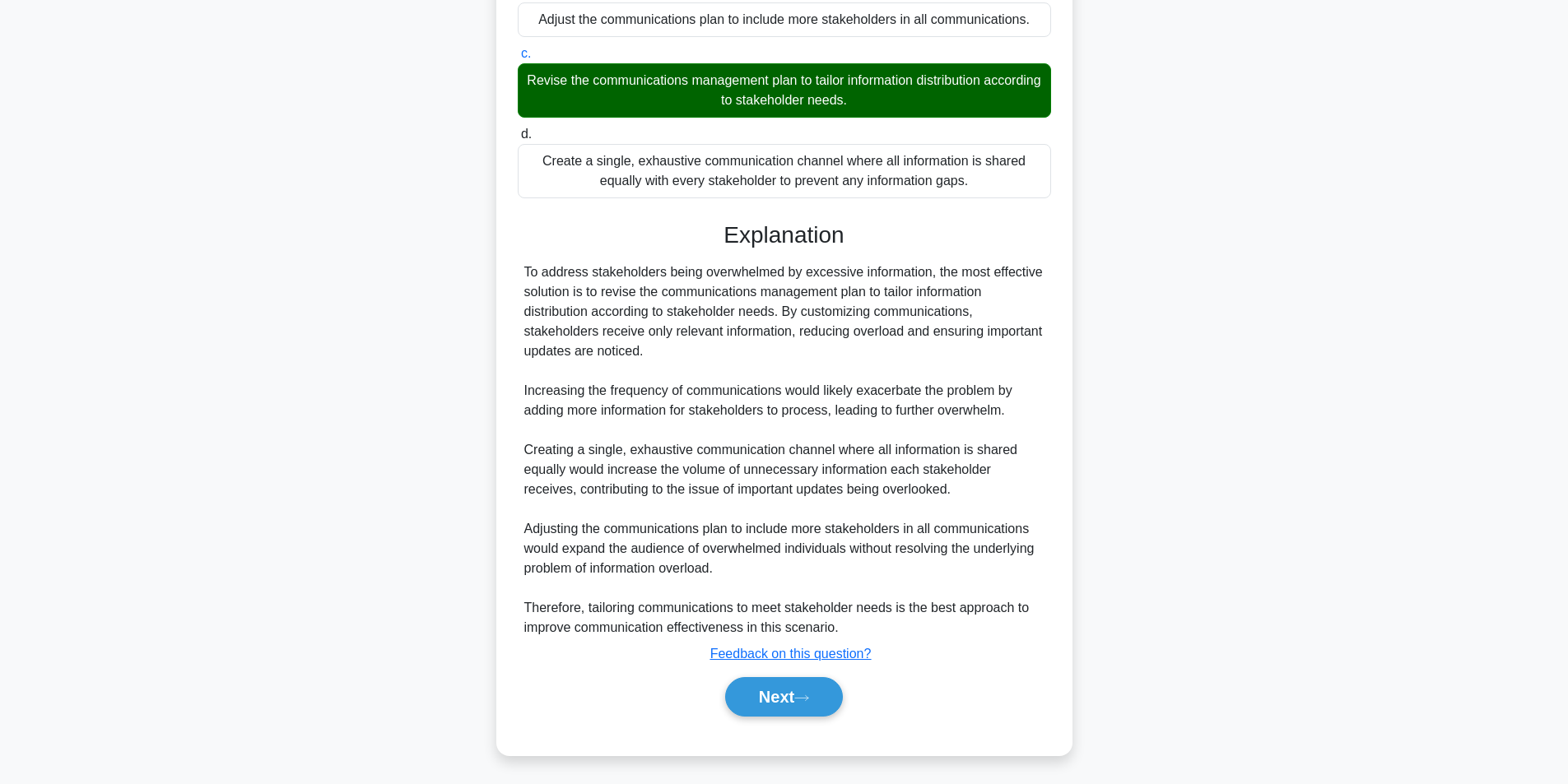
scroll to position [330, 0]
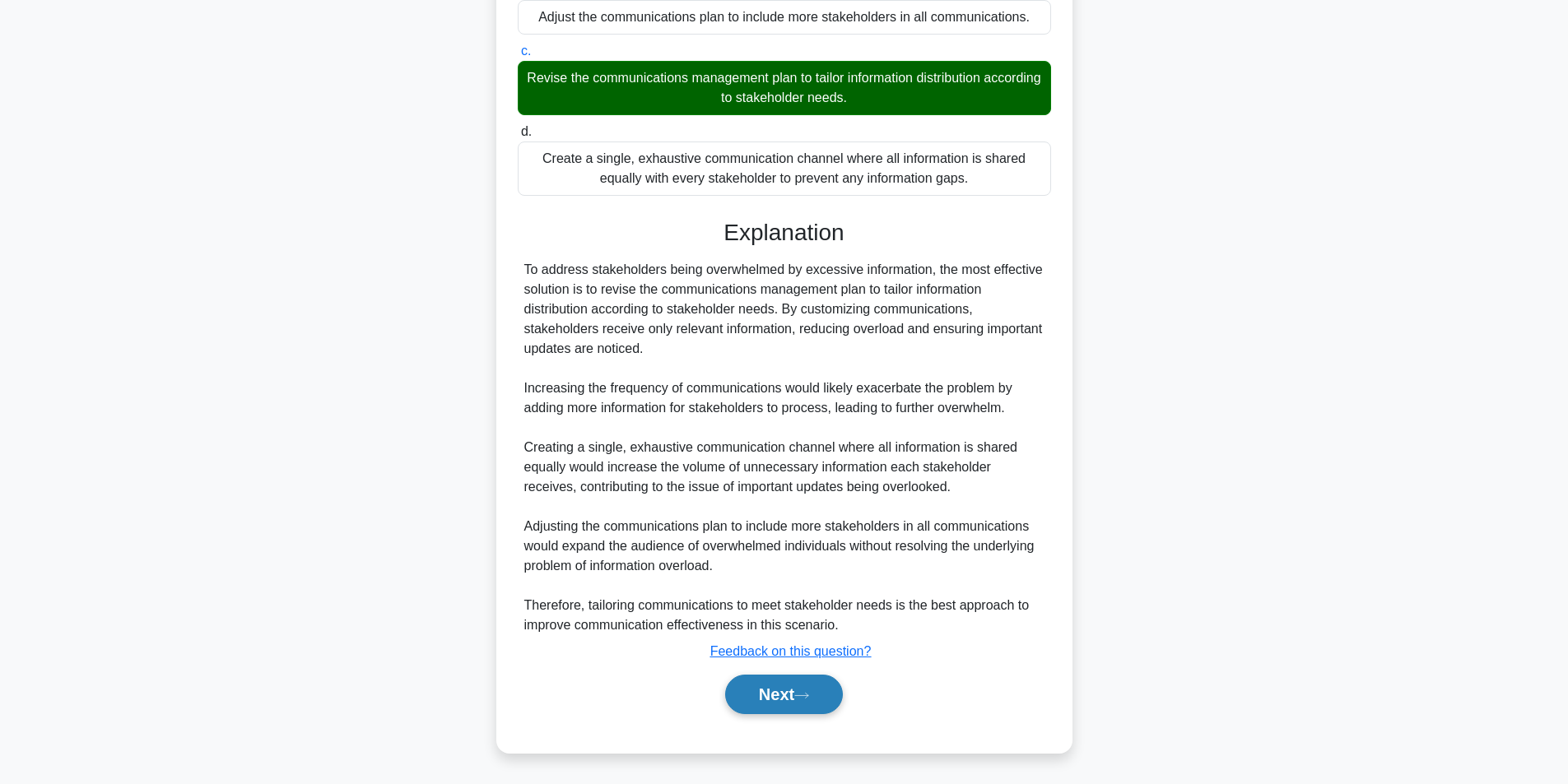
click at [772, 675] on button "Next" at bounding box center [784, 694] width 117 height 40
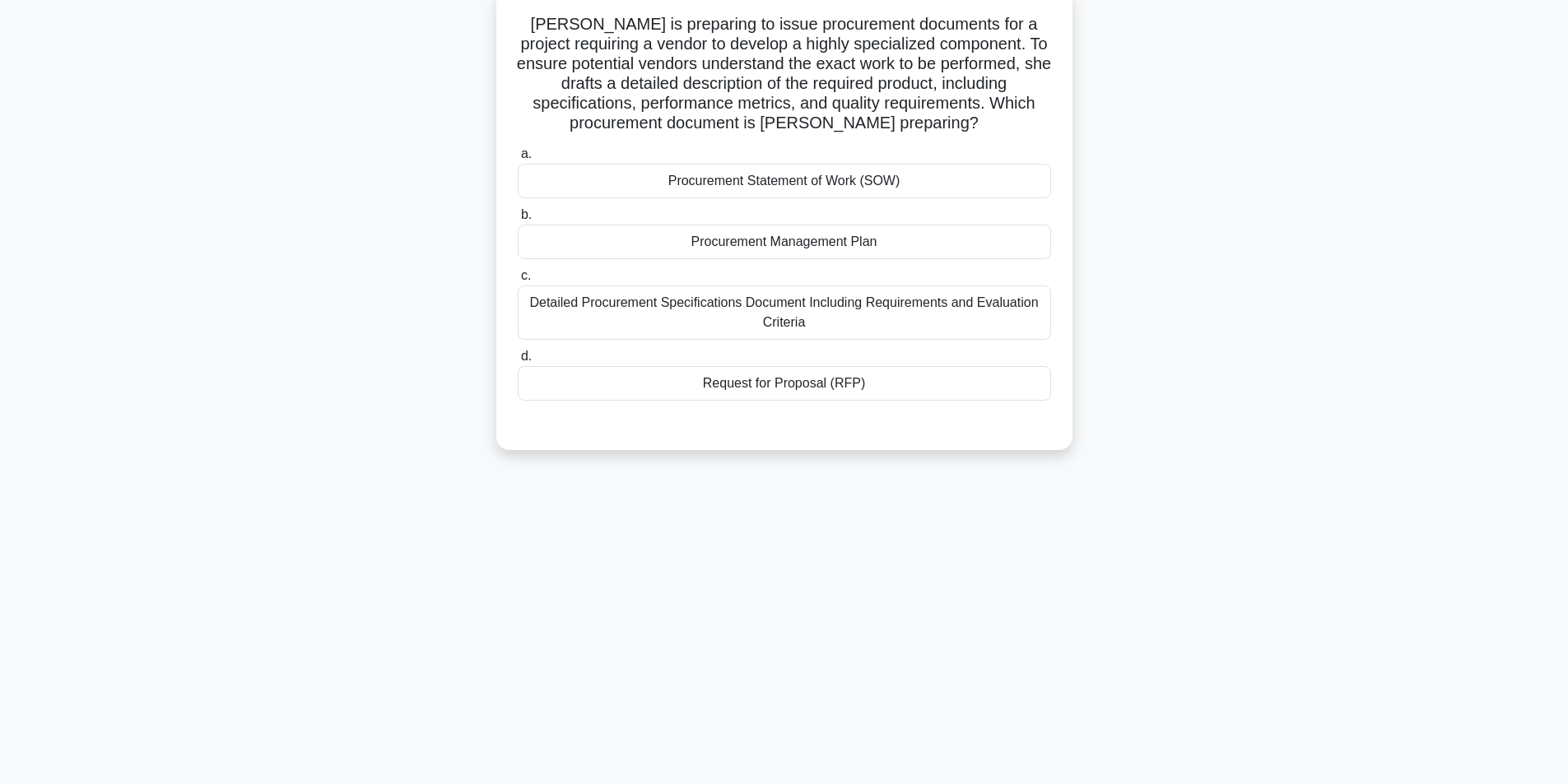
click at [765, 387] on div "Request for Proposal (RFP)" at bounding box center [784, 382] width 533 height 34
click at [517, 362] on input "d. Request for Proposal (RFP)" at bounding box center [517, 356] width 0 height 11
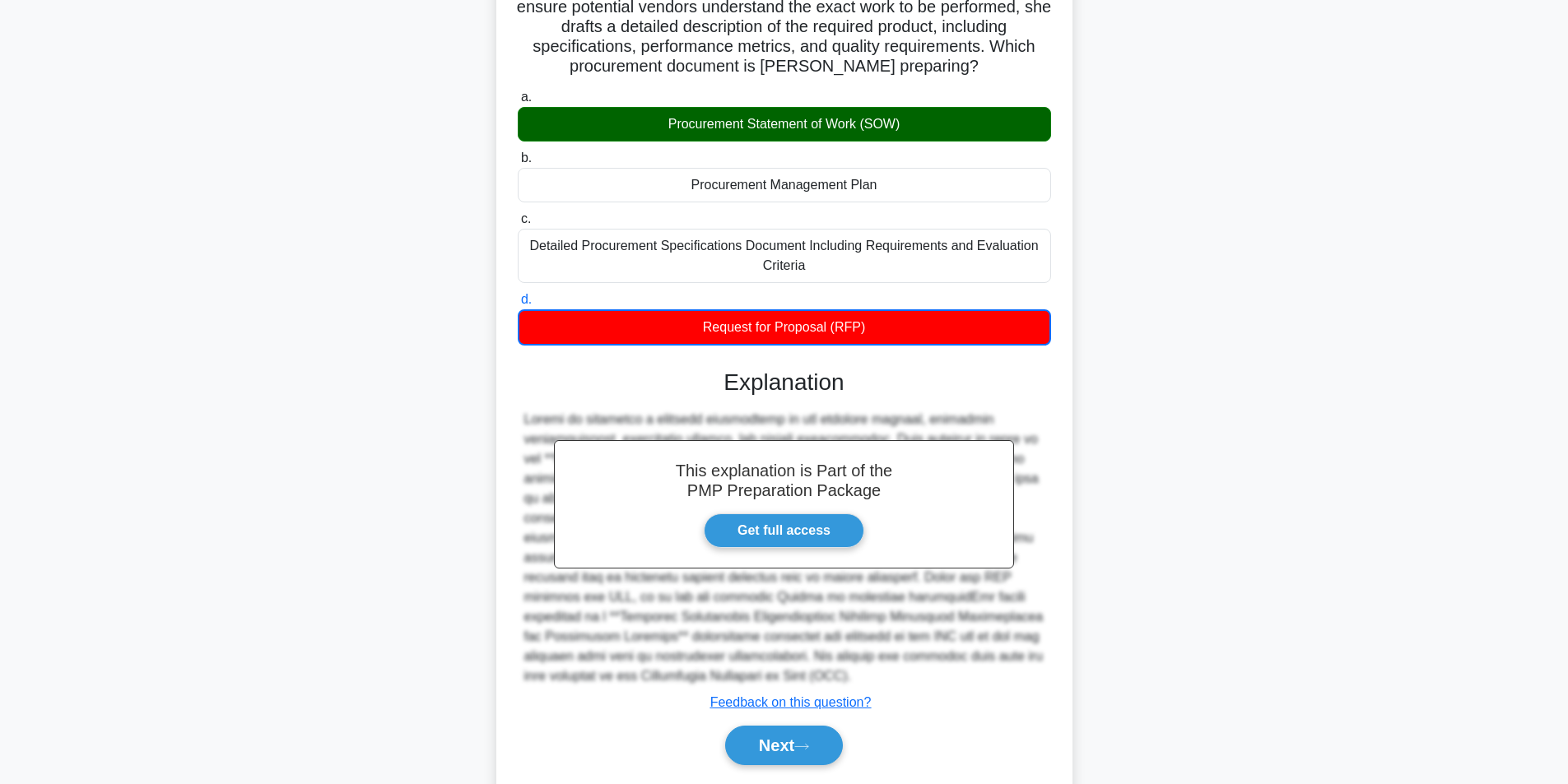
scroll to position [213, 0]
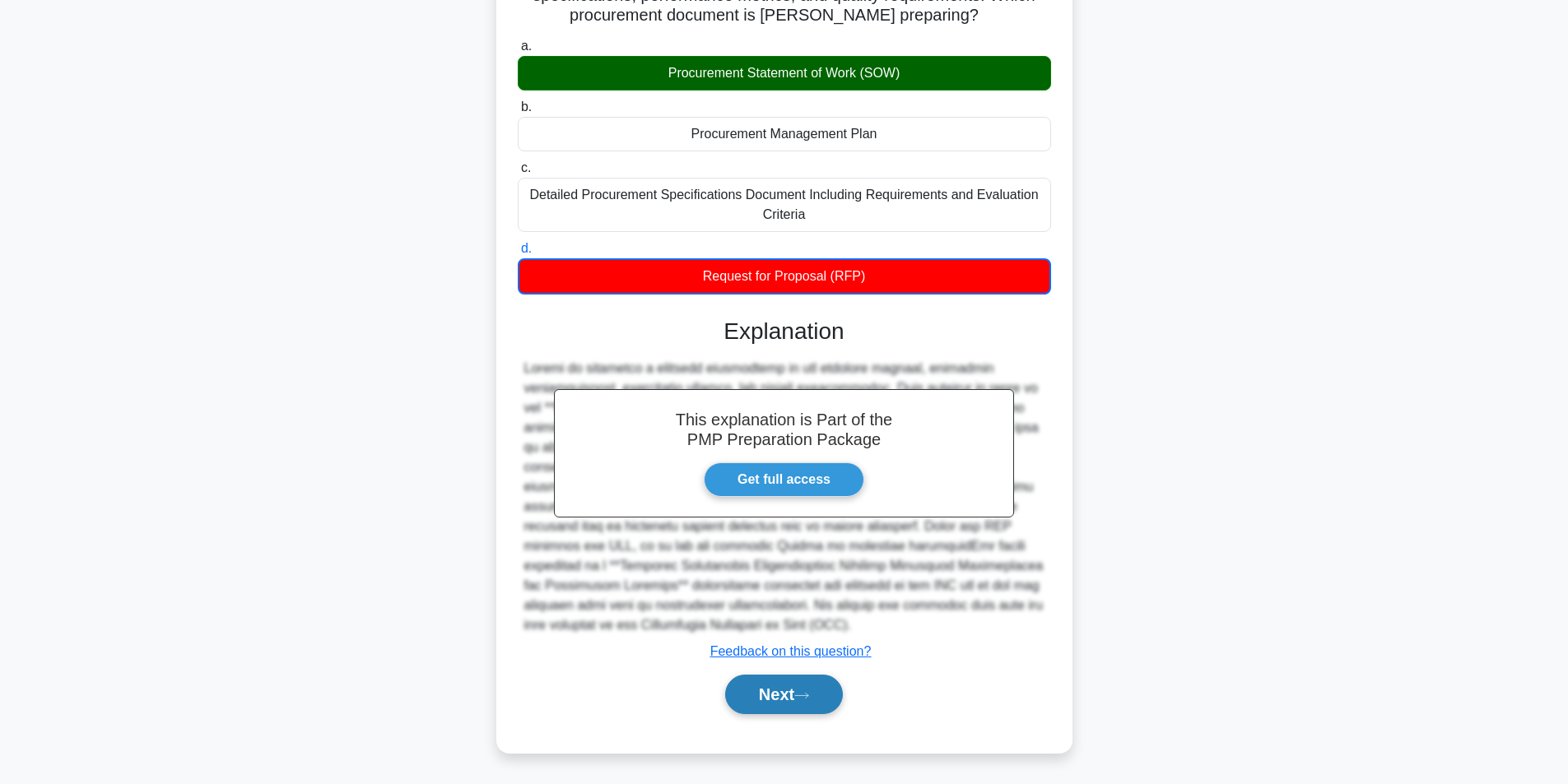
click at [796, 691] on button "Next" at bounding box center [784, 694] width 117 height 40
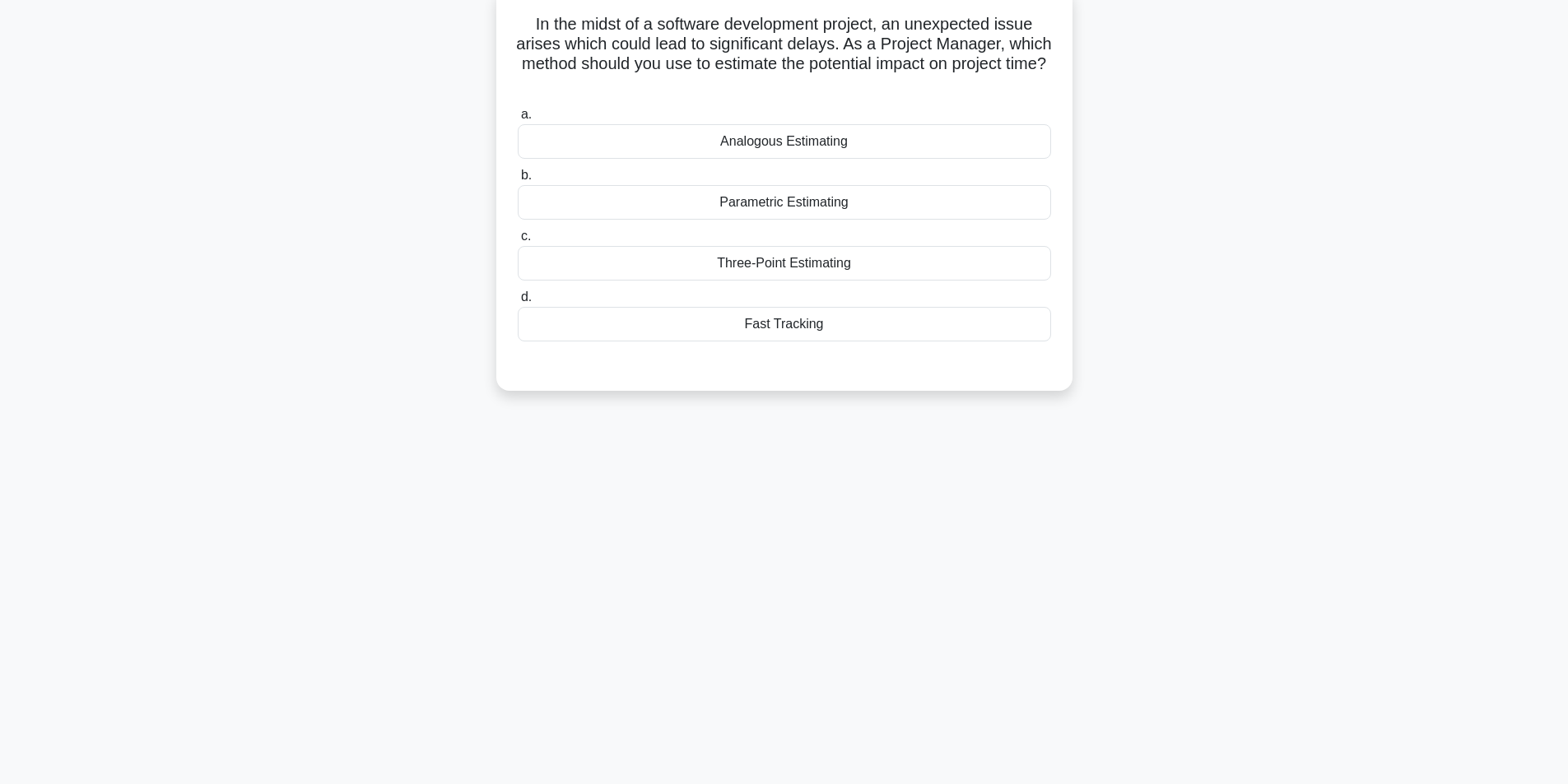
click at [855, 200] on div "Parametric Estimating" at bounding box center [784, 201] width 533 height 34
click at [517, 181] on input "b. Parametric Estimating" at bounding box center [517, 175] width 0 height 11
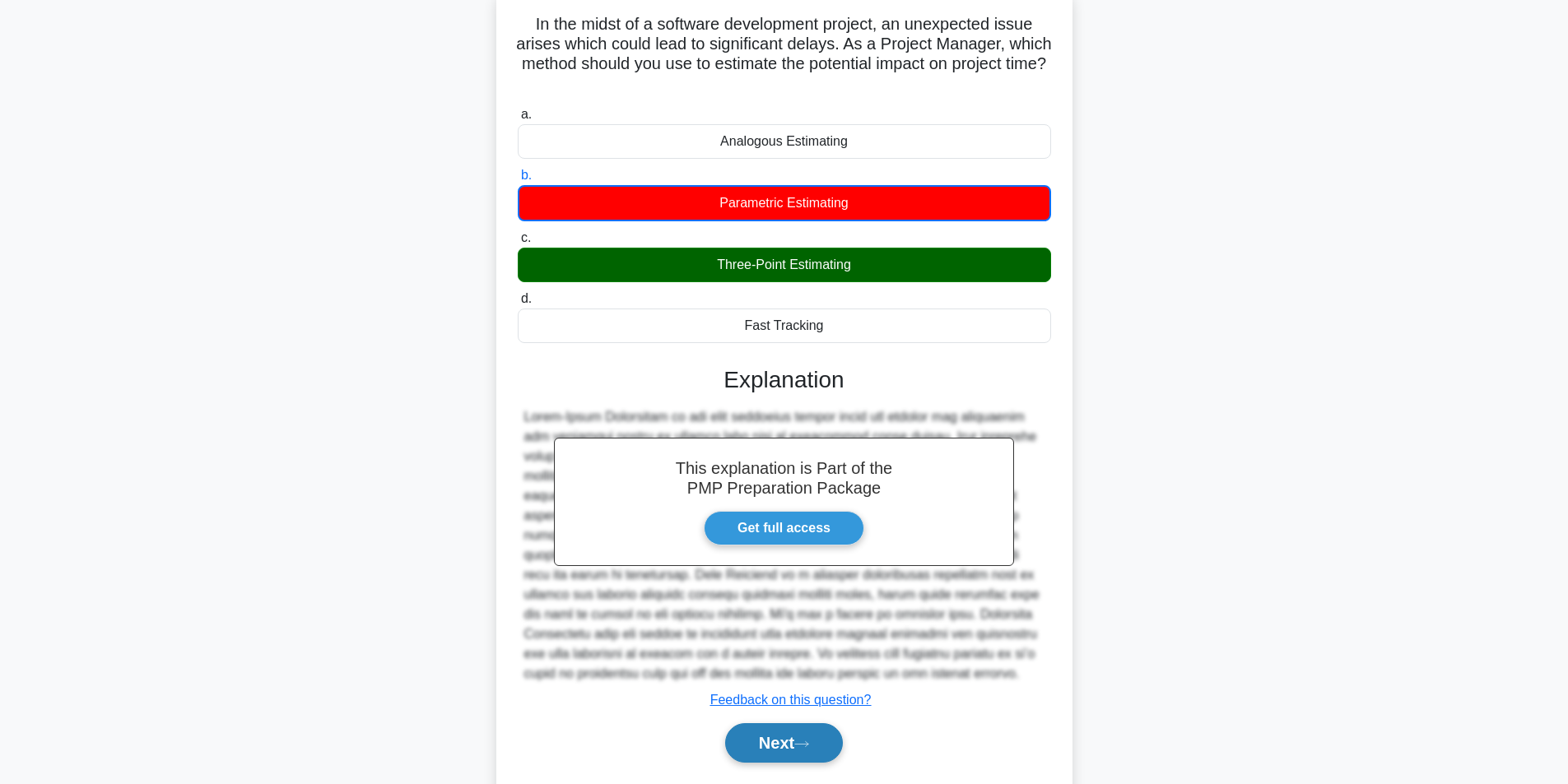
click at [769, 735] on button "Next" at bounding box center [784, 742] width 117 height 40
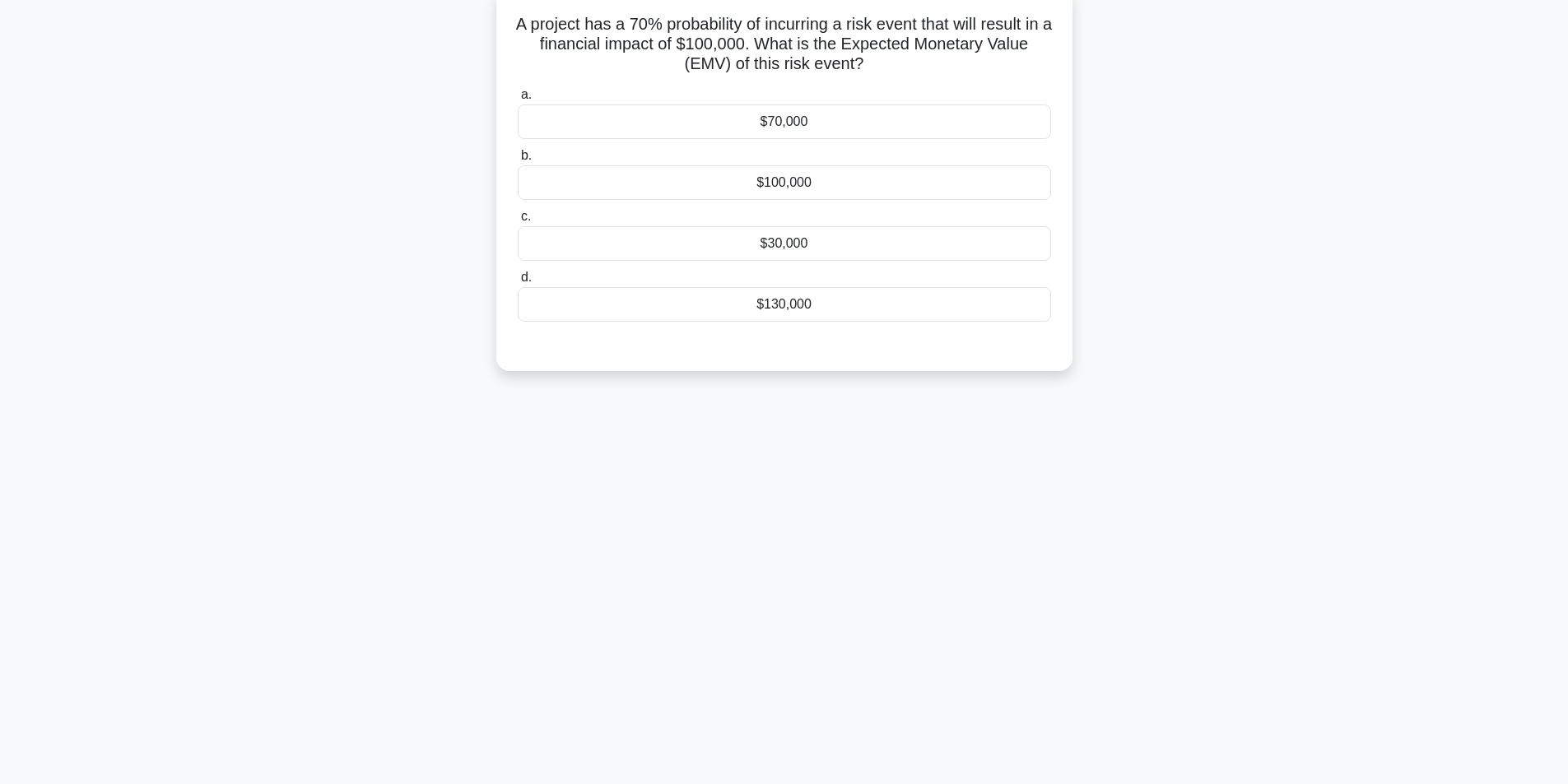
click at [825, 127] on div "$70,000" at bounding box center [784, 121] width 533 height 34
click at [517, 101] on input "a. $70,000" at bounding box center [517, 95] width 0 height 11
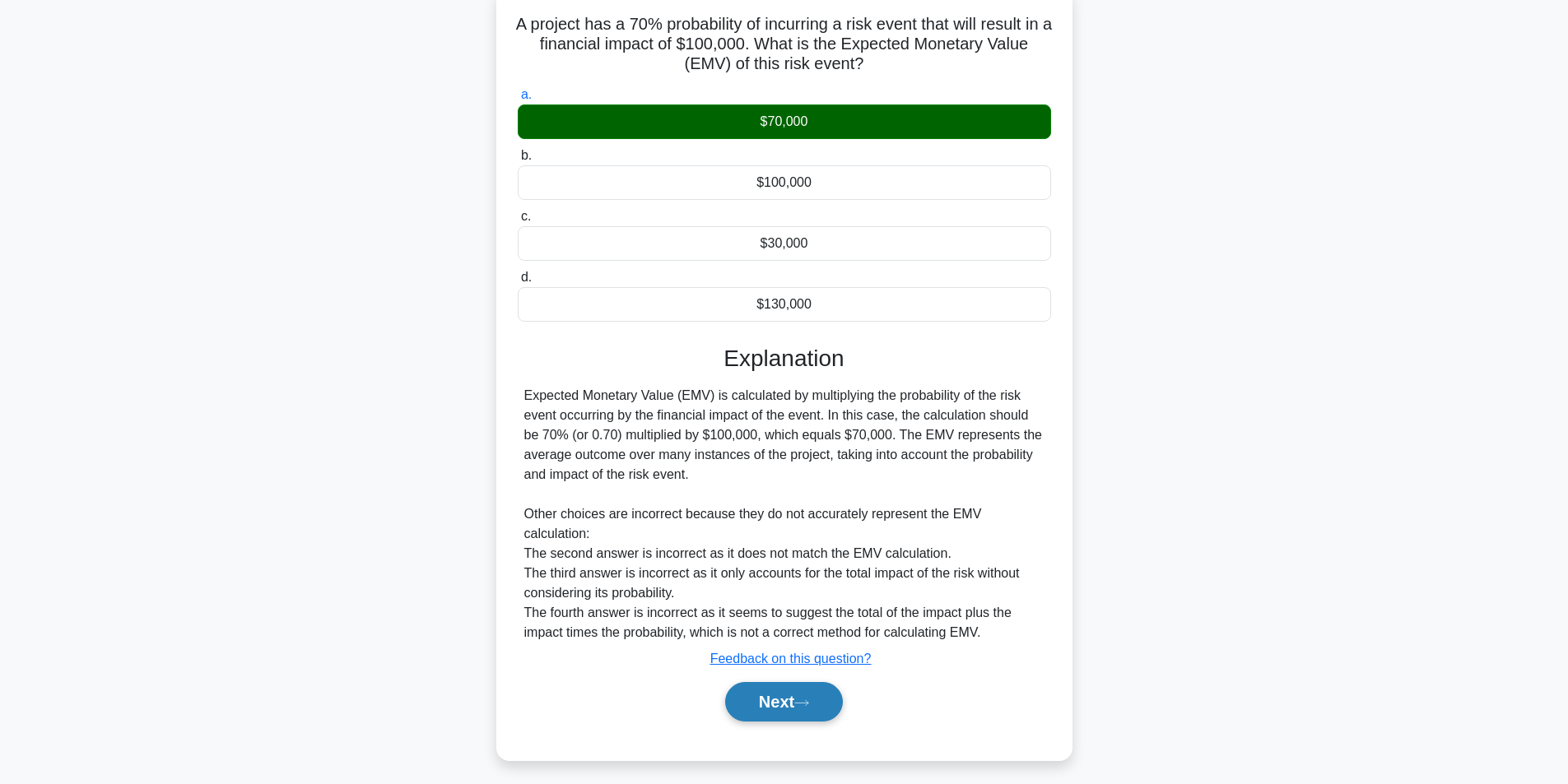
click at [793, 711] on button "Next" at bounding box center [784, 702] width 117 height 40
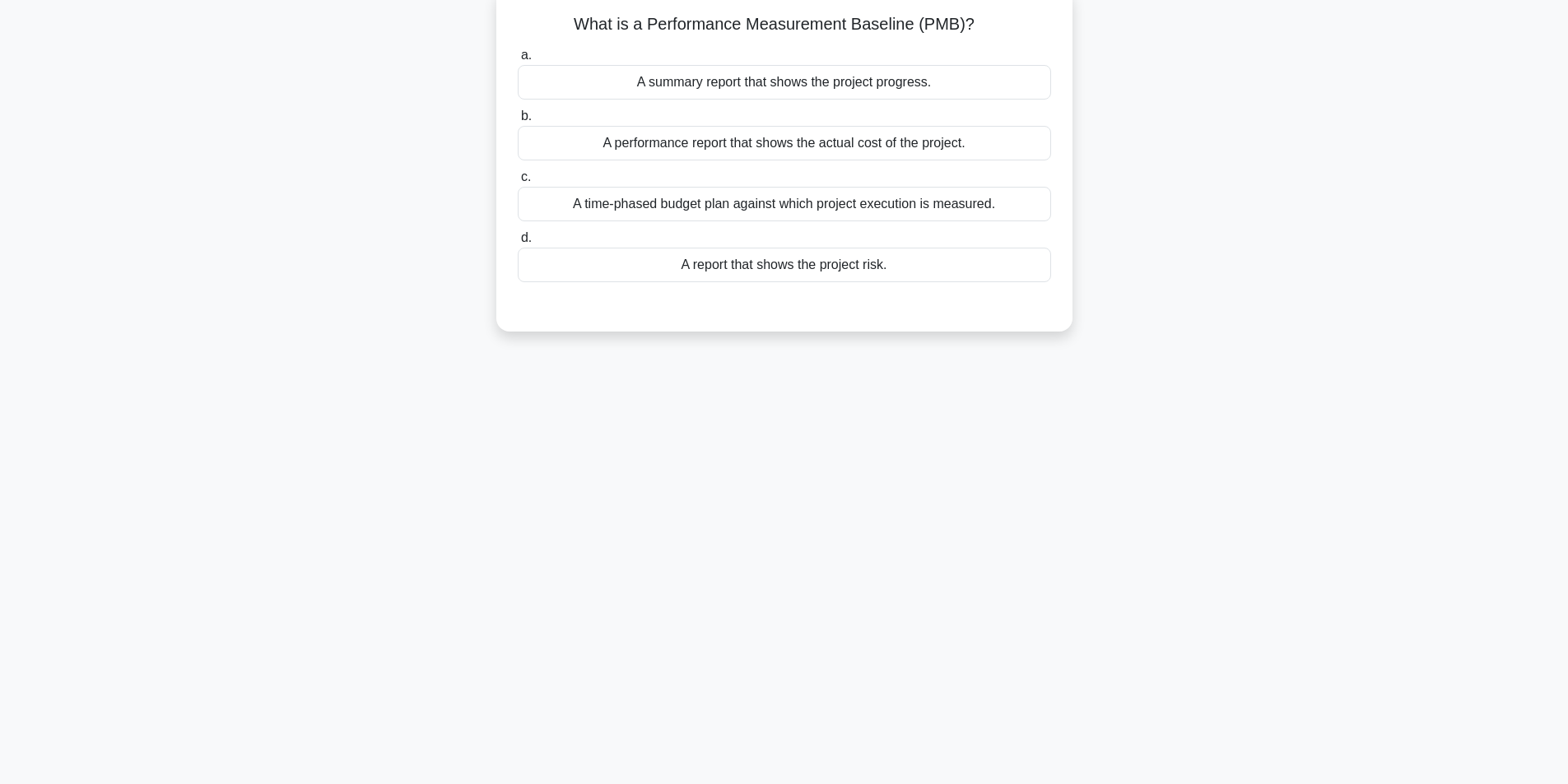
click at [879, 208] on div "A time-phased budget plan against which project execution is measured." at bounding box center [784, 203] width 533 height 34
click at [517, 183] on input "c. A time-phased budget plan against which project execution is measured." at bounding box center [517, 177] width 0 height 11
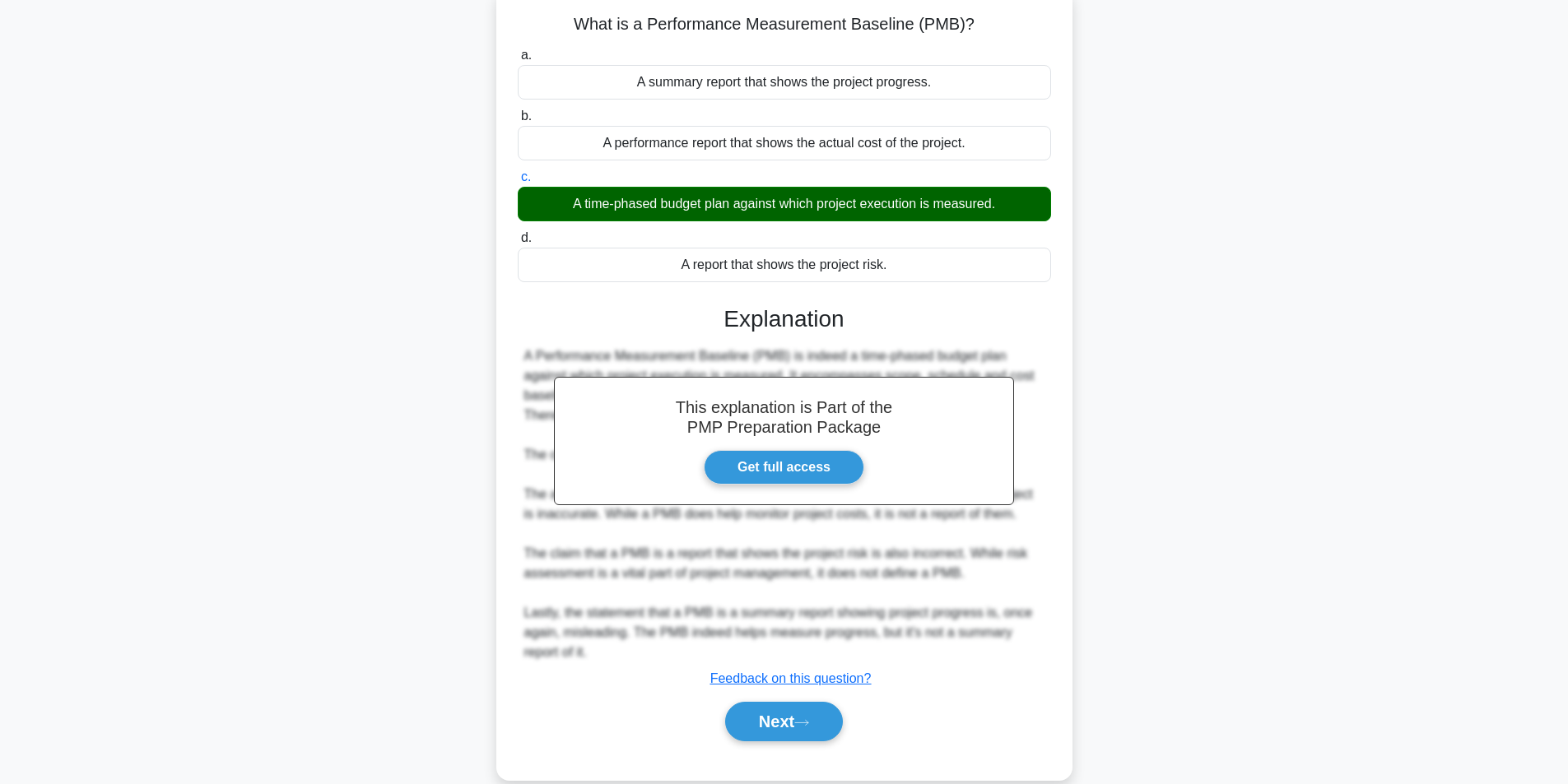
scroll to position [132, 0]
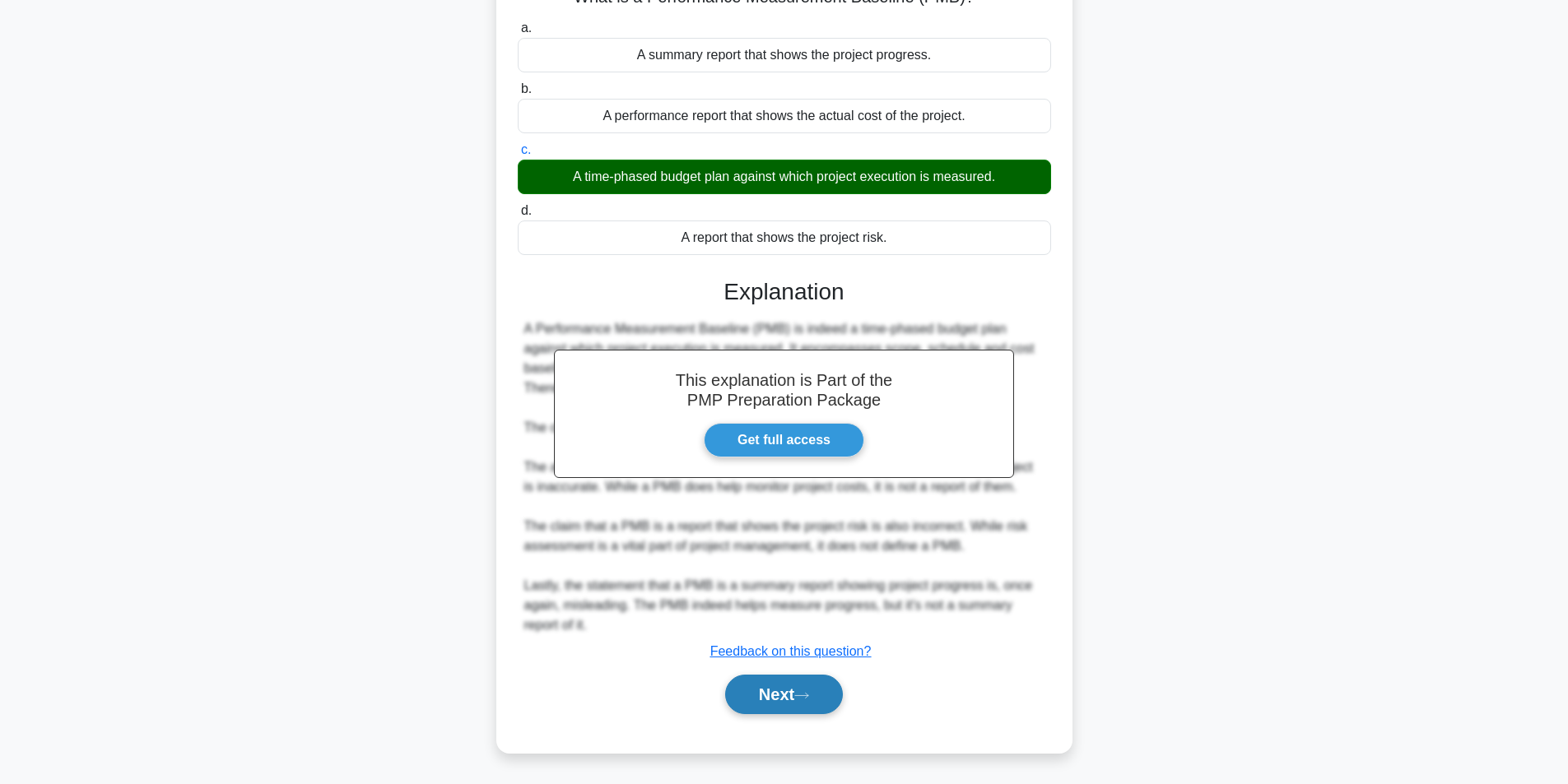
click at [801, 690] on button "Next" at bounding box center [784, 694] width 117 height 40
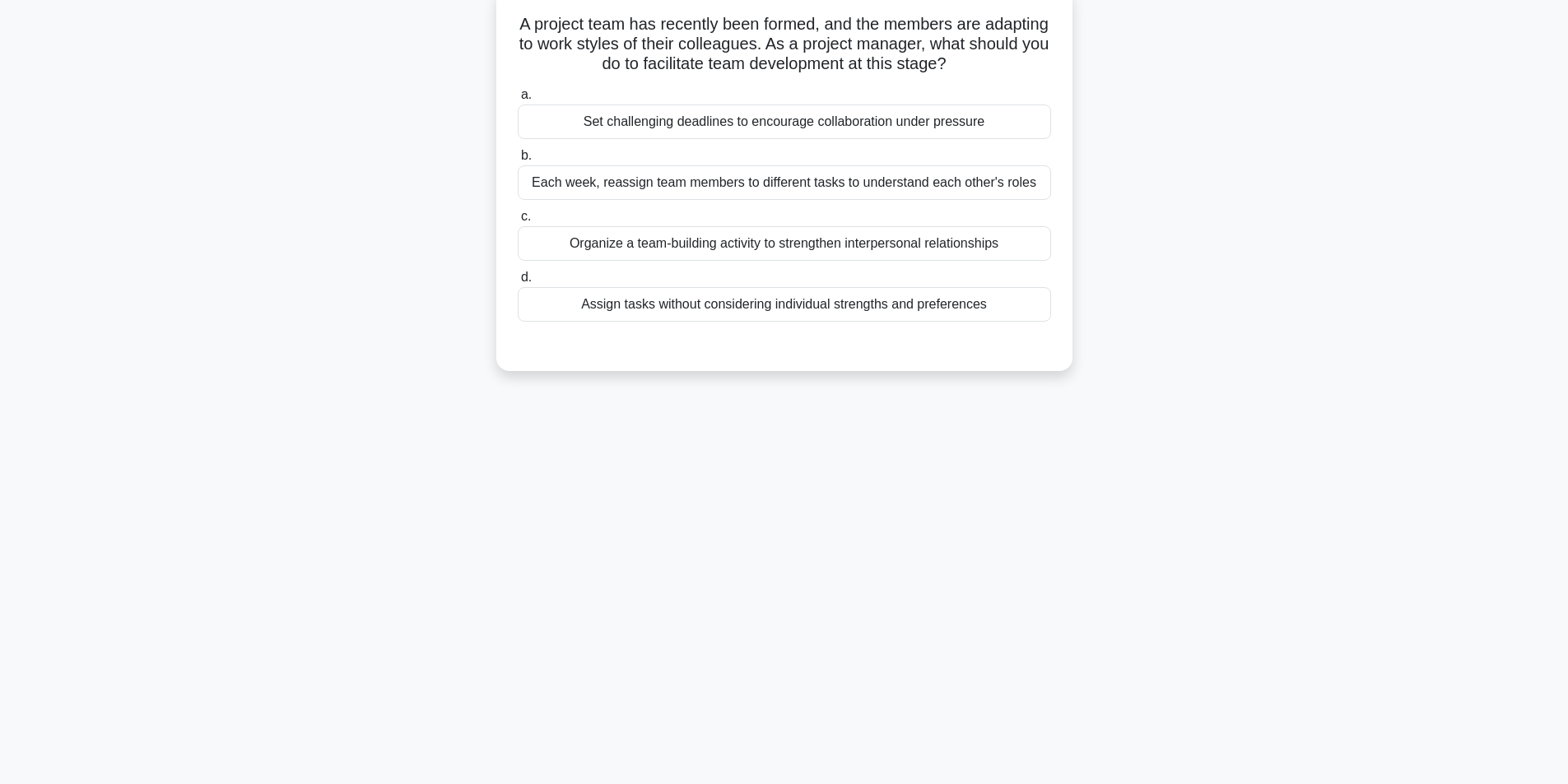
click at [721, 250] on div "Organize a team-building activity to strengthen interpersonal relationships" at bounding box center [784, 243] width 533 height 34
click at [517, 223] on input "c. Organize a team-building activity to strengthen interpersonal relationships" at bounding box center [517, 217] width 0 height 11
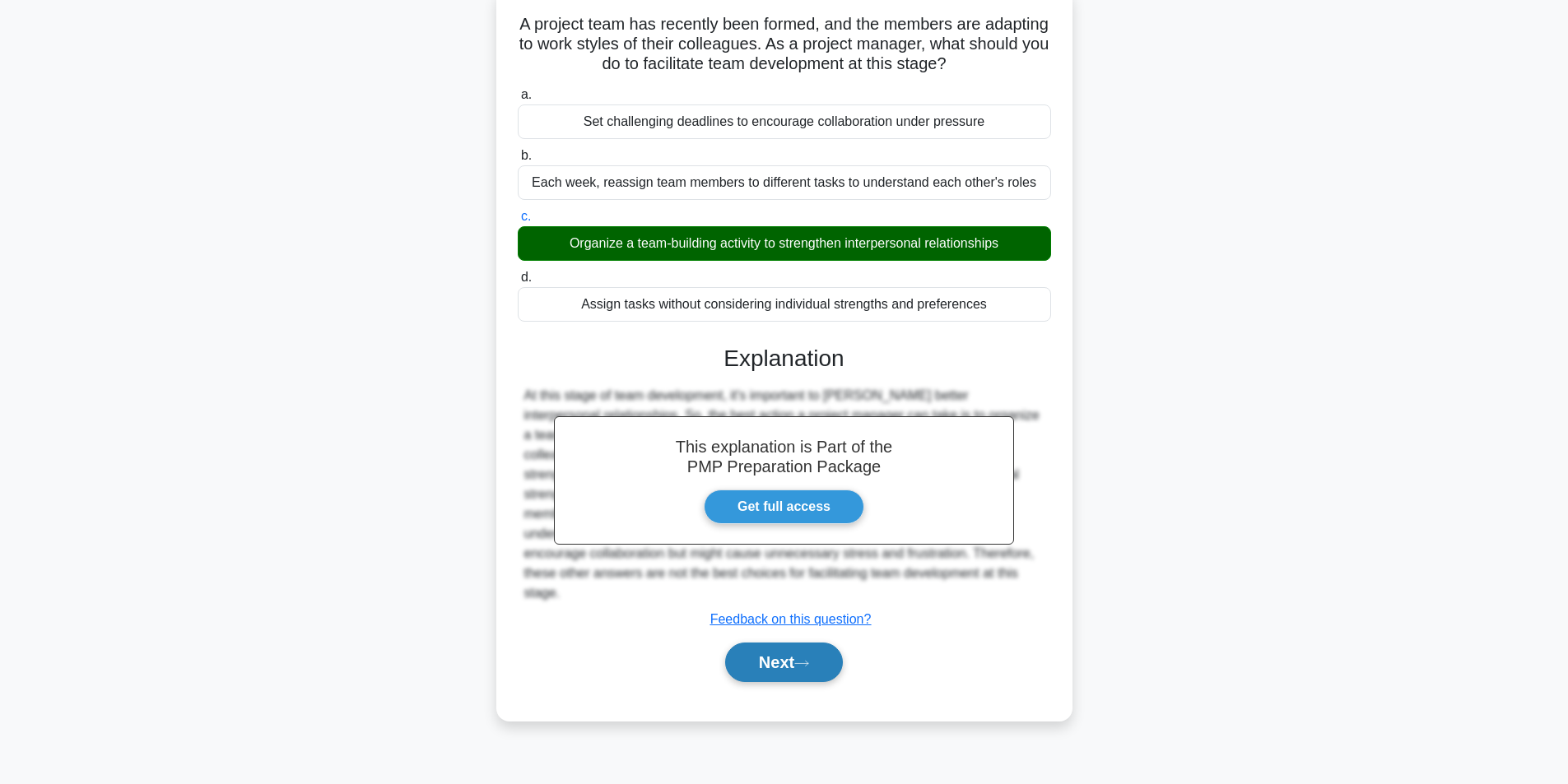
click at [798, 643] on button "Next" at bounding box center [784, 662] width 117 height 40
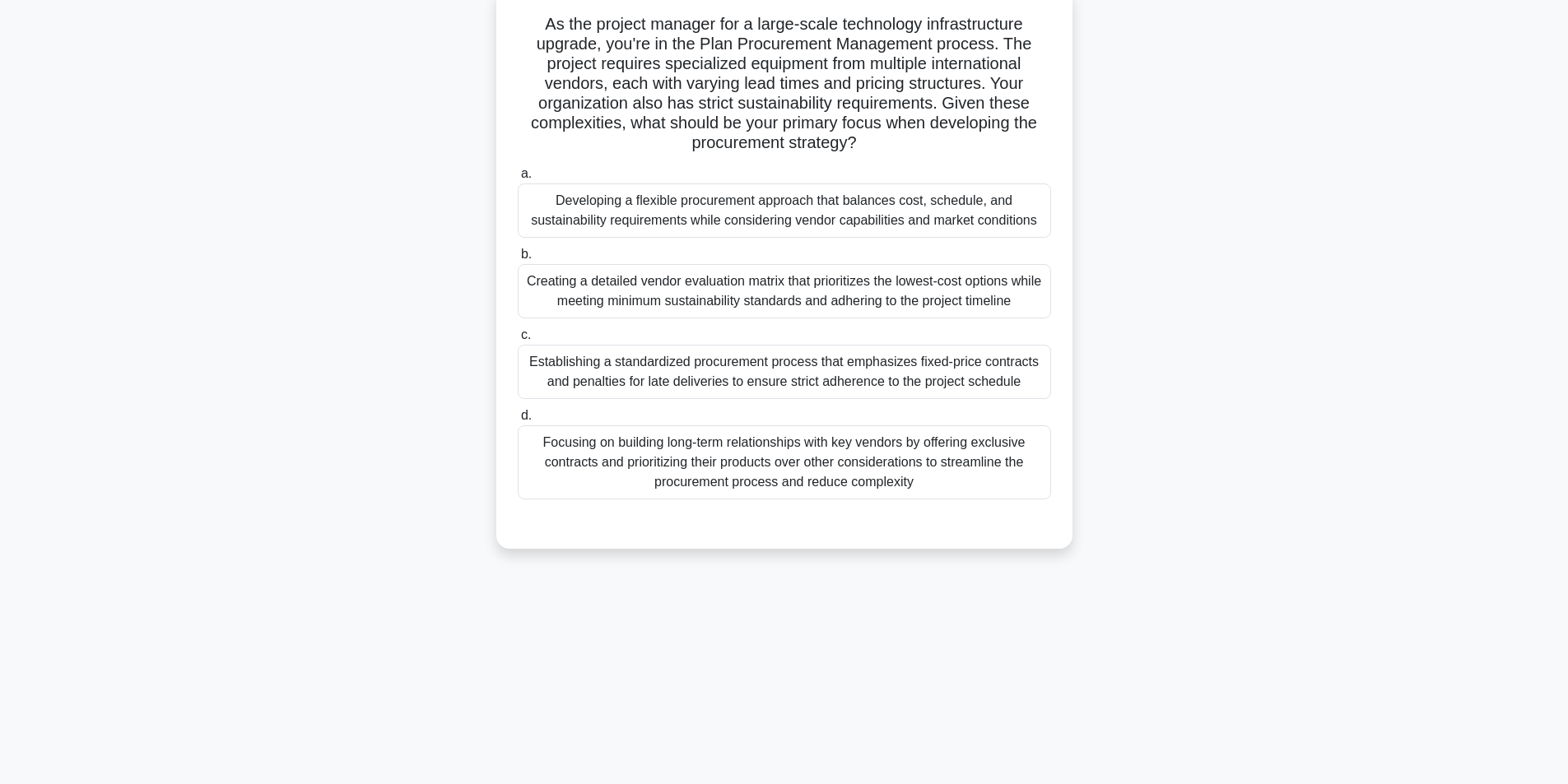
click at [723, 217] on div "Developing a flexible procurement approach that balances cost, schedule, and su…" at bounding box center [784, 211] width 533 height 54
click at [517, 179] on input "a. Developing a flexible procurement approach that balances cost, schedule, and…" at bounding box center [517, 175] width 0 height 11
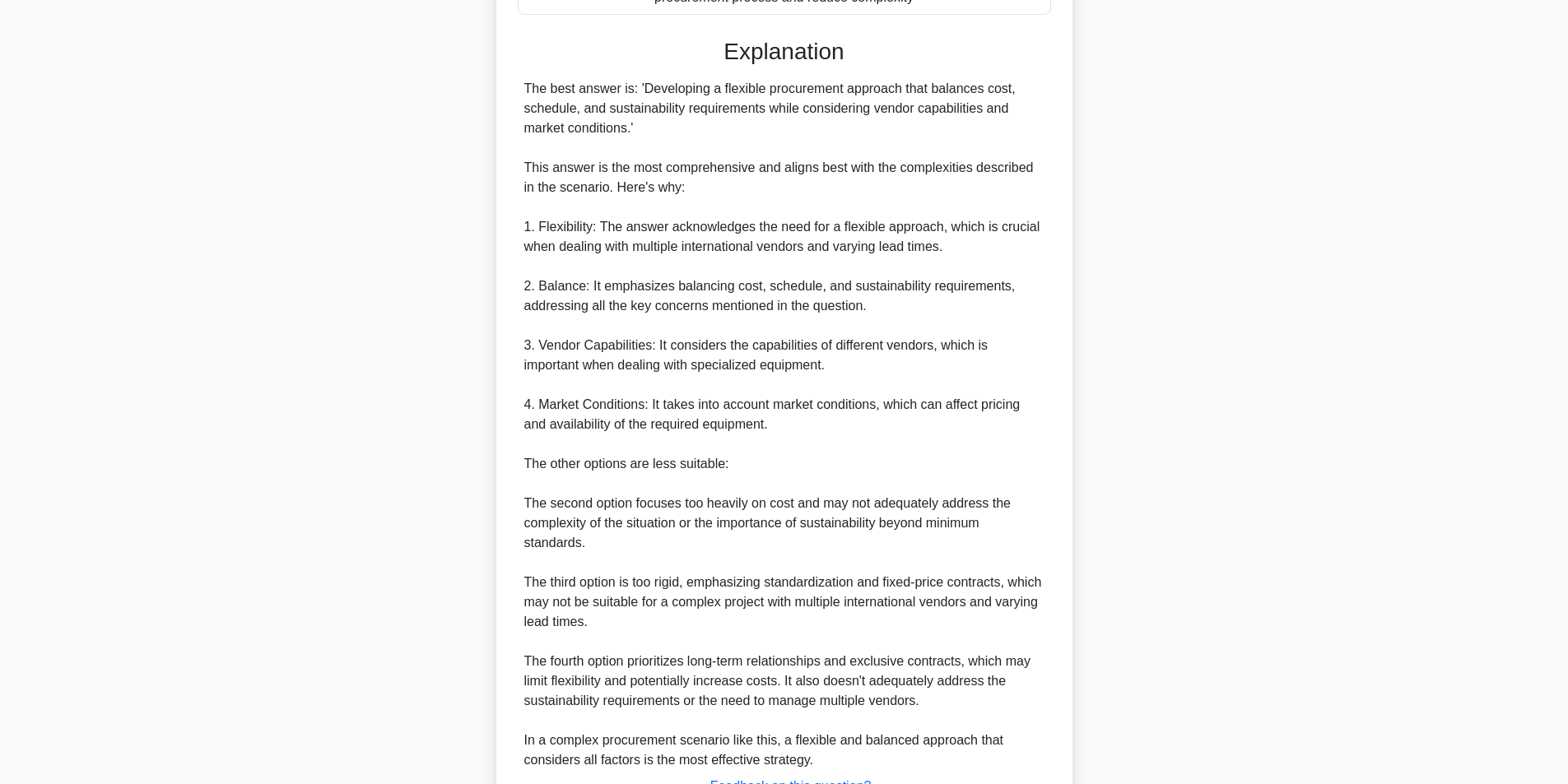
scroll to position [681, 0]
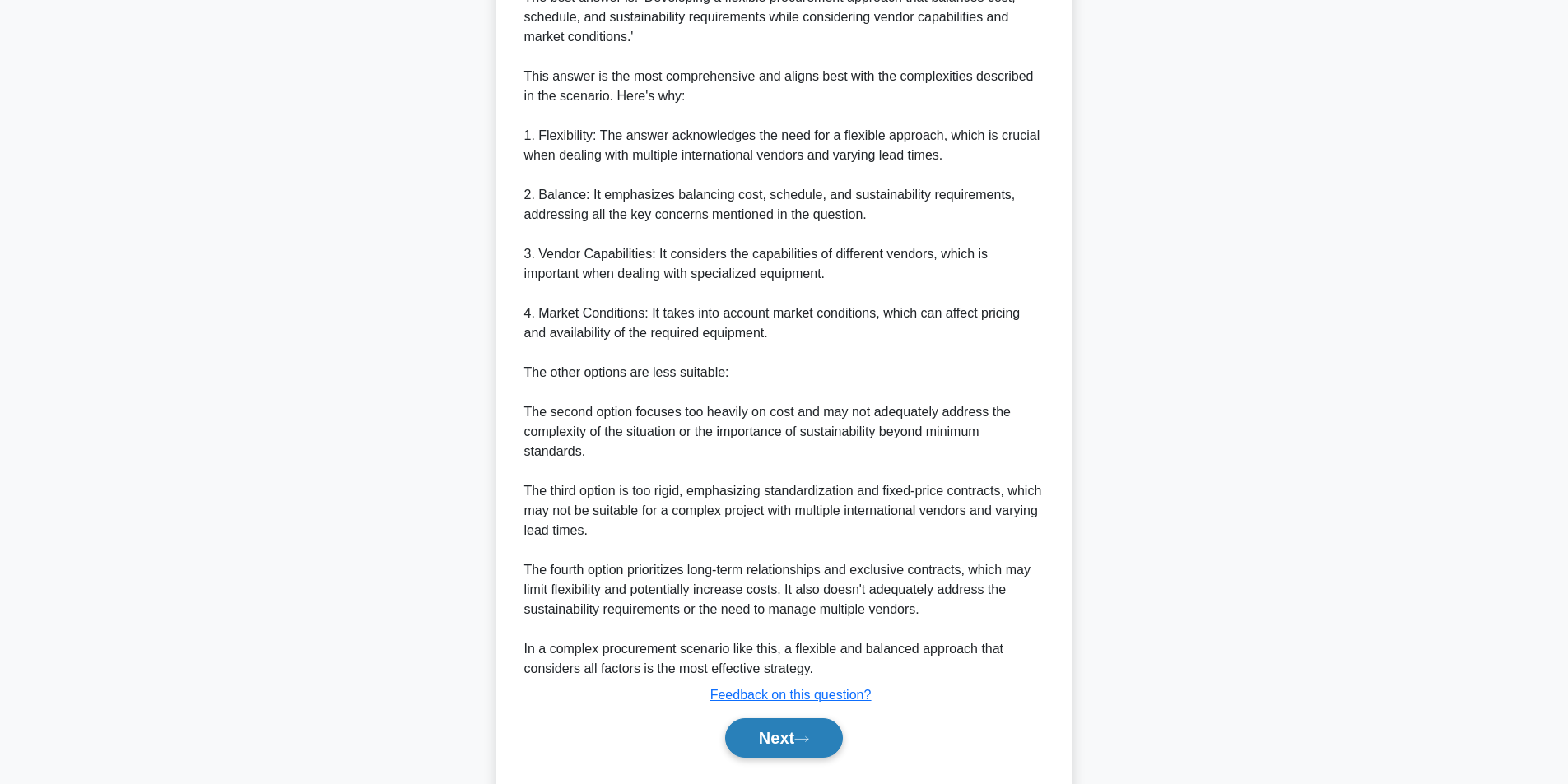
click at [783, 757] on button "Next" at bounding box center [784, 738] width 117 height 40
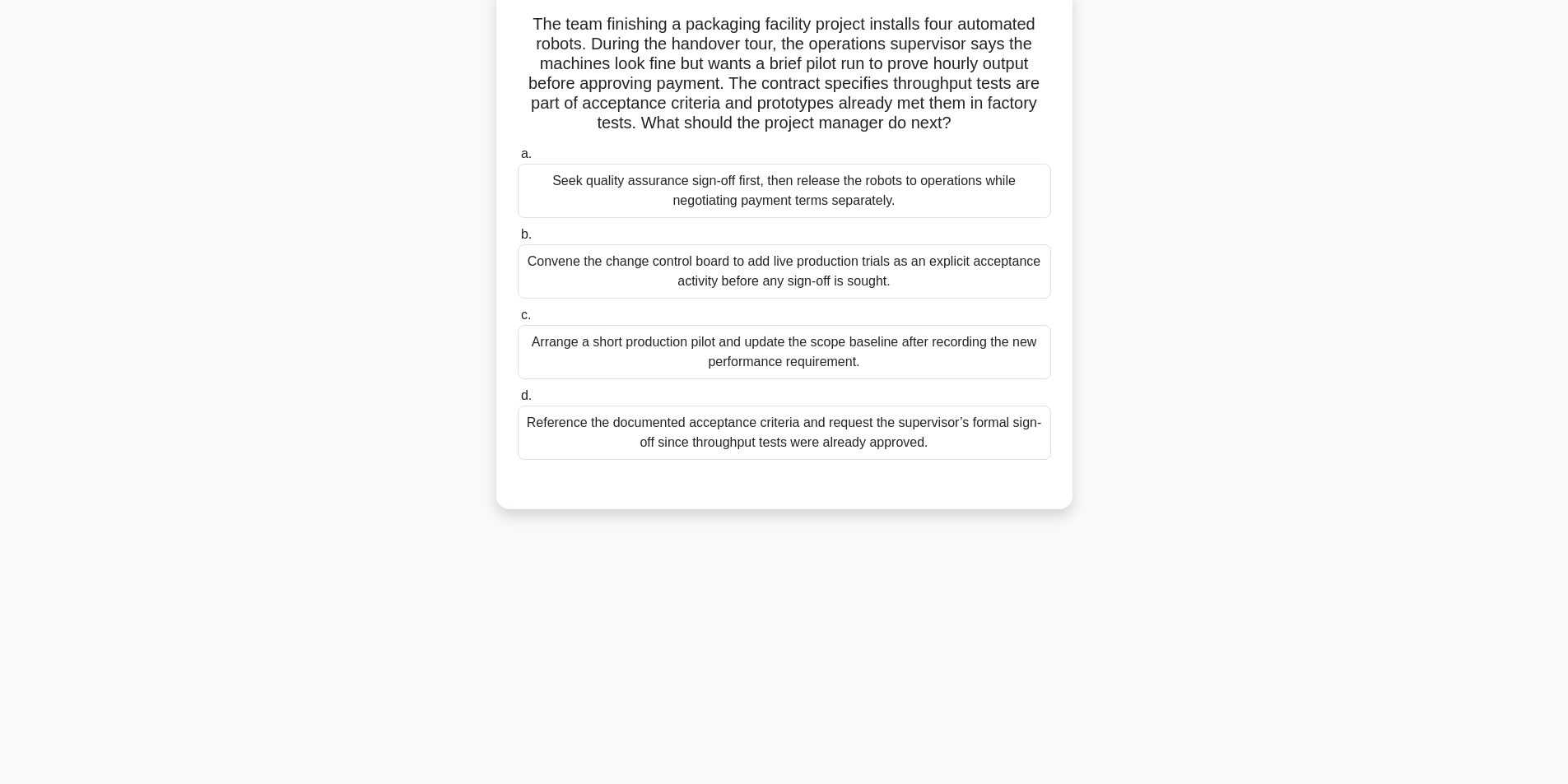
click at [826, 279] on div "Convene the change control board to add live production trials as an explicit a…" at bounding box center [784, 271] width 533 height 54
click at [517, 240] on input "b. Convene the change control board to add live production trials as an explici…" at bounding box center [517, 235] width 0 height 11
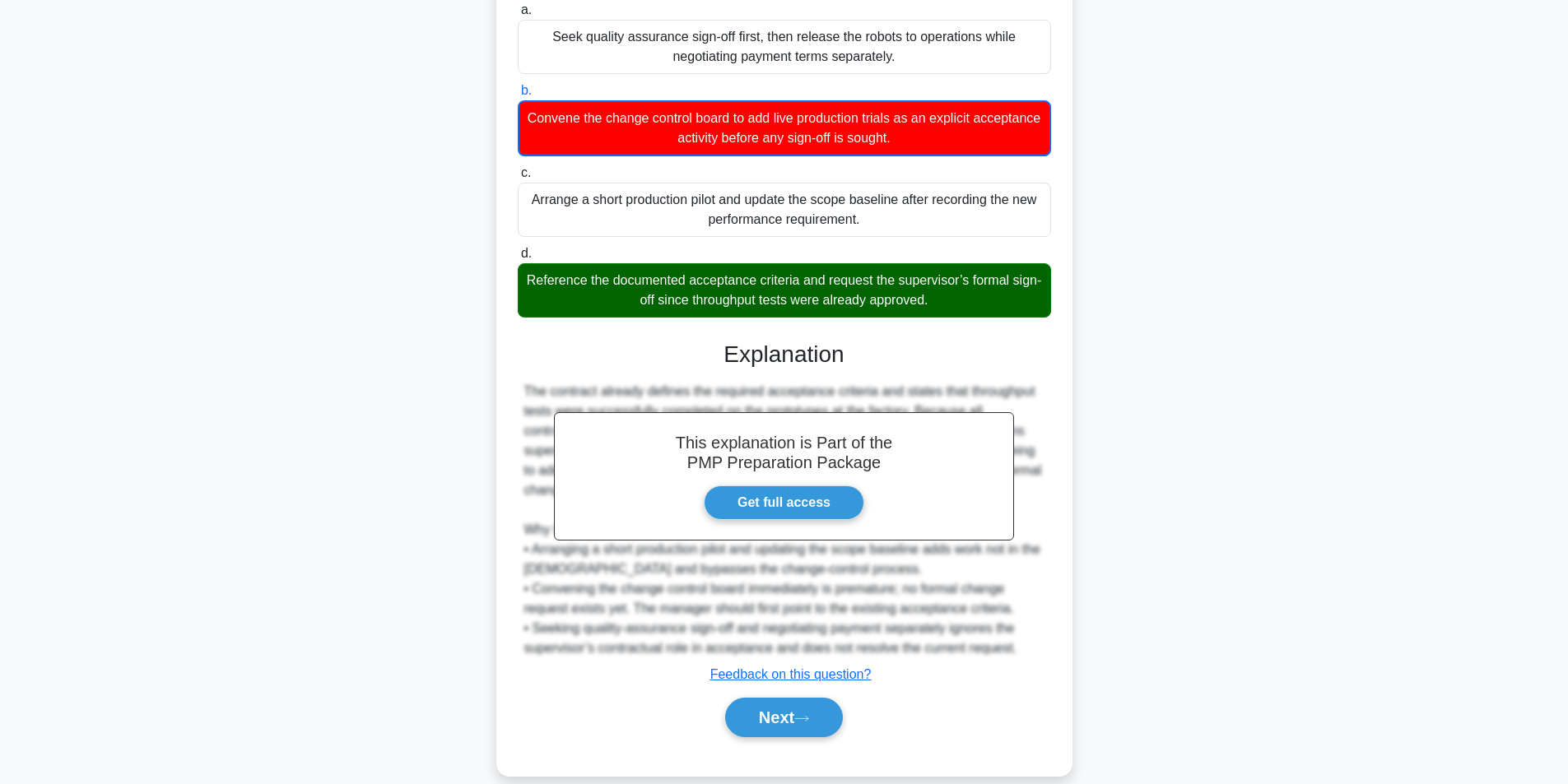
scroll to position [272, 0]
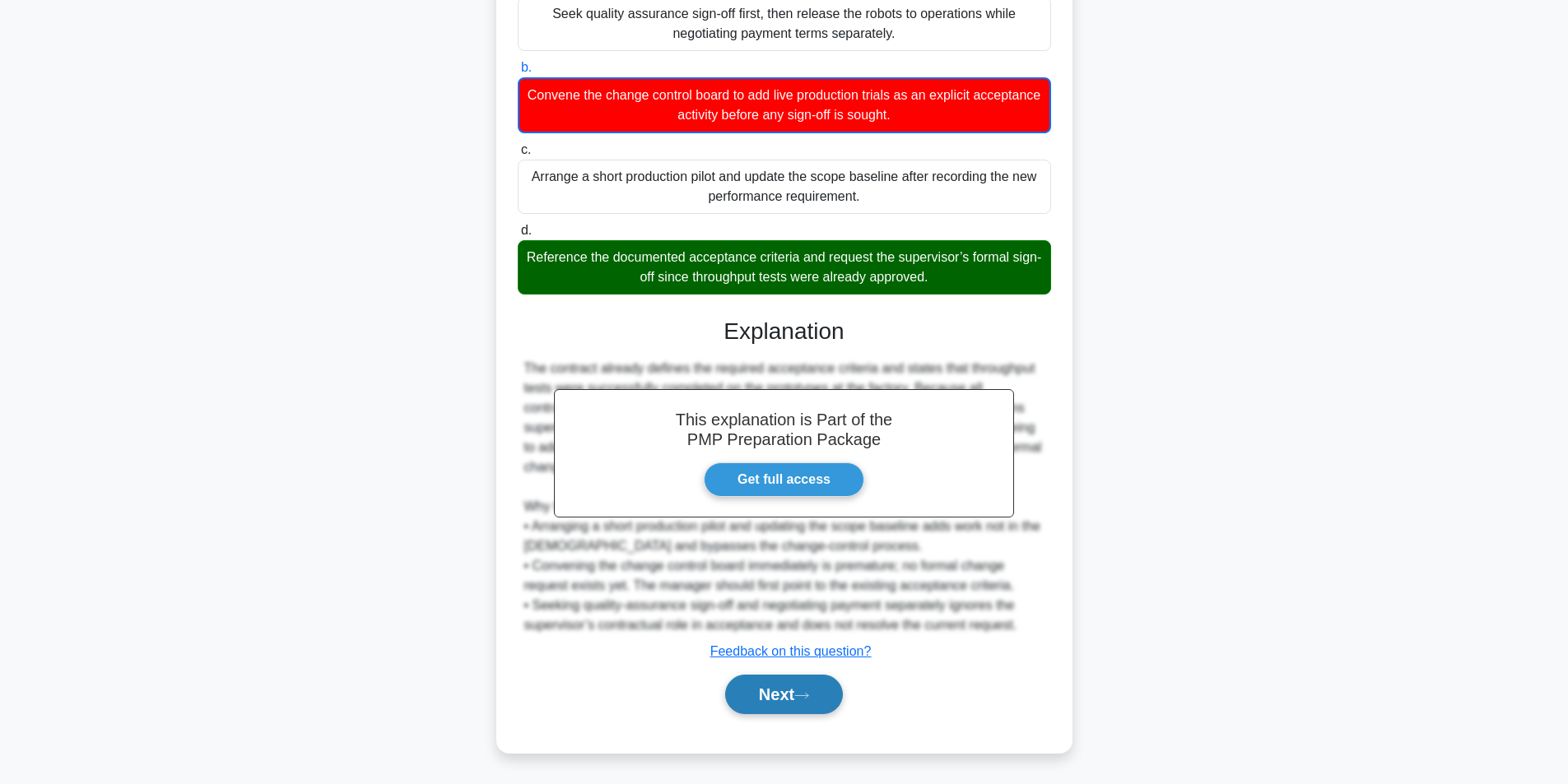
click at [752, 684] on button "Next" at bounding box center [784, 694] width 117 height 40
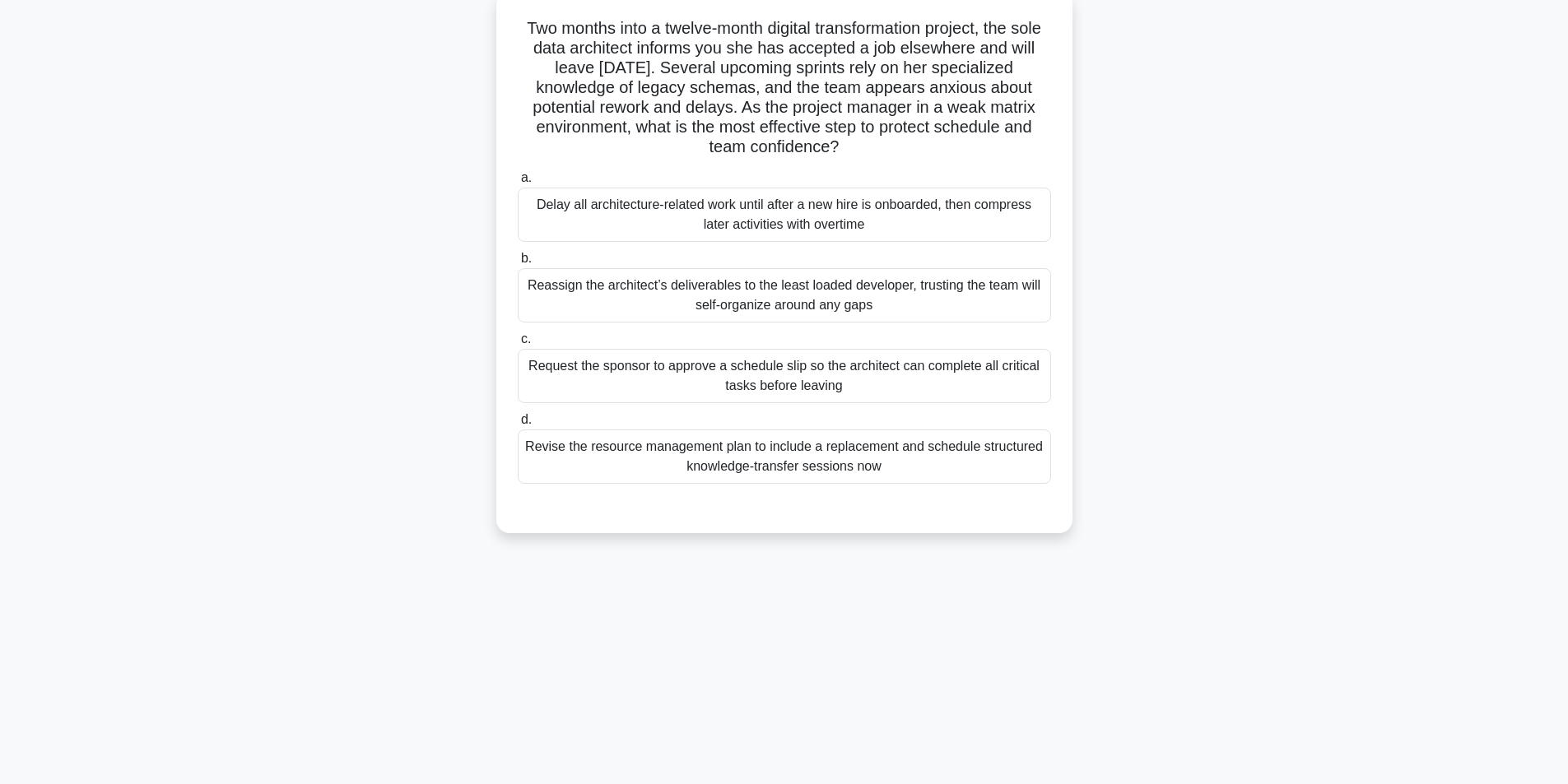
scroll to position [104, 0]
click at [735, 463] on div "Revise the resource management plan to include a replacement and schedule struc…" at bounding box center [784, 452] width 533 height 54
click at [517, 421] on input "d. Revise the resource management plan to include a replacement and schedule st…" at bounding box center [517, 416] width 0 height 11
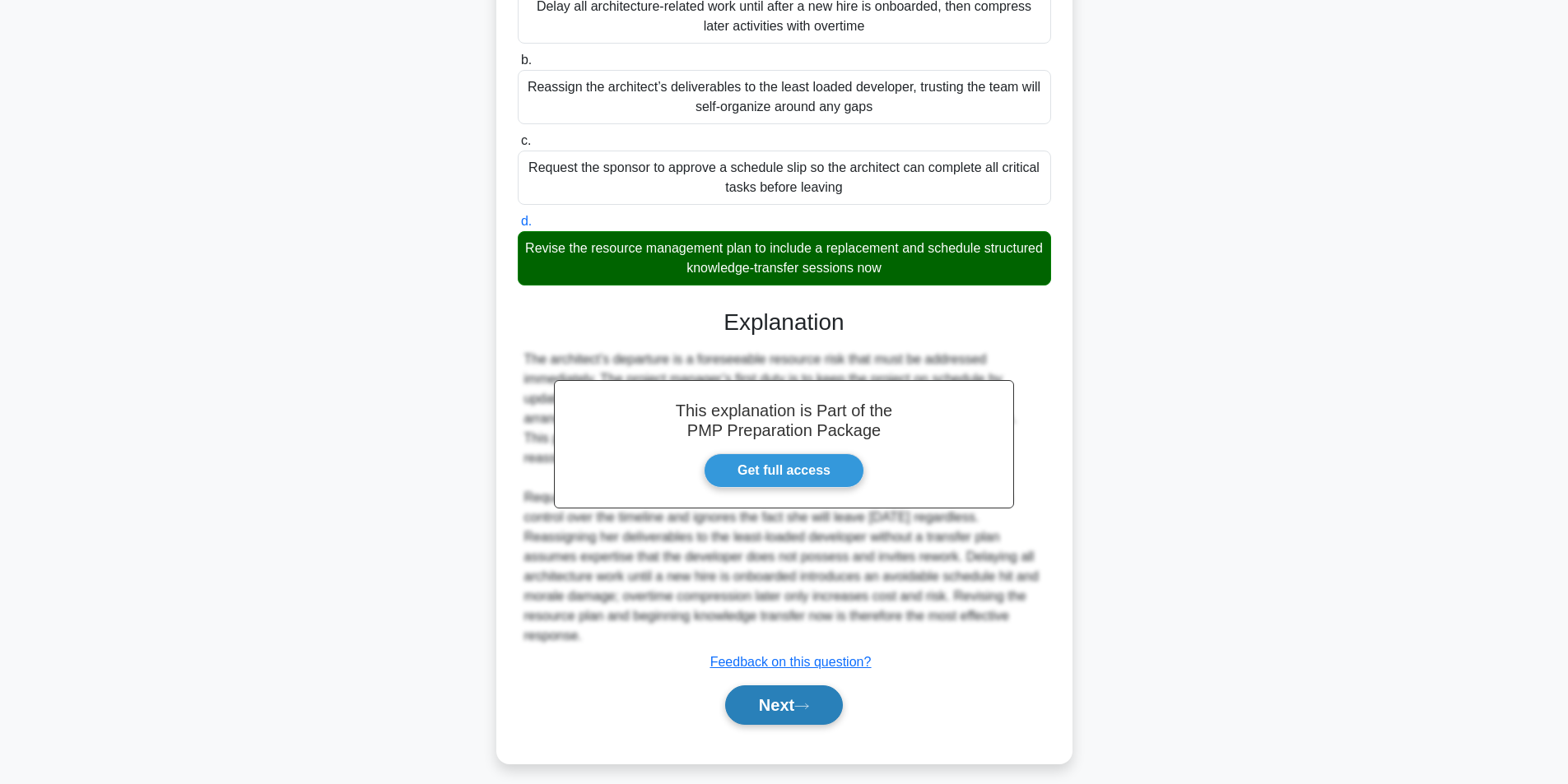
scroll to position [310, 0]
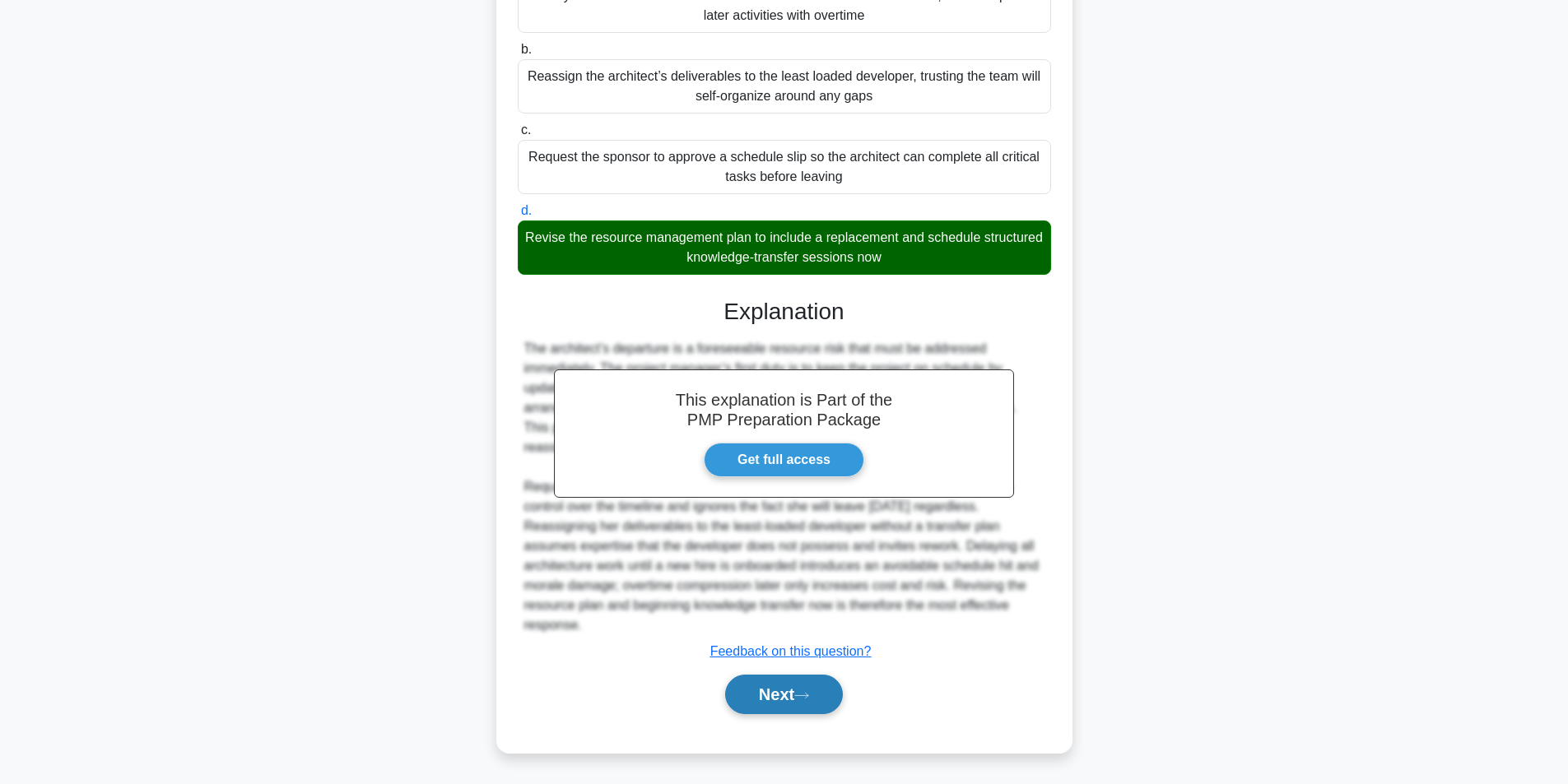
click at [764, 695] on button "Next" at bounding box center [784, 694] width 117 height 40
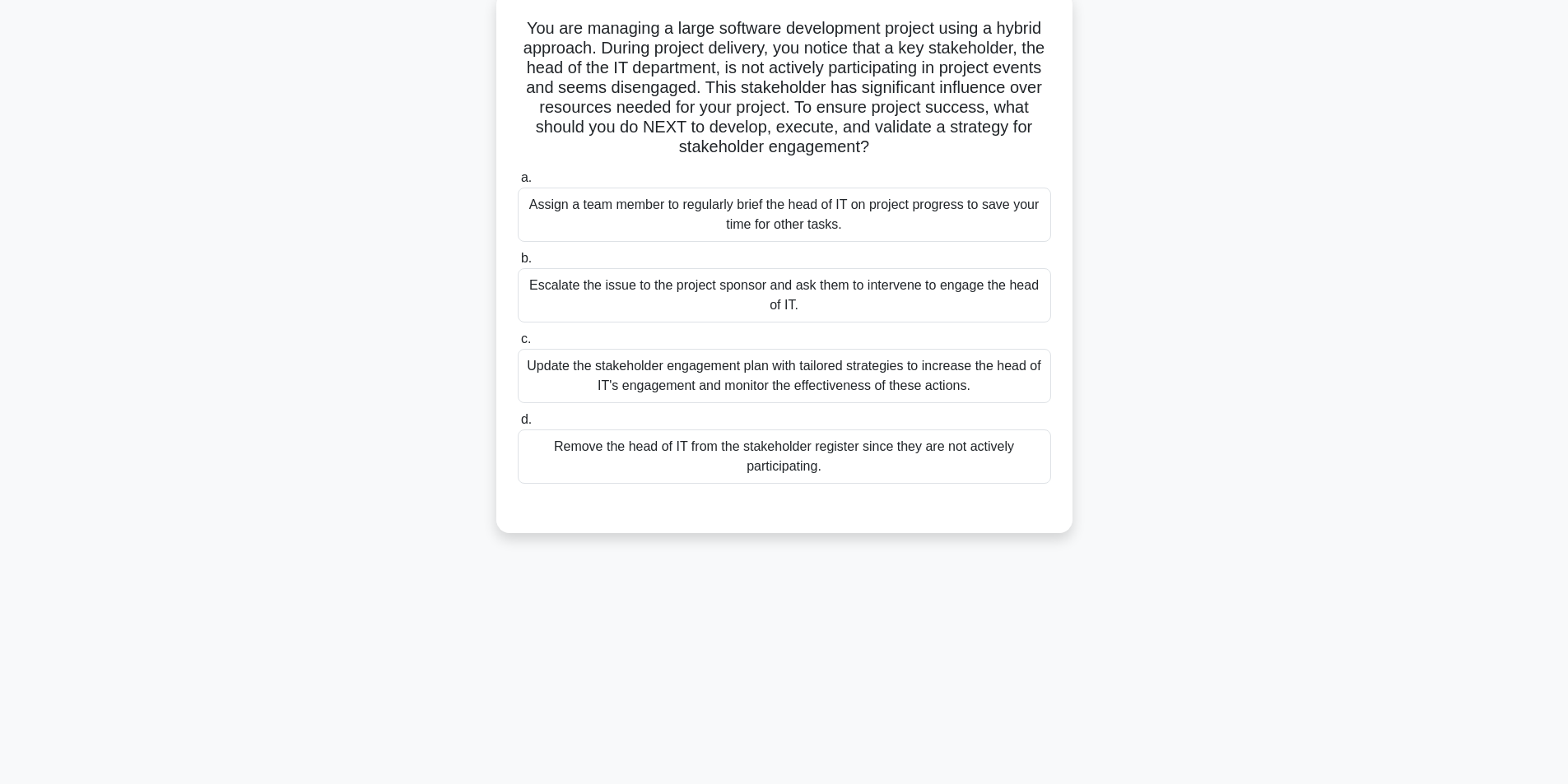
scroll to position [104, 0]
click at [745, 372] on div "Update the stakeholder engagement plan with tailored strategies to increase the…" at bounding box center [784, 371] width 533 height 54
click at [517, 341] on input "c. Update the stakeholder engagement plan with tailored strategies to increase …" at bounding box center [517, 335] width 0 height 11
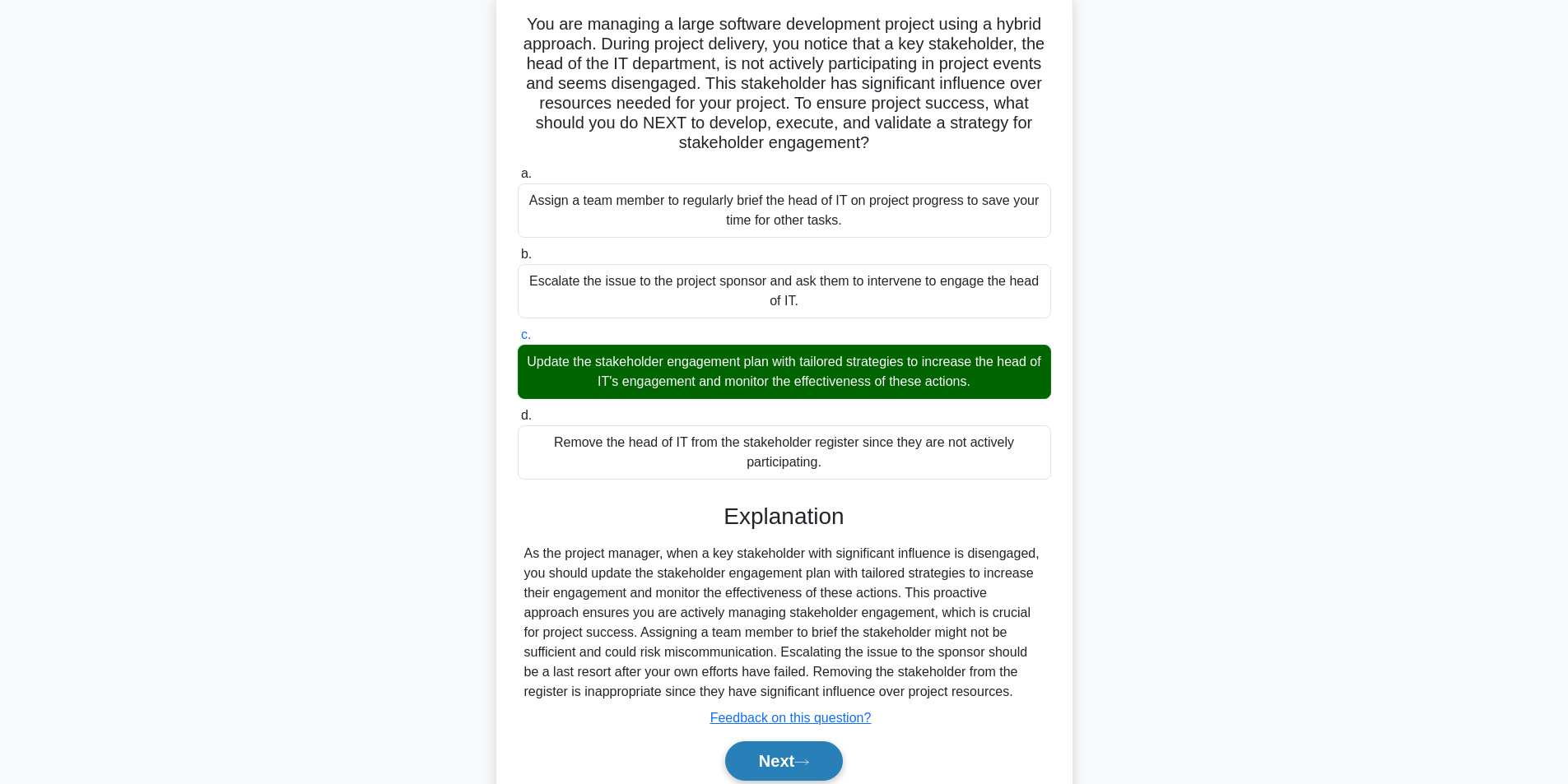
click at [824, 749] on button "Next" at bounding box center [784, 761] width 117 height 40
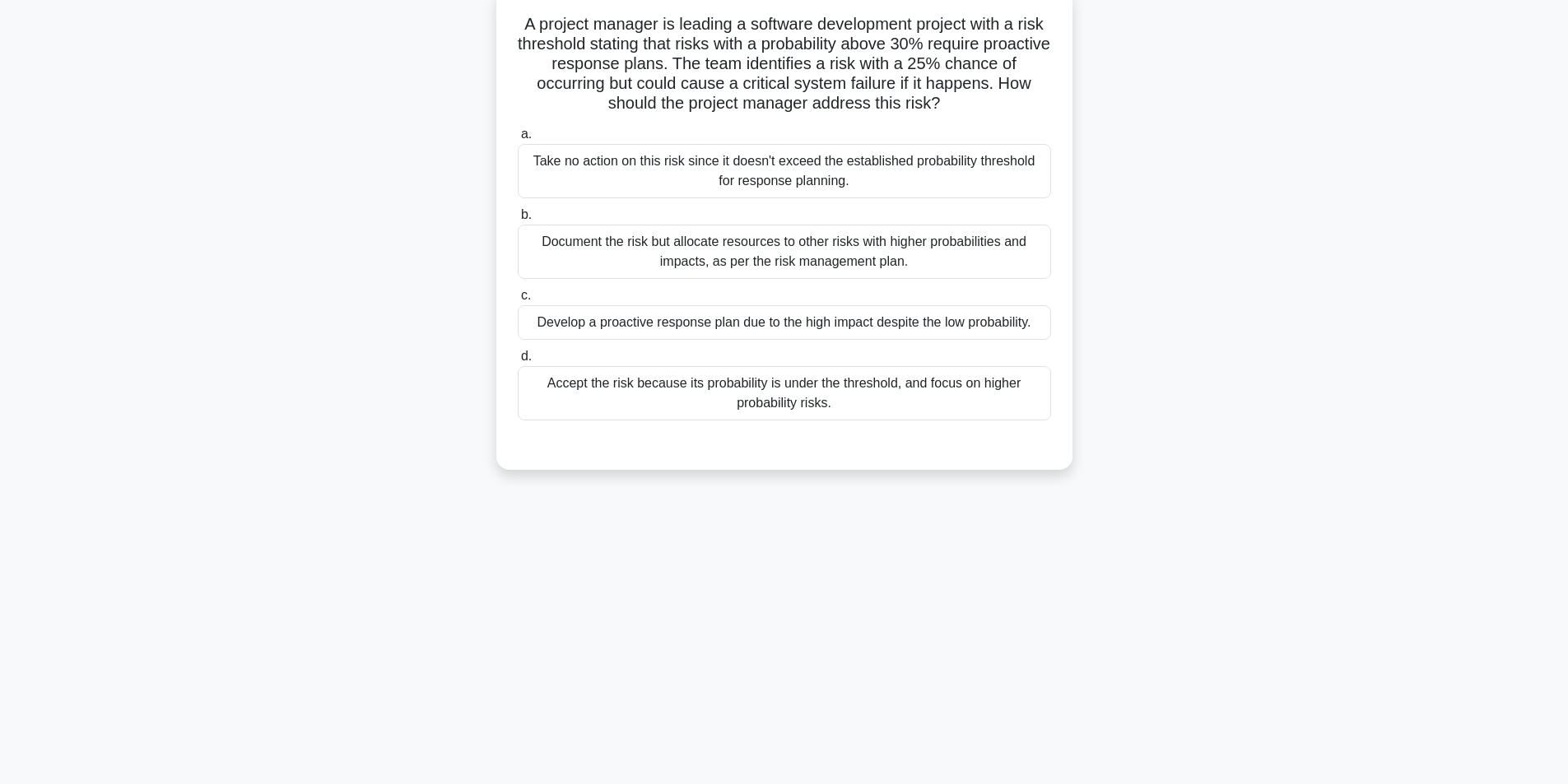
click at [751, 324] on div "Develop a proactive response plan due to the high impact despite the low probab…" at bounding box center [784, 322] width 533 height 34
click at [517, 301] on input "c. Develop a proactive response plan due to the high impact despite the low pro…" at bounding box center [517, 296] width 0 height 11
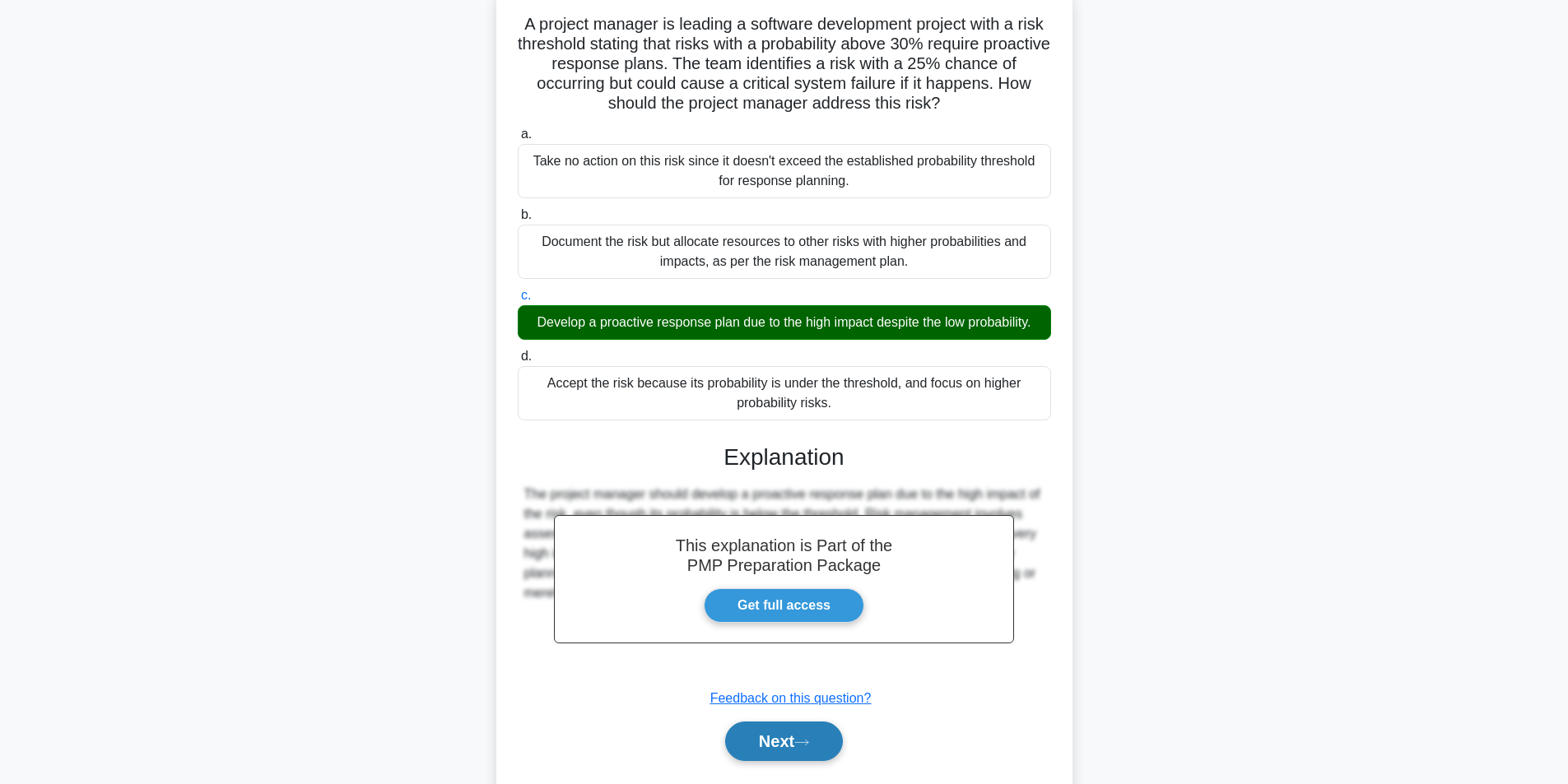
click at [843, 745] on button "Next" at bounding box center [784, 741] width 117 height 40
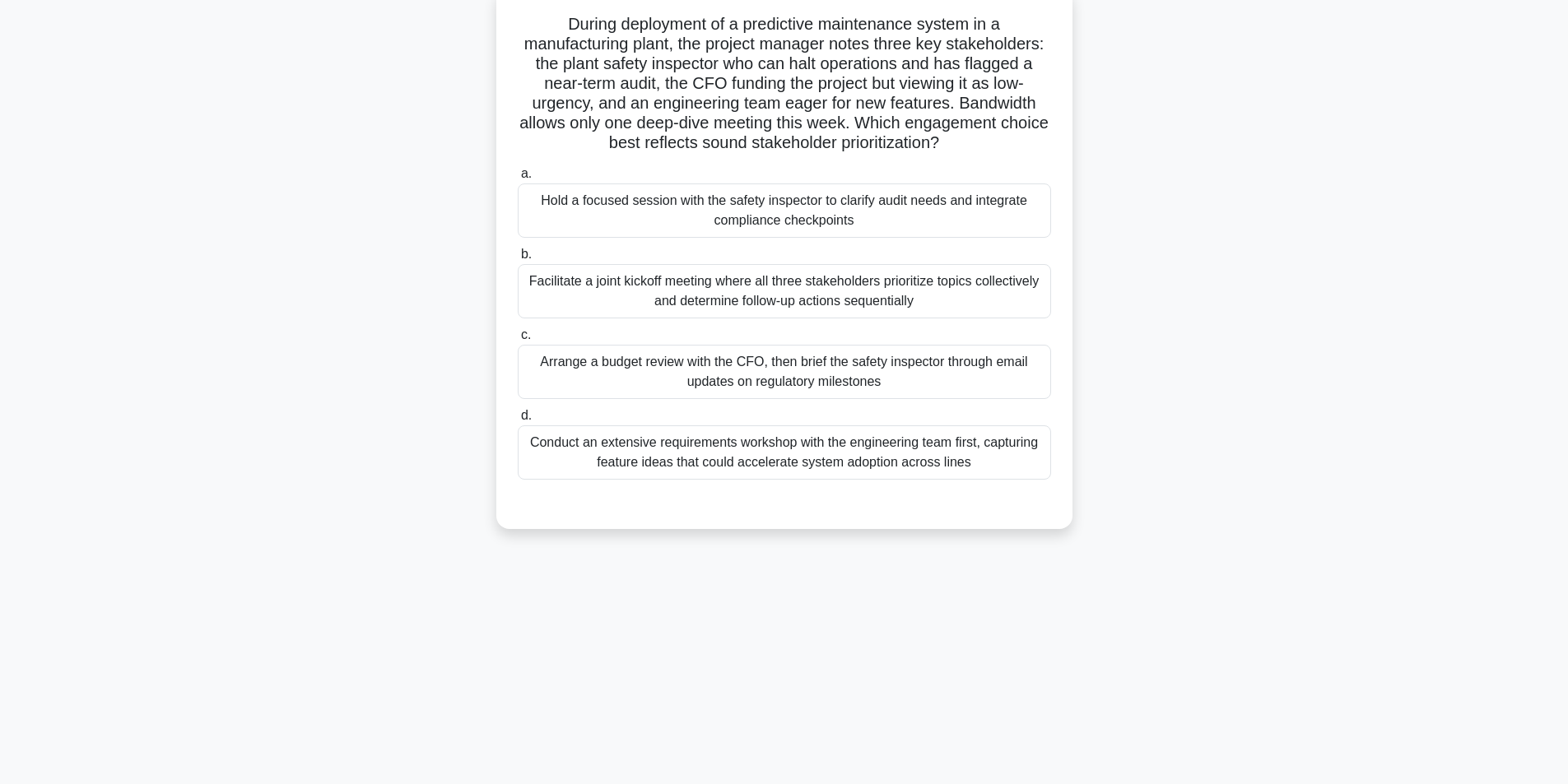
click at [658, 294] on div "Facilitate a joint kickoff meeting where all three stakeholders prioritize topi…" at bounding box center [784, 291] width 533 height 54
click at [517, 260] on input "b. Facilitate a joint kickoff meeting where all three stakeholders prioritize t…" at bounding box center [517, 255] width 0 height 11
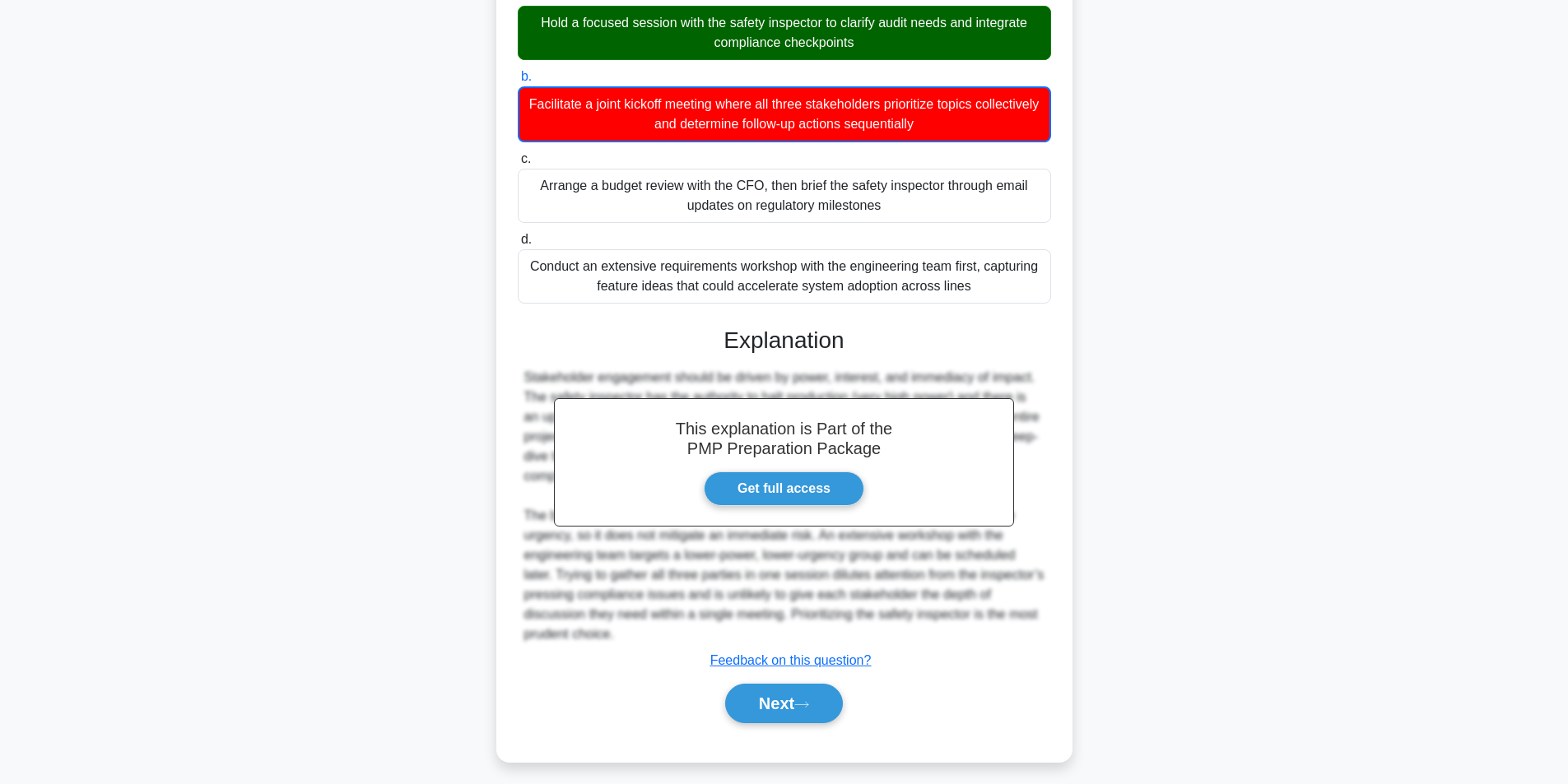
scroll to position [292, 0]
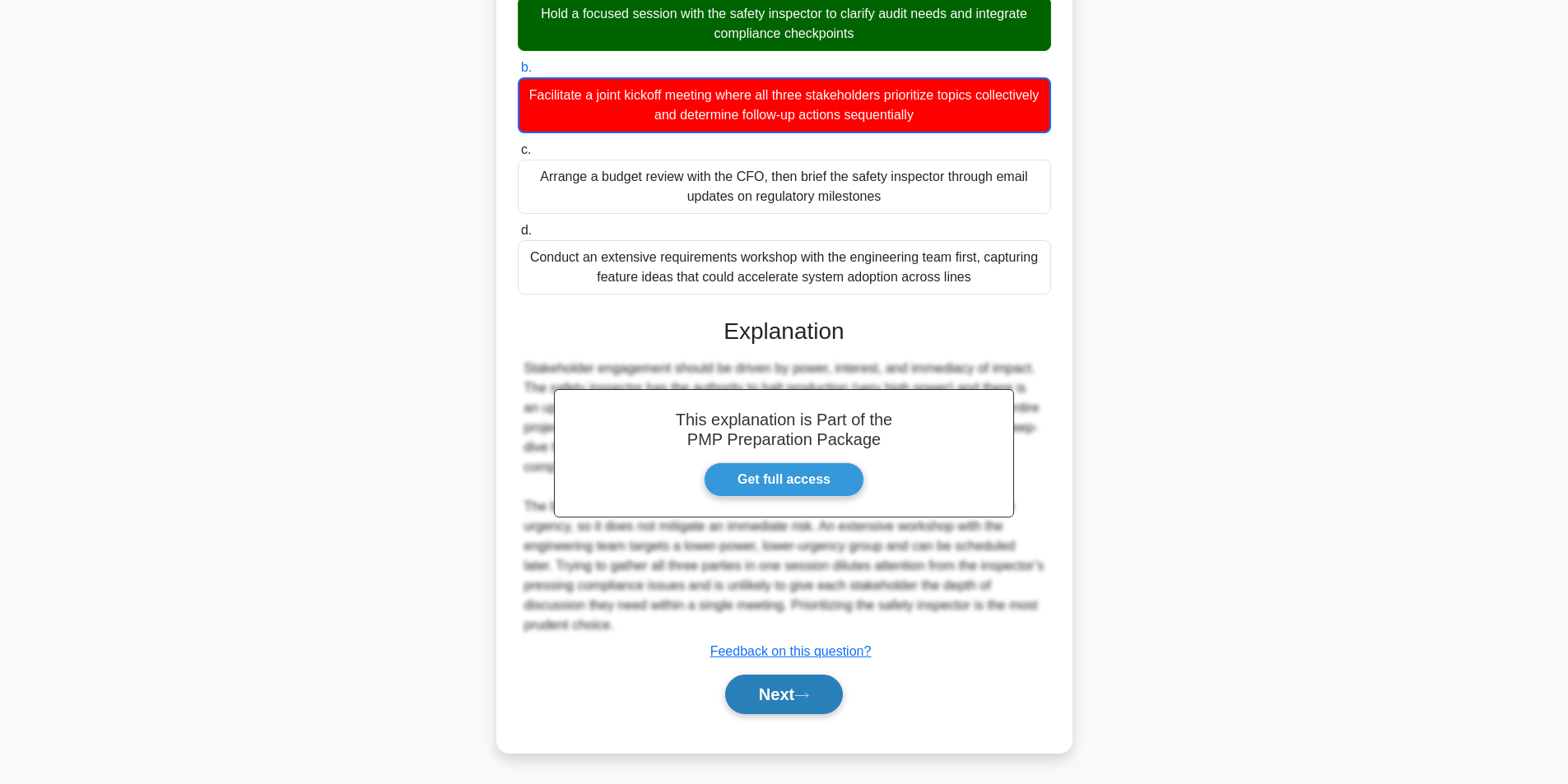
click at [826, 681] on button "Next" at bounding box center [784, 694] width 117 height 40
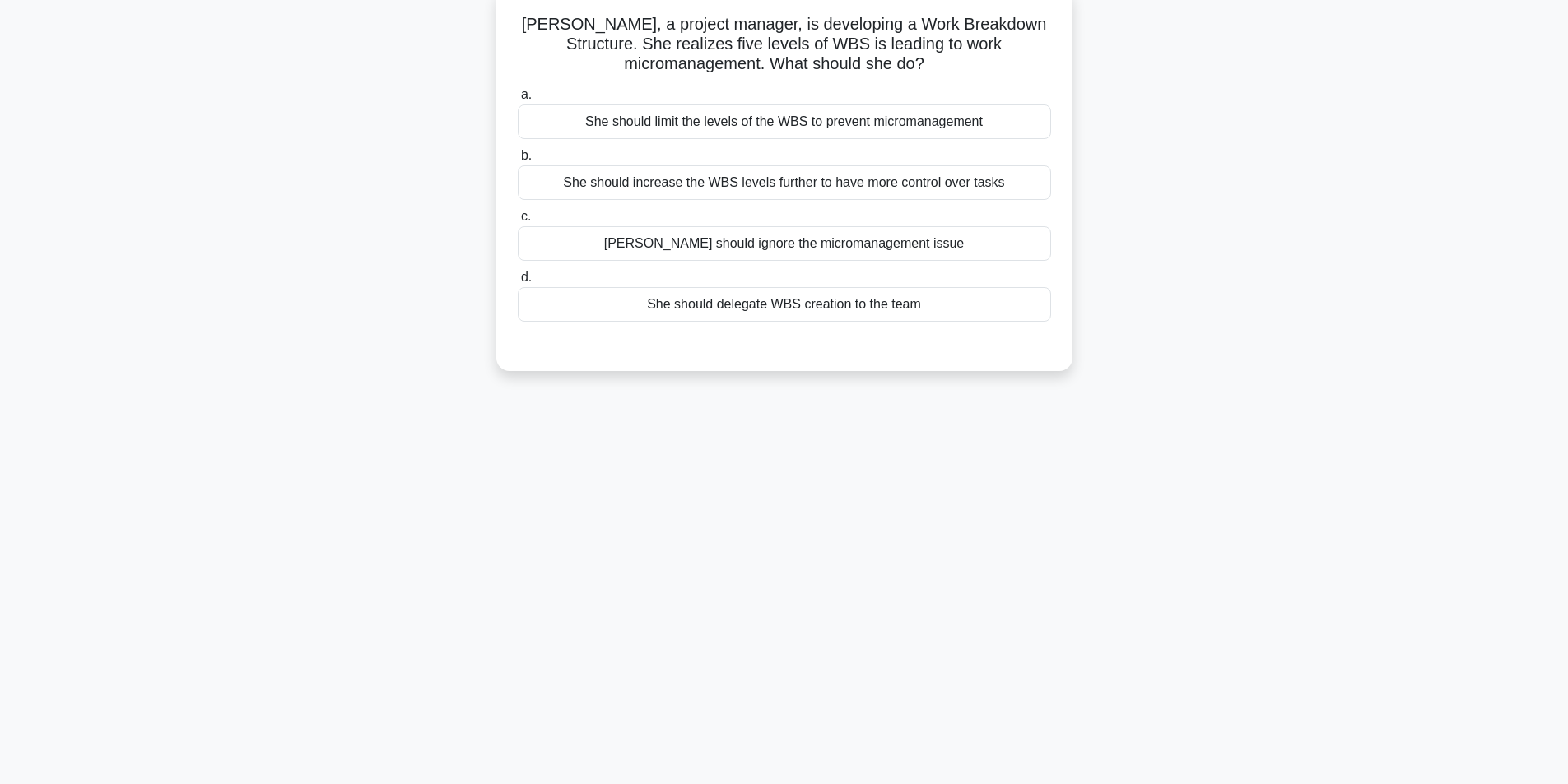
click at [735, 118] on div "She should limit the levels of the WBS to prevent micromanagement" at bounding box center [784, 121] width 533 height 34
click at [517, 101] on input "a. She should limit the levels of the WBS to prevent micromanagement" at bounding box center [517, 95] width 0 height 11
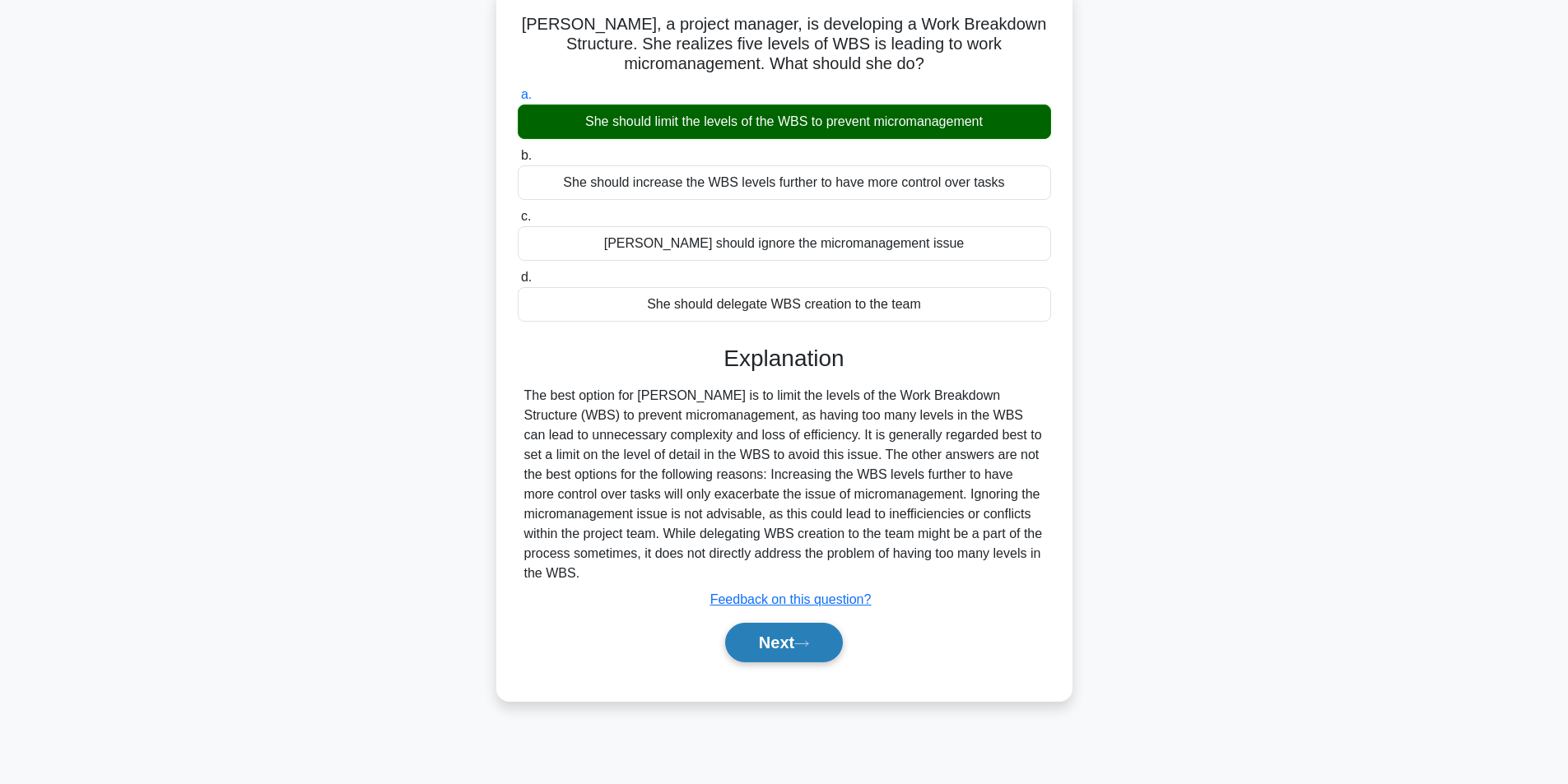
click at [757, 641] on button "Next" at bounding box center [784, 642] width 117 height 40
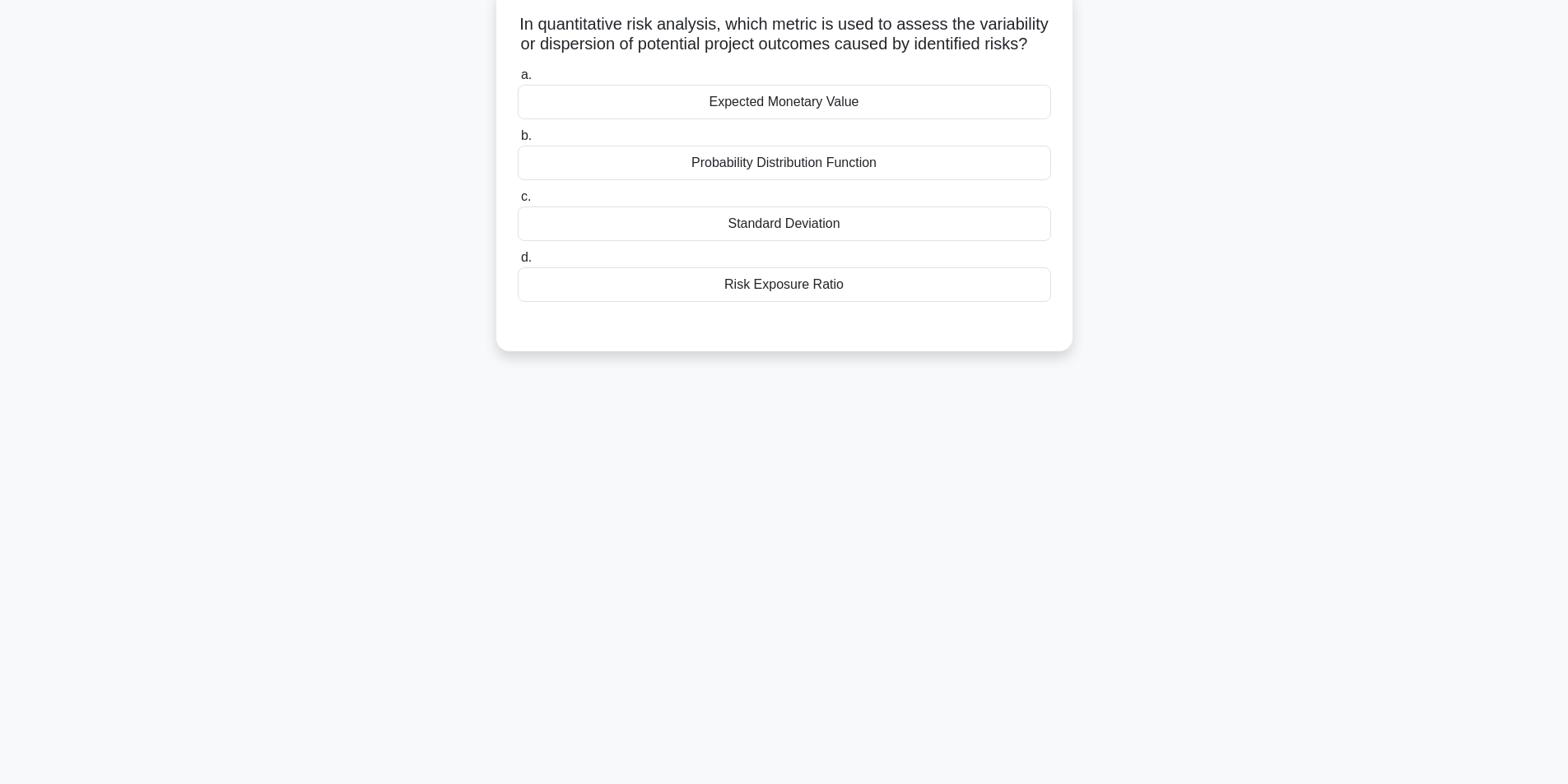
click at [819, 241] on div "Standard Deviation" at bounding box center [784, 223] width 533 height 34
click at [517, 202] on input "c. Standard Deviation" at bounding box center [517, 198] width 0 height 11
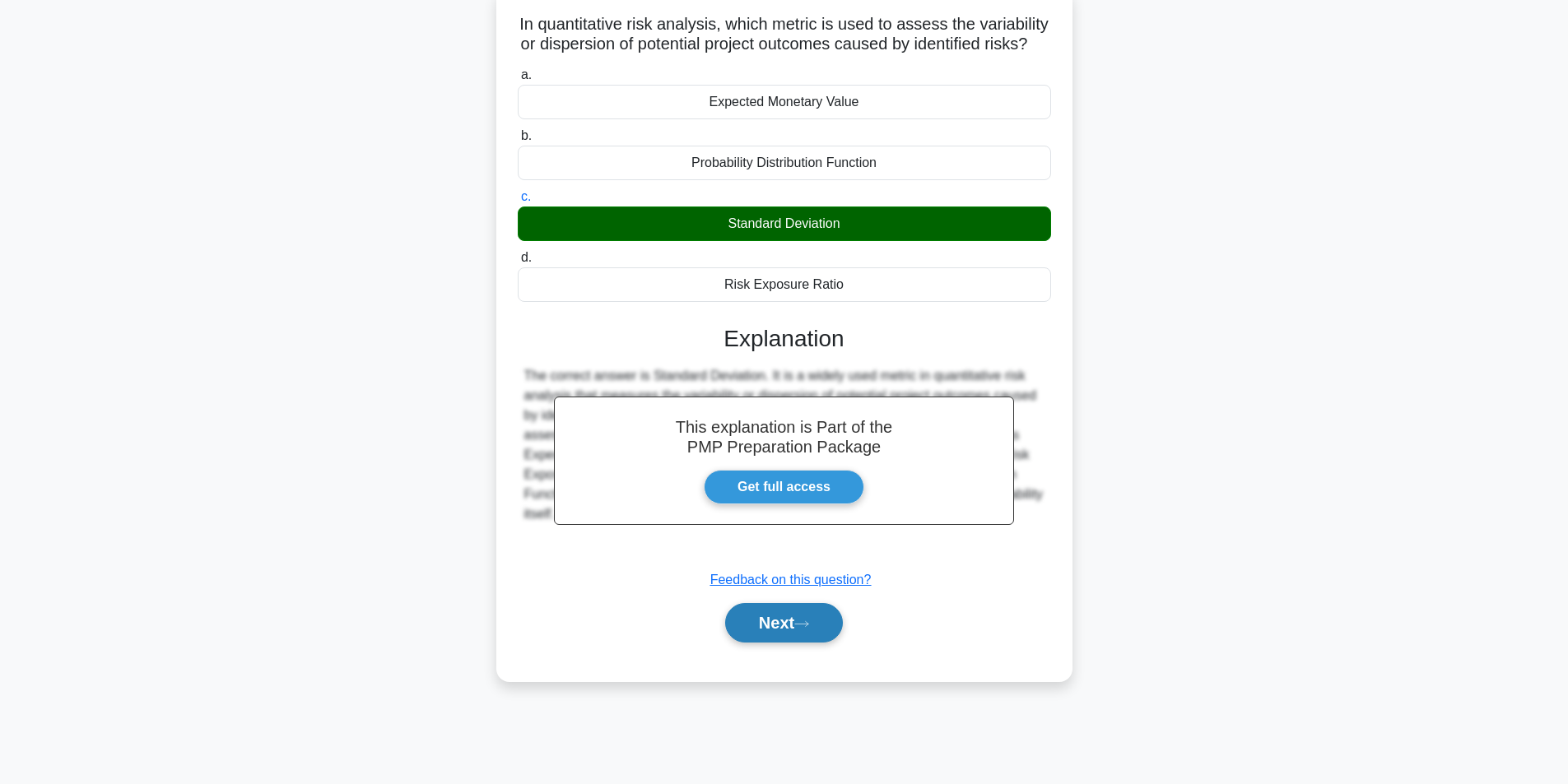
click at [779, 643] on button "Next" at bounding box center [784, 622] width 117 height 40
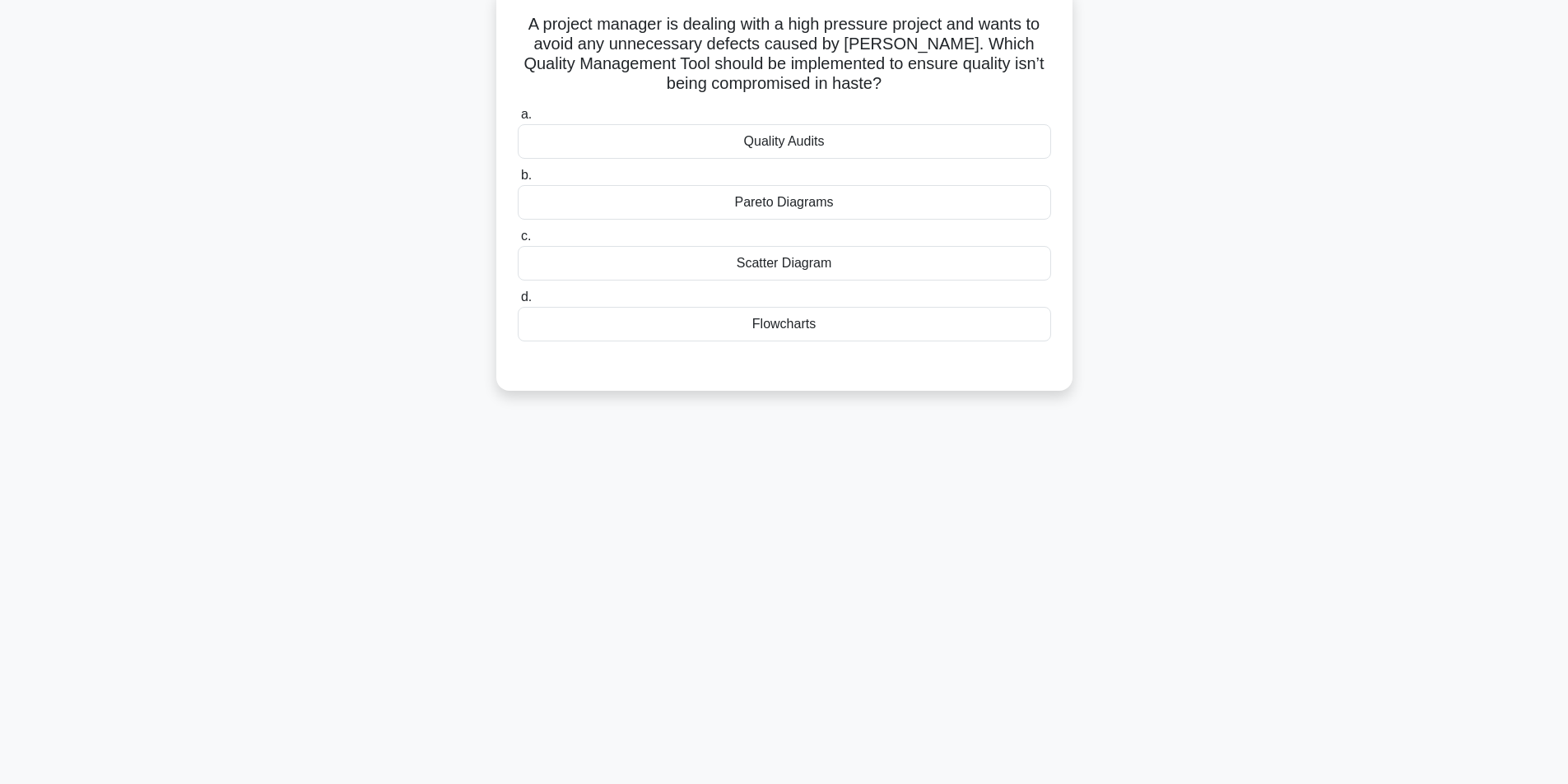
click at [834, 139] on div "Quality Audits" at bounding box center [784, 141] width 533 height 34
click at [517, 120] on input "a. Quality Audits" at bounding box center [517, 115] width 0 height 11
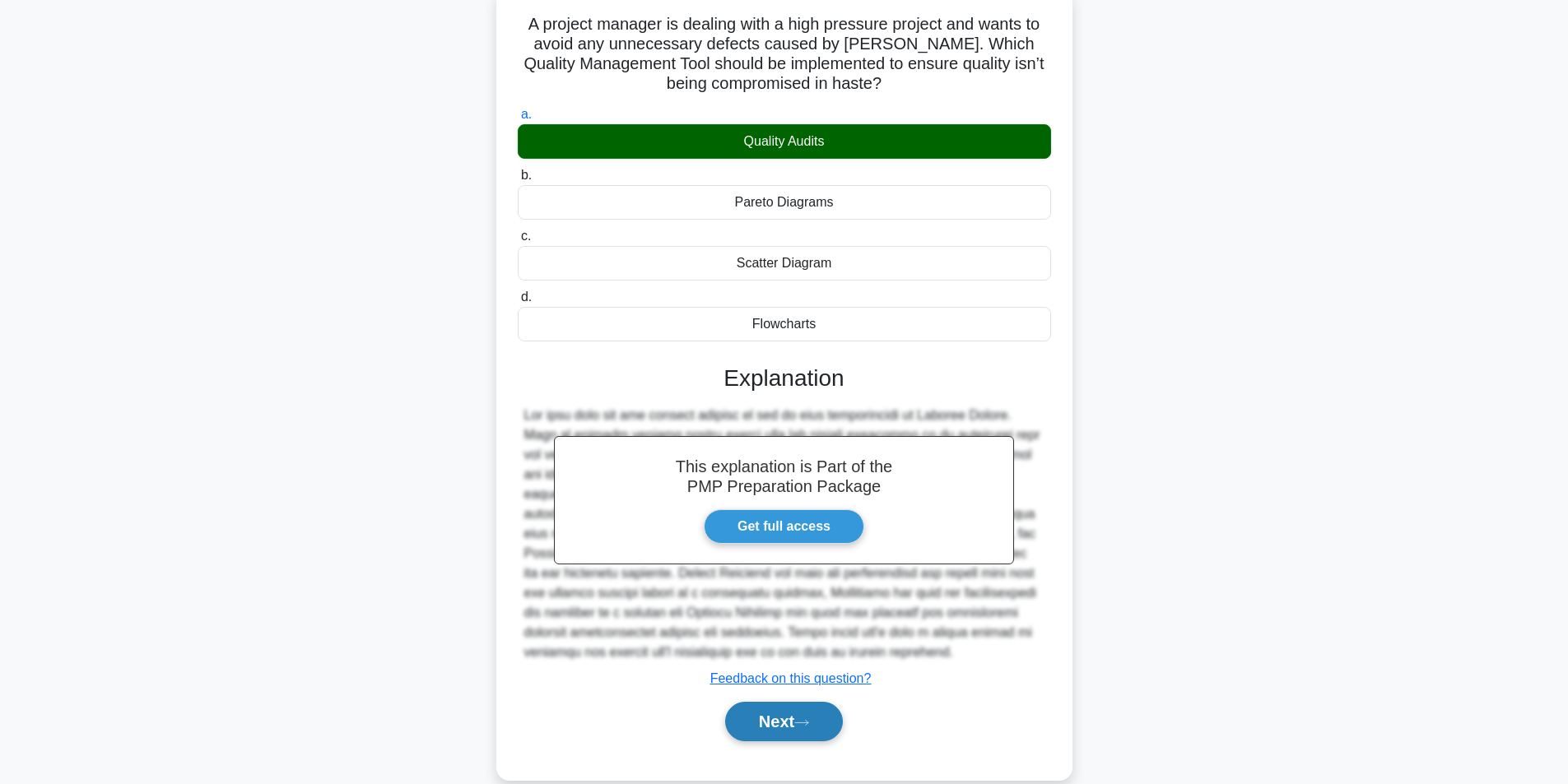
click at [802, 715] on button "Next" at bounding box center [784, 721] width 117 height 40
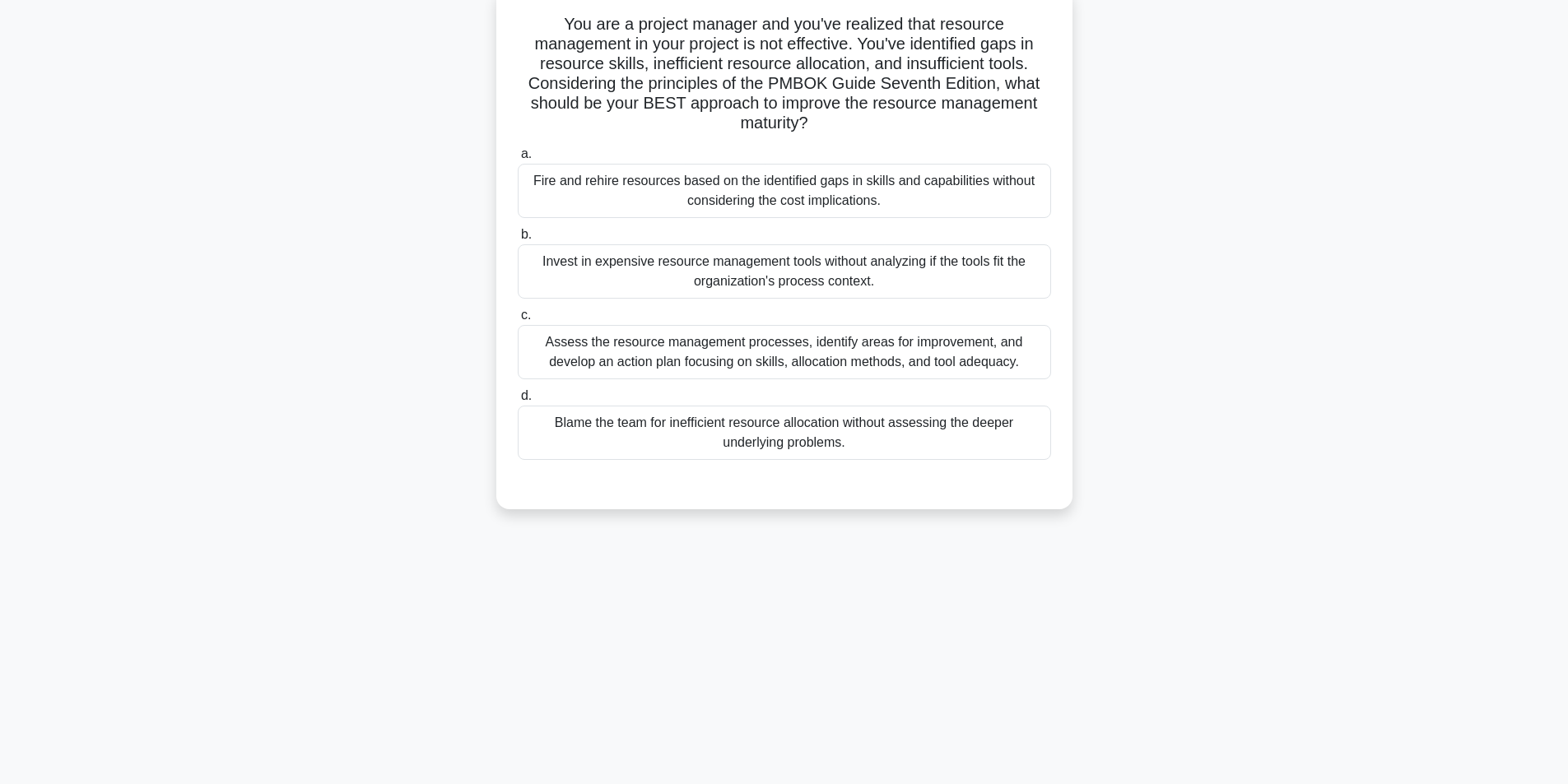
click at [719, 356] on div "Assess the resource management processes, identify areas for improvement, and d…" at bounding box center [784, 352] width 533 height 54
click at [517, 320] on input "c. Assess the resource management processes, identify areas for improvement, an…" at bounding box center [517, 316] width 0 height 11
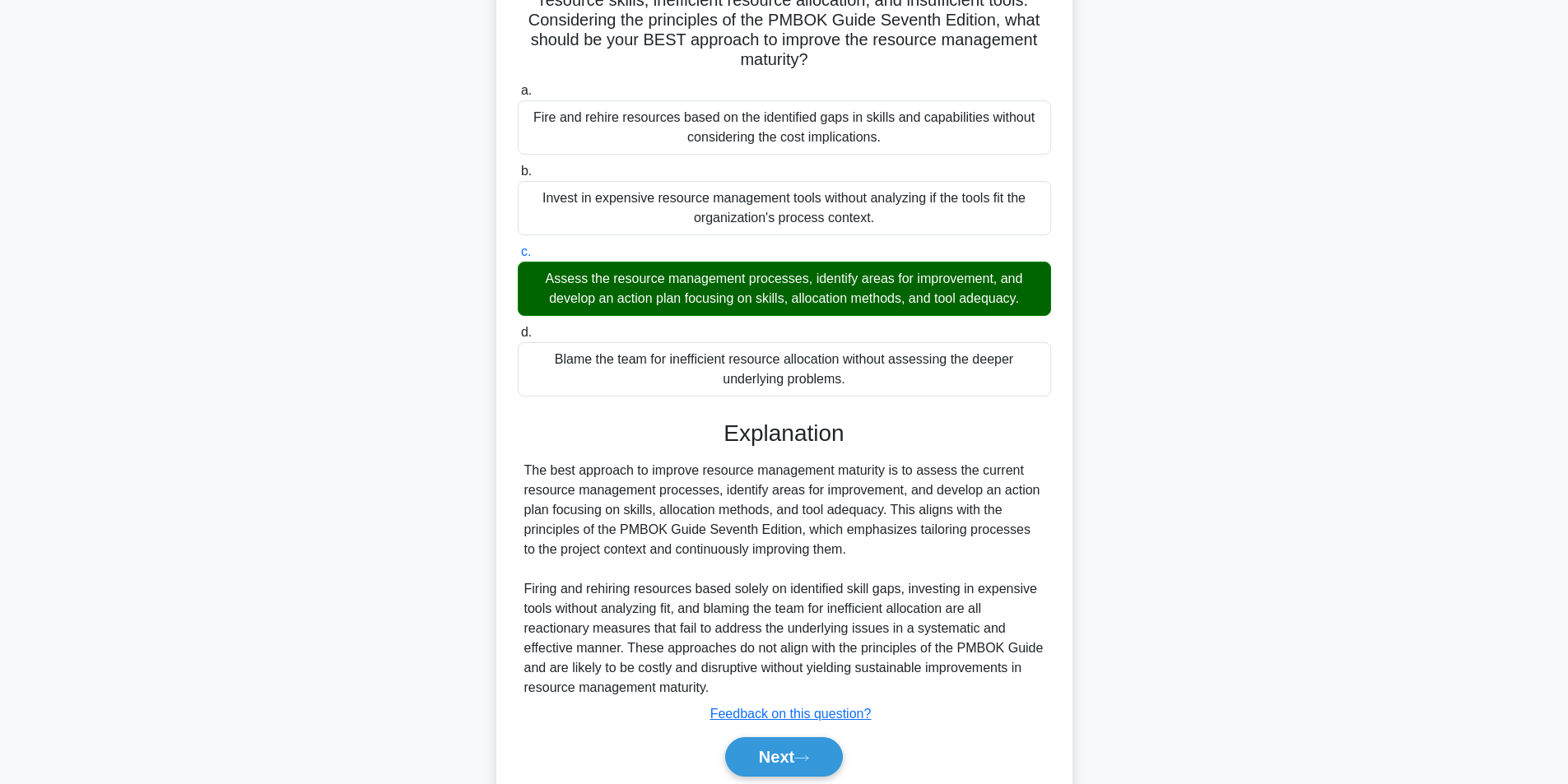
scroll to position [231, 0]
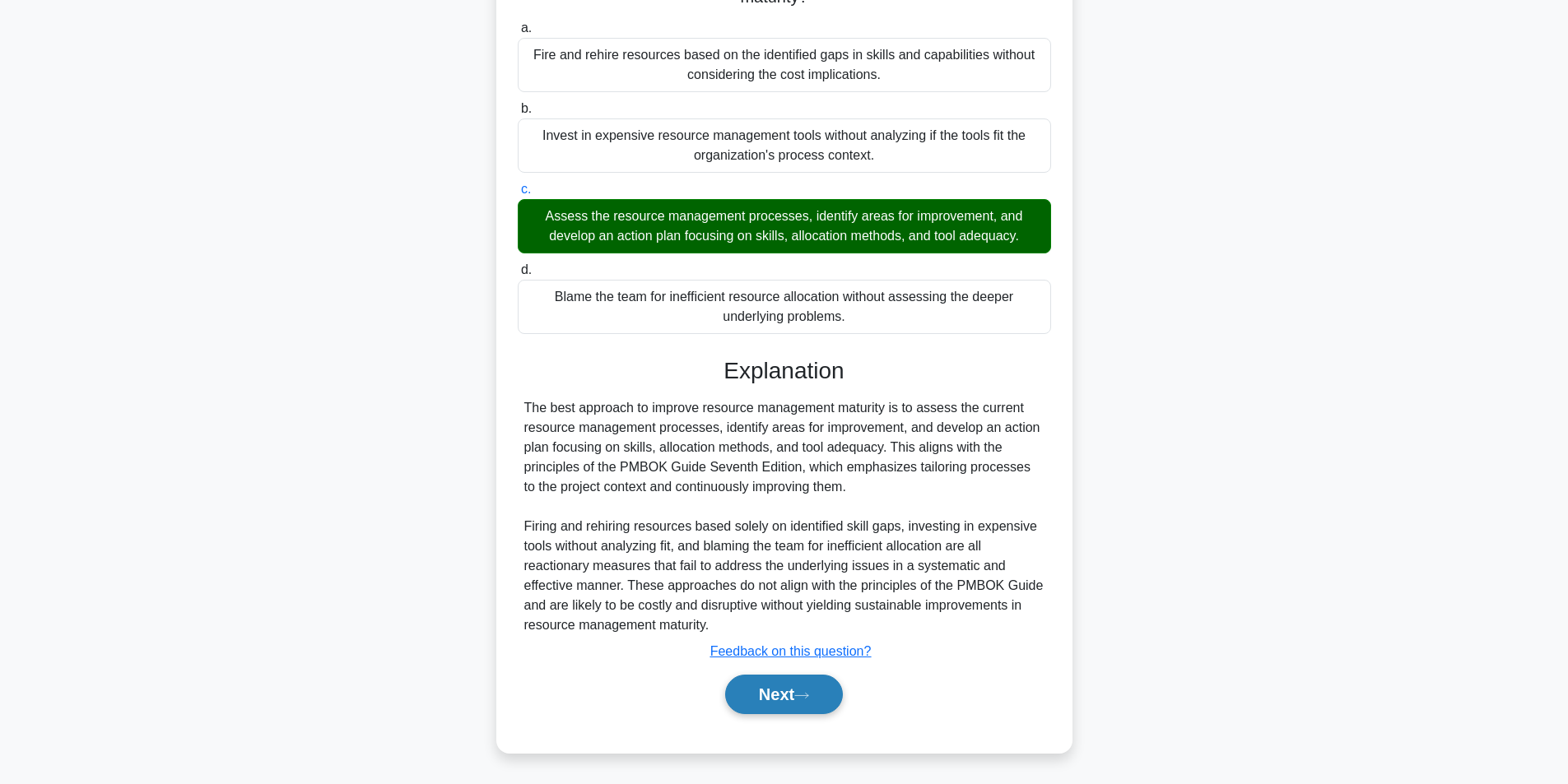
click at [750, 705] on button "Next" at bounding box center [784, 694] width 117 height 40
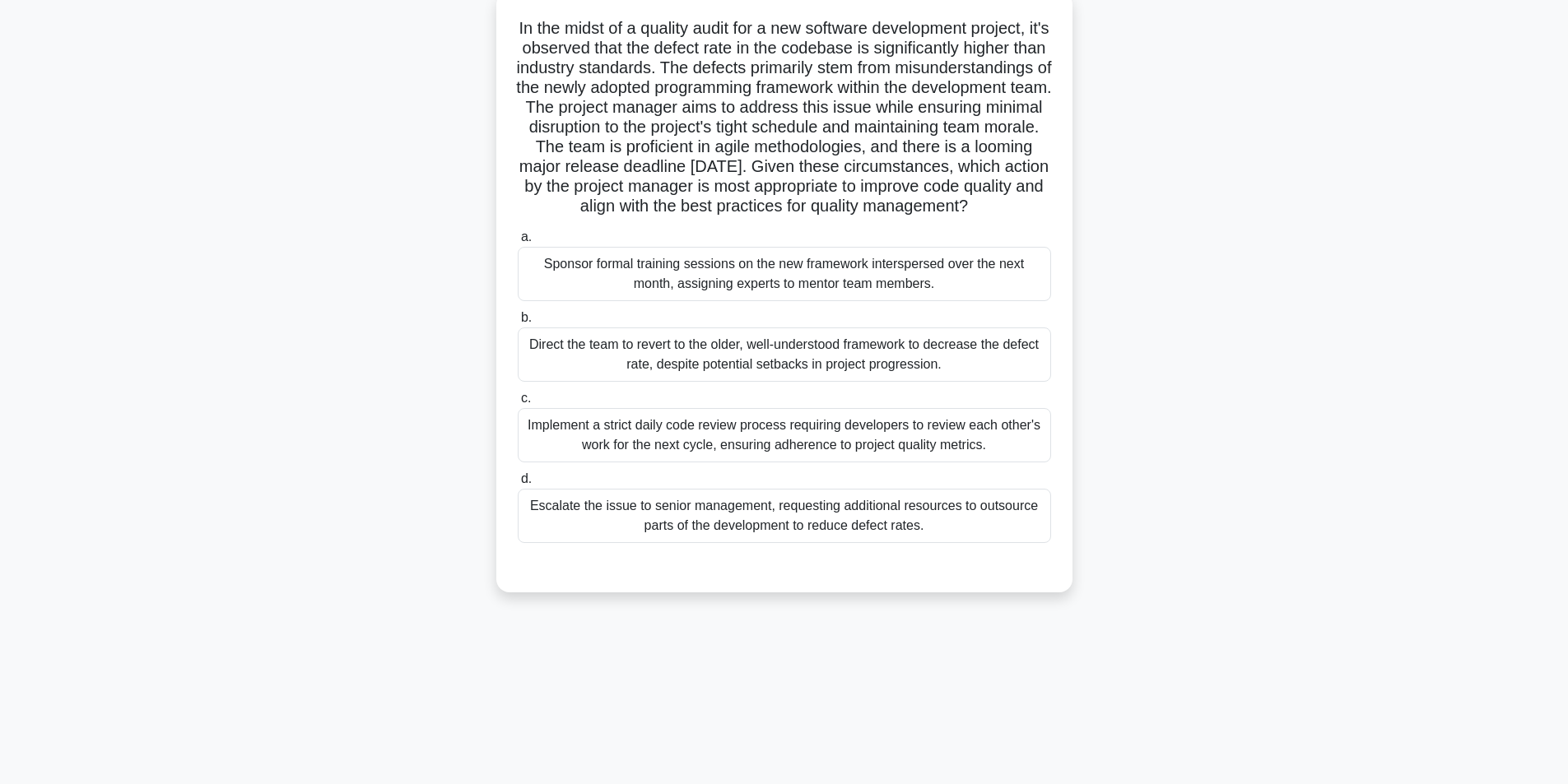
scroll to position [104, 0]
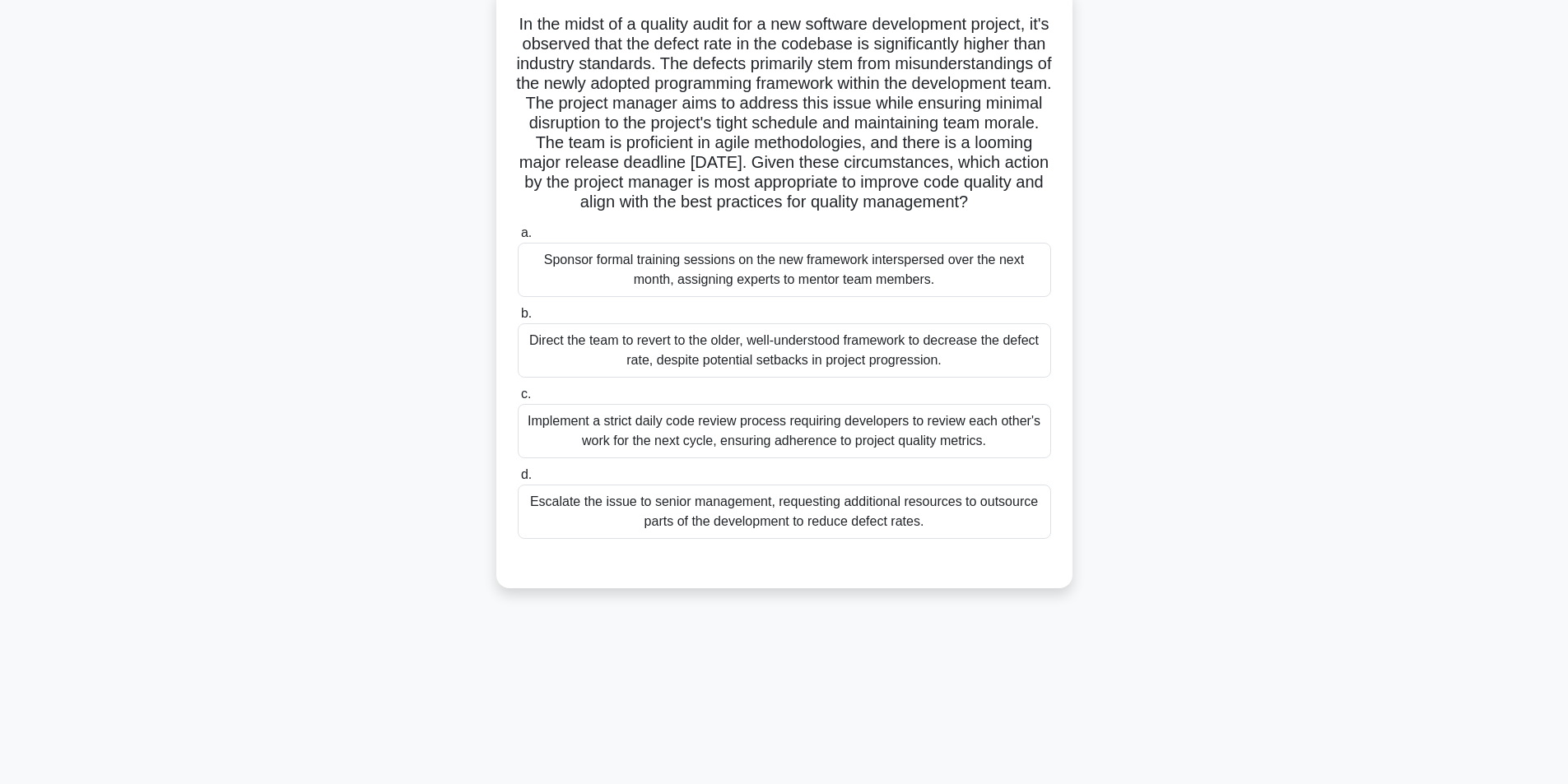
click at [645, 295] on div "Sponsor formal training sessions on the new framework interspersed over the nex…" at bounding box center [784, 270] width 533 height 54
click at [517, 238] on input "a. Sponsor formal training sessions on the new framework interspersed over the …" at bounding box center [517, 234] width 0 height 11
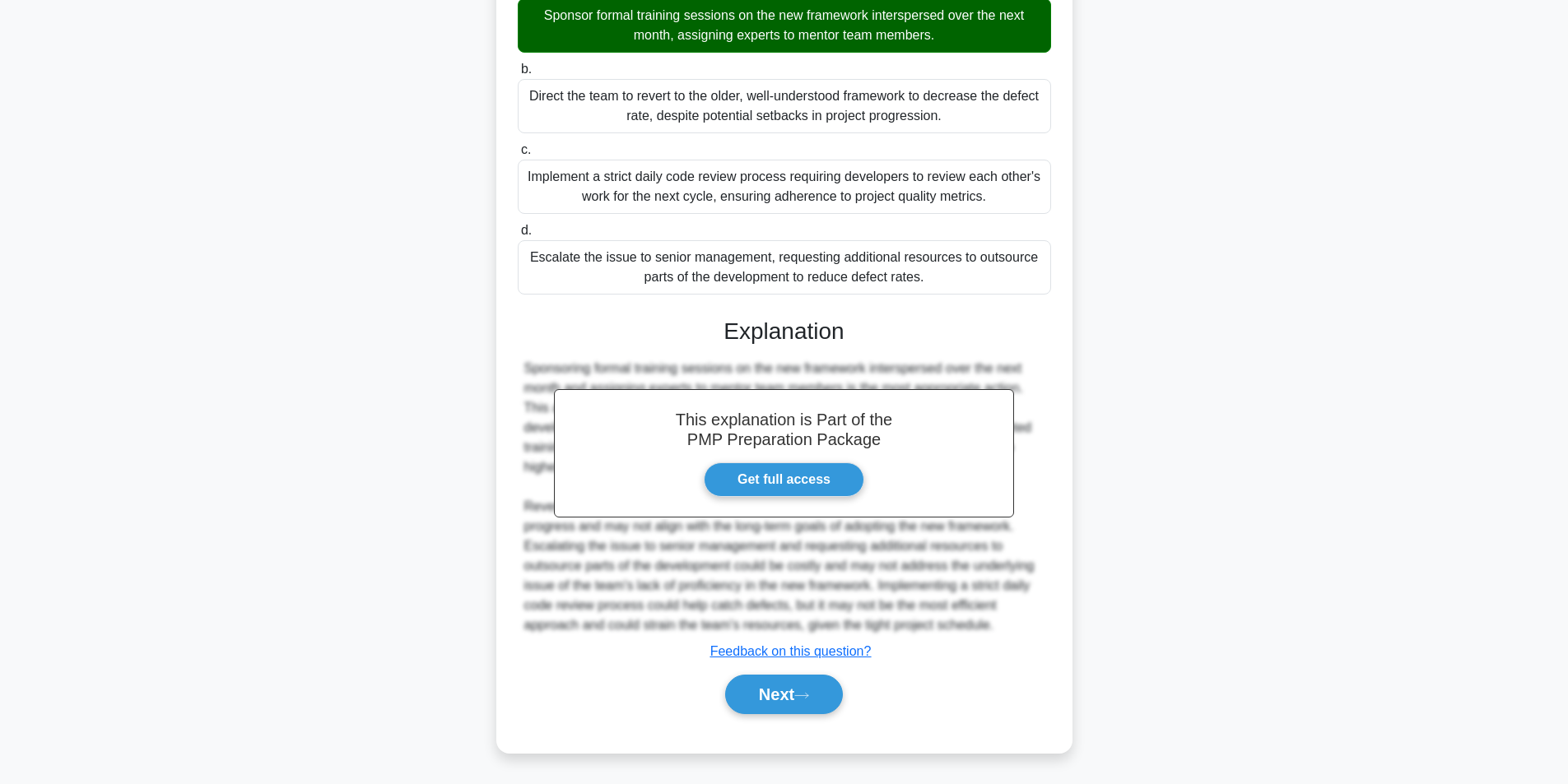
scroll to position [369, 0]
click at [765, 700] on button "Next" at bounding box center [784, 694] width 117 height 40
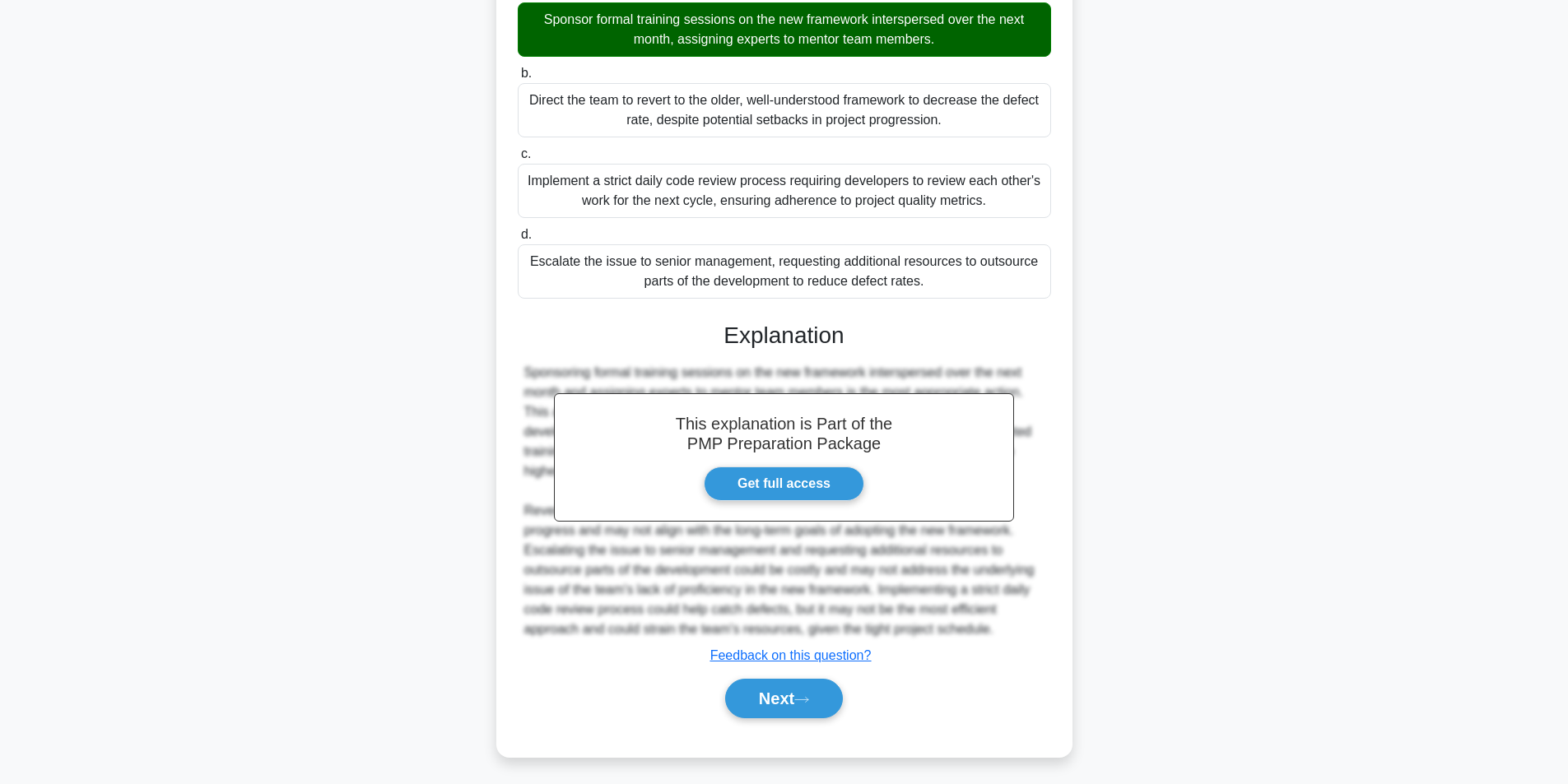
scroll to position [104, 0]
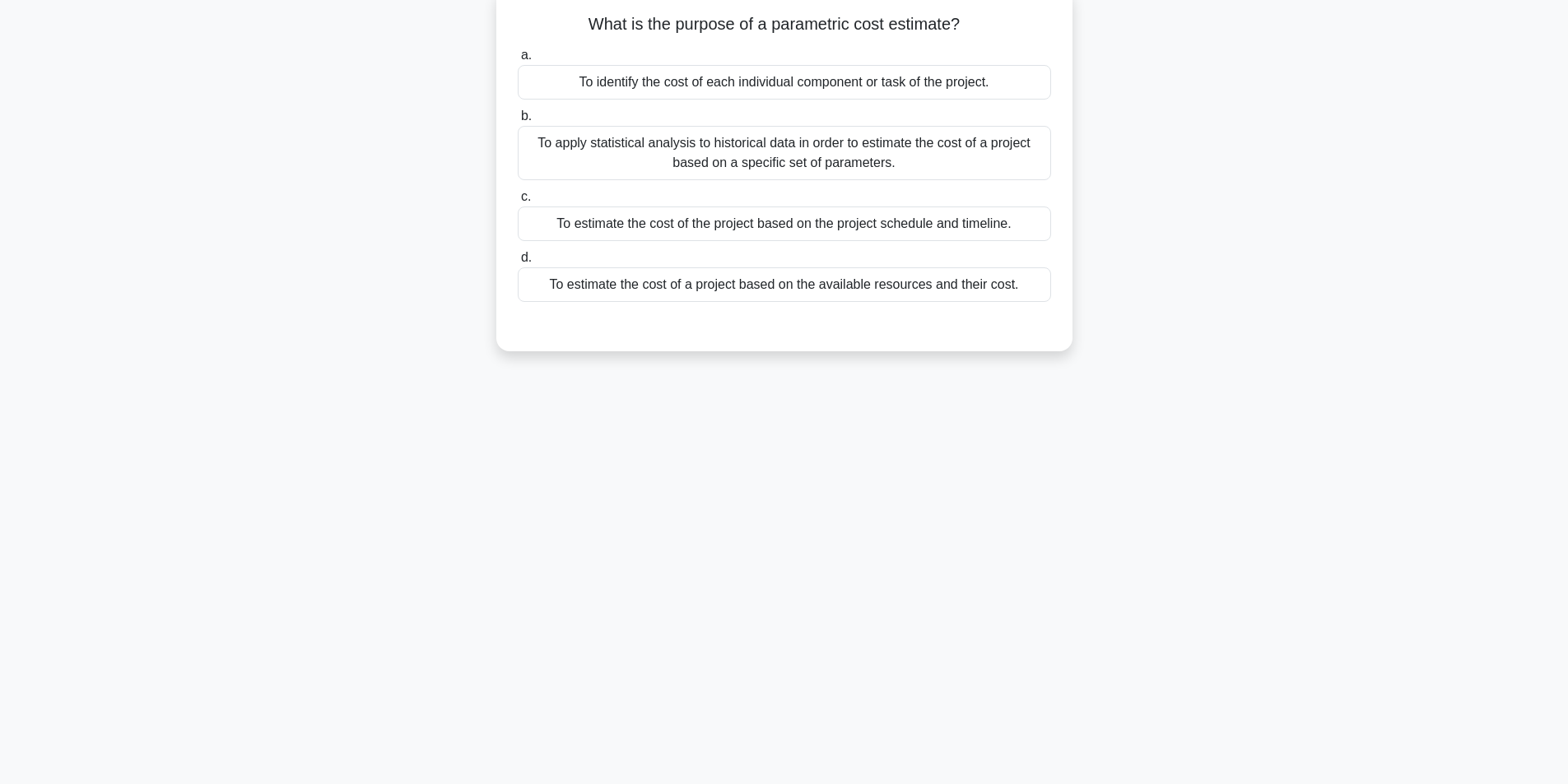
click at [717, 150] on div "To apply statistical analysis to historical data in order to estimate the cost …" at bounding box center [784, 152] width 533 height 54
click at [517, 122] on input "b. To apply statistical analysis to historical data in order to estimate the co…" at bounding box center [517, 116] width 0 height 11
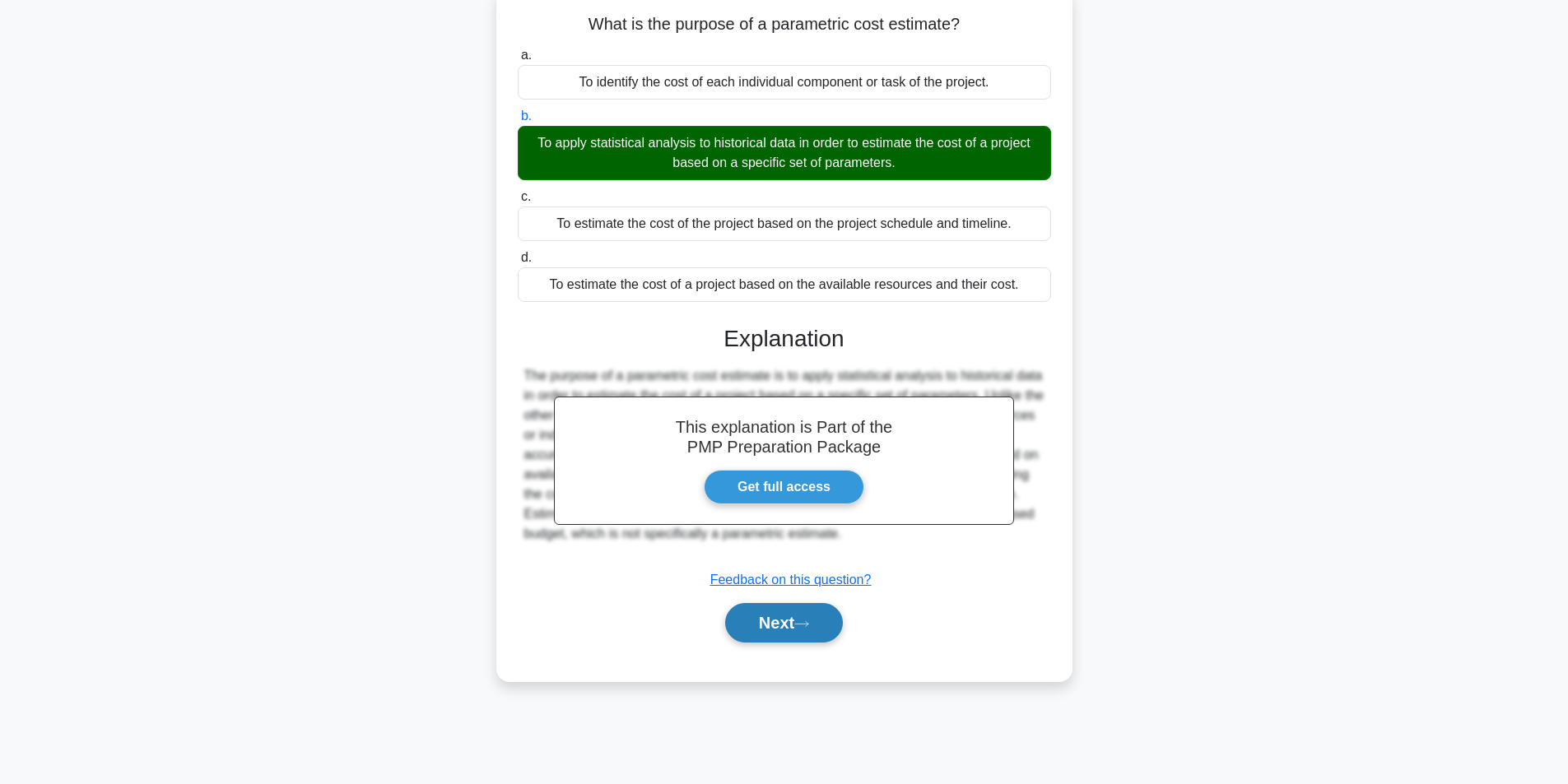
click at [771, 610] on button "Next" at bounding box center [784, 622] width 117 height 40
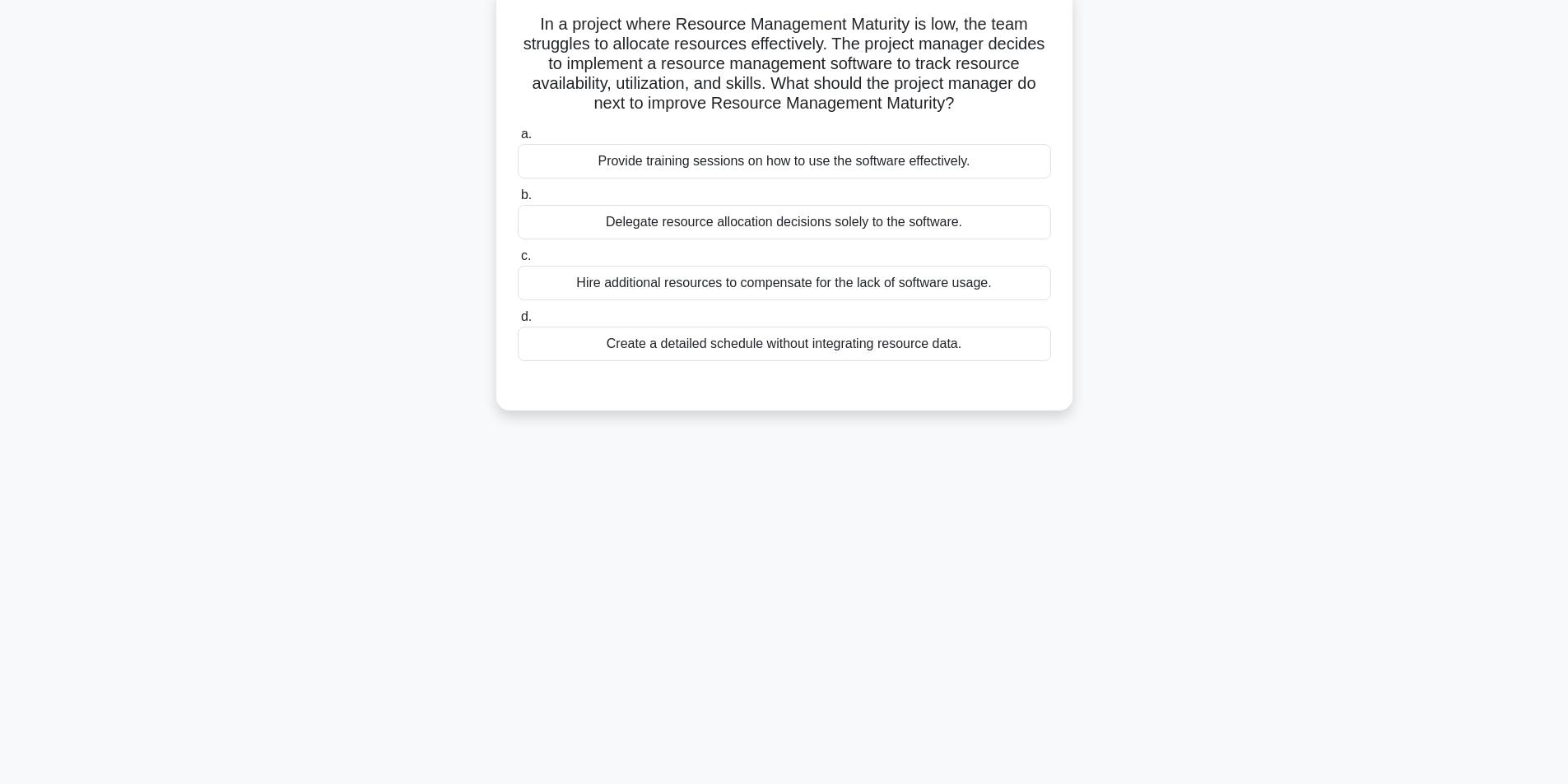
click at [705, 170] on div "Provide training sessions on how to use the software effectively." at bounding box center [784, 161] width 533 height 34
click at [517, 139] on input "a. Provide training sessions on how to use the software effectively." at bounding box center [517, 135] width 0 height 11
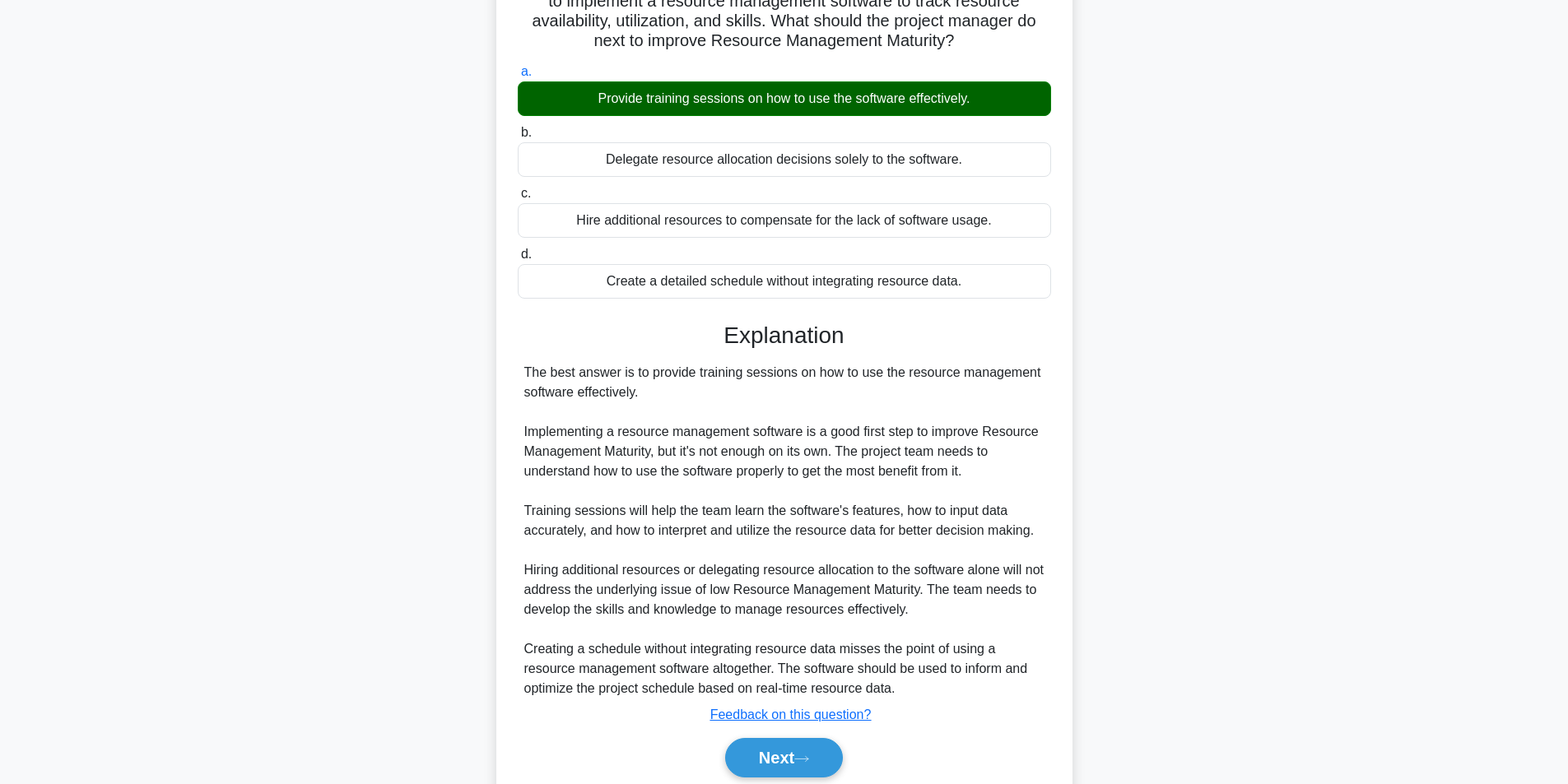
scroll to position [231, 0]
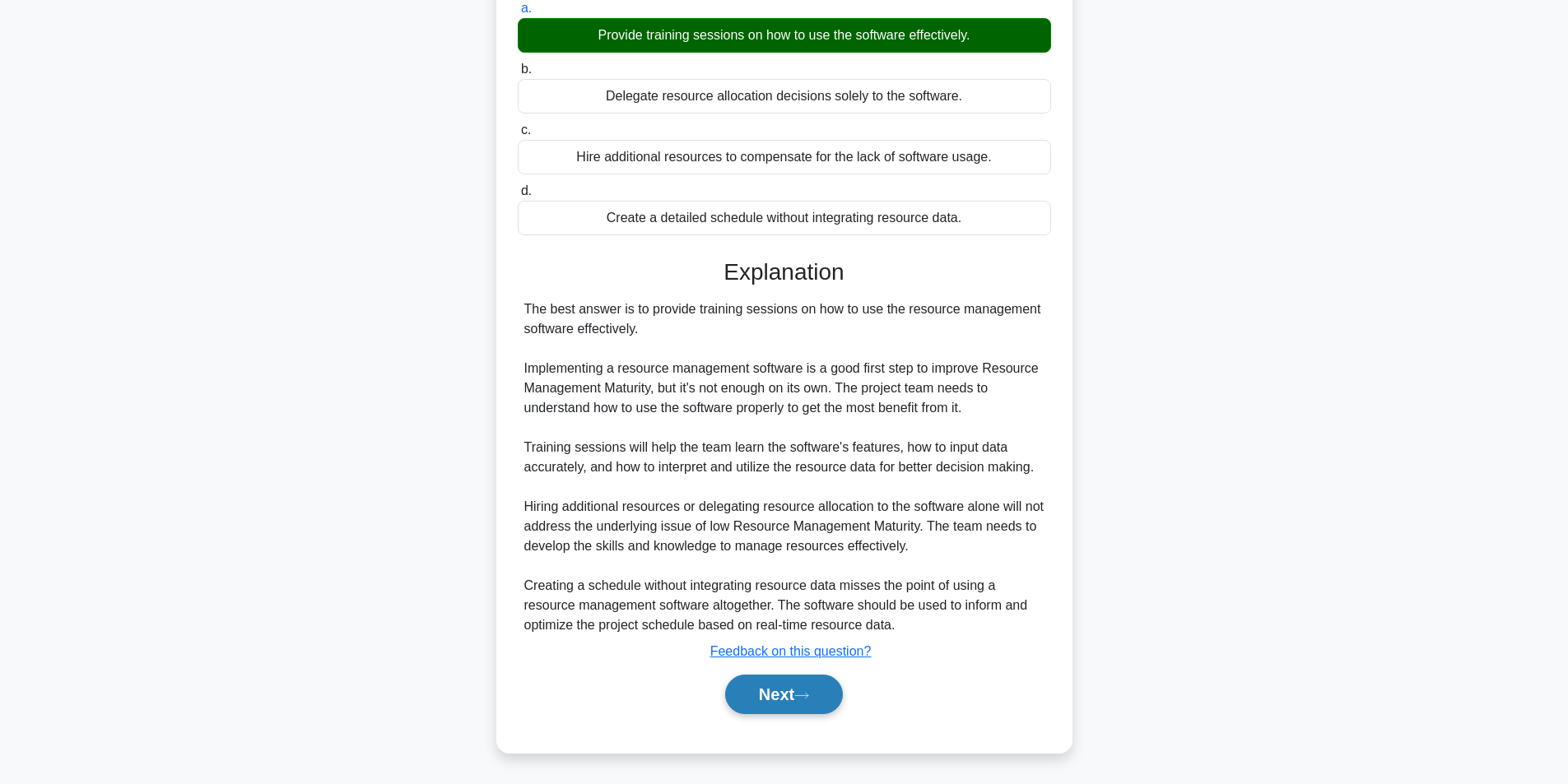
click at [763, 695] on button "Next" at bounding box center [784, 694] width 117 height 40
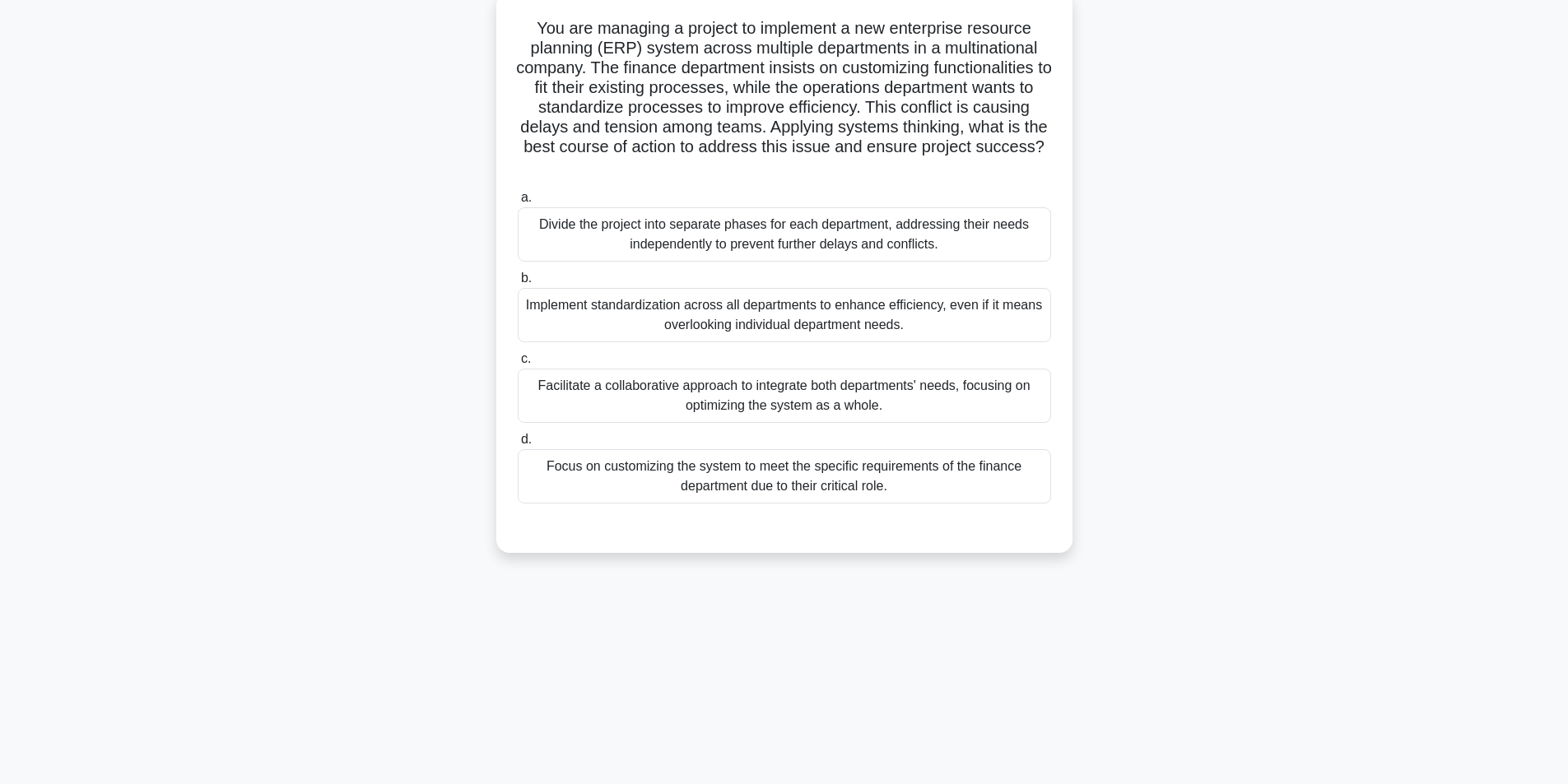
scroll to position [104, 0]
click at [776, 392] on div "Facilitate a collaborative approach to integrate both departments' needs, focus…" at bounding box center [784, 392] width 533 height 54
click at [517, 360] on input "c. Facilitate a collaborative approach to integrate both departments' needs, fo…" at bounding box center [517, 356] width 0 height 11
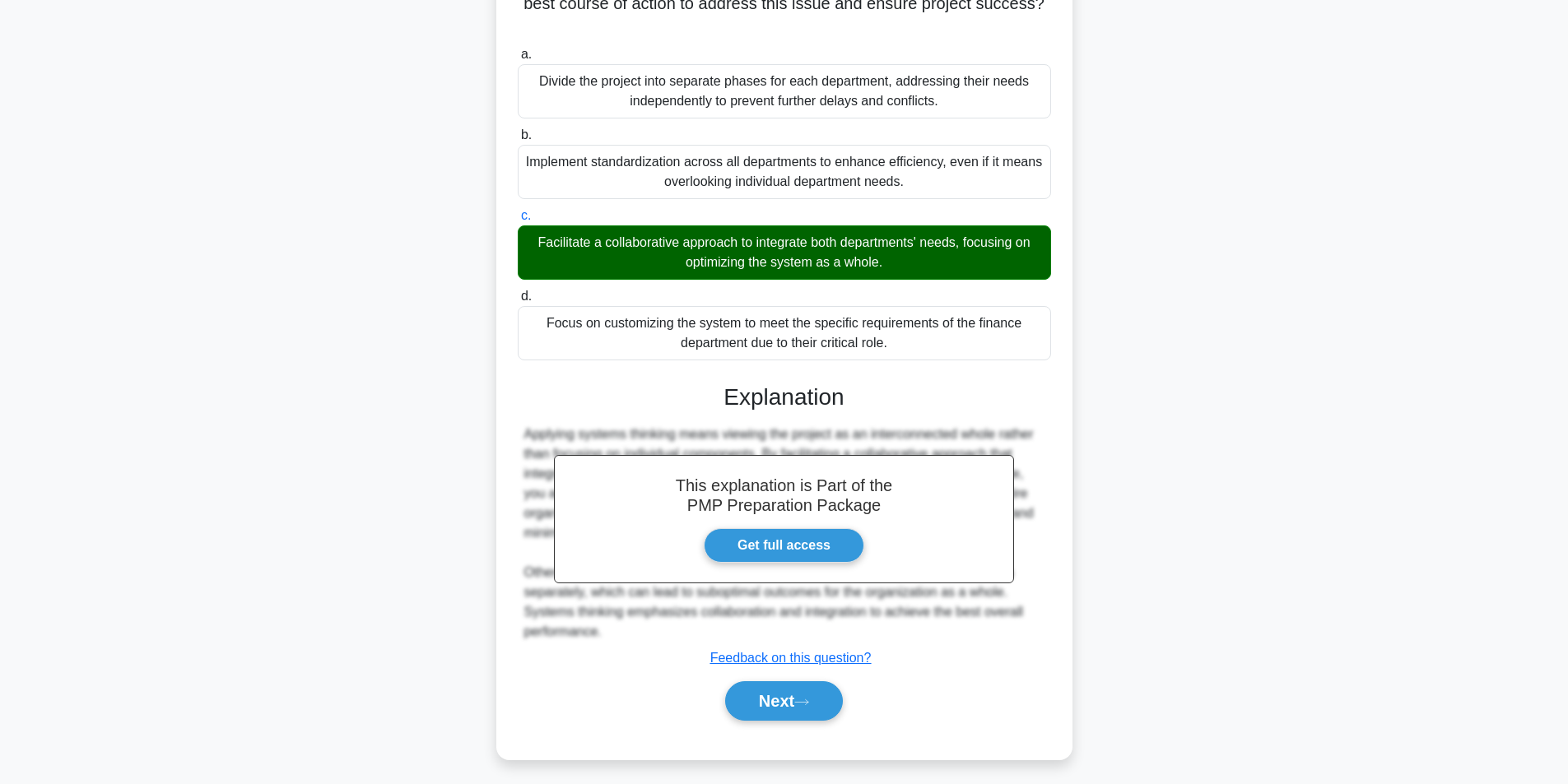
scroll to position [251, 0]
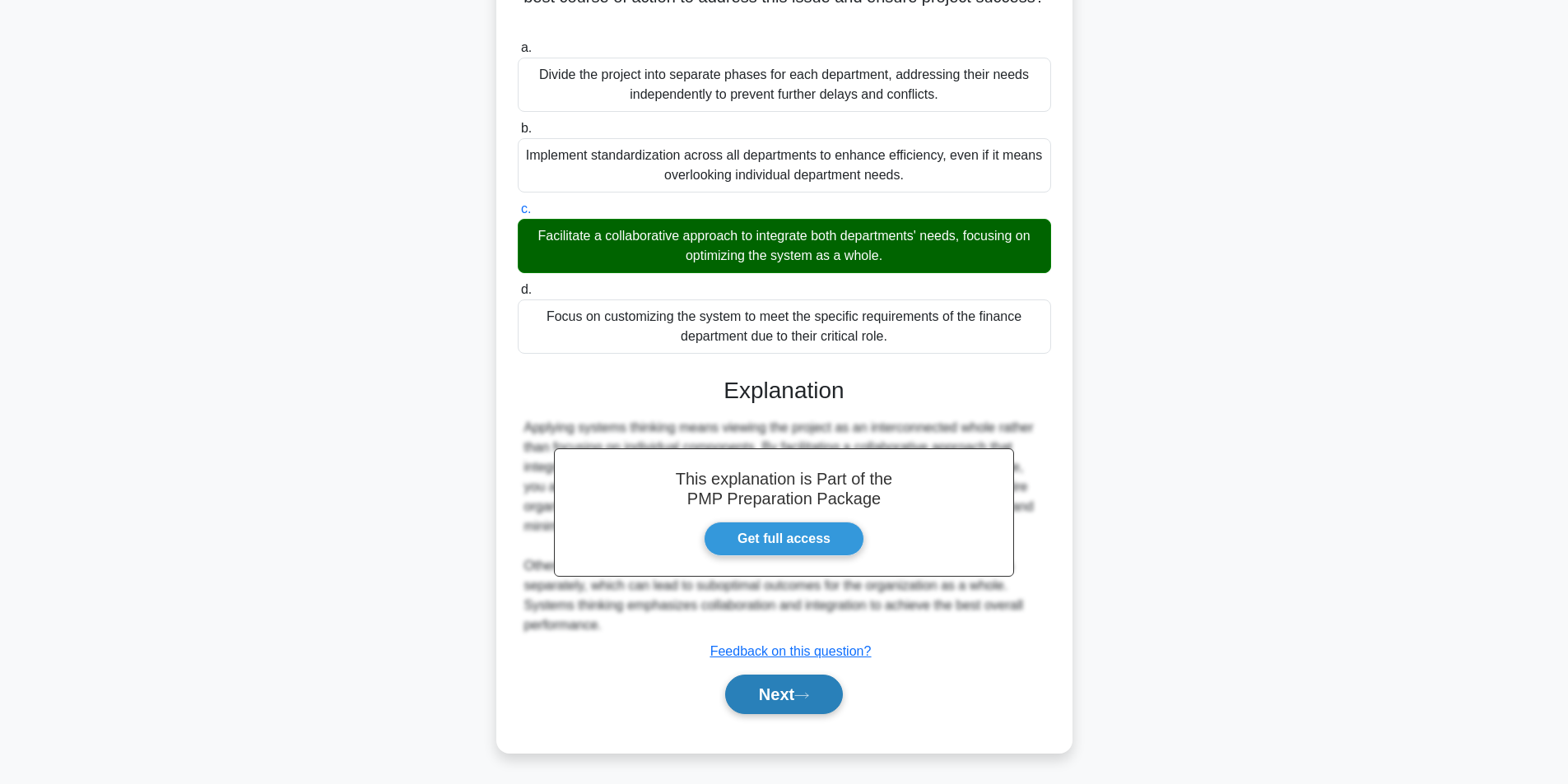
click at [788, 683] on button "Next" at bounding box center [784, 694] width 117 height 40
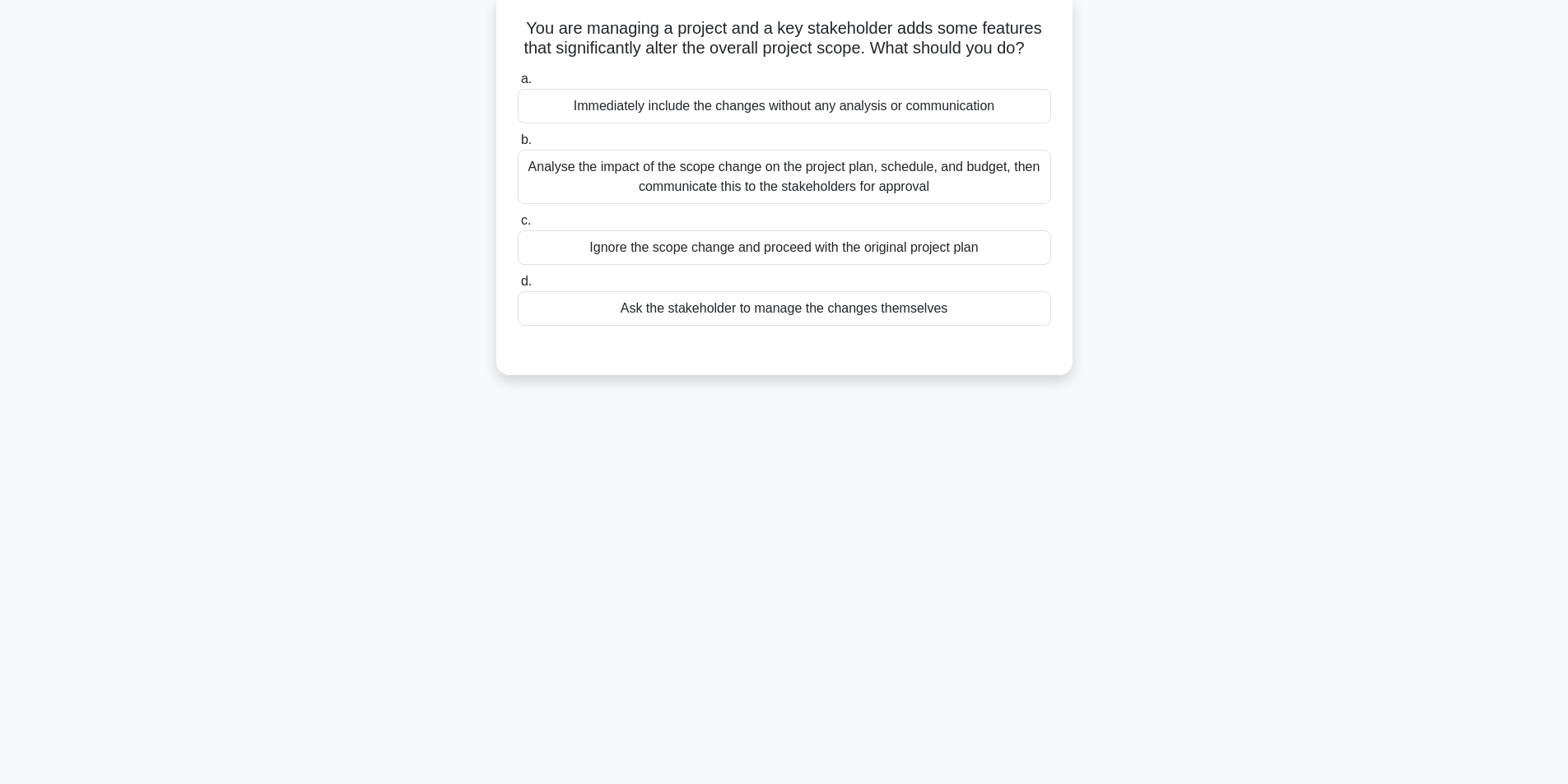
scroll to position [104, 0]
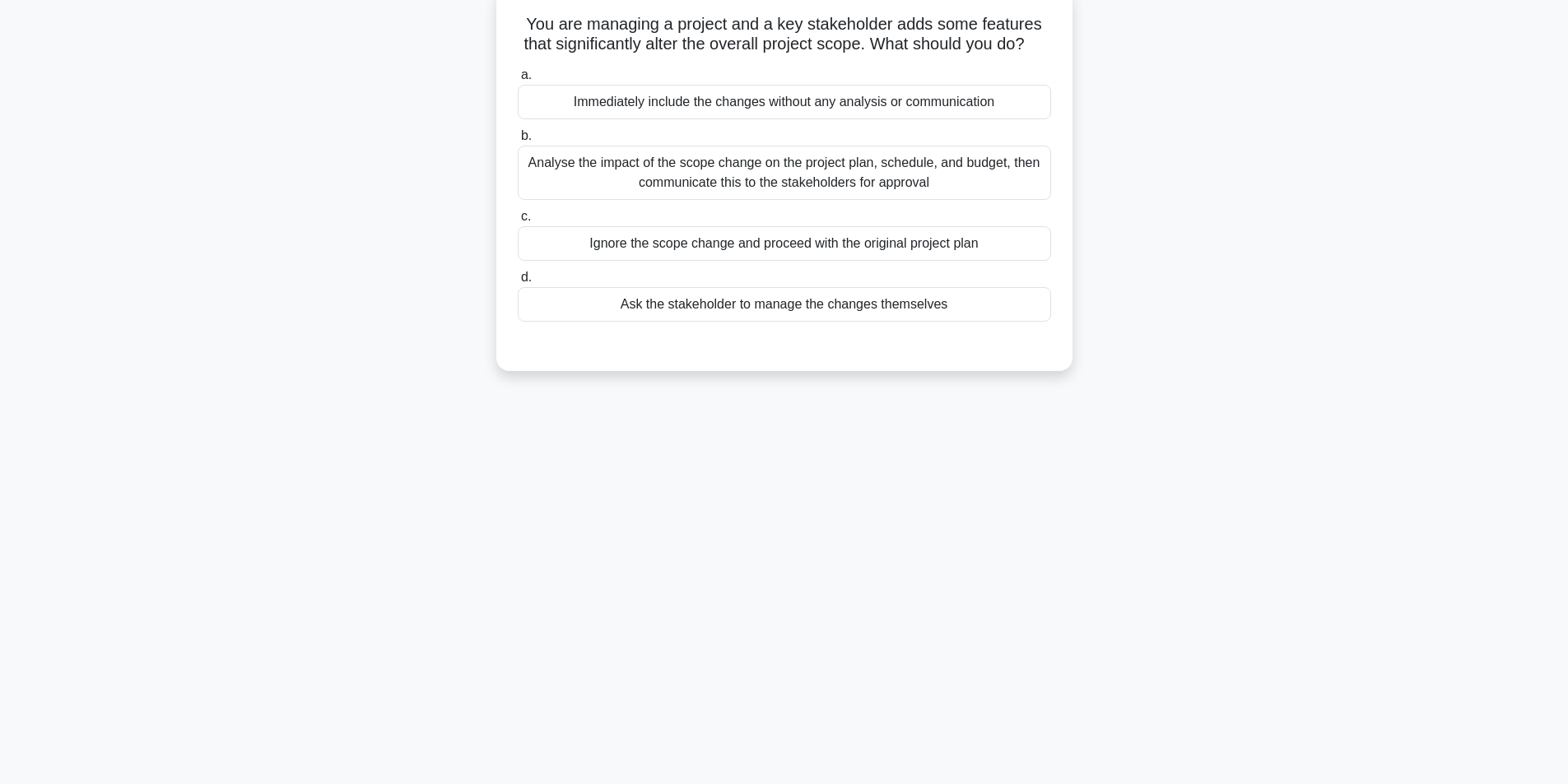
click at [698, 191] on div "Analyse the impact of the scope change on the project plan, schedule, and budge…" at bounding box center [784, 173] width 533 height 54
click at [517, 141] on input "b. Analyse the impact of the scope change on the project plan, schedule, and bu…" at bounding box center [517, 137] width 0 height 11
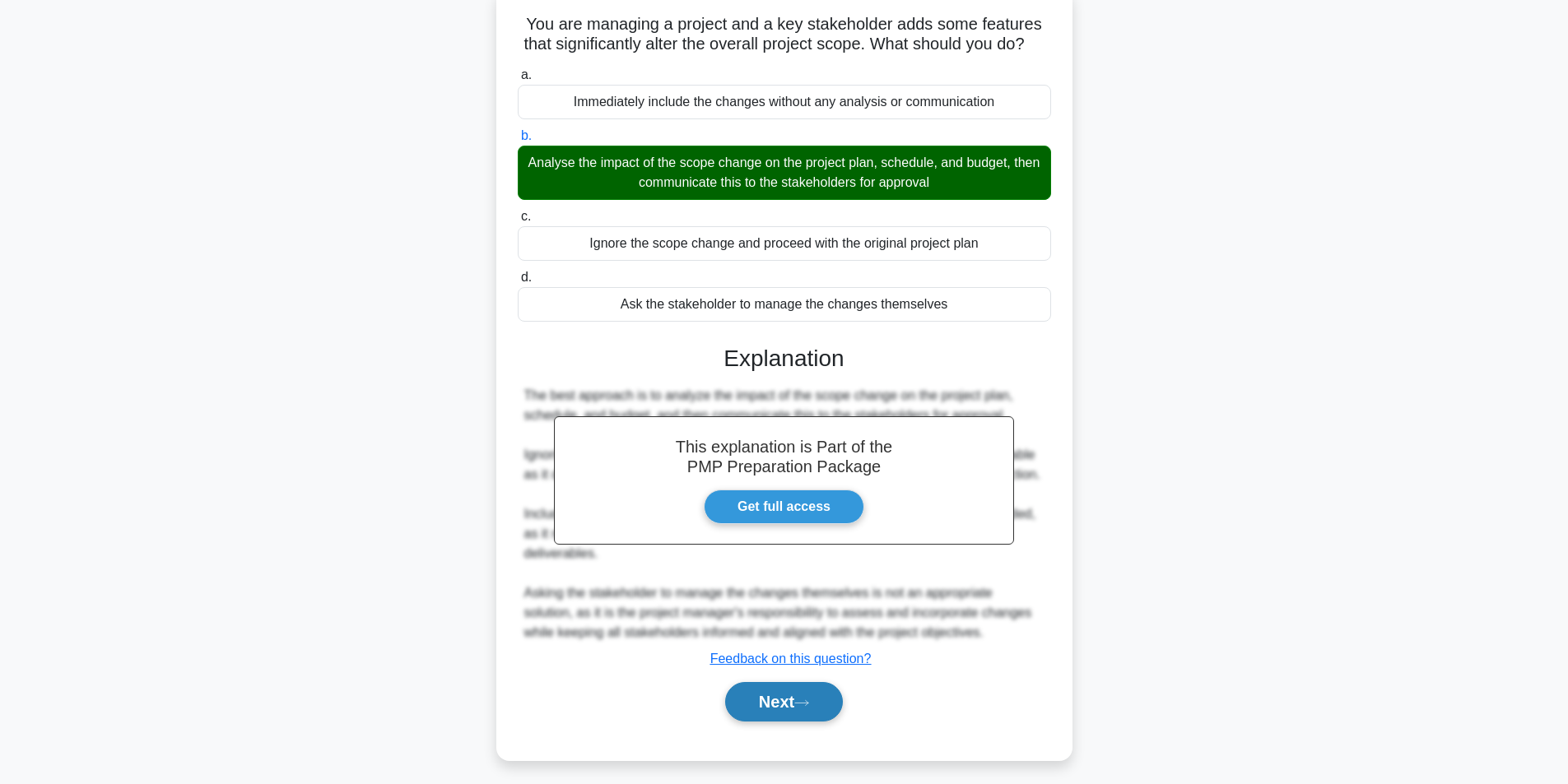
click at [760, 707] on button "Next" at bounding box center [784, 702] width 117 height 40
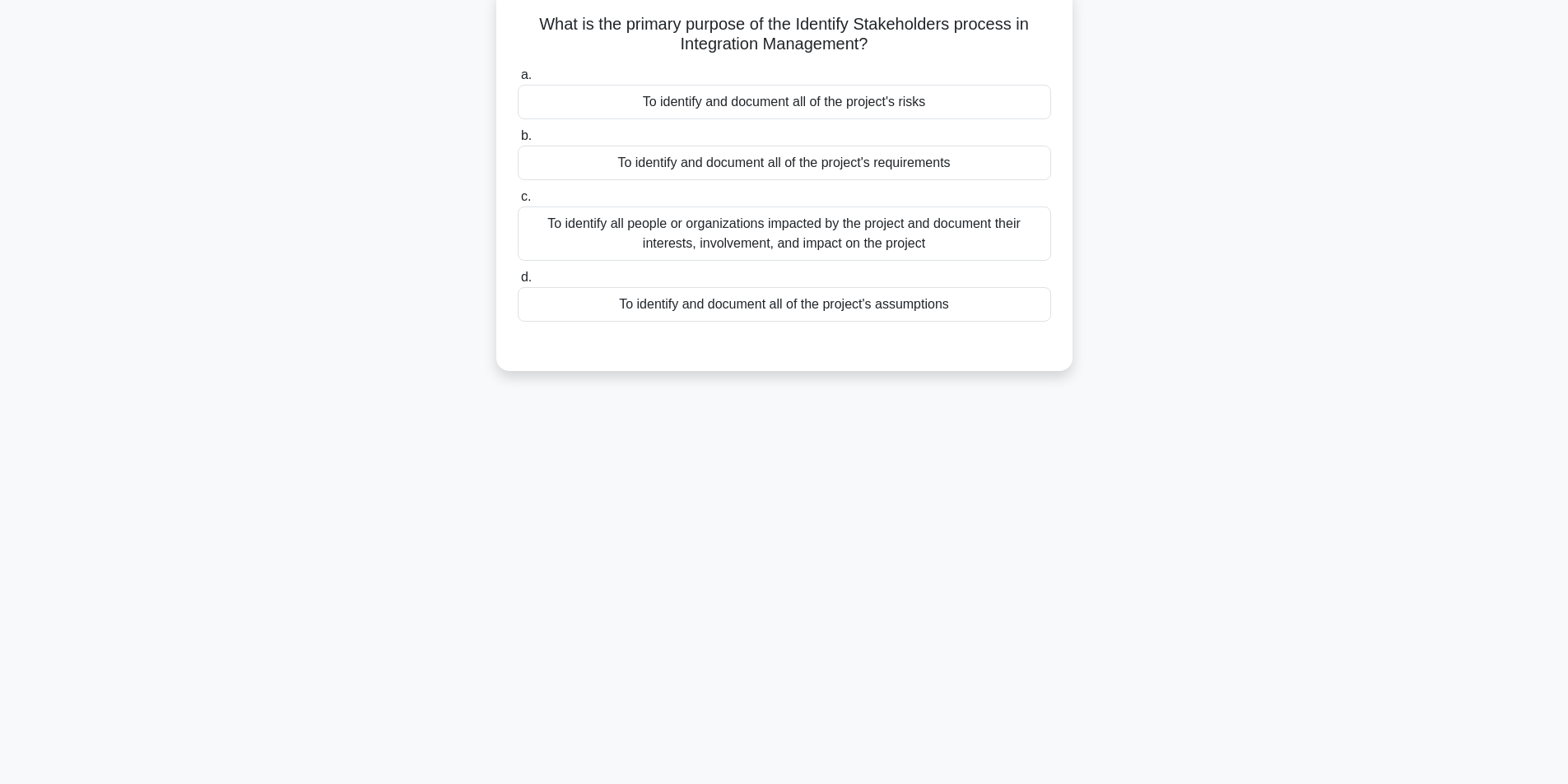
click at [734, 229] on div "To identify all people or organizations impacted by the project and document th…" at bounding box center [784, 234] width 533 height 54
click at [517, 202] on input "c. To identify all people or organizations impacted by the project and document…" at bounding box center [517, 198] width 0 height 11
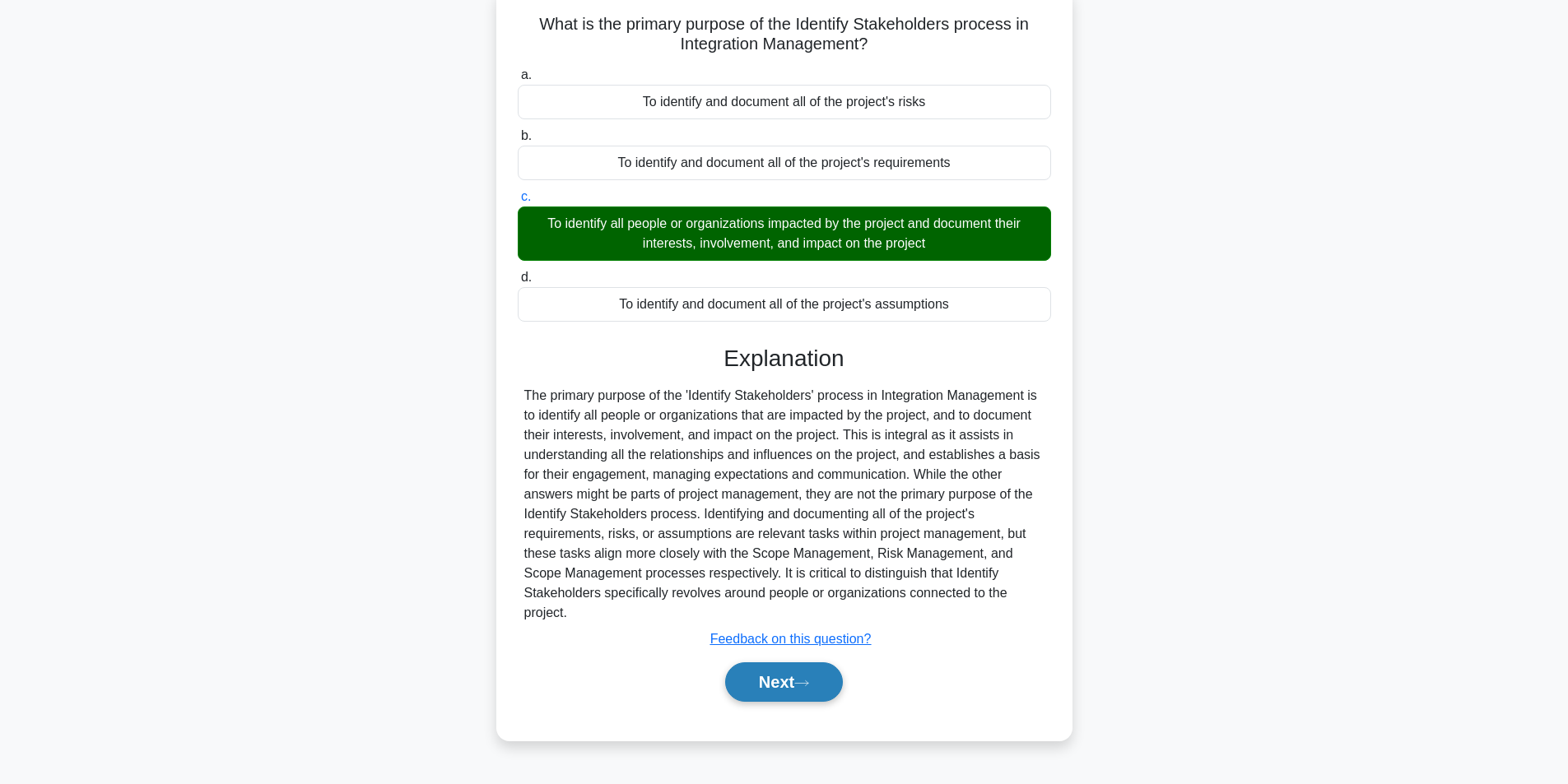
click at [747, 681] on button "Next" at bounding box center [784, 681] width 117 height 40
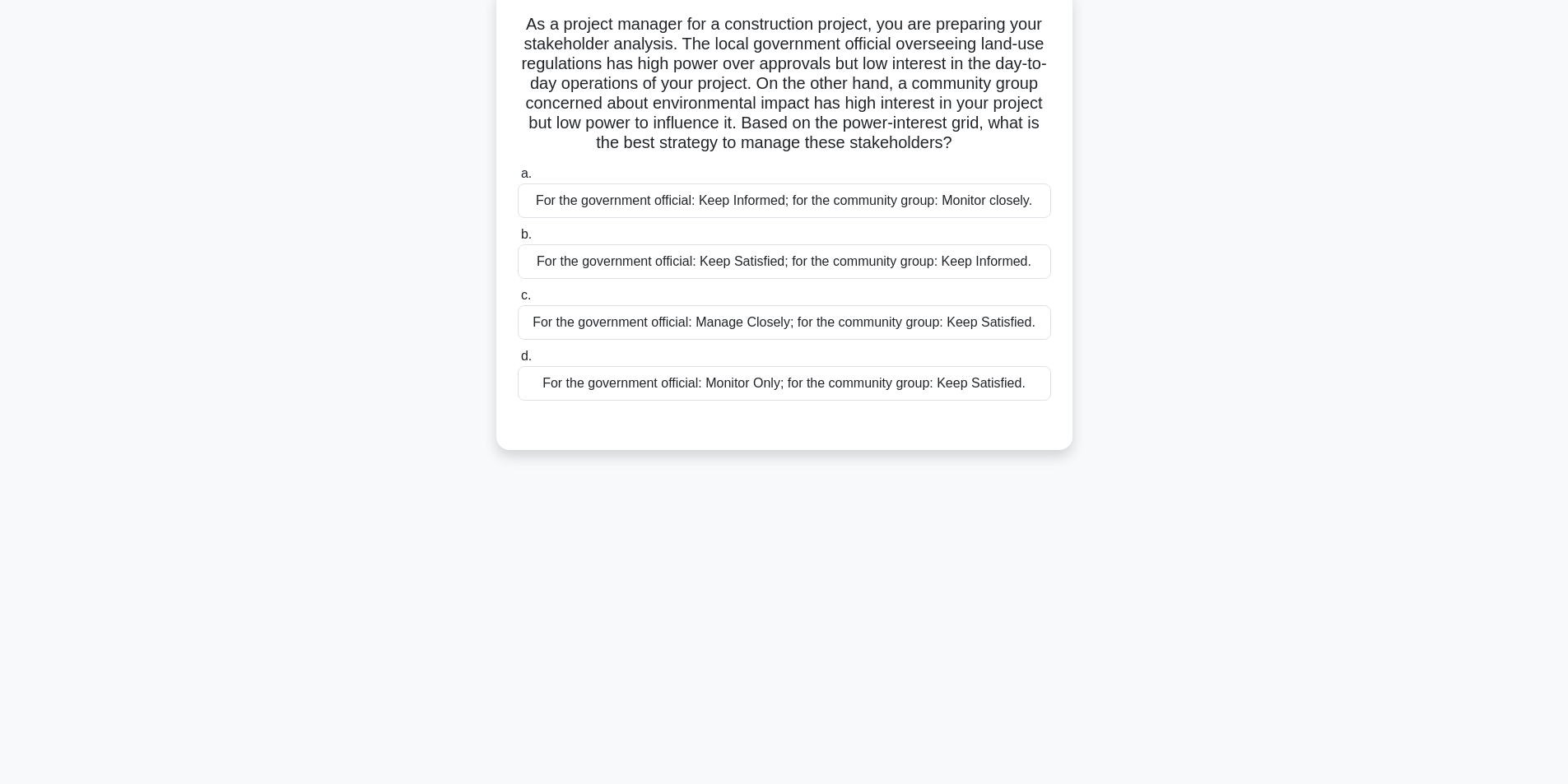
click at [729, 266] on div "For the government official: Keep Satisfied; for the community group: Keep Info…" at bounding box center [784, 261] width 533 height 34
click at [517, 240] on input "b. For the government official: Keep Satisfied; for the community group: Keep I…" at bounding box center [517, 235] width 0 height 11
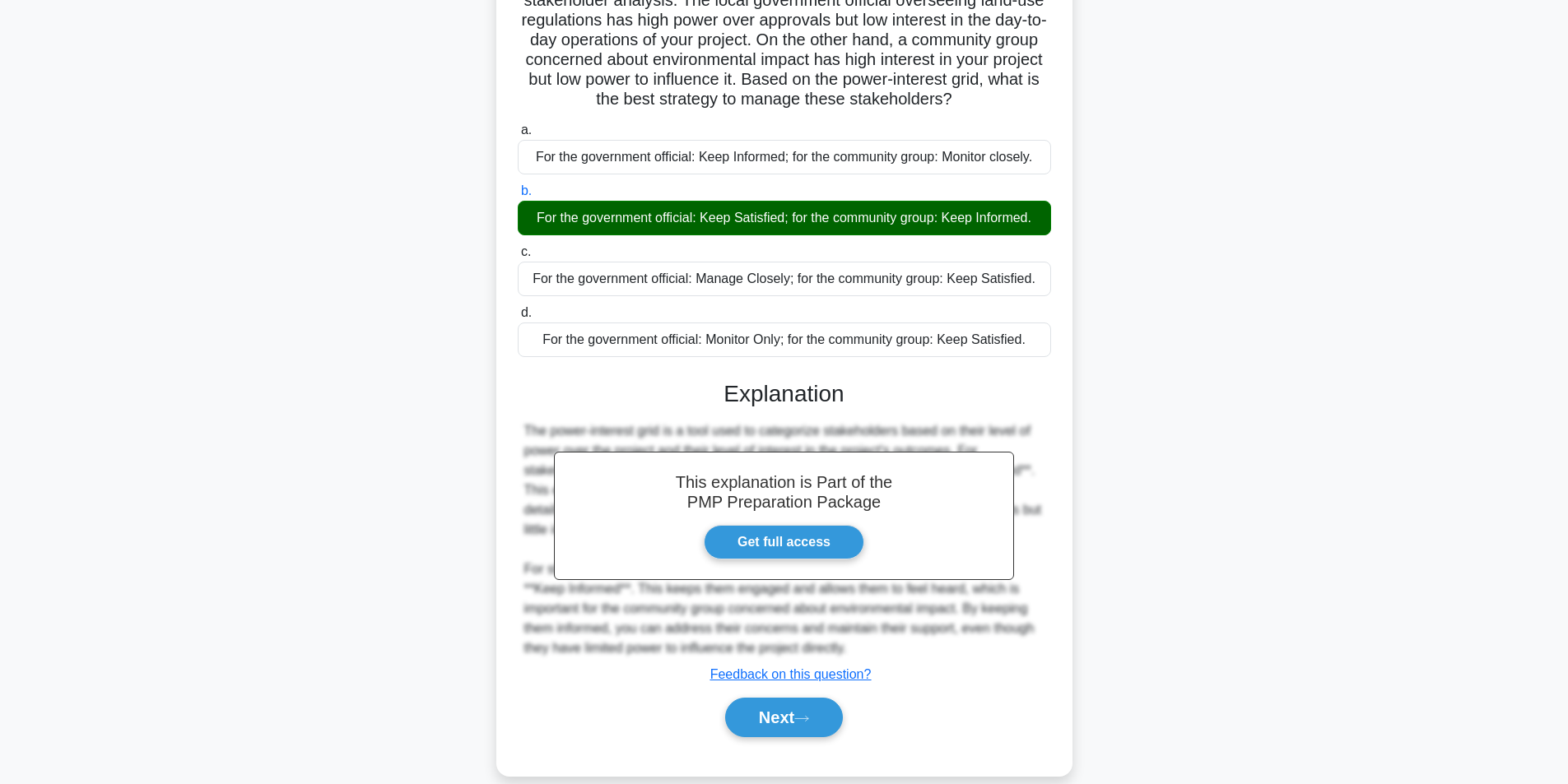
scroll to position [172, 0]
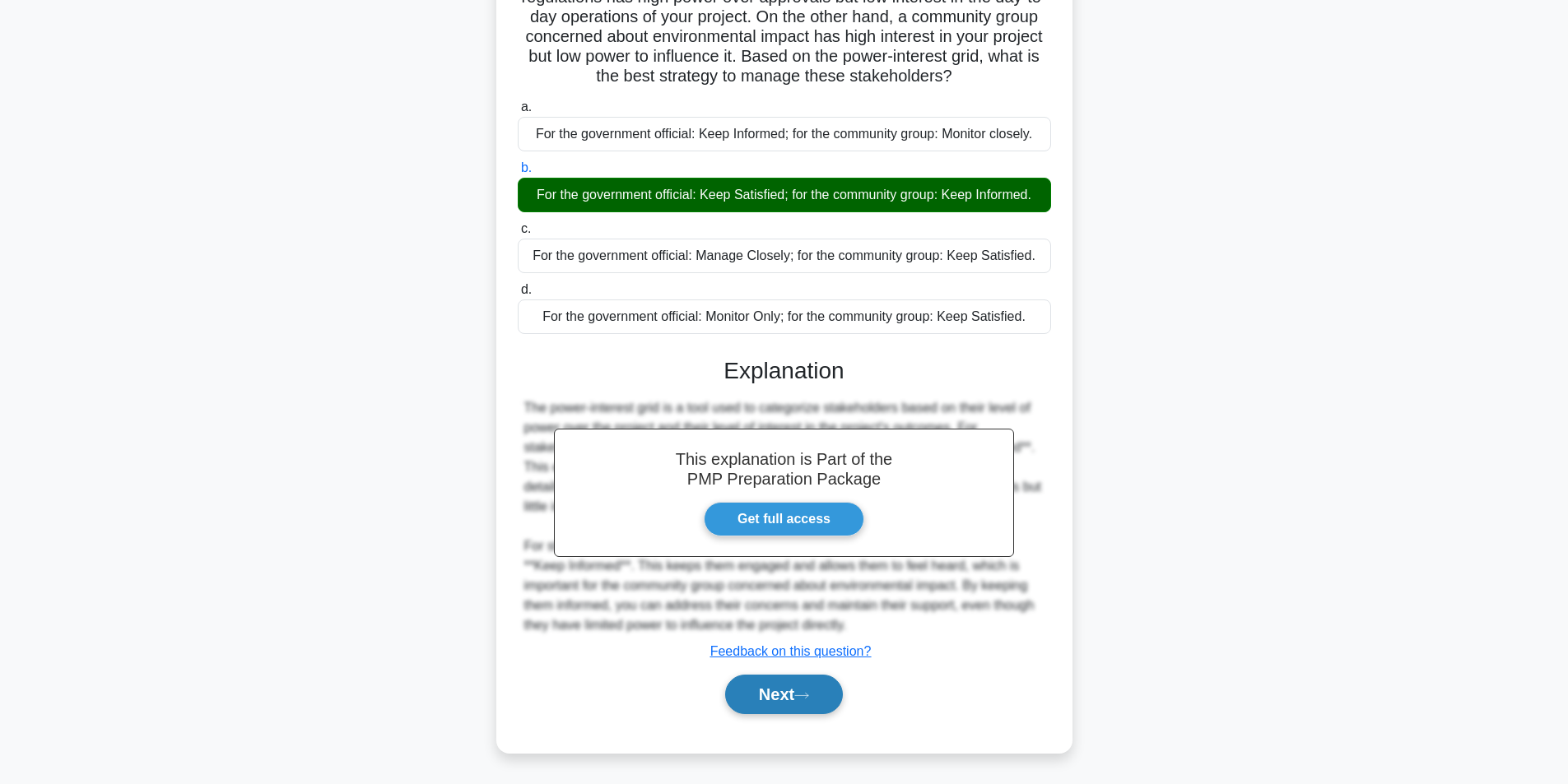
click at [764, 681] on button "Next" at bounding box center [784, 694] width 117 height 40
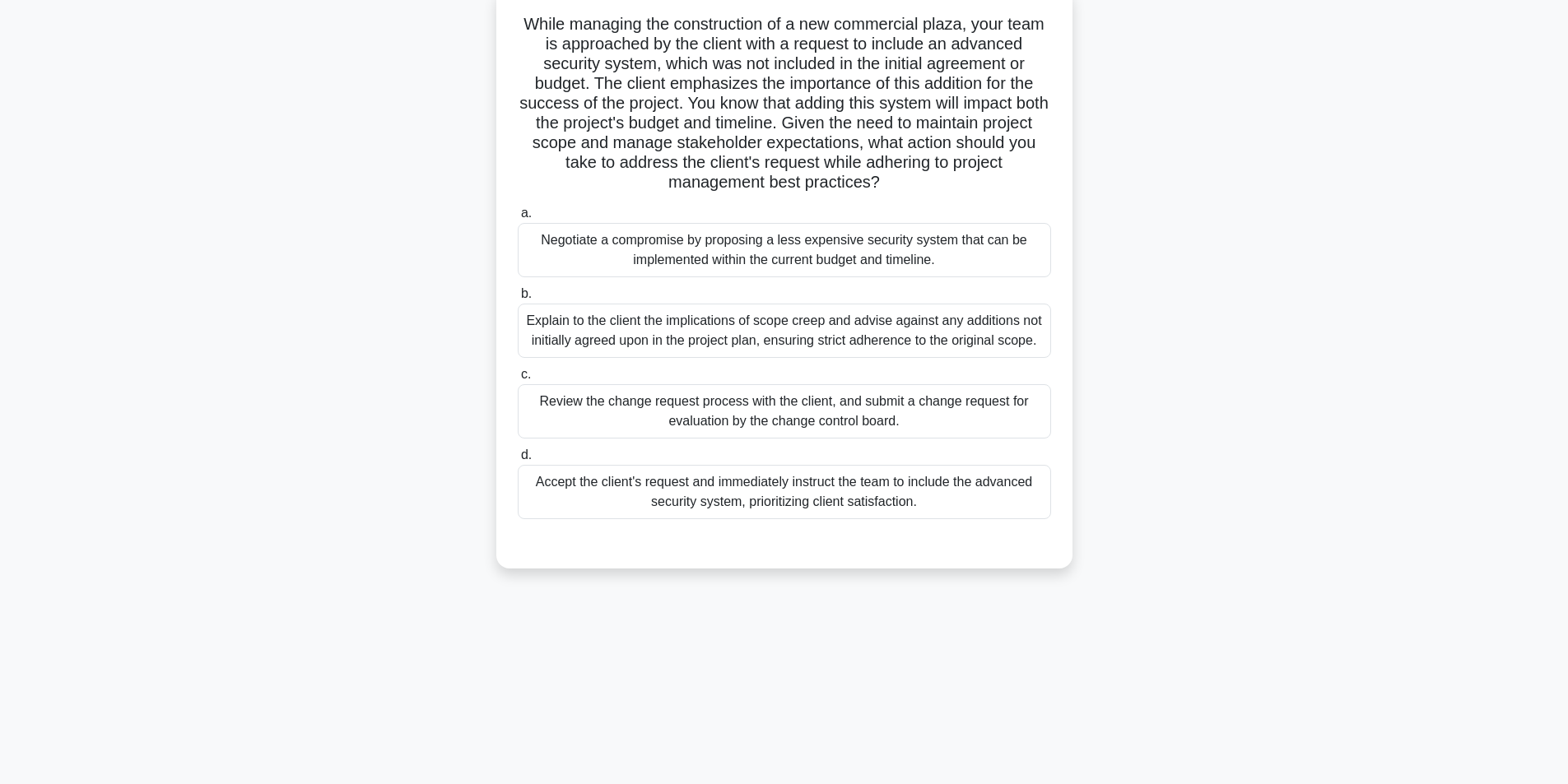
click at [766, 416] on div "Review the change request process with the client, and submit a change request …" at bounding box center [784, 411] width 533 height 54
click at [517, 380] on input "c. Review the change request process with the client, and submit a change reque…" at bounding box center [517, 375] width 0 height 11
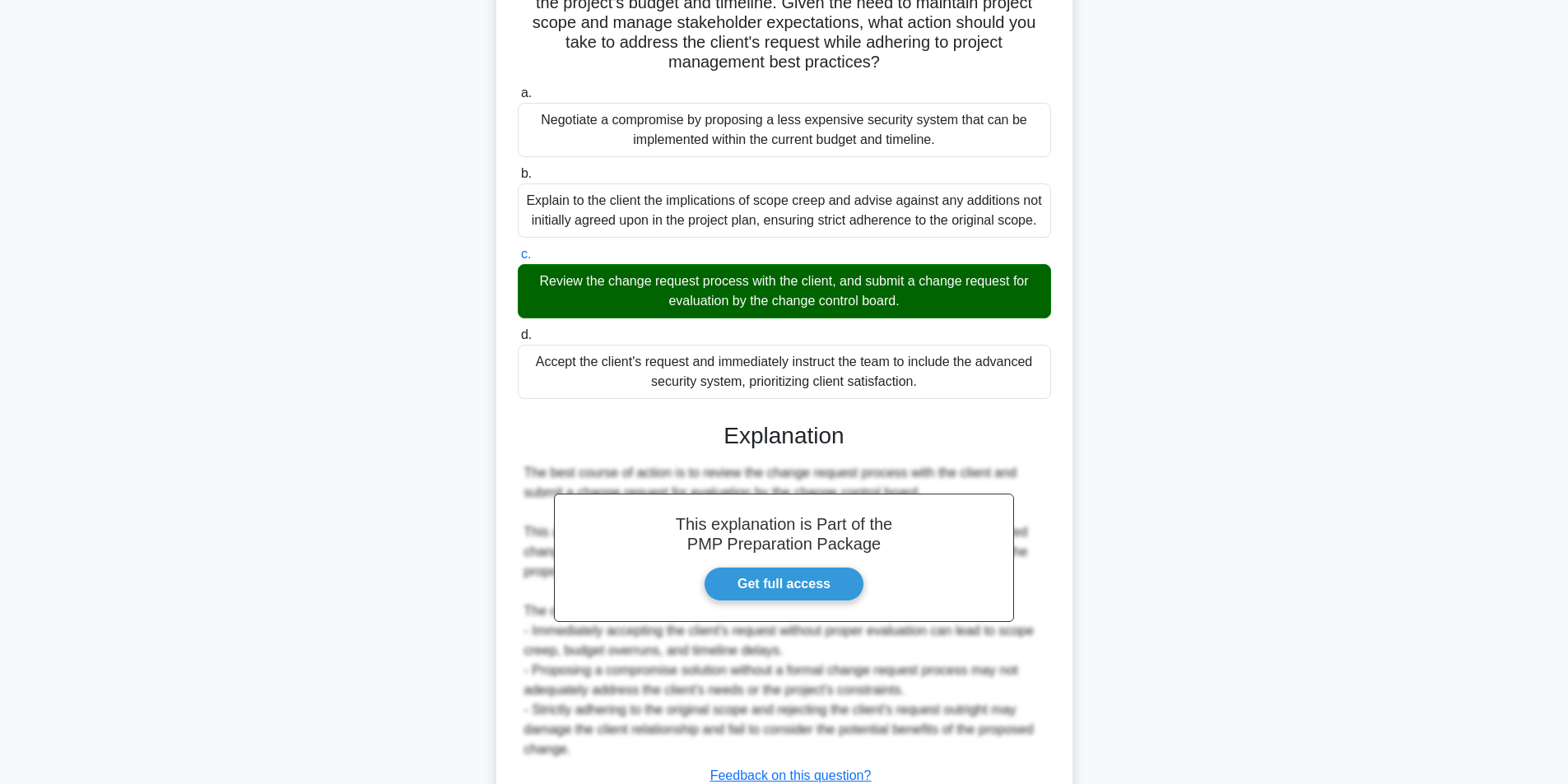
scroll to position [350, 0]
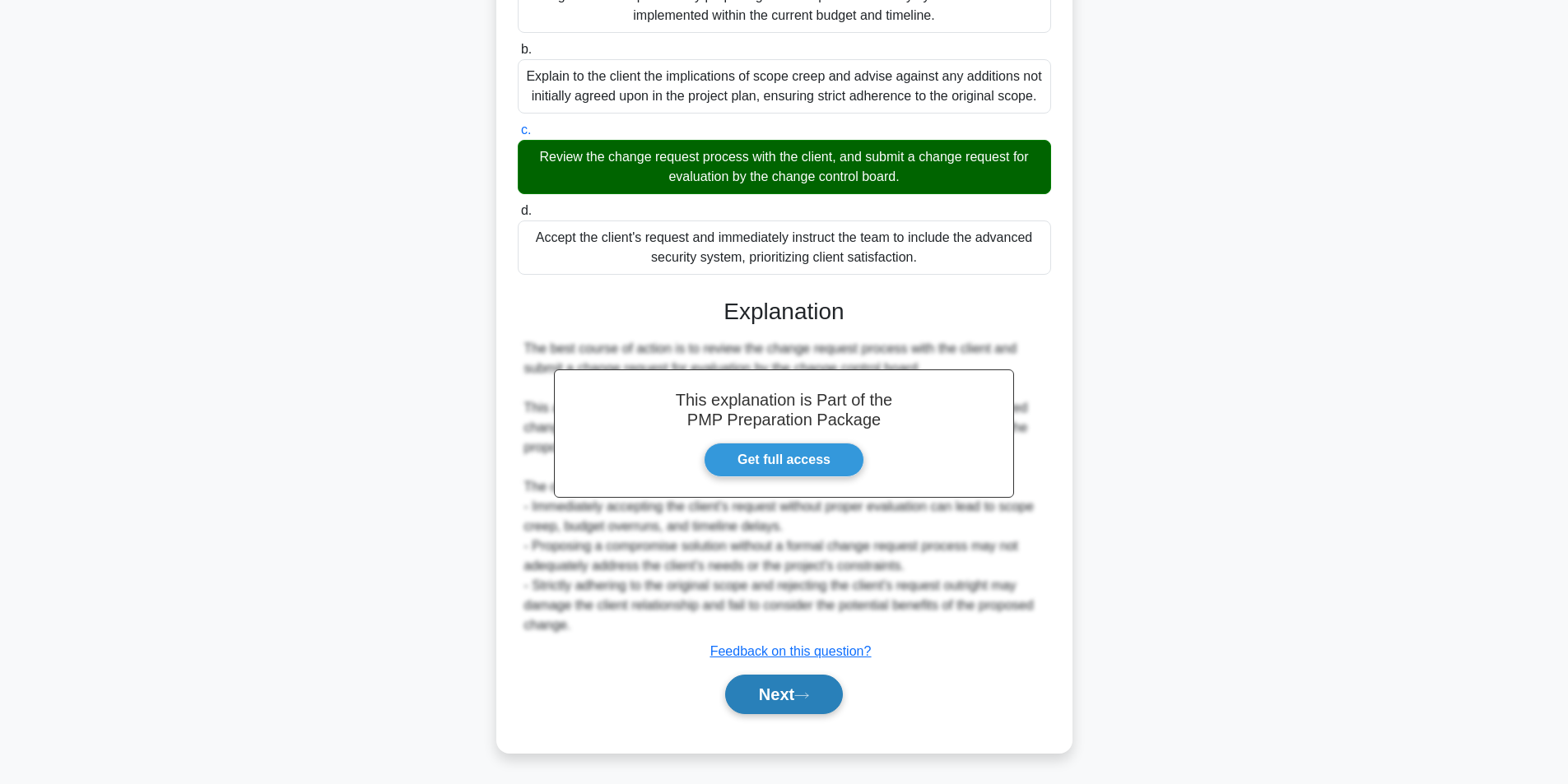
click at [790, 692] on button "Next" at bounding box center [784, 694] width 117 height 40
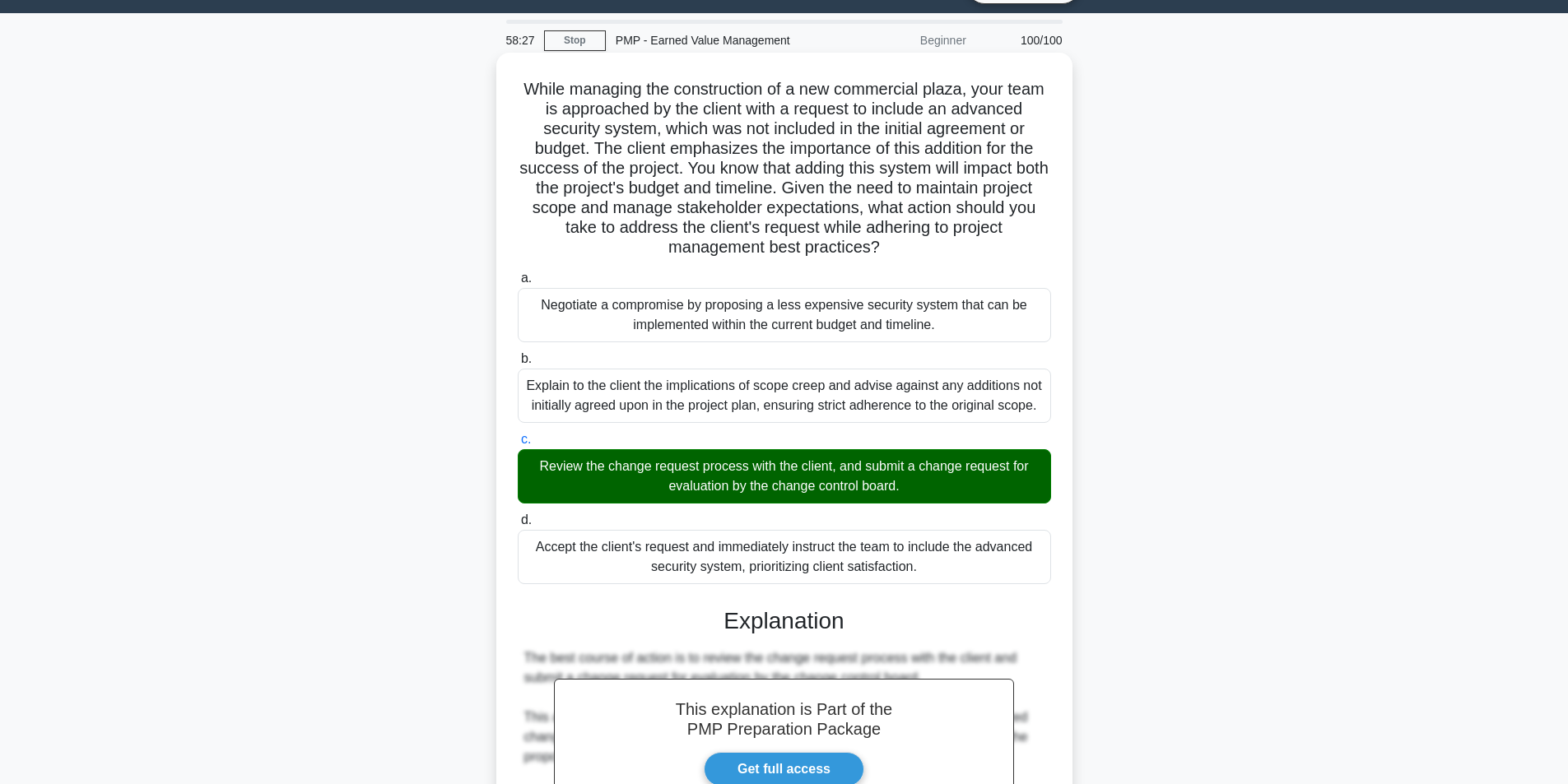
scroll to position [0, 0]
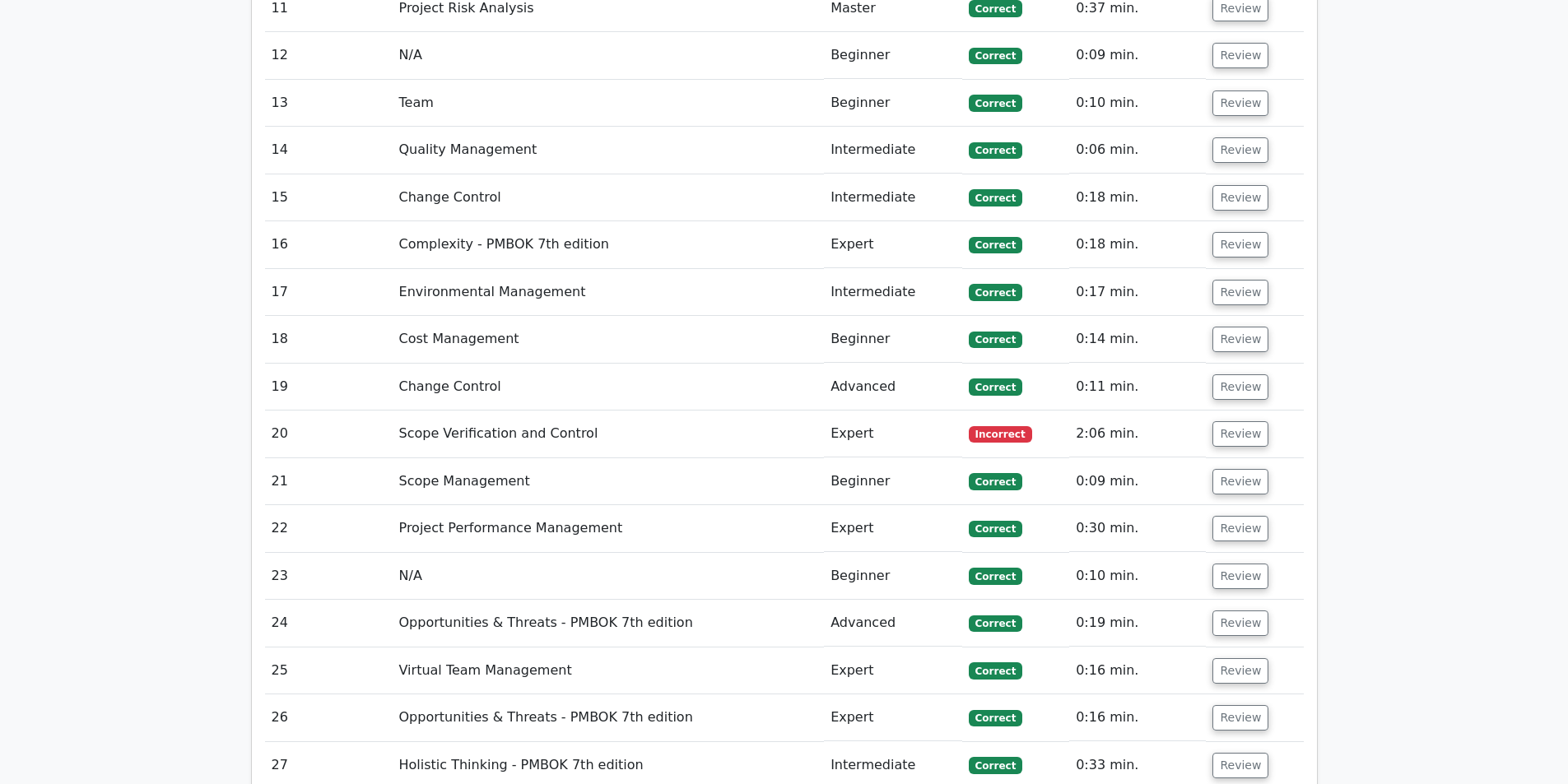
scroll to position [3784, 0]
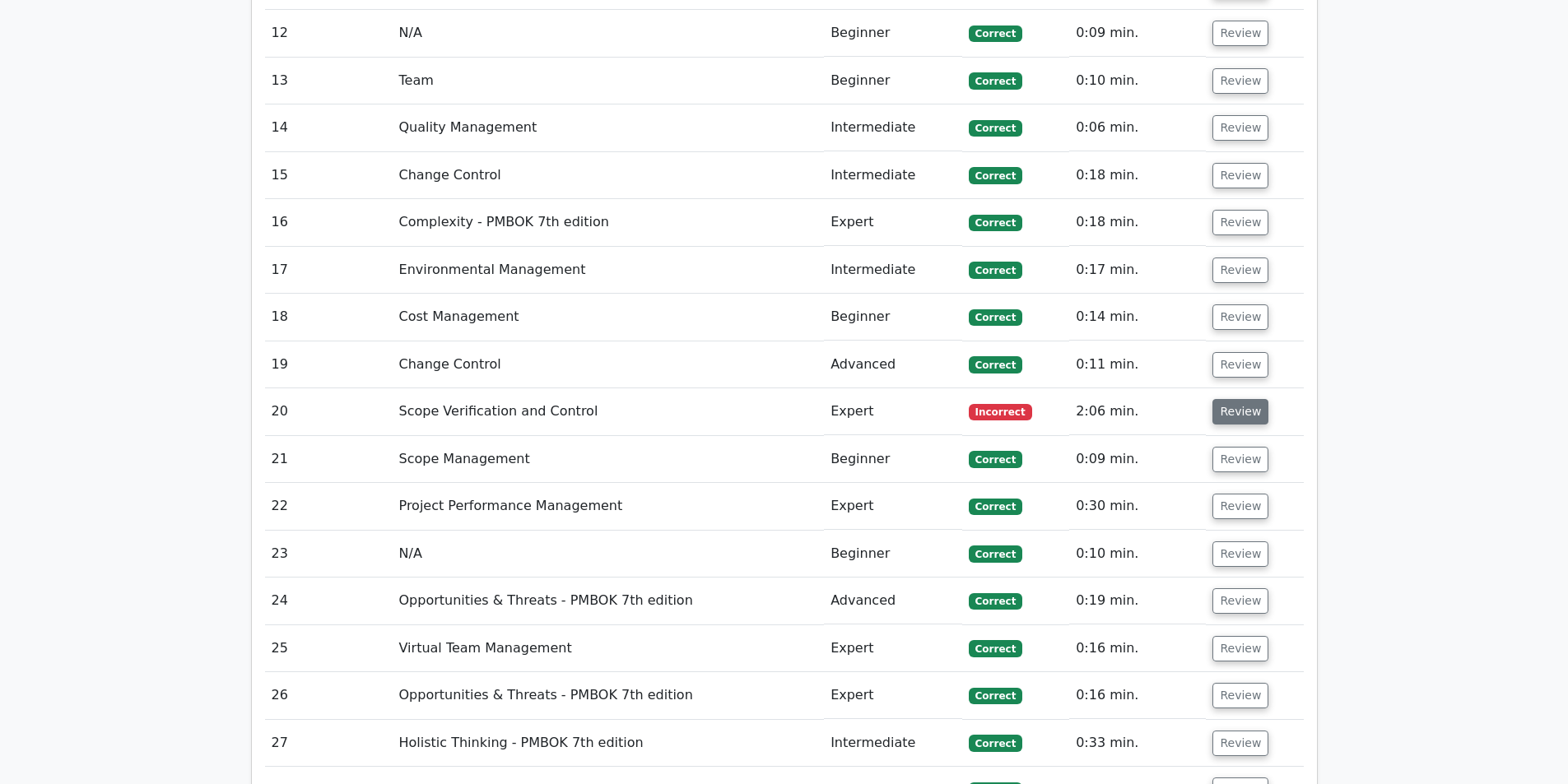
click at [1218, 399] on button "Review" at bounding box center [1240, 412] width 56 height 26
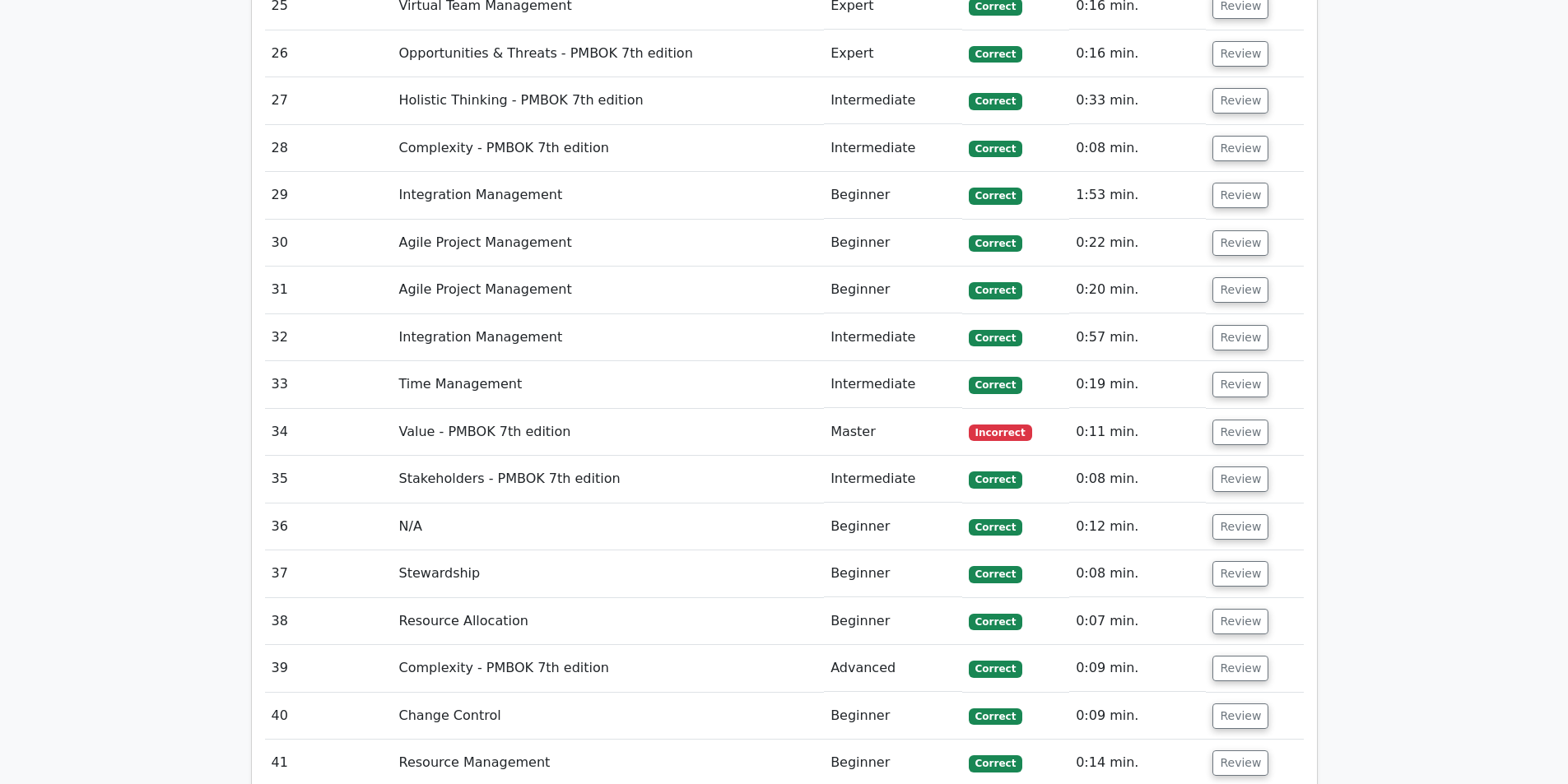
scroll to position [5182, 0]
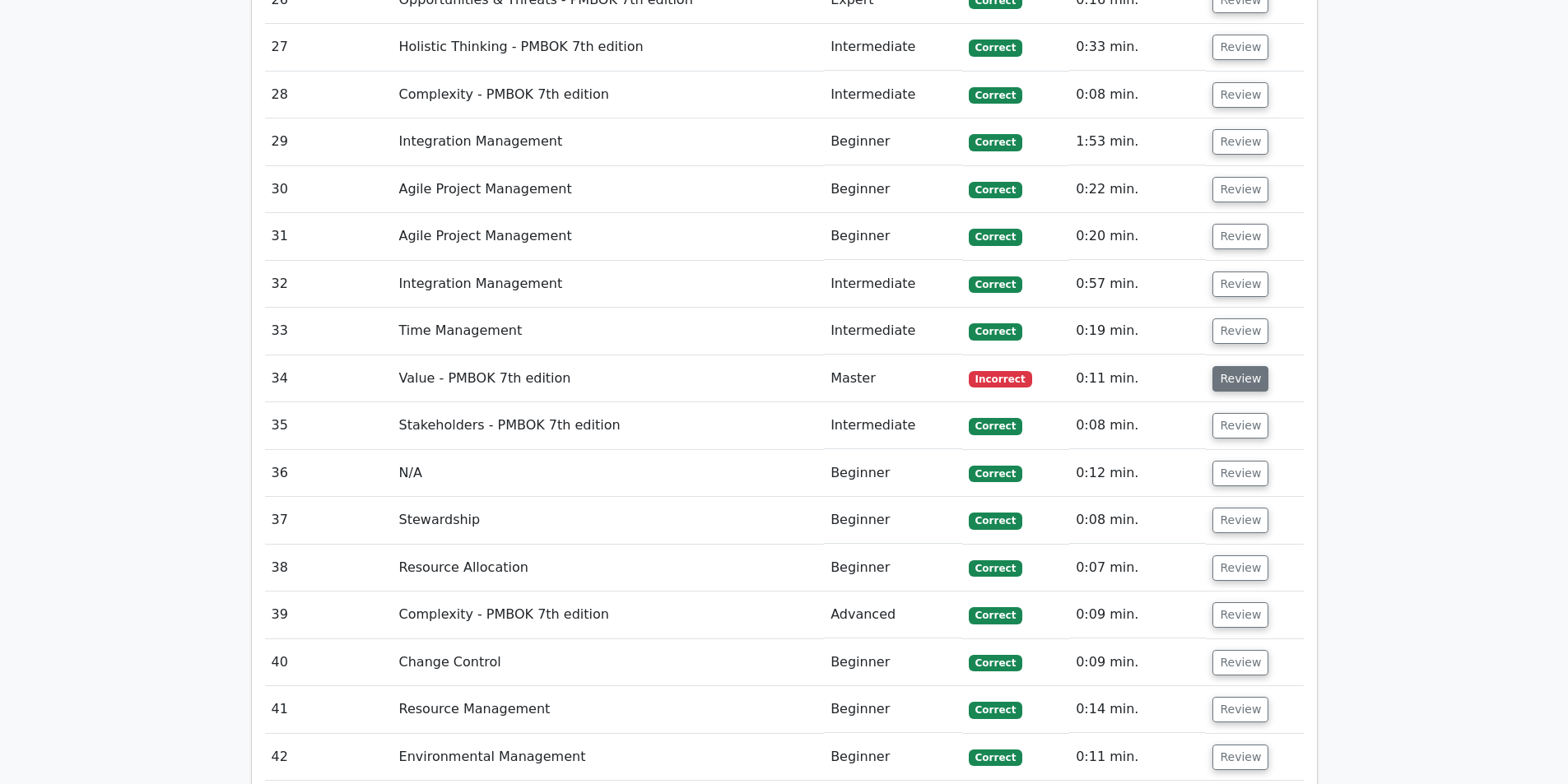
click at [1230, 366] on button "Review" at bounding box center [1240, 379] width 56 height 26
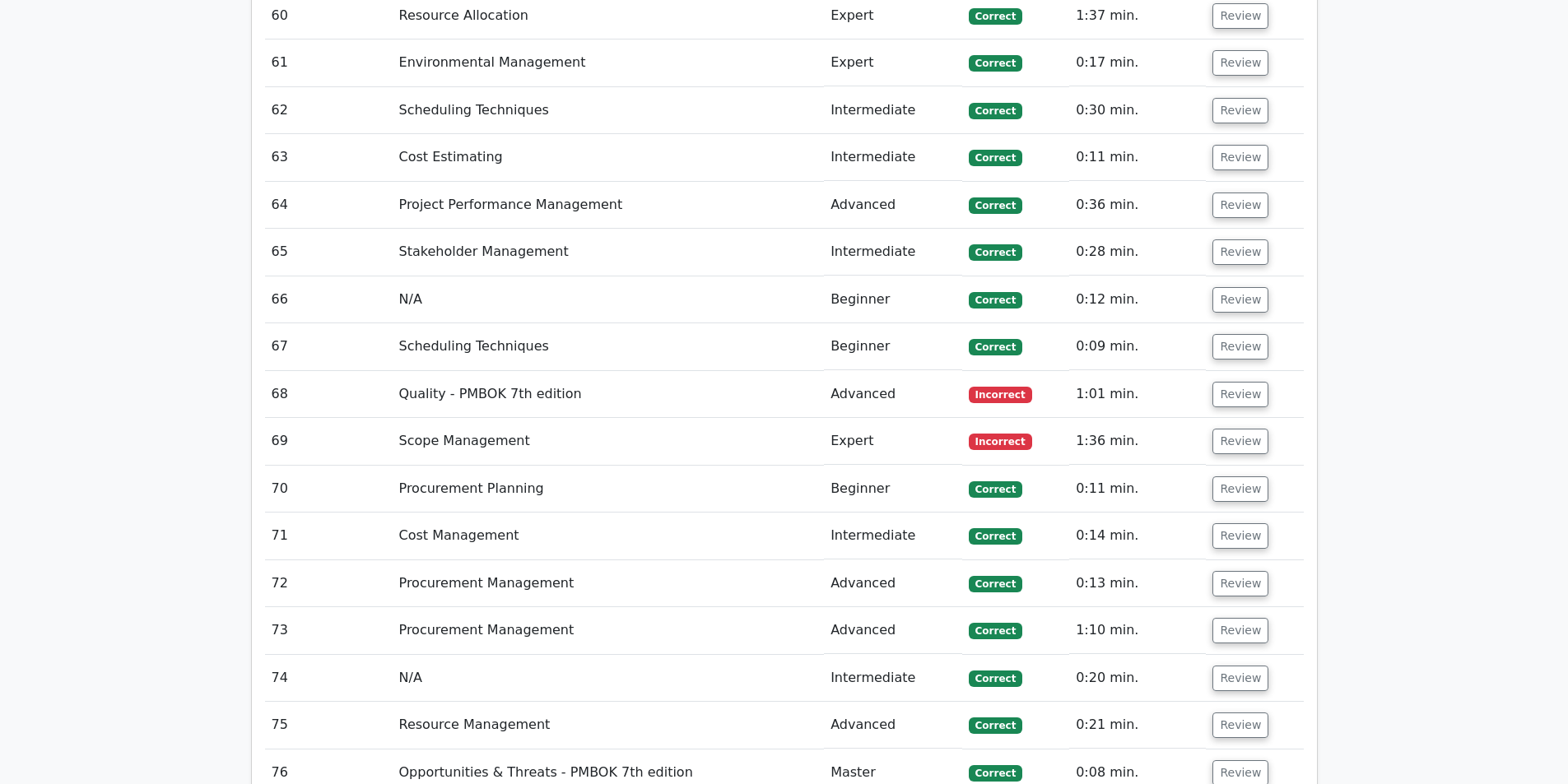
scroll to position [7733, 0]
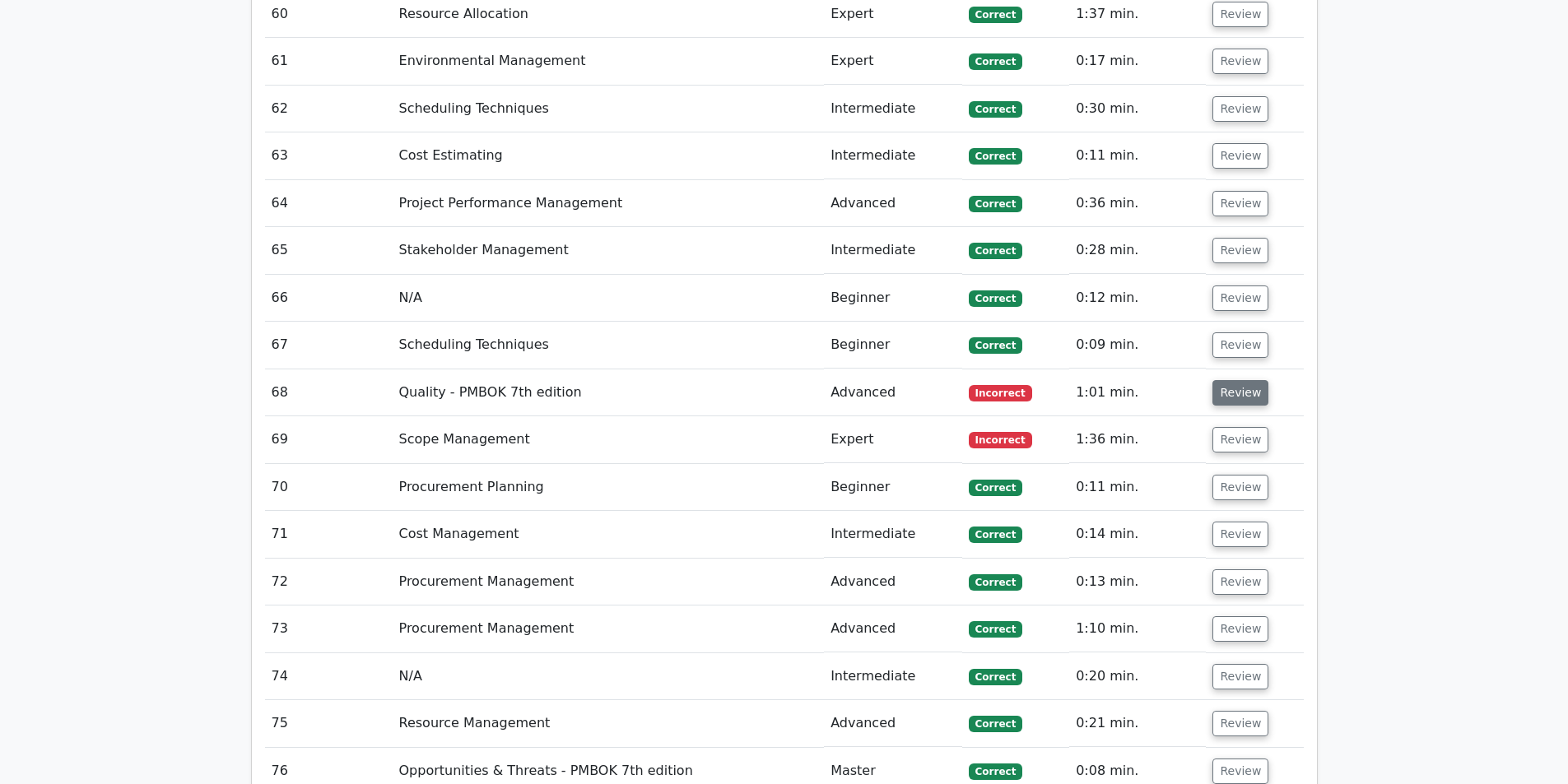
click at [1226, 380] on button "Review" at bounding box center [1240, 393] width 56 height 26
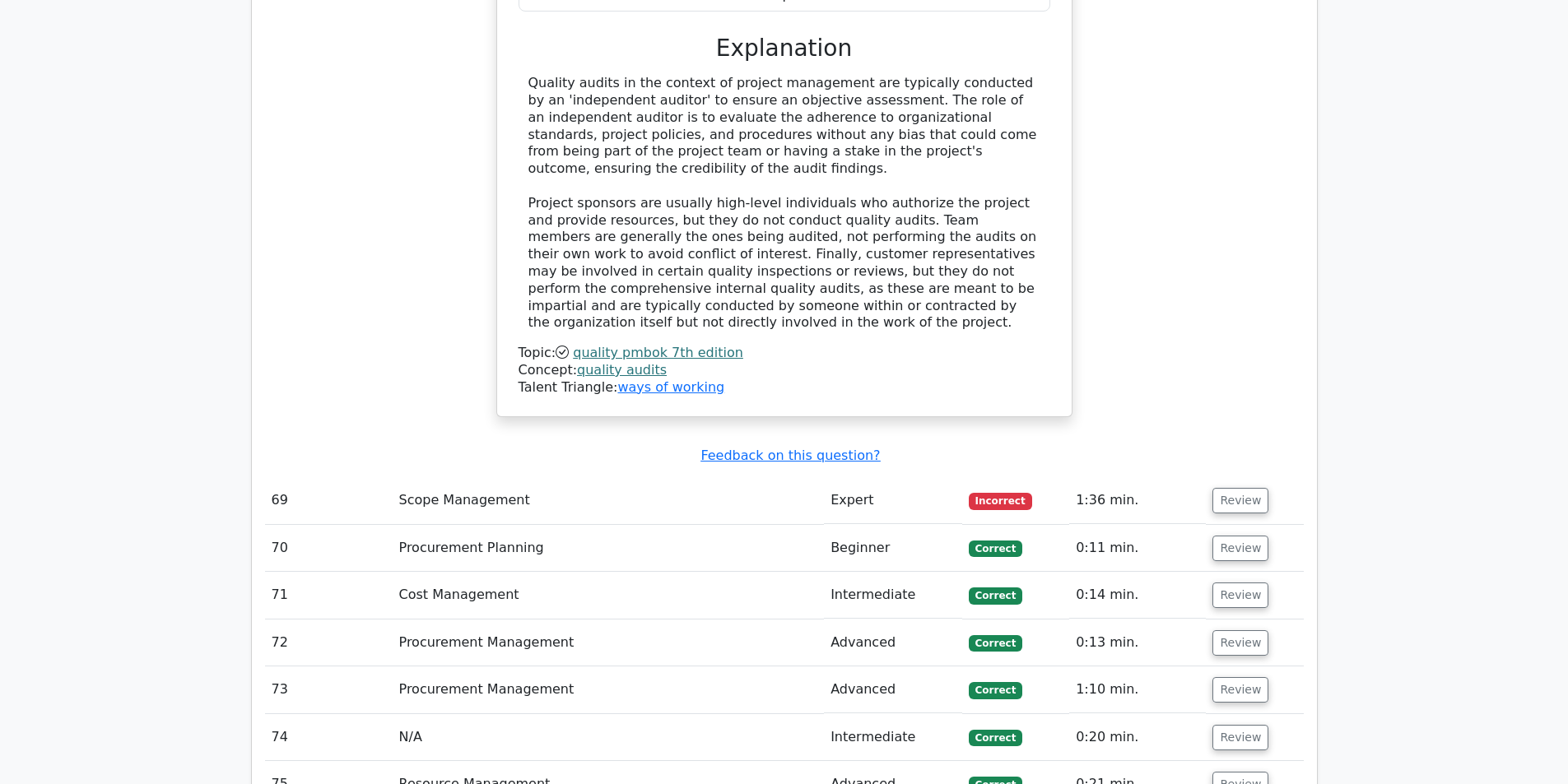
scroll to position [8556, 0]
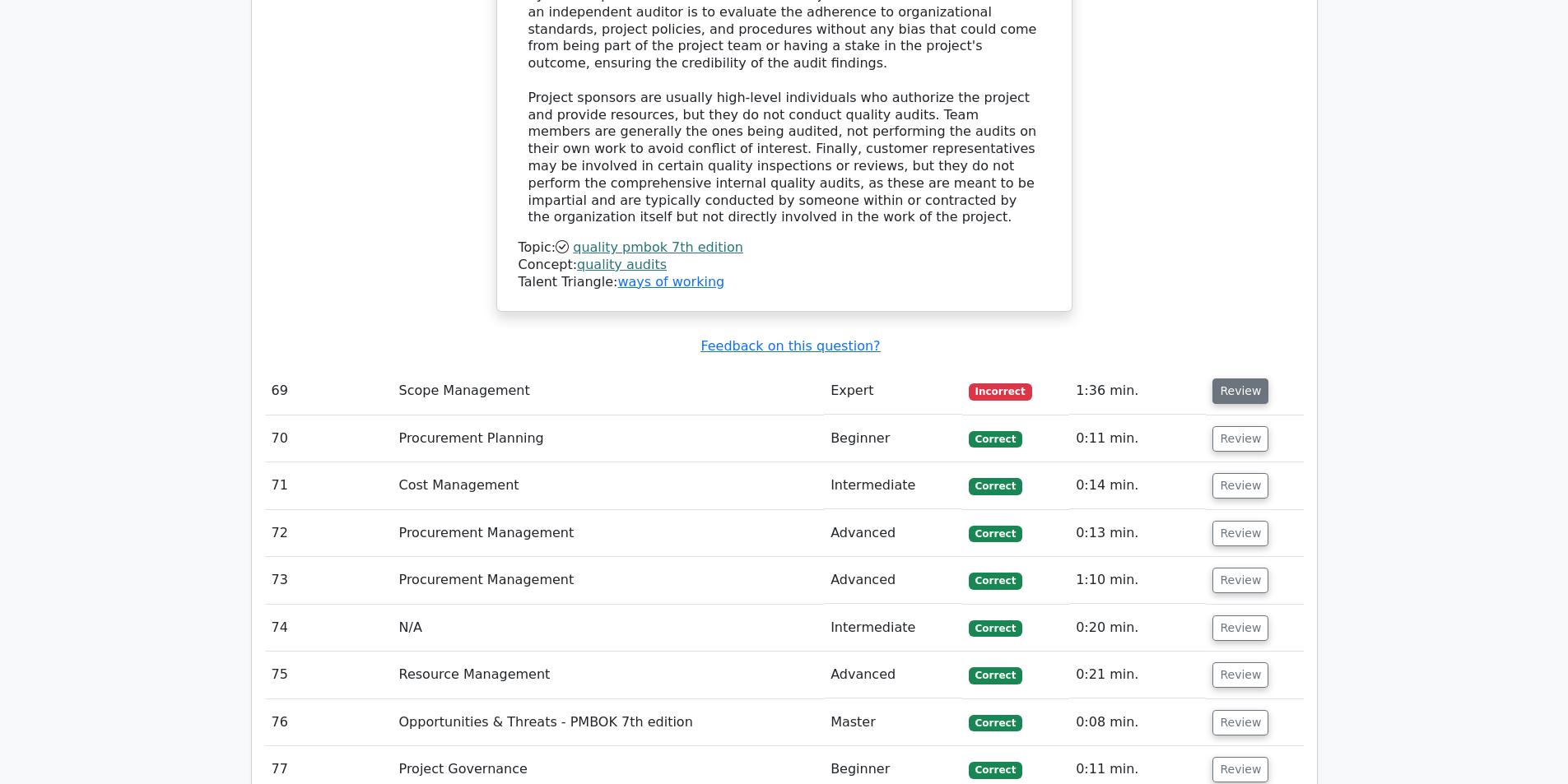
click at [1248, 379] on button "Review" at bounding box center [1240, 392] width 56 height 26
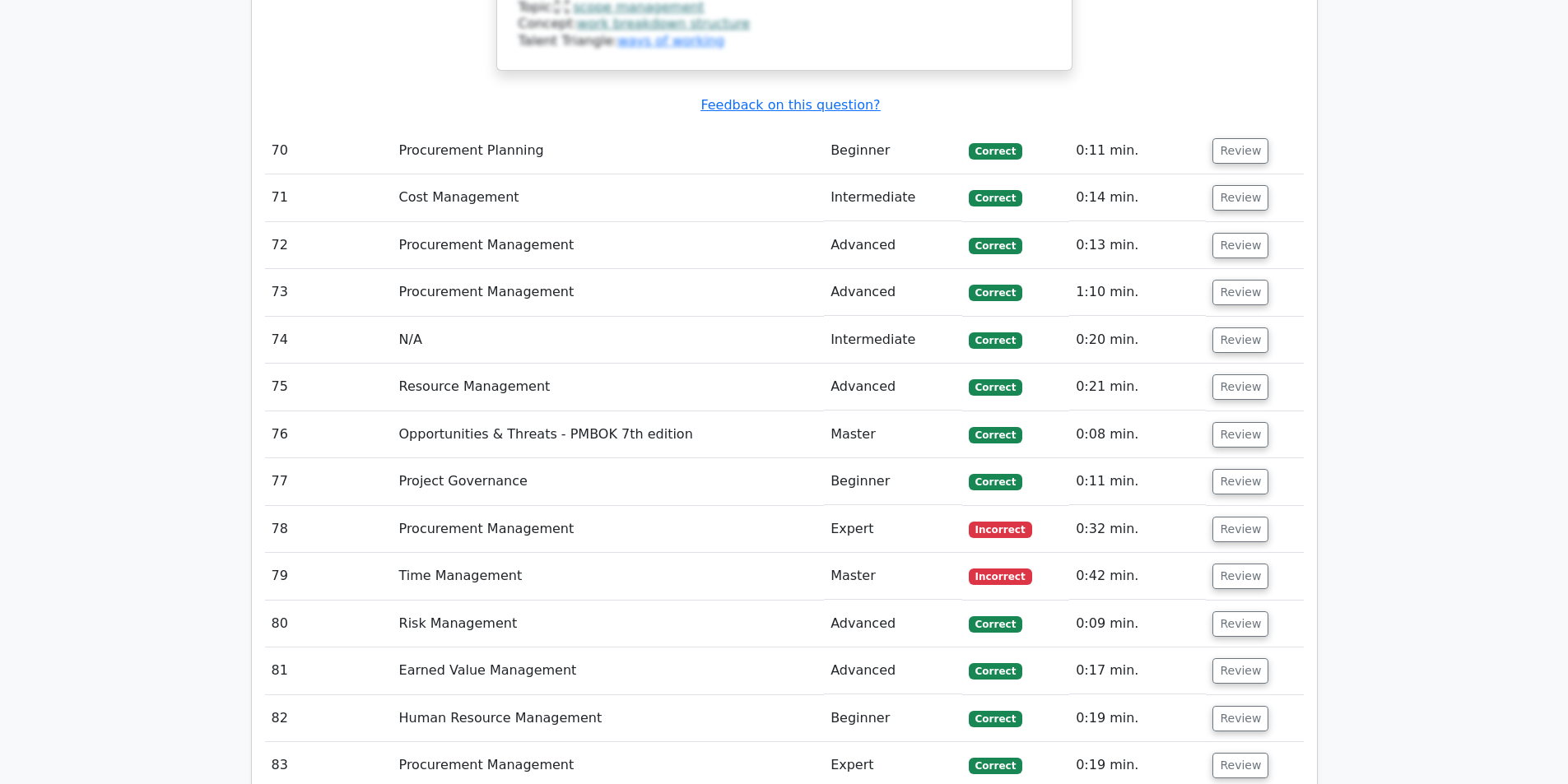
scroll to position [9789, 0]
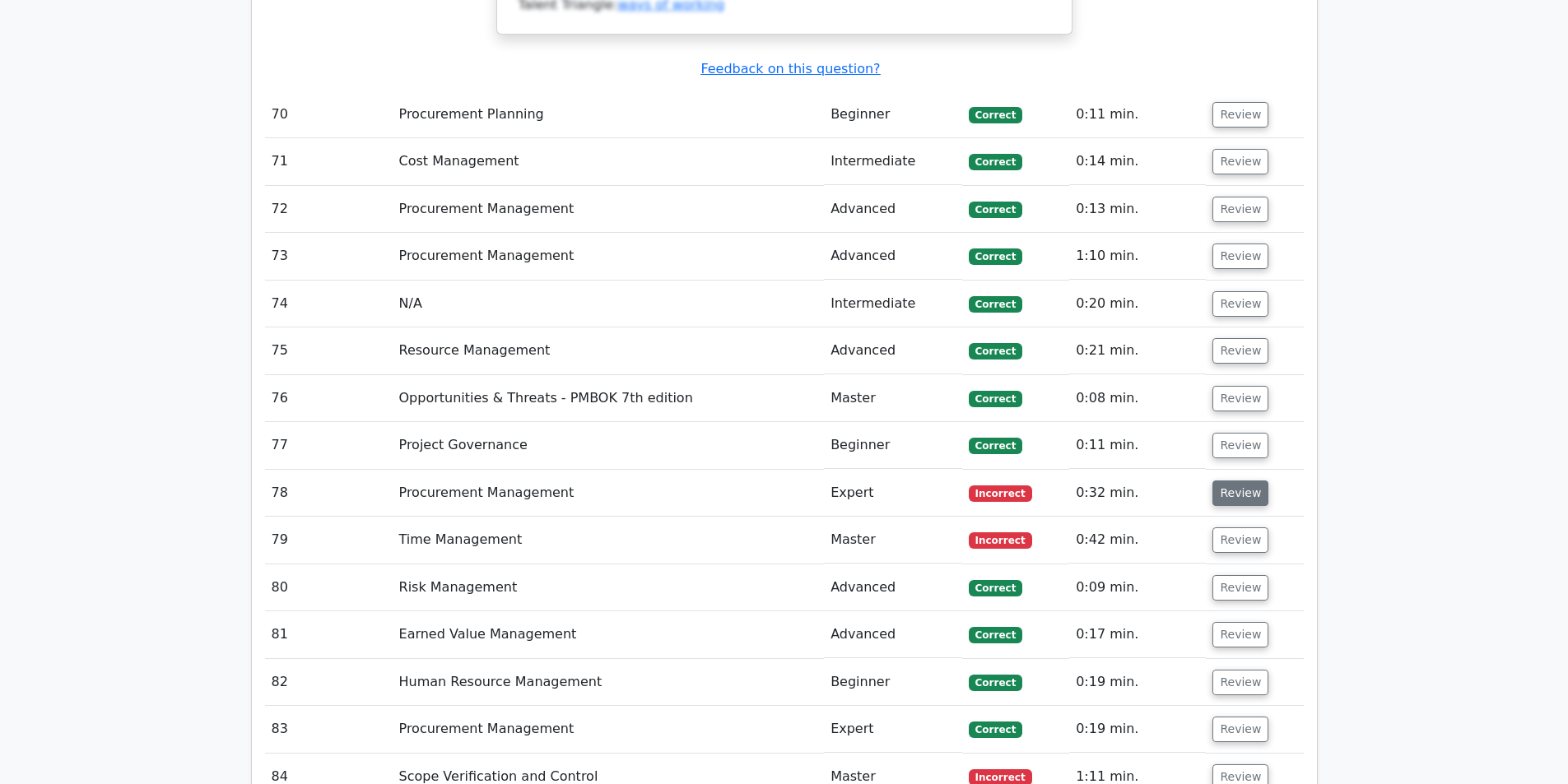
click at [1224, 480] on button "Review" at bounding box center [1240, 493] width 56 height 26
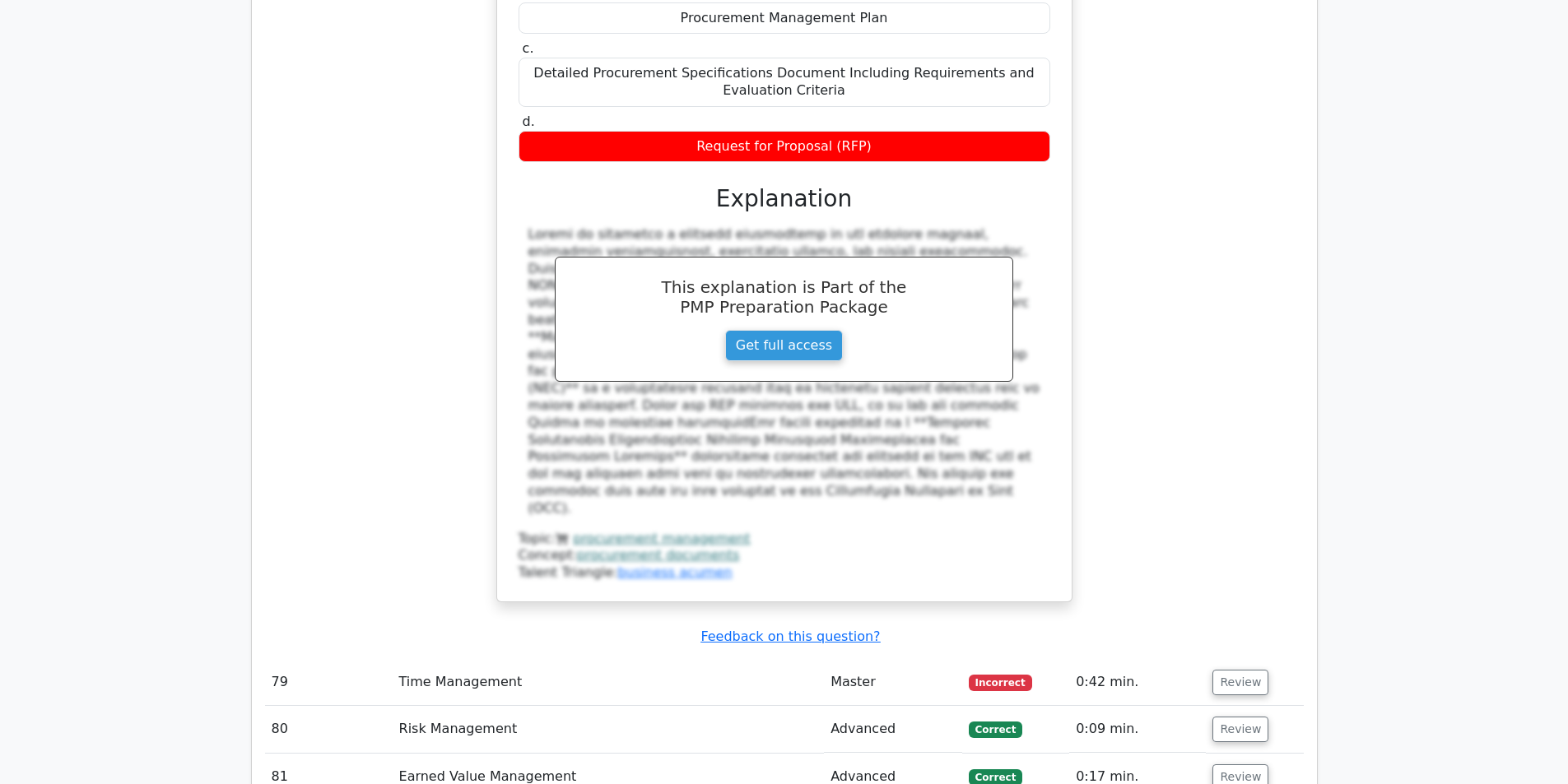
scroll to position [10612, 0]
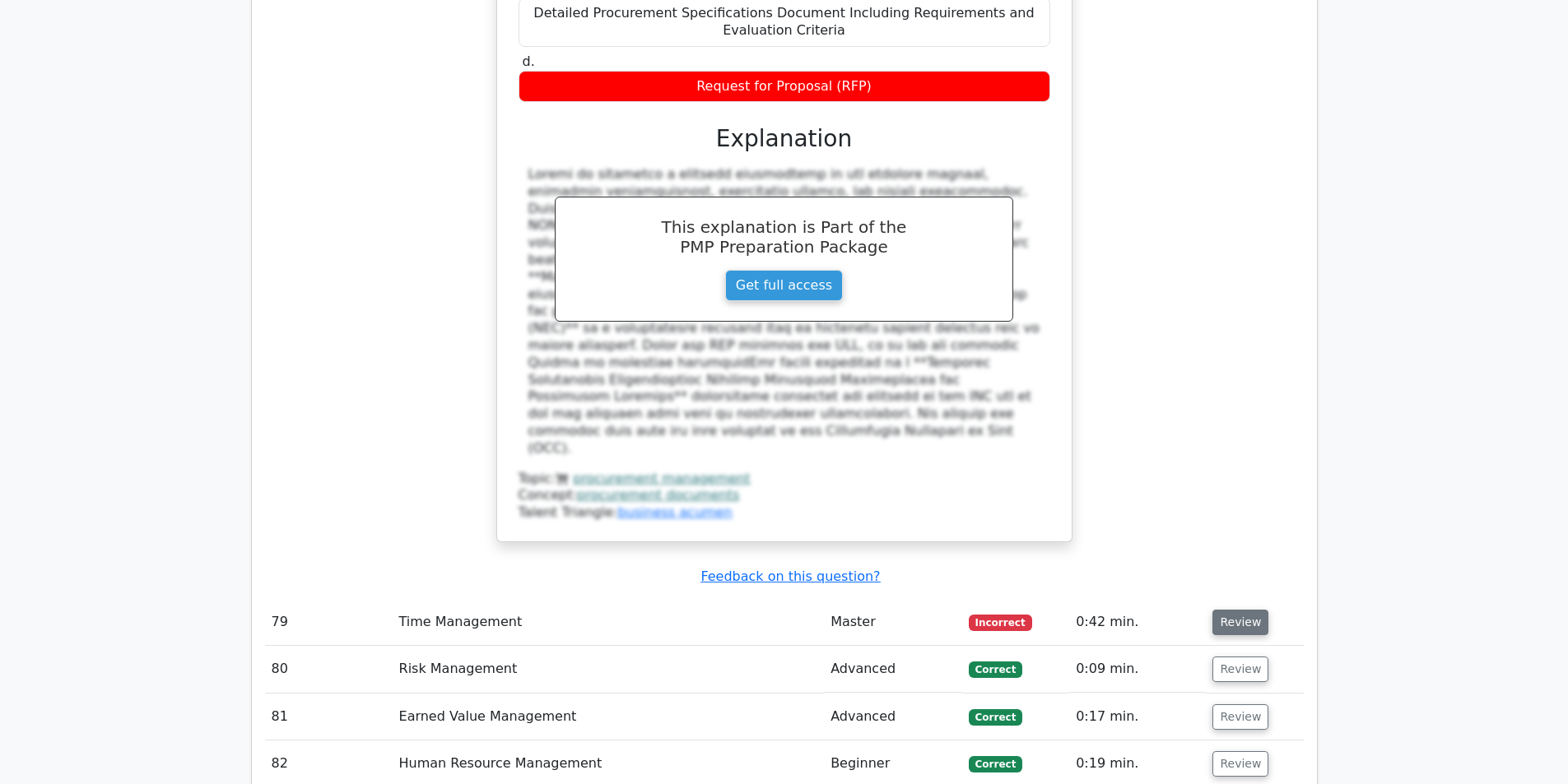
click at [1244, 609] on button "Review" at bounding box center [1240, 622] width 56 height 26
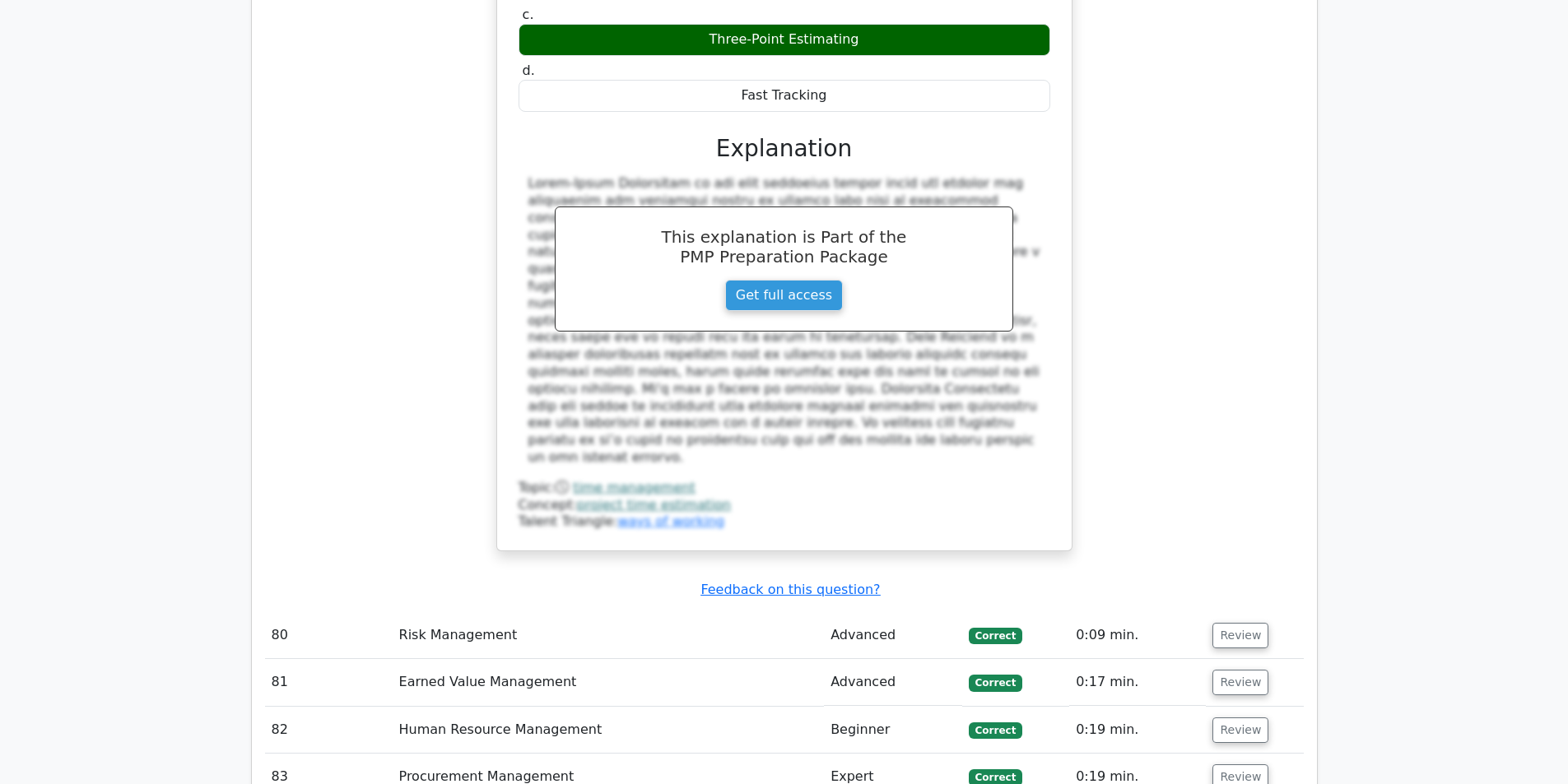
scroll to position [11599, 0]
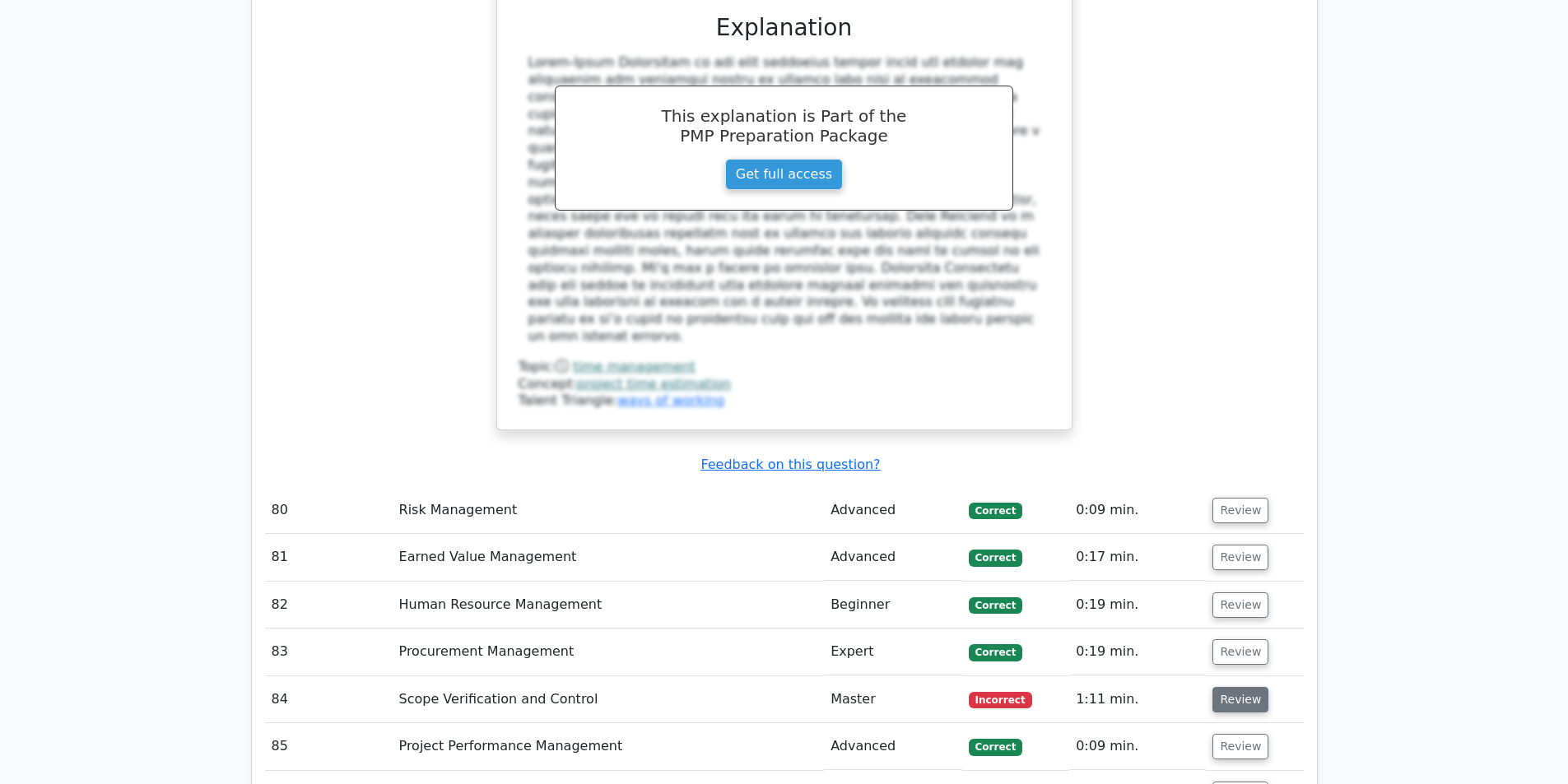
click at [1227, 687] on button "Review" at bounding box center [1240, 700] width 56 height 26
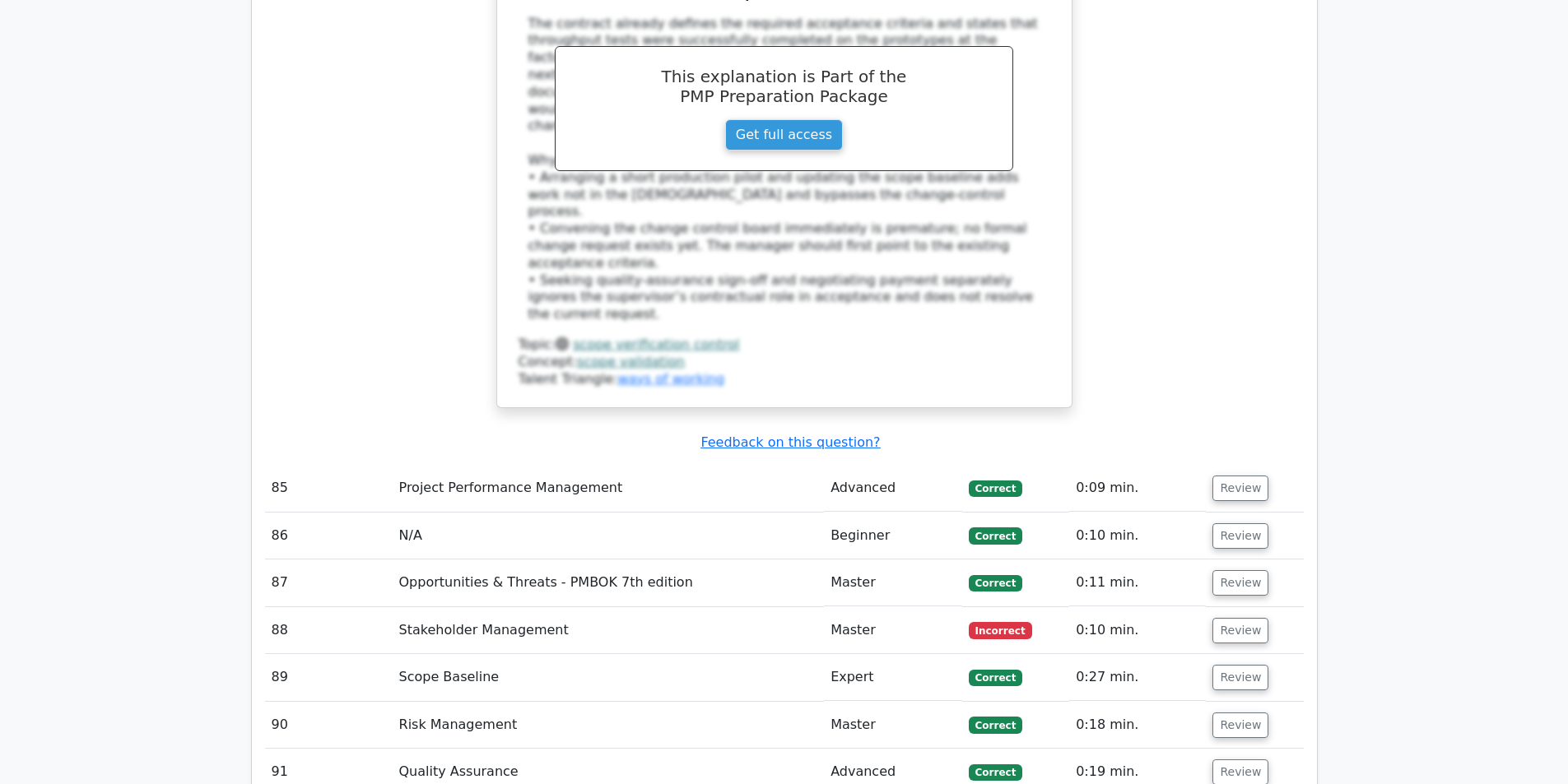
scroll to position [12834, 0]
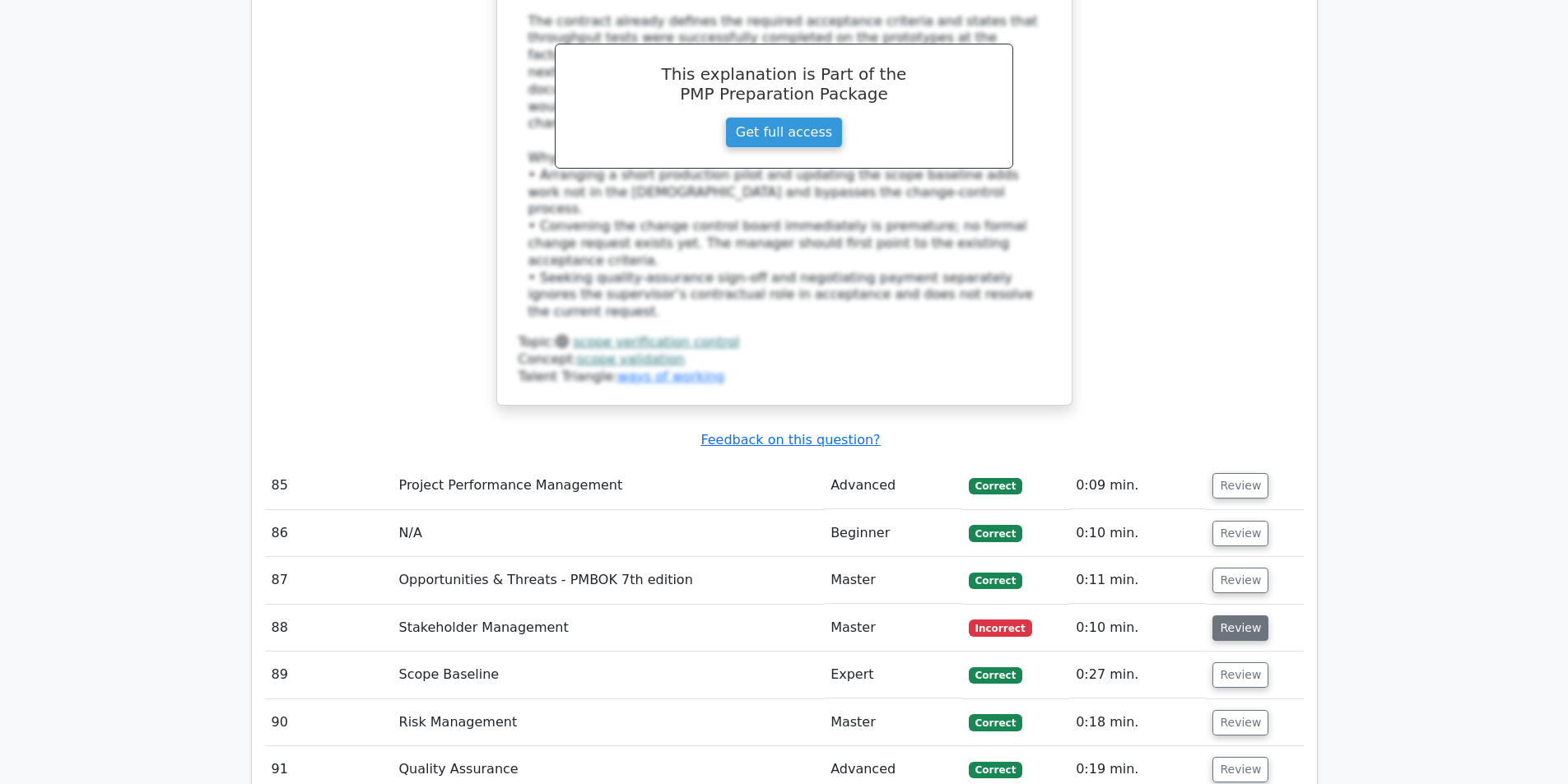
click at [1229, 615] on button "Review" at bounding box center [1240, 628] width 56 height 26
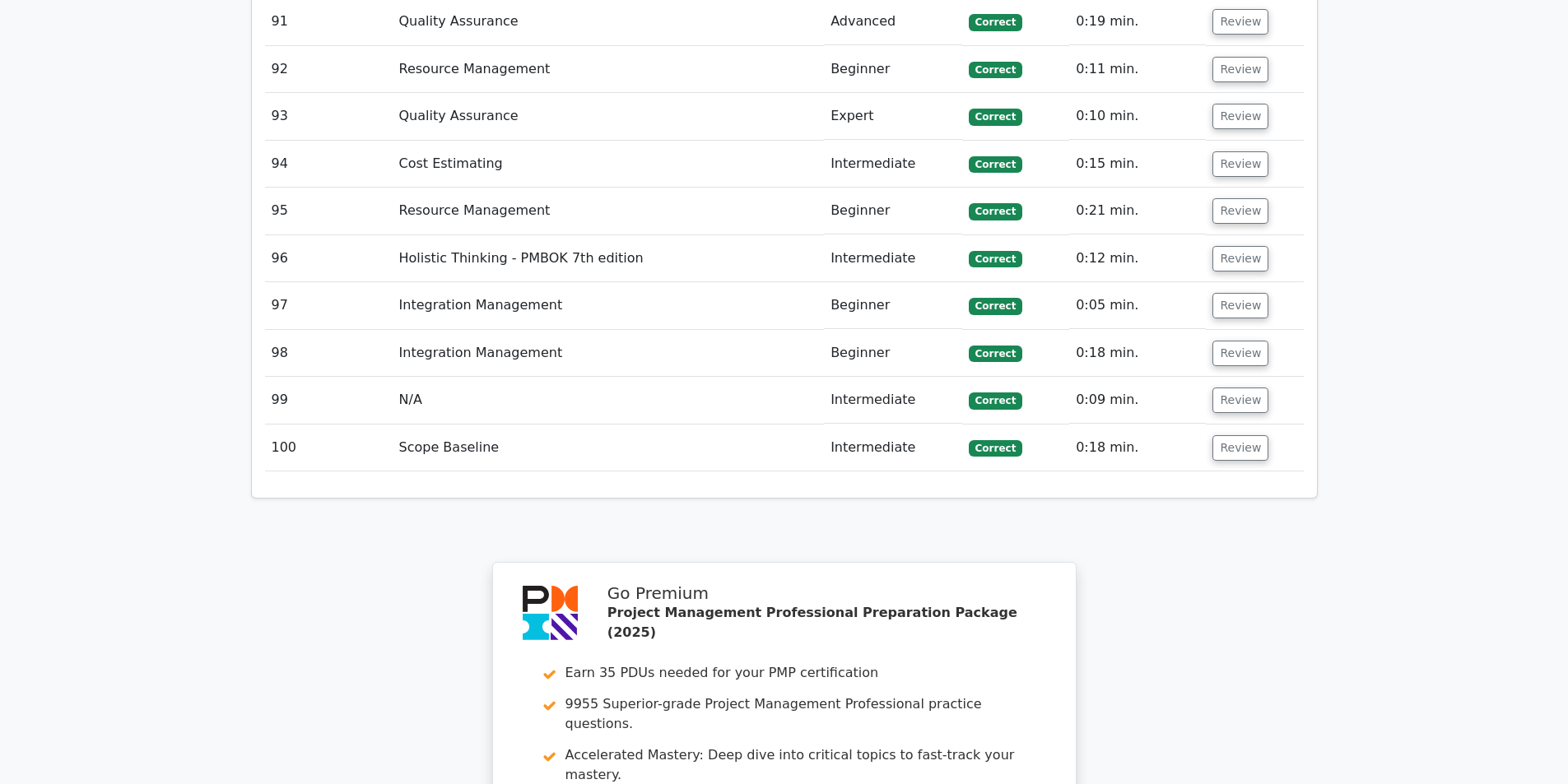
scroll to position [14563, 0]
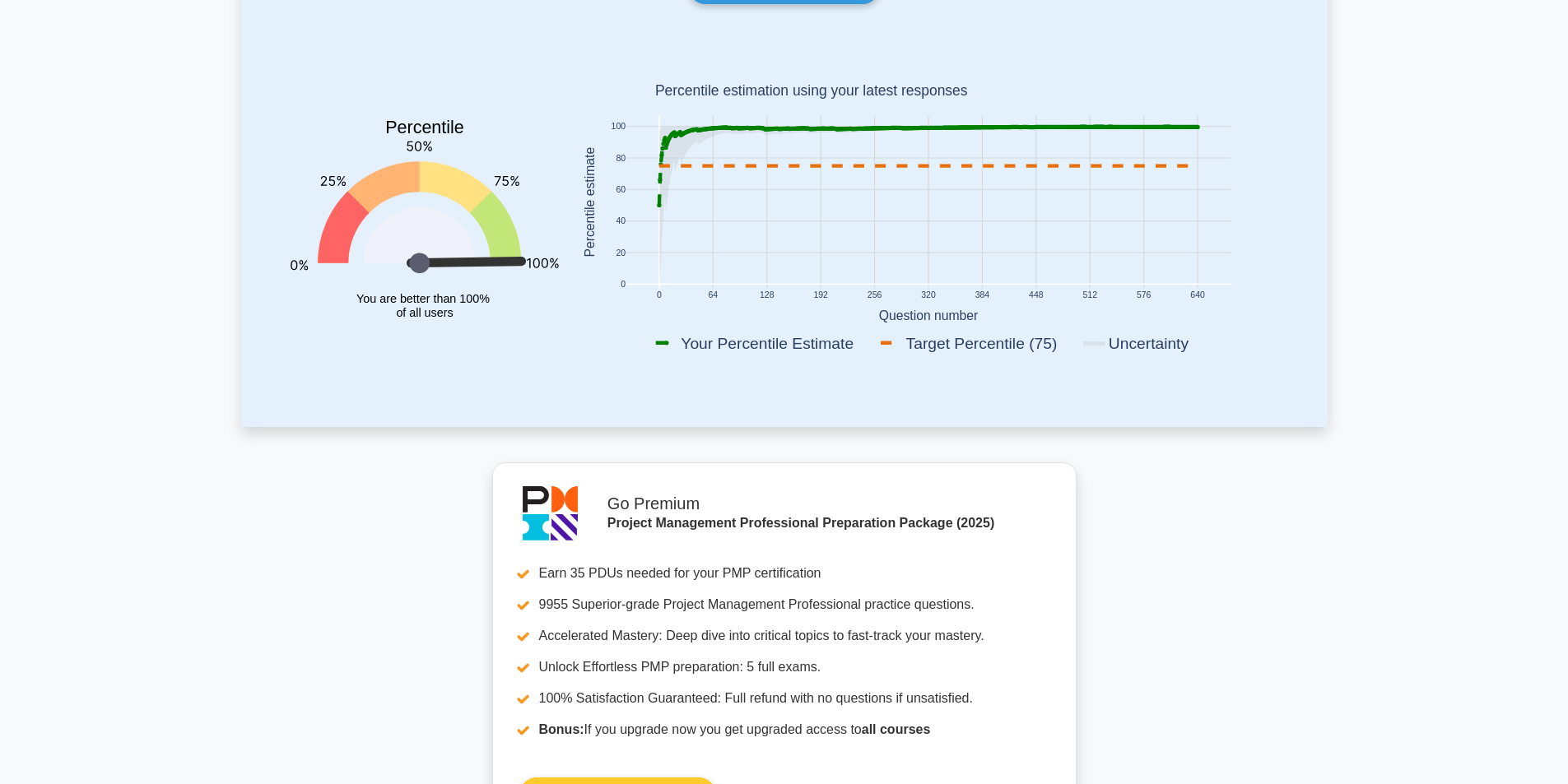
scroll to position [164, 0]
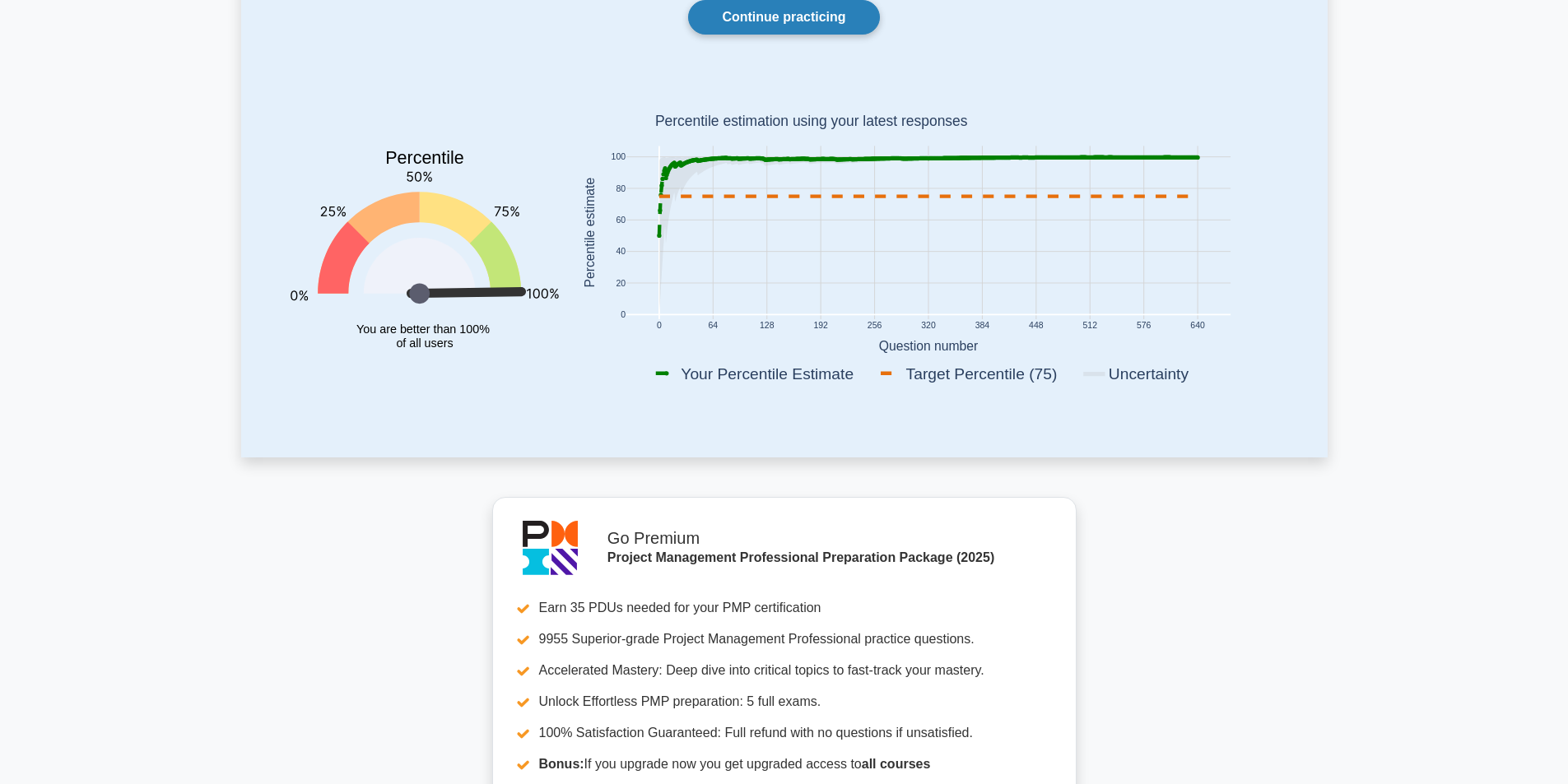
click at [799, 19] on link "Continue practicing" at bounding box center [784, 17] width 191 height 34
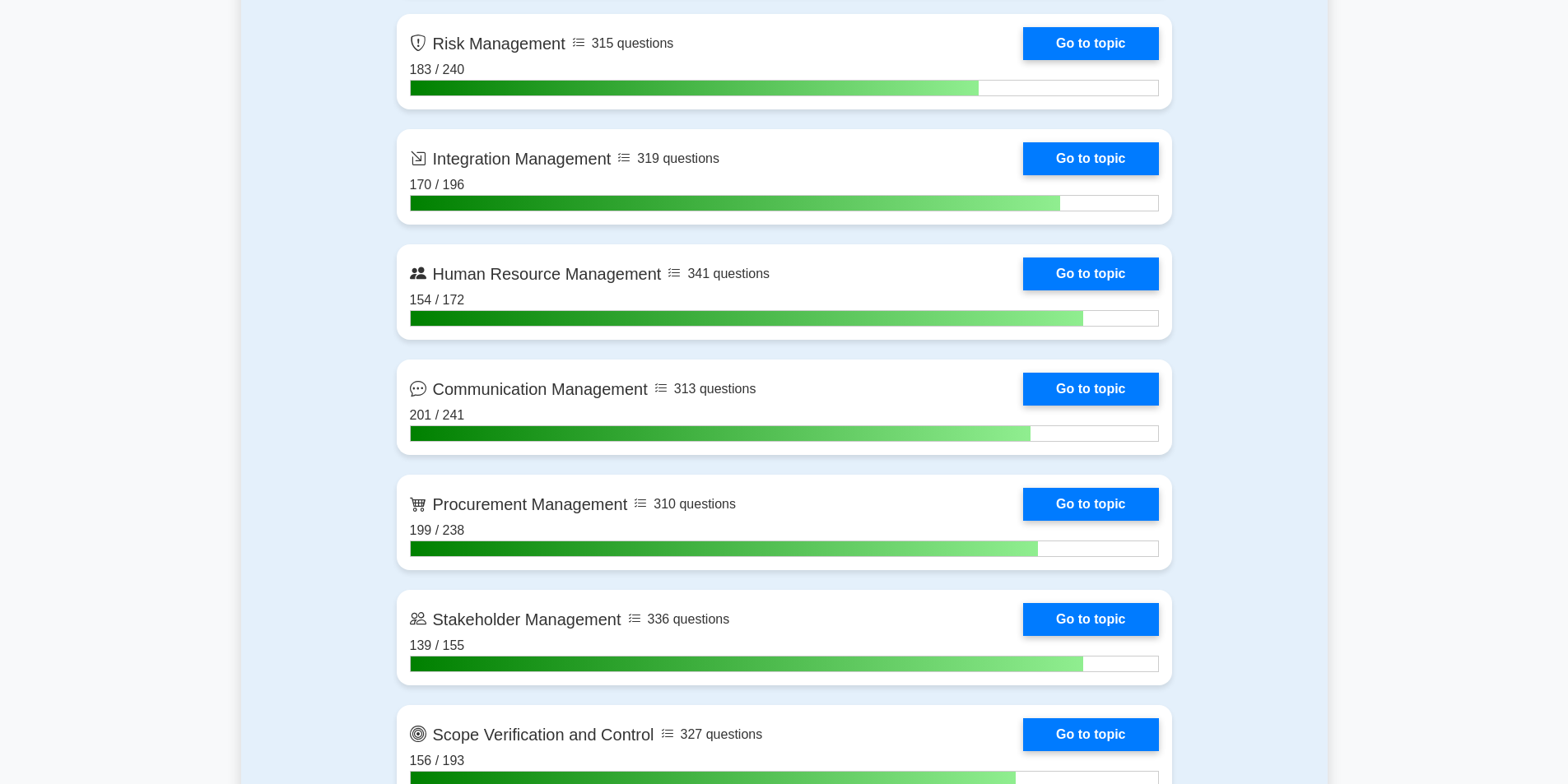
scroll to position [1563, 0]
